Goal: Contribute content: Contribute content

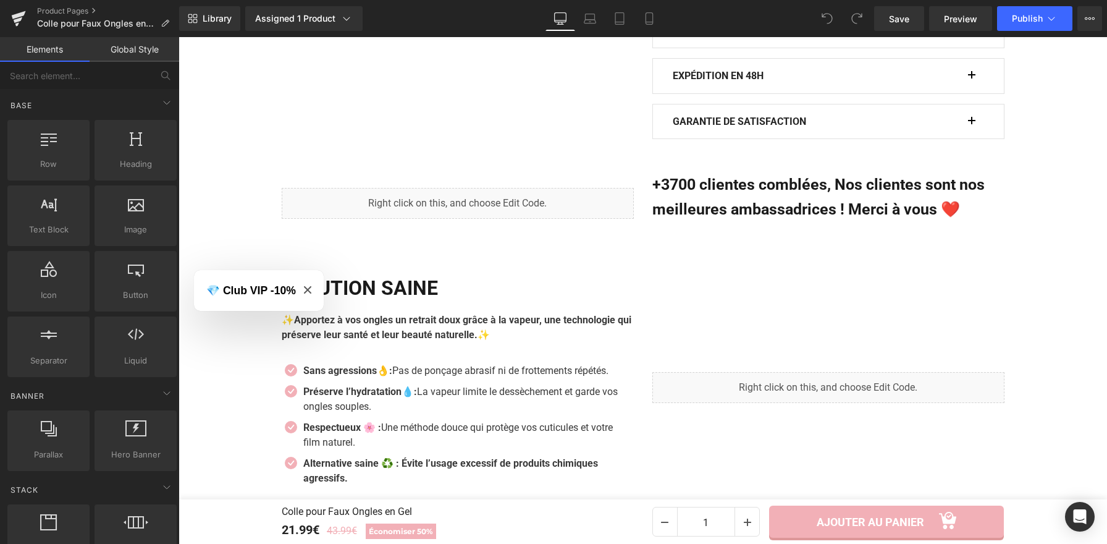
scroll to position [933, 0]
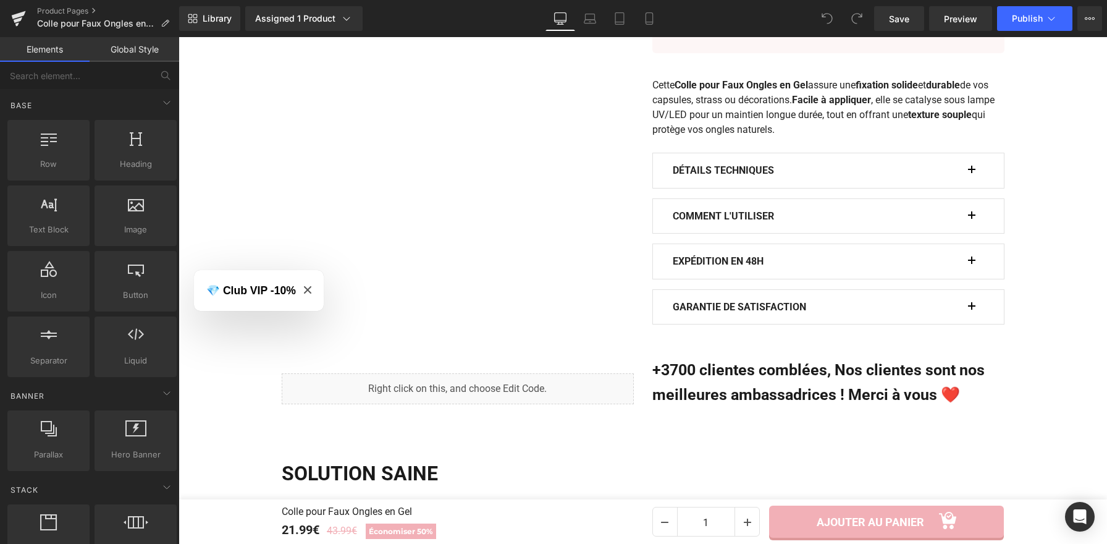
scroll to position [760, 0]
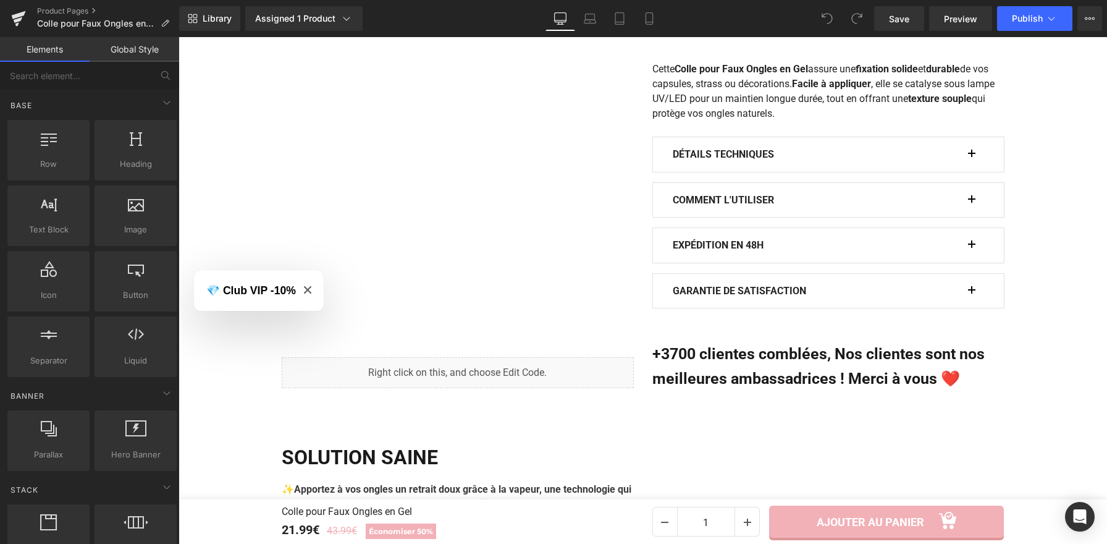
click at [308, 290] on icon "Close modal" at bounding box center [307, 289] width 7 height 7
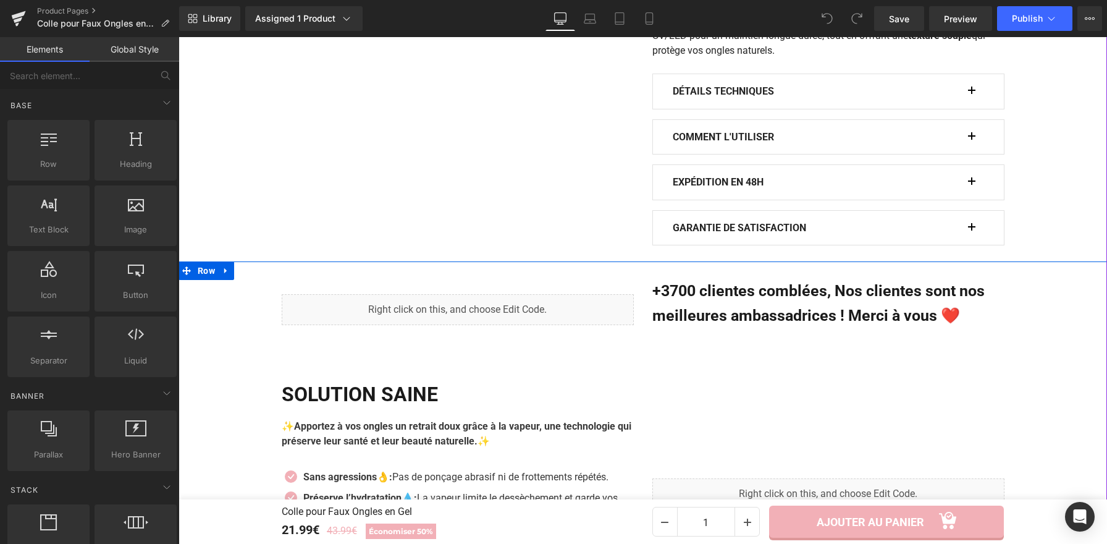
scroll to position [824, 0]
click at [429, 313] on div "Liquid" at bounding box center [458, 309] width 352 height 31
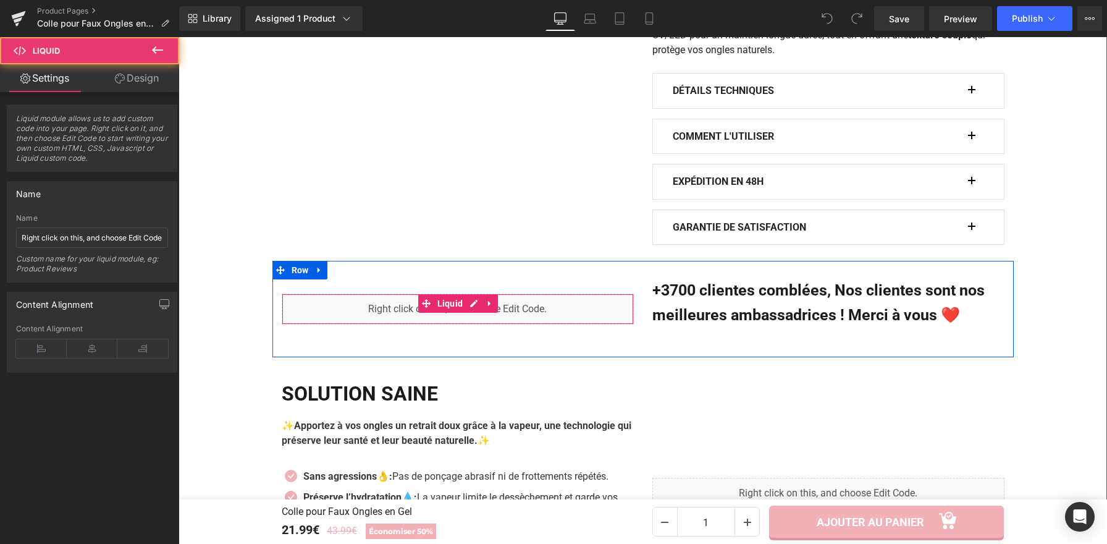
scroll to position [826, 0]
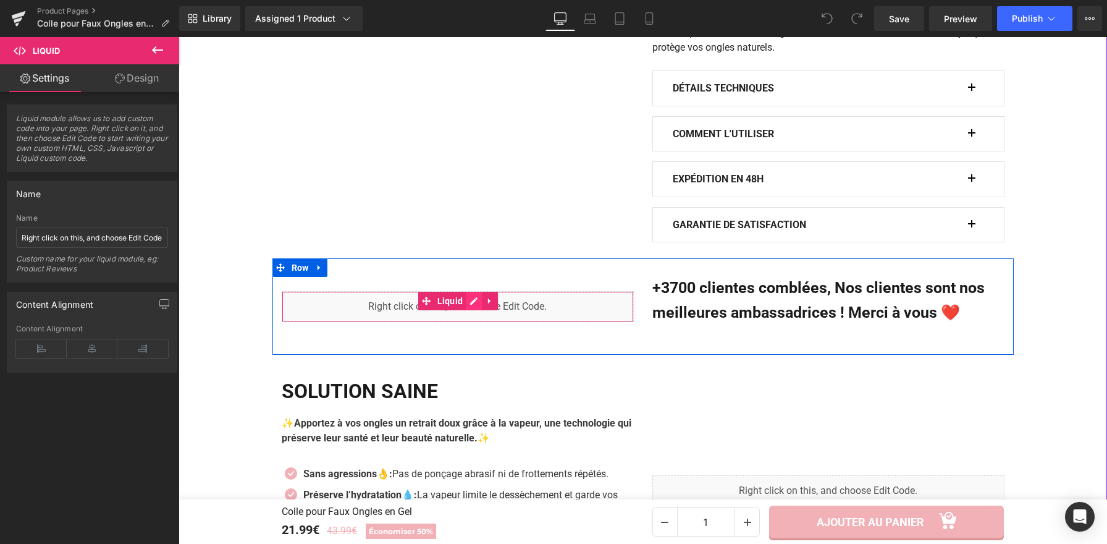
click at [472, 305] on div "Liquid" at bounding box center [458, 306] width 352 height 31
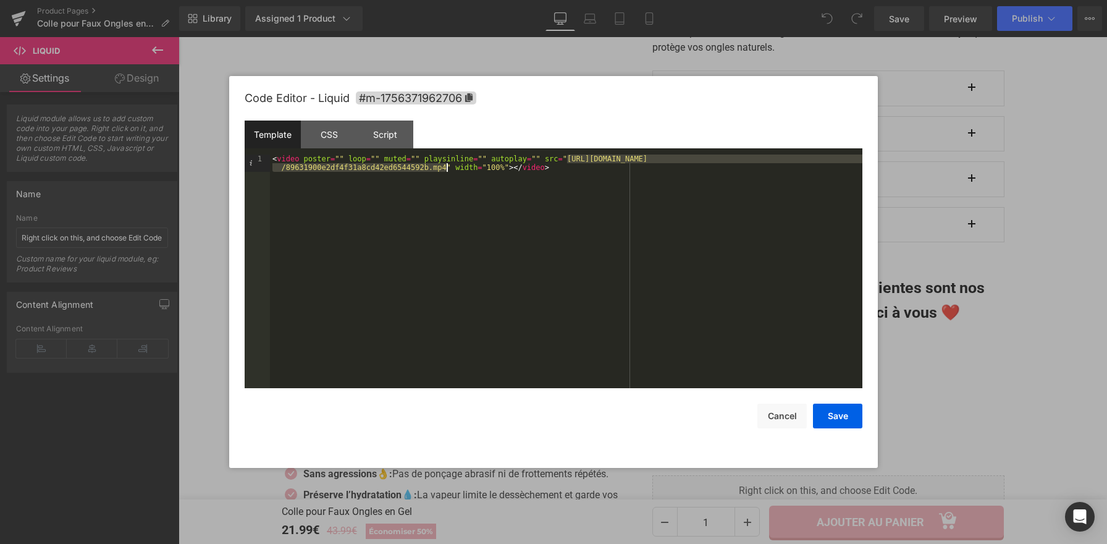
drag, startPoint x: 567, startPoint y: 163, endPoint x: 445, endPoint y: 167, distance: 121.8
click at [445, 167] on div "< video poster = "" loop = "" muted = "" playsinline = "" autoplay = "" src = "…" at bounding box center [566, 289] width 593 height 268
click at [834, 408] on button "Save" at bounding box center [837, 416] width 49 height 25
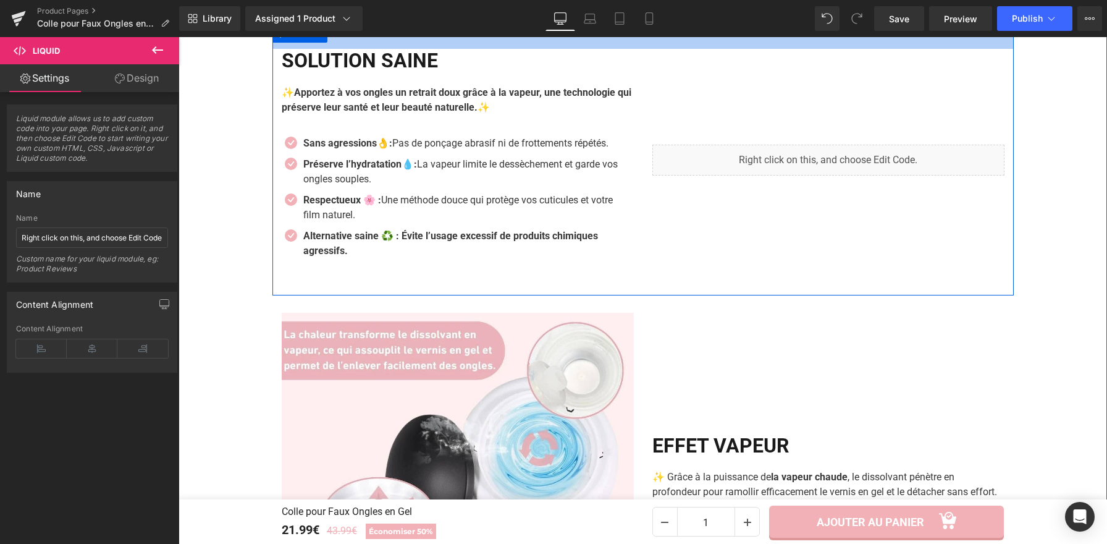
scroll to position [1147, 0]
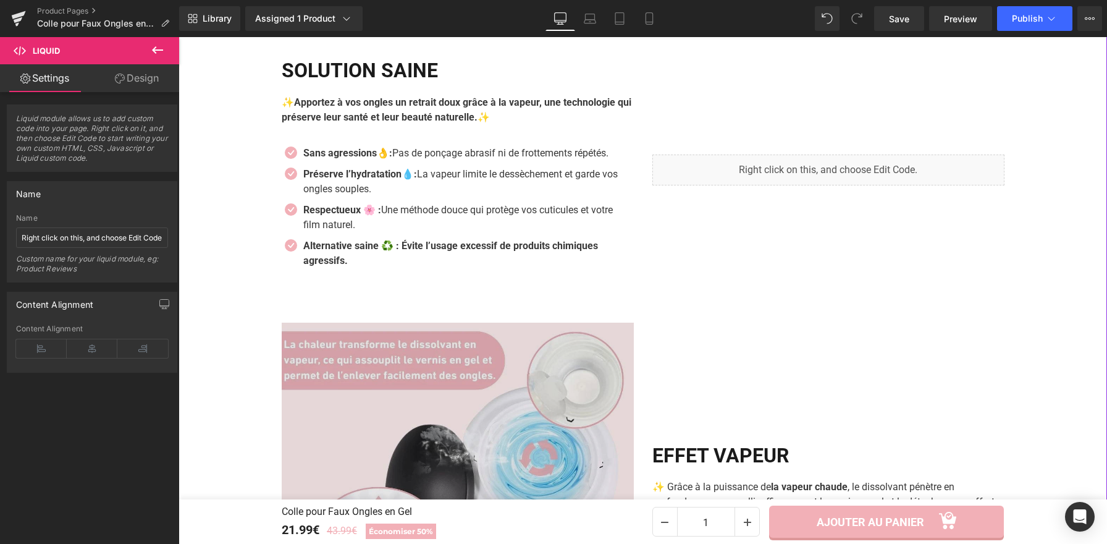
drag, startPoint x: 512, startPoint y: 379, endPoint x: 375, endPoint y: 332, distance: 145.0
click at [512, 379] on img at bounding box center [458, 499] width 352 height 352
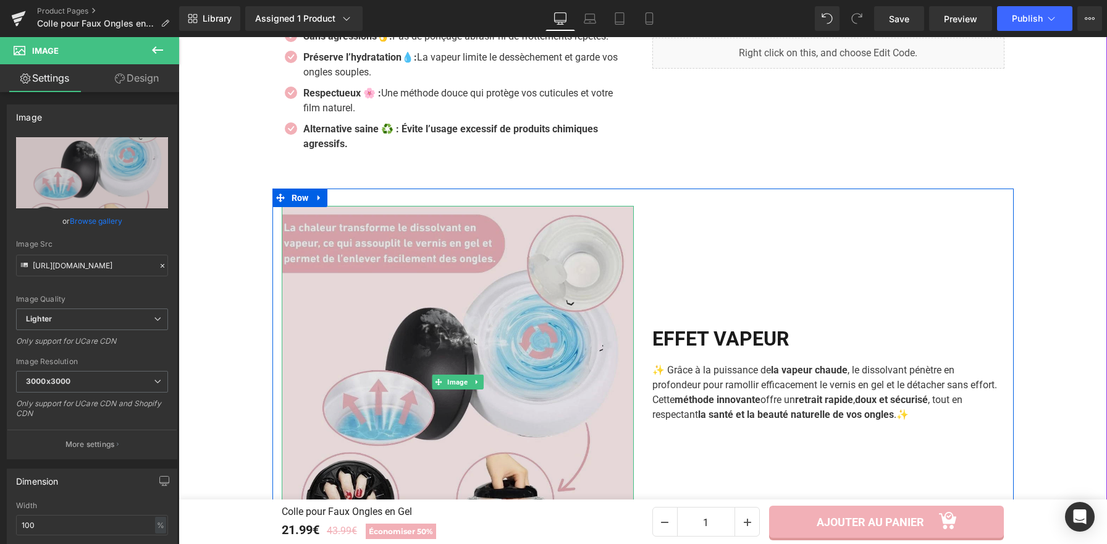
scroll to position [1269, 0]
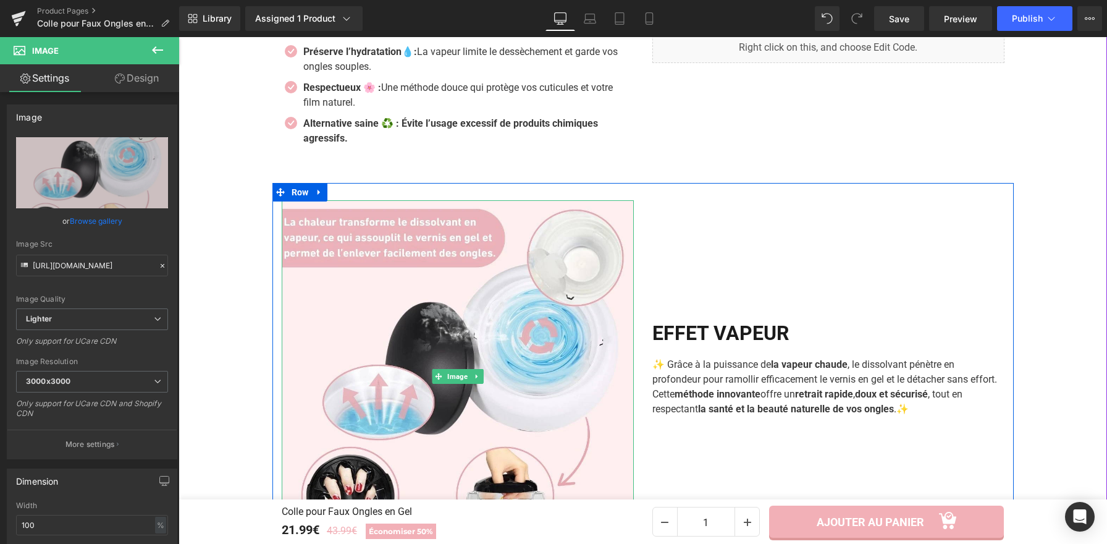
click at [473, 380] on icon at bounding box center [476, 376] width 7 height 7
click at [467, 377] on icon at bounding box center [470, 376] width 7 height 7
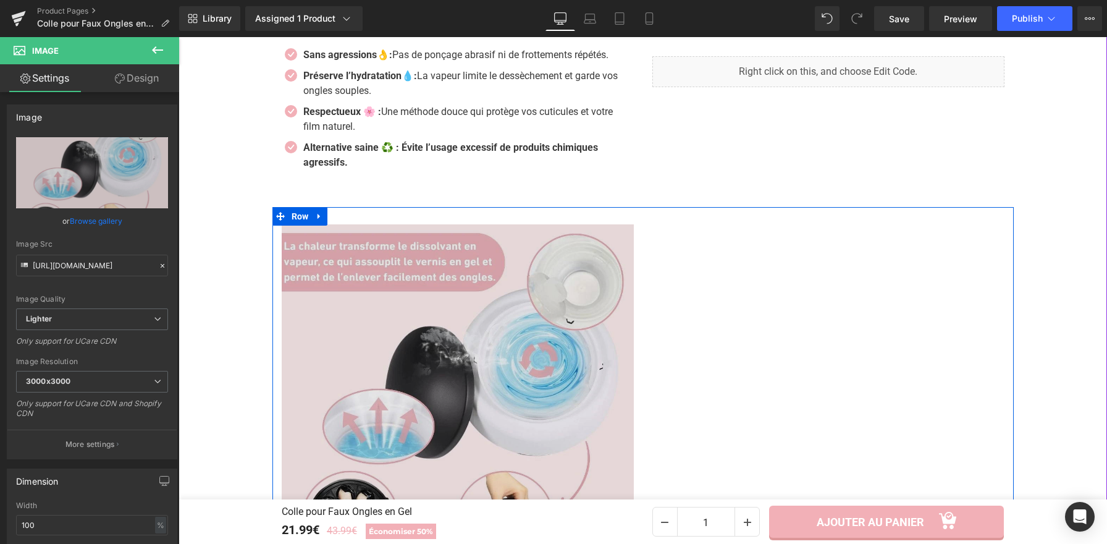
scroll to position [1242, 0]
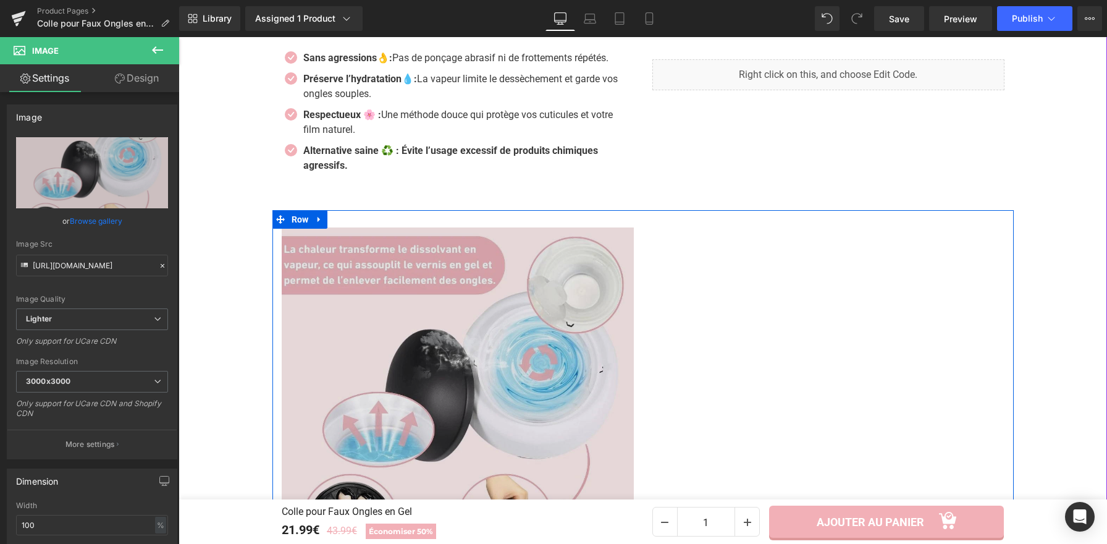
click at [483, 415] on img at bounding box center [458, 403] width 352 height 352
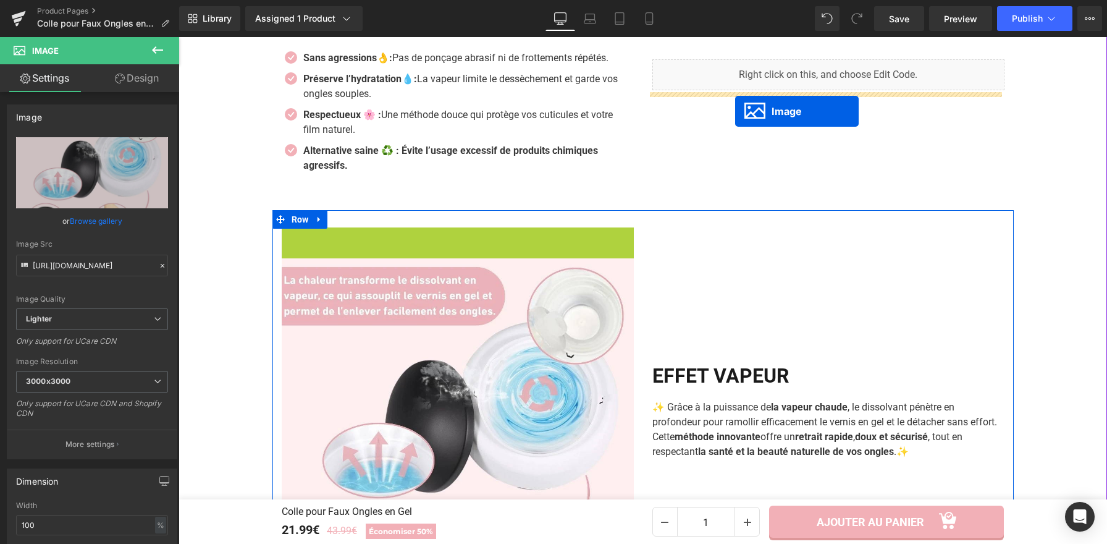
drag, startPoint x: 412, startPoint y: 407, endPoint x: 735, endPoint y: 111, distance: 438.3
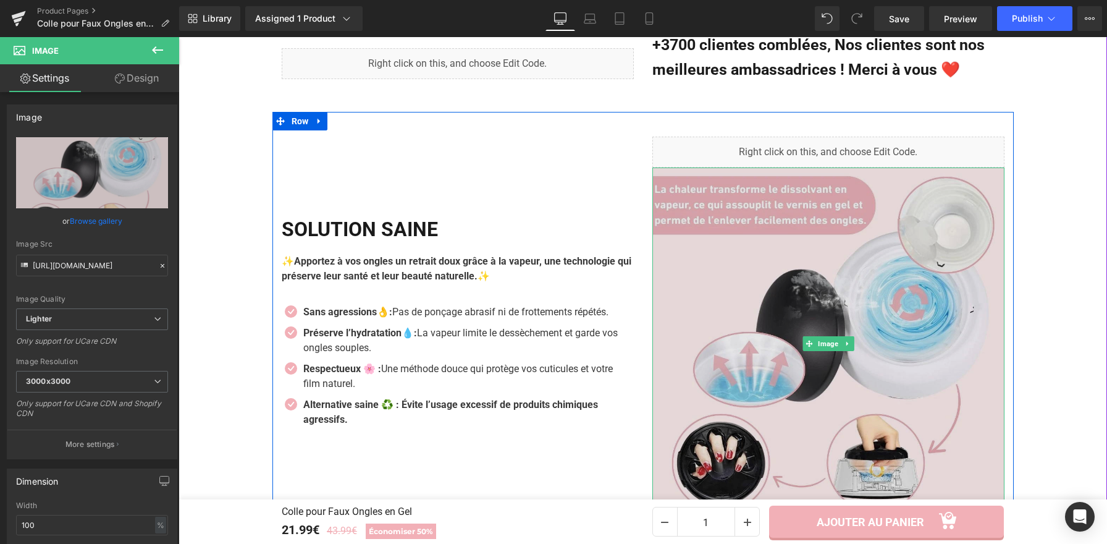
scroll to position [1055, 0]
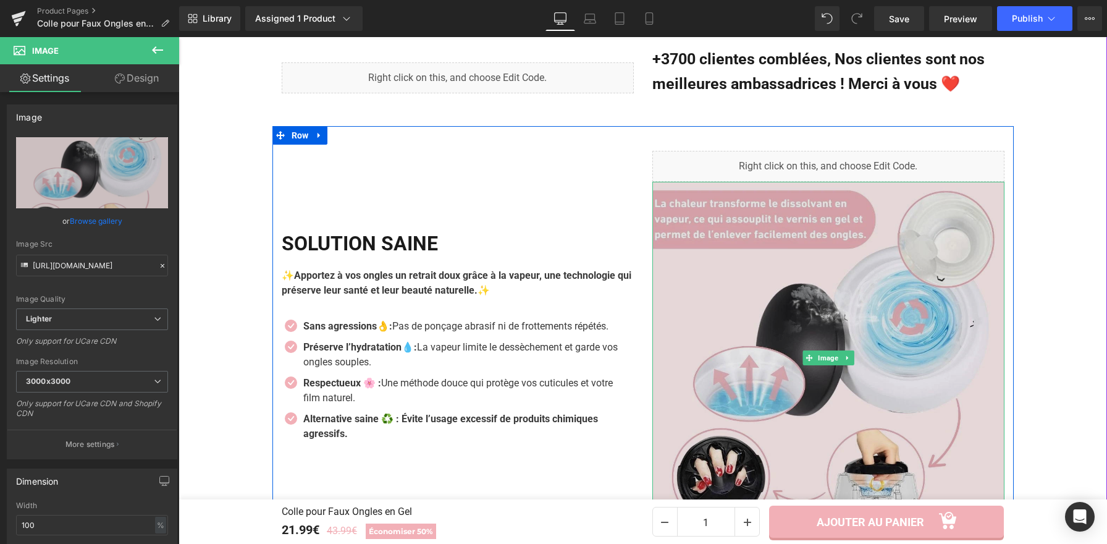
click at [743, 285] on img at bounding box center [829, 358] width 352 height 352
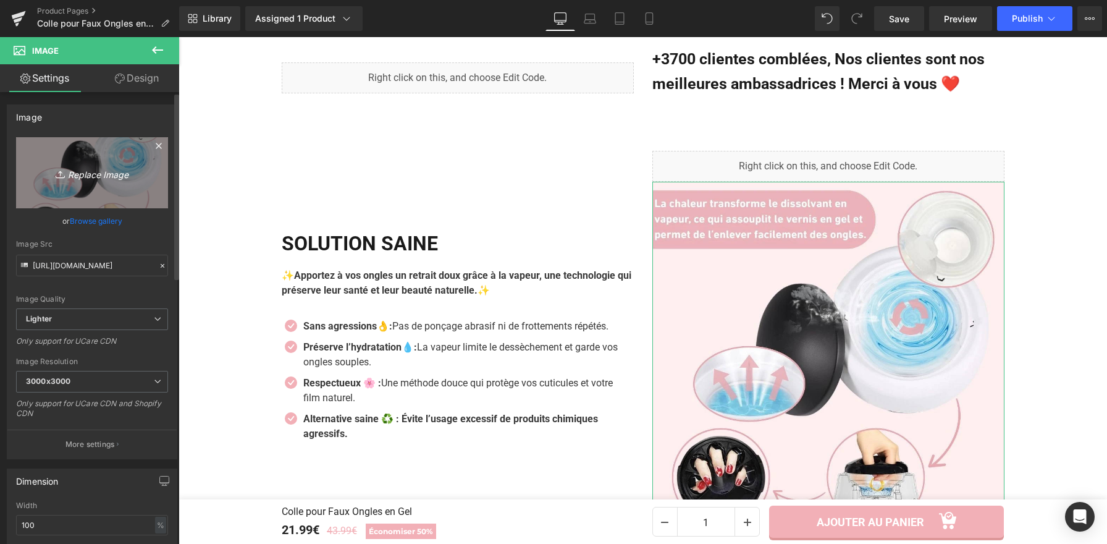
click at [99, 159] on link "Replace Image" at bounding box center [92, 172] width 152 height 71
type input "C:\fakepath\Colle pour Faux Ongles en Gel (2).webp"
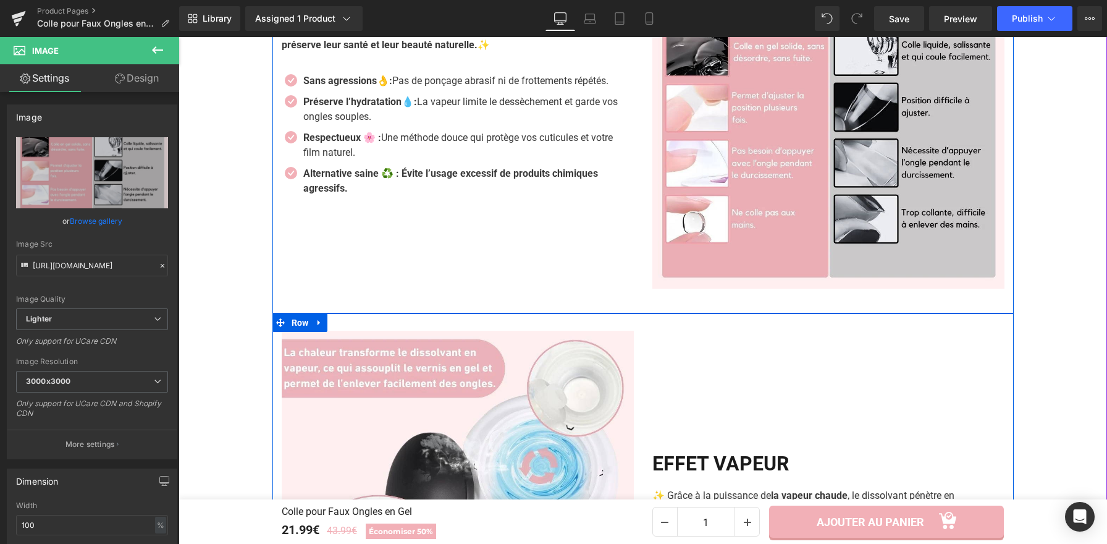
scroll to position [1596, 0]
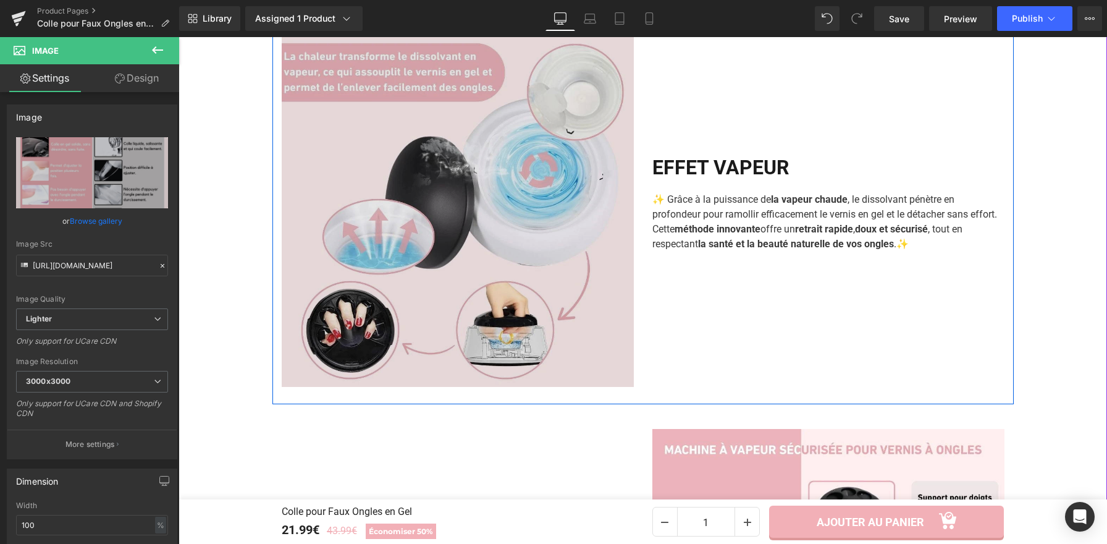
click at [509, 205] on img at bounding box center [458, 211] width 352 height 352
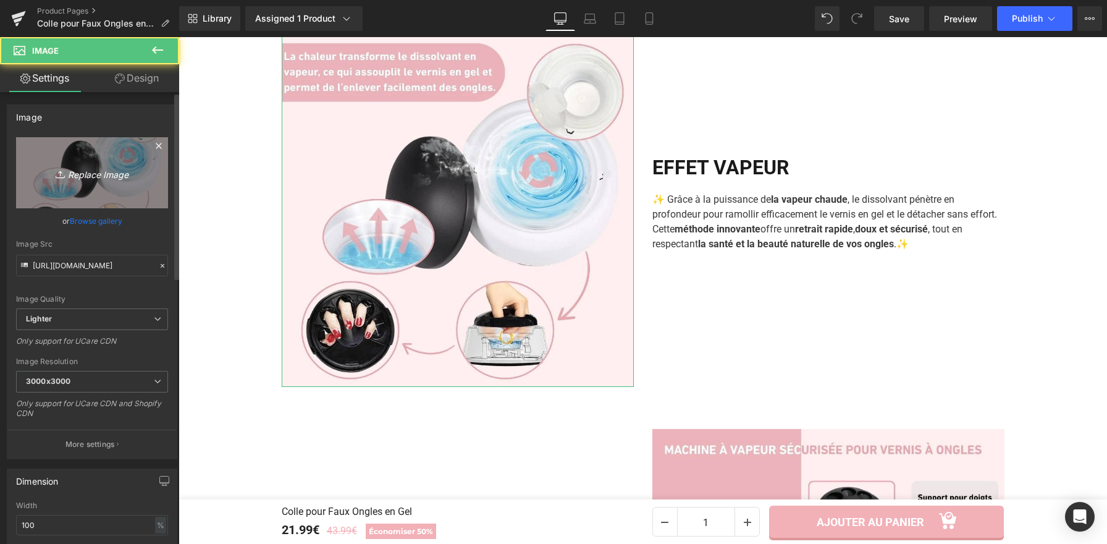
click at [71, 159] on link "Replace Image" at bounding box center [92, 172] width 152 height 71
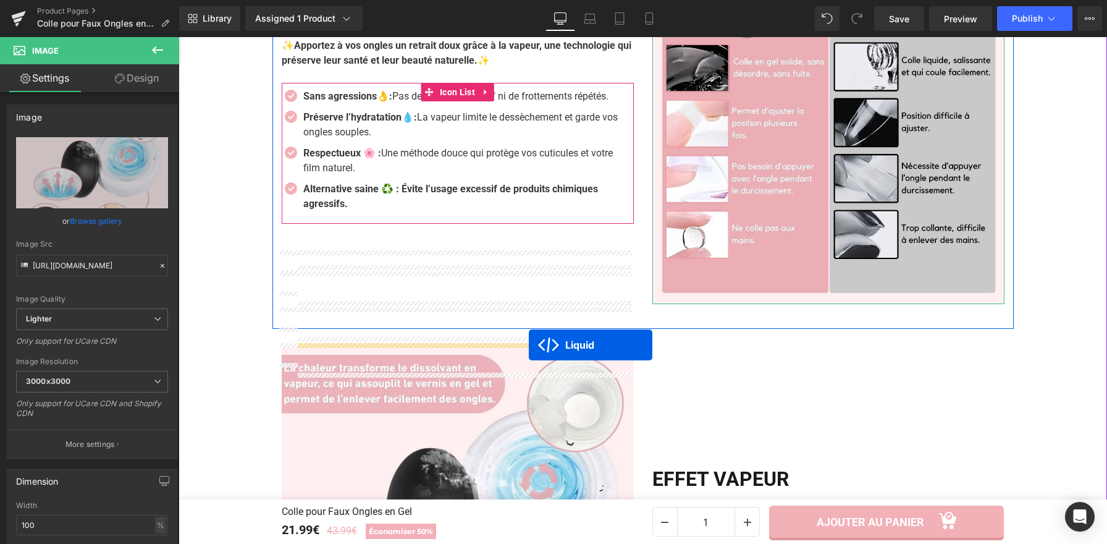
scroll to position [1408, 0]
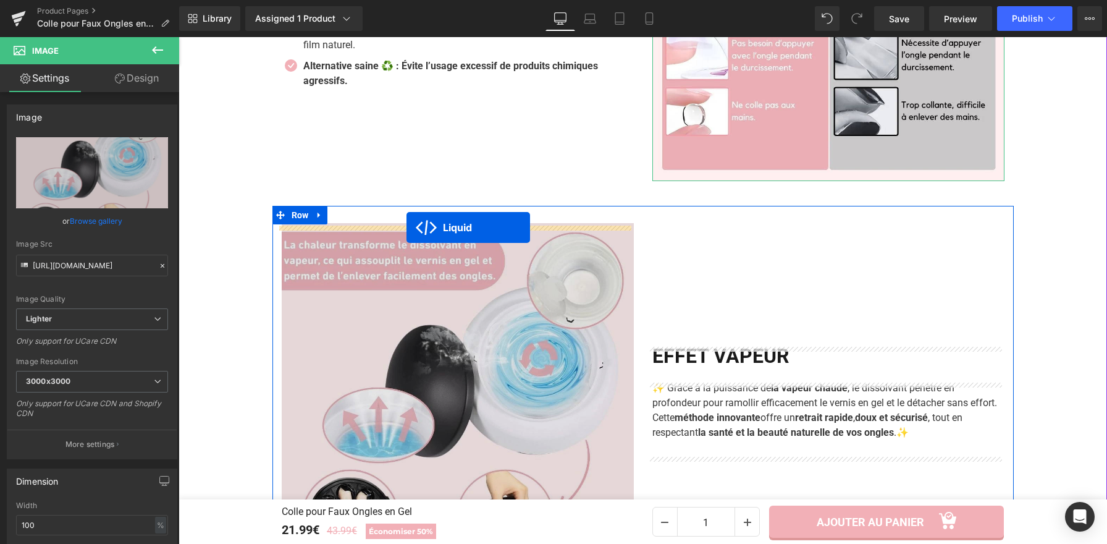
drag, startPoint x: 795, startPoint y: 169, endPoint x: 407, endPoint y: 227, distance: 393.0
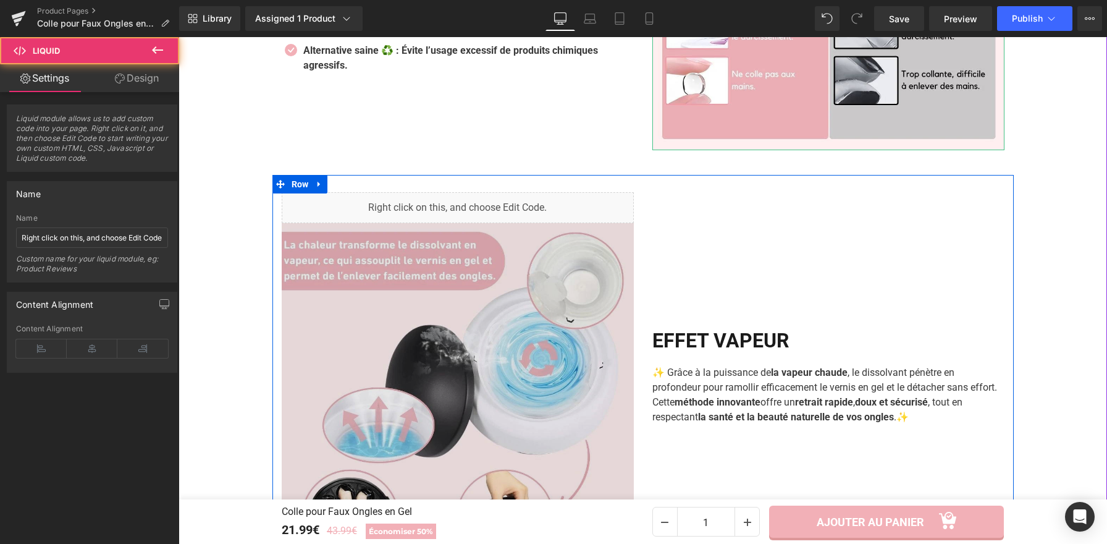
scroll to position [1377, 0]
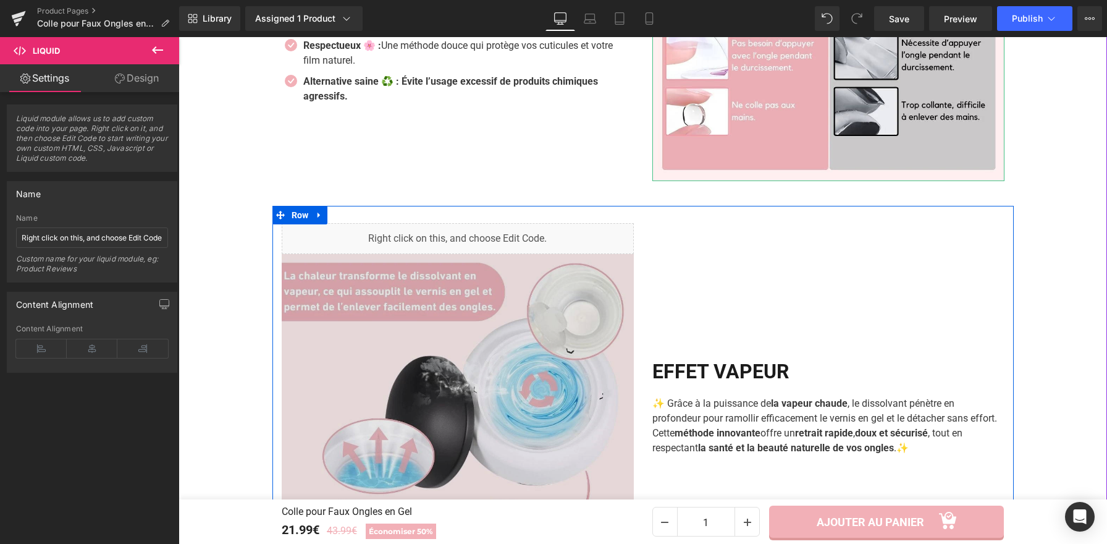
click at [519, 341] on img at bounding box center [458, 430] width 352 height 352
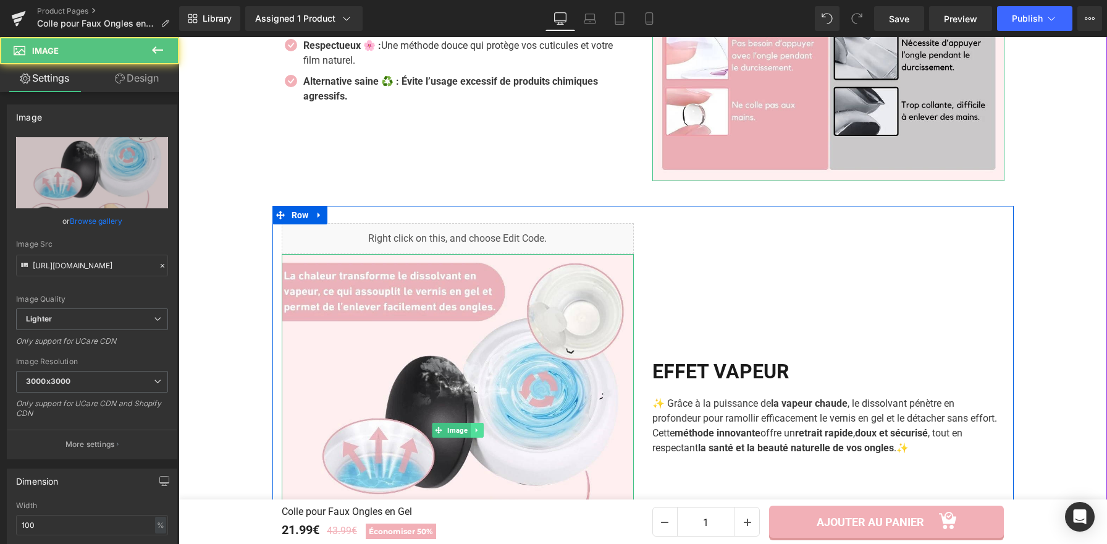
click at [473, 434] on icon at bounding box center [476, 429] width 7 height 7
click at [480, 434] on icon at bounding box center [483, 430] width 7 height 7
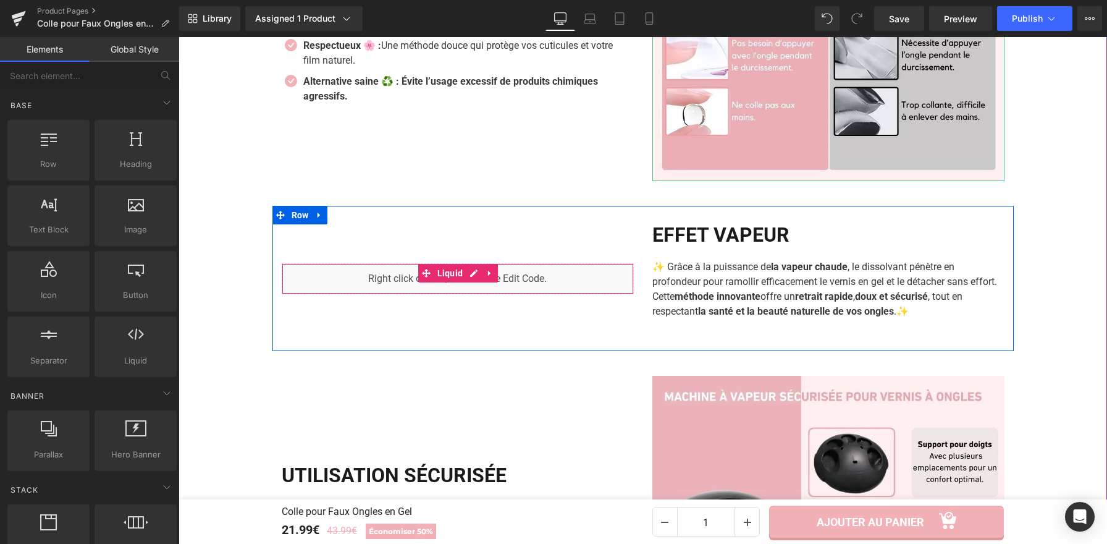
click at [521, 290] on div "Liquid" at bounding box center [458, 278] width 352 height 31
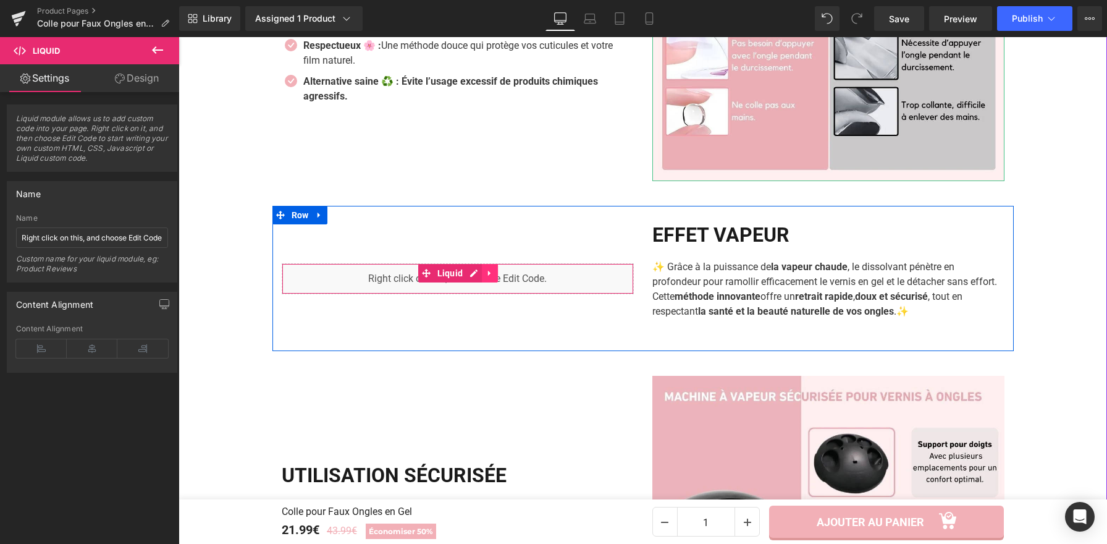
click at [482, 280] on link at bounding box center [490, 273] width 16 height 19
click at [449, 276] on div "Liquid" at bounding box center [458, 278] width 352 height 31
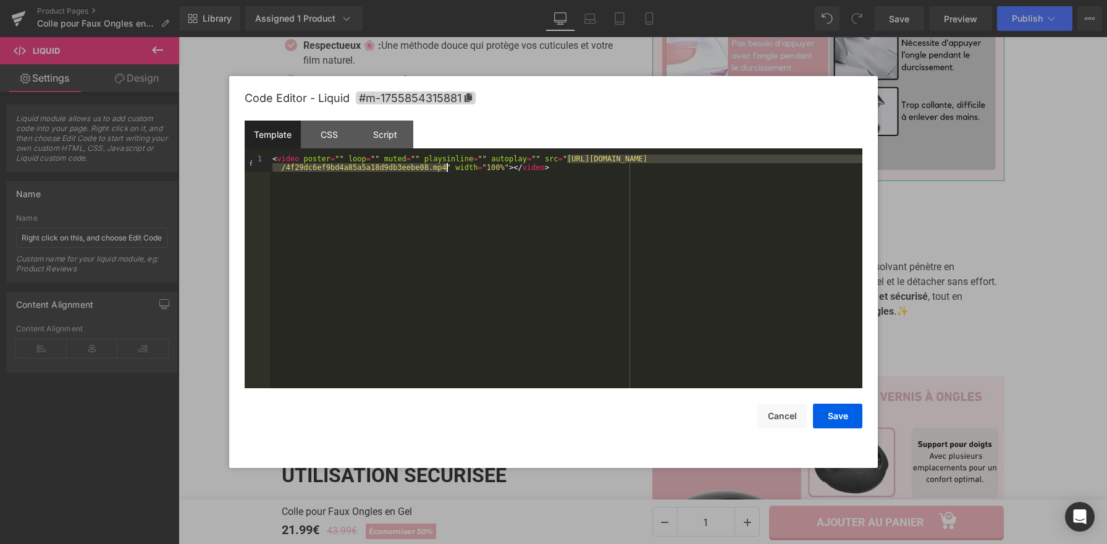
drag, startPoint x: 567, startPoint y: 159, endPoint x: 446, endPoint y: 171, distance: 121.1
click at [446, 171] on div "< video poster = "" loop = "" muted = "" playsinline = "" autoplay = "" src = "…" at bounding box center [566, 289] width 593 height 268
click at [834, 417] on button "Save" at bounding box center [837, 416] width 49 height 25
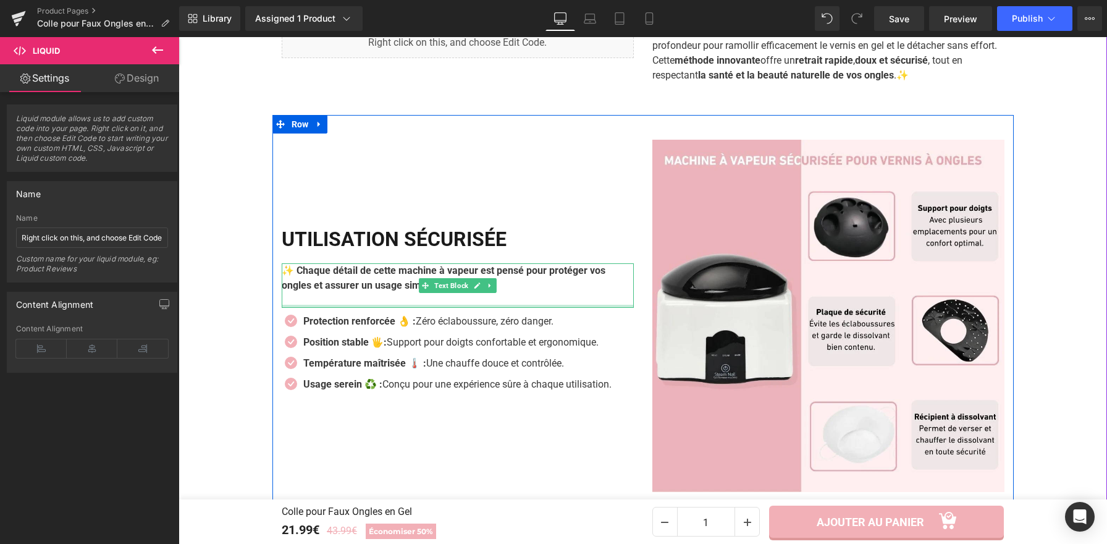
scroll to position [1619, 0]
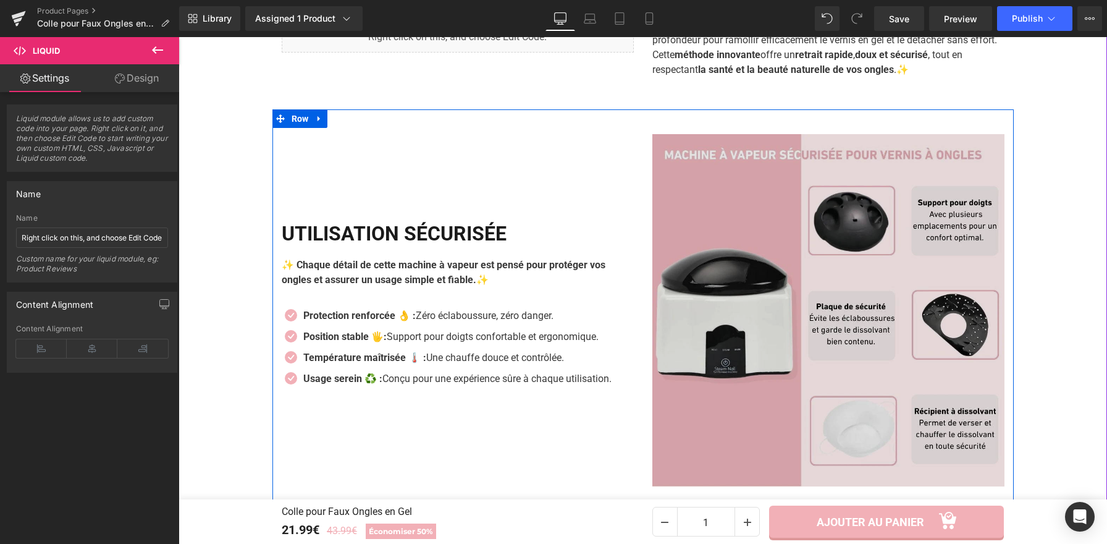
click at [740, 324] on img at bounding box center [829, 310] width 352 height 352
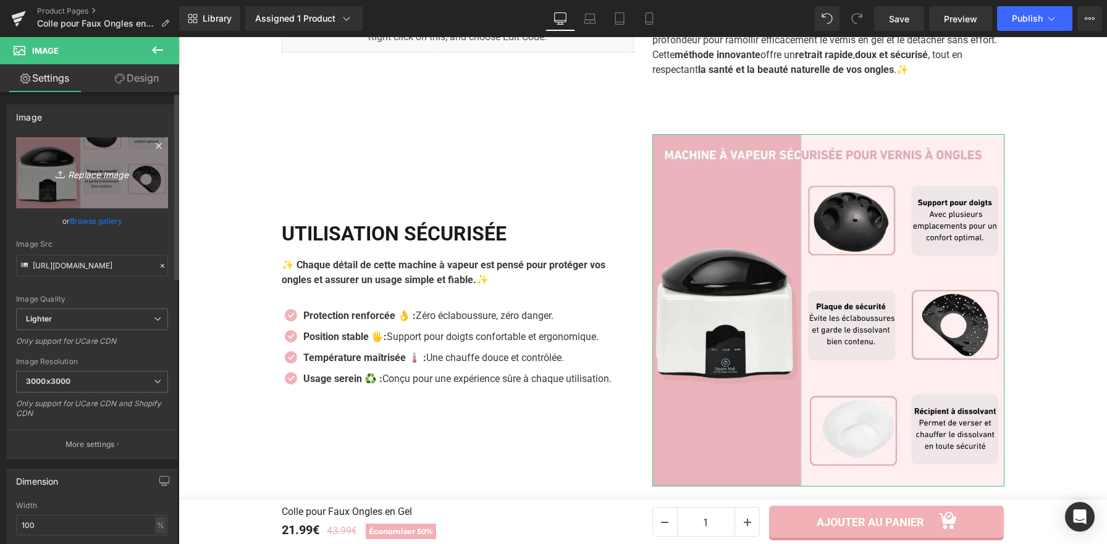
click at [82, 146] on link "Replace Image" at bounding box center [92, 172] width 152 height 71
type input "C:\fakepath\Colle pour Faux Ongles en Gel (1).webp"
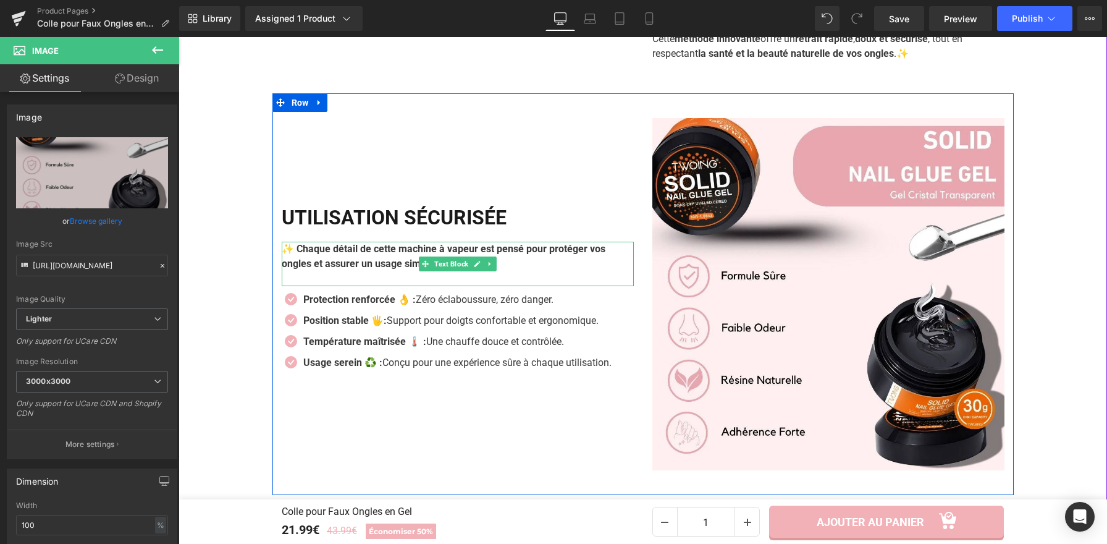
scroll to position [1663, 0]
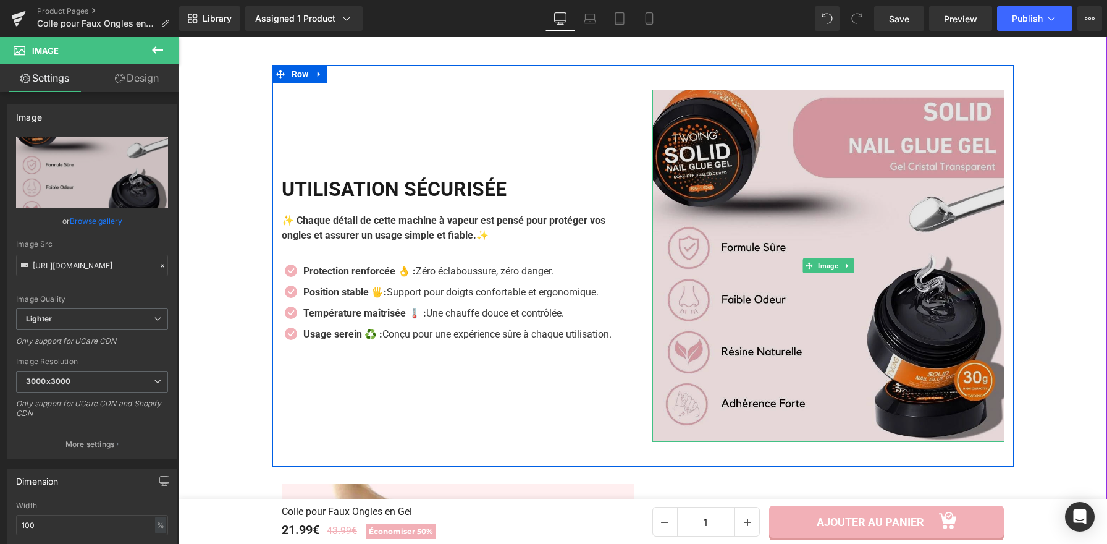
click at [826, 198] on img at bounding box center [829, 266] width 352 height 352
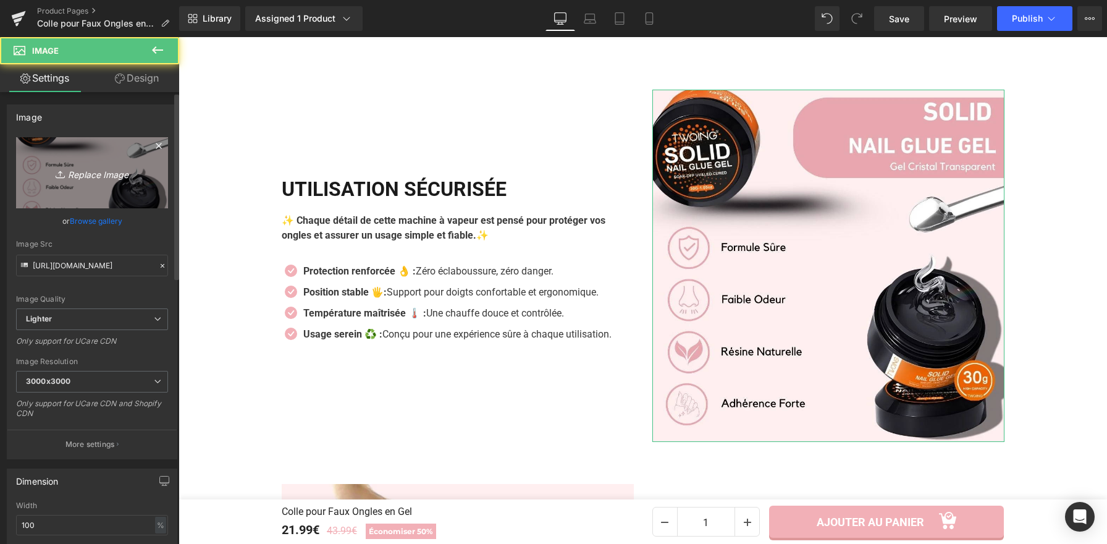
click at [93, 160] on link "Replace Image" at bounding box center [92, 172] width 152 height 71
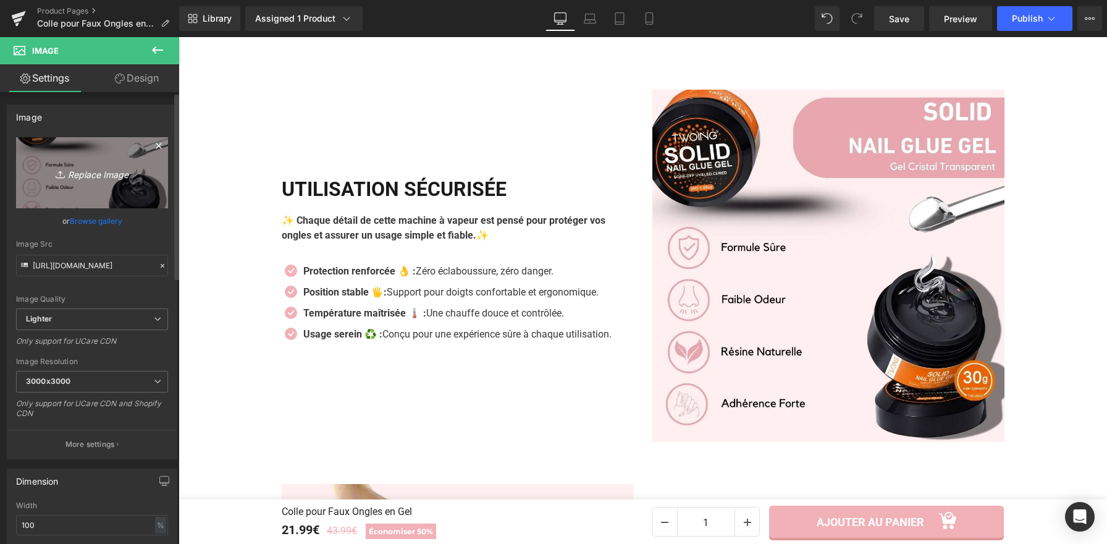
type input "C:\fakepath\Colle pour Faux Ongles en Gel (5).webp"
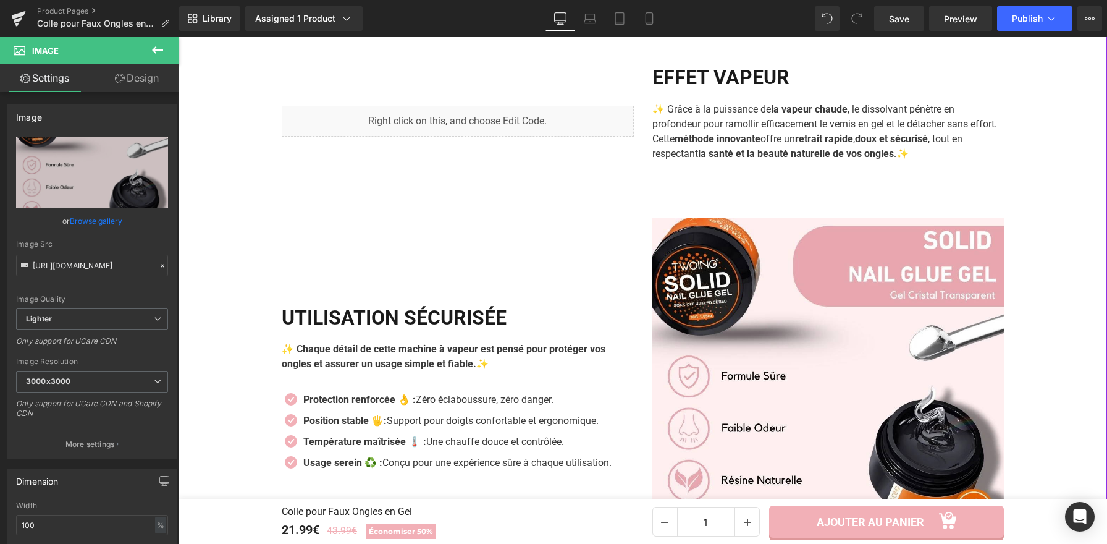
scroll to position [1518, 0]
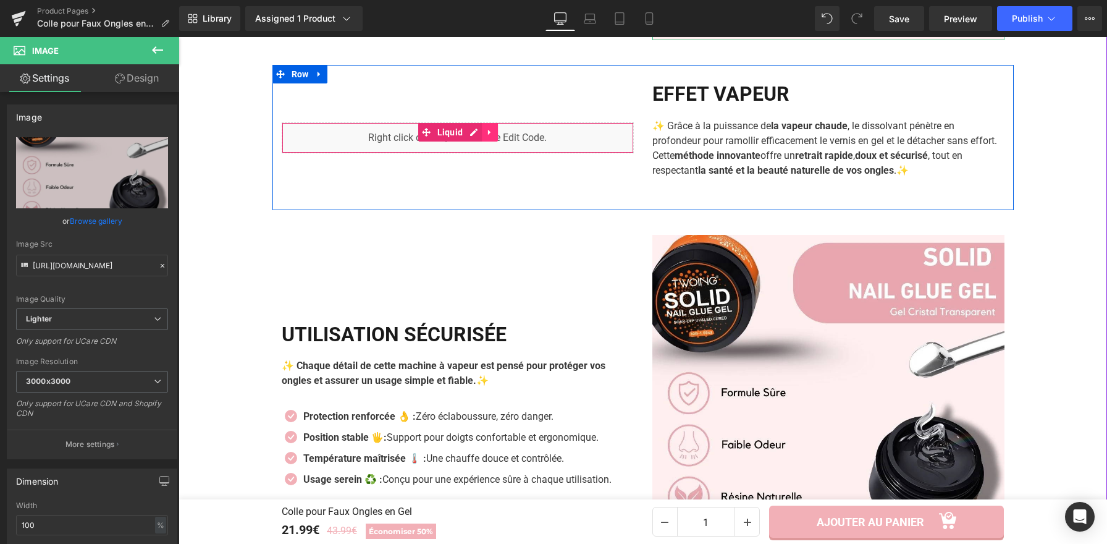
click at [486, 135] on icon at bounding box center [490, 131] width 9 height 9
click at [478, 130] on icon at bounding box center [482, 132] width 9 height 9
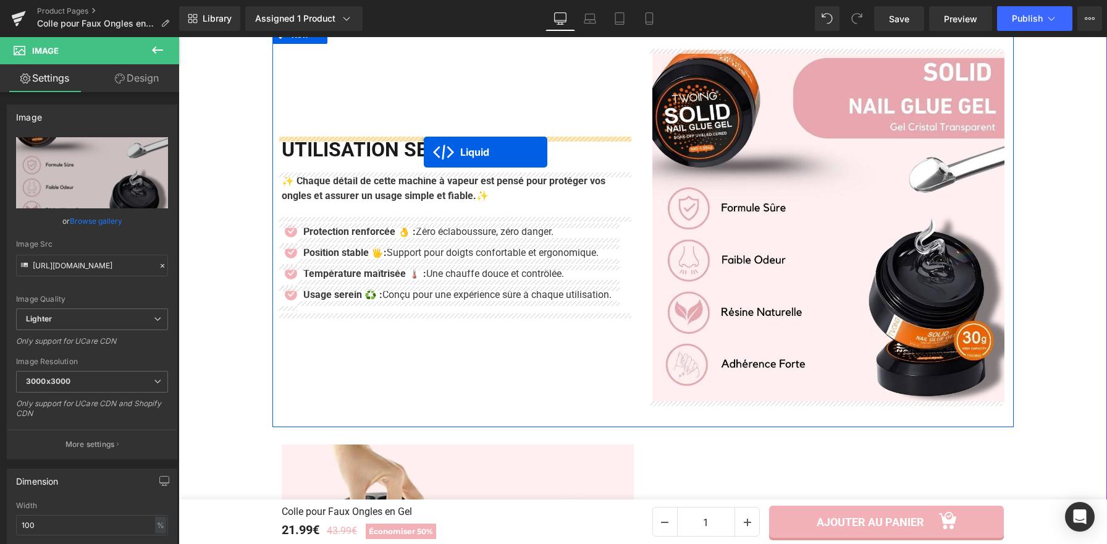
drag, startPoint x: 422, startPoint y: 158, endPoint x: 424, endPoint y: 340, distance: 181.7
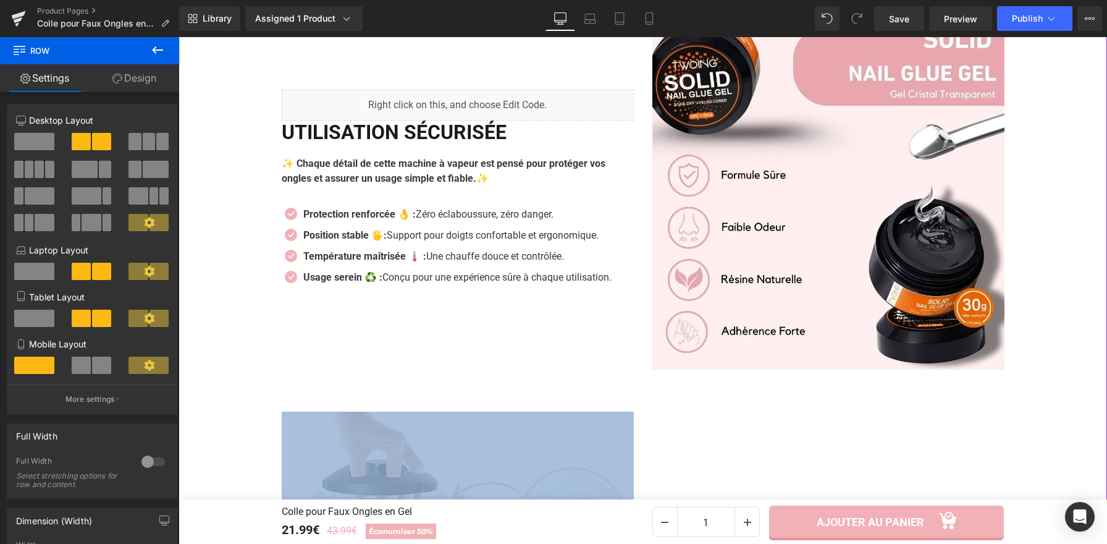
drag, startPoint x: 424, startPoint y: 340, endPoint x: 415, endPoint y: 319, distance: 23.0
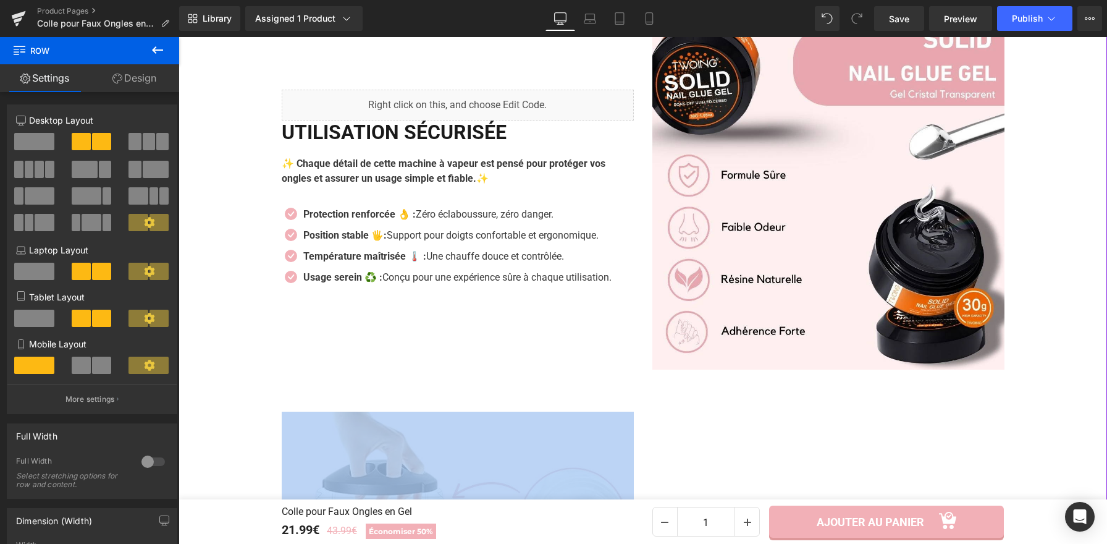
click at [422, 426] on div "Liquid +3700 clientes comblées, Nos clientes sont nos meilleures ambassadrices …" at bounding box center [643, 64] width 929 height 1431
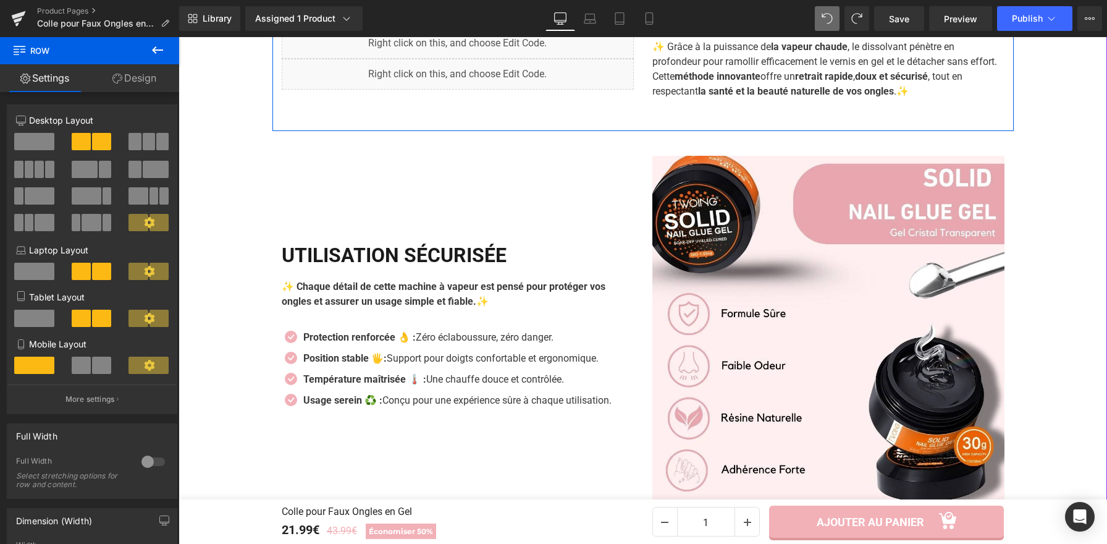
scroll to position [1426, 0]
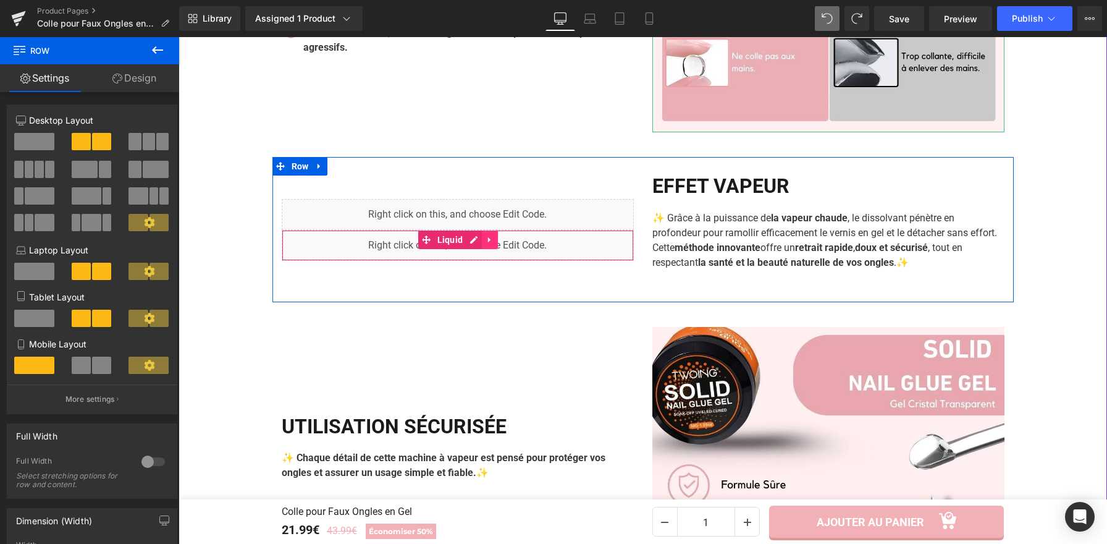
click at [488, 242] on icon at bounding box center [489, 240] width 2 height 6
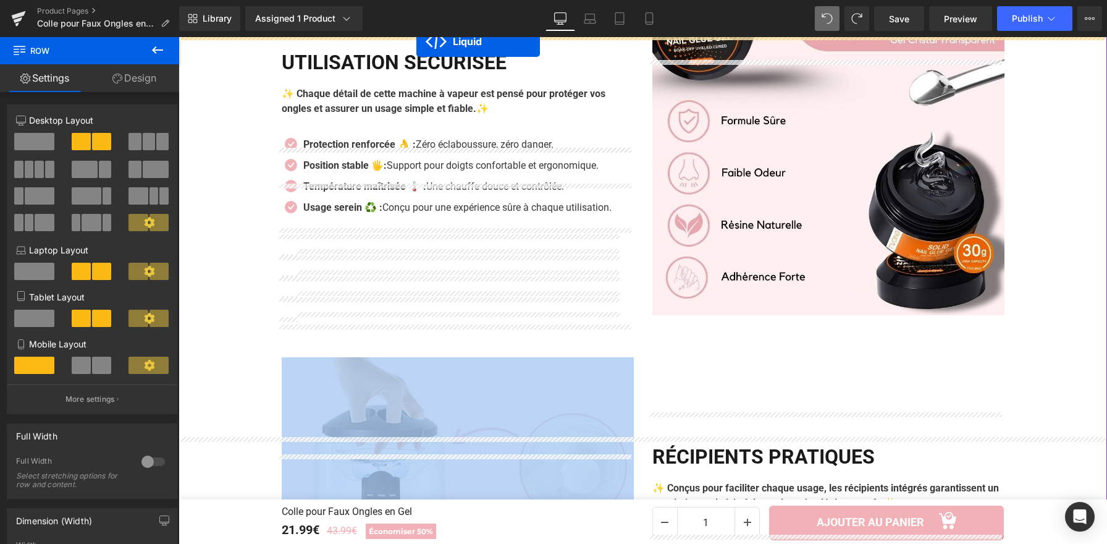
scroll to position [1809, 0]
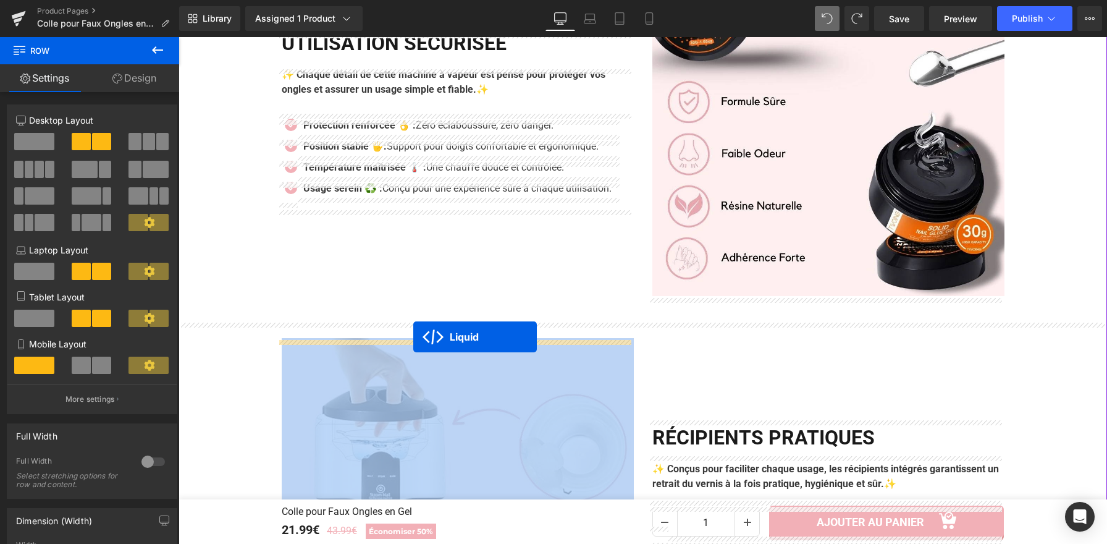
drag, startPoint x: 396, startPoint y: 242, endPoint x: 413, endPoint y: 337, distance: 96.8
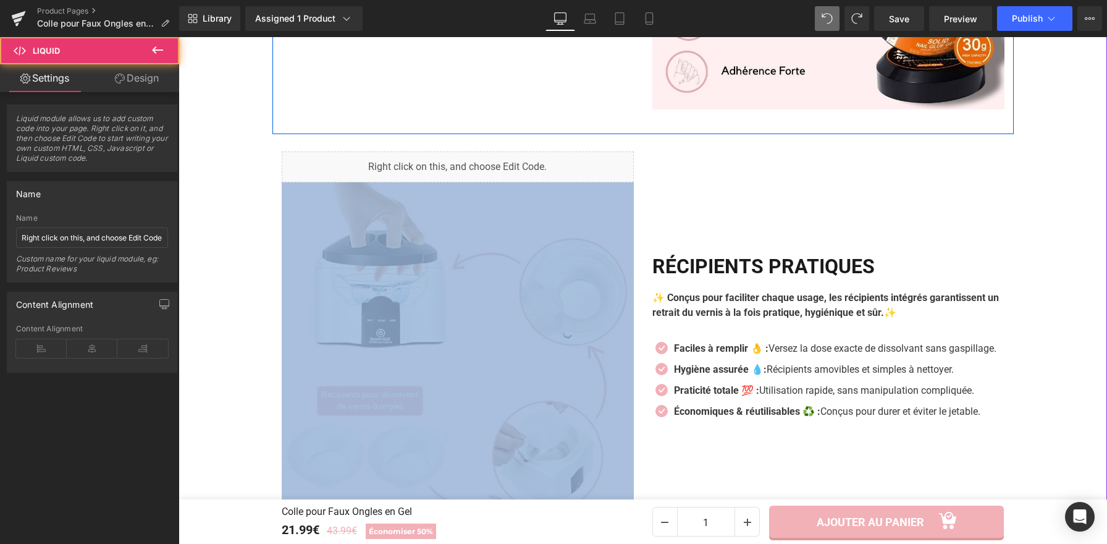
scroll to position [2050, 0]
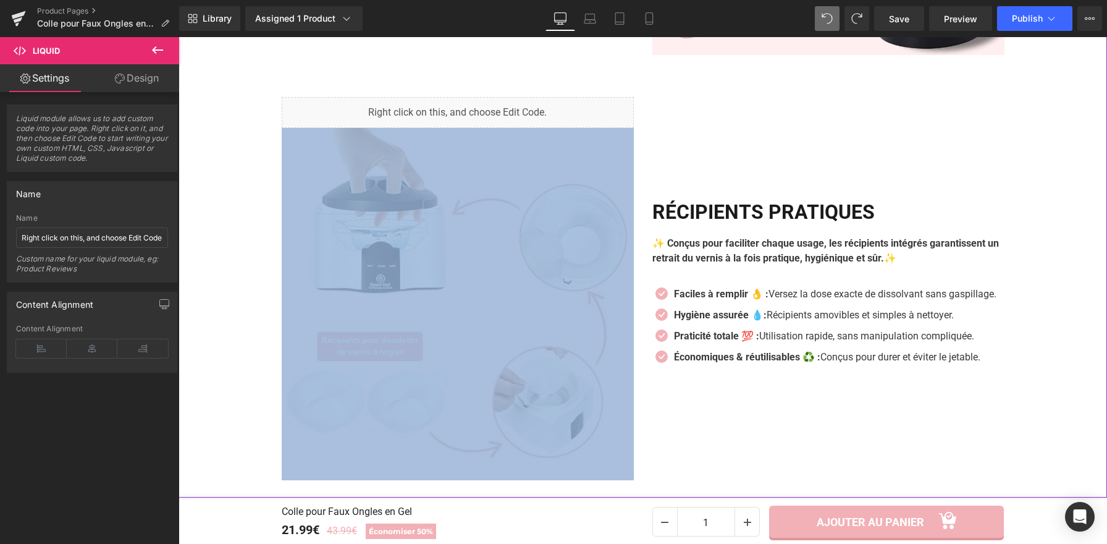
click at [464, 282] on img at bounding box center [458, 304] width 352 height 352
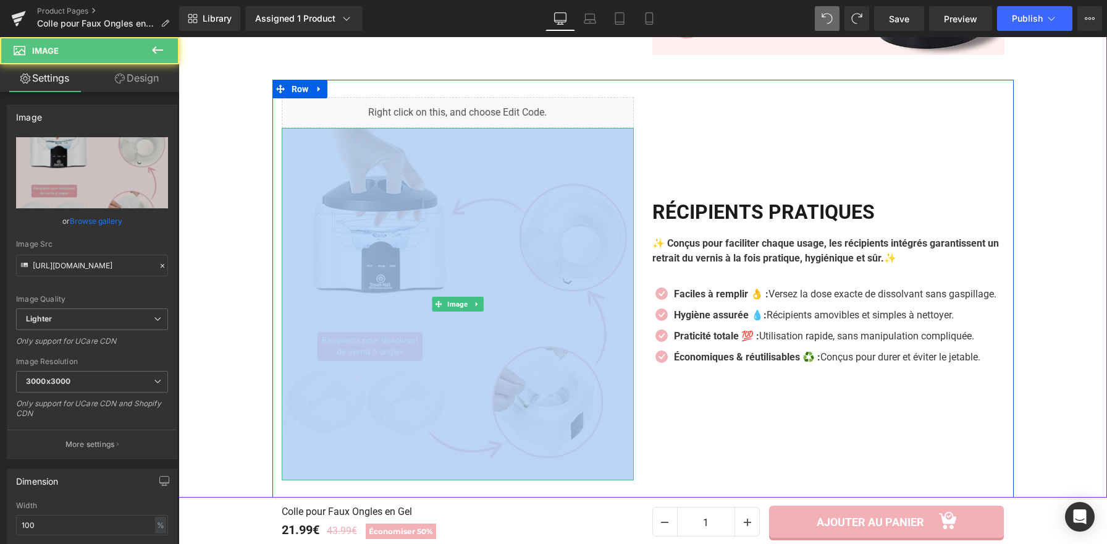
click at [473, 311] on link at bounding box center [476, 304] width 13 height 15
click at [477, 310] on link at bounding box center [483, 304] width 13 height 15
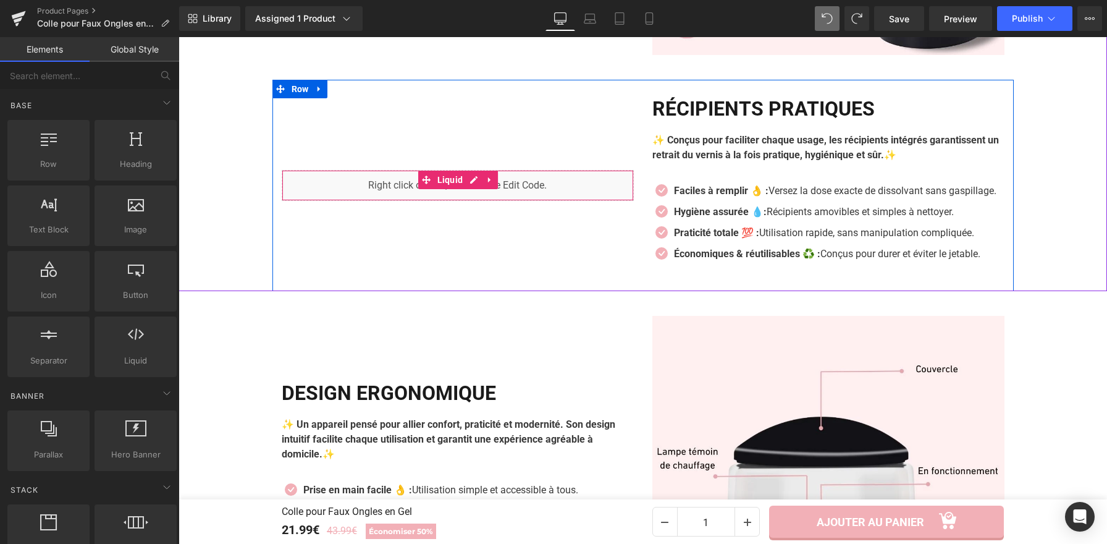
click at [467, 190] on div "Liquid" at bounding box center [458, 185] width 352 height 31
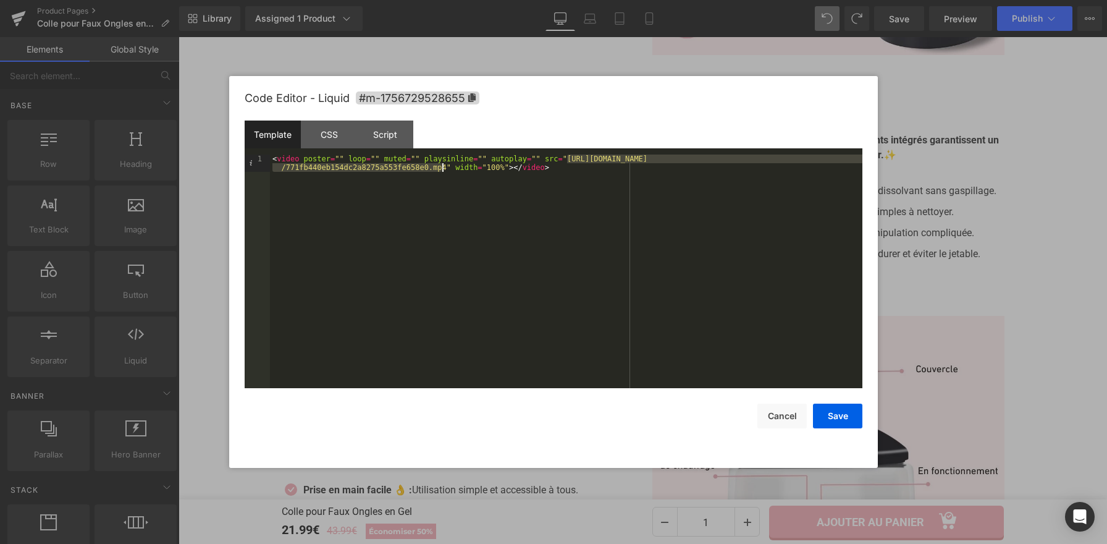
drag, startPoint x: 567, startPoint y: 159, endPoint x: 444, endPoint y: 170, distance: 123.5
click at [444, 169] on div "< video poster = "" loop = "" muted = "" playsinline = "" autoplay = "" src = "…" at bounding box center [566, 289] width 593 height 268
click at [831, 415] on button "Save" at bounding box center [837, 416] width 49 height 25
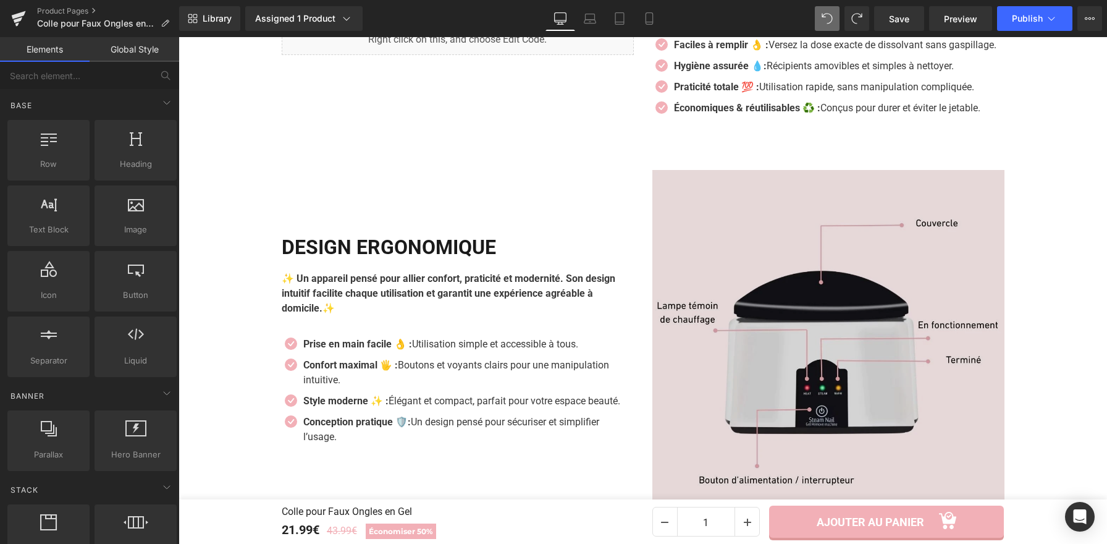
scroll to position [2265, 0]
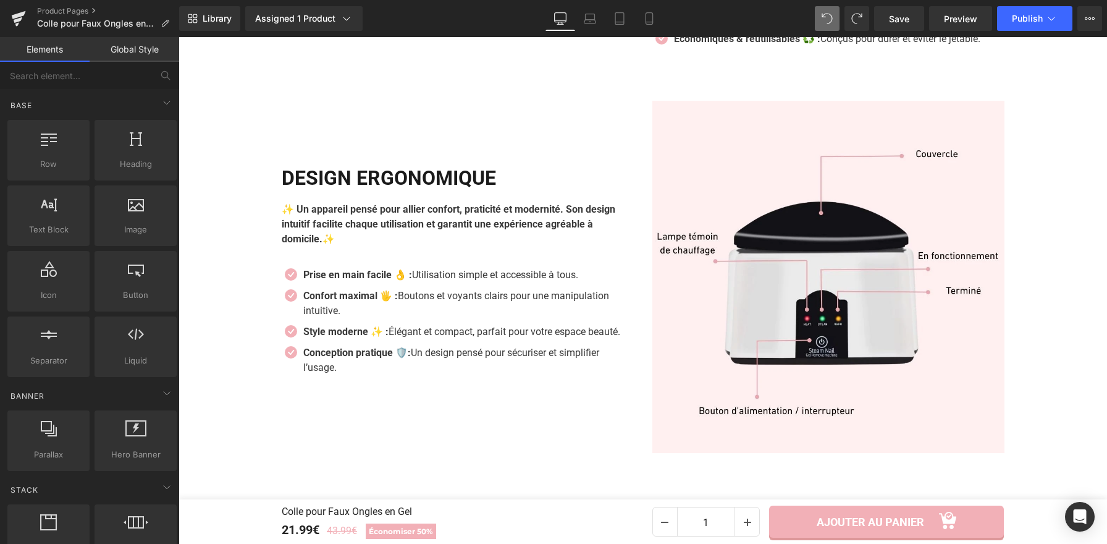
click at [491, 158] on div "Design ergonomique Heading ✨ Un appareil pensé pour allier confort, praticité e…" at bounding box center [458, 277] width 371 height 352
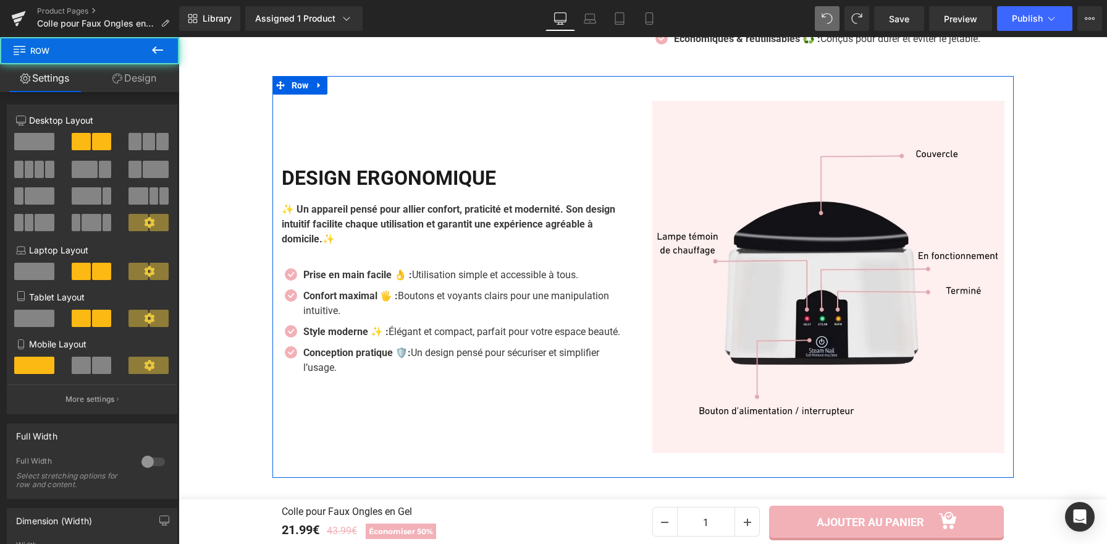
click at [318, 88] on icon at bounding box center [319, 86] width 2 height 6
click at [350, 90] on icon at bounding box center [351, 85] width 9 height 9
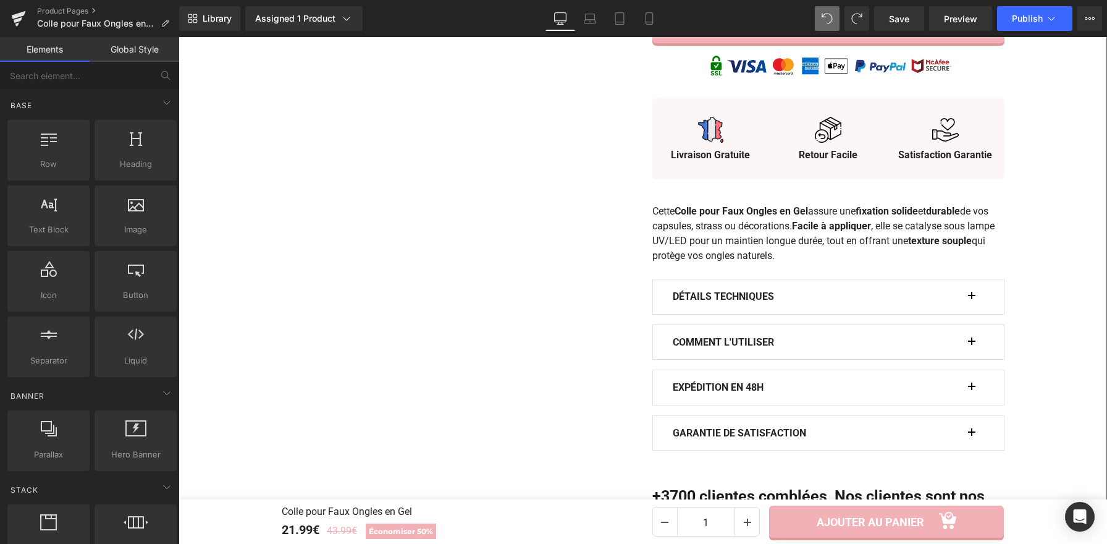
scroll to position [694, 0]
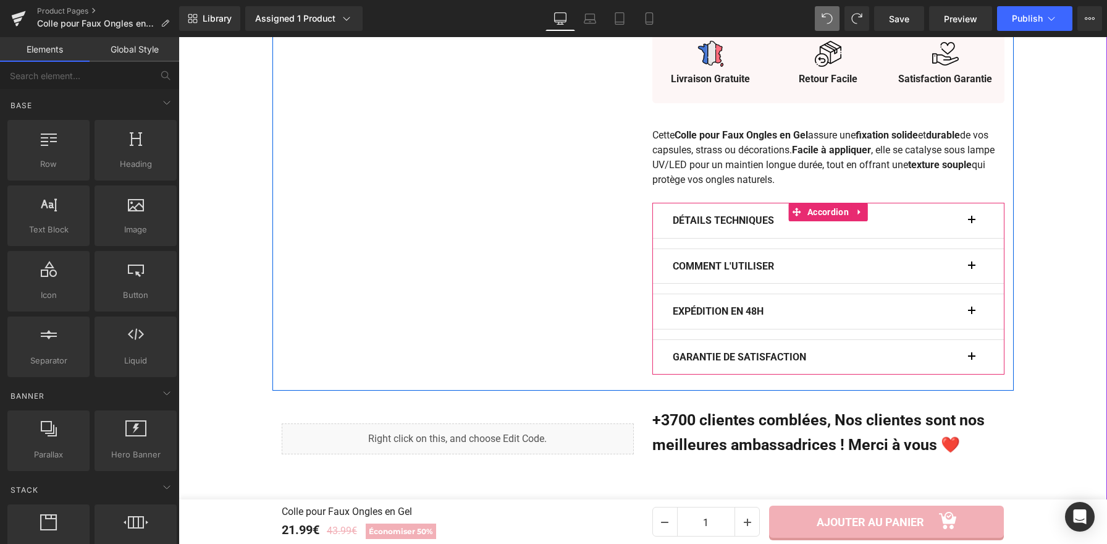
click at [972, 226] on button "button" at bounding box center [978, 220] width 12 height 35
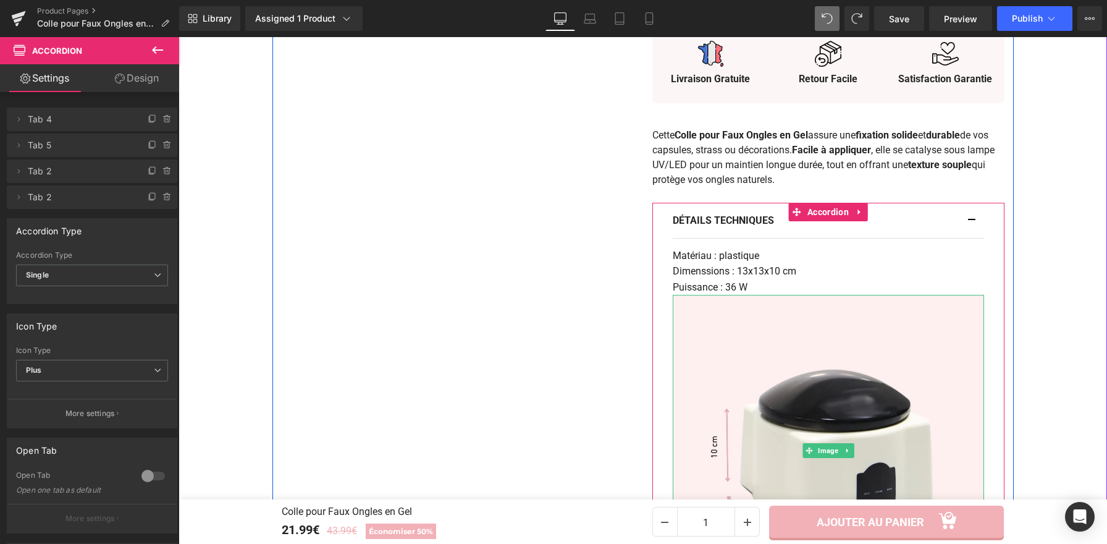
click at [710, 413] on img at bounding box center [828, 450] width 311 height 311
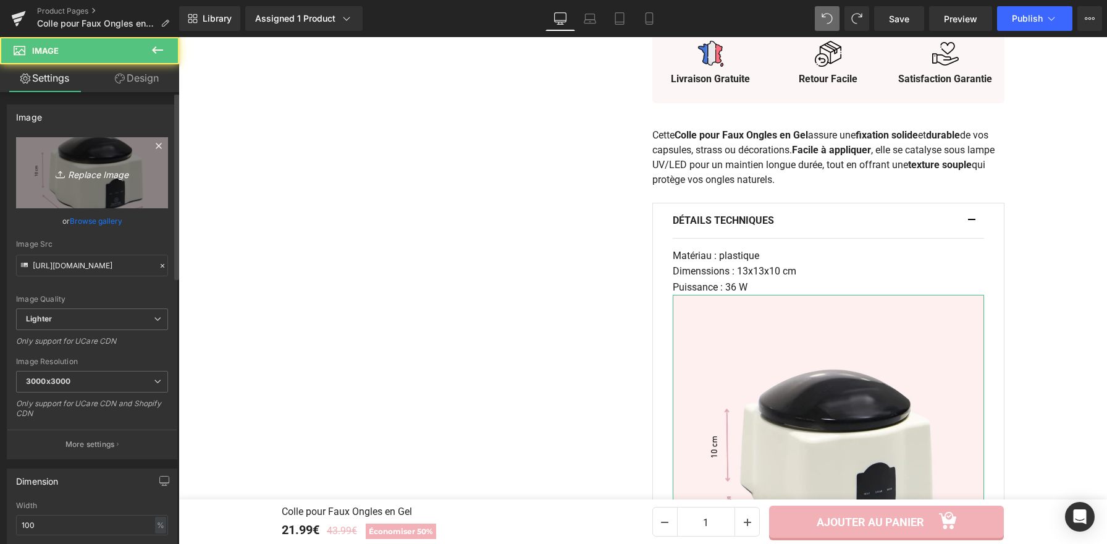
click at [99, 155] on link "Replace Image" at bounding box center [92, 172] width 152 height 71
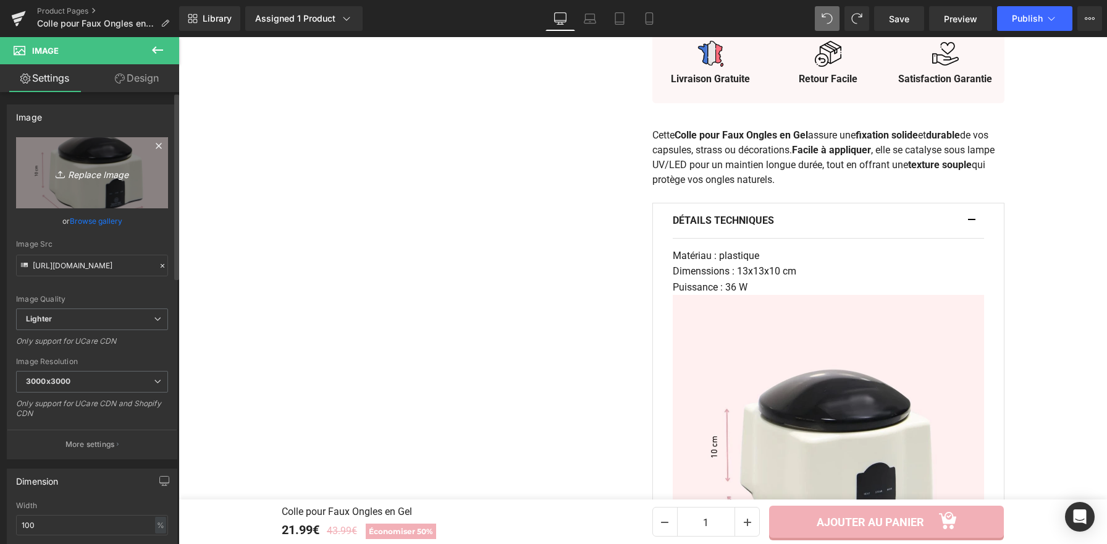
type input "C:\fakepath\Colle pour Faux Ongles en Gel (3).jpg"
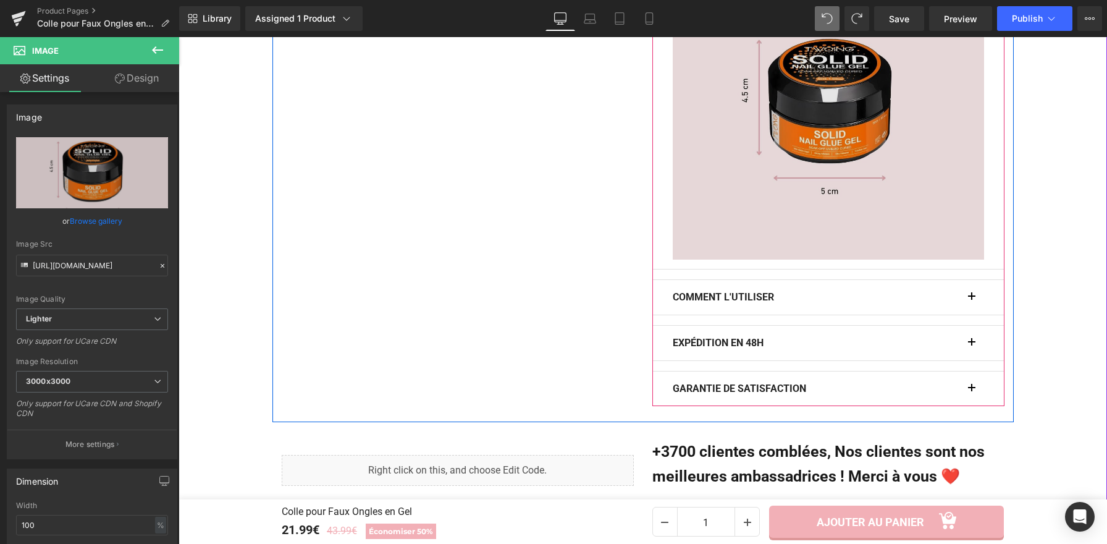
scroll to position [1045, 0]
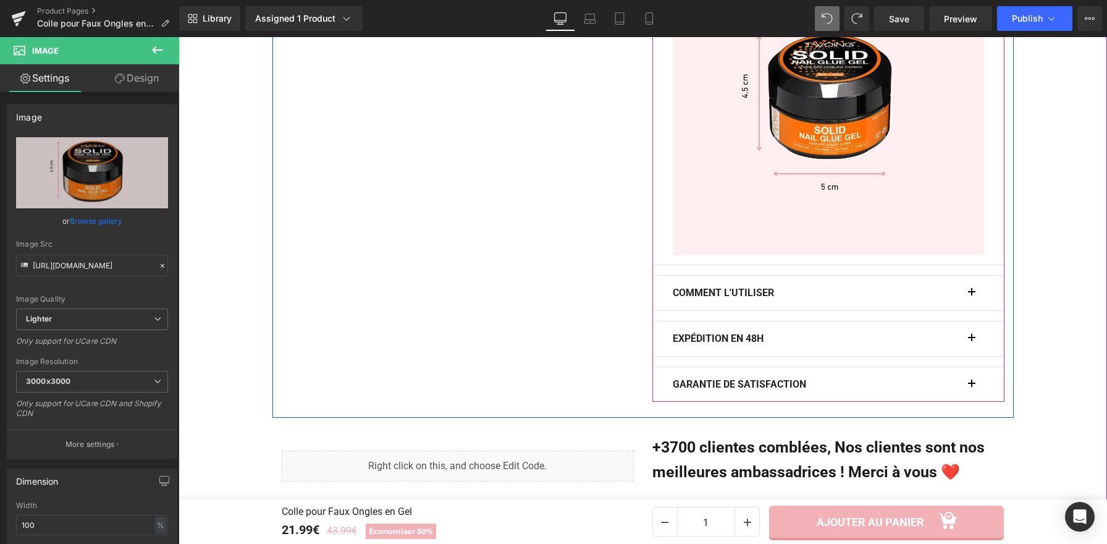
click at [973, 295] on button "button" at bounding box center [978, 293] width 12 height 35
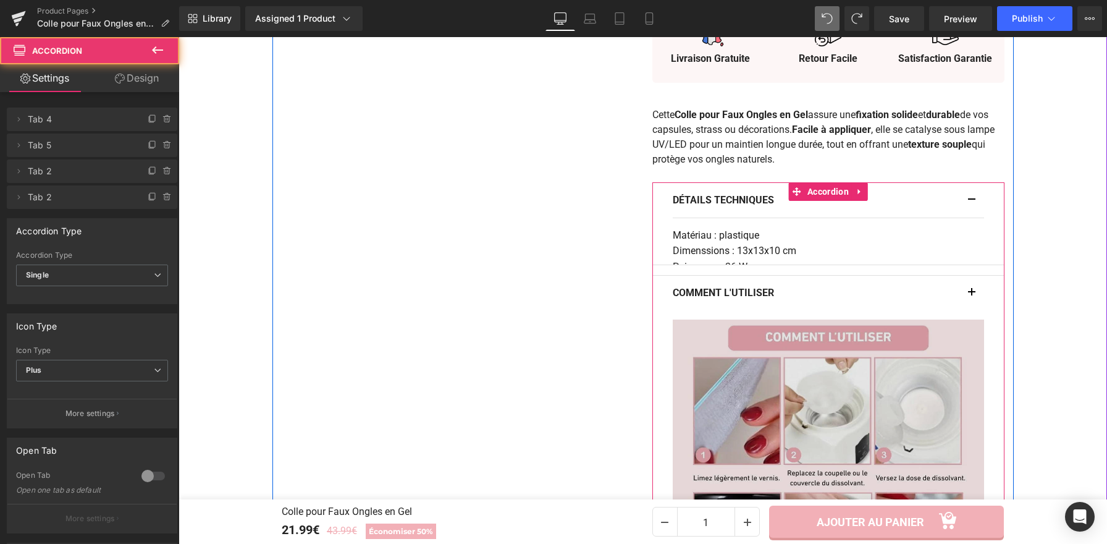
scroll to position [667, 0]
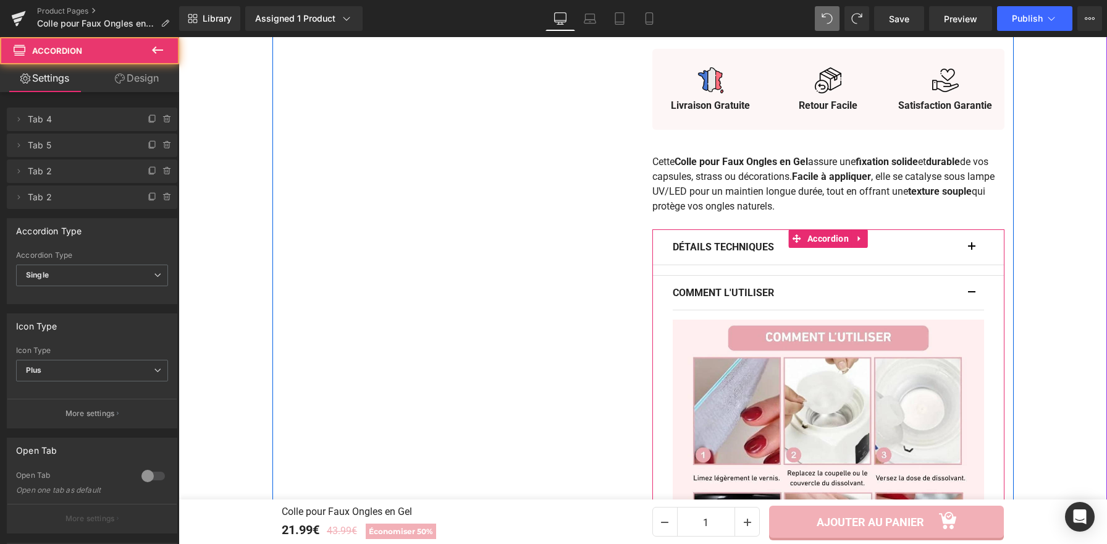
click at [779, 380] on img at bounding box center [828, 475] width 311 height 311
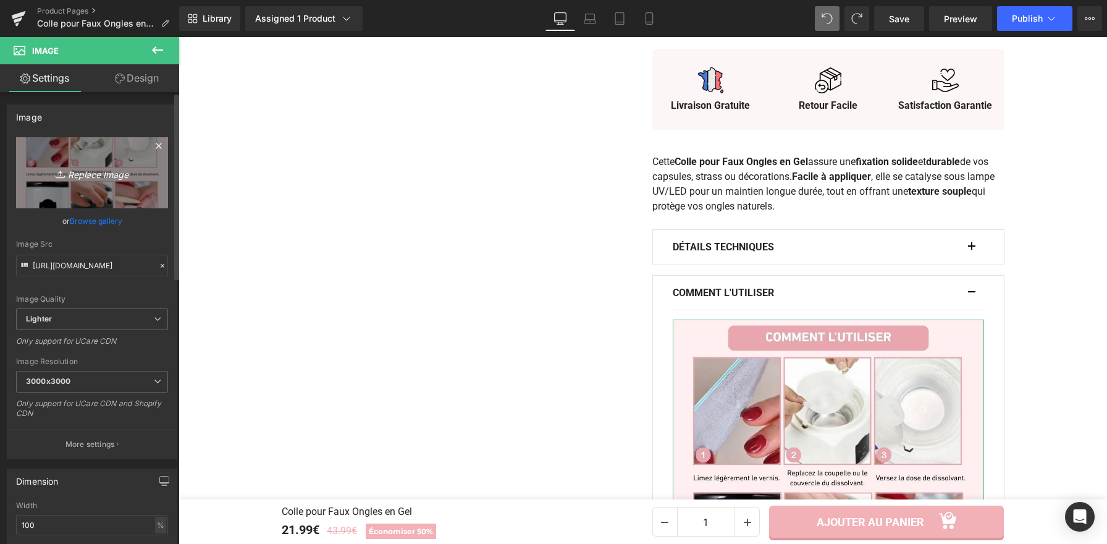
click at [96, 165] on icon "Replace Image" at bounding box center [92, 172] width 99 height 15
type input "C:\fakepath\Dissolvant de Vernis à Ongles à Vapeur (12).webp"
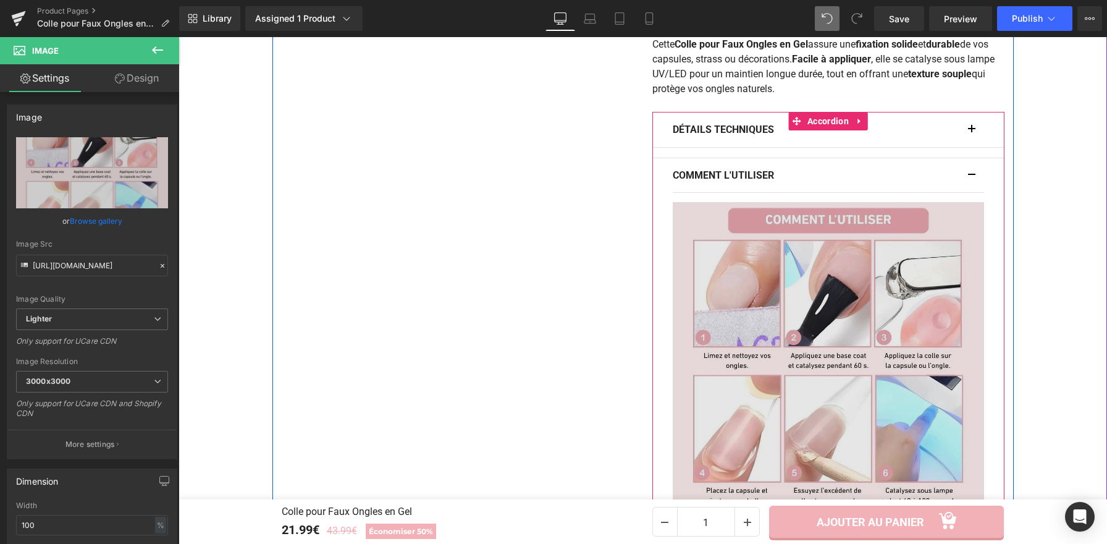
scroll to position [745, 0]
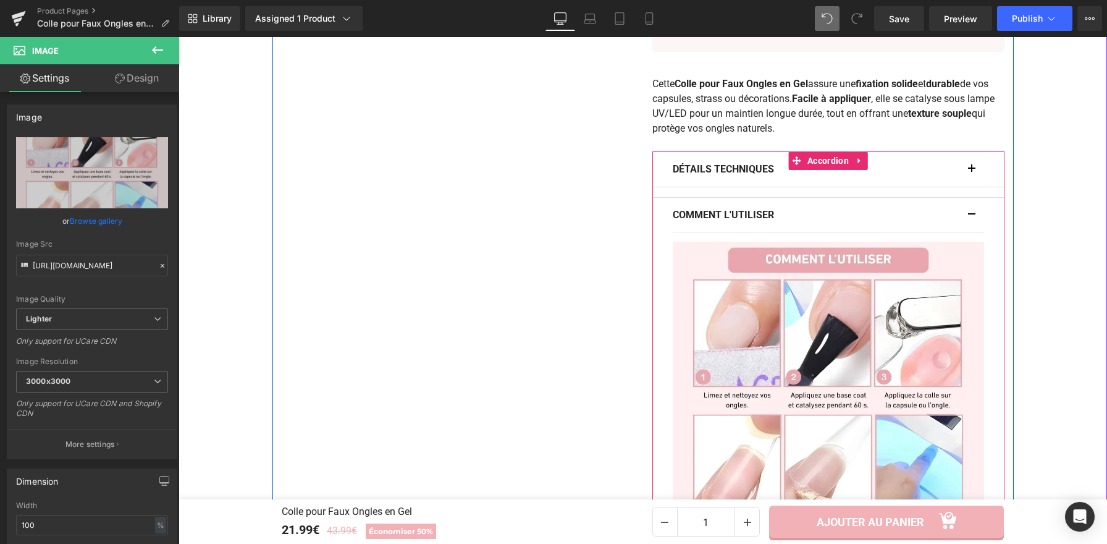
click at [972, 218] on span "button" at bounding box center [972, 218] width 0 height 0
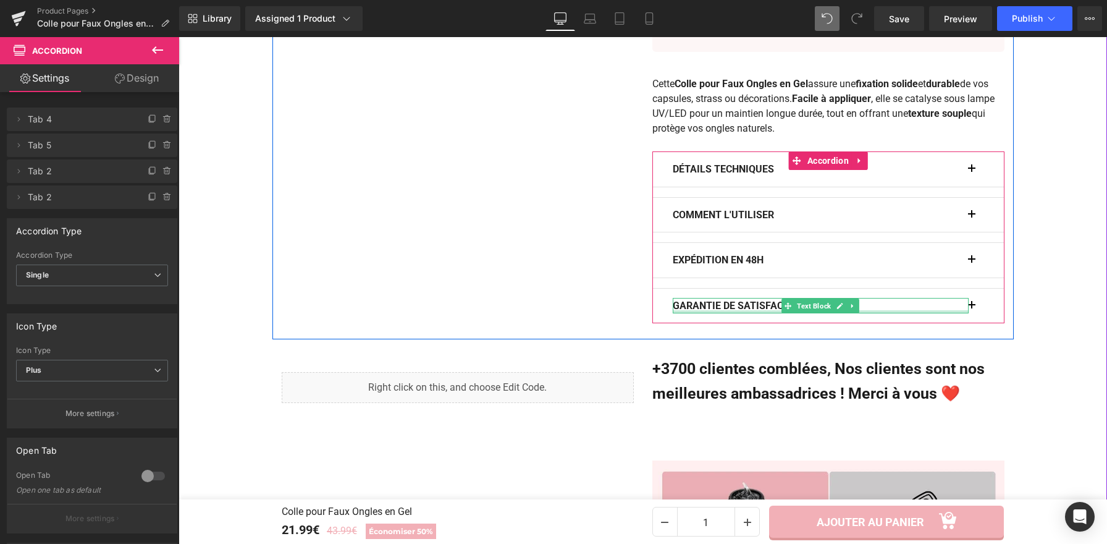
scroll to position [743, 0]
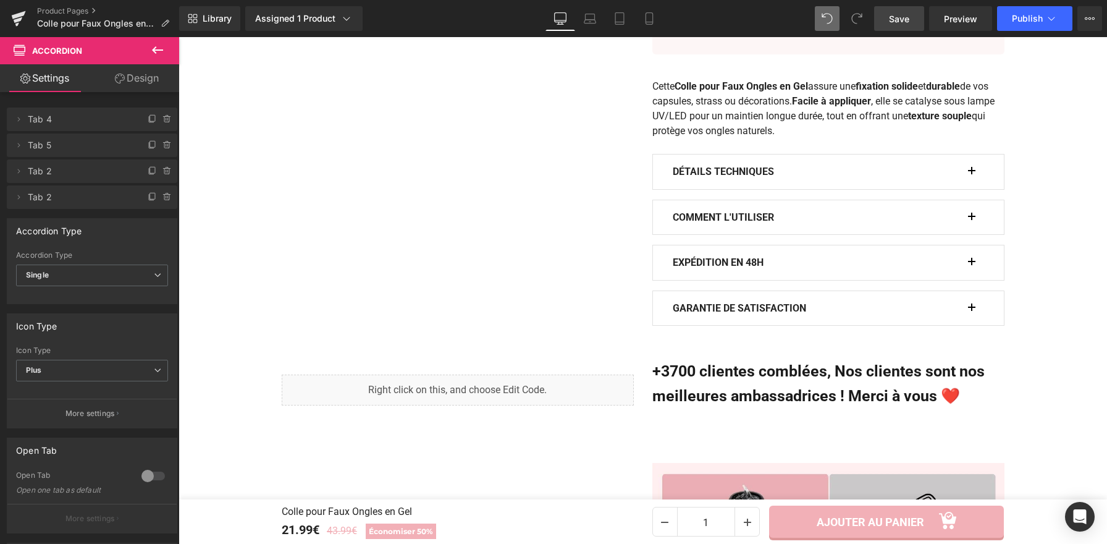
click at [904, 23] on span "Save" at bounding box center [899, 18] width 20 height 13
click at [944, 23] on link "Preview" at bounding box center [960, 18] width 63 height 25
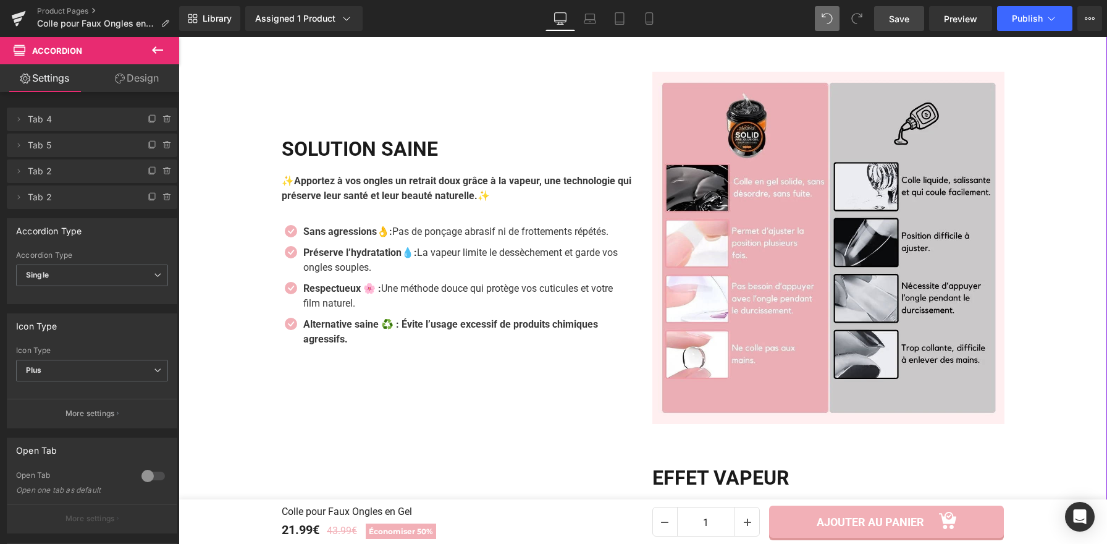
scroll to position [1154, 0]
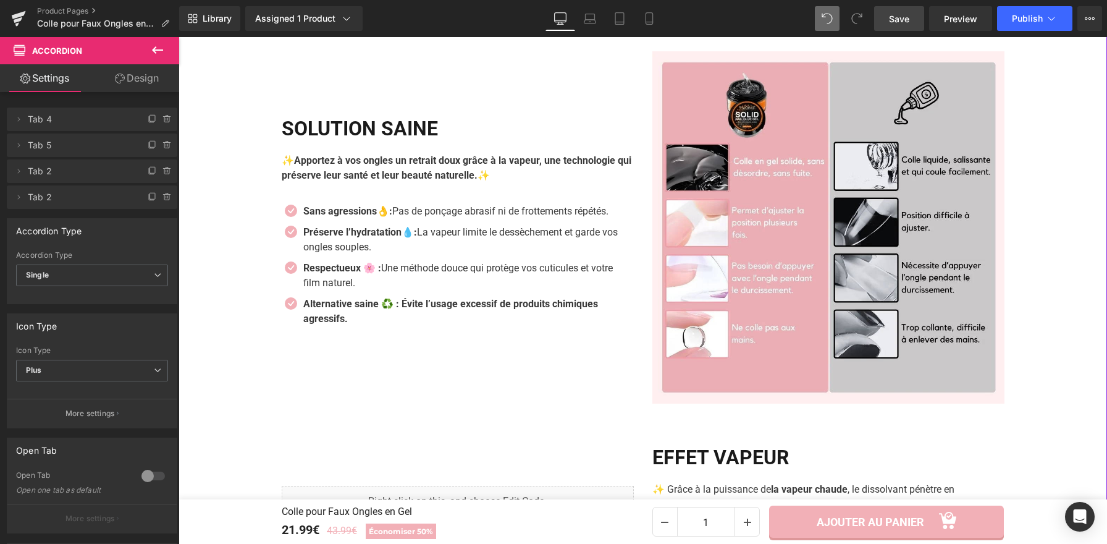
click at [731, 219] on img at bounding box center [829, 227] width 352 height 352
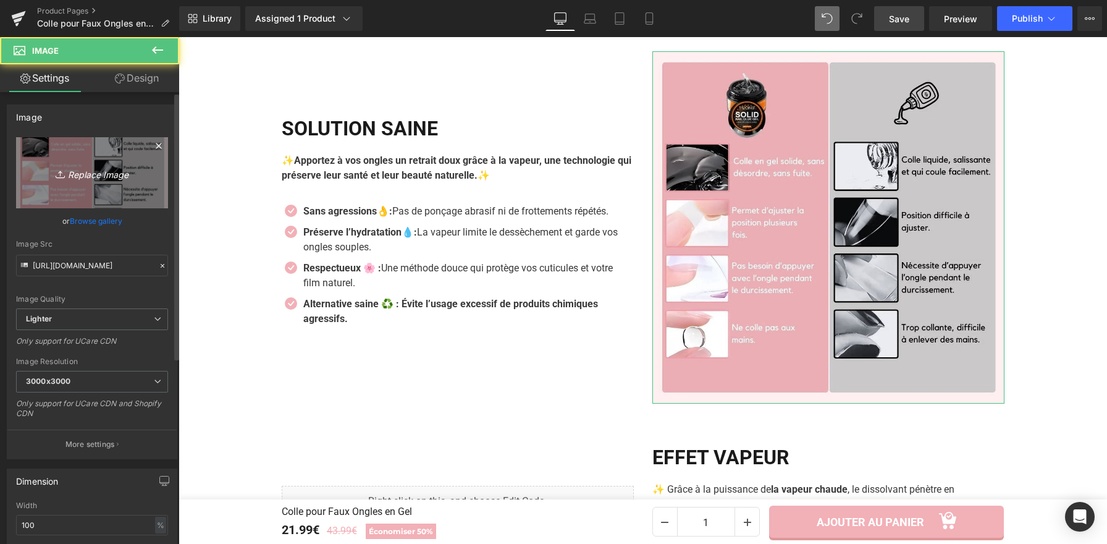
click at [103, 174] on icon "Replace Image" at bounding box center [92, 172] width 99 height 15
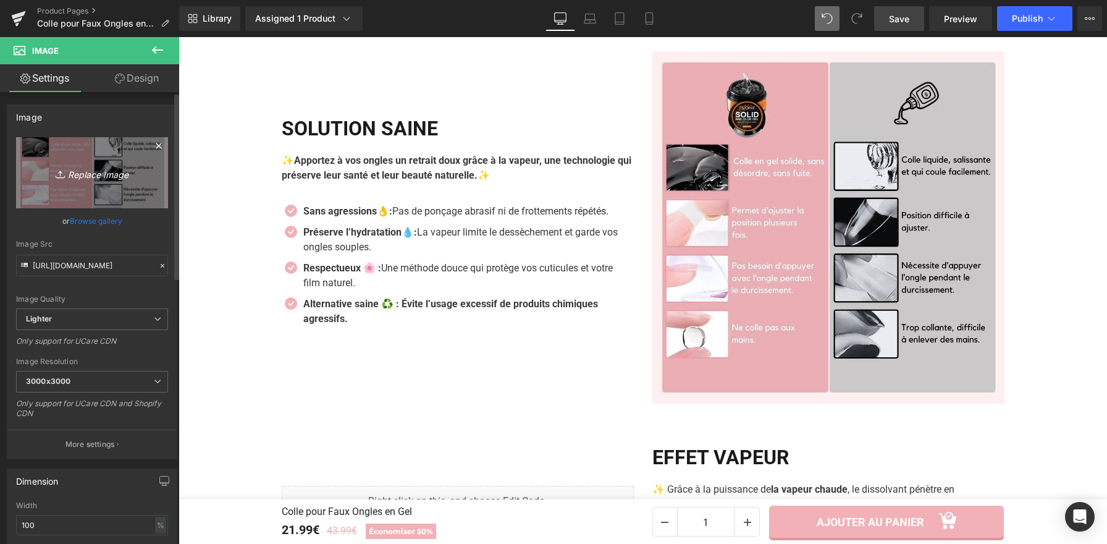
type input "C:\fakepath\Colle pour Faux Ongles en Gel (6)(1).webp"
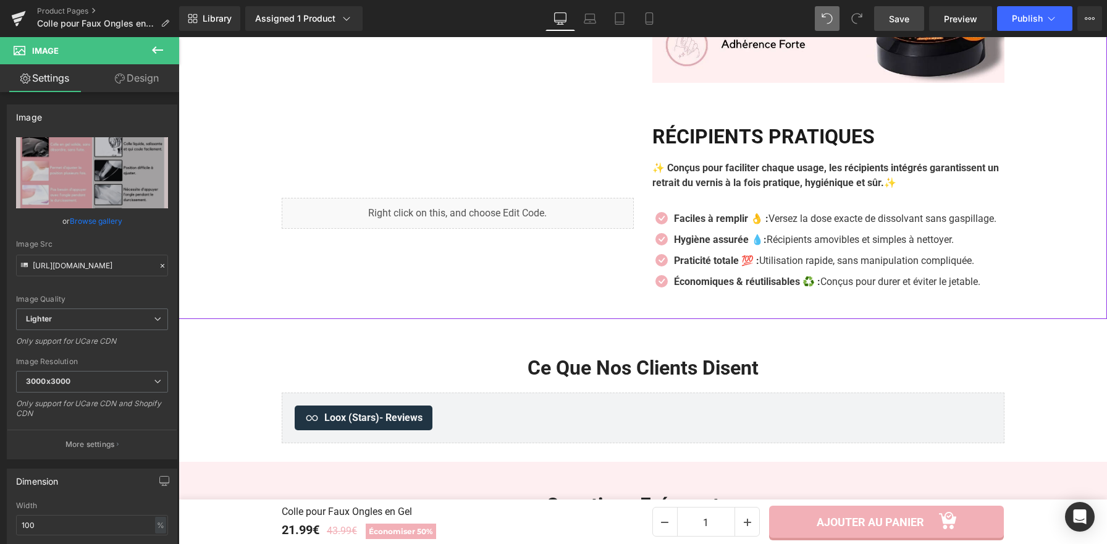
scroll to position [2022, 0]
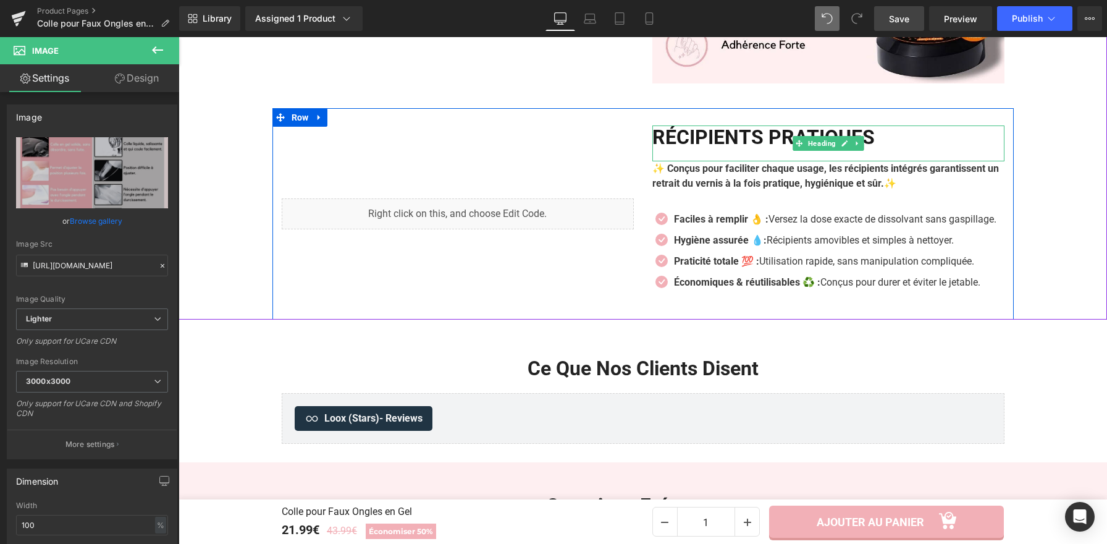
click at [756, 135] on h2 "RÉCIPIENTS PRATIQUES" at bounding box center [829, 136] width 352 height 23
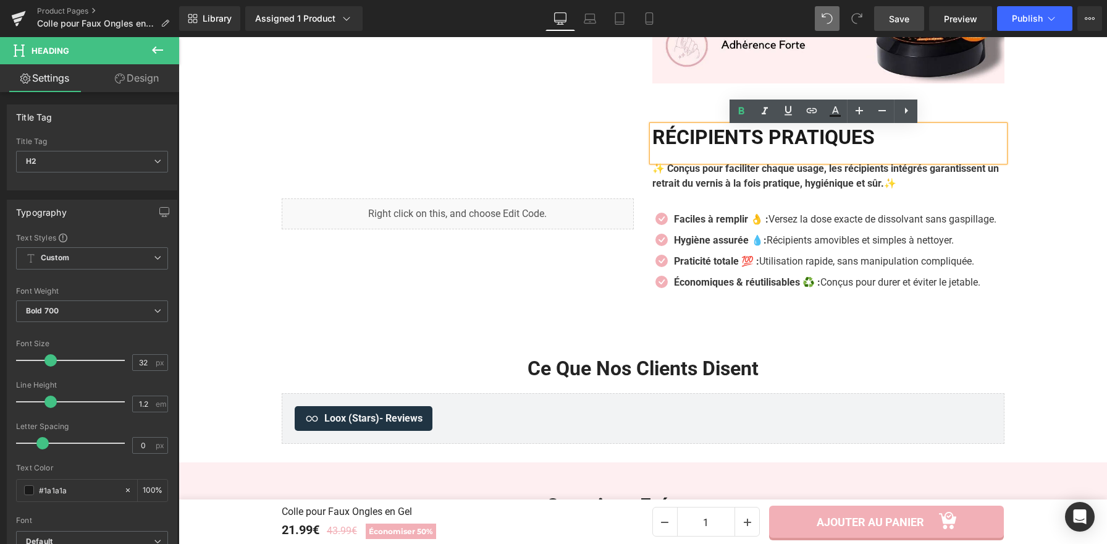
click at [900, 142] on h2 "RÉCIPIENTS PRATIQUES" at bounding box center [829, 136] width 352 height 23
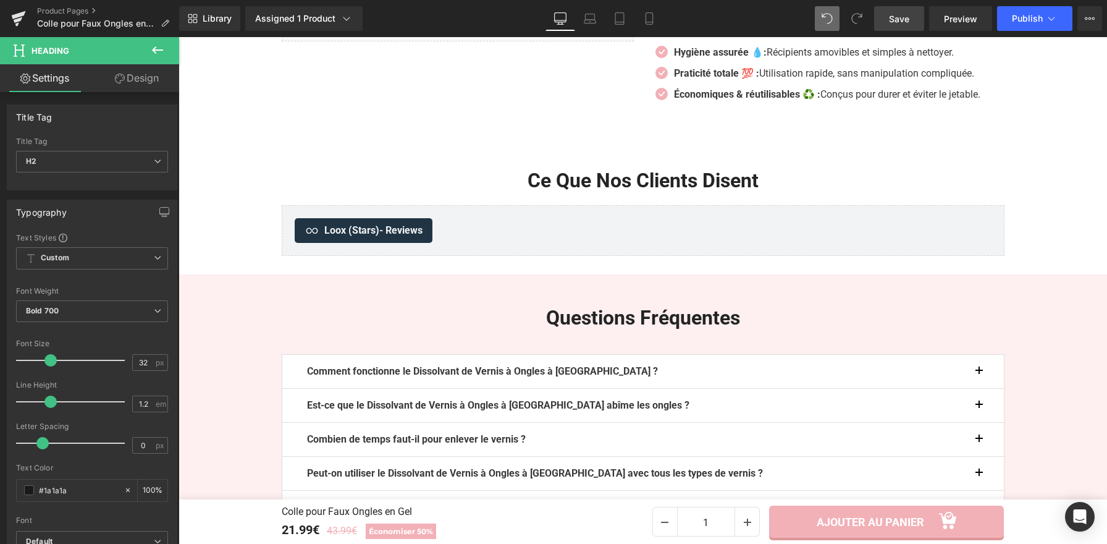
scroll to position [1884, 0]
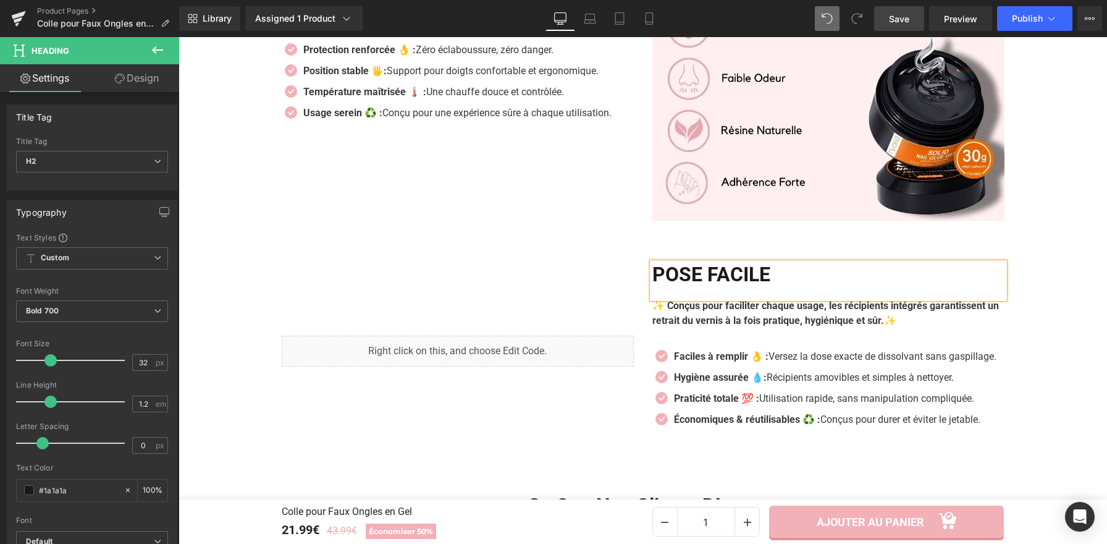
click at [552, 269] on div "Liquid" at bounding box center [458, 351] width 371 height 177
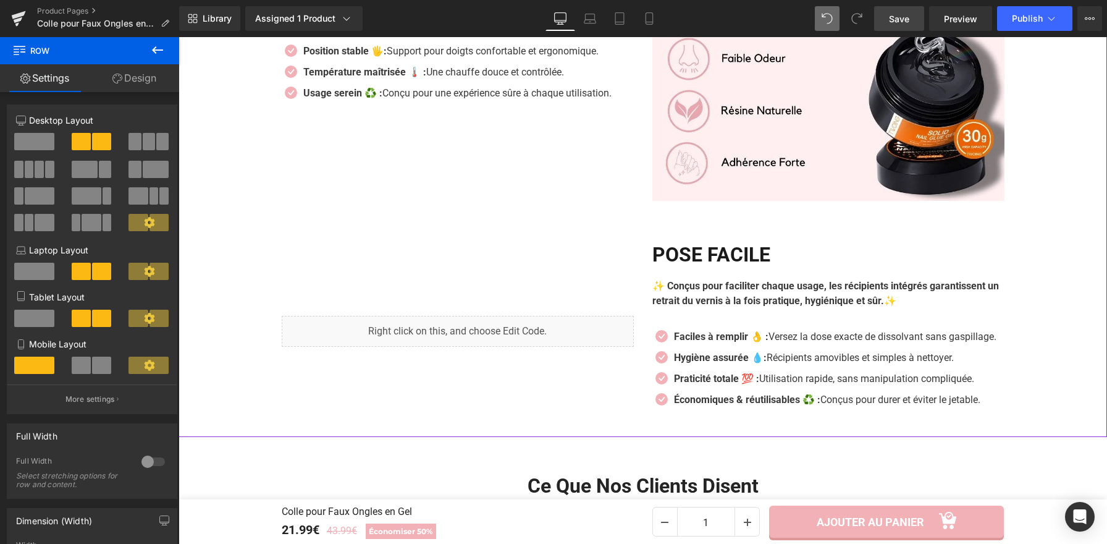
scroll to position [1975, 0]
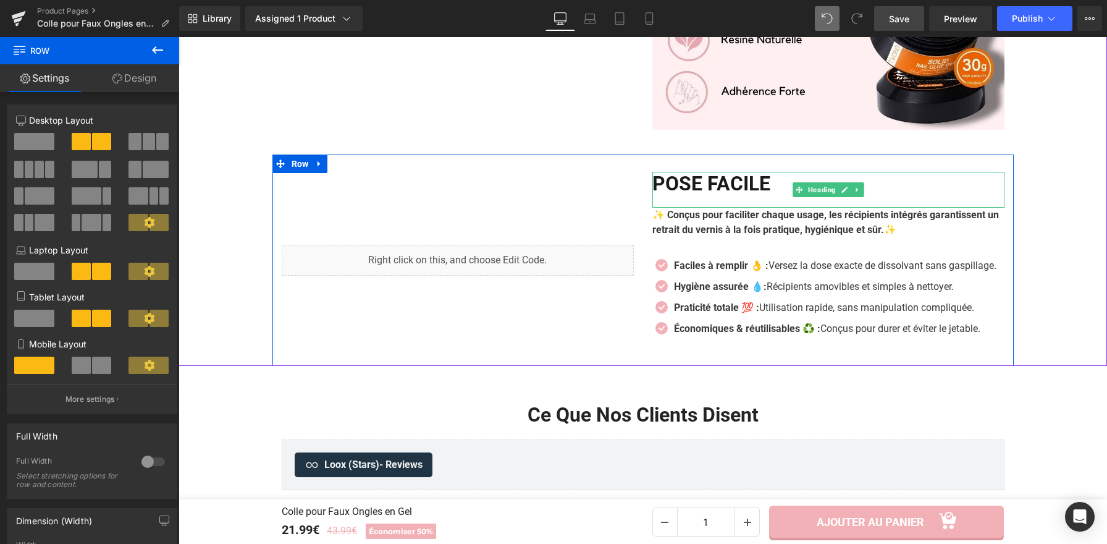
click at [779, 185] on h2 "POSE FACILE" at bounding box center [829, 183] width 352 height 23
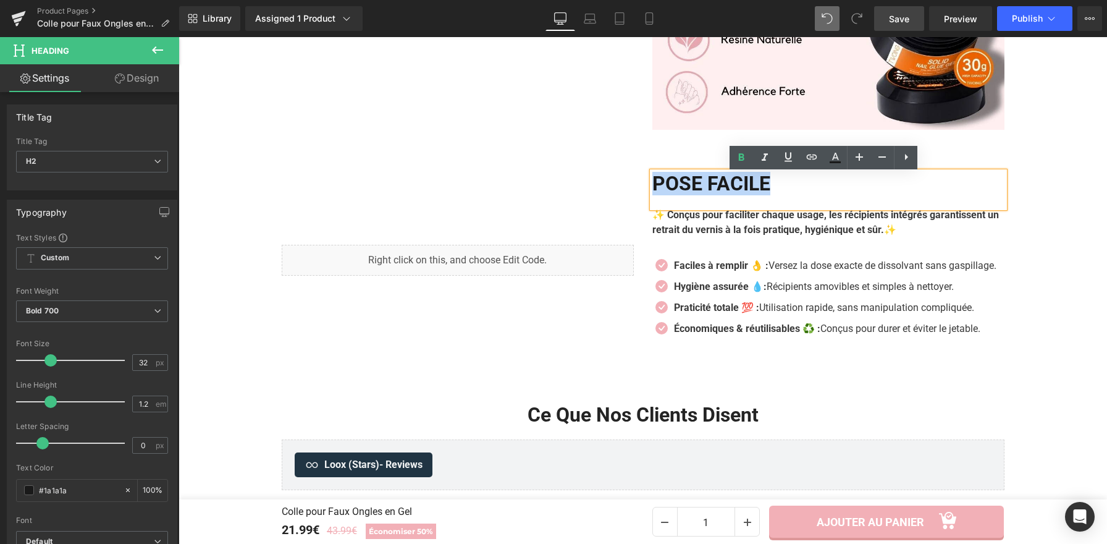
drag, startPoint x: 779, startPoint y: 185, endPoint x: 649, endPoint y: 180, distance: 129.9
click at [653, 180] on h2 "POSE FACILE" at bounding box center [829, 183] width 352 height 23
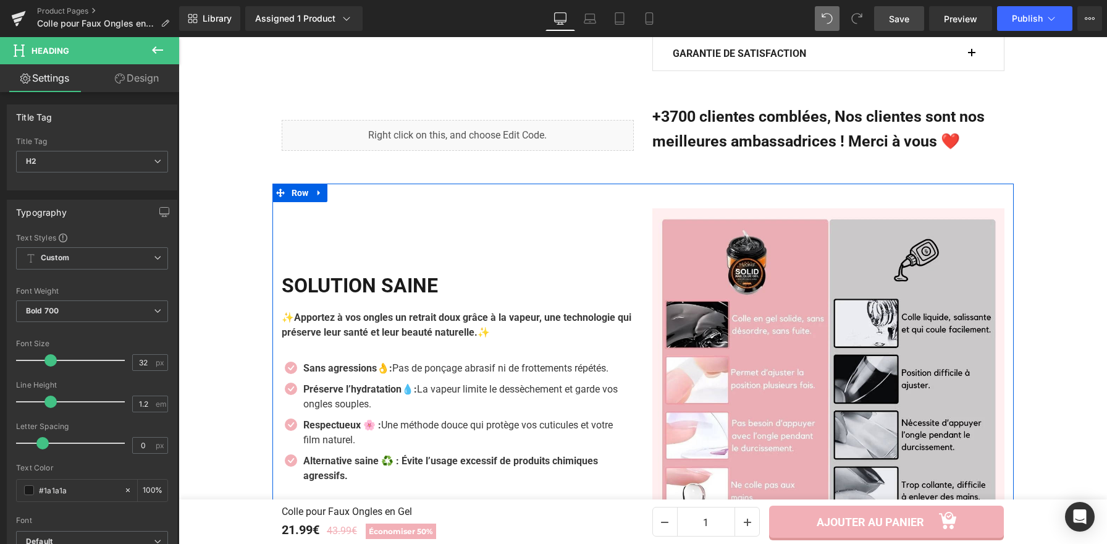
scroll to position [1022, 0]
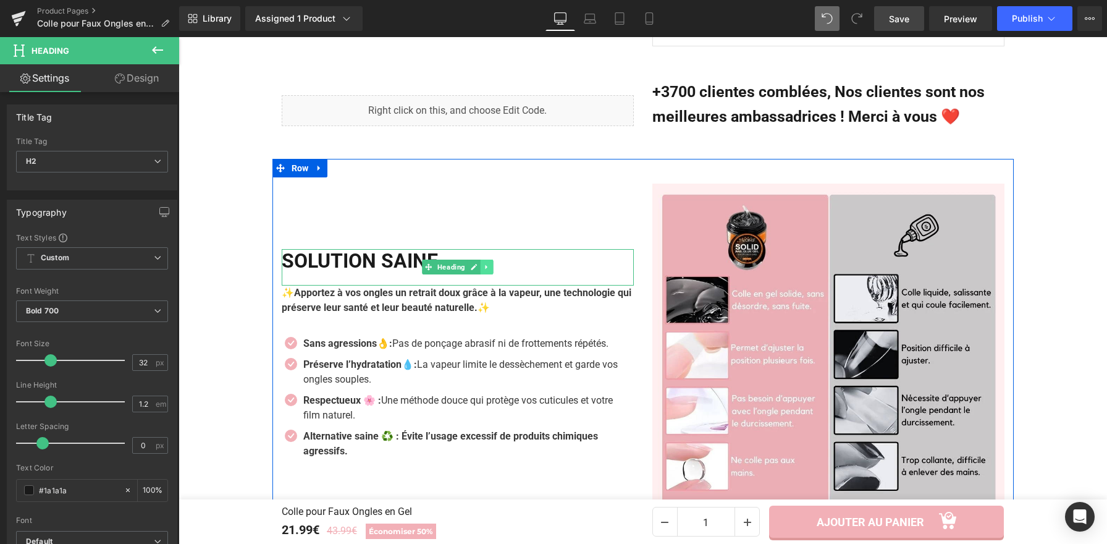
click at [483, 267] on icon at bounding box center [486, 266] width 7 height 7
click at [452, 271] on icon at bounding box center [454, 266] width 7 height 7
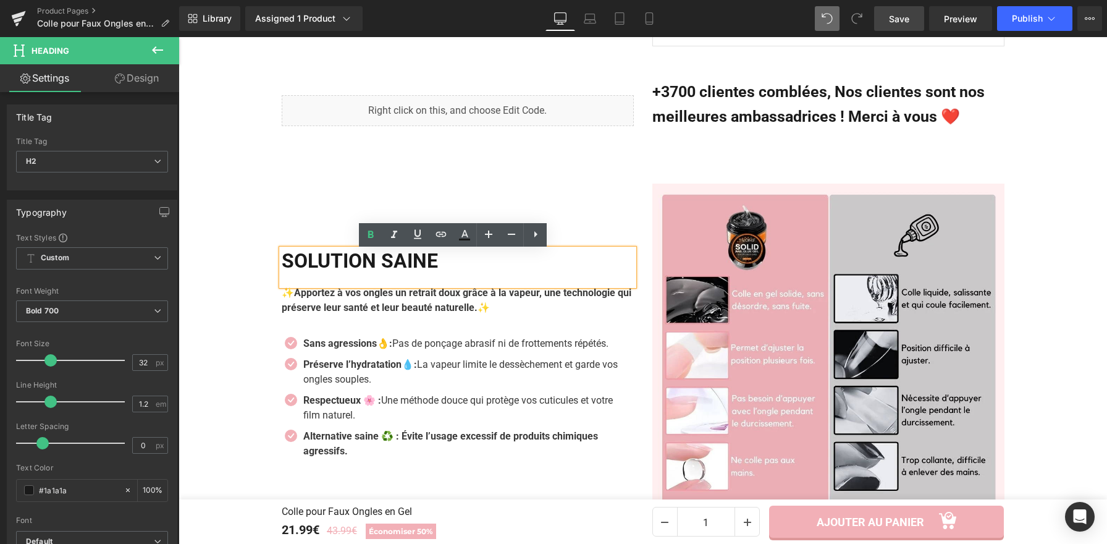
click at [452, 268] on h2 "Solution saine" at bounding box center [458, 260] width 352 height 23
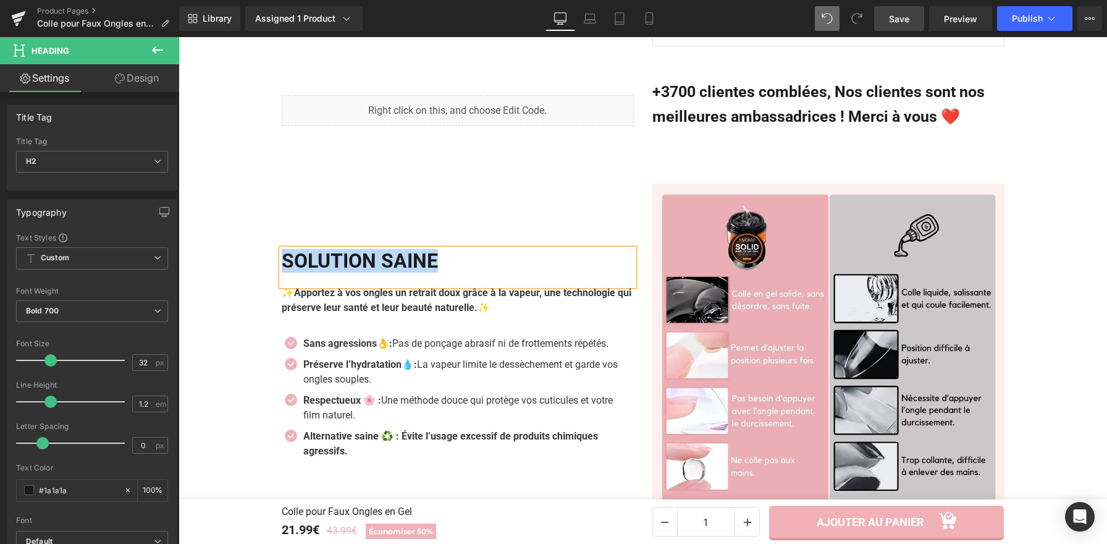
paste div
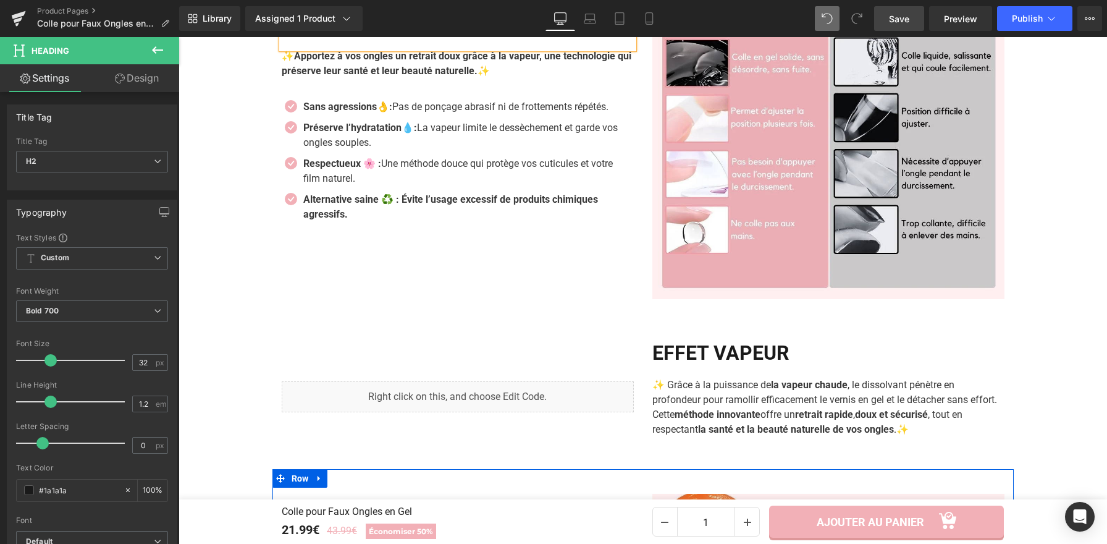
scroll to position [1070, 0]
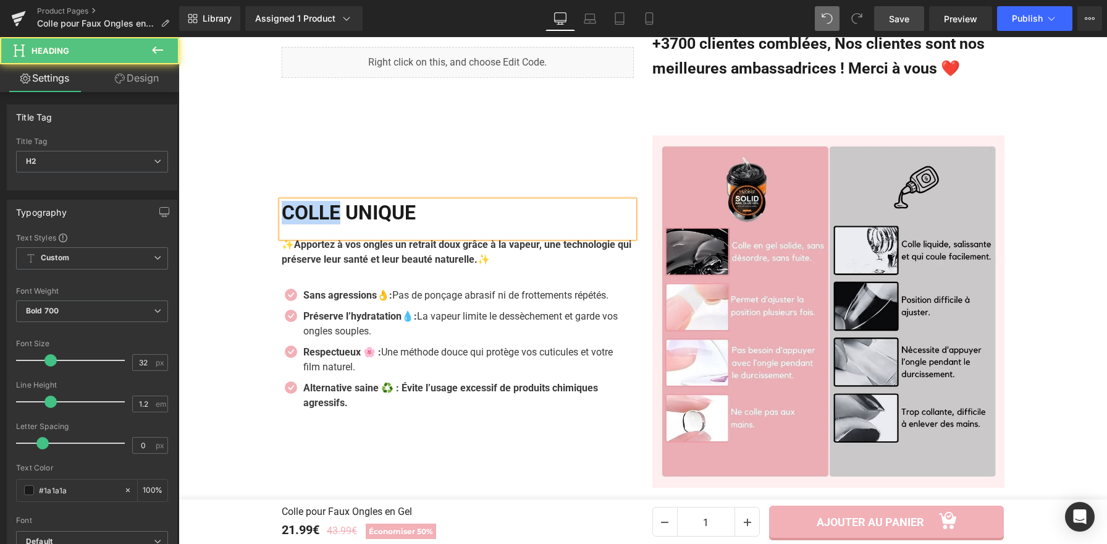
drag, startPoint x: 345, startPoint y: 217, endPoint x: 260, endPoint y: 217, distance: 84.7
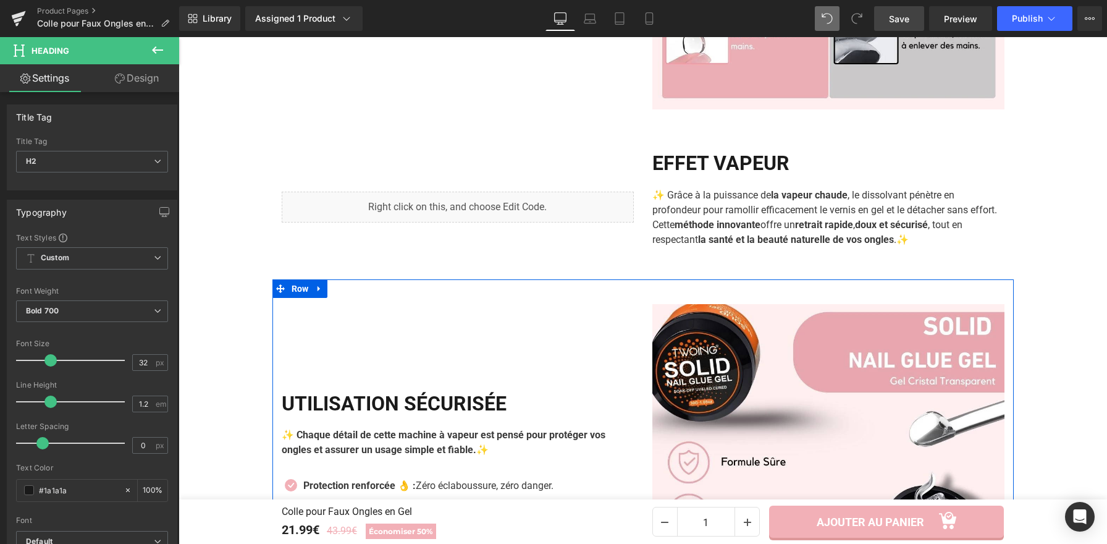
scroll to position [1463, 0]
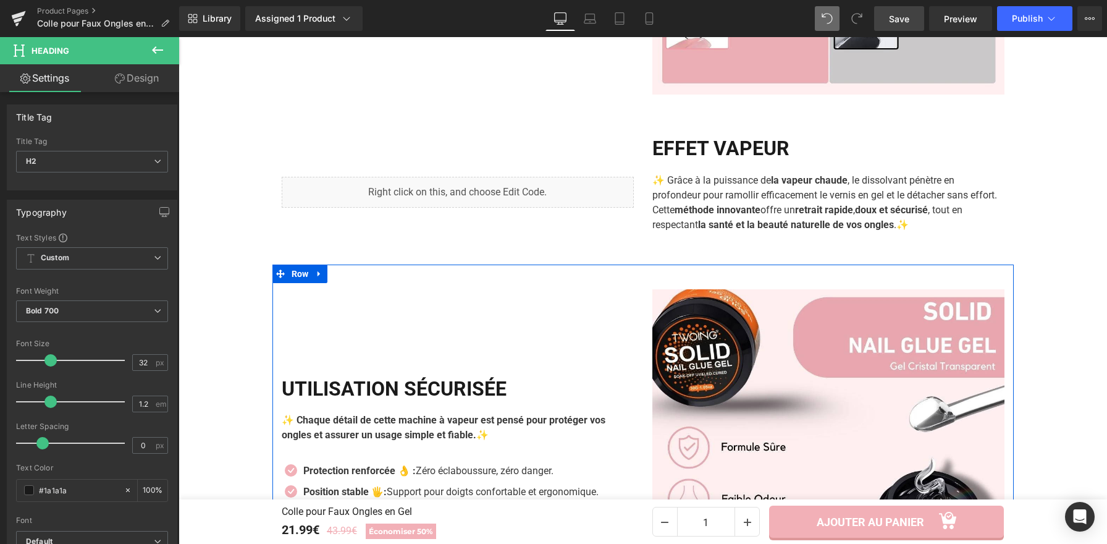
click at [447, 388] on h2 "Utilisation sécurisée" at bounding box center [458, 388] width 352 height 23
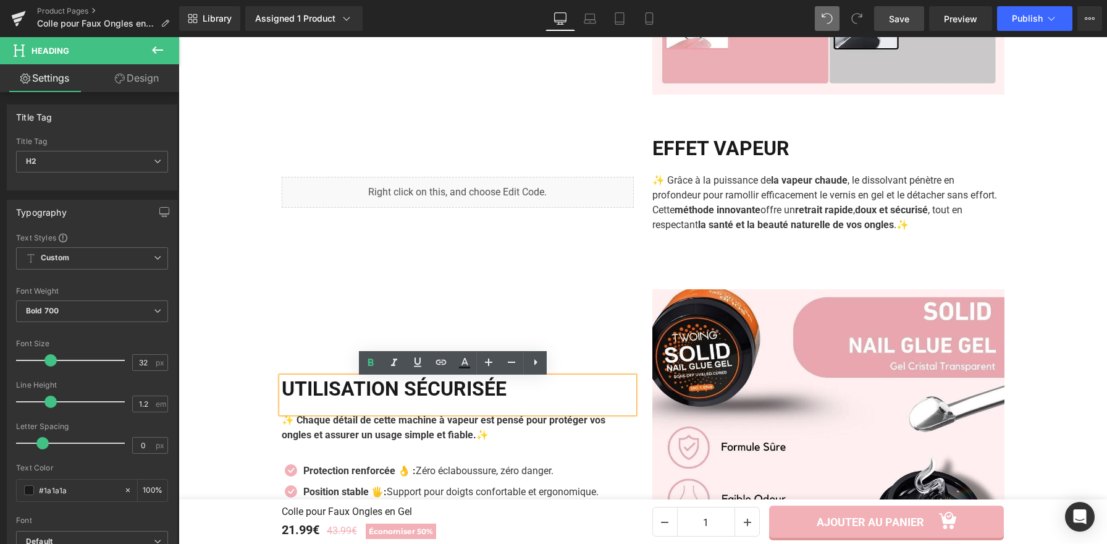
click at [544, 398] on h2 "Utilisation sécurisée" at bounding box center [458, 388] width 352 height 23
drag, startPoint x: 538, startPoint y: 396, endPoint x: 281, endPoint y: 384, distance: 257.4
click at [282, 384] on h2 "Utilisation sécurisée" at bounding box center [458, 388] width 352 height 23
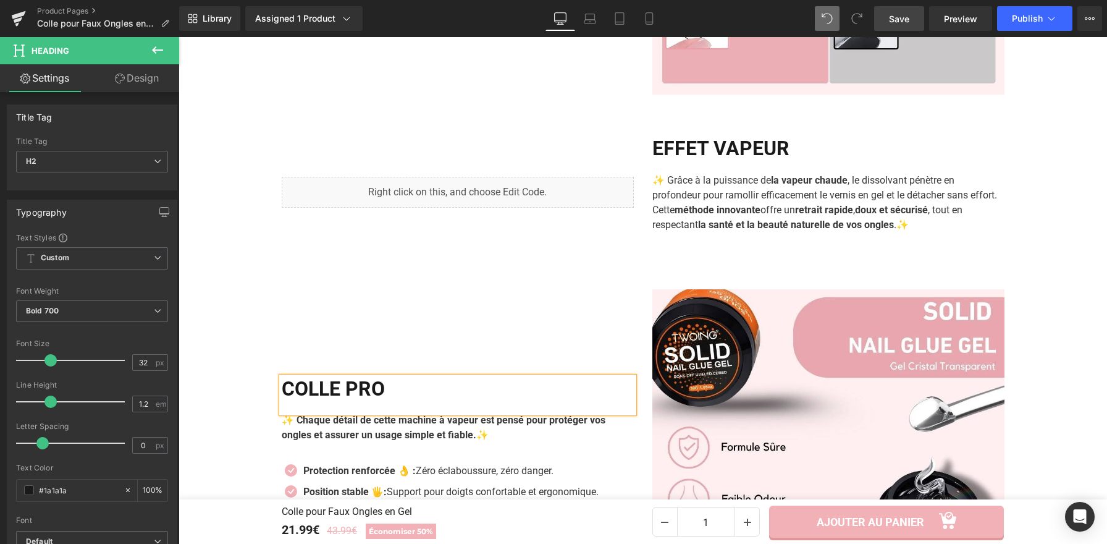
click at [502, 334] on div "COLLE PRO Heading ✨ Chaque détail de cette machine à vapeur est pensé pour prot…" at bounding box center [458, 465] width 371 height 352
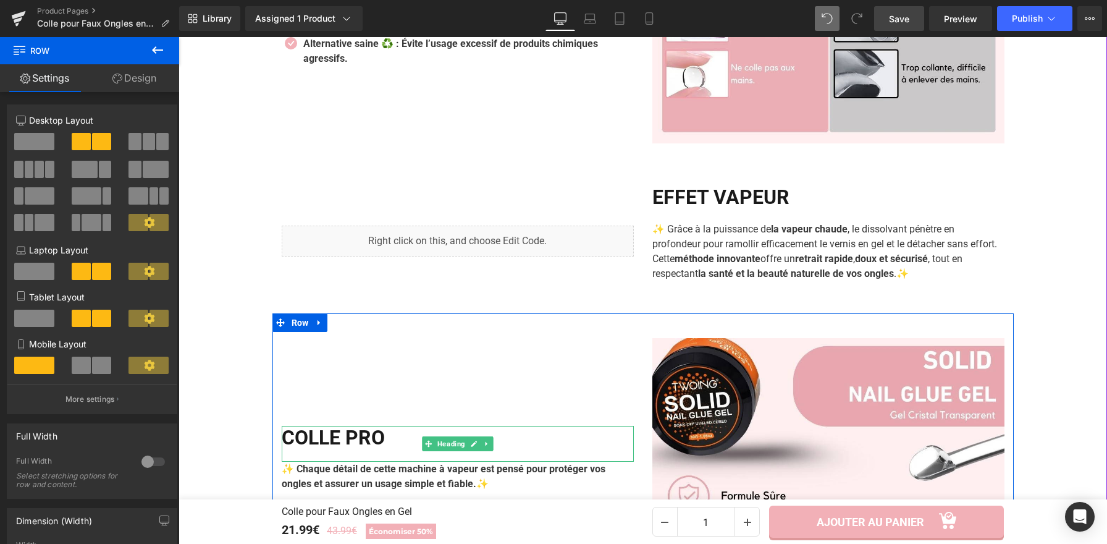
scroll to position [1370, 0]
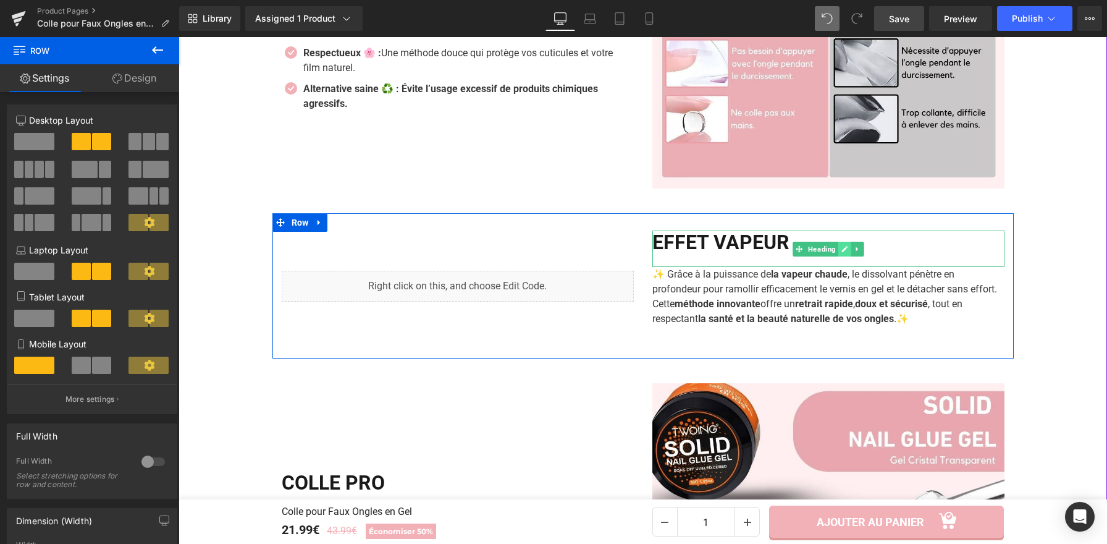
click at [839, 251] on link at bounding box center [845, 249] width 13 height 15
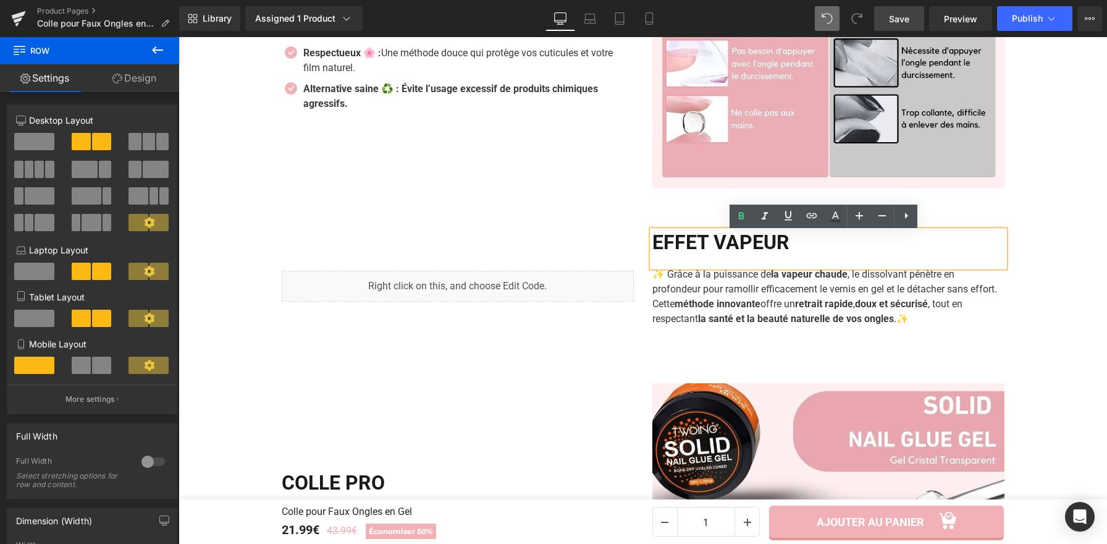
click at [836, 251] on h2 "EFFET VAPEUR" at bounding box center [829, 242] width 352 height 23
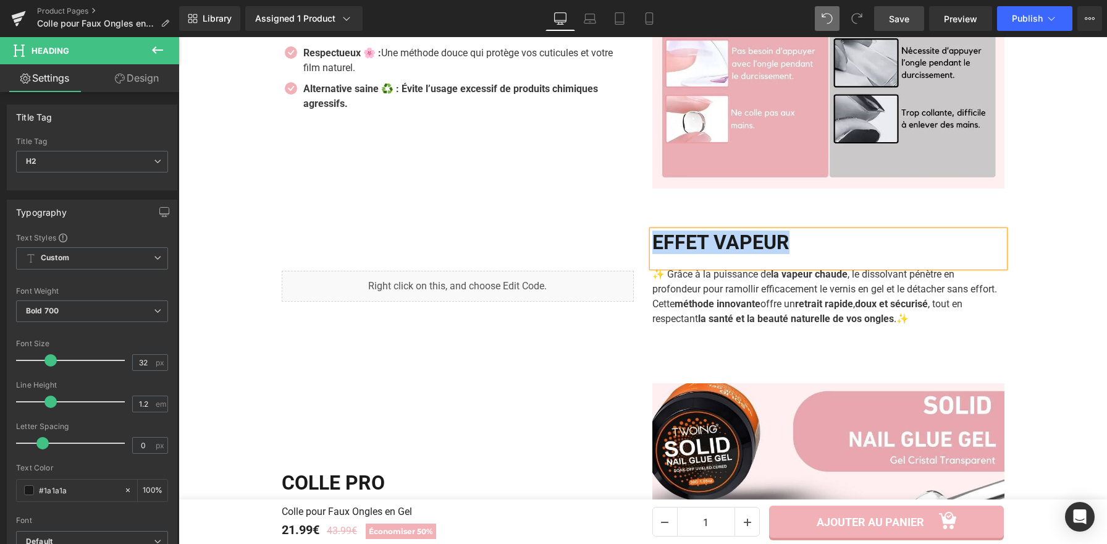
paste div
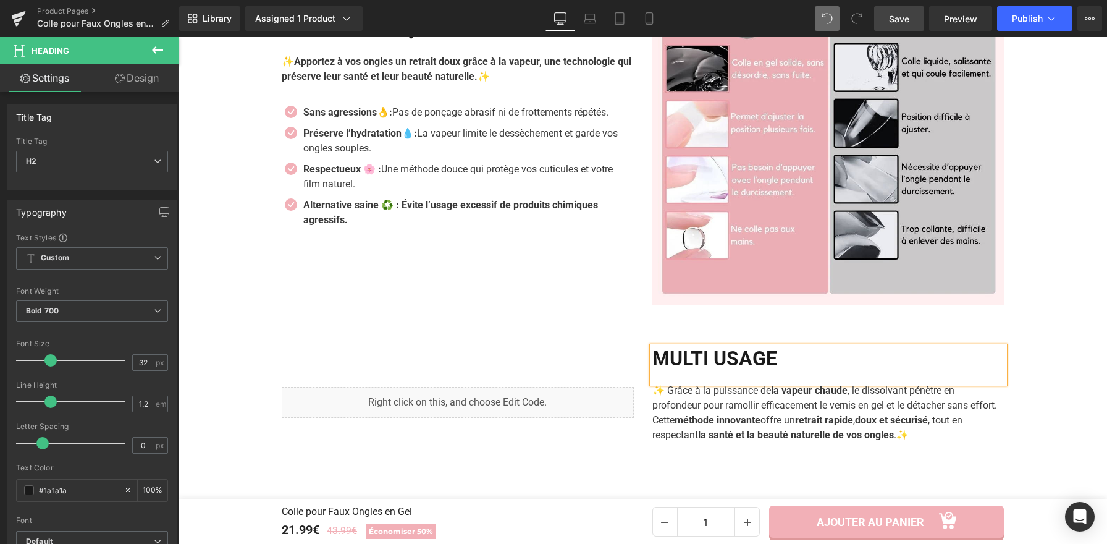
click at [891, 19] on span "Save" at bounding box center [899, 18] width 20 height 13
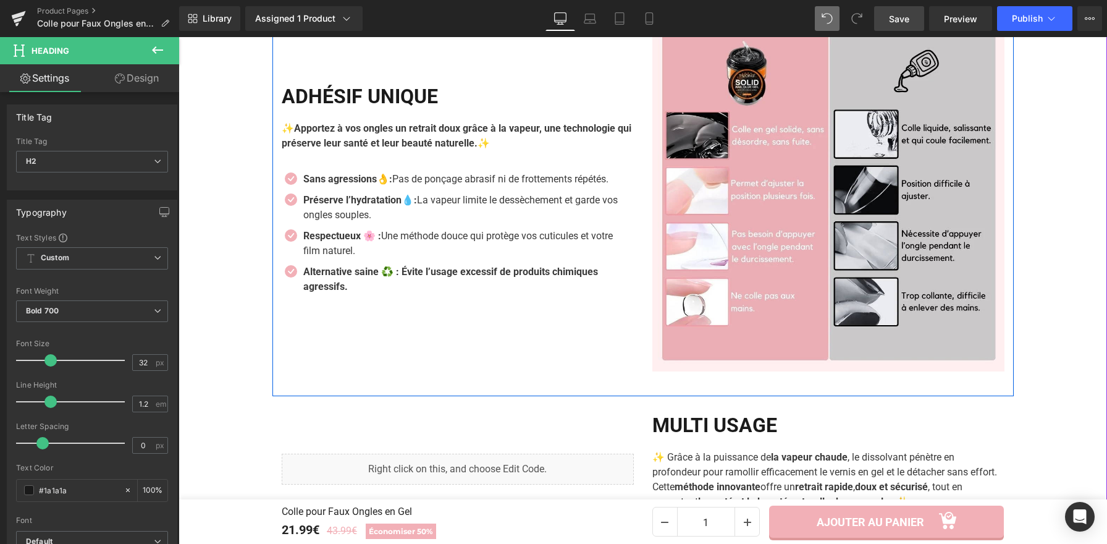
scroll to position [1175, 0]
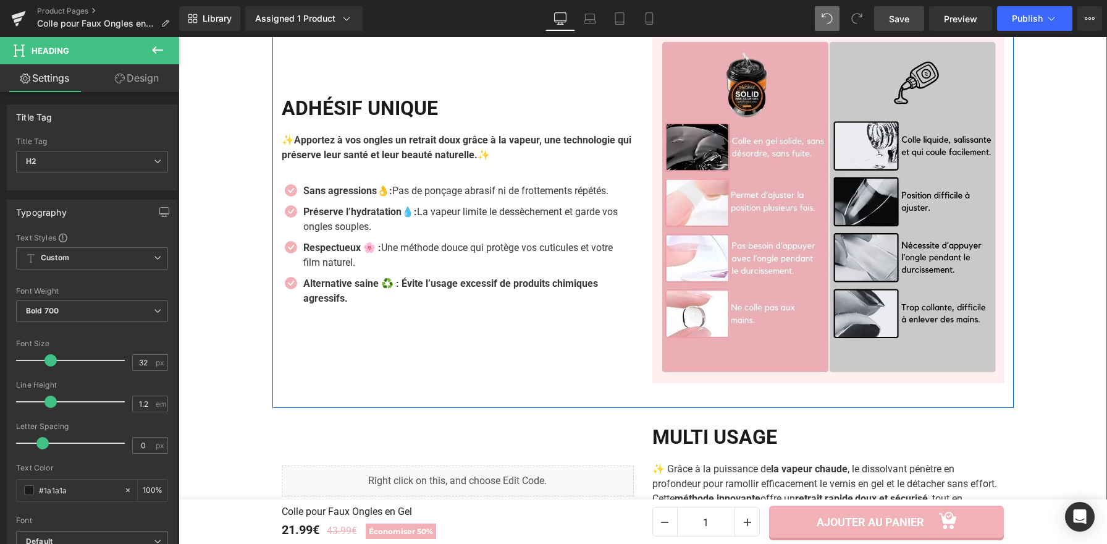
click at [522, 344] on div "Adhésif Unique Heading ✨Apportez à vos ongles un retrait doux grâce à la vapeur…" at bounding box center [458, 207] width 371 height 352
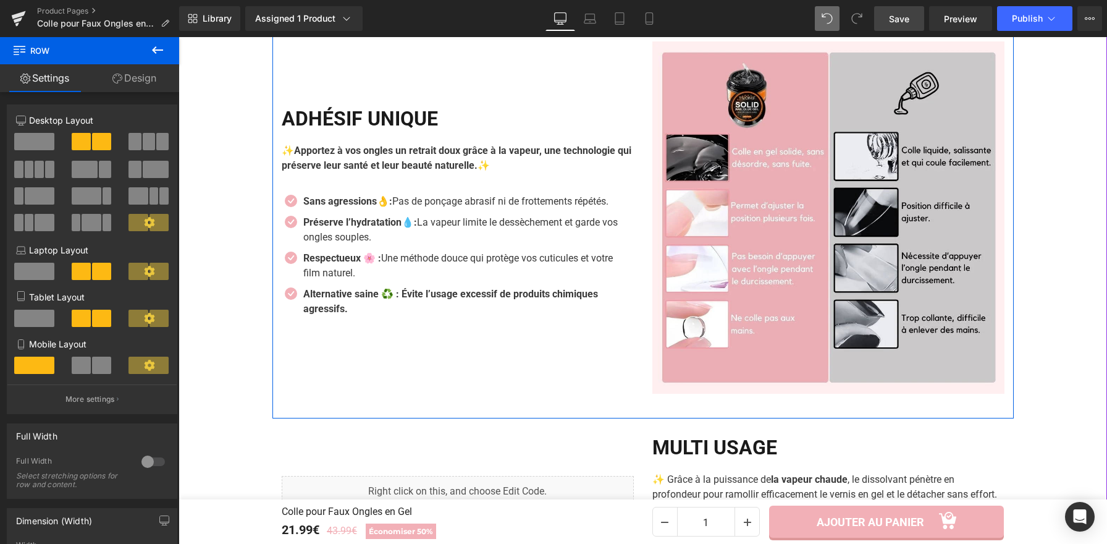
scroll to position [1162, 0]
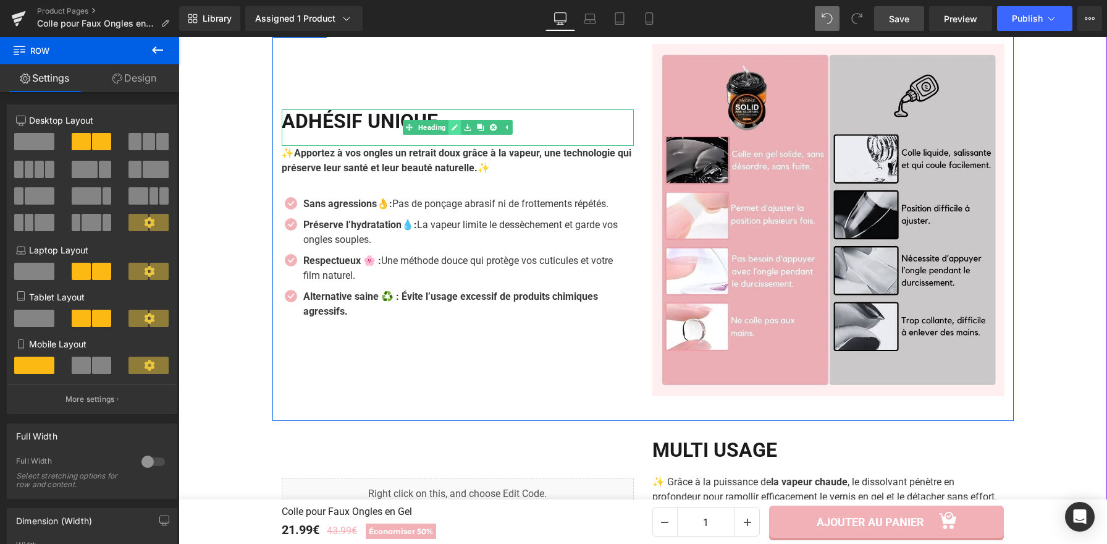
click at [455, 128] on link at bounding box center [454, 127] width 13 height 15
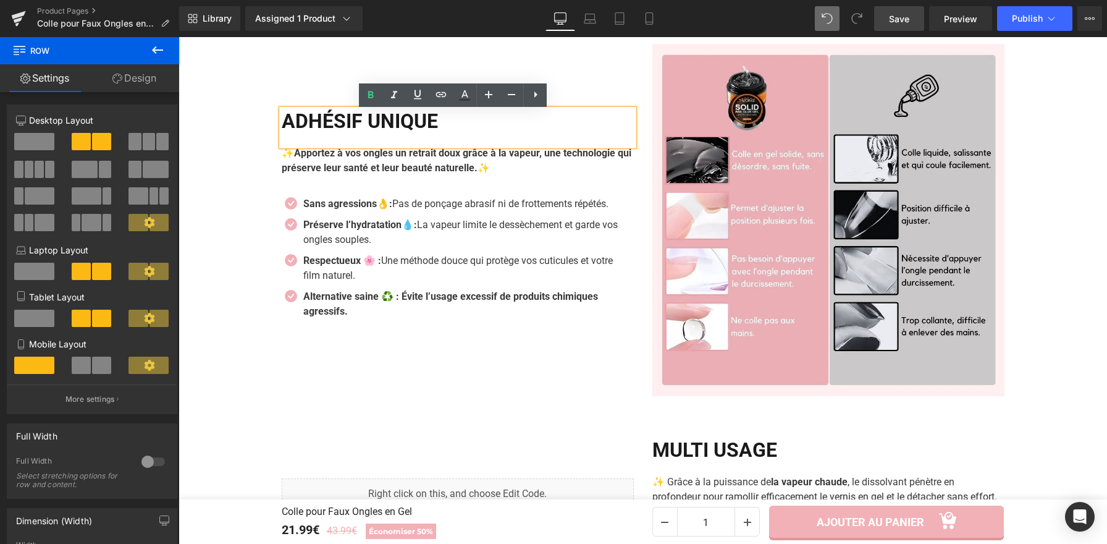
click at [455, 128] on h2 "Adhésif Unique" at bounding box center [458, 120] width 352 height 23
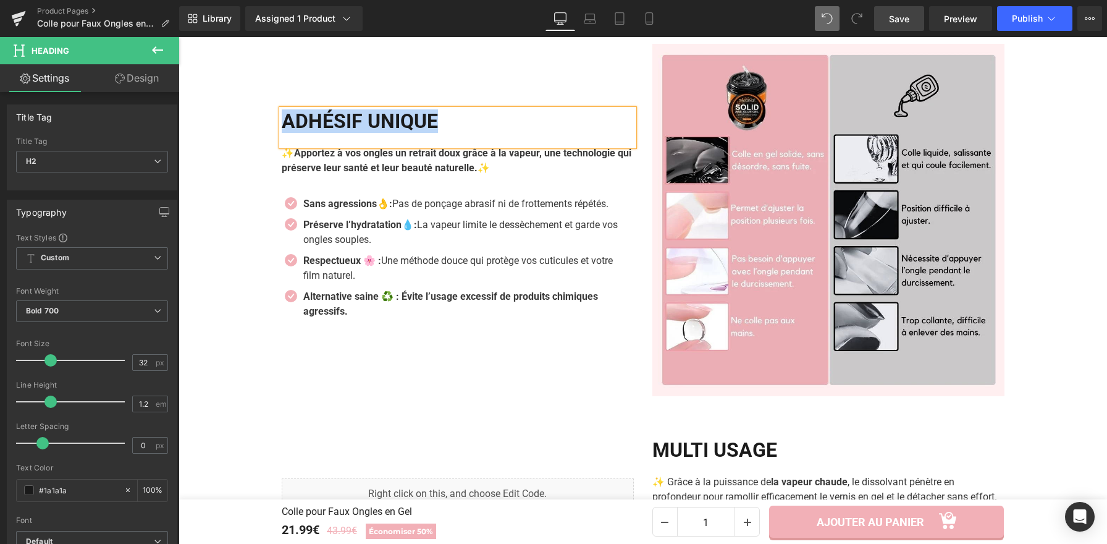
copy h2 "Adhésif Unique"
click at [490, 173] on b "✨" at bounding box center [484, 168] width 12 height 12
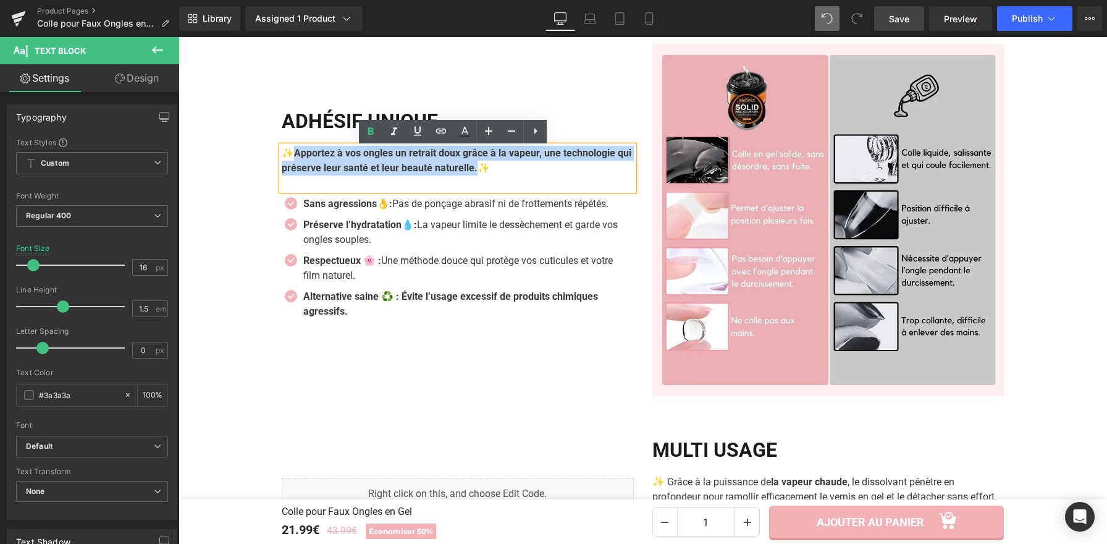
drag, startPoint x: 554, startPoint y: 173, endPoint x: 289, endPoint y: 156, distance: 265.7
click at [288, 155] on p "✨Apportez à vos ongles un retrait doux grâce à la vapeur, une technologie qui p…" at bounding box center [458, 161] width 352 height 30
paste div
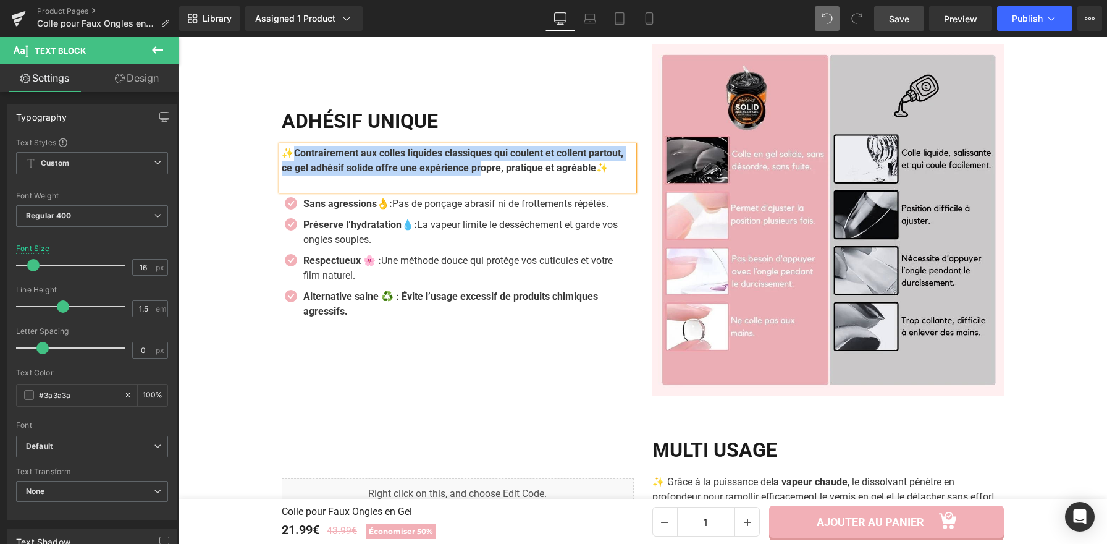
scroll to position [1154, 0]
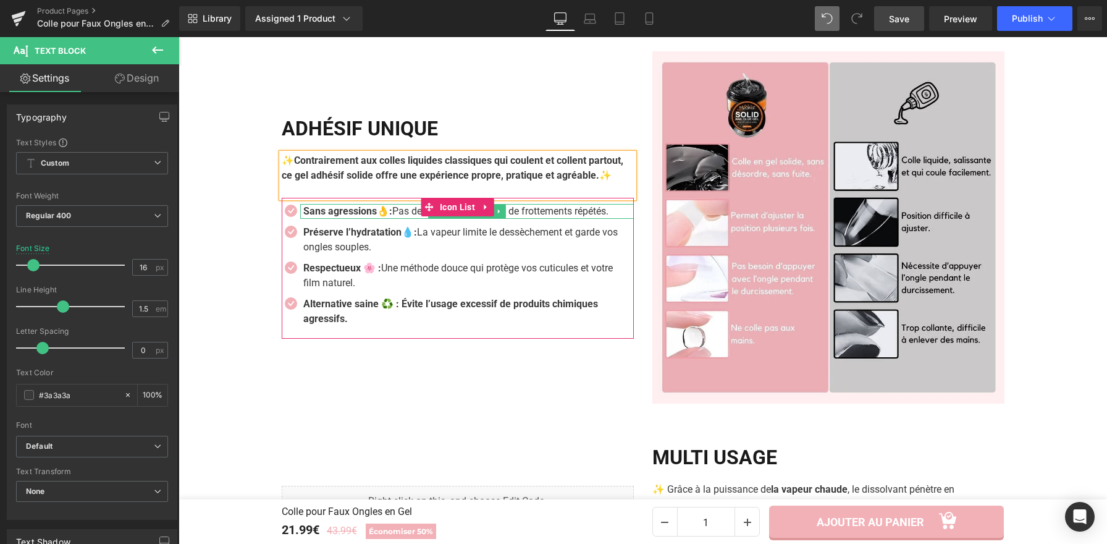
click at [383, 217] on strong "Sans agressions👌:" at bounding box center [347, 211] width 89 height 12
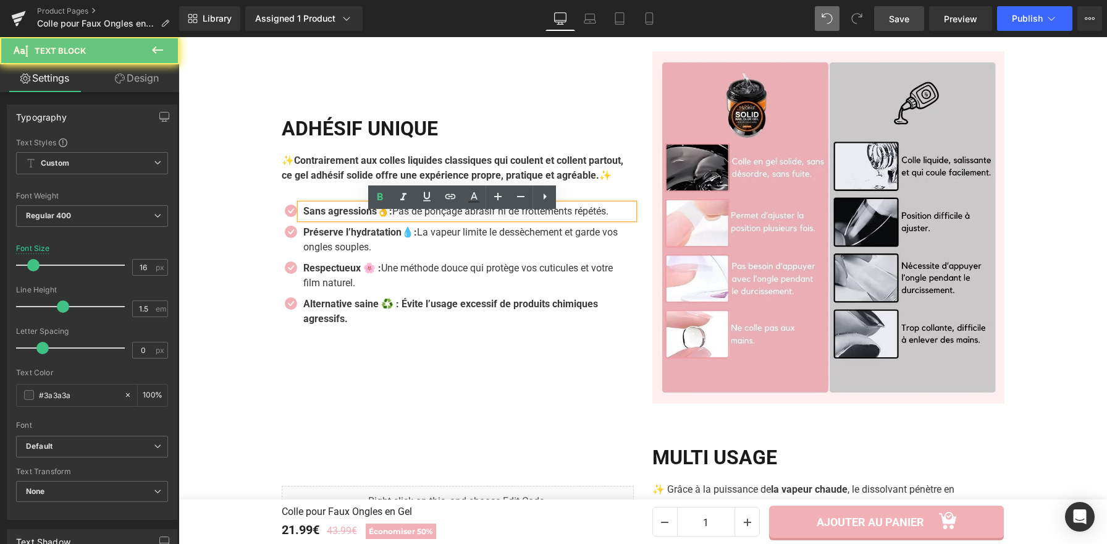
click at [391, 217] on strong "Sans agressions👌:" at bounding box center [347, 211] width 89 height 12
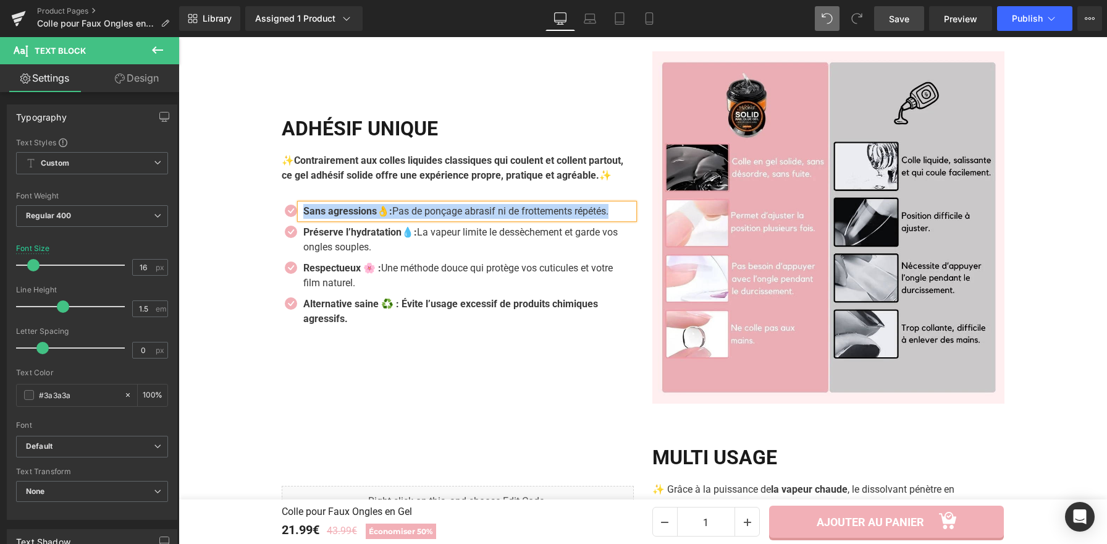
paste div
drag, startPoint x: 404, startPoint y: 219, endPoint x: 589, endPoint y: 218, distance: 185.4
click at [589, 218] on p "💧 Sans coulure – Formule gel qui reste en place, sans fuite." at bounding box center [468, 211] width 331 height 15
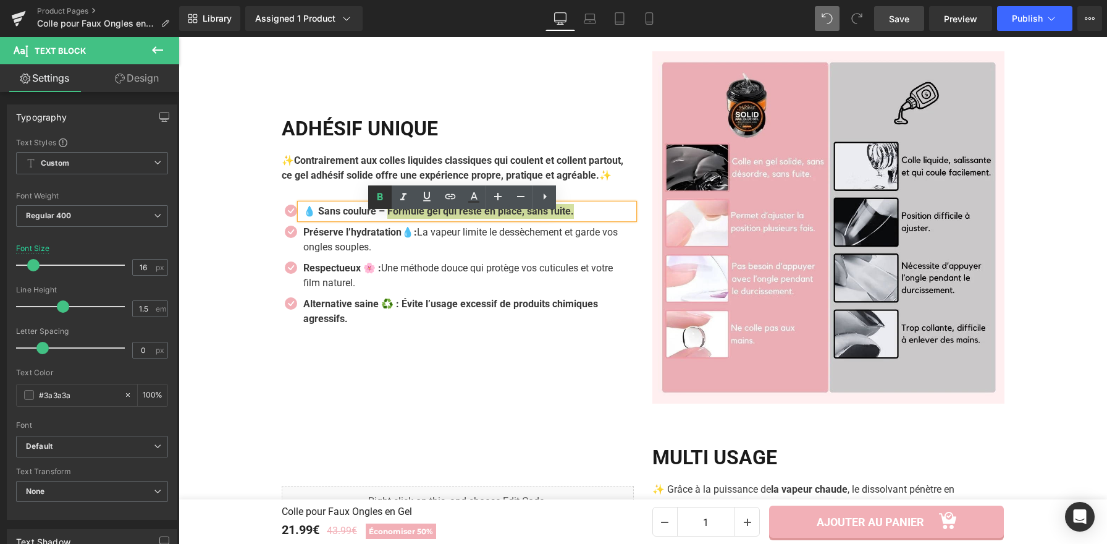
click at [384, 198] on icon at bounding box center [380, 197] width 15 height 15
drag, startPoint x: 379, startPoint y: 220, endPoint x: 399, endPoint y: 261, distance: 45.9
click at [391, 247] on ul "Icon 💧 Sans coulure – Formule gel qui reste en place, sans fuite. Text Block Ic…" at bounding box center [458, 268] width 352 height 129
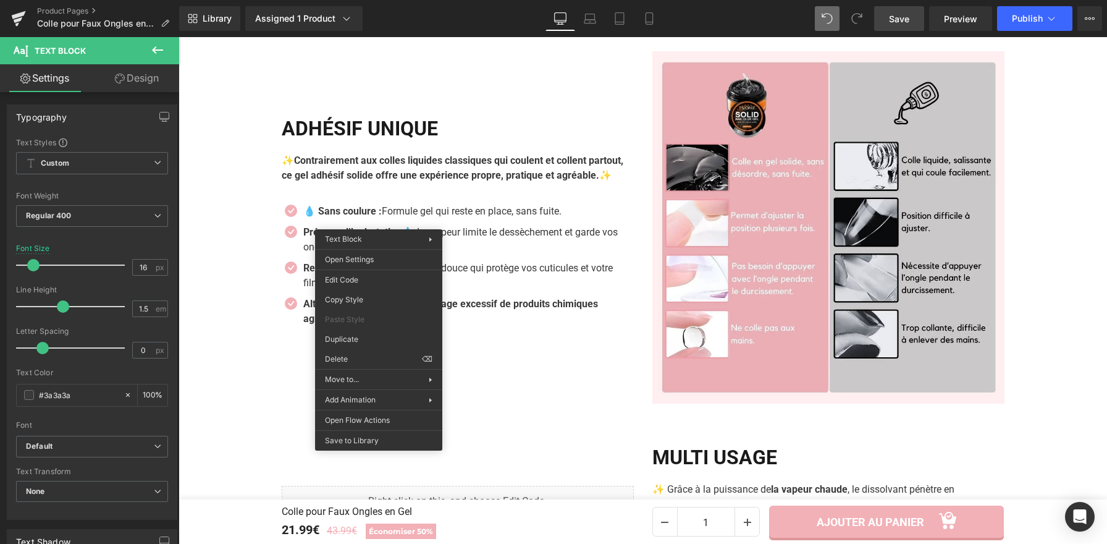
click at [390, 183] on p "✨Contrairement aux colles liquides classiques qui coulent et collent partout, c…" at bounding box center [458, 168] width 352 height 30
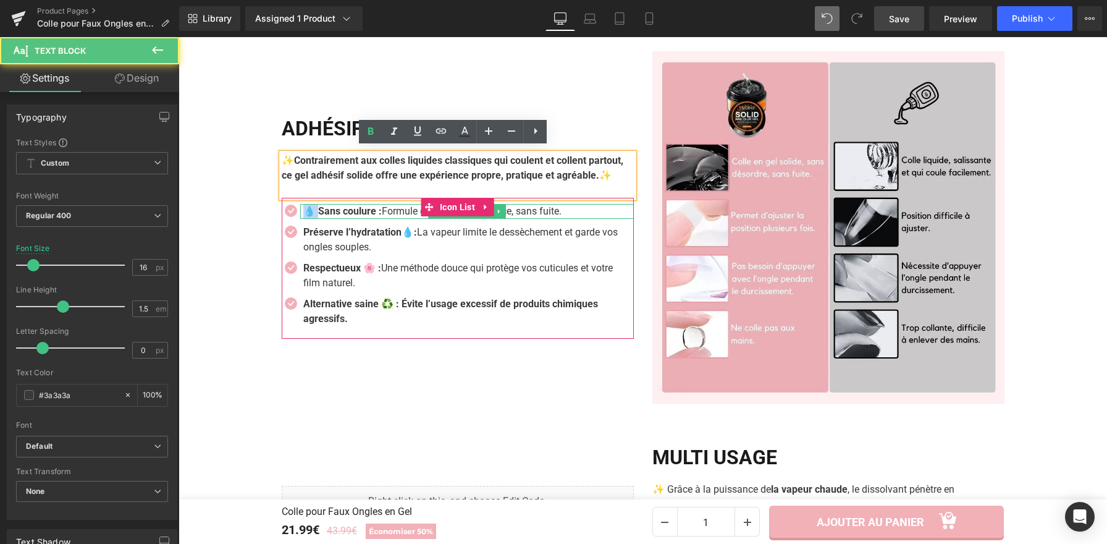
click at [303, 217] on strong "💧 Sans coulure :" at bounding box center [342, 211] width 78 height 12
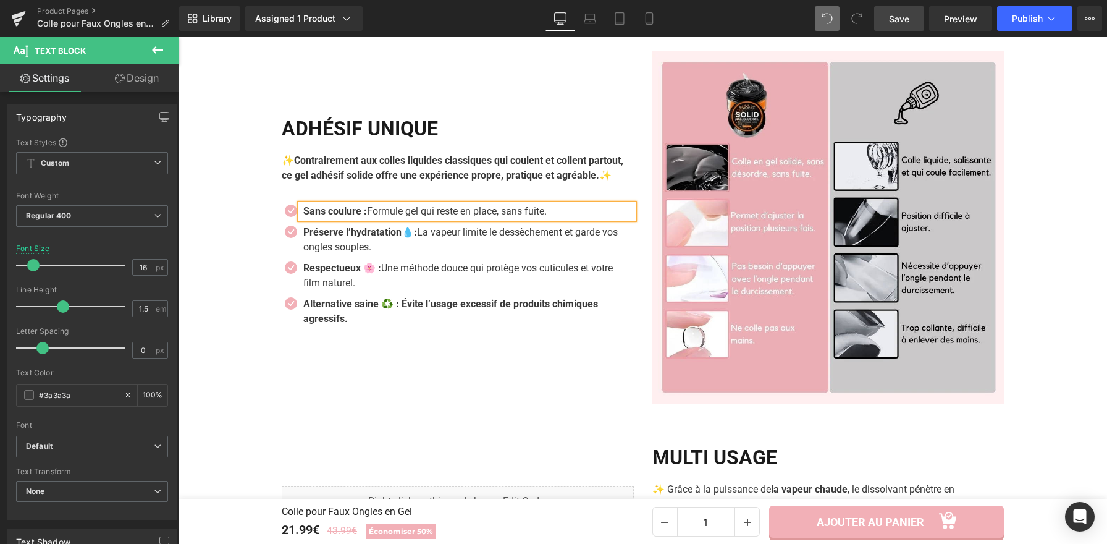
click at [364, 217] on strong "Sans coulure :" at bounding box center [335, 211] width 64 height 12
click at [483, 243] on icon at bounding box center [486, 239] width 7 height 7
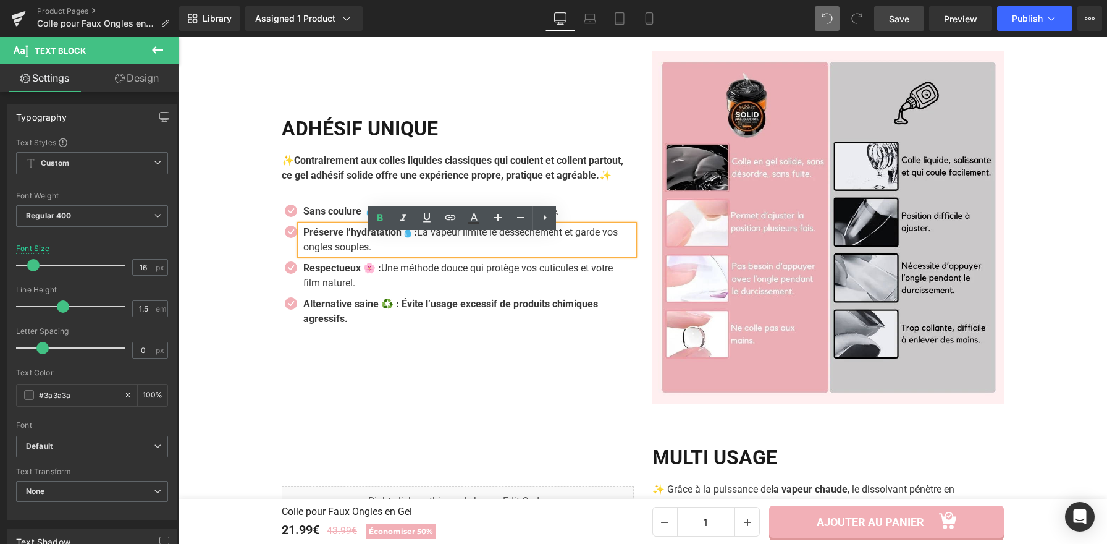
click at [394, 255] on p "Préserve l’hydratation💧: La vapeur limite le dessèchement et garde vos ongles s…" at bounding box center [464, 240] width 322 height 30
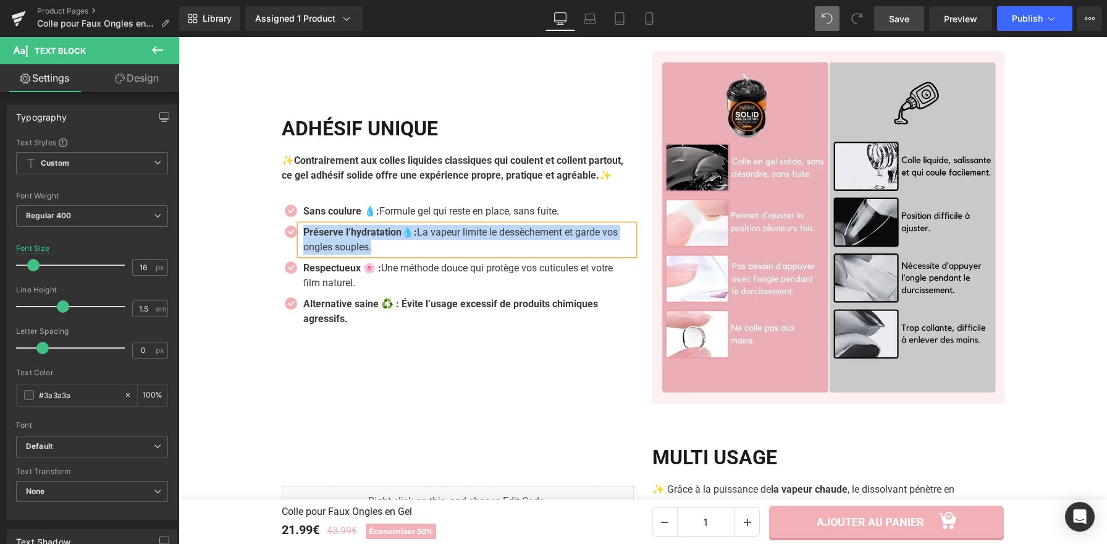
paste div
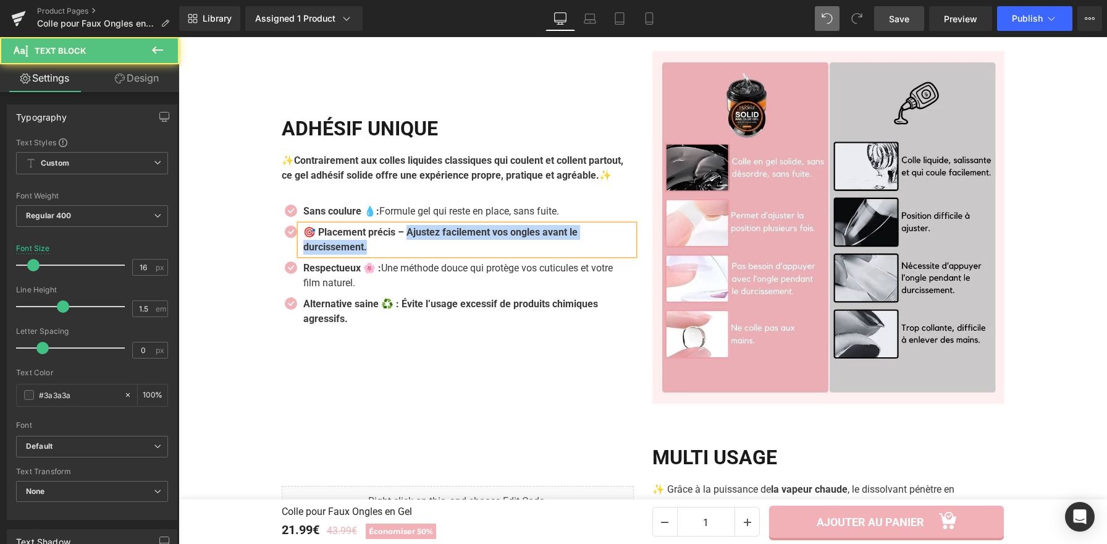
drag, startPoint x: 406, startPoint y: 240, endPoint x: 418, endPoint y: 250, distance: 15.4
click at [418, 250] on p "🎯 Placement précis – Ajustez facilement vos ongles avant le durcissement." at bounding box center [464, 240] width 322 height 30
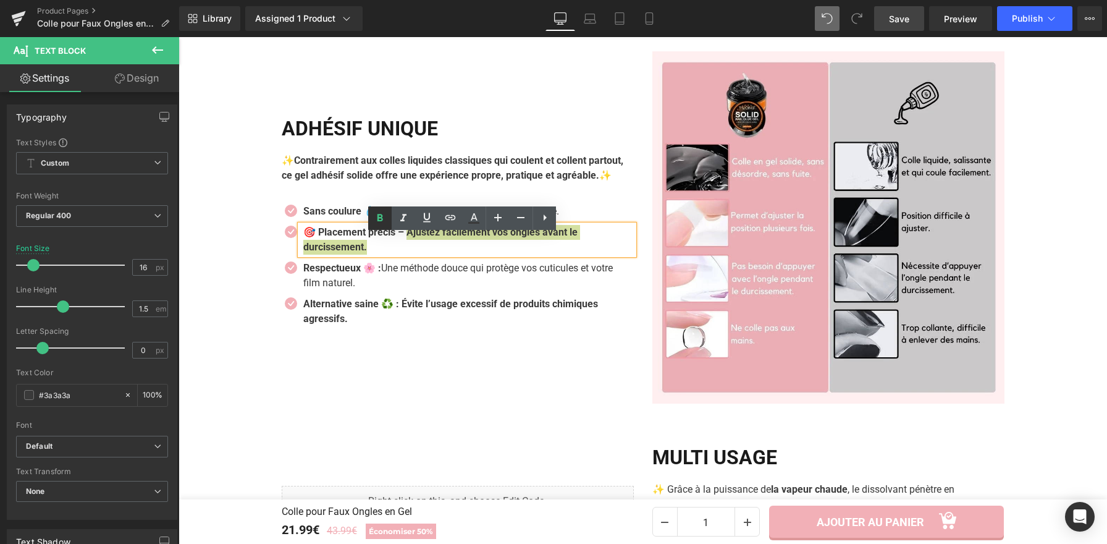
click at [383, 218] on icon at bounding box center [380, 218] width 15 height 15
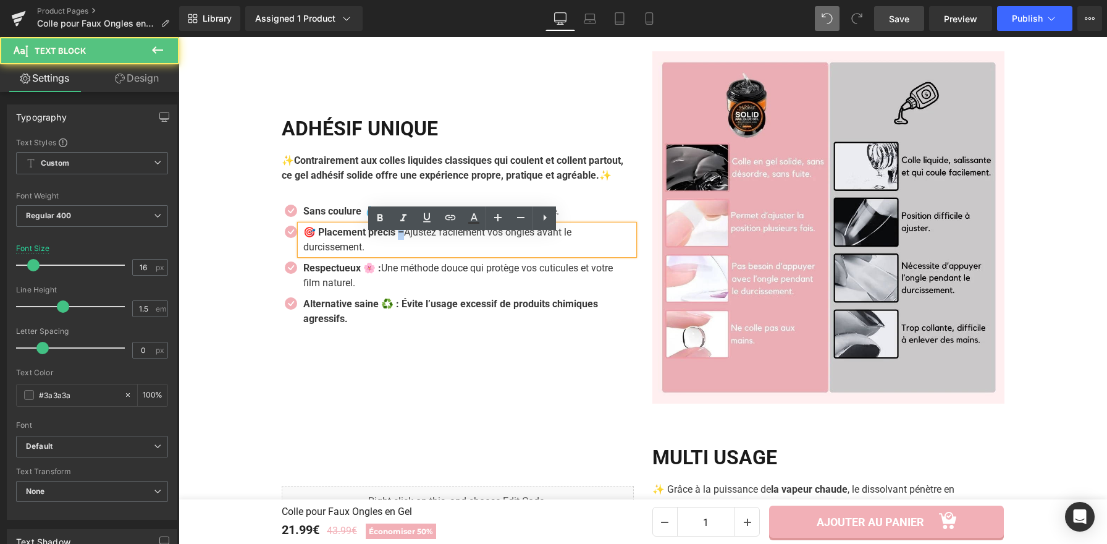
click at [399, 238] on strong "🎯 Placement précis –" at bounding box center [353, 232] width 101 height 12
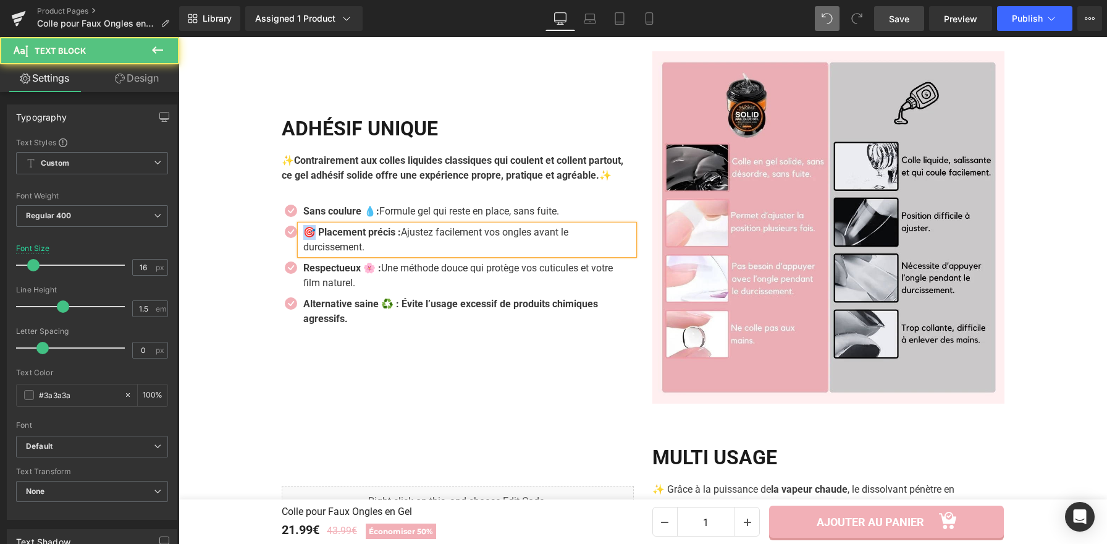
drag, startPoint x: 312, startPoint y: 245, endPoint x: 300, endPoint y: 245, distance: 12.4
click at [303, 238] on strong "🎯 Placement précis :" at bounding box center [352, 232] width 98 height 12
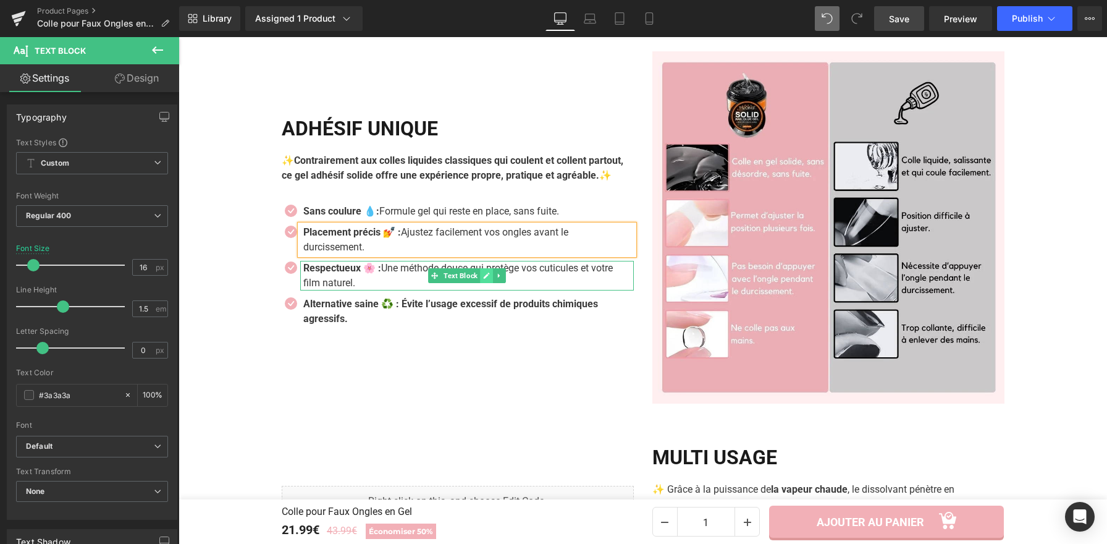
click at [483, 279] on icon at bounding box center [486, 276] width 6 height 6
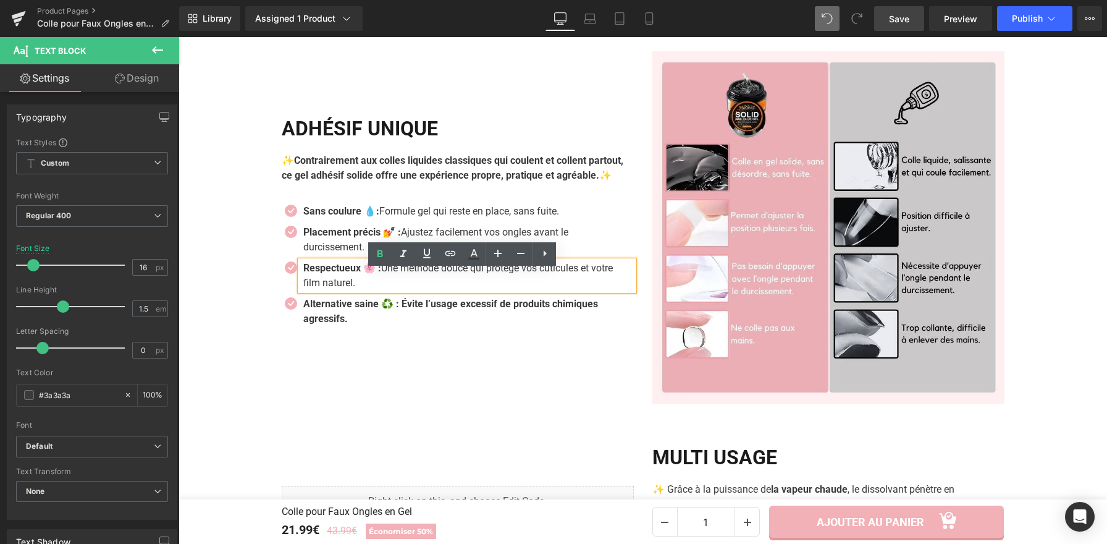
click at [480, 287] on p "Respectueux 🌸 : Une méthode douce qui protège vos cuticules et votre film natur…" at bounding box center [464, 276] width 322 height 30
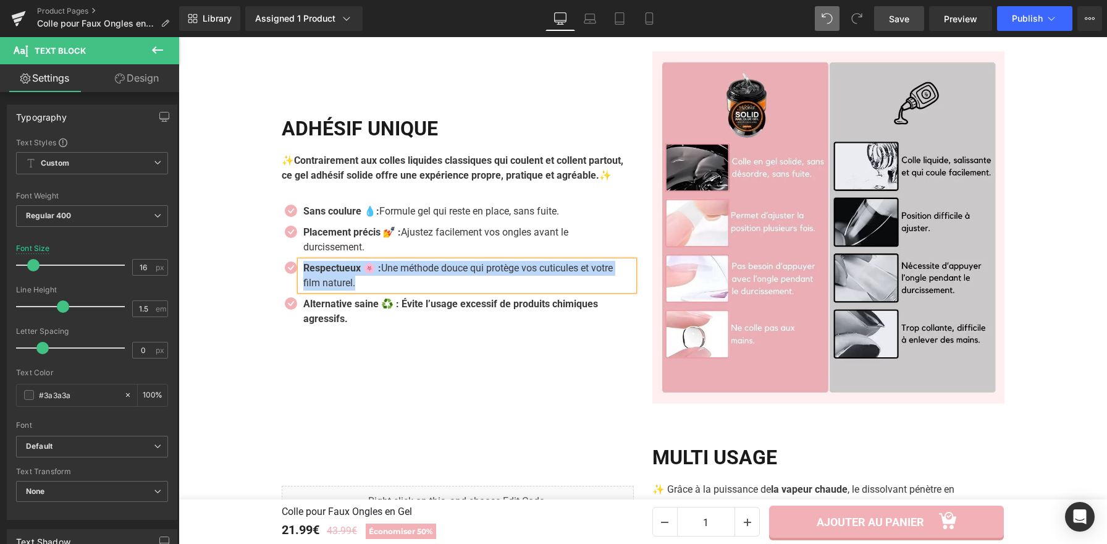
paste div
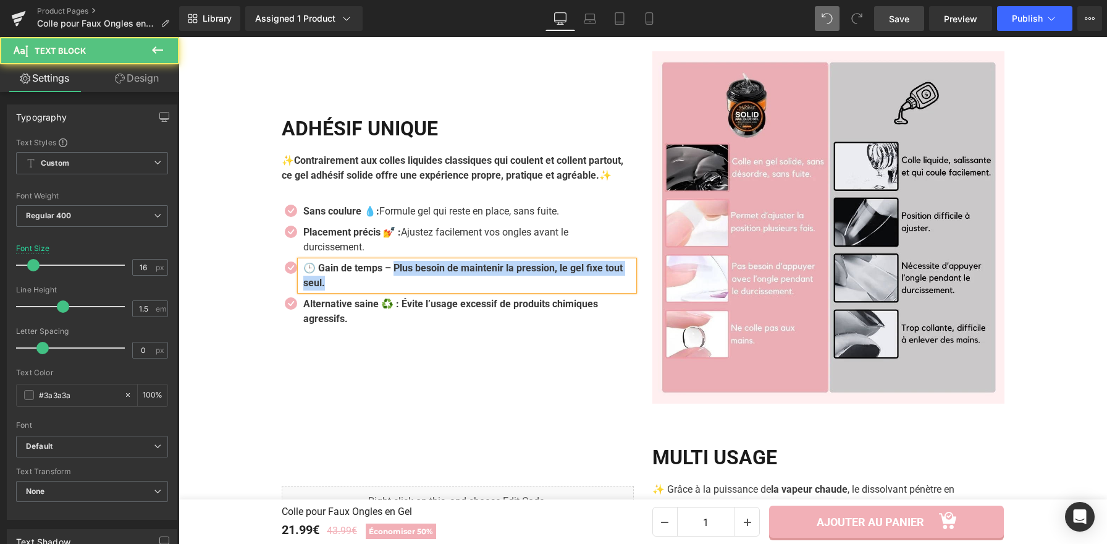
drag, startPoint x: 393, startPoint y: 277, endPoint x: 386, endPoint y: 273, distance: 8.6
click at [411, 289] on p "🕒 Gain de temps – Plus besoin de maintenir la pression, le gel fixe tout seul." at bounding box center [464, 276] width 322 height 30
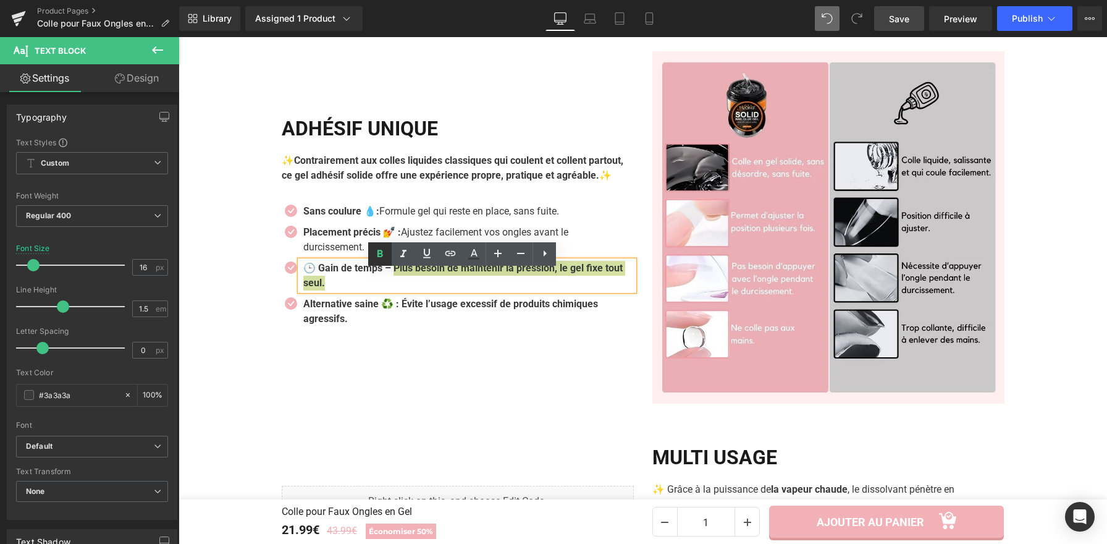
click at [384, 260] on icon at bounding box center [380, 254] width 15 height 15
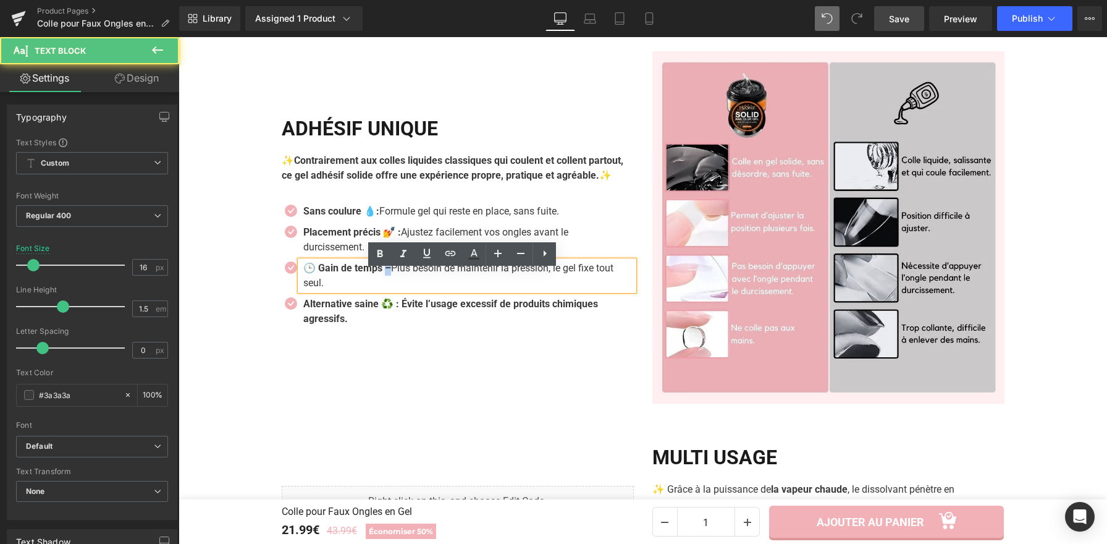
click at [386, 274] on strong "🕒 Gain de temps –" at bounding box center [347, 268] width 88 height 12
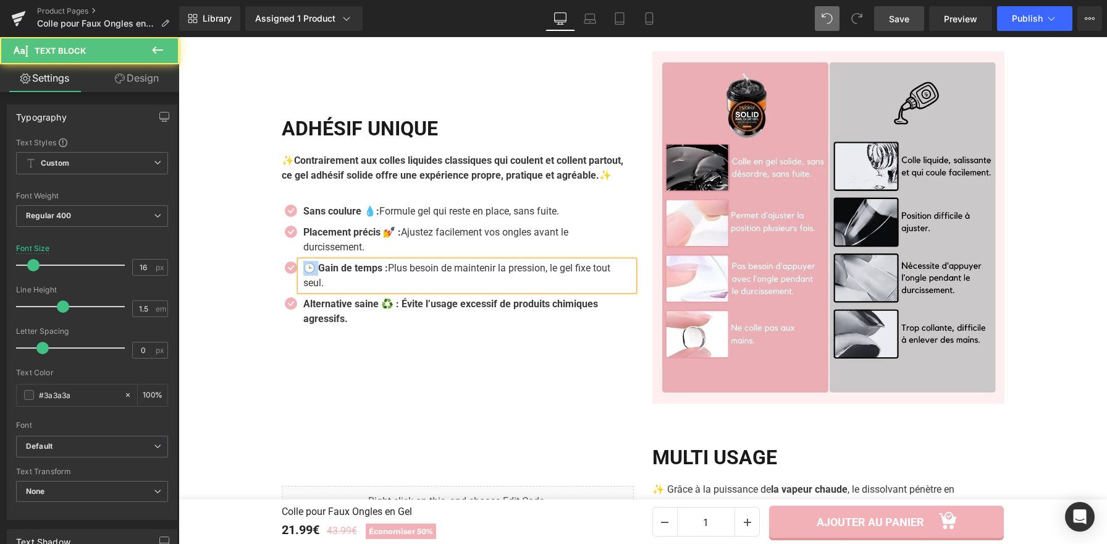
drag, startPoint x: 314, startPoint y: 277, endPoint x: 298, endPoint y: 279, distance: 15.6
click at [303, 274] on strong "🕒 Gain de temps :" at bounding box center [345, 268] width 85 height 12
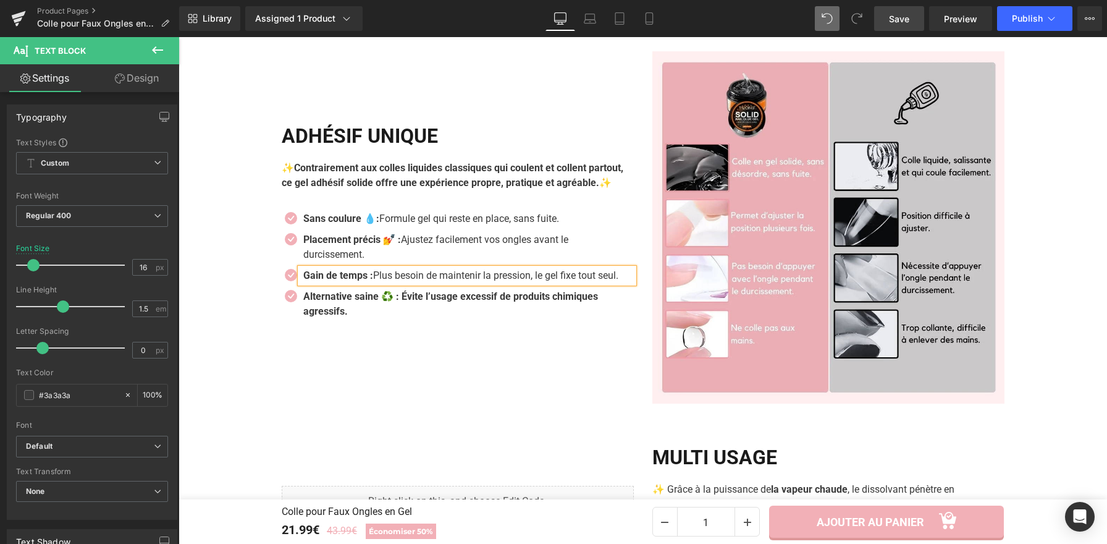
click at [369, 279] on strong "Gain de temps :" at bounding box center [338, 275] width 70 height 12
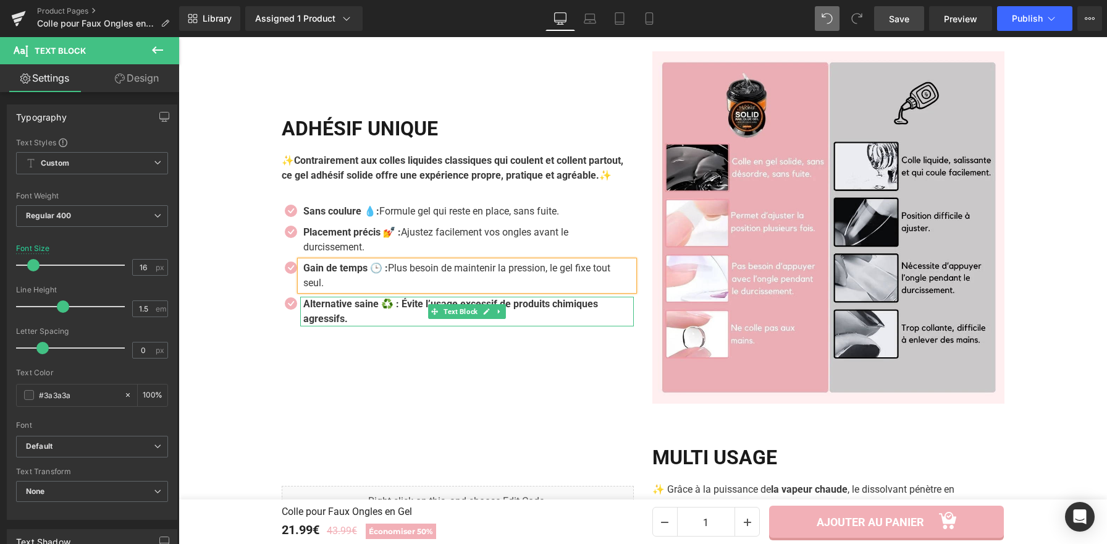
click at [375, 326] on p "Alternative saine ♻️ : Évite l’usage excessif de produits chimiques agressifs." at bounding box center [464, 312] width 322 height 30
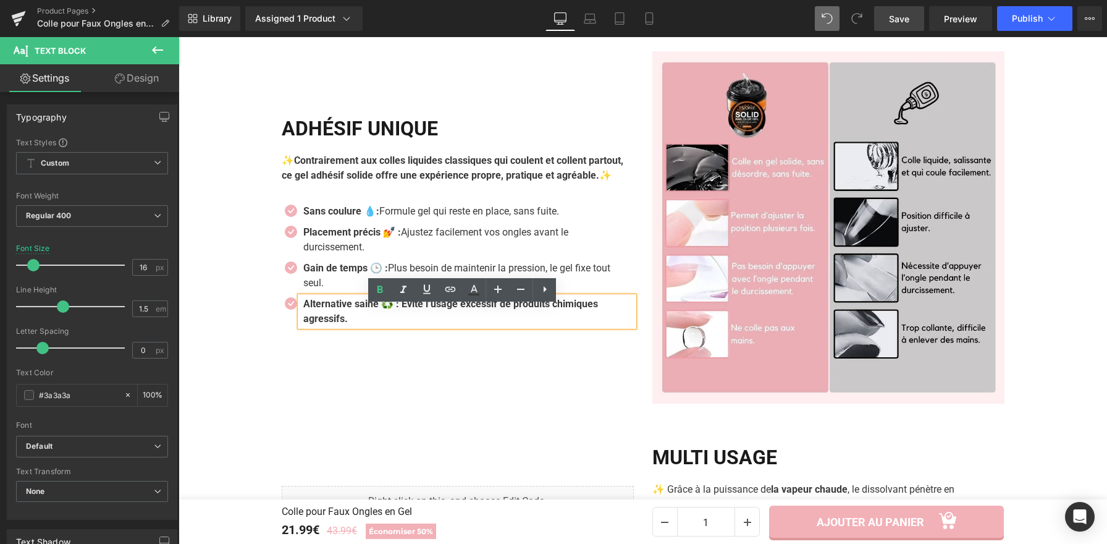
click at [370, 326] on p "Alternative saine ♻️ : Évite l’usage excessif de produits chimiques agressifs." at bounding box center [464, 312] width 322 height 30
drag, startPoint x: 345, startPoint y: 335, endPoint x: 298, endPoint y: 315, distance: 50.4
click at [303, 315] on p "Alternative saine ♻️ : Évite l’usage excessif de produits chimiques agressifs." at bounding box center [464, 312] width 322 height 30
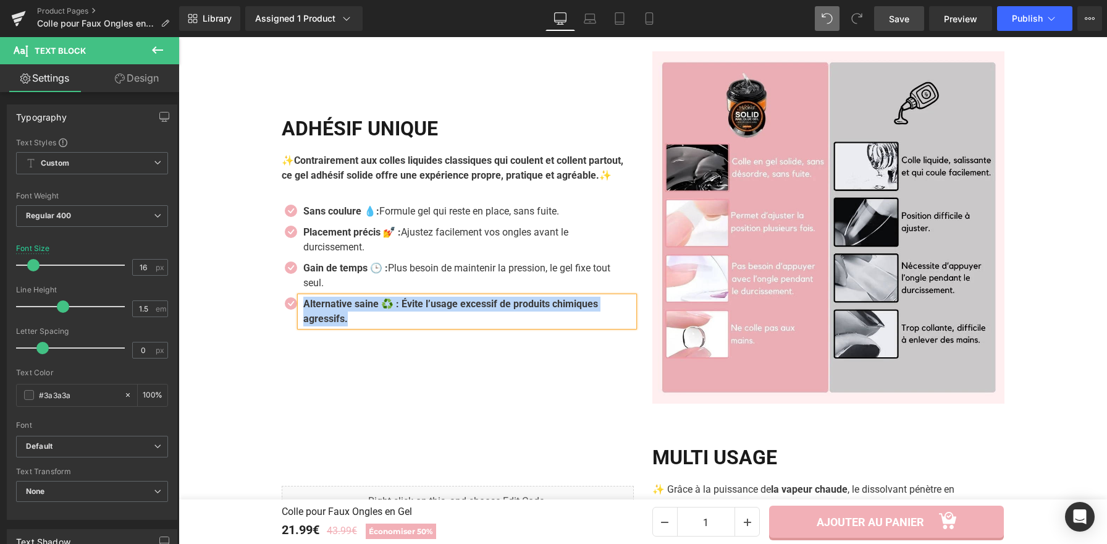
paste div
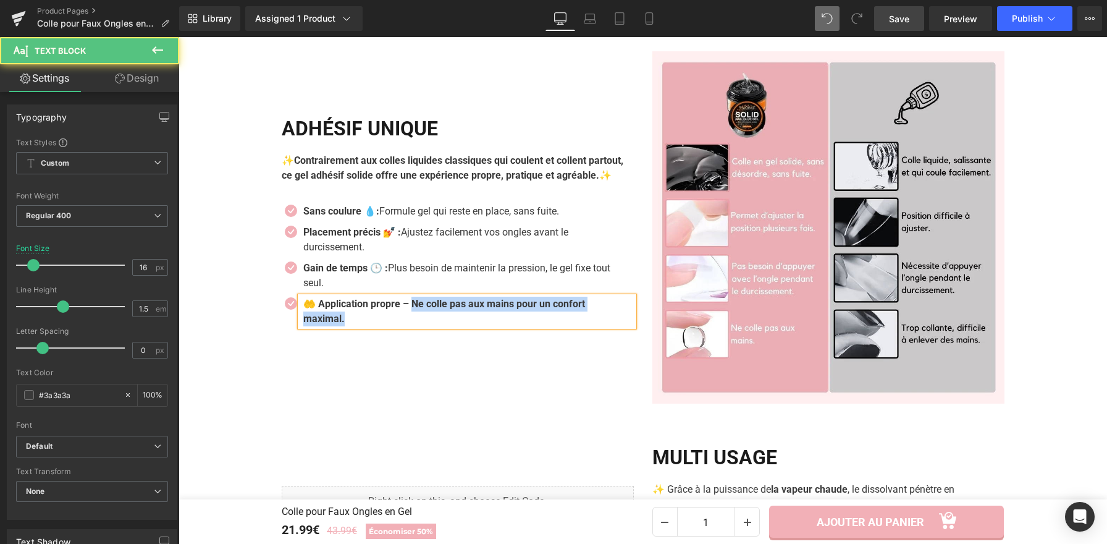
drag, startPoint x: 413, startPoint y: 317, endPoint x: 419, endPoint y: 327, distance: 11.7
click at [419, 326] on p "🤲 Application propre – Ne colle pas aux mains pour un confort maximal." at bounding box center [464, 312] width 322 height 30
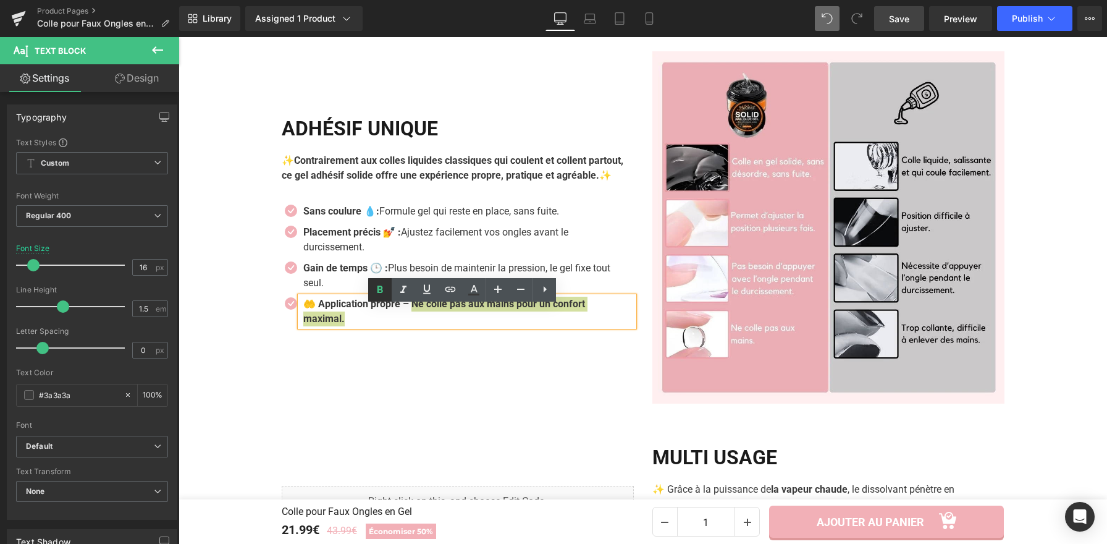
click at [386, 290] on icon at bounding box center [380, 289] width 15 height 15
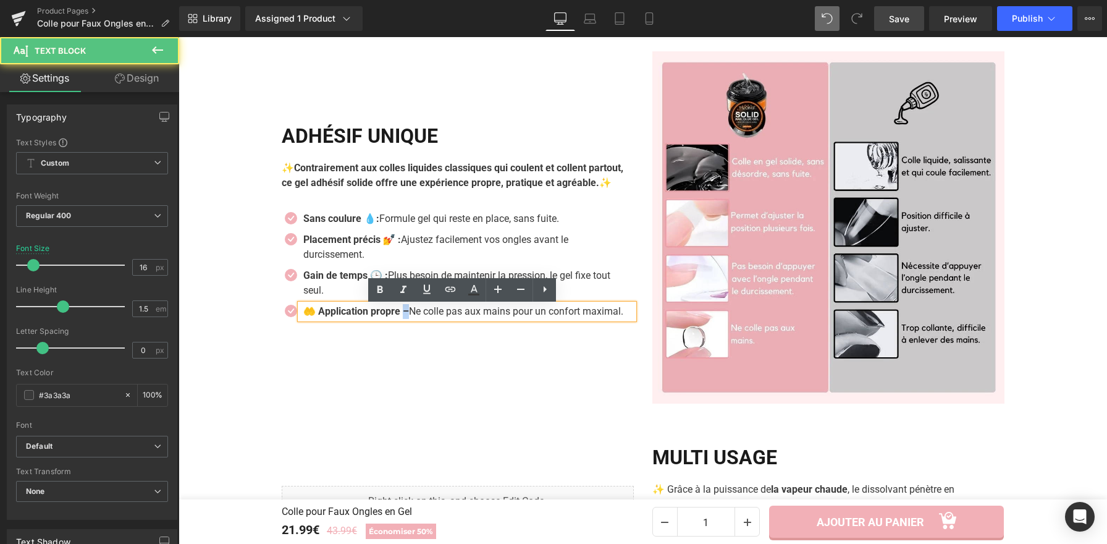
click at [406, 312] on strong "🤲 Application propre –" at bounding box center [356, 311] width 106 height 12
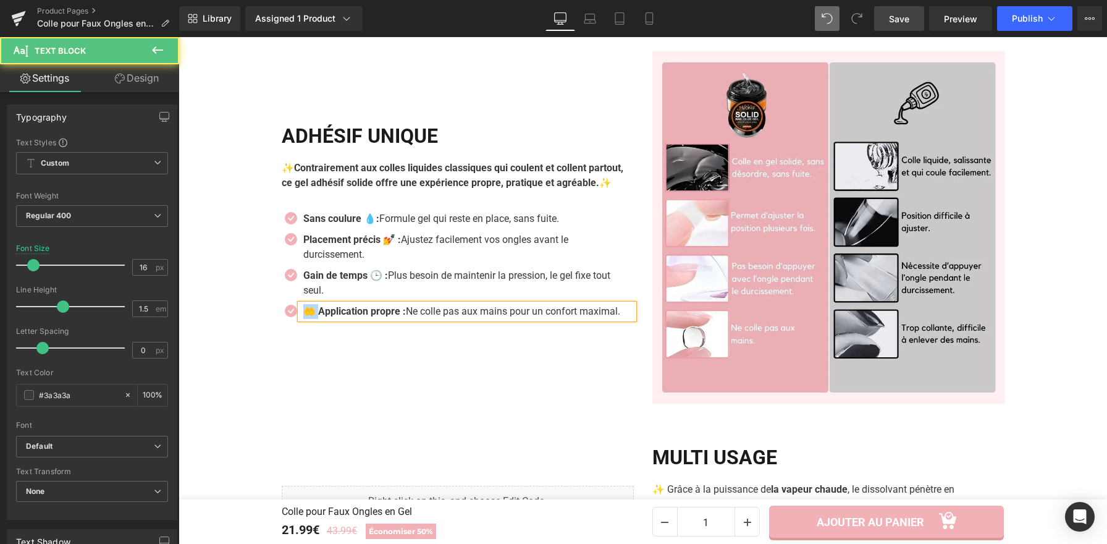
drag, startPoint x: 314, startPoint y: 313, endPoint x: 300, endPoint y: 313, distance: 13.6
click at [303, 313] on strong "🤲 Application propre :" at bounding box center [354, 311] width 103 height 12
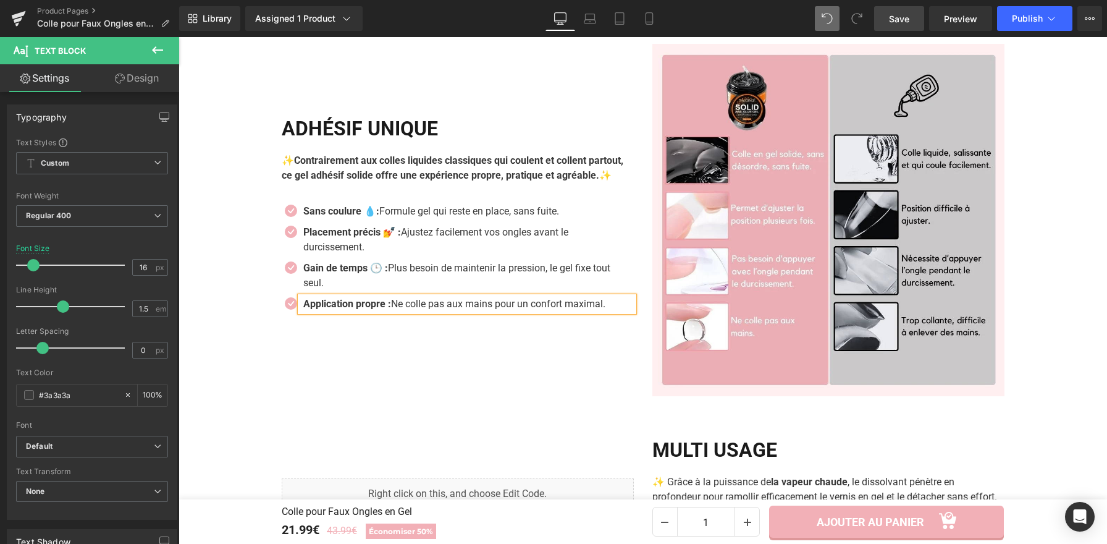
click at [389, 310] on strong "Application propre :" at bounding box center [347, 304] width 88 height 12
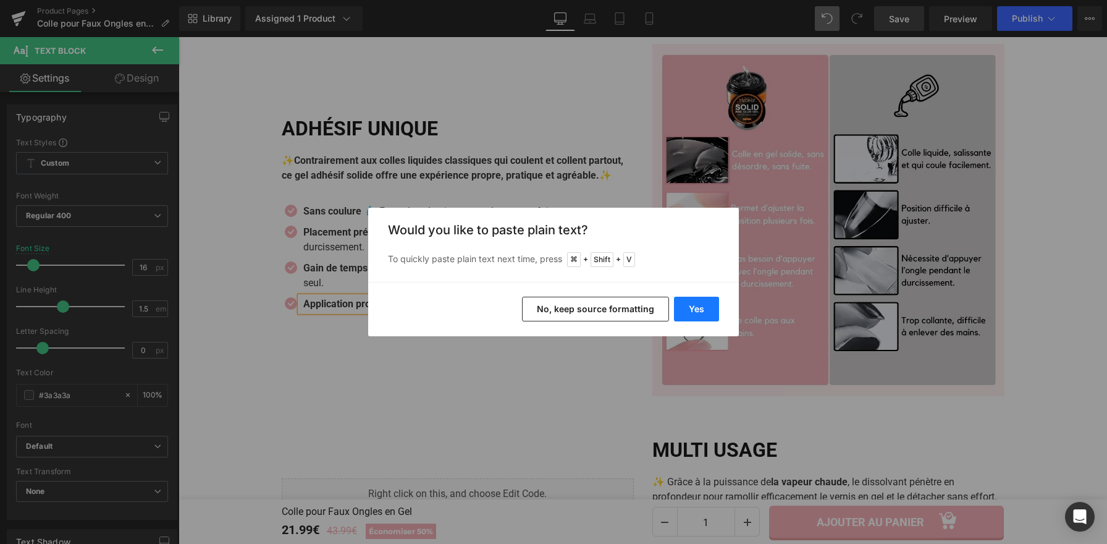
drag, startPoint x: 698, startPoint y: 312, endPoint x: 519, endPoint y: 275, distance: 182.4
click at [698, 312] on button "Yes" at bounding box center [696, 309] width 45 height 25
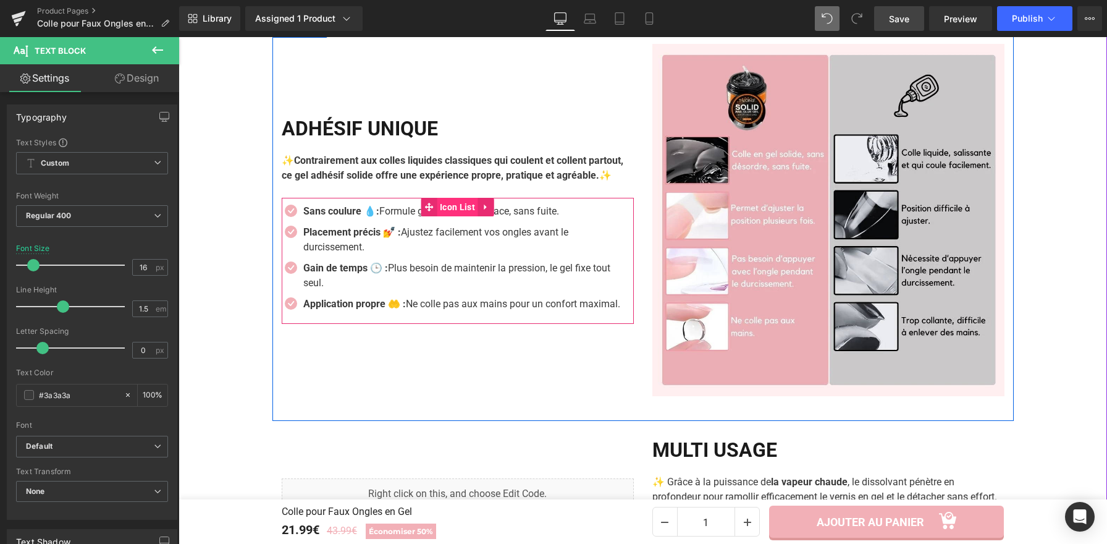
click at [467, 213] on span "Icon List" at bounding box center [457, 207] width 41 height 19
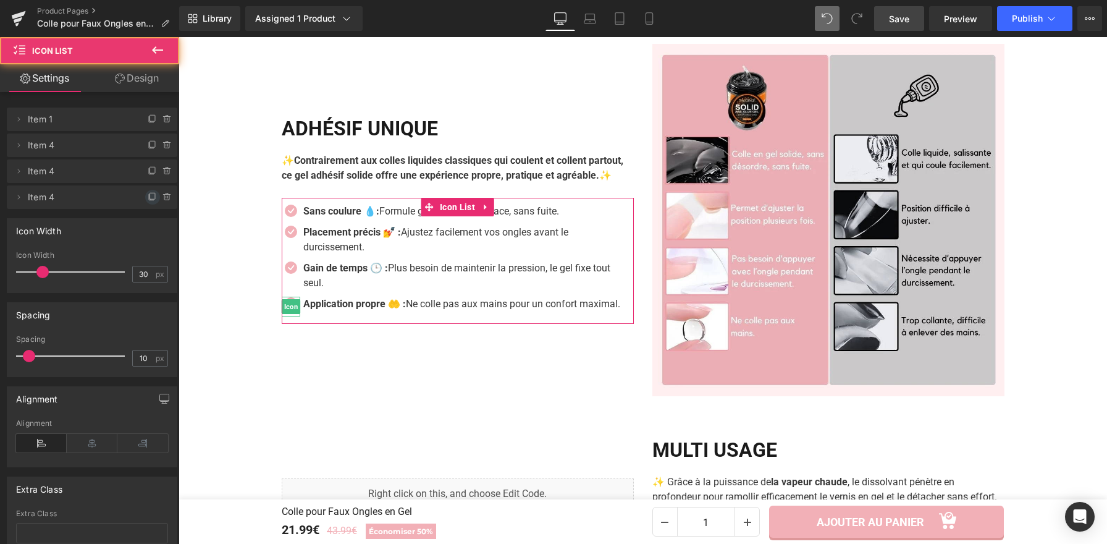
click at [149, 198] on icon at bounding box center [153, 197] width 10 height 10
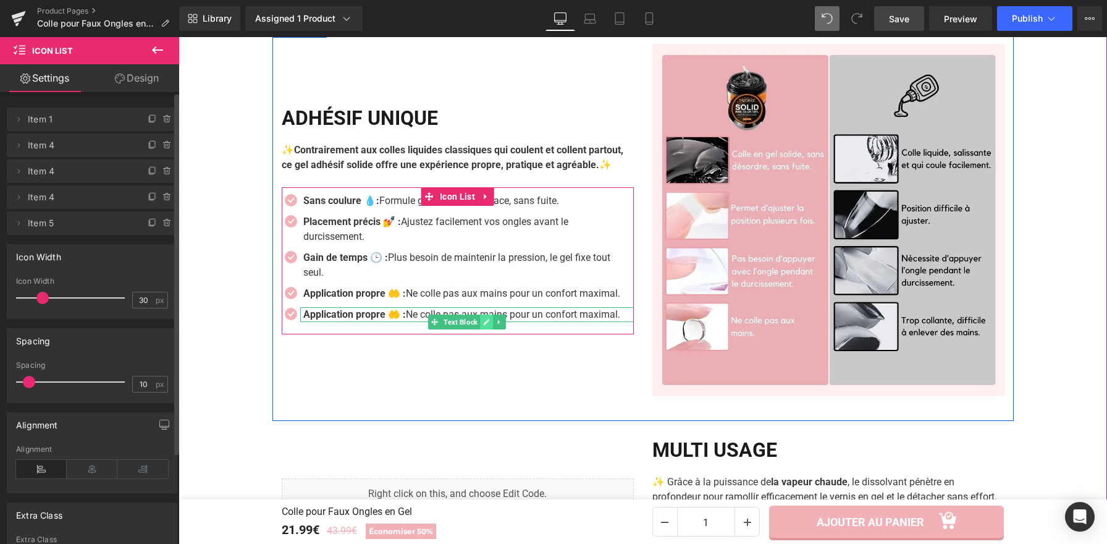
click at [482, 329] on link at bounding box center [486, 322] width 13 height 15
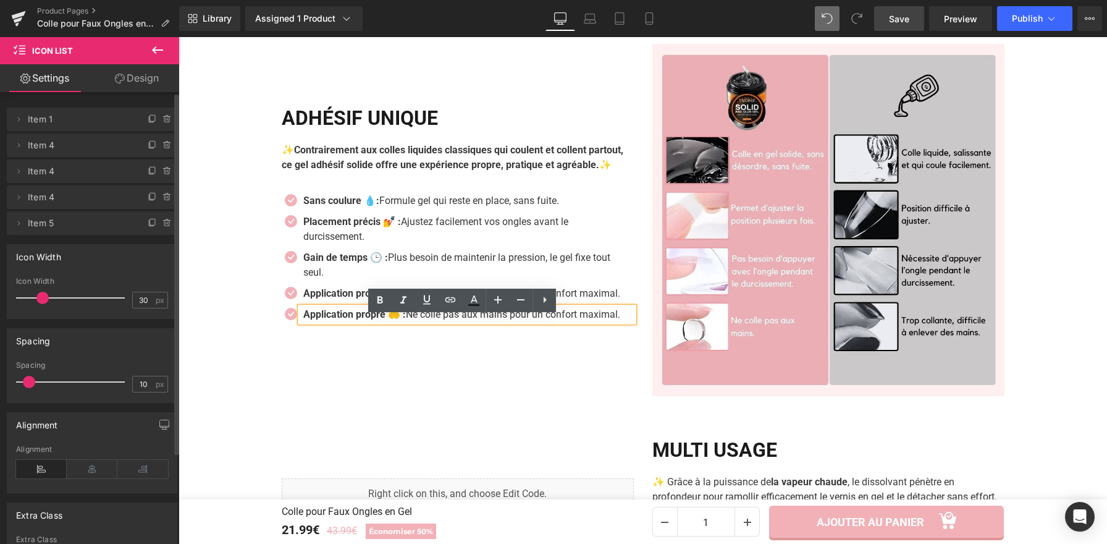
click at [482, 322] on p "Application propre 🤲 : Ne colle pas aux mains pour un confort maximal." at bounding box center [464, 314] width 322 height 15
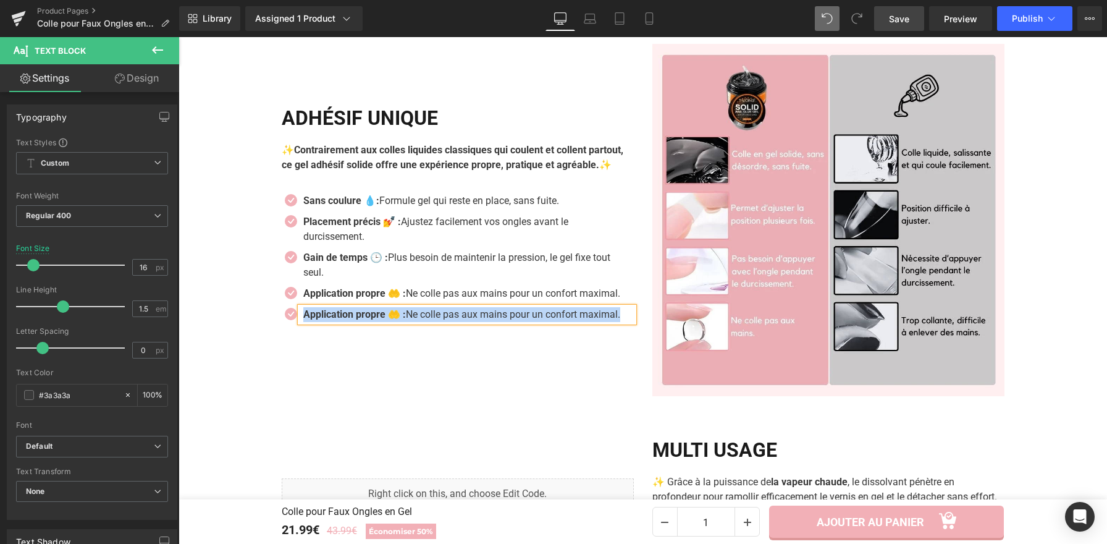
paste div
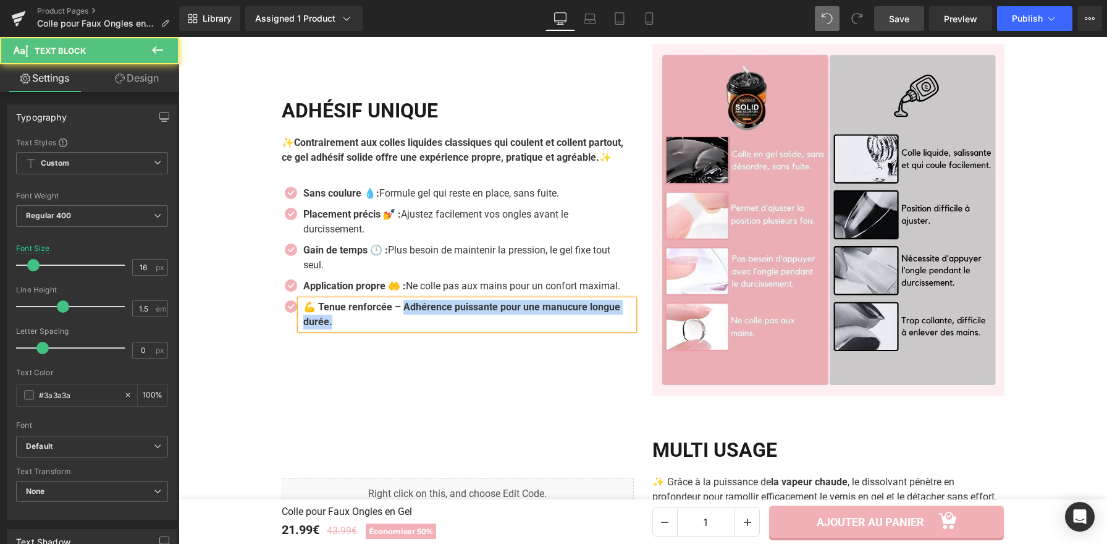
drag, startPoint x: 403, startPoint y: 321, endPoint x: 413, endPoint y: 335, distance: 16.8
click at [413, 329] on p "💪 Tenue renforcée – Adhérence puissante pour une manucure longue durée." at bounding box center [464, 315] width 322 height 30
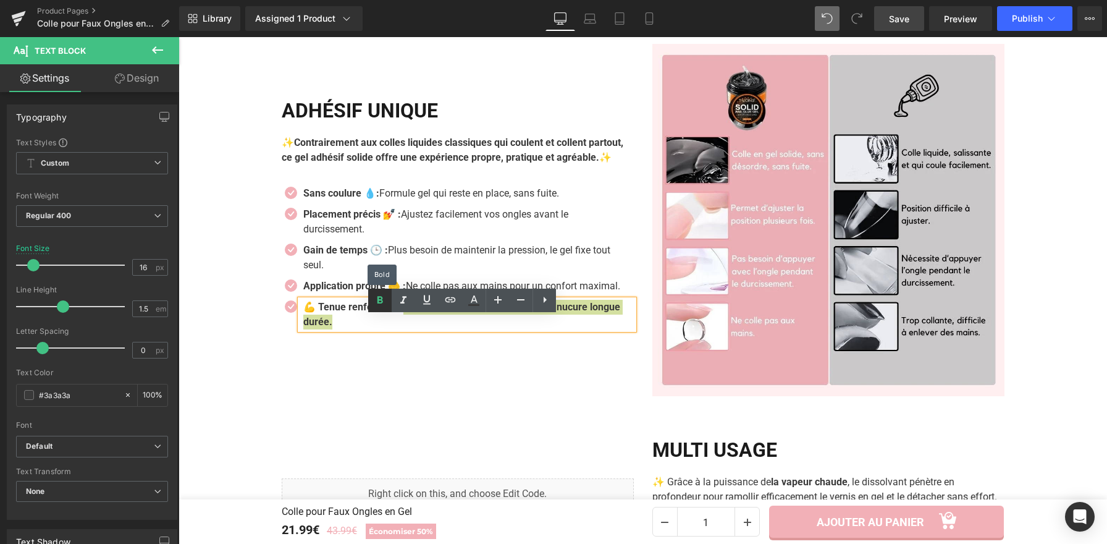
click at [383, 310] on link at bounding box center [379, 300] width 23 height 23
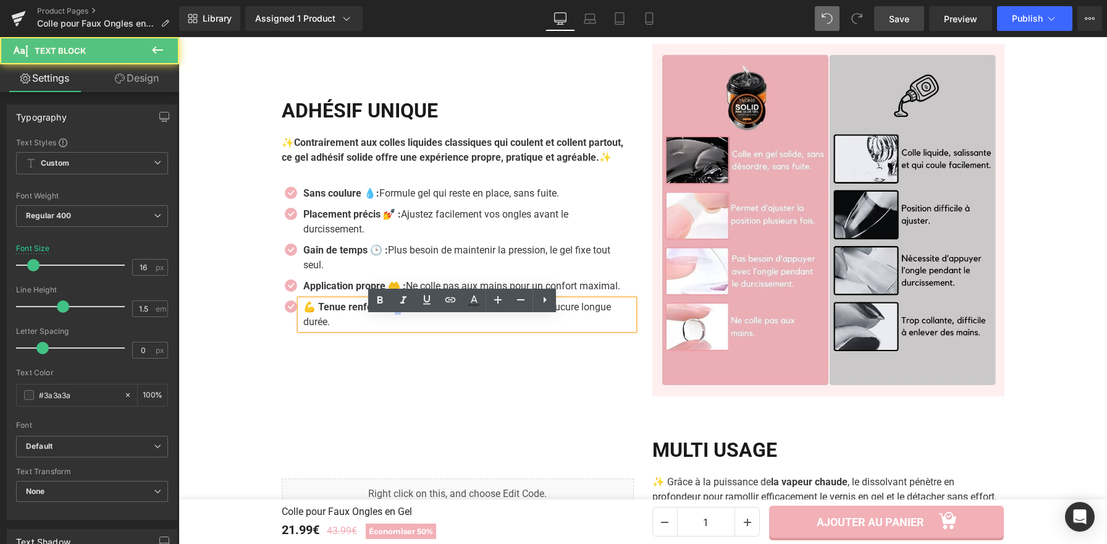
click at [395, 313] on strong "💪 Tenue renforcée –" at bounding box center [352, 307] width 98 height 12
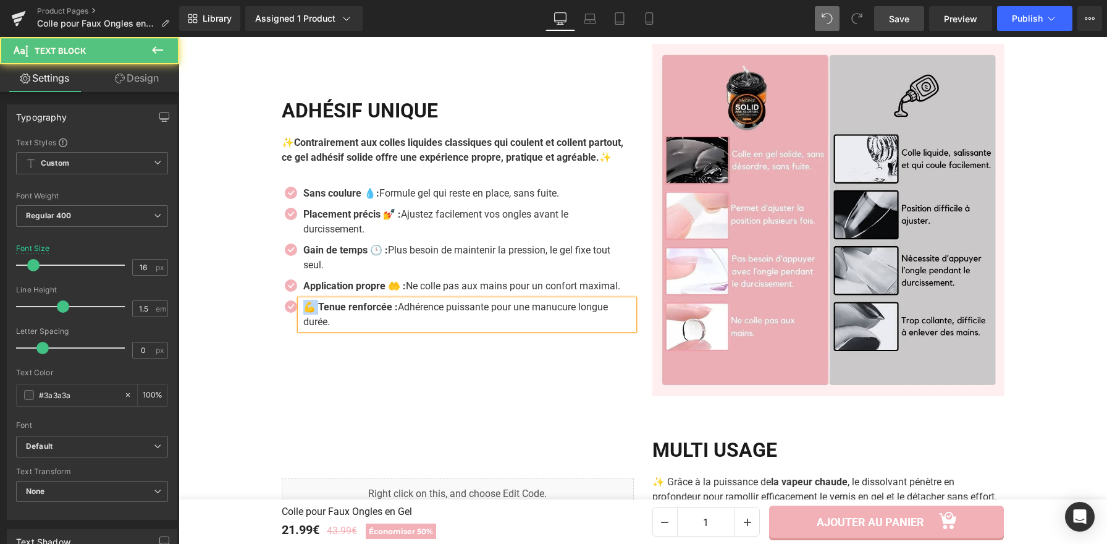
drag, startPoint x: 315, startPoint y: 321, endPoint x: 303, endPoint y: 322, distance: 11.8
click at [303, 313] on strong "💪 Tenue renforcée :" at bounding box center [350, 307] width 95 height 12
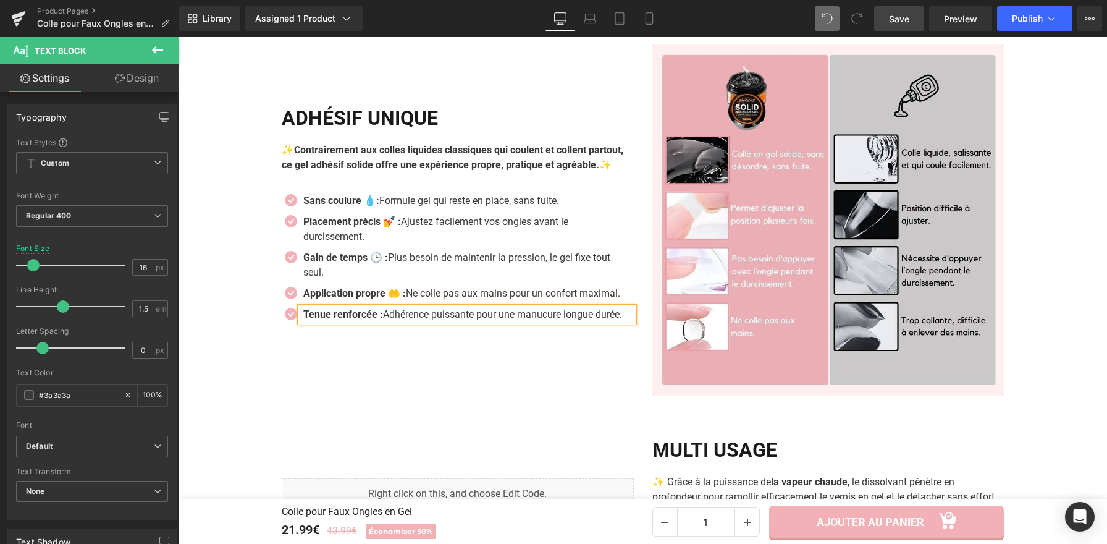
click at [377, 320] on strong "Tenue renforcée :" at bounding box center [343, 314] width 80 height 12
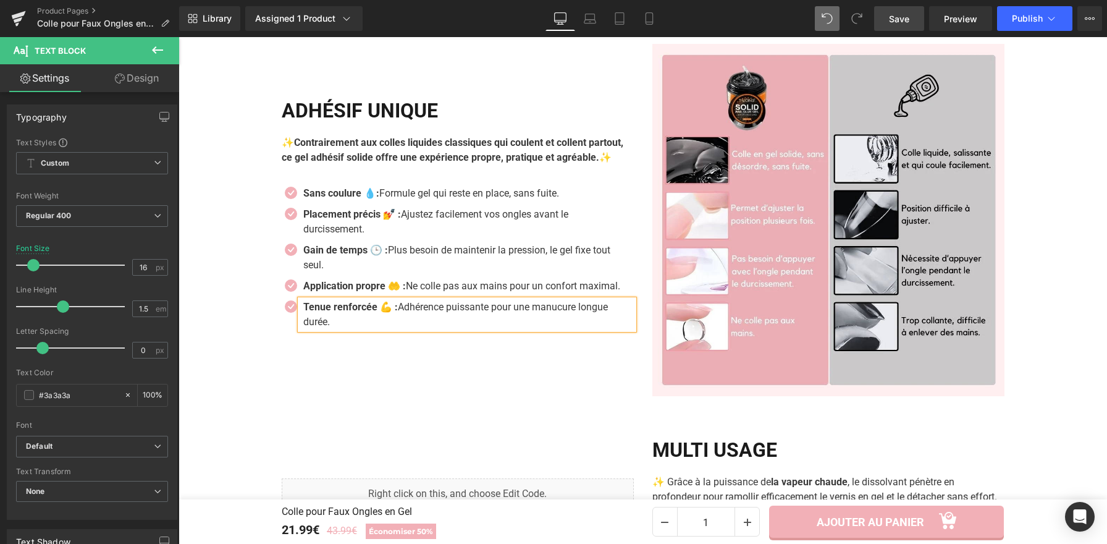
click at [478, 381] on div "Adhésif Unique Heading ✨Contrairement aux colles liquides classiques qui coulen…" at bounding box center [458, 220] width 371 height 352
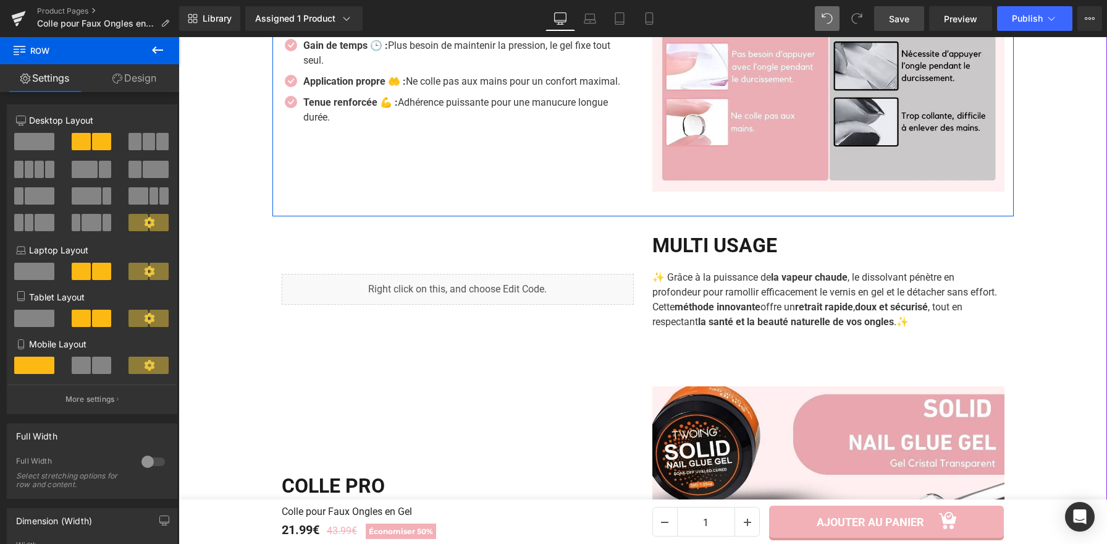
scroll to position [1367, 0]
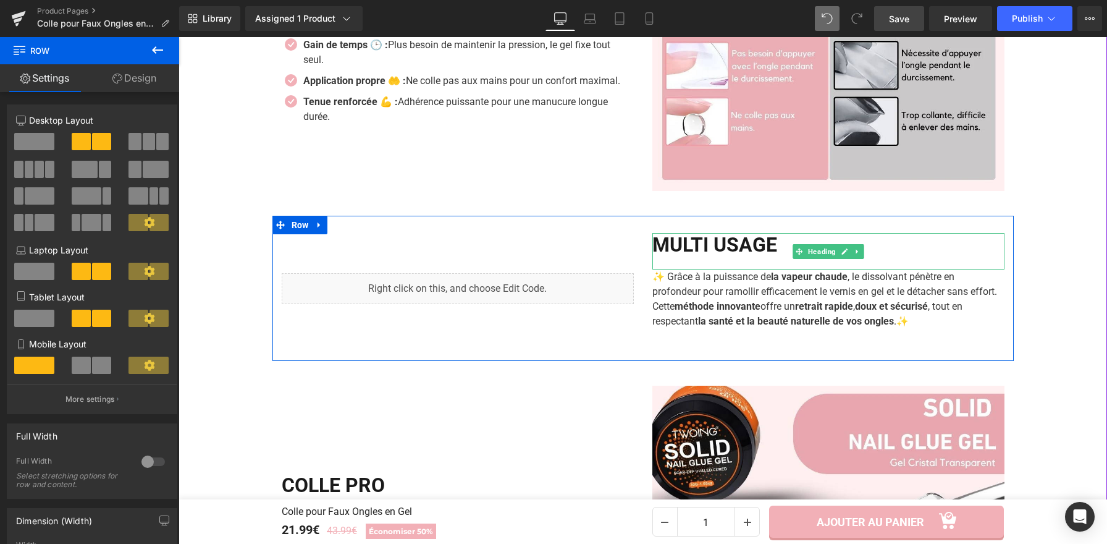
click at [793, 247] on span at bounding box center [799, 251] width 13 height 15
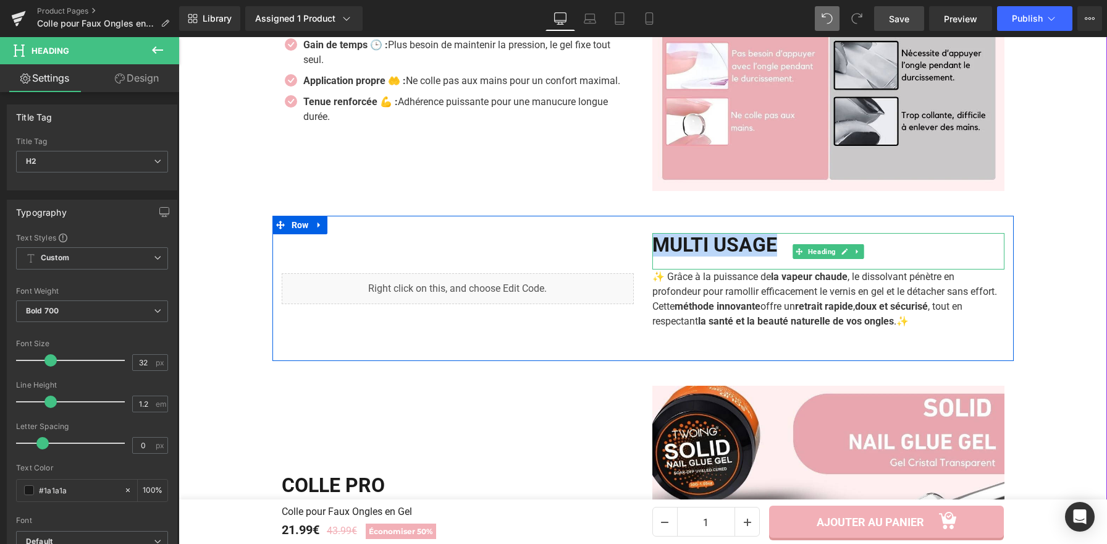
drag, startPoint x: 789, startPoint y: 243, endPoint x: 651, endPoint y: 243, distance: 137.8
click at [653, 243] on h2 "Multi Usage" at bounding box center [829, 244] width 352 height 23
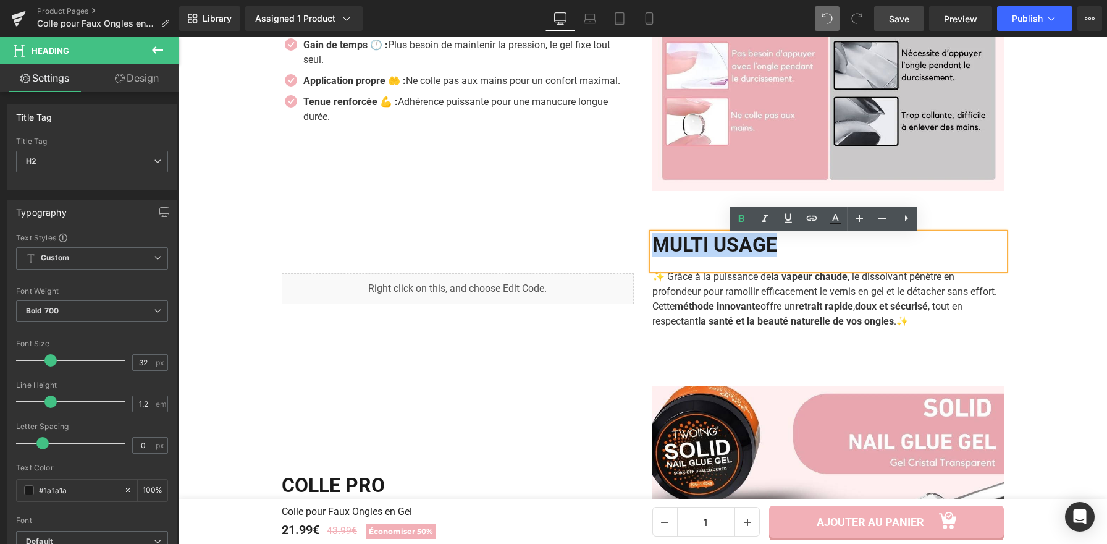
copy h2 "Multi Usage"
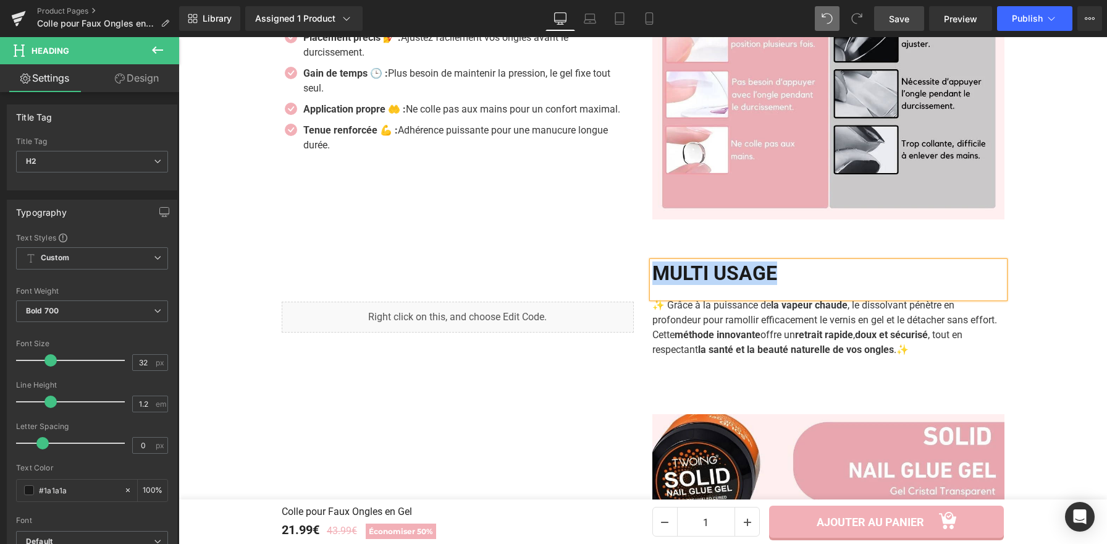
scroll to position [1311, 0]
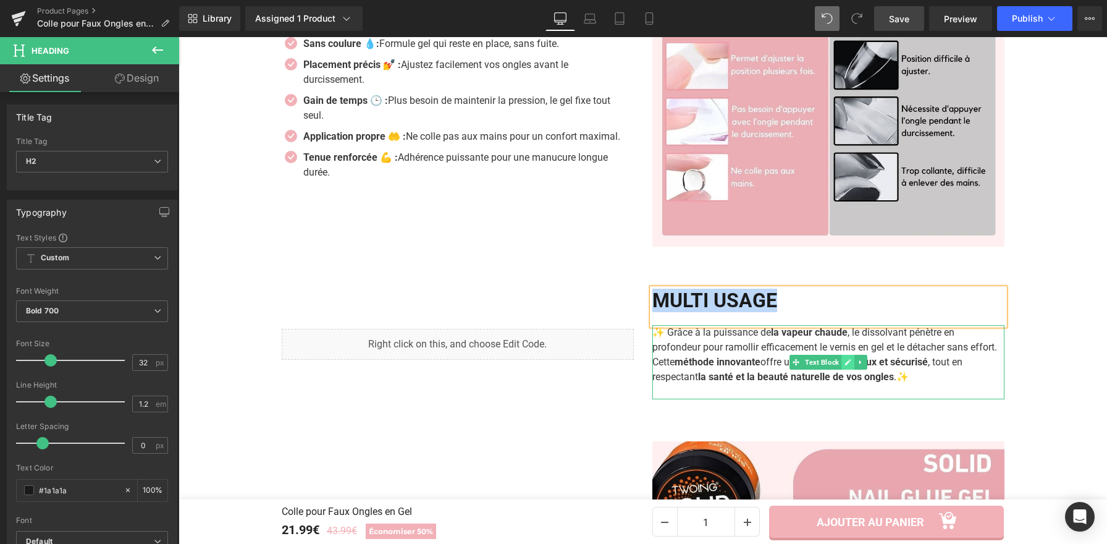
click at [842, 365] on link at bounding box center [848, 362] width 13 height 15
click at [839, 365] on strong "retrait rapide" at bounding box center [824, 362] width 58 height 12
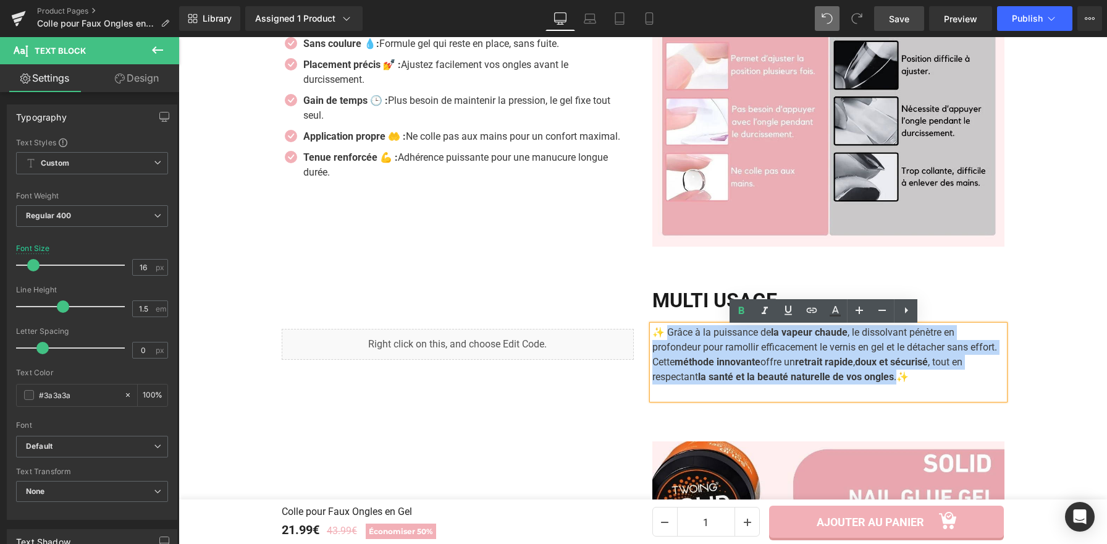
drag, startPoint x: 907, startPoint y: 384, endPoint x: 665, endPoint y: 331, distance: 248.0
click at [665, 331] on p "✨ Grâce à la puissance de la vapeur chaude , le dissolvant pénètre en profondeu…" at bounding box center [829, 354] width 352 height 59
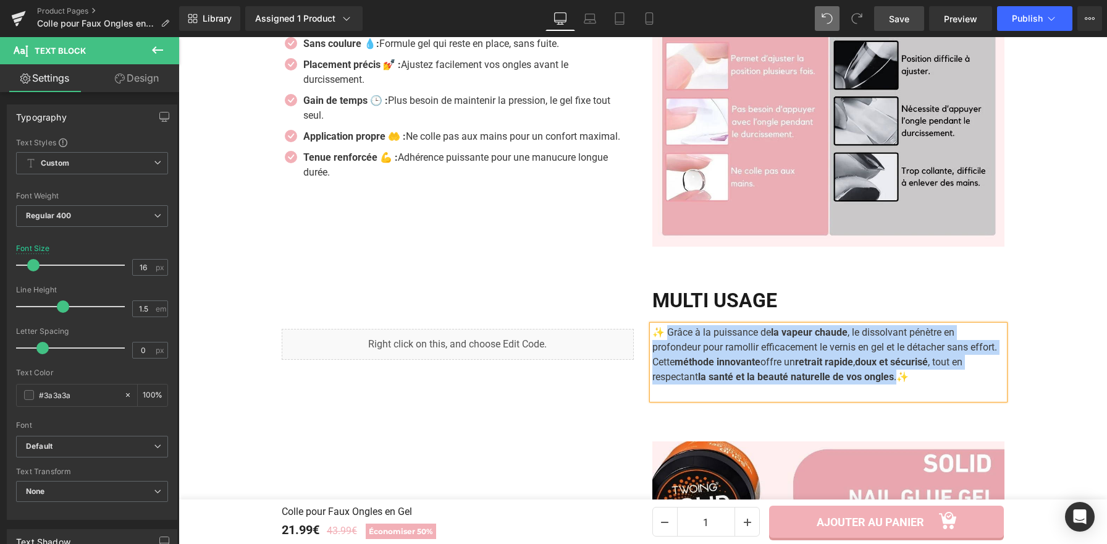
paste div
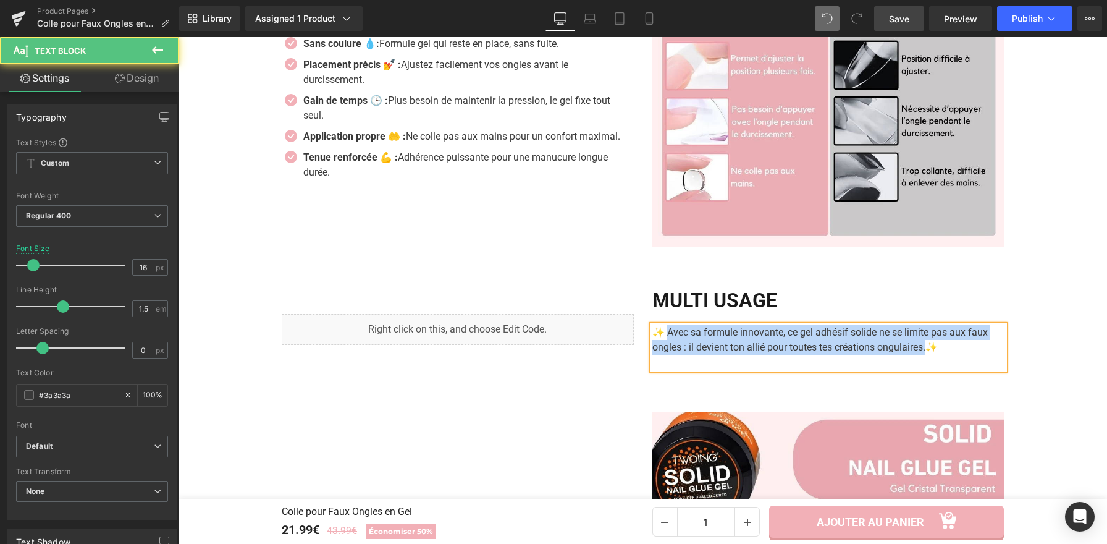
drag, startPoint x: 890, startPoint y: 353, endPoint x: 667, endPoint y: 310, distance: 226.5
click at [664, 336] on p "✨ Avec sa formule innovante, ce gel adhésif solide ne se limite pas aux faux on…" at bounding box center [829, 340] width 352 height 30
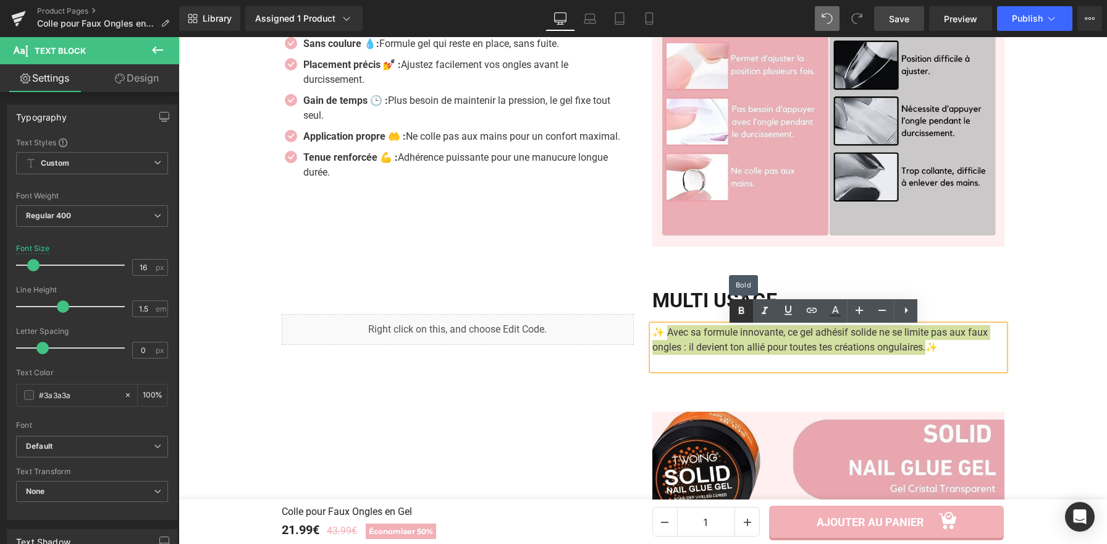
click at [745, 313] on icon at bounding box center [741, 310] width 15 height 15
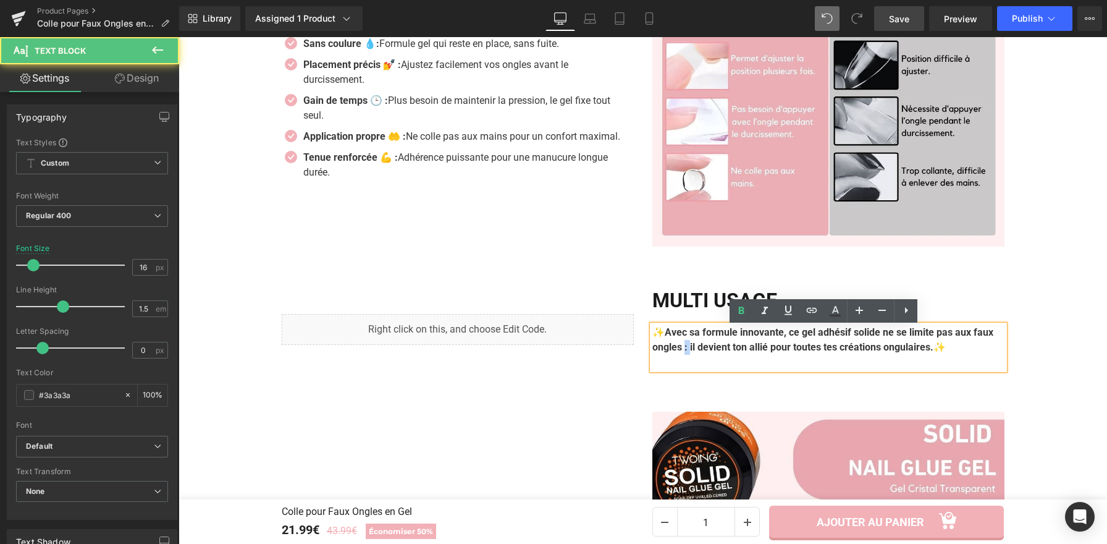
click at [705, 352] on strong "Avec sa formule innovante, ce gel adhésif solide ne se limite pas aux faux ongl…" at bounding box center [823, 339] width 341 height 27
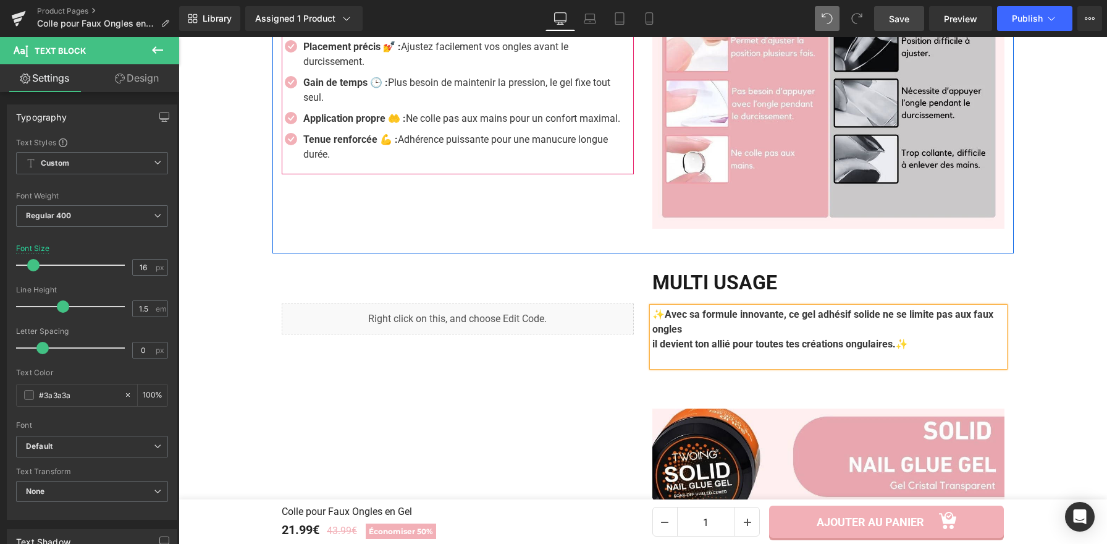
scroll to position [1270, 0]
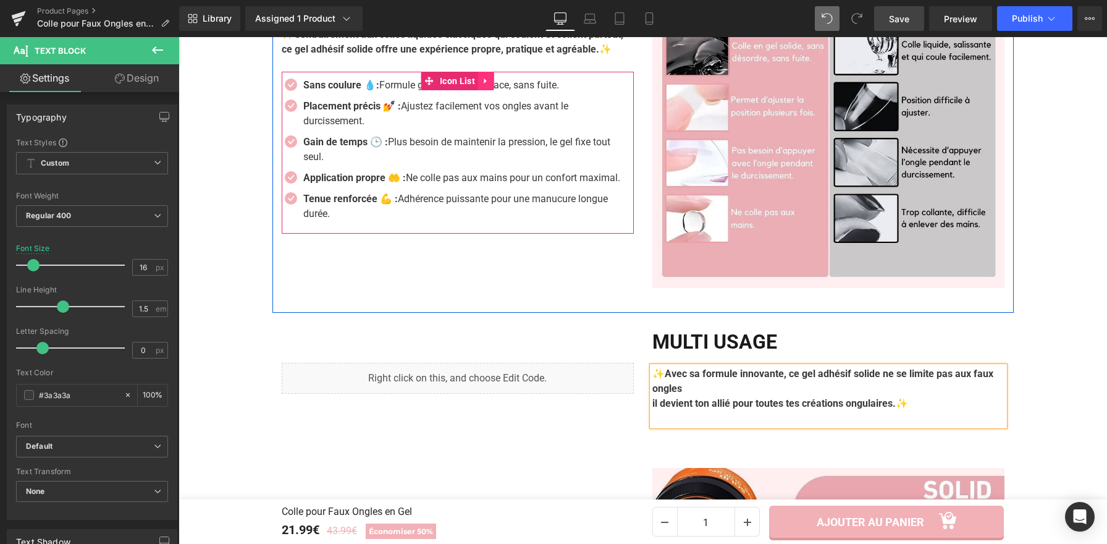
click at [481, 76] on link at bounding box center [486, 81] width 16 height 19
click at [474, 82] on icon at bounding box center [478, 81] width 9 height 9
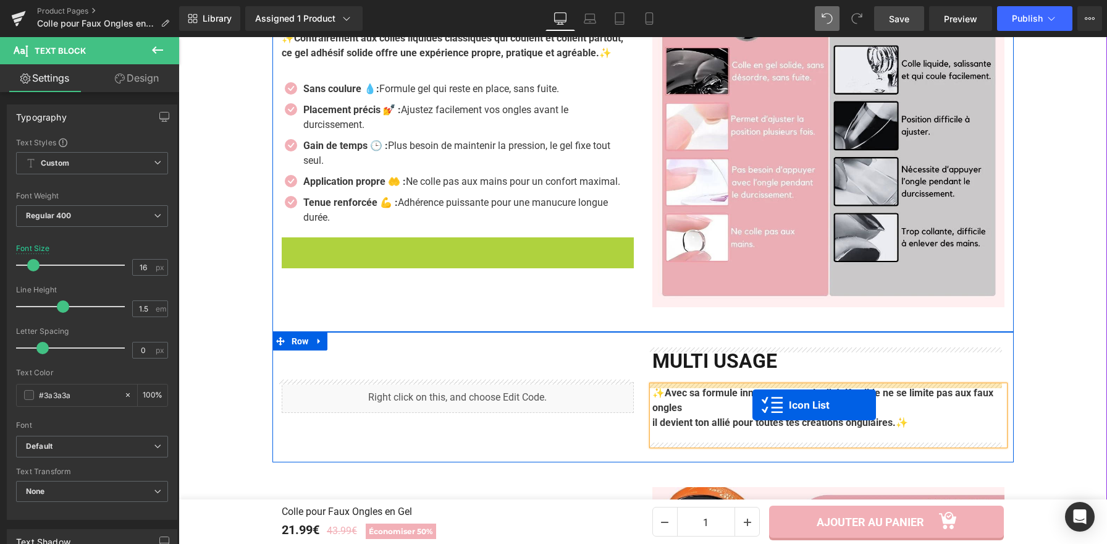
scroll to position [1255, 0]
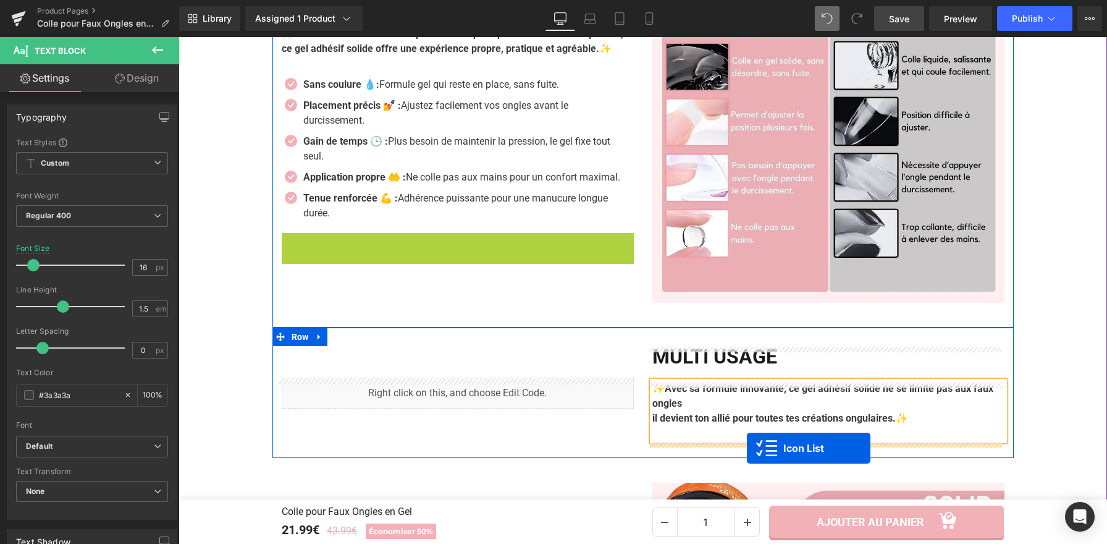
drag, startPoint x: 460, startPoint y: 266, endPoint x: 747, endPoint y: 448, distance: 339.8
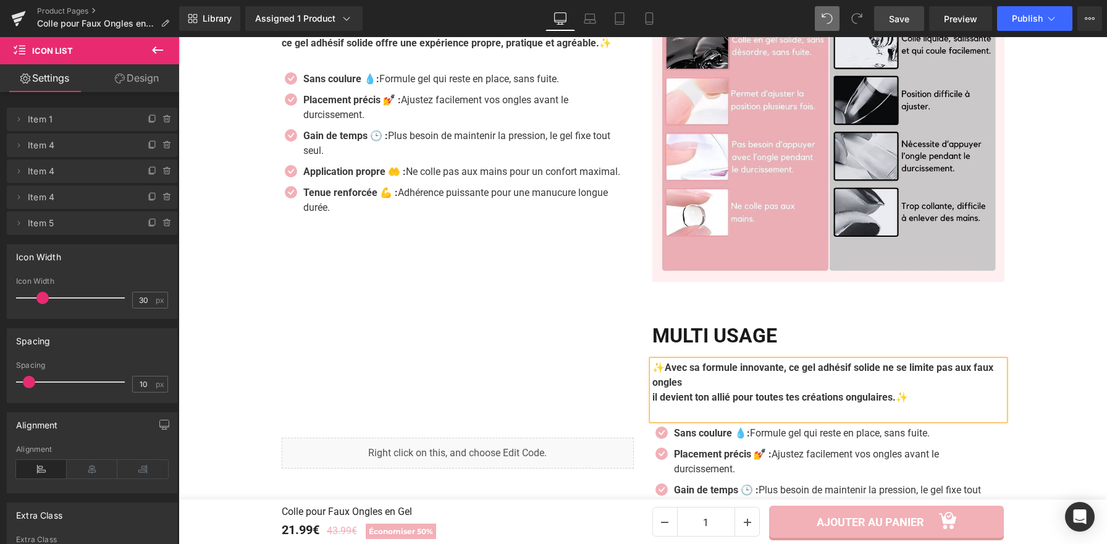
scroll to position [1407, 0]
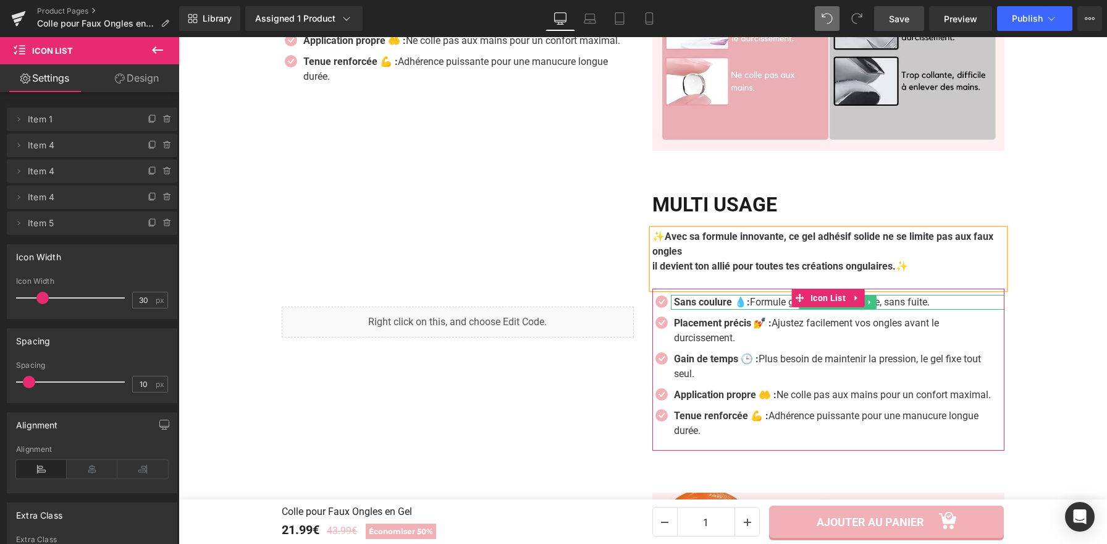
click at [763, 307] on p "Sans coulure 💧: Formule gel qui reste en place, sans fuite." at bounding box center [839, 302] width 331 height 15
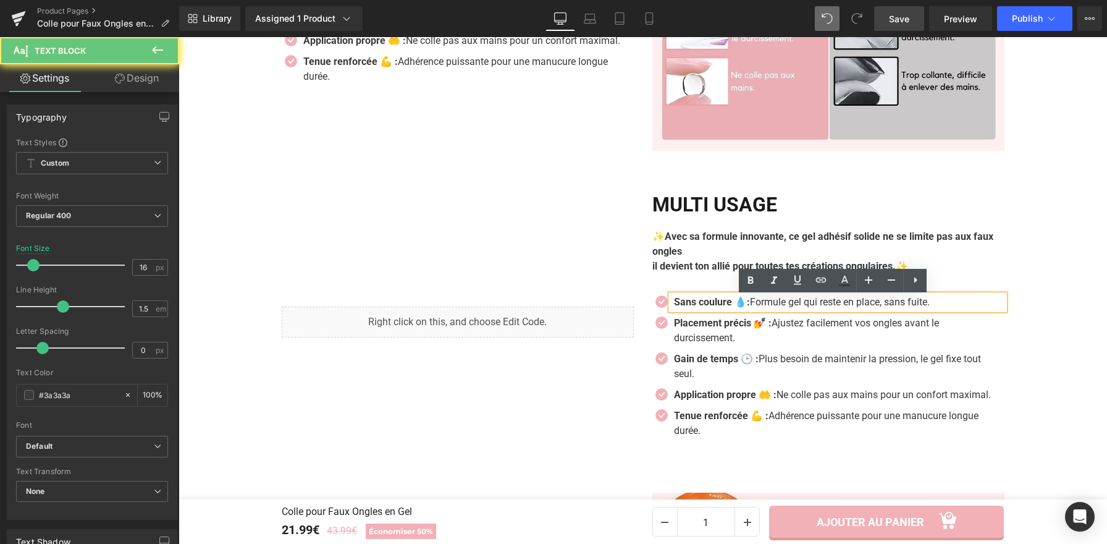
click at [763, 308] on p "Sans coulure 💧: Formule gel qui reste en place, sans fuite." at bounding box center [839, 302] width 331 height 15
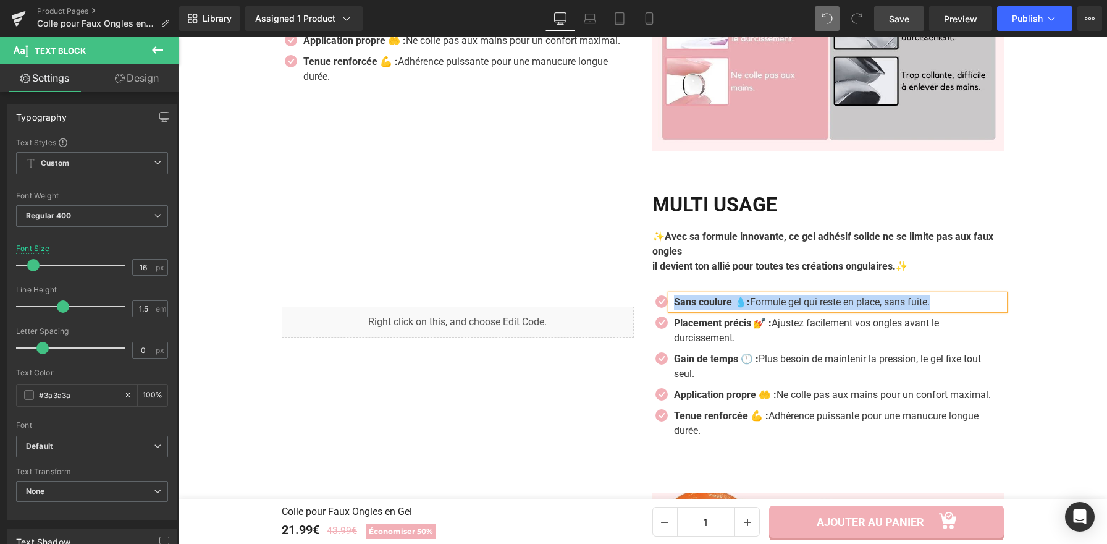
paste div
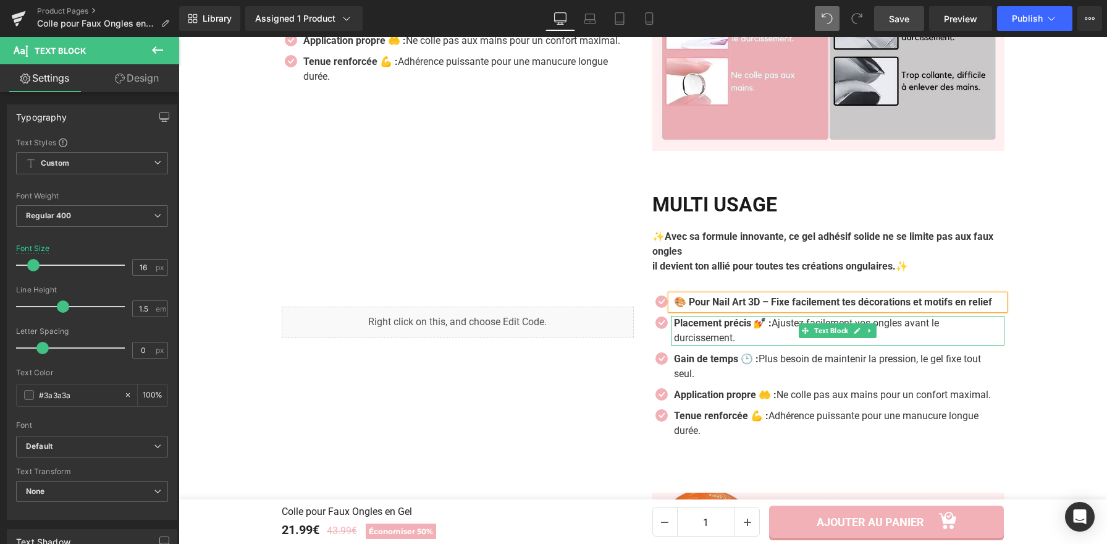
click at [732, 345] on p "Placement précis 💅 : Ajustez facilement vos ongles avant le durcissement." at bounding box center [835, 331] width 322 height 30
click at [760, 345] on p "Placement précis 💅 : Ajustez facilement vos ongles avant le durcissement." at bounding box center [835, 331] width 322 height 30
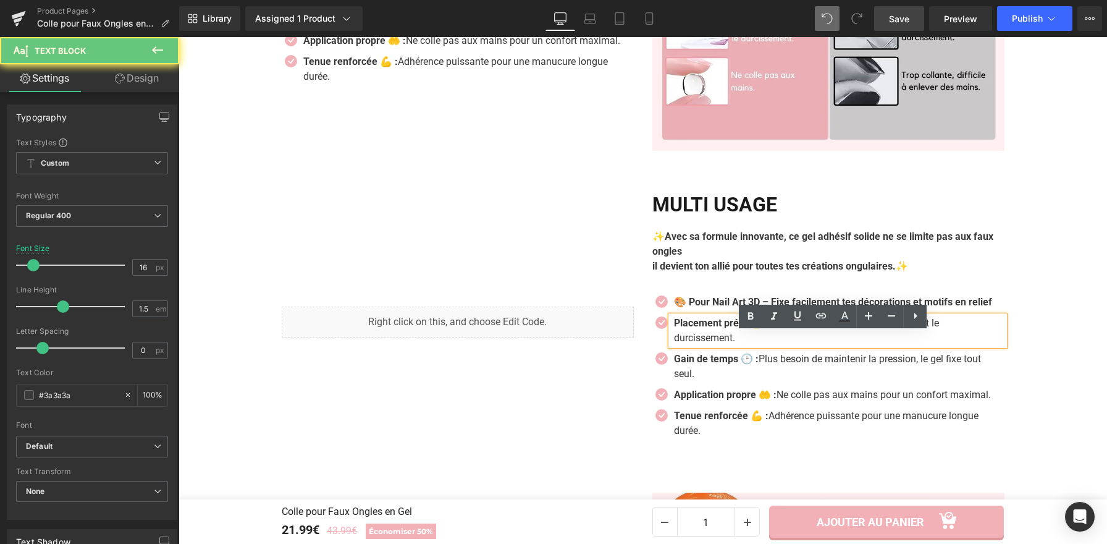
click at [760, 345] on p "Placement précis 💅 : Ajustez facilement vos ongles avant le durcissement." at bounding box center [835, 331] width 322 height 30
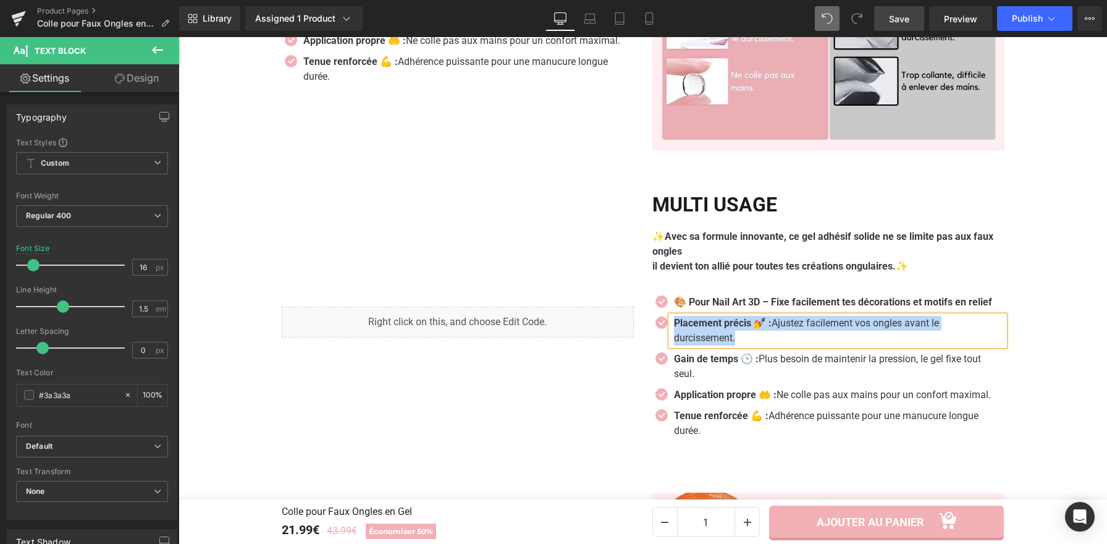
paste div
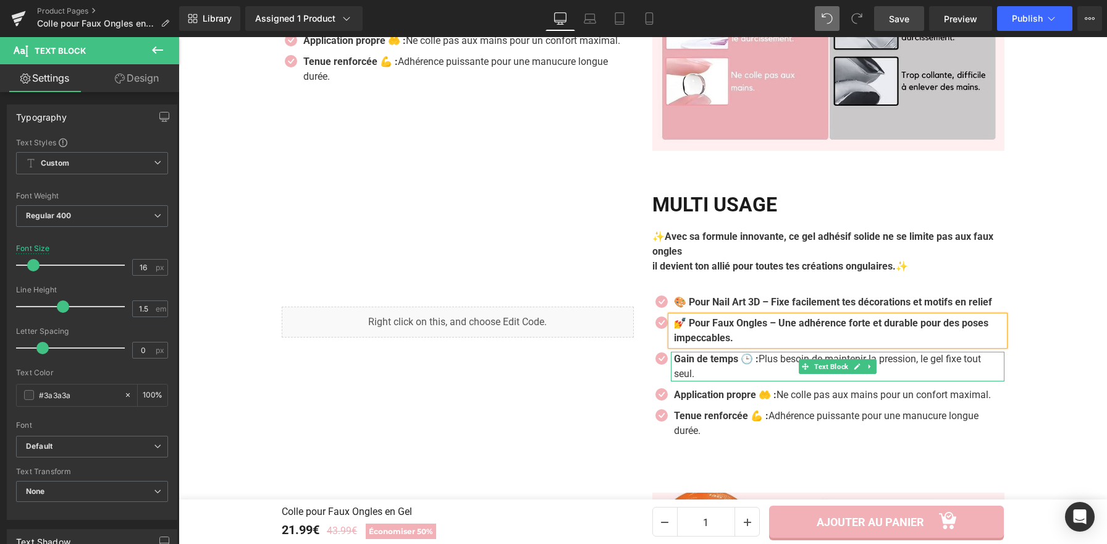
click at [729, 381] on p "Gain de temps 🕒 : Plus besoin de maintenir la pression, le gel fixe tout seul." at bounding box center [835, 367] width 322 height 30
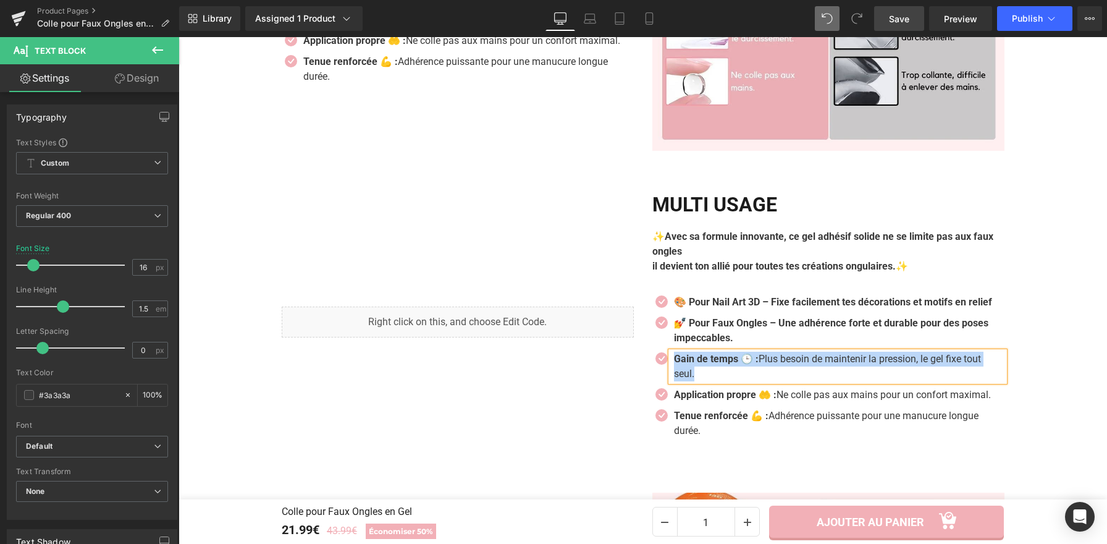
paste div
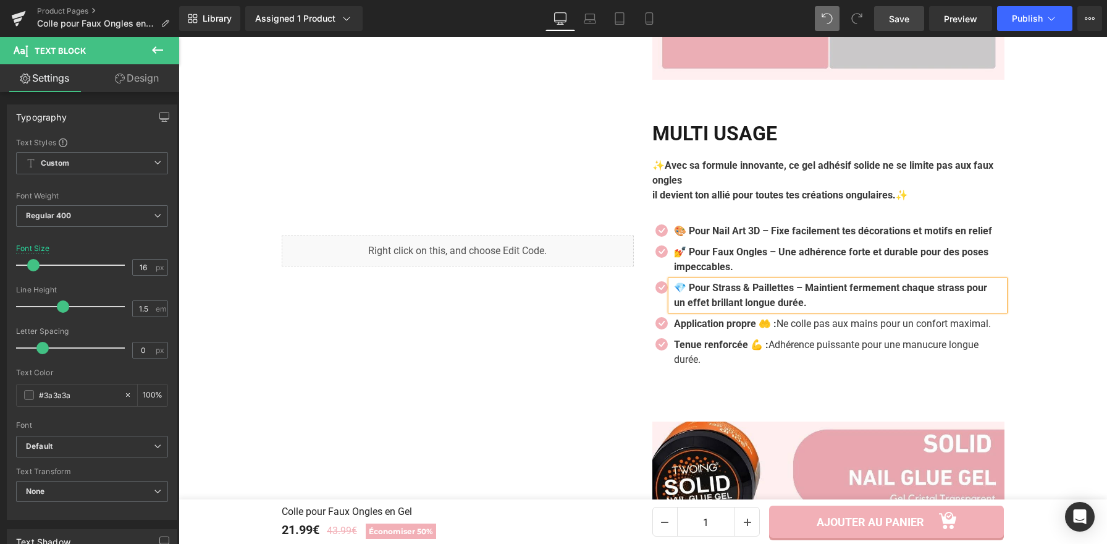
click at [701, 364] on ul "Icon 🎨 Pour Nail Art 3D – Fixe facilement tes décorations et motifs en relief T…" at bounding box center [829, 299] width 352 height 150
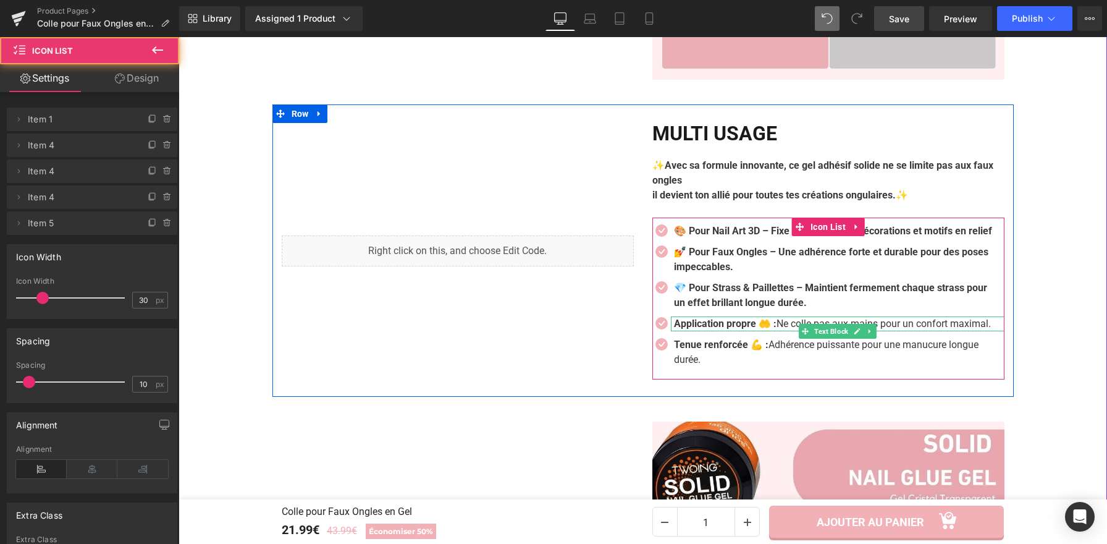
click at [711, 331] on p "Application propre 🤲 : Ne colle pas aux mains pour un confort maximal." at bounding box center [835, 323] width 322 height 15
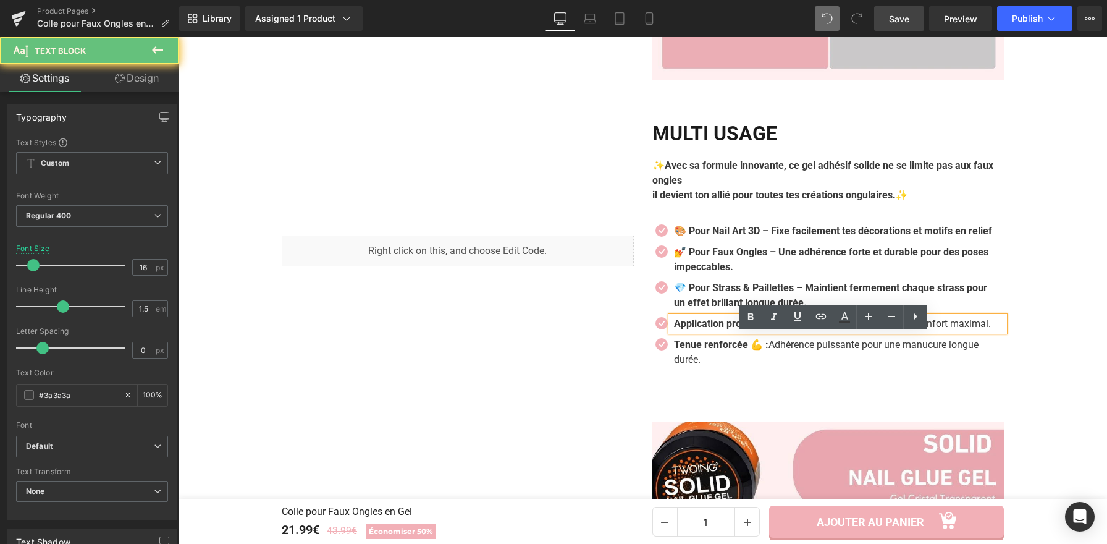
click at [711, 331] on p "Application propre 🤲 : Ne colle pas aux mains pour un confort maximal." at bounding box center [835, 323] width 322 height 15
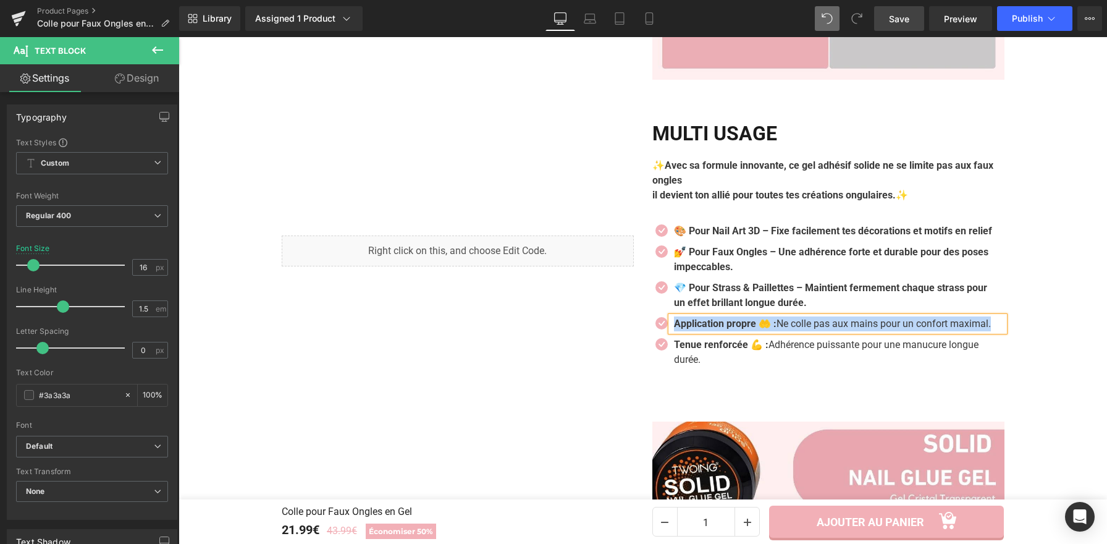
paste div
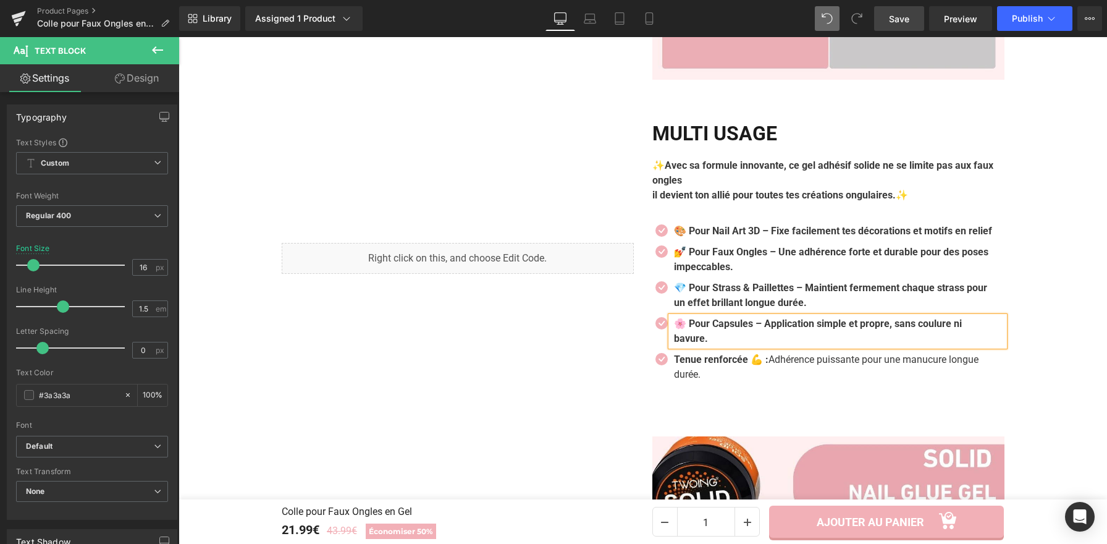
click at [653, 382] on div "Tenue renforcée 💪 : Adhérence puissante pour une manucure longue durée. Text Bl…" at bounding box center [829, 367] width 352 height 30
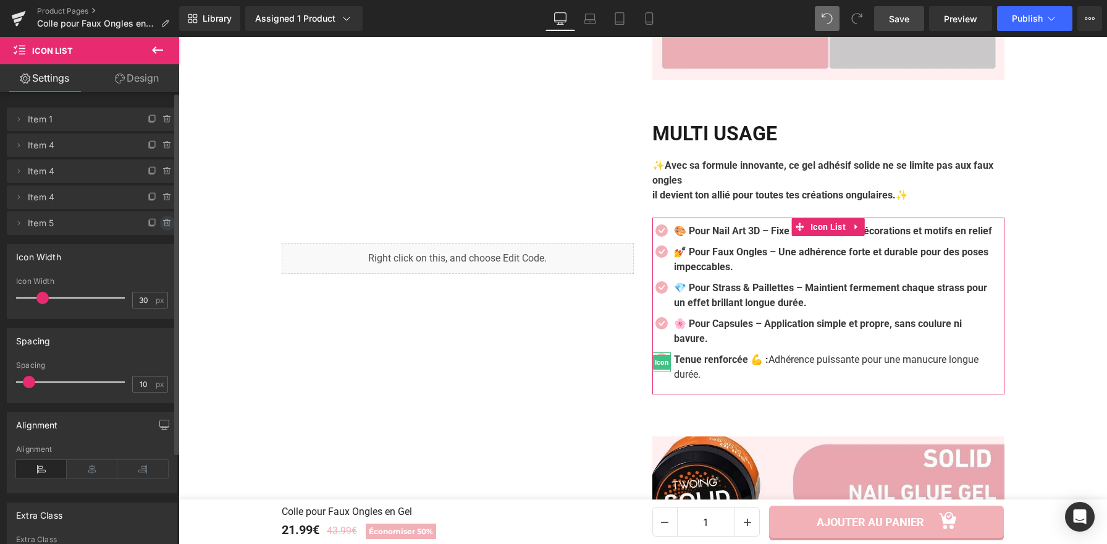
click at [163, 222] on icon at bounding box center [168, 223] width 10 height 10
click at [158, 222] on button "Delete" at bounding box center [154, 224] width 39 height 16
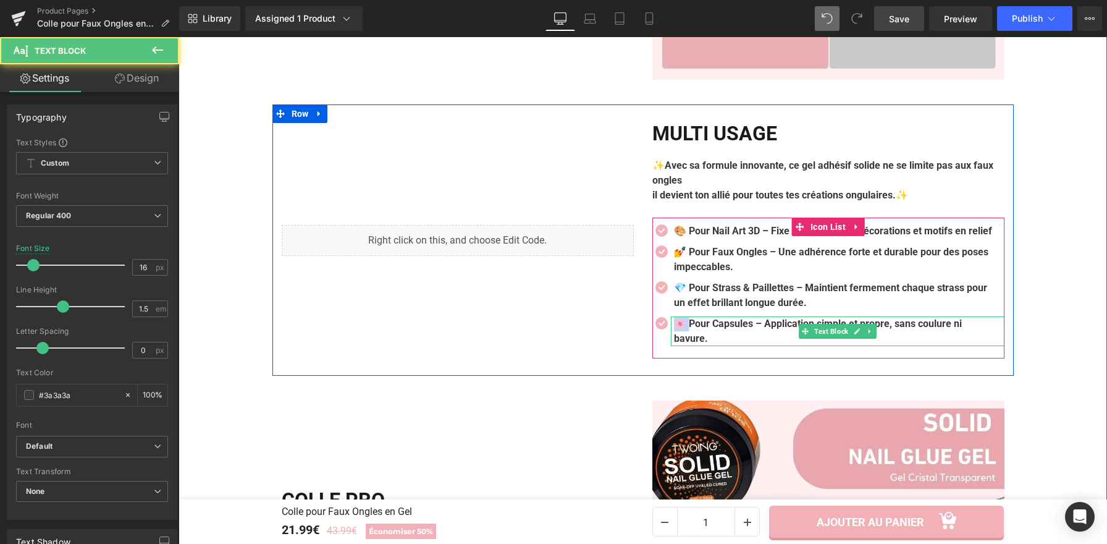
drag, startPoint x: 685, startPoint y: 344, endPoint x: 675, endPoint y: 344, distance: 10.5
click at [675, 344] on b "🌸 Pour Capsules – Application simple et propre, sans coulure ni bavure." at bounding box center [818, 331] width 288 height 27
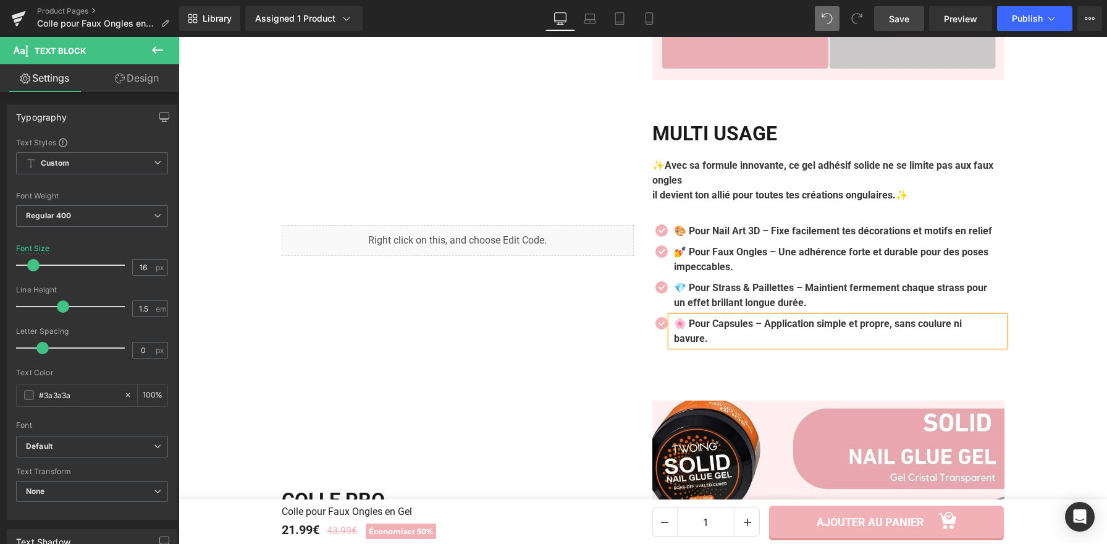
click at [747, 344] on b "🌸 Pour Capsules – Application simple et propre, sans coulure ni bavure." at bounding box center [818, 331] width 288 height 27
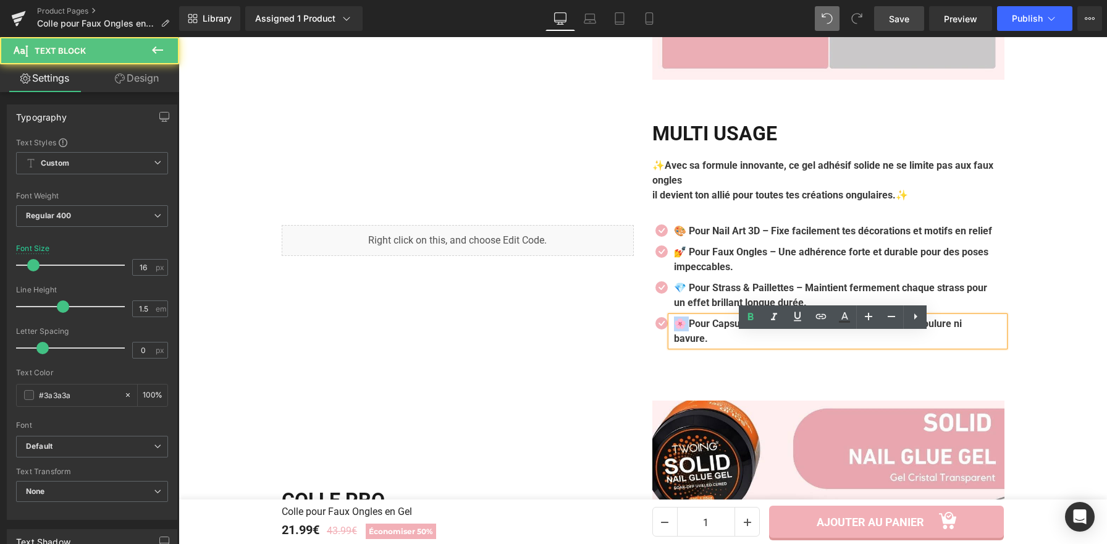
drag, startPoint x: 684, startPoint y: 341, endPoint x: 671, endPoint y: 343, distance: 13.1
click at [674, 342] on b "🌸 Pour Capsules – Application simple et propre, sans coulure ni bavure." at bounding box center [818, 331] width 288 height 27
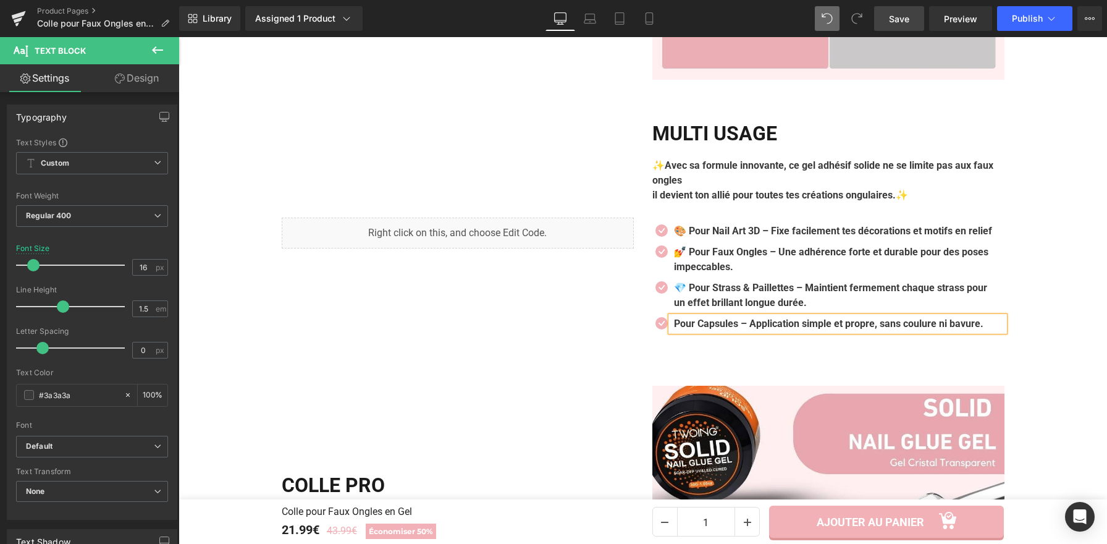
click at [740, 329] on b "Pour Capsules – Application simple et propre, sans coulure ni bavure." at bounding box center [829, 324] width 310 height 12
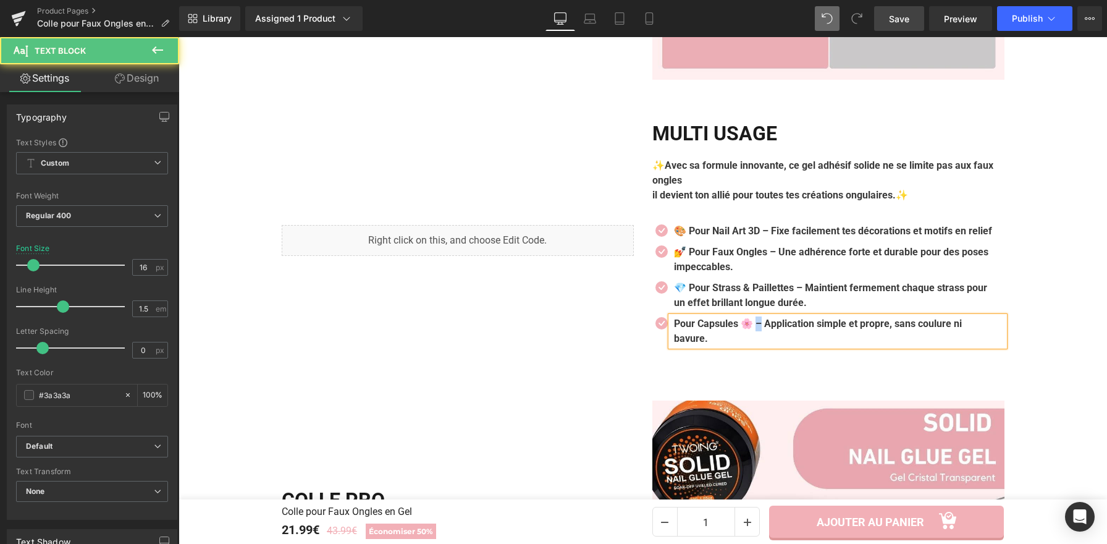
click at [758, 344] on b "Pour Capsules 🌸 – Application simple et propre, sans coulure ni bavure." at bounding box center [818, 331] width 288 height 27
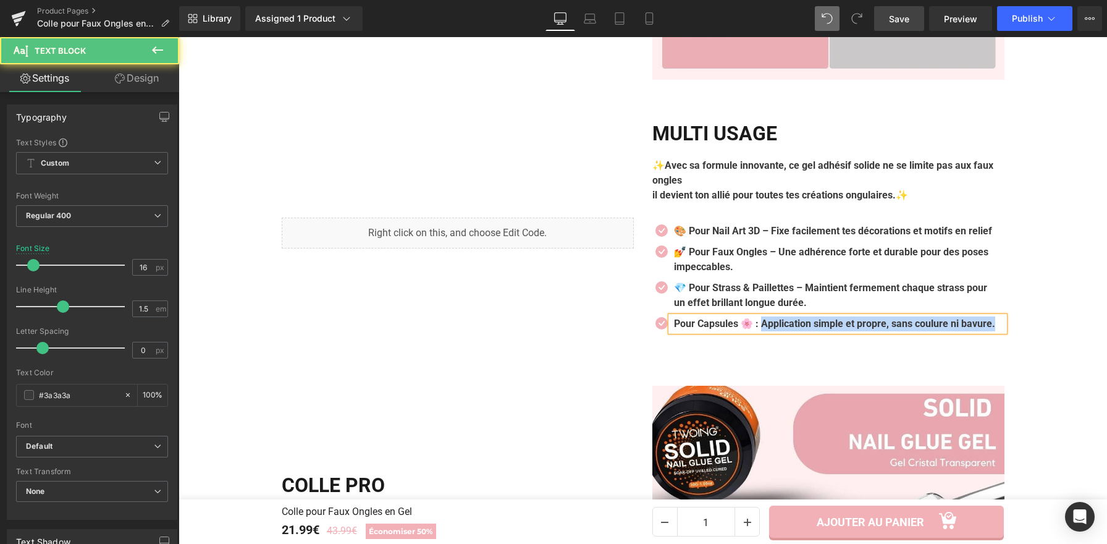
drag, startPoint x: 762, startPoint y: 342, endPoint x: 764, endPoint y: 332, distance: 10.2
click at [776, 331] on p "Pour Capsules 🌸 : Application simple et propre, sans coulure ni bavure." at bounding box center [835, 323] width 322 height 15
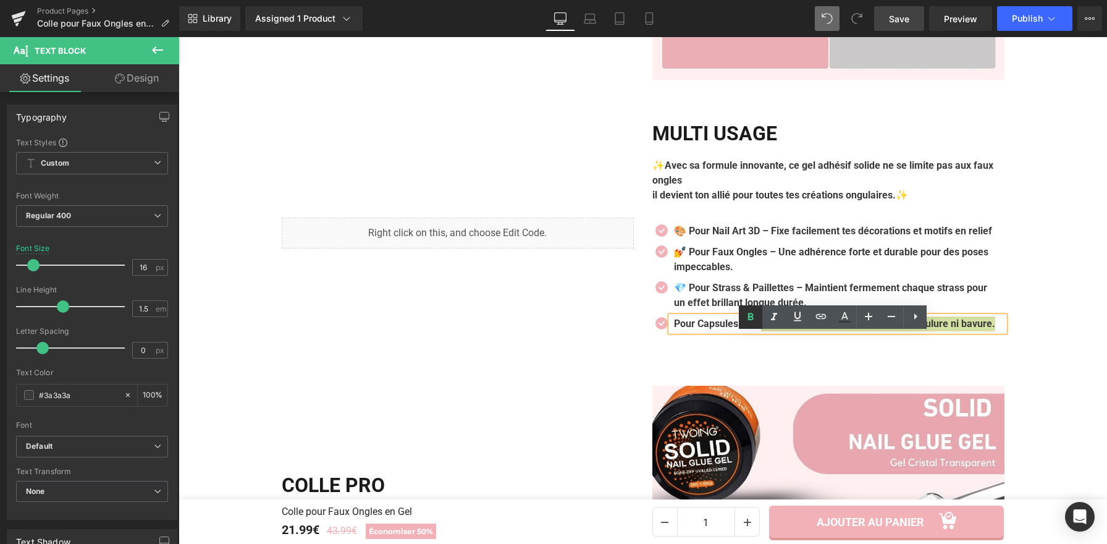
click at [754, 322] on icon at bounding box center [750, 317] width 15 height 15
click at [645, 302] on div "Multi Usage Heading ✨ Avec sa formule innovante, ce gel adhésif solide ne se li…" at bounding box center [828, 232] width 371 height 221
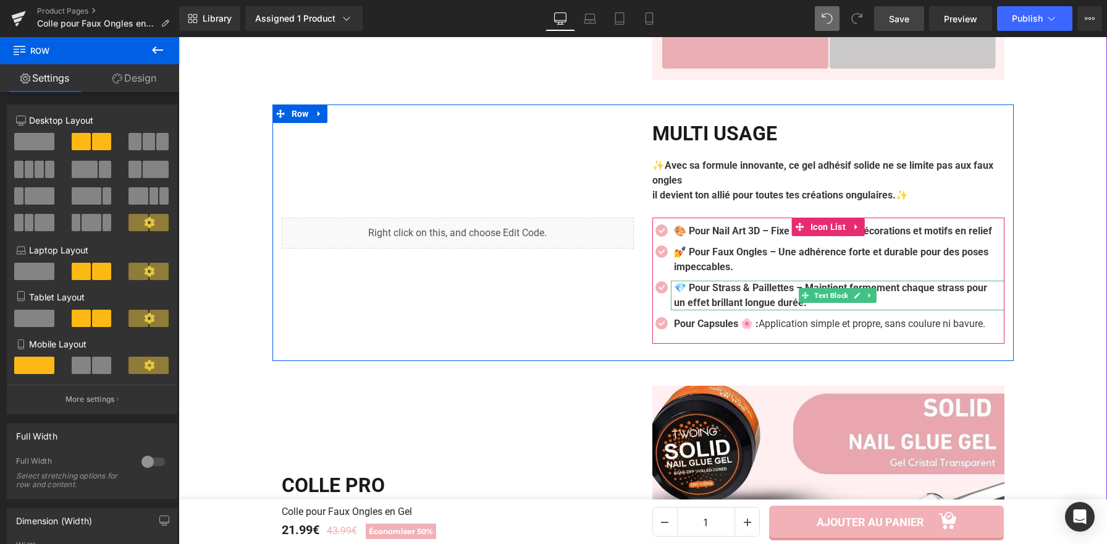
click at [807, 301] on b "💎 Pour Strass & Paillettes – Maintient fermement chaque strass pour un effet br…" at bounding box center [830, 295] width 313 height 27
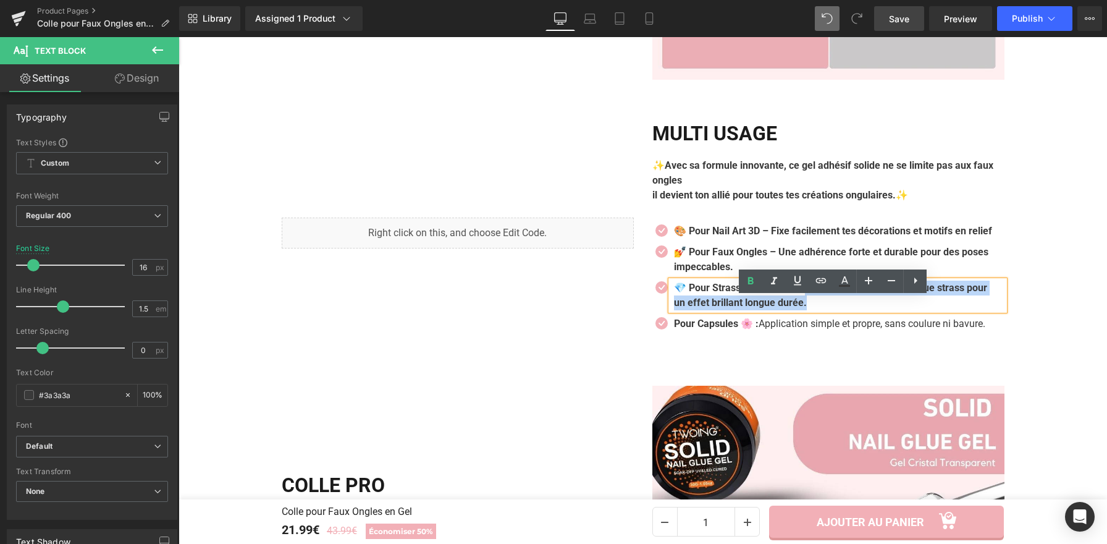
drag, startPoint x: 807, startPoint y: 301, endPoint x: 835, endPoint y: 321, distance: 34.1
click at [835, 310] on p "💎 Pour Strass & Paillettes – Maintient fermement chaque strass pour un effet br…" at bounding box center [835, 296] width 322 height 30
click at [751, 286] on icon at bounding box center [750, 281] width 15 height 15
click at [686, 231] on b "🎨 Pour Nail Art 3D – Fixe facilement tes décorations et motifs en relief" at bounding box center [833, 231] width 318 height 12
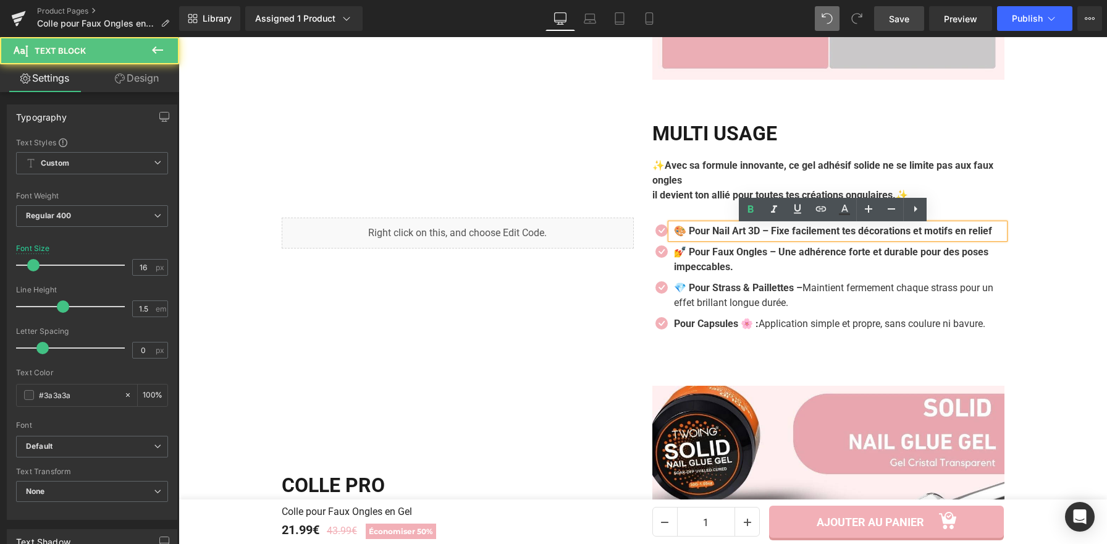
click at [790, 265] on div "💅 Pour Faux Ongles – Une adhérence forte et durable pour des poses impeccables.…" at bounding box center [838, 260] width 334 height 30
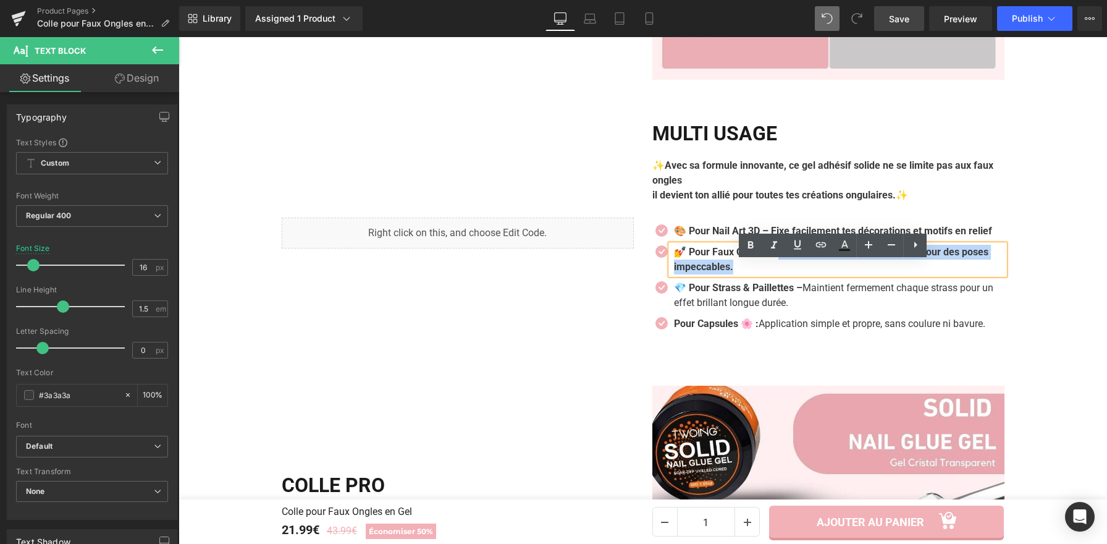
drag, startPoint x: 782, startPoint y: 267, endPoint x: 791, endPoint y: 277, distance: 13.6
click at [791, 274] on p "💅 Pour Faux Ongles – Une adhérence forte et durable pour des poses impeccables." at bounding box center [835, 260] width 322 height 30
click at [753, 243] on icon at bounding box center [750, 245] width 15 height 15
click at [773, 274] on p "💅 Pour Faux Ongles – Une adhérence forte et durable pour des poses impeccables." at bounding box center [835, 260] width 322 height 30
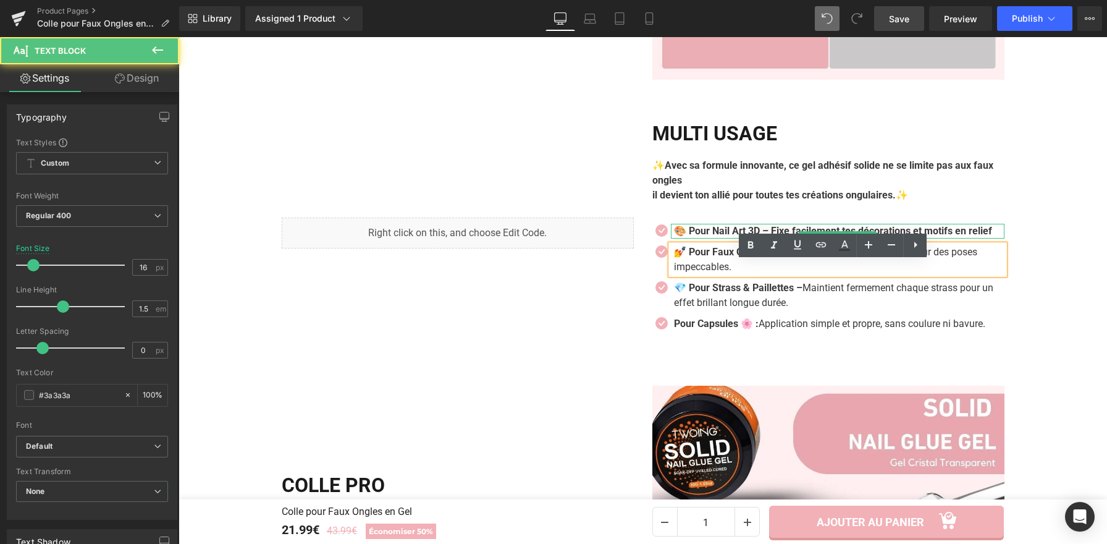
click at [780, 229] on b "🎨 Pour Nail Art 3D – Fixe facilement tes décorations et motifs en relief" at bounding box center [833, 231] width 318 height 12
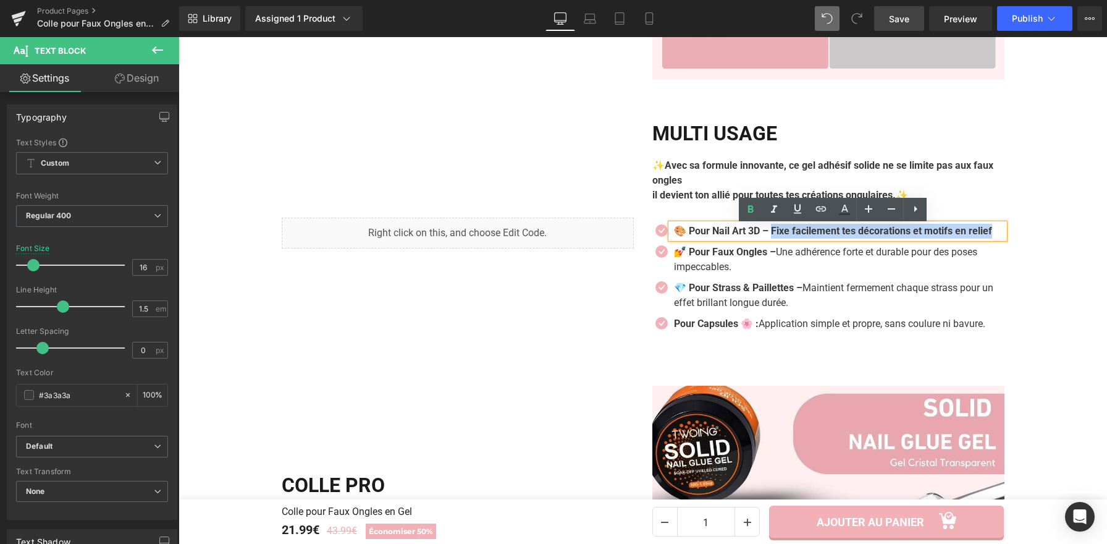
drag, startPoint x: 775, startPoint y: 231, endPoint x: 781, endPoint y: 242, distance: 11.9
click at [781, 239] on p "🎨 Pour Nail Art 3D – Fixe facilement tes décorations et motifs en relief" at bounding box center [839, 231] width 331 height 15
click at [749, 213] on icon at bounding box center [750, 209] width 15 height 15
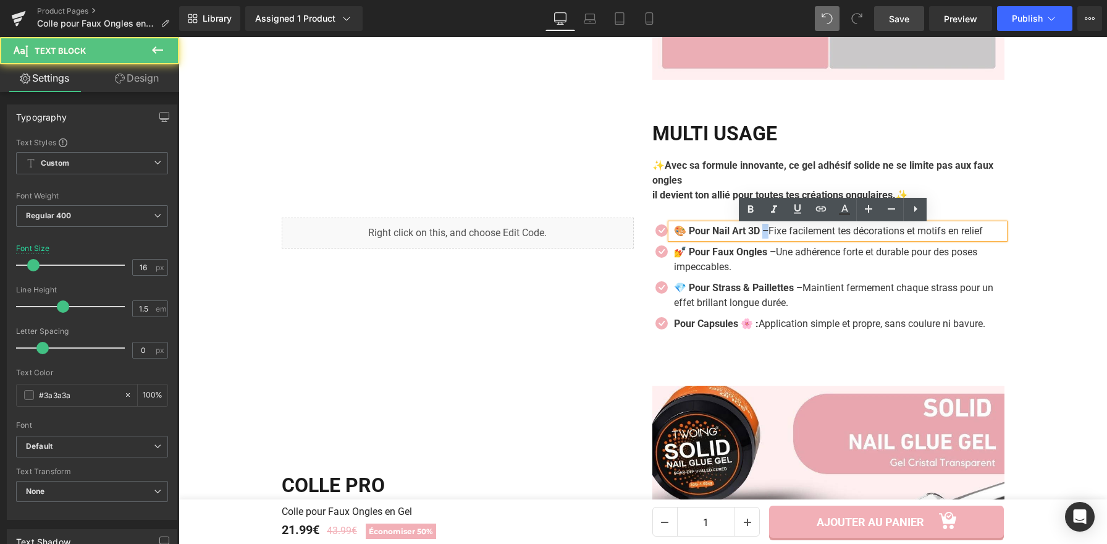
click at [764, 237] on strong "🎨 Pour Nail Art 3D –" at bounding box center [721, 231] width 95 height 12
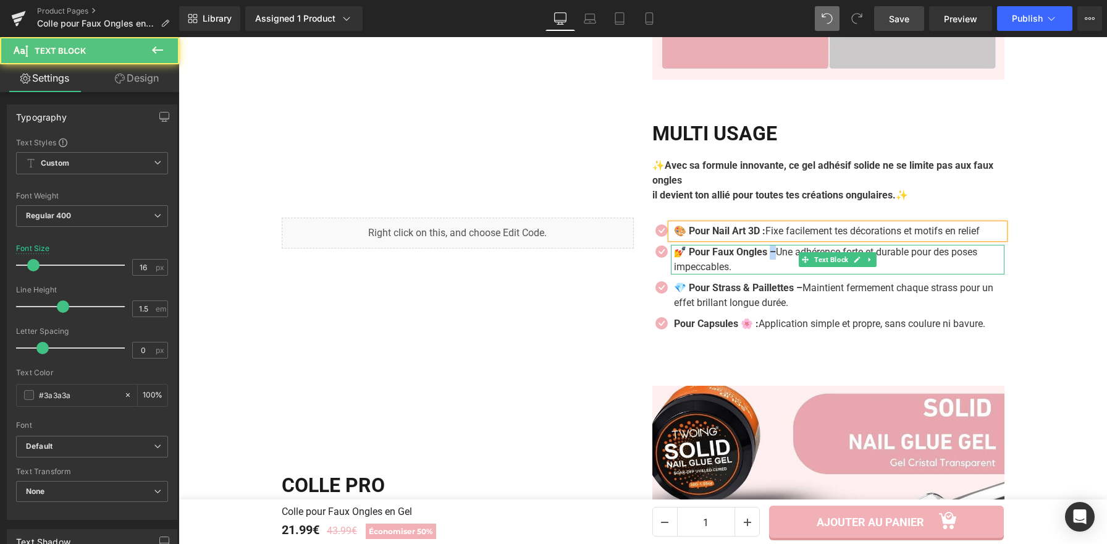
click at [774, 255] on strong "💅 Pour Faux Ongles –" at bounding box center [725, 252] width 102 height 12
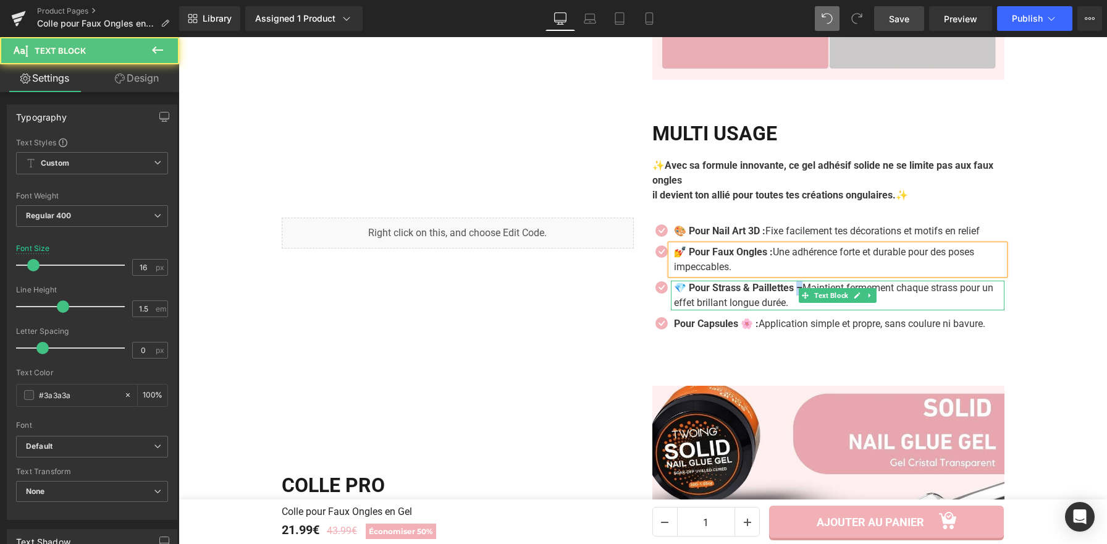
click at [800, 289] on strong "💎 Pour Strass & Paillettes –" at bounding box center [738, 288] width 129 height 12
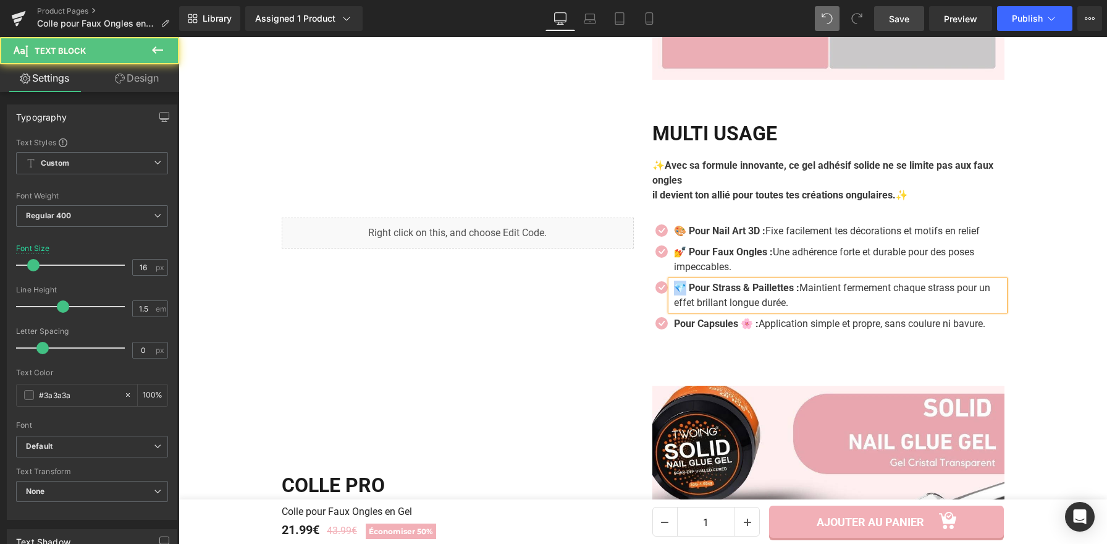
drag, startPoint x: 683, startPoint y: 291, endPoint x: 672, endPoint y: 291, distance: 10.5
click at [674, 291] on strong "💎 Pour Strass & Paillettes :" at bounding box center [736, 288] width 125 height 12
click at [784, 297] on p "Pour Strass & Paillettes : Maintient fermement chaque strass pour un effet bril…" at bounding box center [835, 296] width 322 height 30
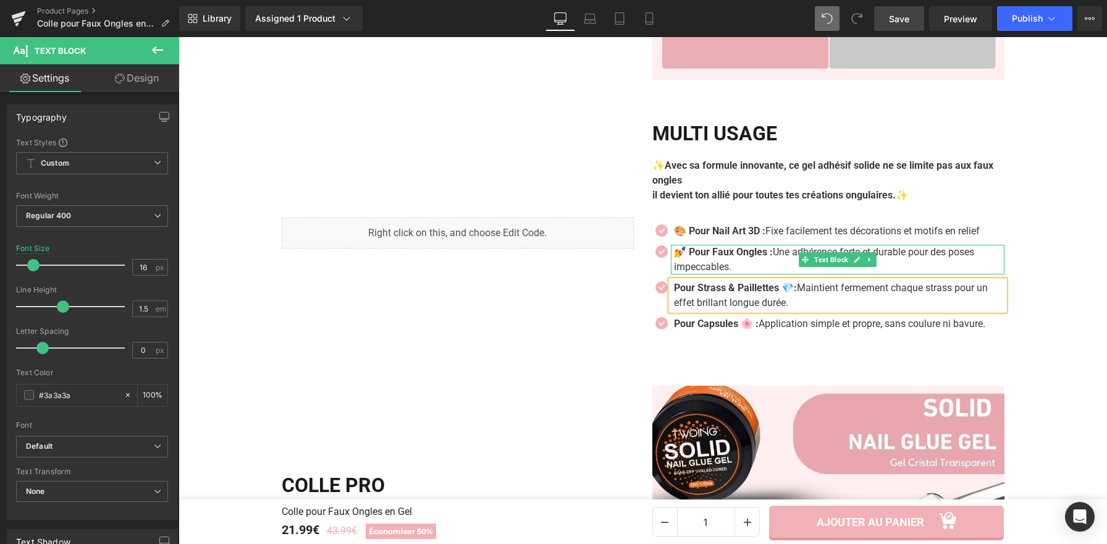
drag, startPoint x: 672, startPoint y: 256, endPoint x: 680, endPoint y: 256, distance: 7.4
click at [680, 256] on strong "💅 Pour Faux Ongles :" at bounding box center [723, 252] width 99 height 12
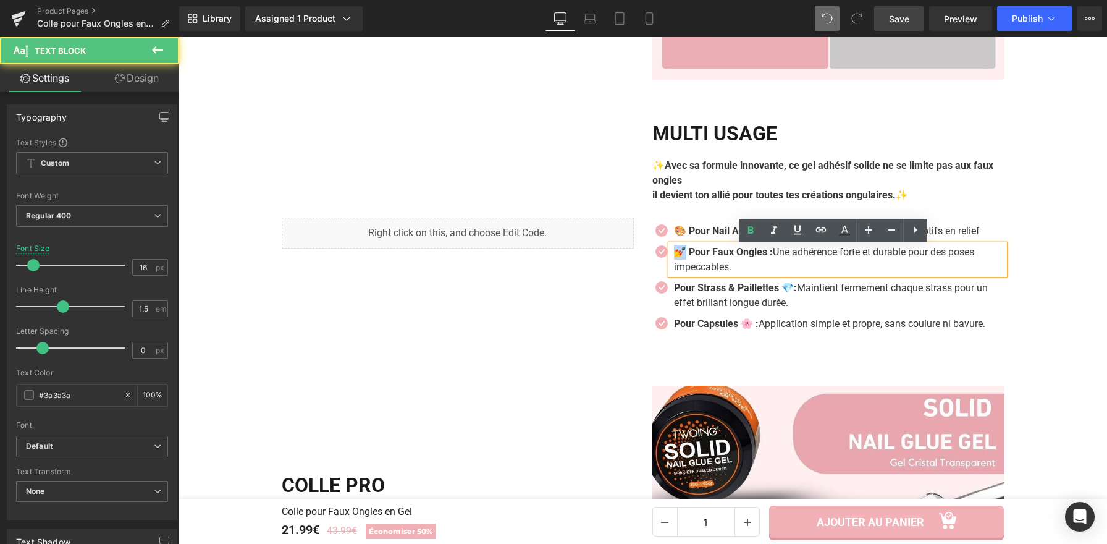
click at [675, 258] on strong "💅 Pour Faux Ongles :" at bounding box center [723, 252] width 99 height 12
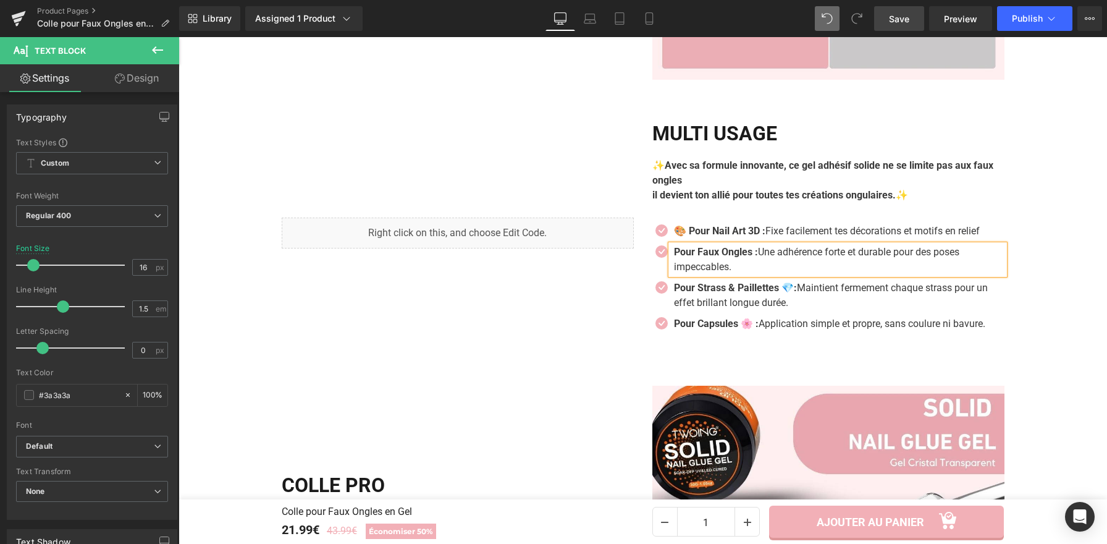
click at [760, 261] on p "Pour Faux Ongles : Une adhérence forte et durable pour des poses impeccables." at bounding box center [835, 260] width 322 height 30
click at [674, 255] on strong "Pour Faux Ongles 💅:" at bounding box center [722, 252] width 96 height 12
click at [687, 232] on strong "🎨 Pour Nail Art 3D :" at bounding box center [719, 231] width 91 height 12
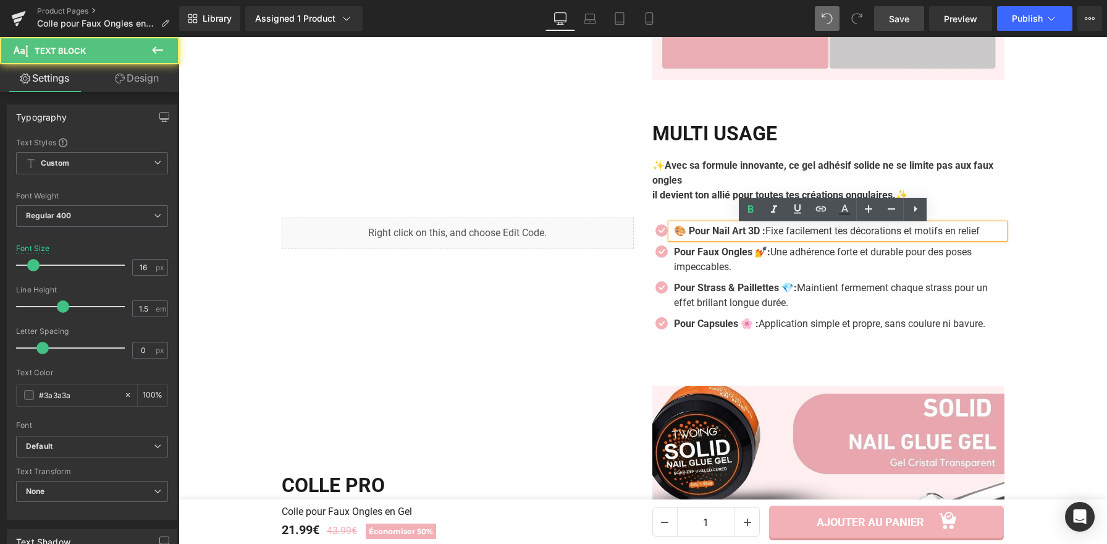
click at [684, 233] on strong "🎨 Pour Nail Art 3D :" at bounding box center [719, 231] width 91 height 12
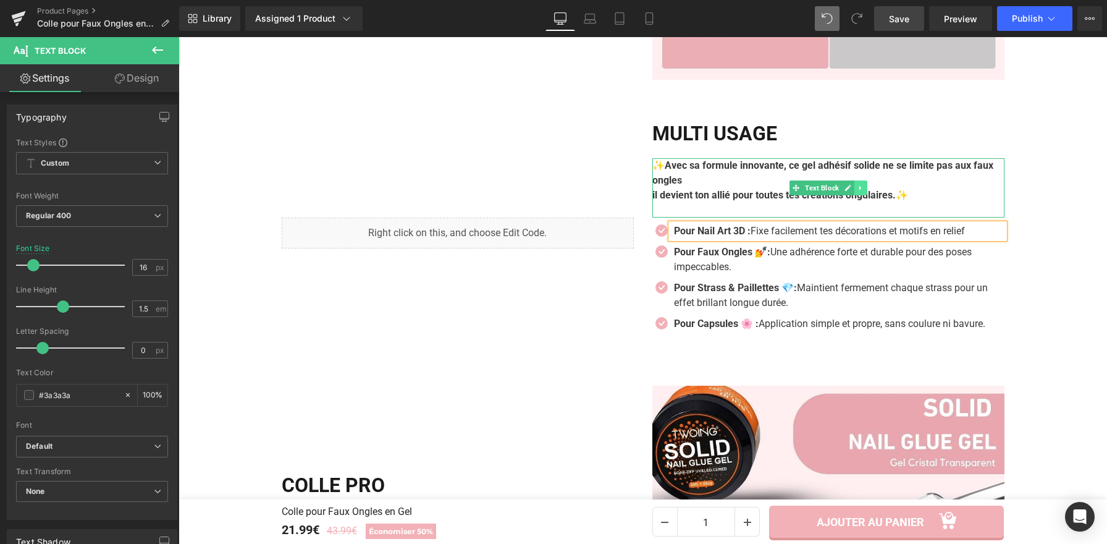
click at [861, 193] on link at bounding box center [861, 187] width 13 height 15
click at [851, 191] on icon at bounding box center [854, 187] width 7 height 7
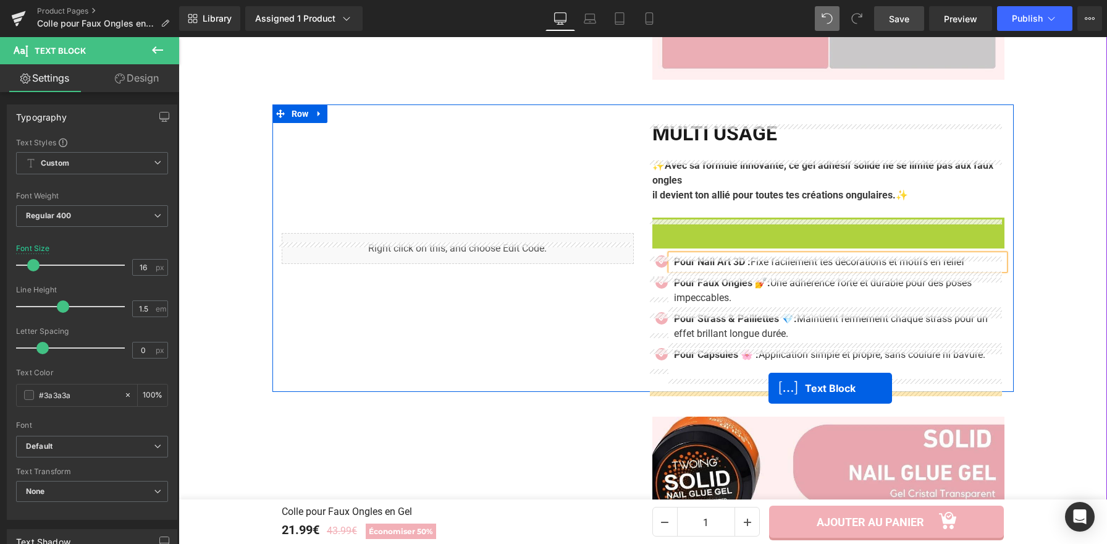
drag, startPoint x: 792, startPoint y: 247, endPoint x: 769, endPoint y: 388, distance: 142.8
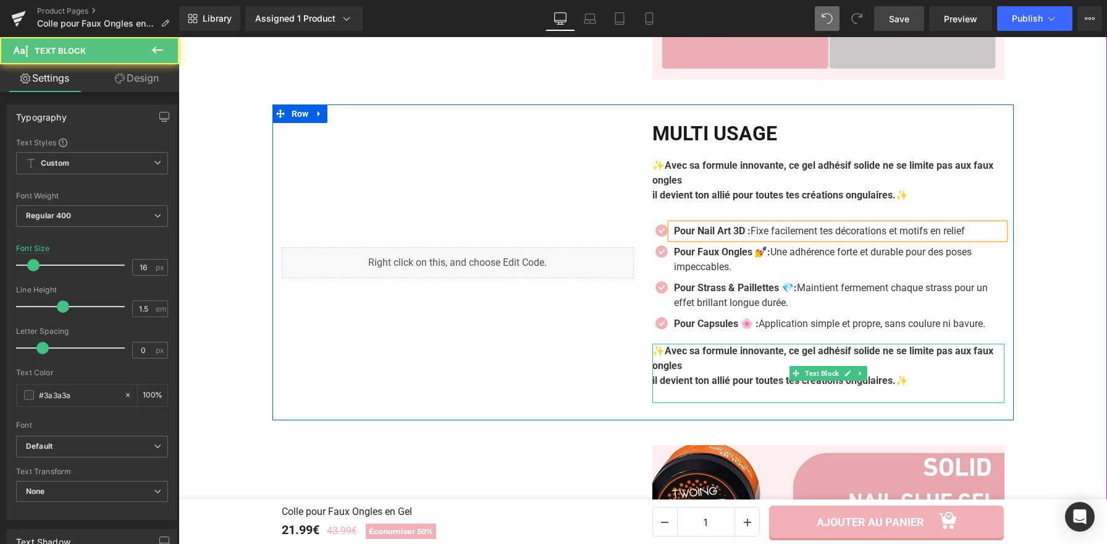
click at [701, 373] on p "✨ Avec sa formule innovante, ce gel adhésif solide ne se limite pas aux faux on…" at bounding box center [829, 359] width 352 height 30
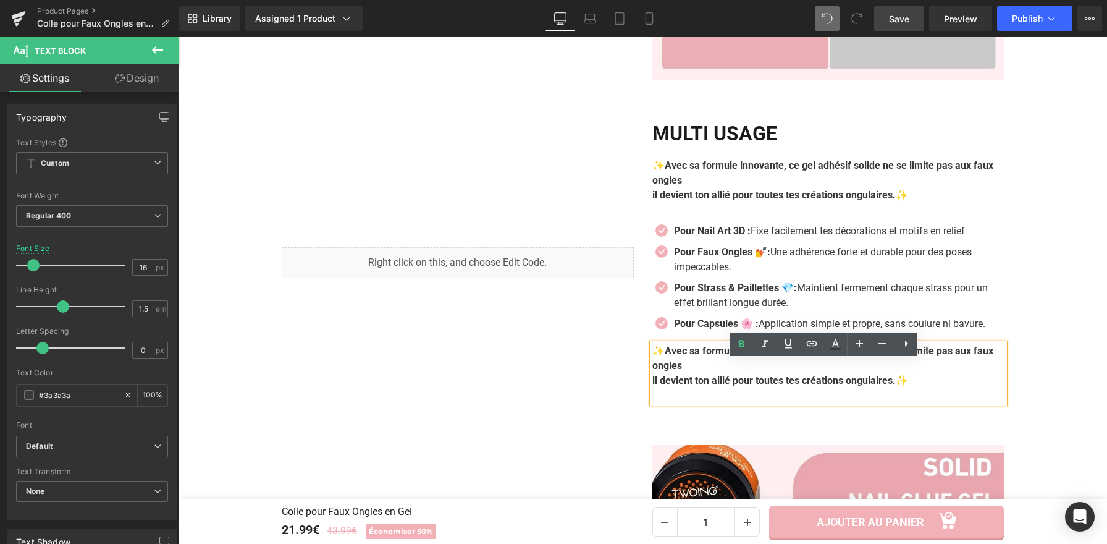
drag, startPoint x: 704, startPoint y: 385, endPoint x: 666, endPoint y: 373, distance: 40.1
click at [666, 373] on p "✨ Avec sa formule innovante, ce gel adhésif solide ne se limite pas aux faux on…" at bounding box center [829, 359] width 352 height 30
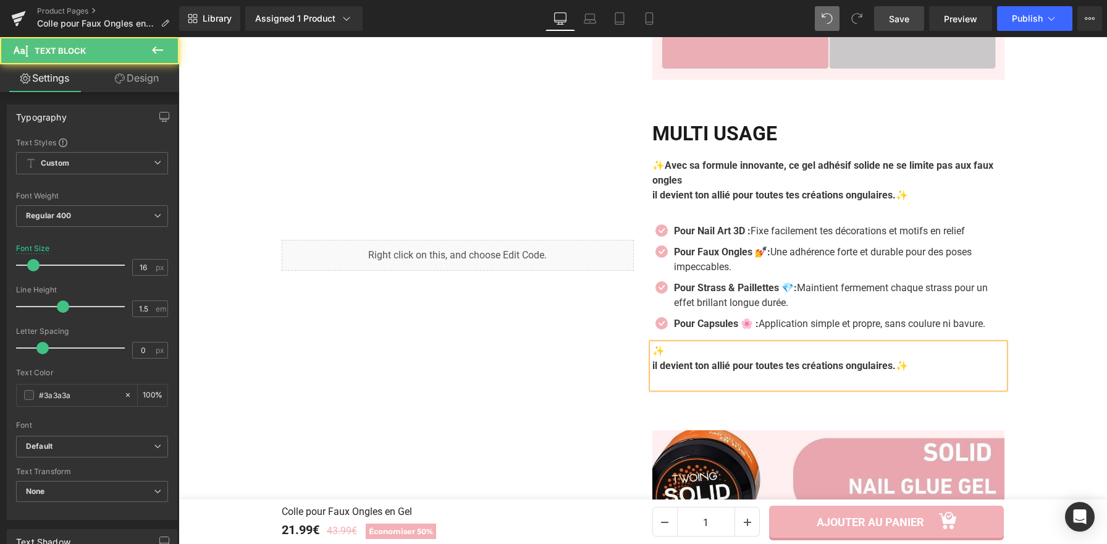
click at [653, 371] on strong "il devient ton allié pour toutes tes créations ongulaires." at bounding box center [774, 366] width 243 height 12
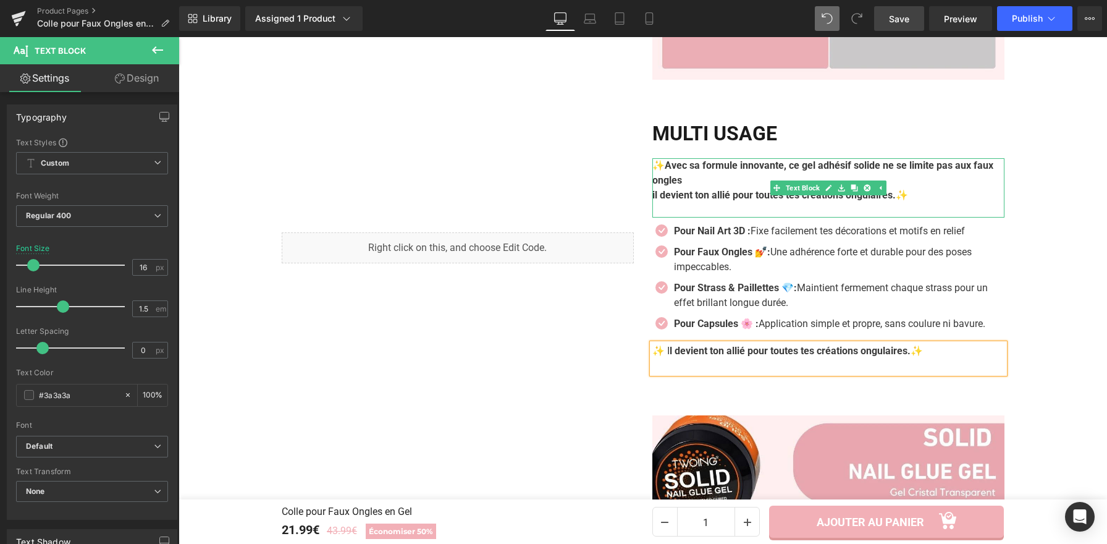
drag, startPoint x: 690, startPoint y: 200, endPoint x: 926, endPoint y: 203, distance: 236.7
click at [690, 199] on strong "il devient ton allié pour toutes tes créations ongulaires." at bounding box center [774, 195] width 243 height 12
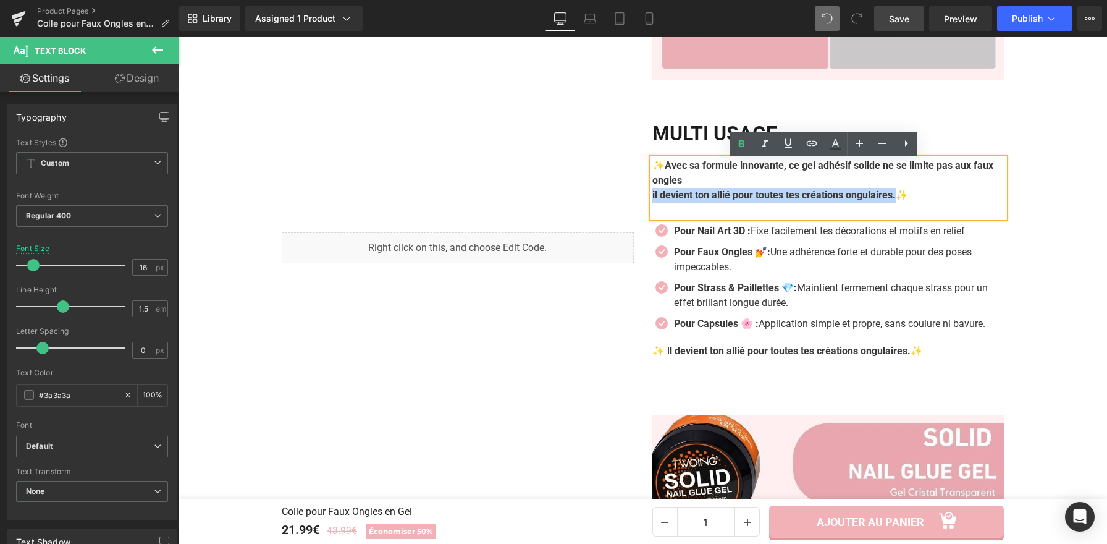
drag, startPoint x: 902, startPoint y: 201, endPoint x: 649, endPoint y: 203, distance: 252.8
click at [653, 203] on p "il devient ton allié pour toutes tes créations ongulaires. ✨" at bounding box center [829, 195] width 352 height 15
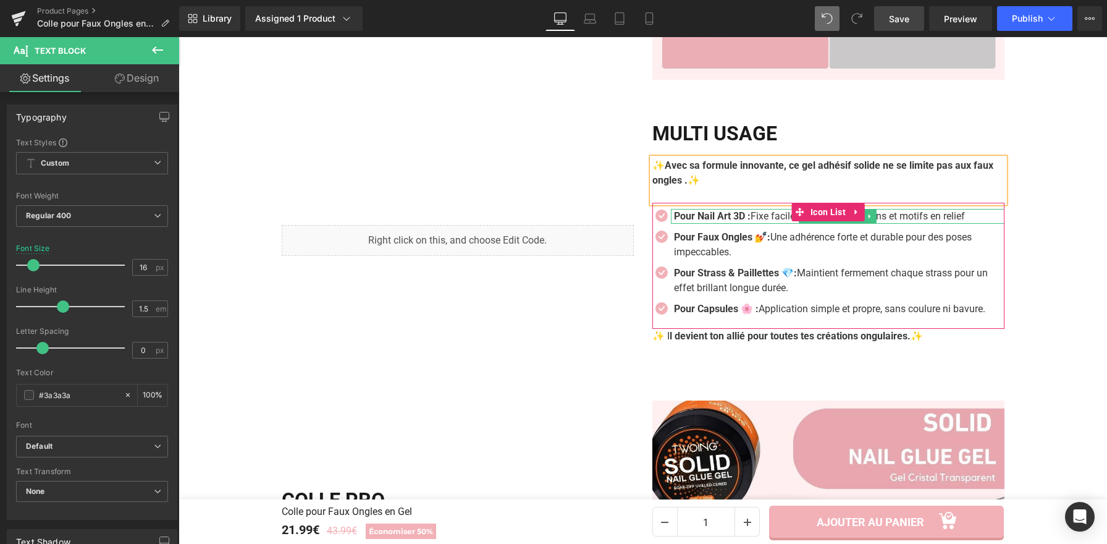
click at [695, 219] on strong "Pour Nail Art 3D :" at bounding box center [712, 216] width 77 height 12
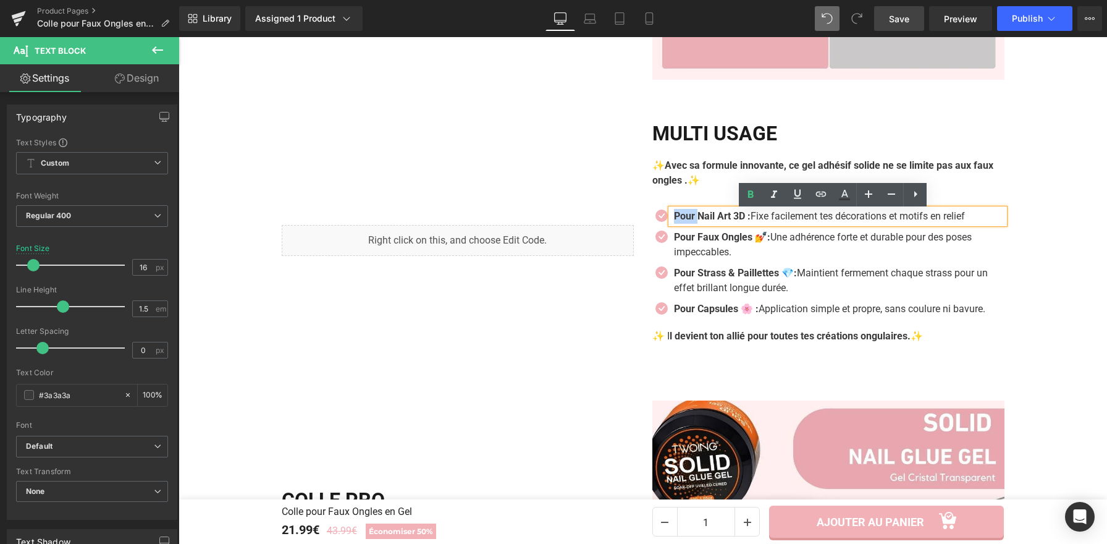
drag, startPoint x: 695, startPoint y: 219, endPoint x: 671, endPoint y: 222, distance: 24.3
click at [674, 222] on strong "Pour Nail Art 3D :" at bounding box center [712, 216] width 77 height 12
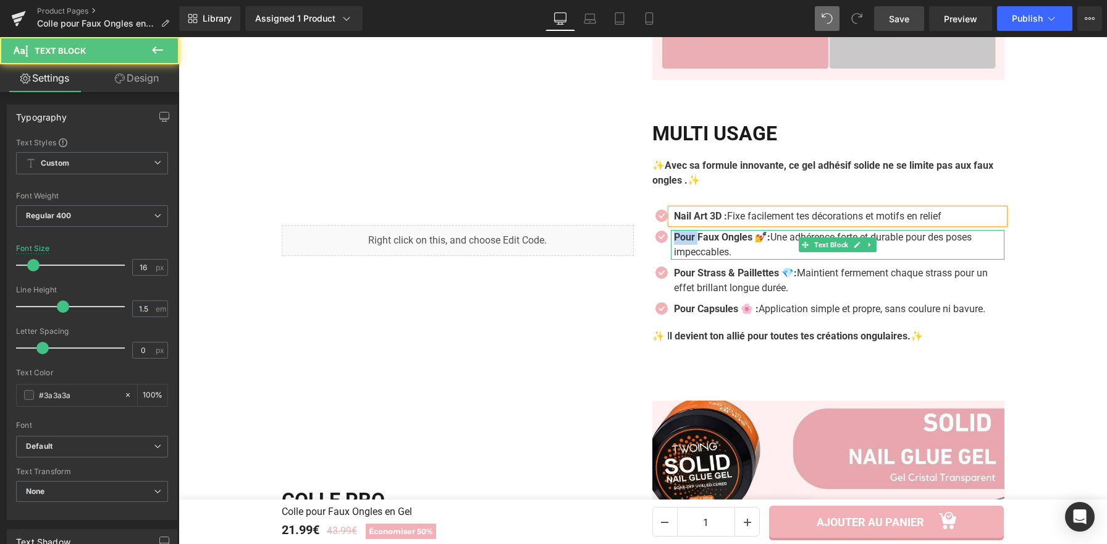
drag, startPoint x: 695, startPoint y: 240, endPoint x: 671, endPoint y: 240, distance: 24.7
click at [674, 240] on strong "Pour Faux Ongles 💅:" at bounding box center [722, 237] width 96 height 12
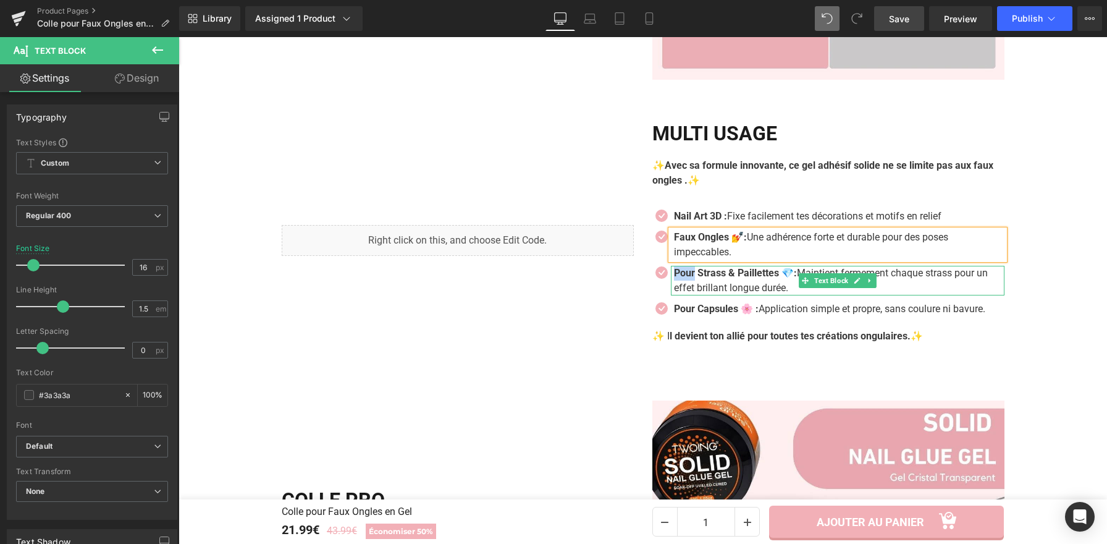
drag, startPoint x: 682, startPoint y: 276, endPoint x: 671, endPoint y: 265, distance: 15.8
click at [674, 273] on strong "Pour Strass & Paillettes 💎:" at bounding box center [735, 273] width 123 height 12
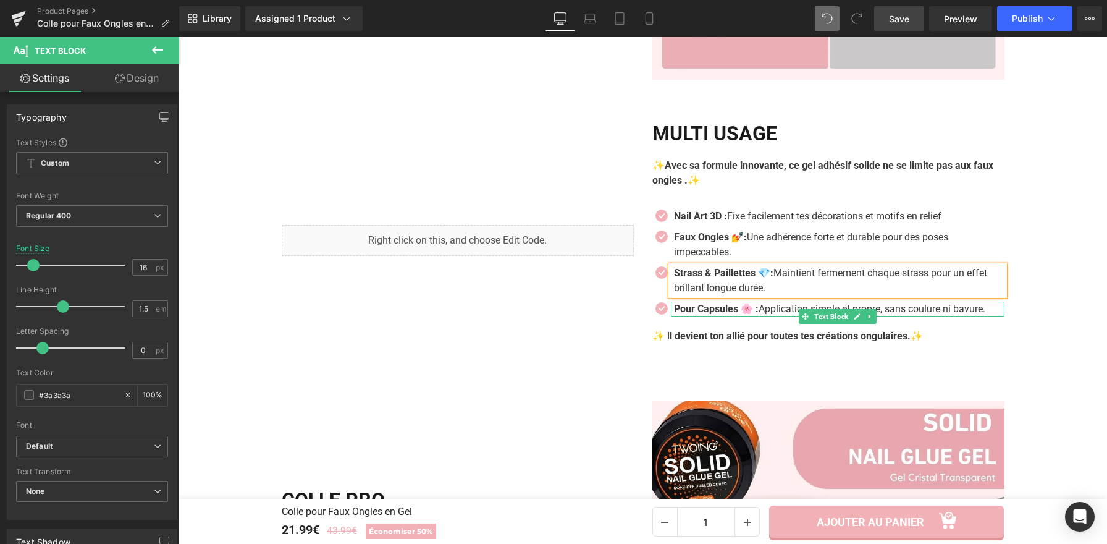
click at [696, 314] on strong "Pour Capsules 🌸 :" at bounding box center [716, 309] width 85 height 12
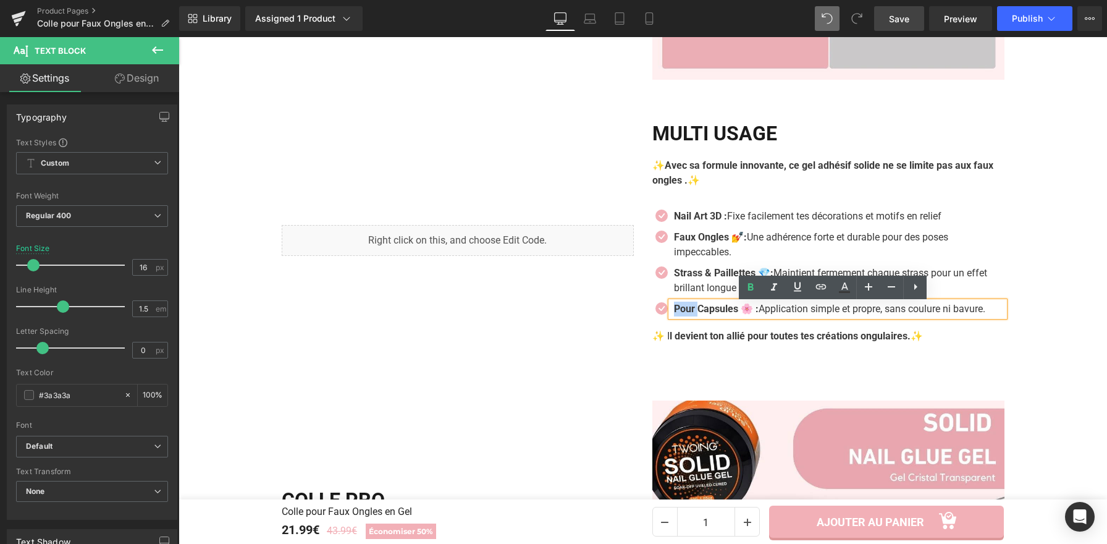
drag, startPoint x: 693, startPoint y: 313, endPoint x: 670, endPoint y: 310, distance: 23.7
click at [674, 313] on strong "Pour Capsules 🌸 :" at bounding box center [716, 309] width 85 height 12
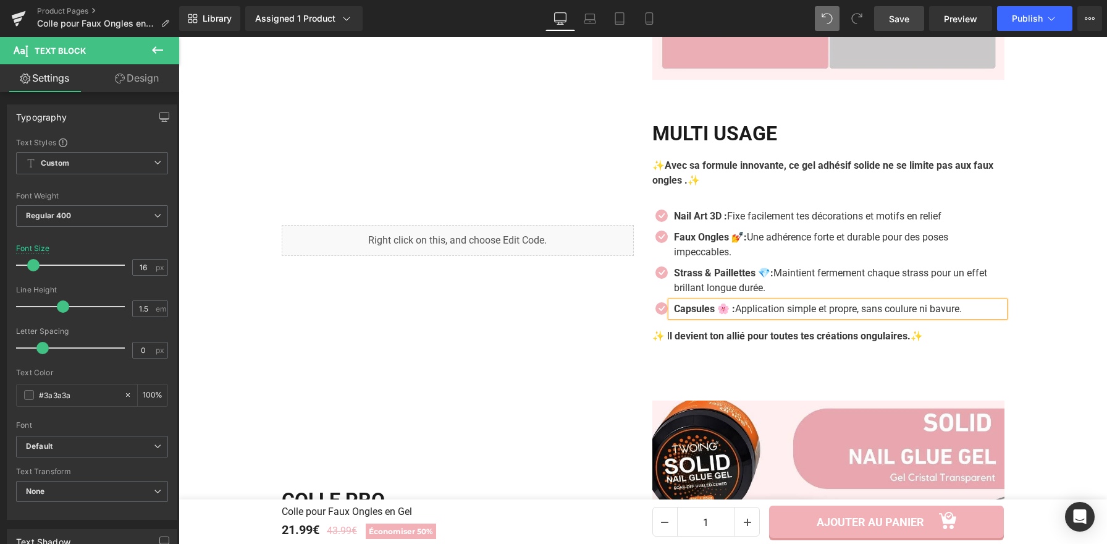
click at [887, 375] on div "Liquid Multi Usage Heading ✨ Avec sa formule innovante, ce gel adhésif solide n…" at bounding box center [644, 239] width 742 height 271
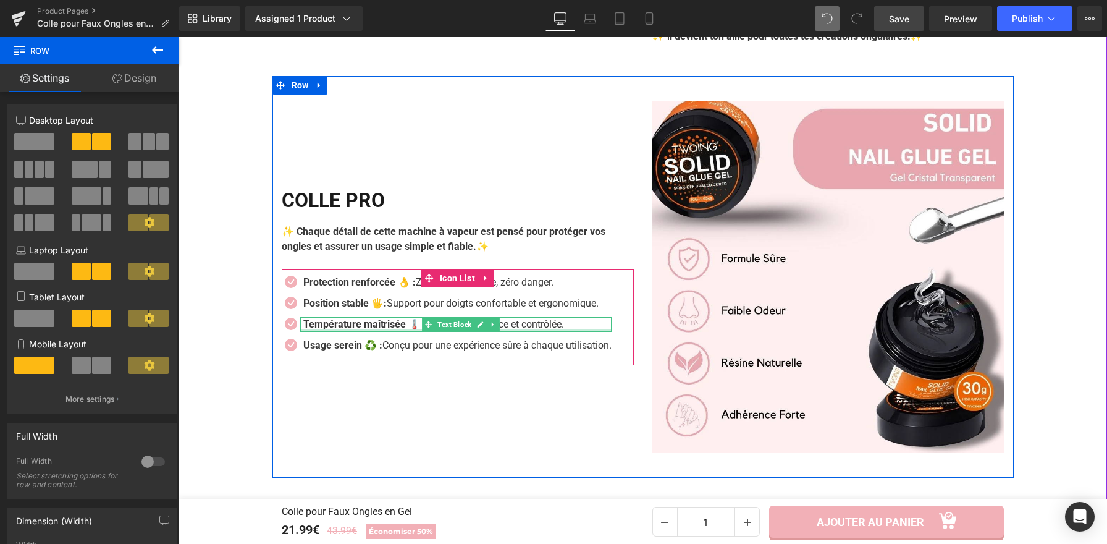
scroll to position [1785, 0]
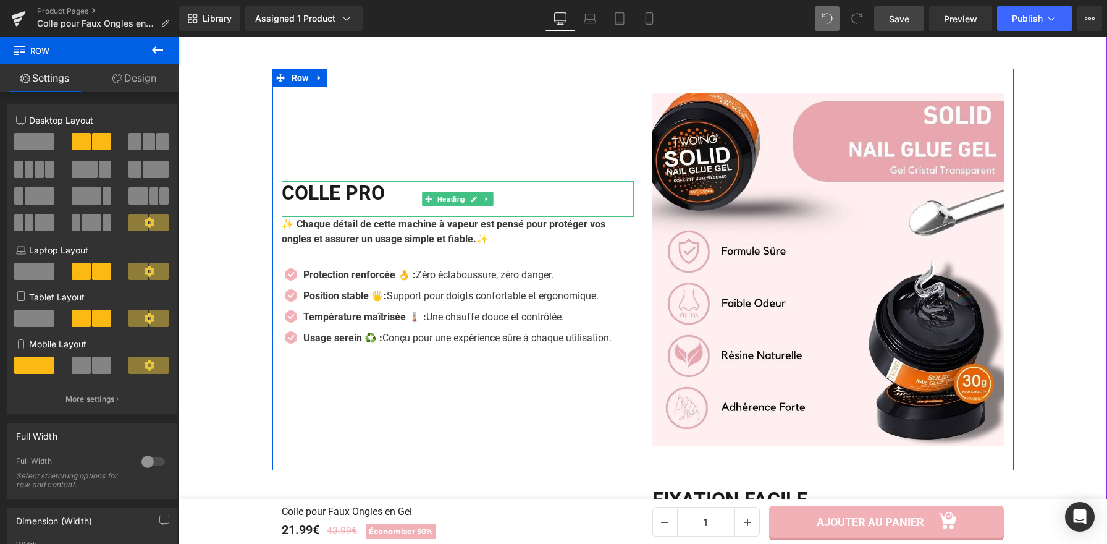
click at [389, 198] on h2 "COLLE PRO" at bounding box center [458, 192] width 352 height 23
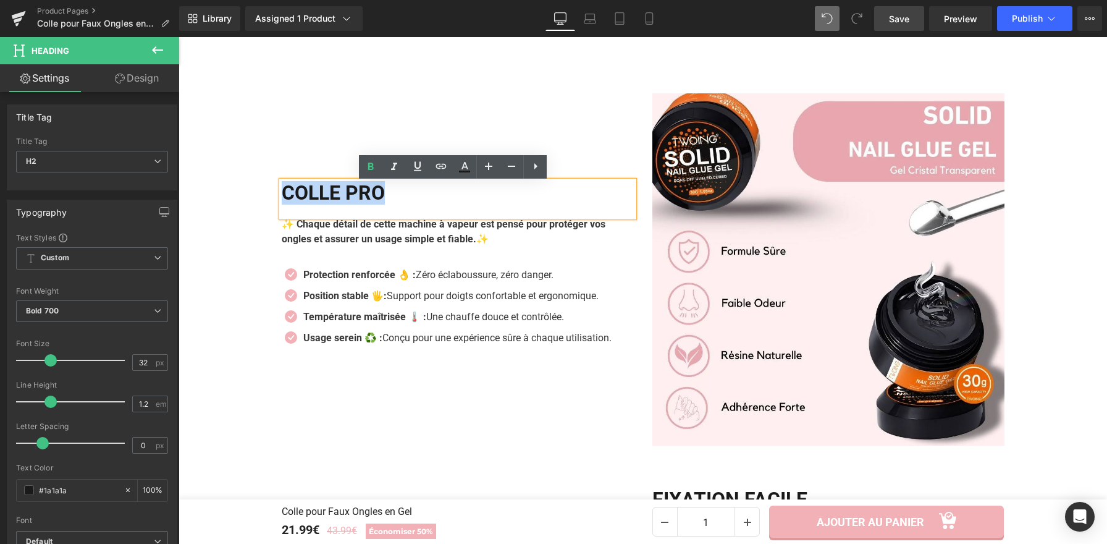
drag, startPoint x: 311, startPoint y: 205, endPoint x: 269, endPoint y: 203, distance: 41.5
click at [273, 203] on div "COLLE PRO Heading ✨ Chaque détail de cette machine à vapeur est pensé pour prot…" at bounding box center [458, 269] width 371 height 352
copy h2 "COLLE PRO"
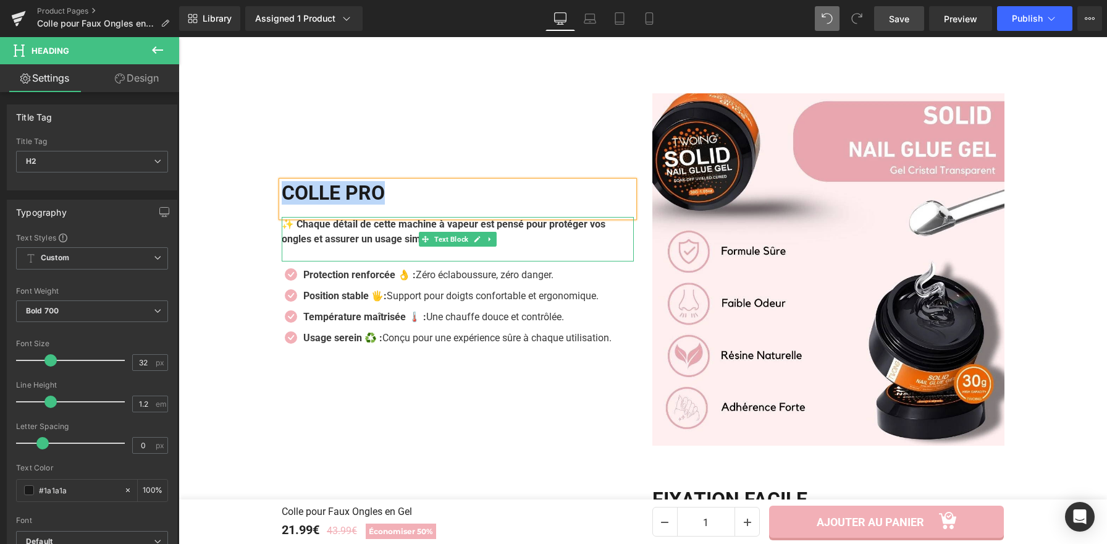
click at [520, 240] on p "✨ Chaque détail de cette machine à vapeur est pensé pour protéger vos ongles et…" at bounding box center [458, 232] width 352 height 30
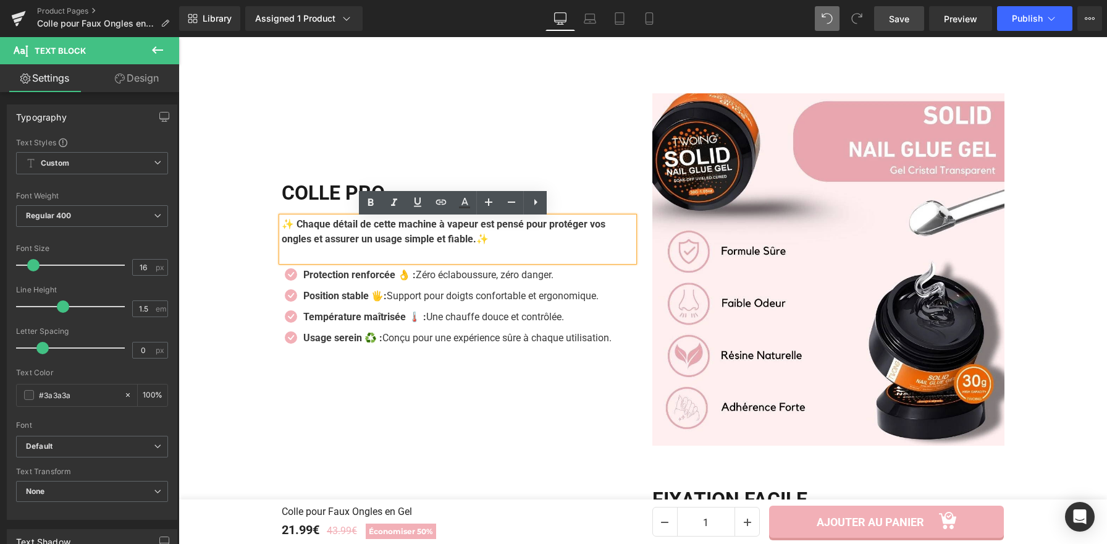
click at [483, 242] on span "✨" at bounding box center [482, 239] width 12 height 12
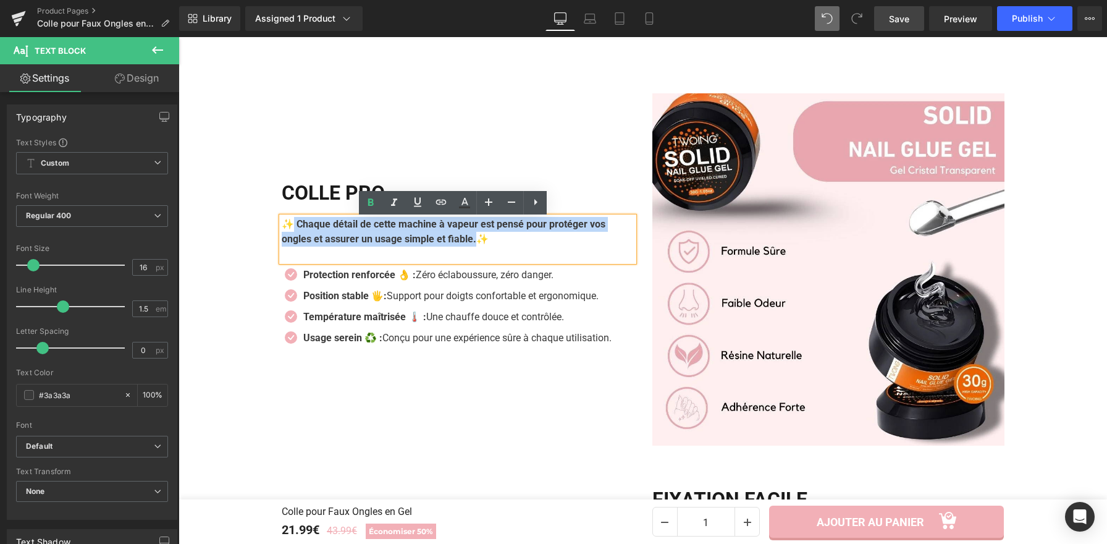
drag, startPoint x: 482, startPoint y: 242, endPoint x: 289, endPoint y: 231, distance: 193.1
click at [289, 231] on p "✨ Chaque détail de cette machine à vapeur est pensé pour protéger vos ongles et…" at bounding box center [458, 232] width 352 height 30
paste div
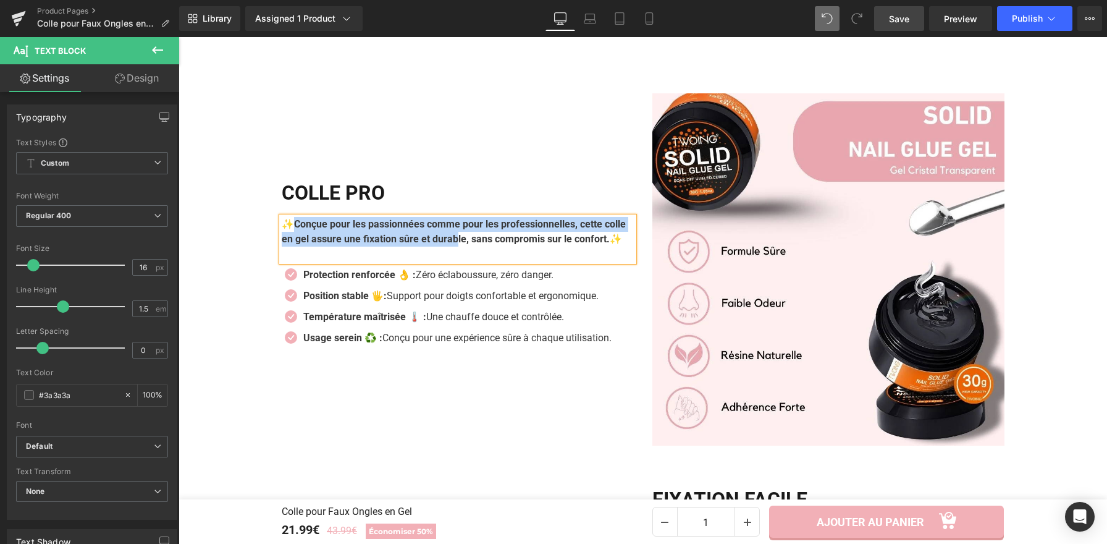
scroll to position [1778, 0]
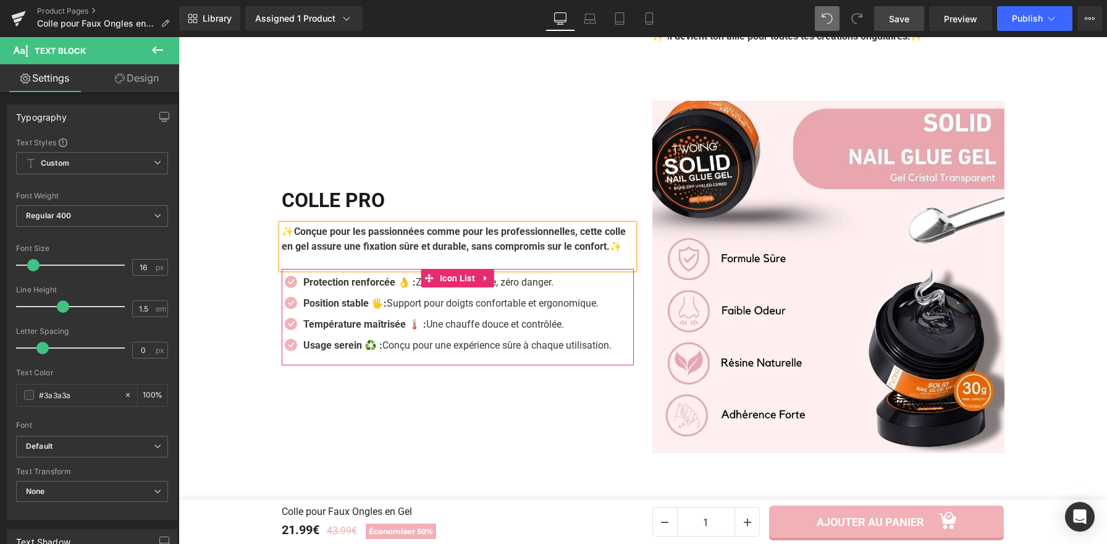
click at [395, 288] on strong "Protection renforcée 👌 :" at bounding box center [359, 282] width 112 height 12
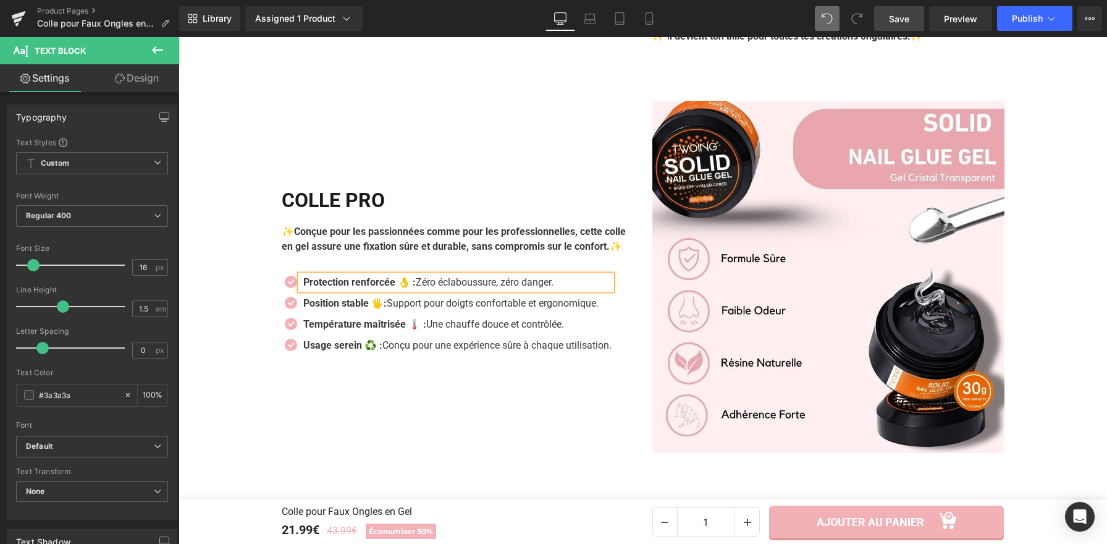
click at [396, 288] on strong "Protection renforcée 👌 :" at bounding box center [359, 282] width 112 height 12
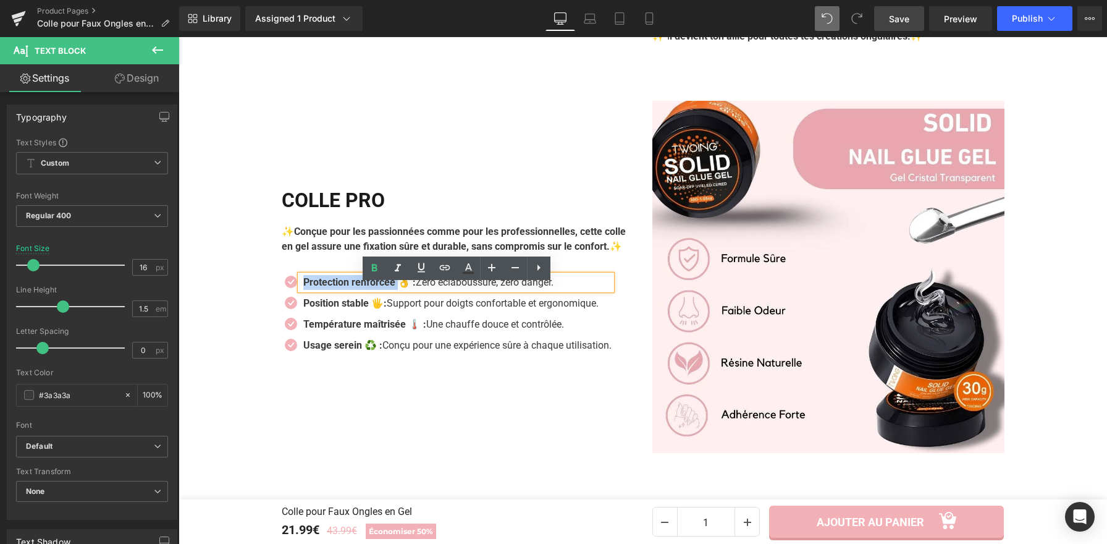
drag, startPoint x: 393, startPoint y: 295, endPoint x: 299, endPoint y: 294, distance: 93.9
click at [303, 288] on strong "Protection renforcée 👌 :" at bounding box center [359, 282] width 112 height 12
paste div
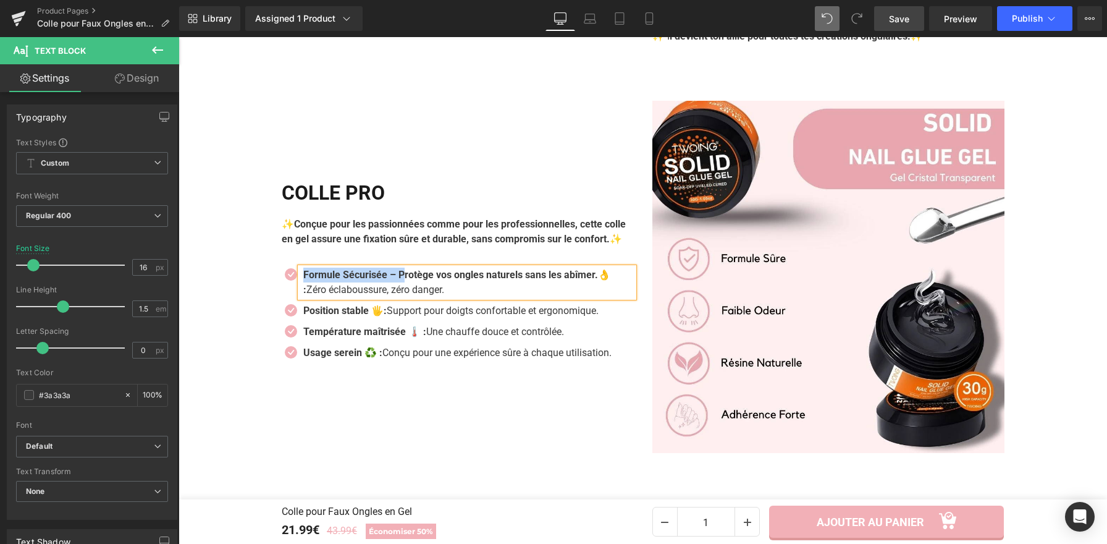
scroll to position [1771, 0]
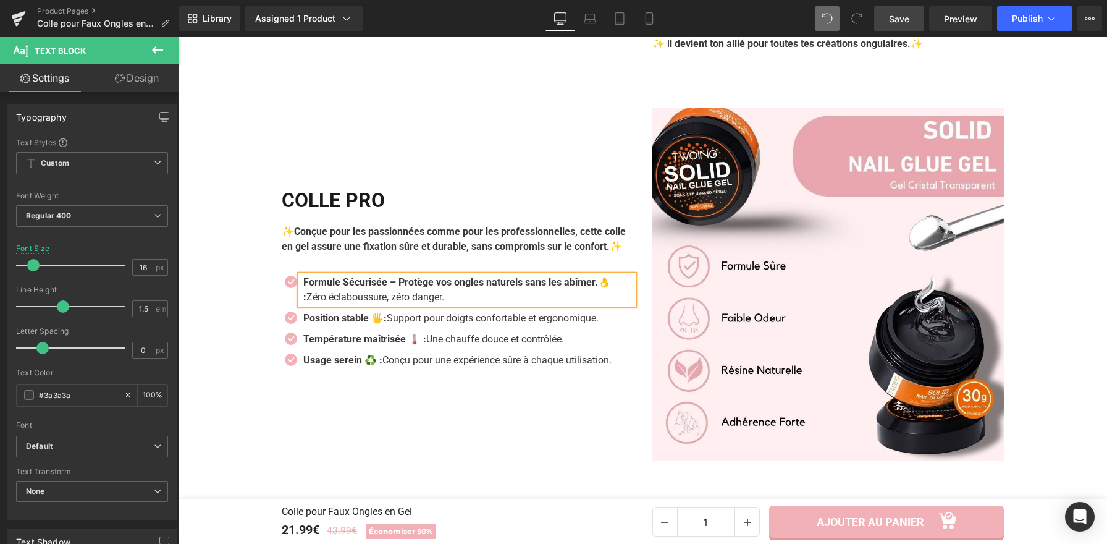
drag, startPoint x: 393, startPoint y: 305, endPoint x: 295, endPoint y: 308, distance: 97.7
click at [300, 305] on div "Formule Sécurisée – Protège vos ongles naturels sans les abîmer.👌 : Zéro éclabo…" at bounding box center [467, 290] width 334 height 30
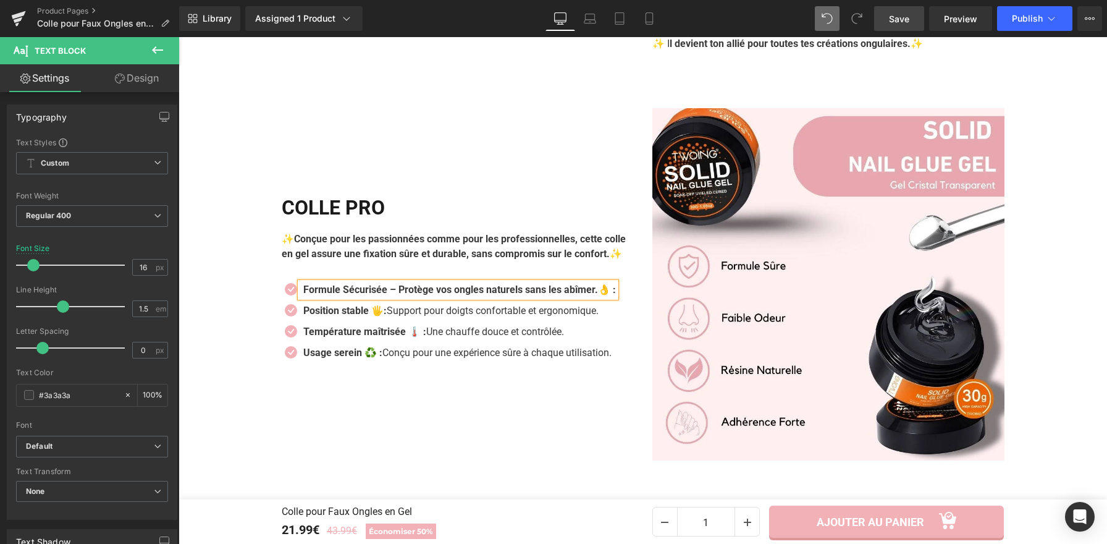
scroll to position [1778, 0]
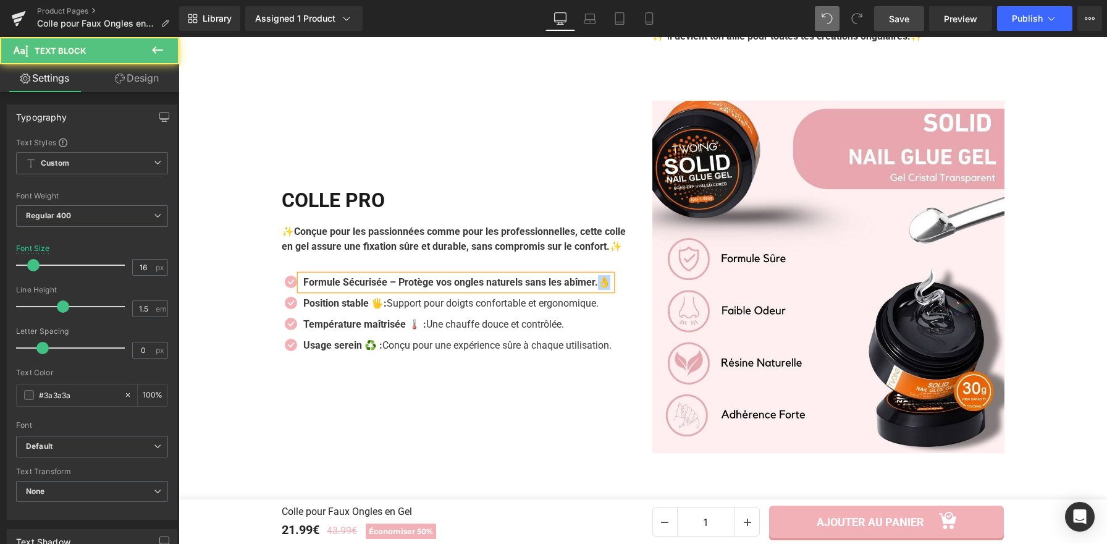
drag, startPoint x: 620, startPoint y: 294, endPoint x: 614, endPoint y: 294, distance: 6.2
click at [611, 288] on strong "Formule Sécurisée – Protège vos ongles naturels sans les abîmer.👌" at bounding box center [456, 282] width 307 height 12
click at [390, 288] on strong "Formule Sécurisée – Protège vos ongles naturels sans les abîmer." at bounding box center [450, 282] width 295 height 12
click at [404, 288] on strong "Formule Sécurisée 👌– Protège vos ongles naturels sans les abîmer." at bounding box center [456, 282] width 307 height 12
click at [401, 288] on strong "Formule Sécurisée 👌: Protège vos ongles naturels sans les abîmer." at bounding box center [455, 282] width 304 height 12
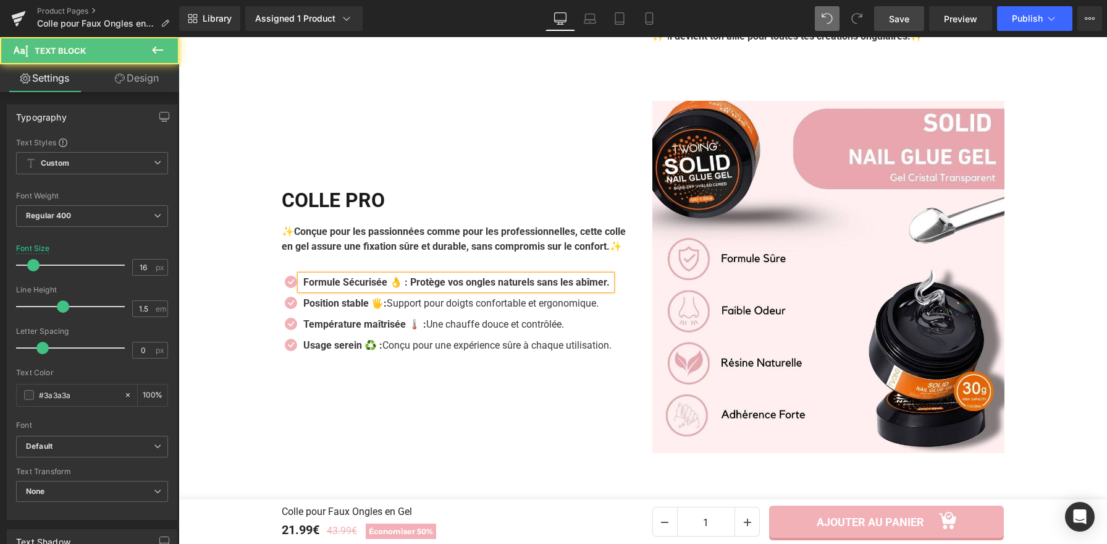
drag, startPoint x: 411, startPoint y: 290, endPoint x: 633, endPoint y: 289, distance: 221.9
click at [633, 289] on div "COLLE PRO Heading ✨Conçue pour les passionnées comme pour les professionnelles,…" at bounding box center [458, 277] width 371 height 352
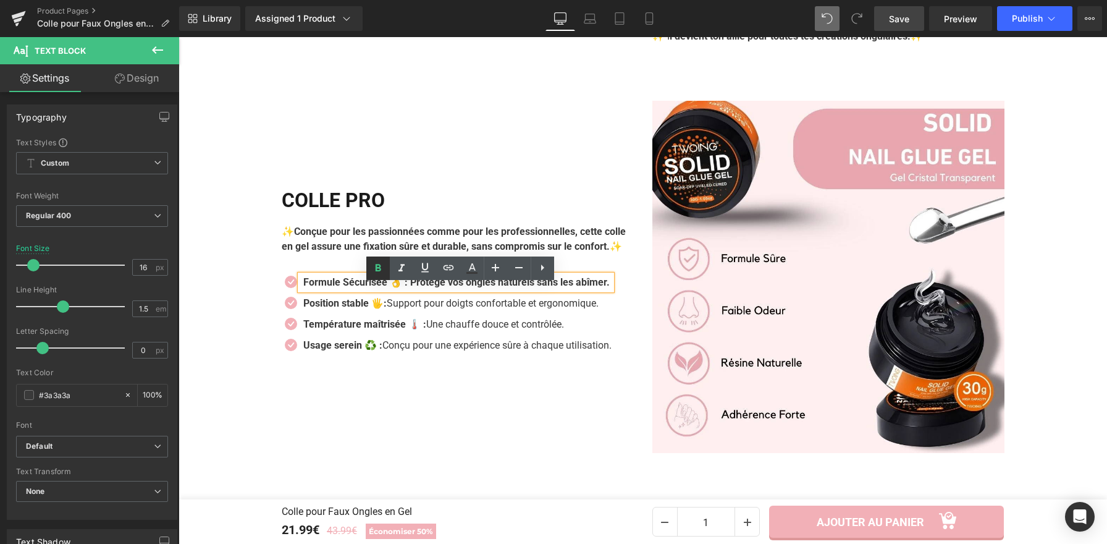
click at [383, 266] on icon at bounding box center [378, 268] width 15 height 15
click at [415, 311] on p "Position stable 🖐️: Support pour doigts confortable et ergonomique." at bounding box center [457, 303] width 308 height 15
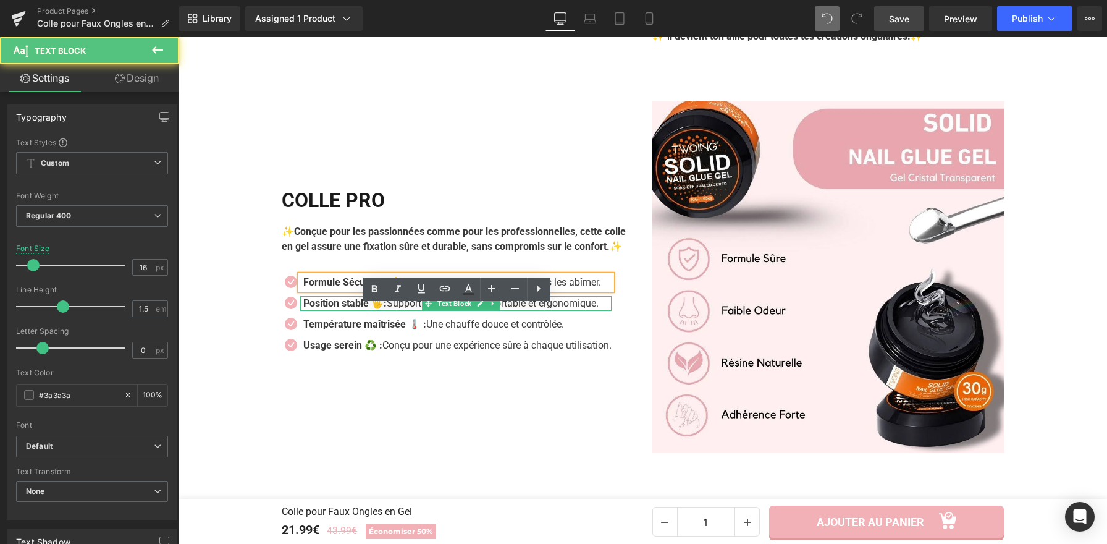
click at [414, 311] on p "Position stable 🖐️: Support pour doigts confortable et ergonomique." at bounding box center [457, 303] width 308 height 15
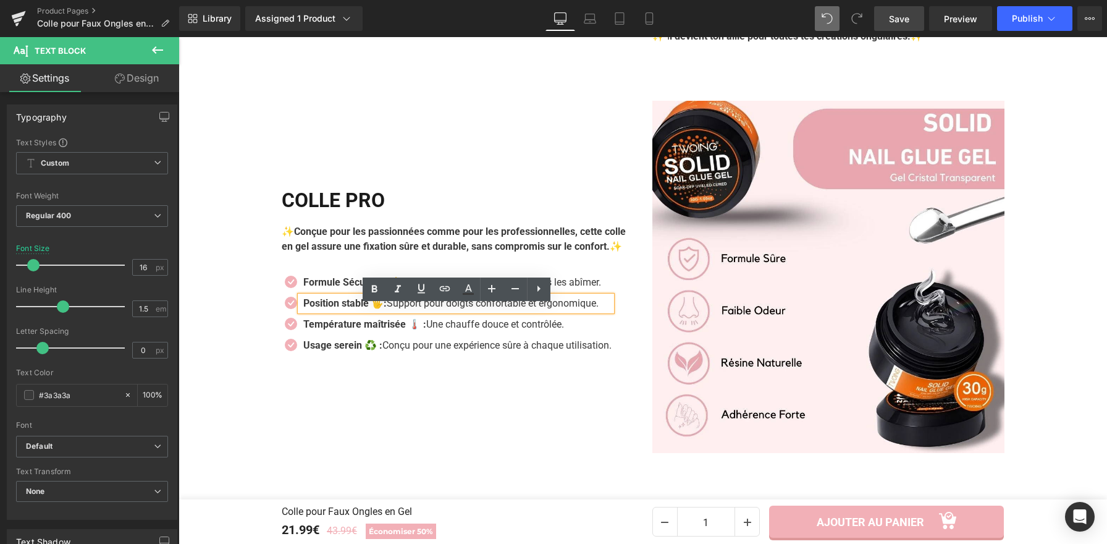
click at [414, 311] on p "Position stable 🖐️: Support pour doigts confortable et ergonomique." at bounding box center [457, 303] width 308 height 15
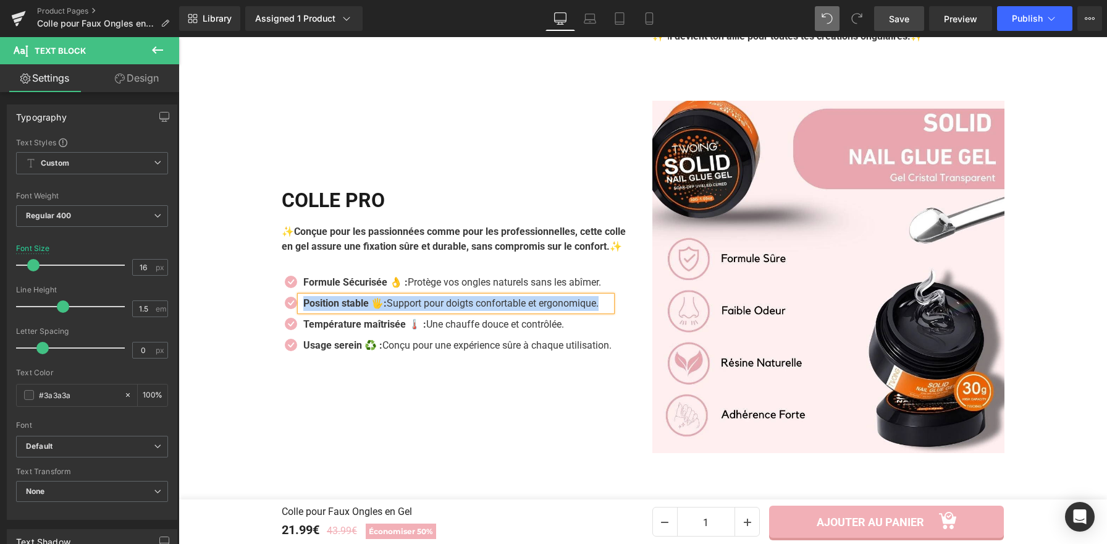
paste div
drag, startPoint x: 613, startPoint y: 311, endPoint x: 392, endPoint y: 310, distance: 221.3
click at [392, 310] on p "🌸 Odeur Légère – Application confortable, sans gêne ni inconfort." at bounding box center [457, 303] width 308 height 15
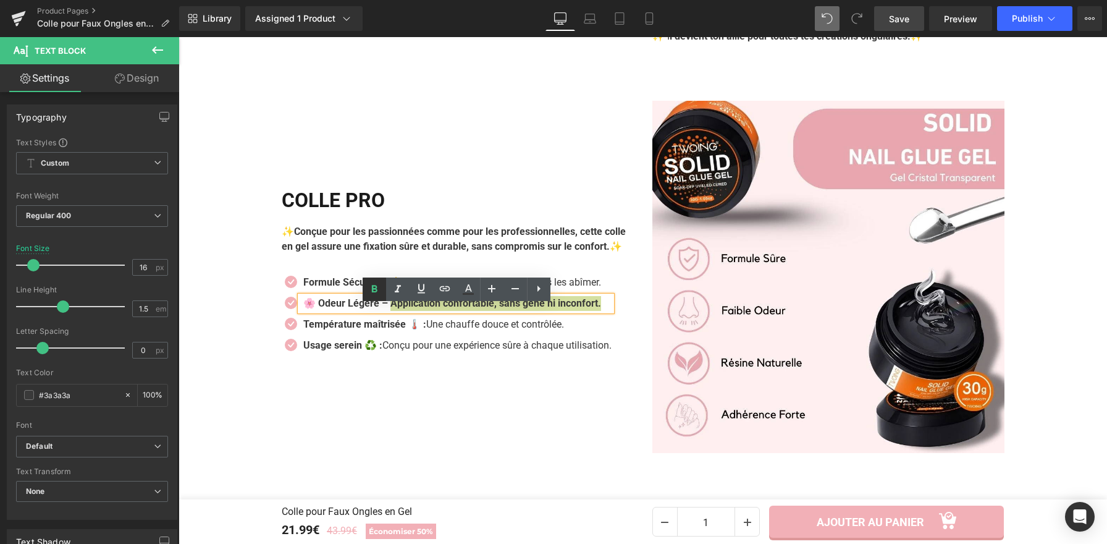
click at [380, 289] on icon at bounding box center [374, 289] width 15 height 15
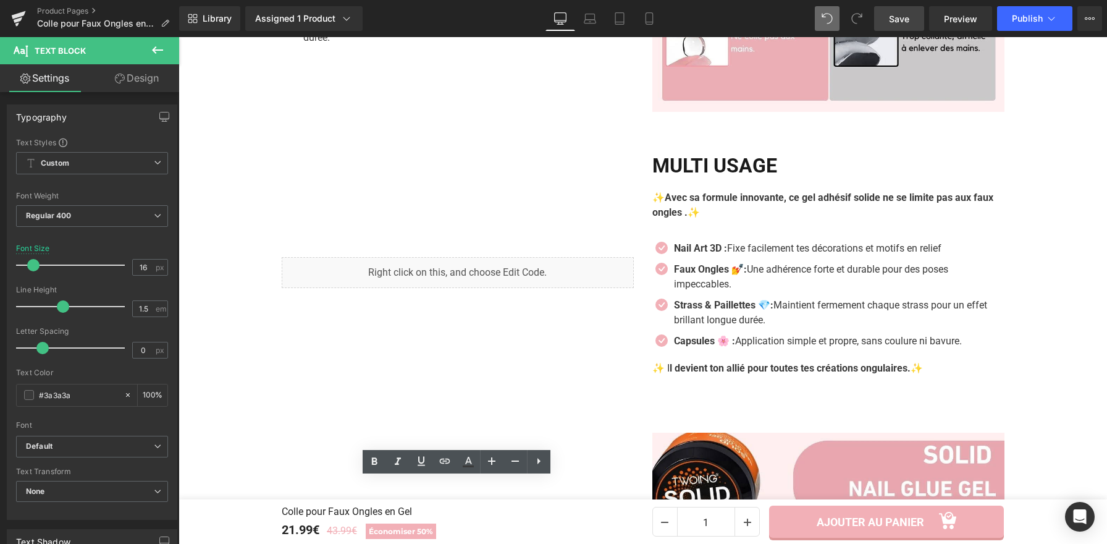
scroll to position [1730, 0]
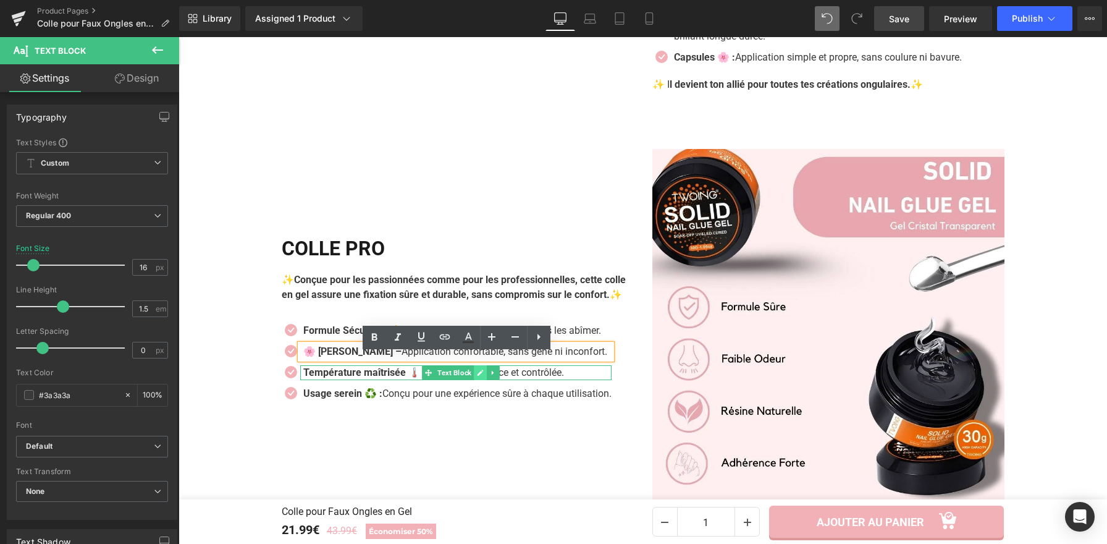
click at [477, 376] on icon at bounding box center [480, 372] width 7 height 7
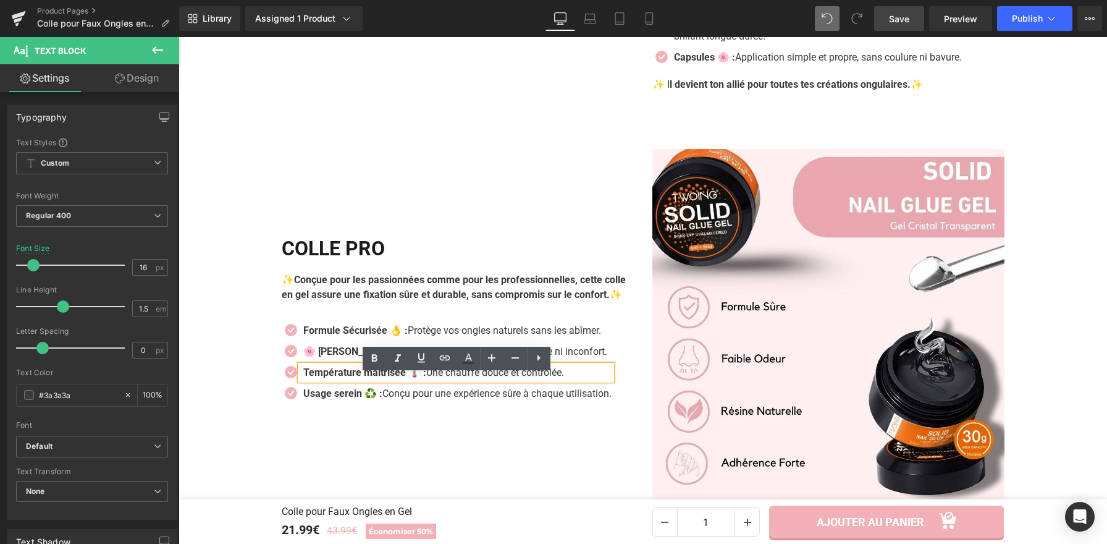
click at [475, 380] on p "Température maîtrisée 🌡️ : Une chauffe douce et contrôlée." at bounding box center [457, 372] width 308 height 15
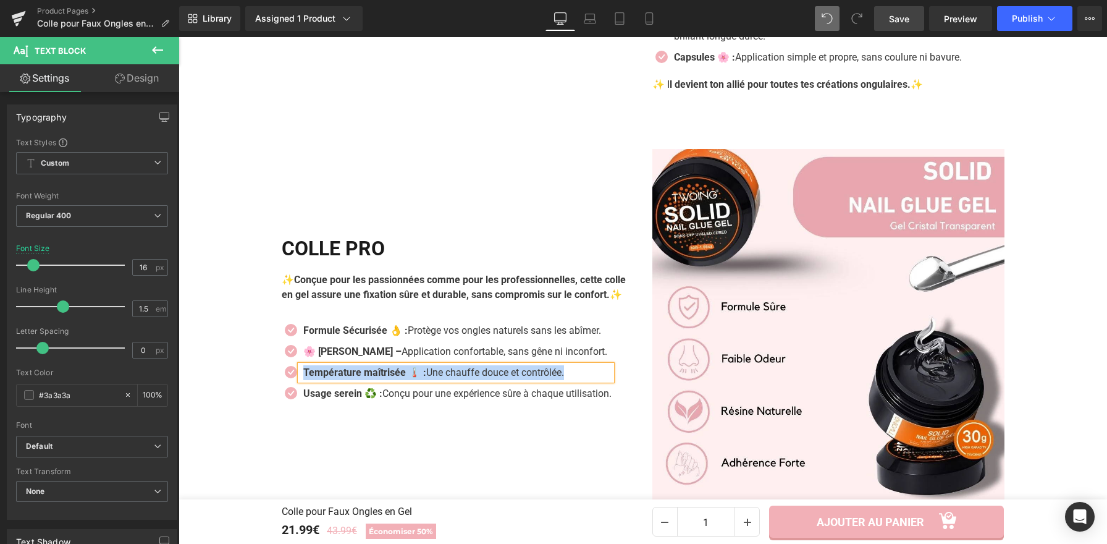
paste div
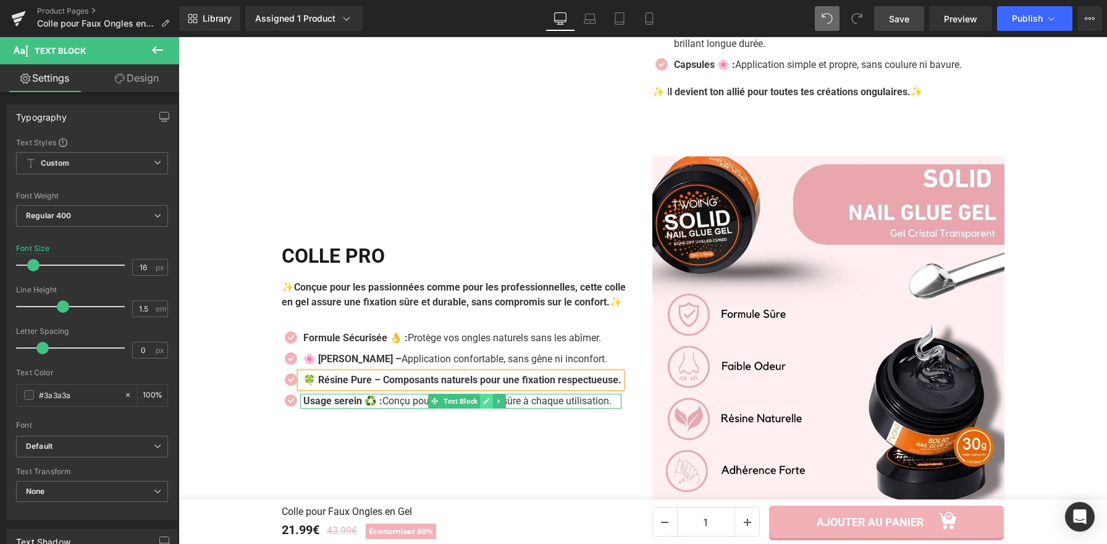
click at [483, 405] on icon at bounding box center [486, 400] width 7 height 7
click at [481, 409] on p "Usage serein ♻️ : Conçu pour une expérience sûre à chaque utilisation." at bounding box center [462, 401] width 318 height 15
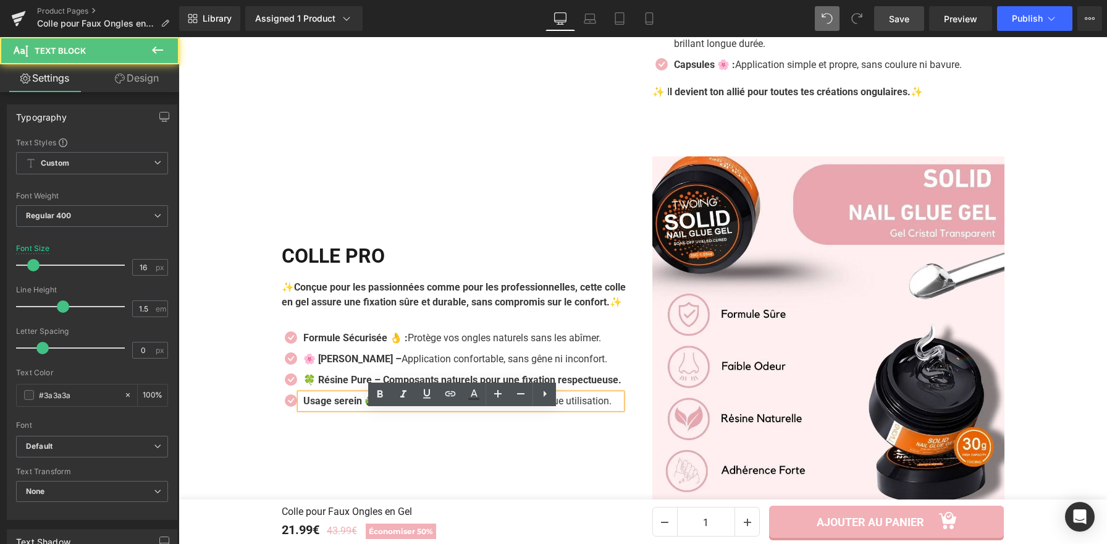
click at [481, 409] on p "Usage serein ♻️ : Conçu pour une expérience sûre à chaque utilisation." at bounding box center [462, 401] width 318 height 15
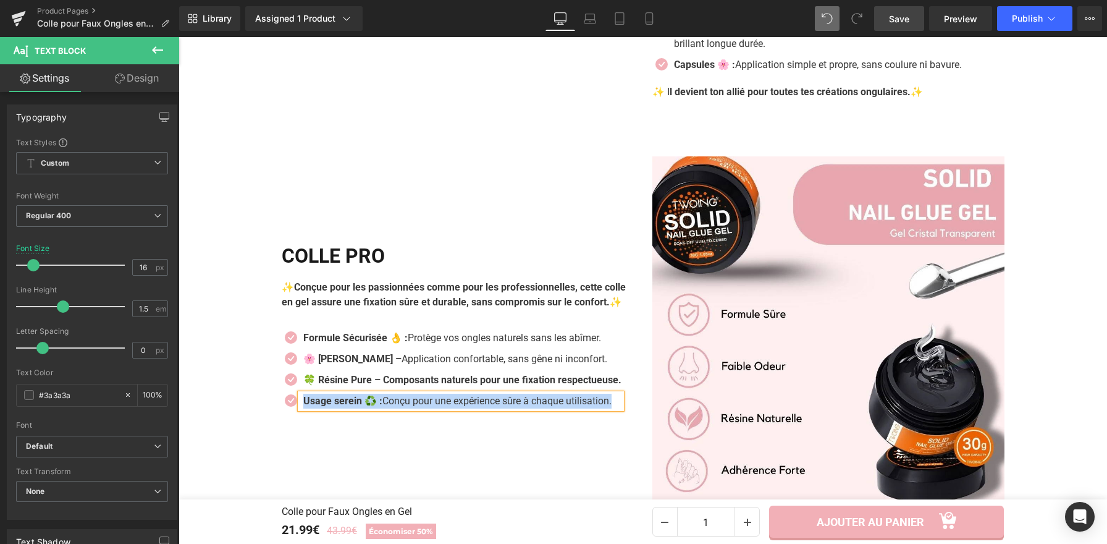
paste div
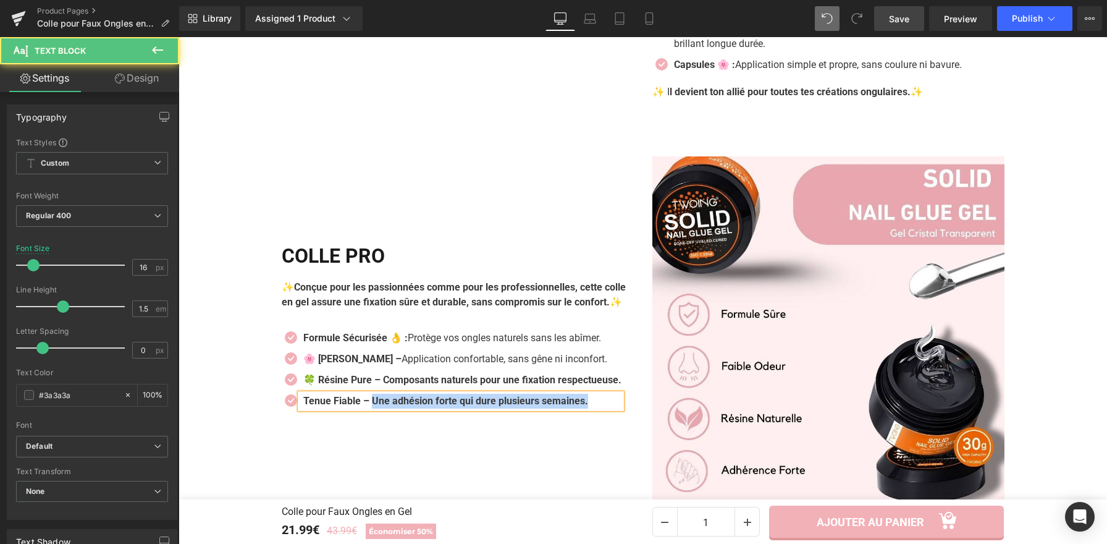
drag, startPoint x: 370, startPoint y: 419, endPoint x: 667, endPoint y: 426, distance: 297.4
click at [620, 409] on p "Tenue Fiable – Une adhésion forte qui dure plusieurs semaines." at bounding box center [462, 401] width 318 height 15
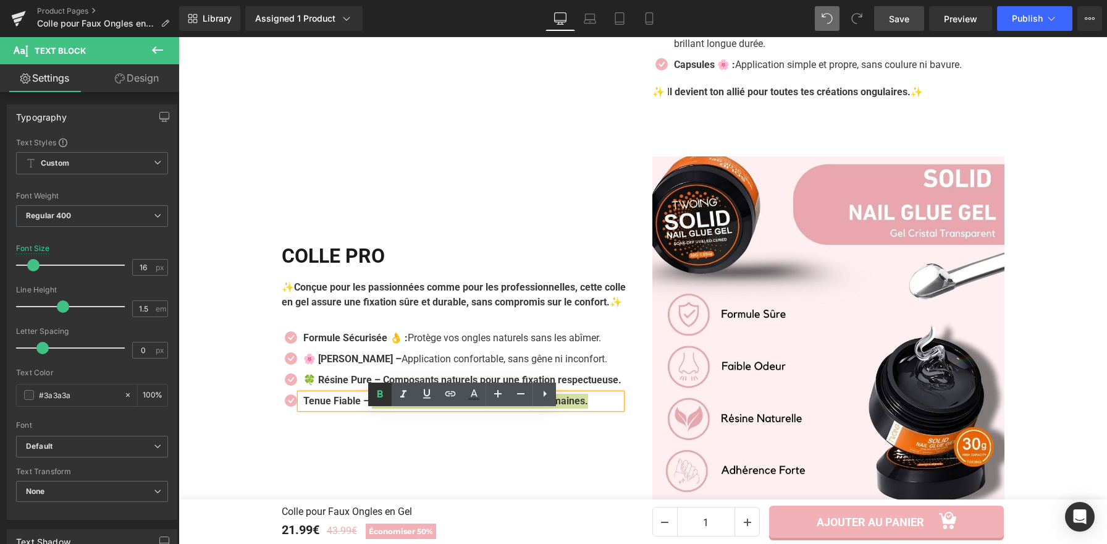
click at [381, 391] on icon at bounding box center [381, 393] width 6 height 7
click at [388, 379] on b "🍀 Résine Pure – Composants naturels pour une fixation respectueuse." at bounding box center [462, 380] width 318 height 12
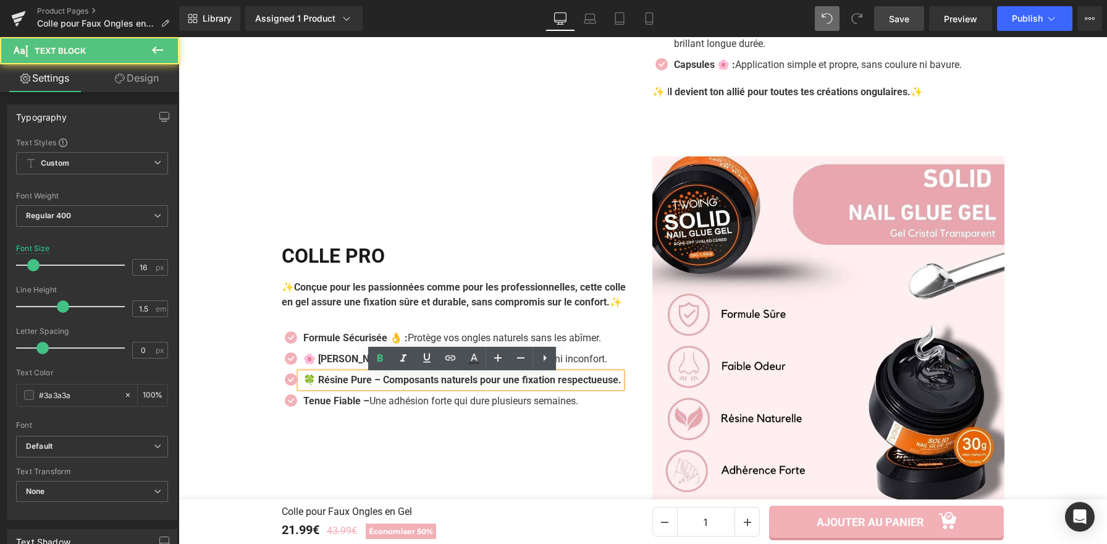
click at [389, 379] on b "🍀 Résine Pure – Composants naturels pour une fixation respectueuse." at bounding box center [462, 380] width 318 height 12
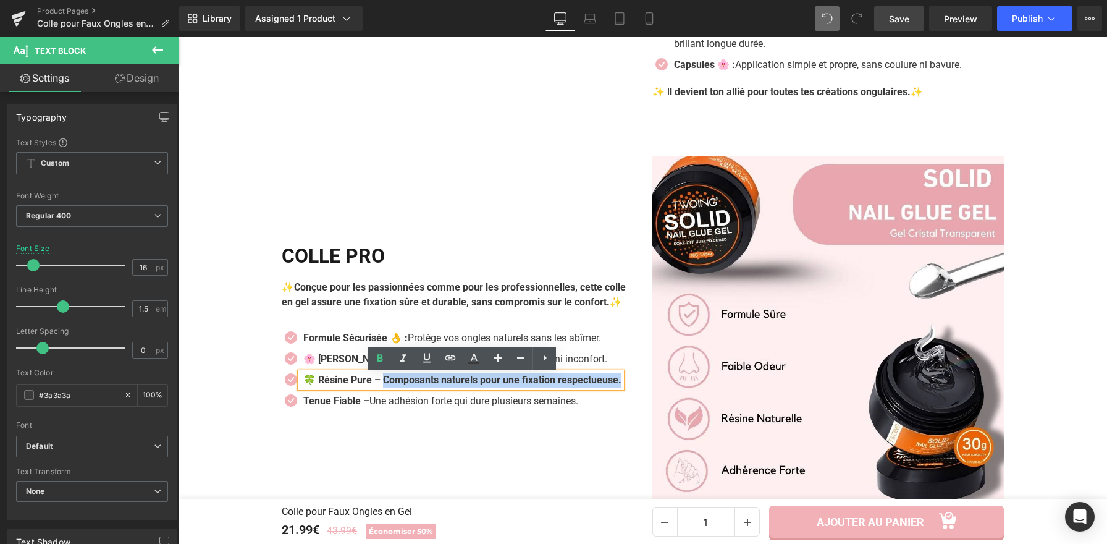
drag, startPoint x: 385, startPoint y: 381, endPoint x: 591, endPoint y: 395, distance: 206.9
click at [591, 387] on p "🍀 Résine Pure – Composants naturels pour une fixation respectueuse." at bounding box center [462, 380] width 318 height 15
drag, startPoint x: 381, startPoint y: 359, endPoint x: 201, endPoint y: 336, distance: 181.3
click at [381, 359] on icon at bounding box center [380, 358] width 15 height 15
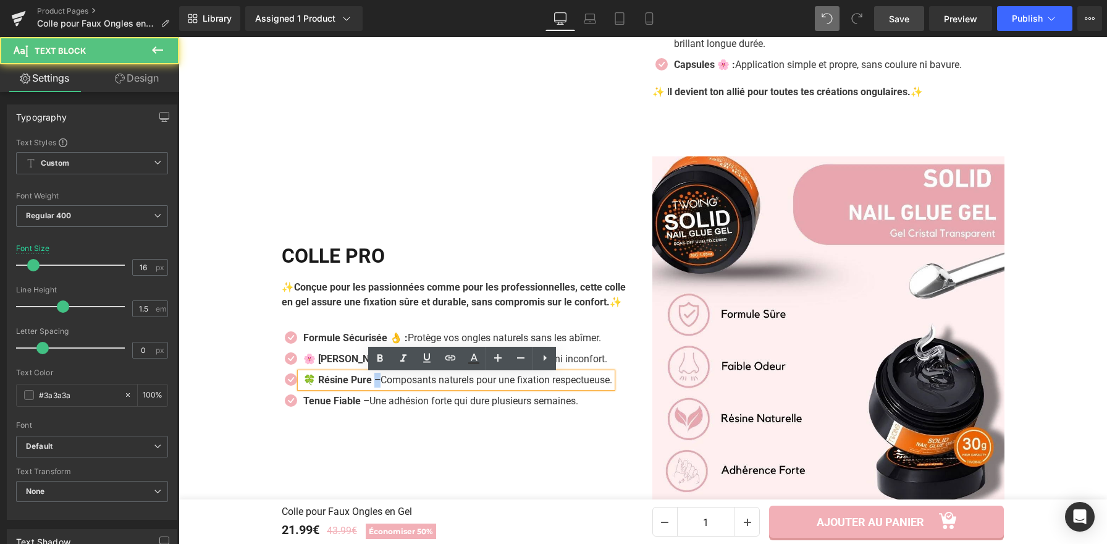
click at [376, 386] on strong "🍀 Résine Pure –" at bounding box center [341, 380] width 77 height 12
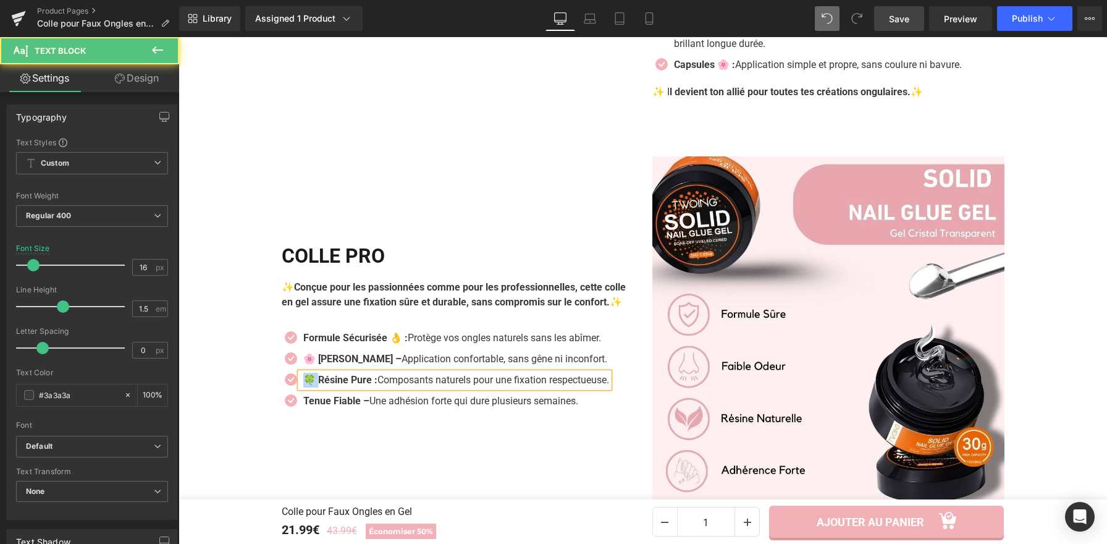
drag, startPoint x: 313, startPoint y: 389, endPoint x: 298, endPoint y: 390, distance: 15.5
click at [303, 386] on strong "🍀 Résine Pure :" at bounding box center [340, 380] width 74 height 12
click at [359, 386] on strong "Résine Pure :" at bounding box center [332, 380] width 59 height 12
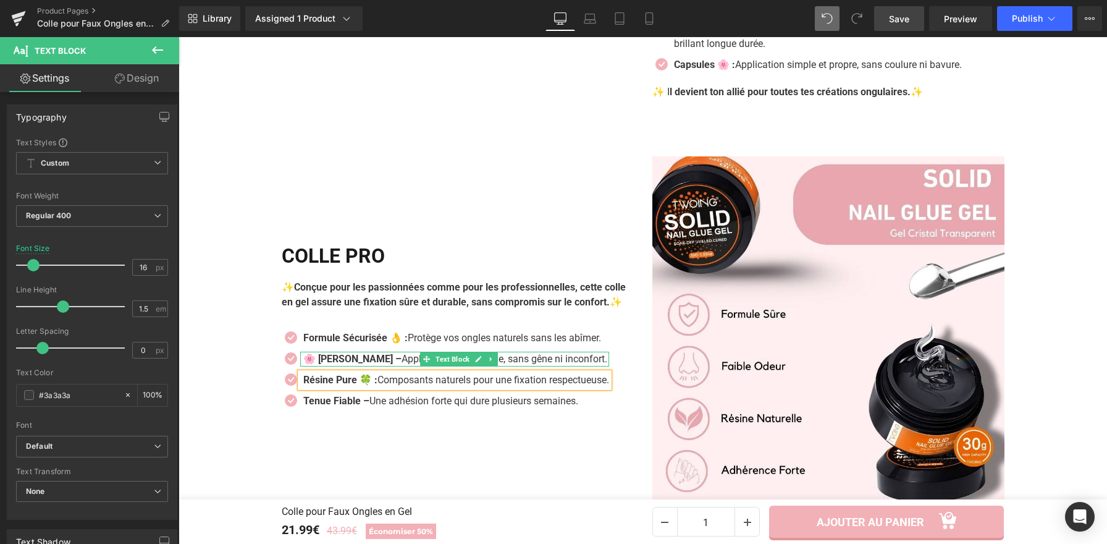
click at [317, 365] on strong "🌸 Odeur Légère –" at bounding box center [352, 359] width 98 height 12
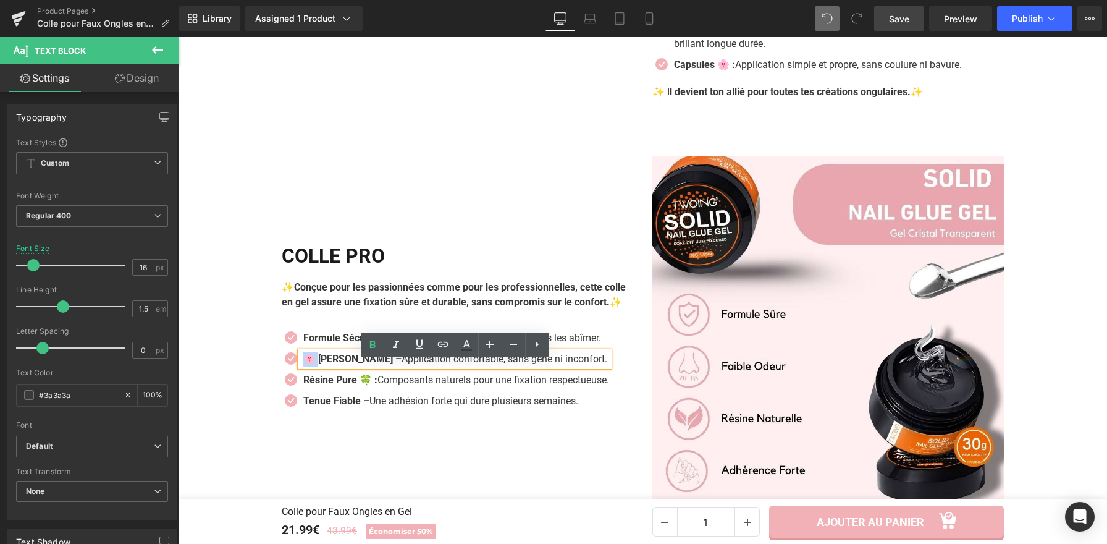
drag, startPoint x: 315, startPoint y: 368, endPoint x: 297, endPoint y: 369, distance: 17.9
click at [300, 366] on div "🌸 Odeur Légère – Application confortable, sans gêne ni inconfort." at bounding box center [454, 359] width 309 height 15
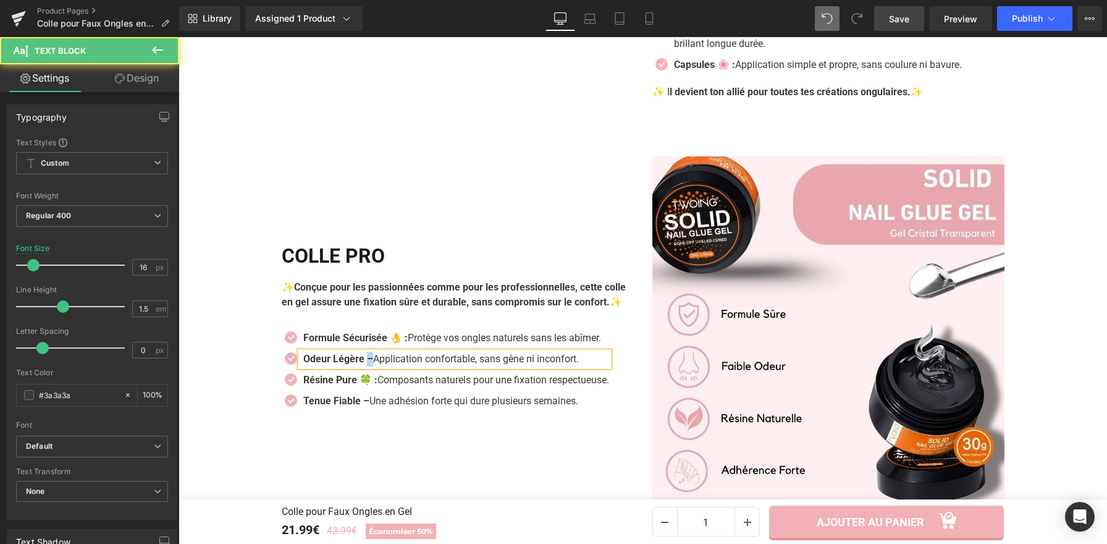
click at [368, 365] on strong "Odeur Légère –" at bounding box center [338, 359] width 70 height 12
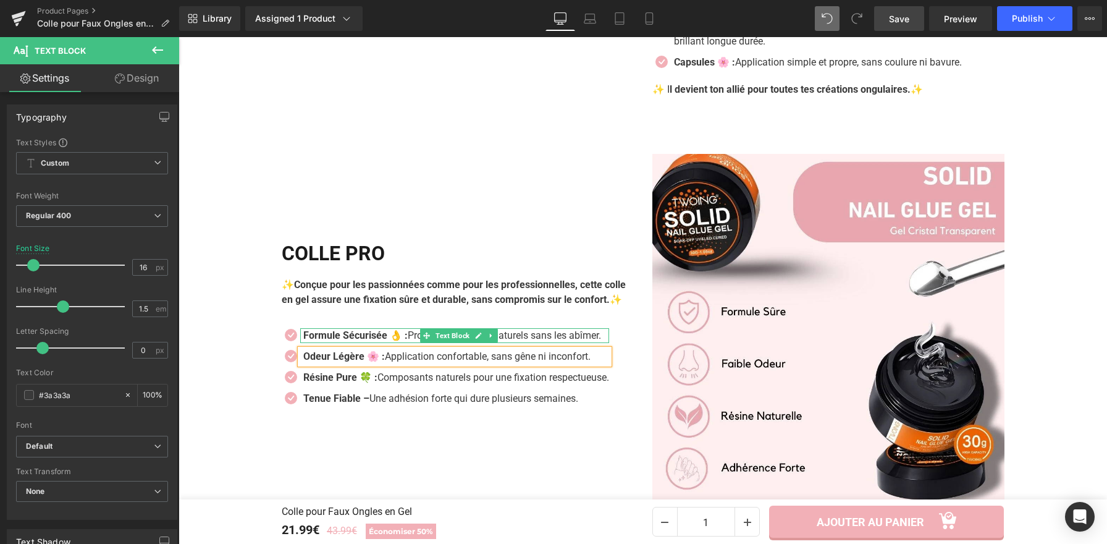
scroll to position [1393, 0]
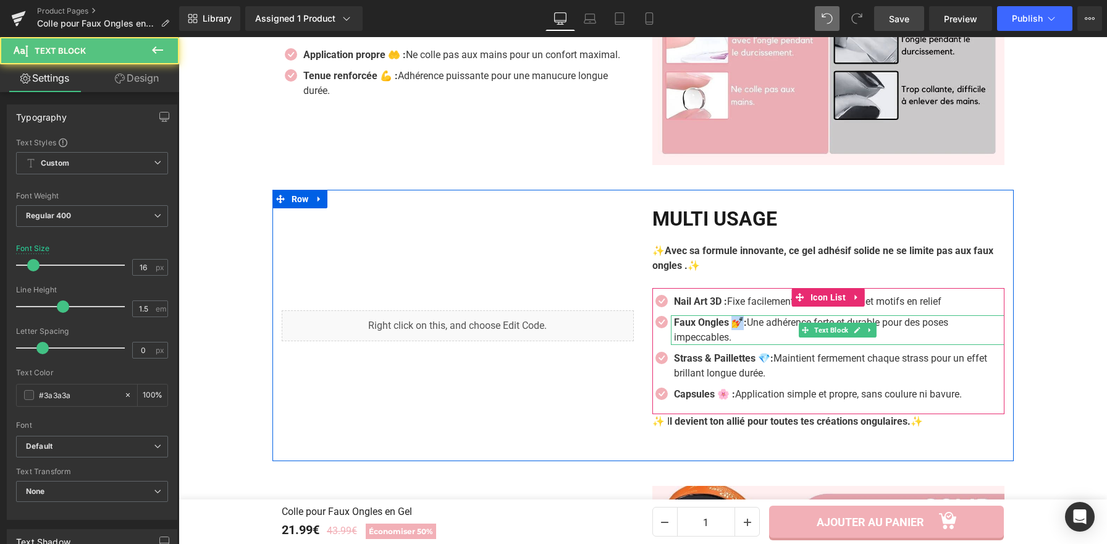
drag, startPoint x: 742, startPoint y: 327, endPoint x: 734, endPoint y: 328, distance: 8.1
click at [734, 328] on strong "Faux Ongles 💅:" at bounding box center [710, 322] width 73 height 12
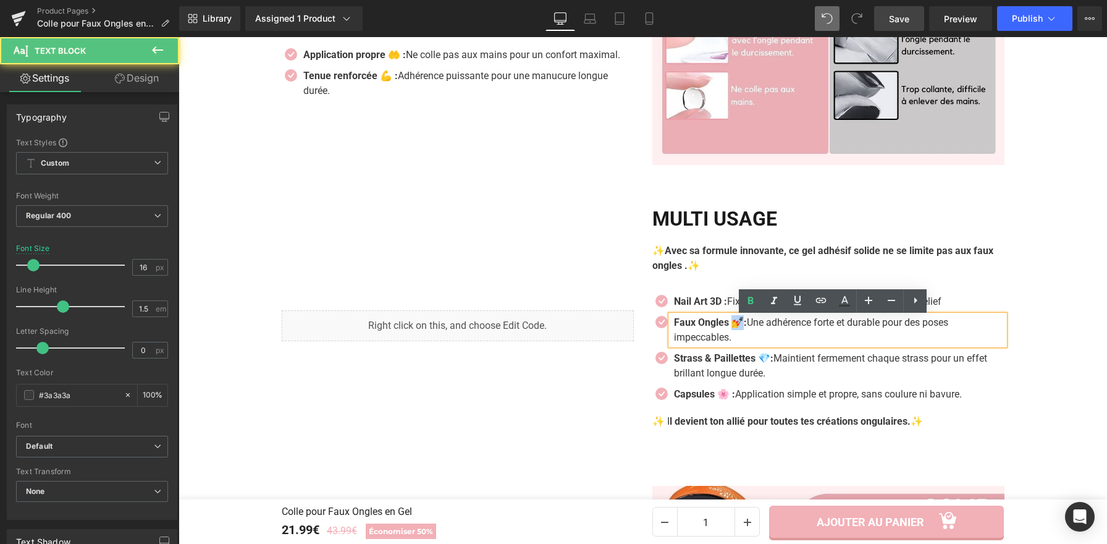
copy strong "💅:"
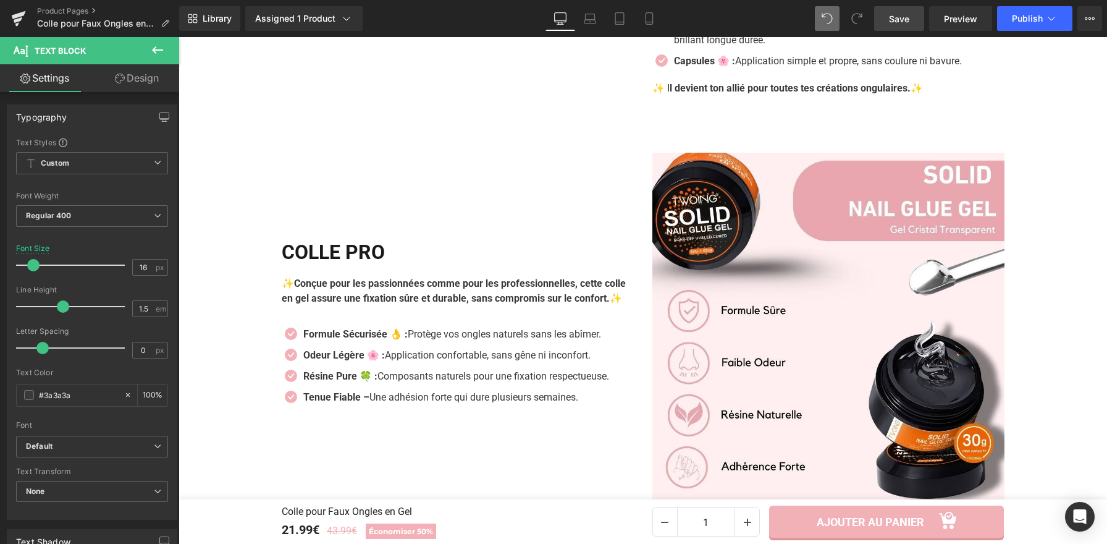
scroll to position [1730, 0]
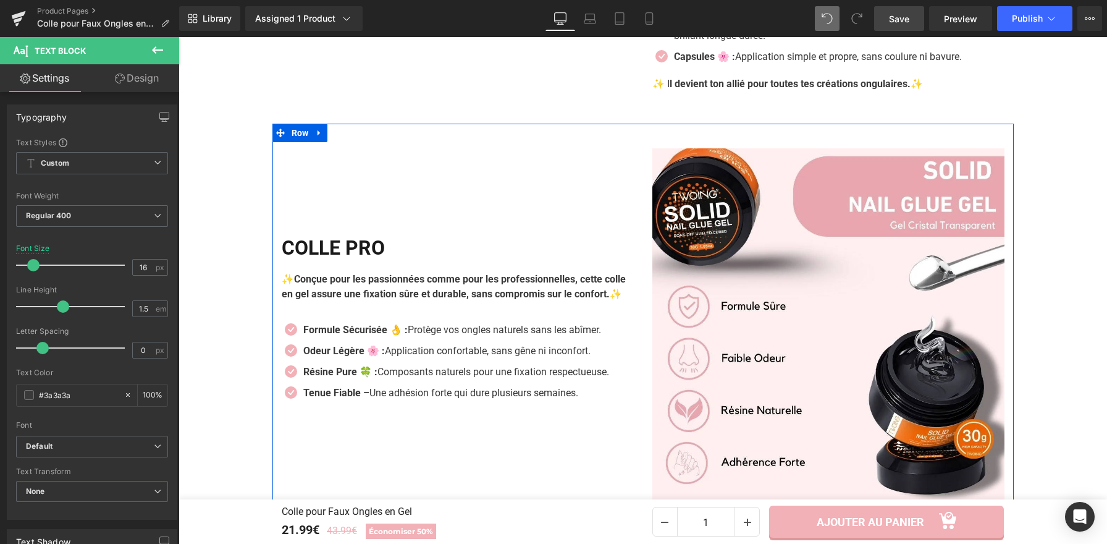
click at [360, 400] on div "Tenue Fiable – Une adhésion forte qui dure plusieurs semaines. Text Block" at bounding box center [454, 393] width 309 height 15
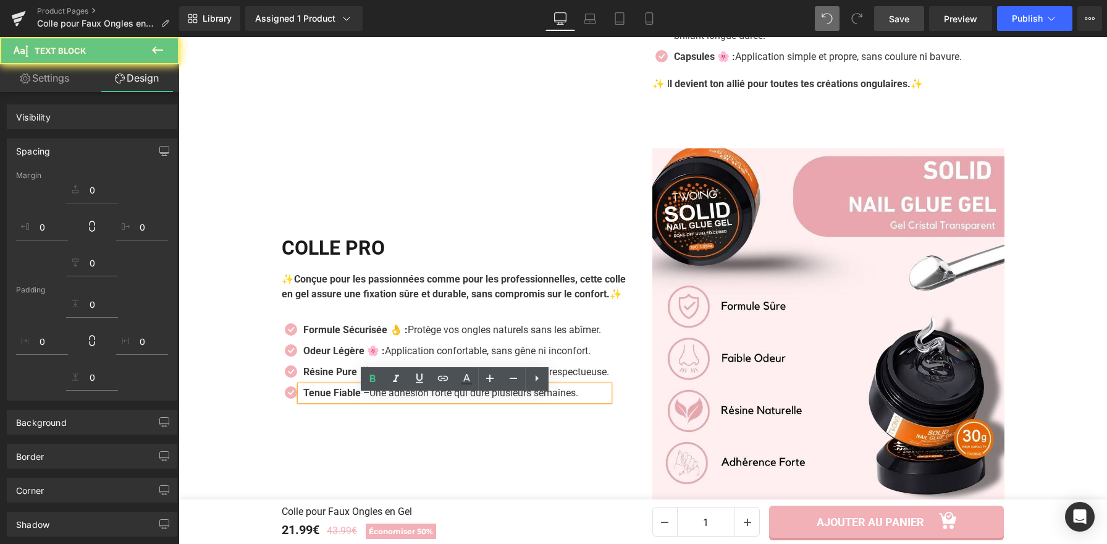
click at [360, 399] on strong "Tenue Fiable –" at bounding box center [336, 393] width 66 height 12
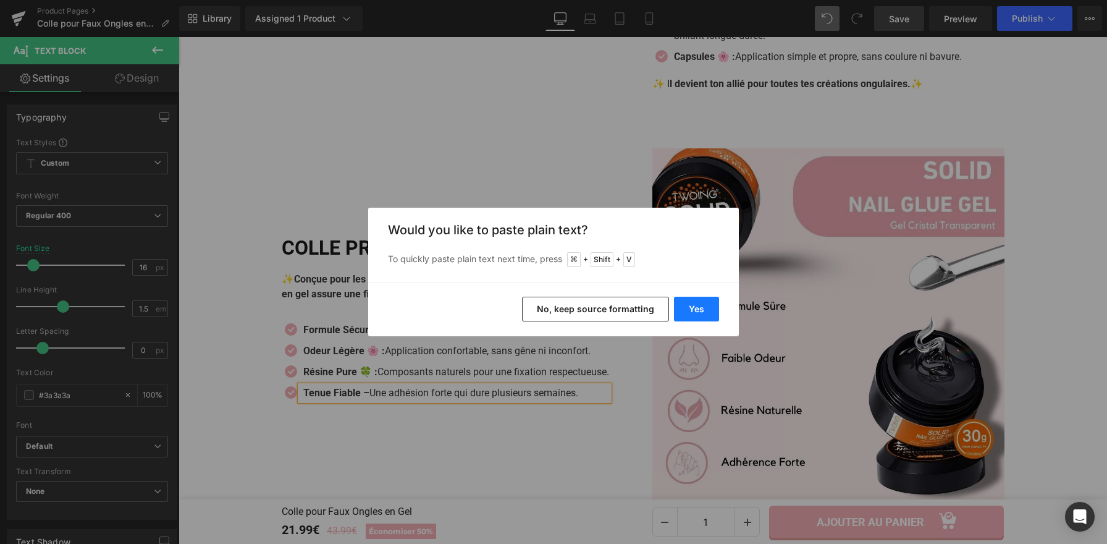
click at [701, 311] on button "Yes" at bounding box center [696, 309] width 45 height 25
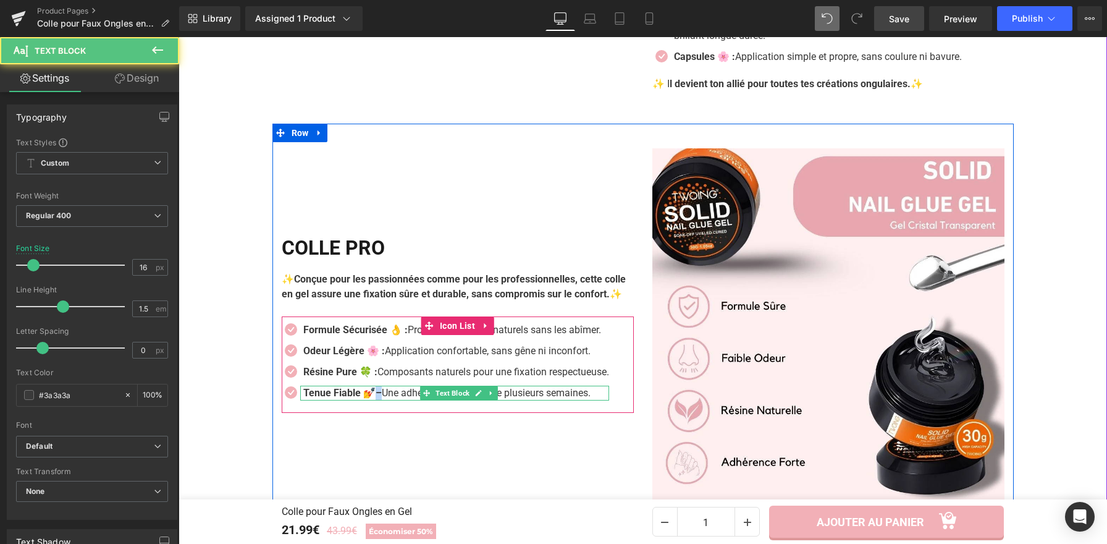
click at [375, 399] on strong "Tenue Fiable 💅–" at bounding box center [342, 393] width 78 height 12
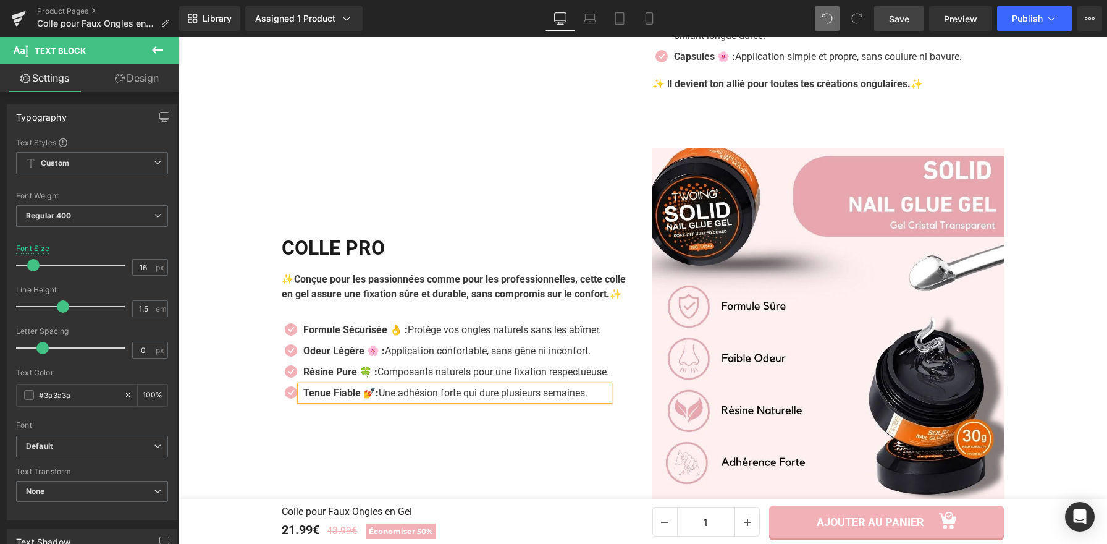
click at [373, 399] on strong "Tenue Fiable 💅:" at bounding box center [340, 393] width 75 height 12
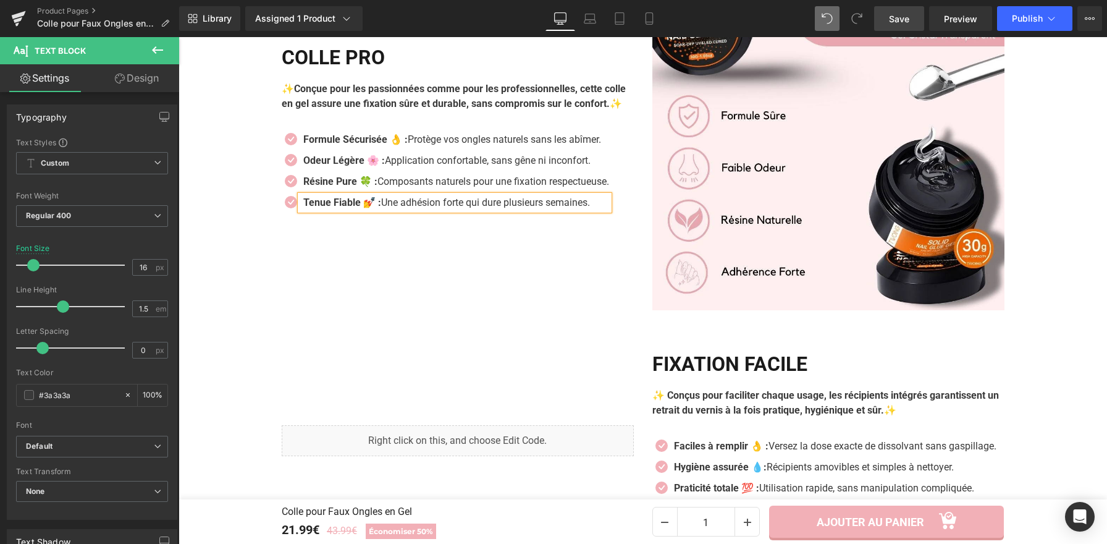
scroll to position [1923, 0]
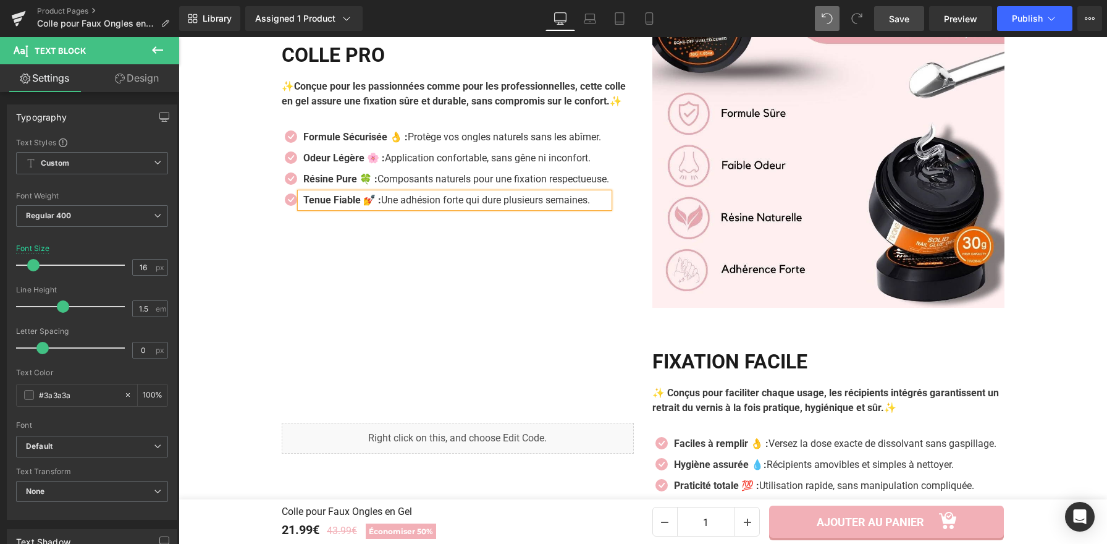
click at [433, 308] on div "COLLE PRO Heading ✨Conçue pour les passionnées comme pour les professionnelles,…" at bounding box center [458, 132] width 371 height 352
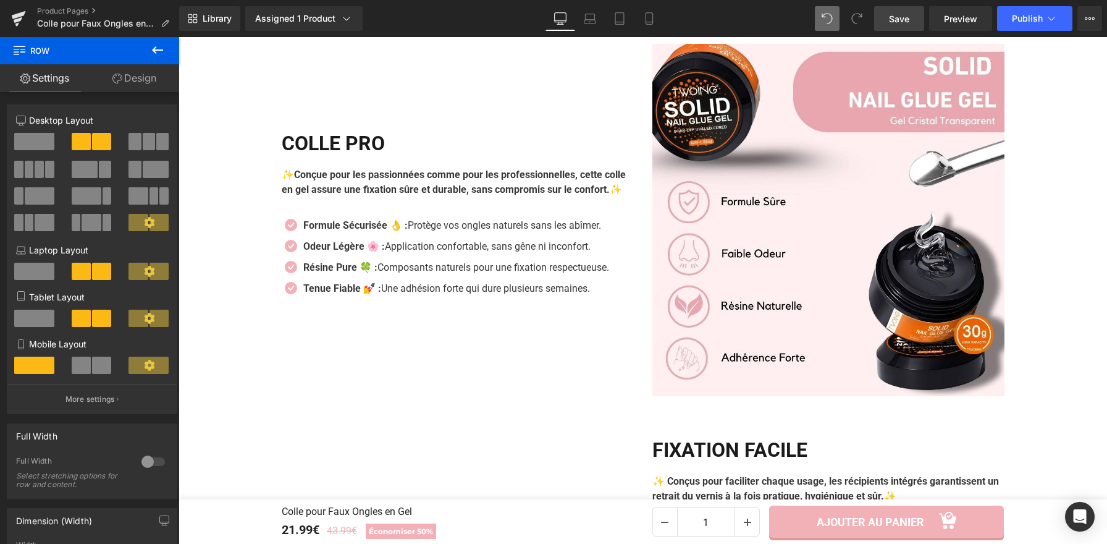
scroll to position [1821, 0]
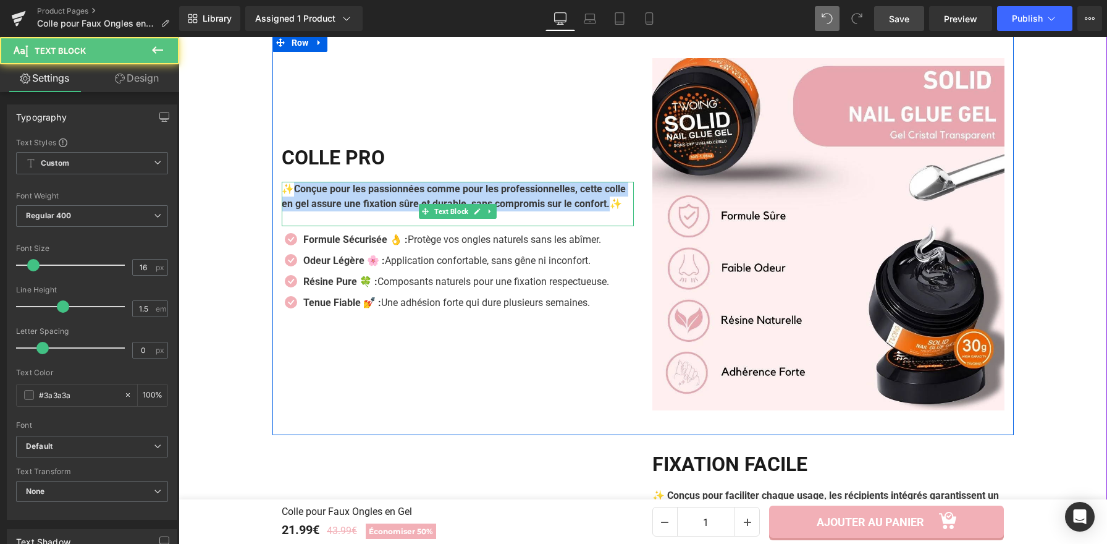
click at [289, 187] on p "✨Conçue pour les passionnées comme pour les professionnelles, cette colle en ge…" at bounding box center [458, 197] width 352 height 30
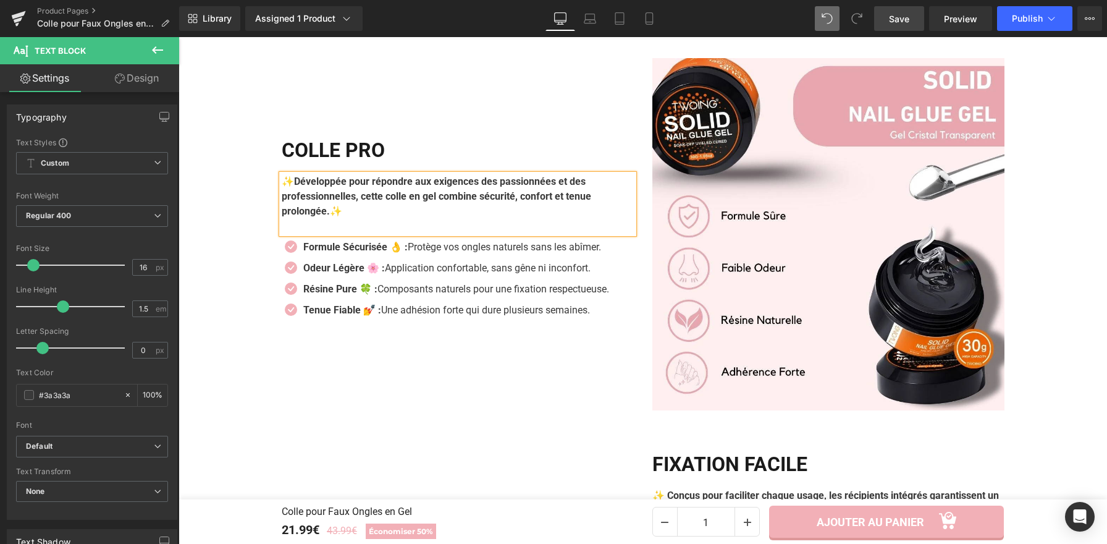
click at [900, 20] on span "Save" at bounding box center [899, 18] width 20 height 13
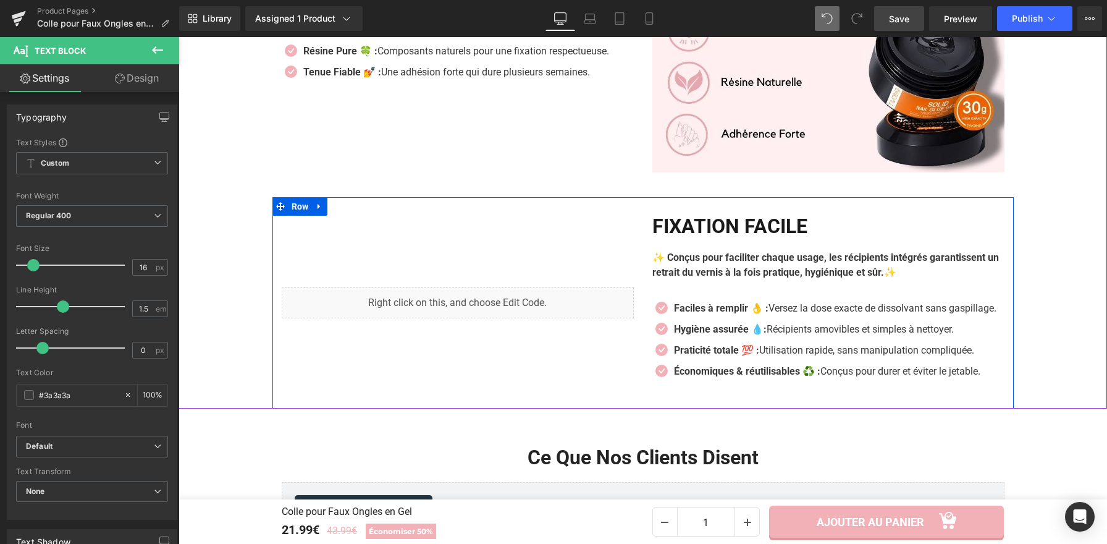
scroll to position [2127, 0]
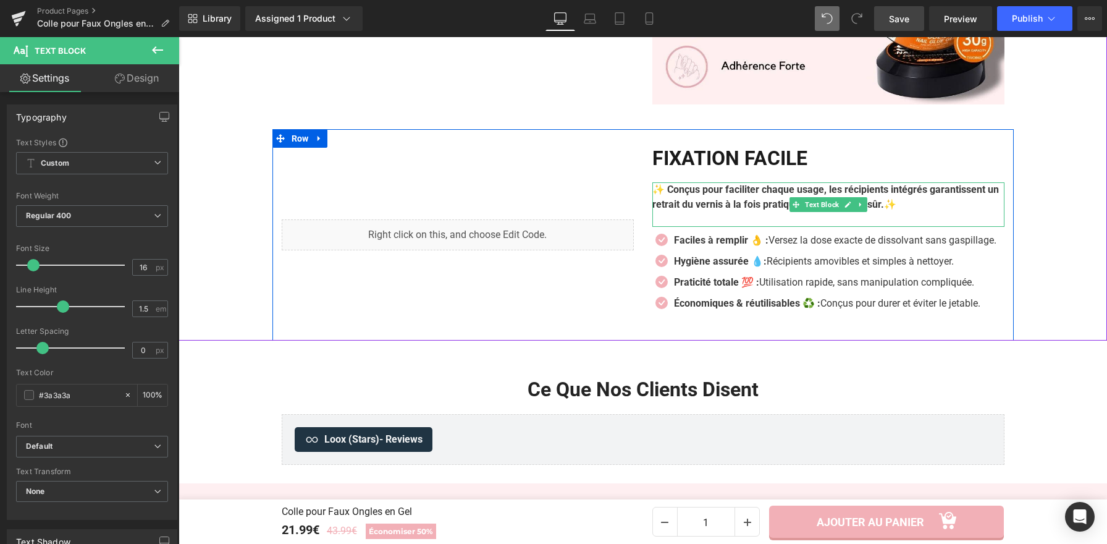
click at [690, 210] on b "✨ Conçus pour faciliter chaque usage, les récipients intégrés garantissent un r…" at bounding box center [826, 197] width 347 height 27
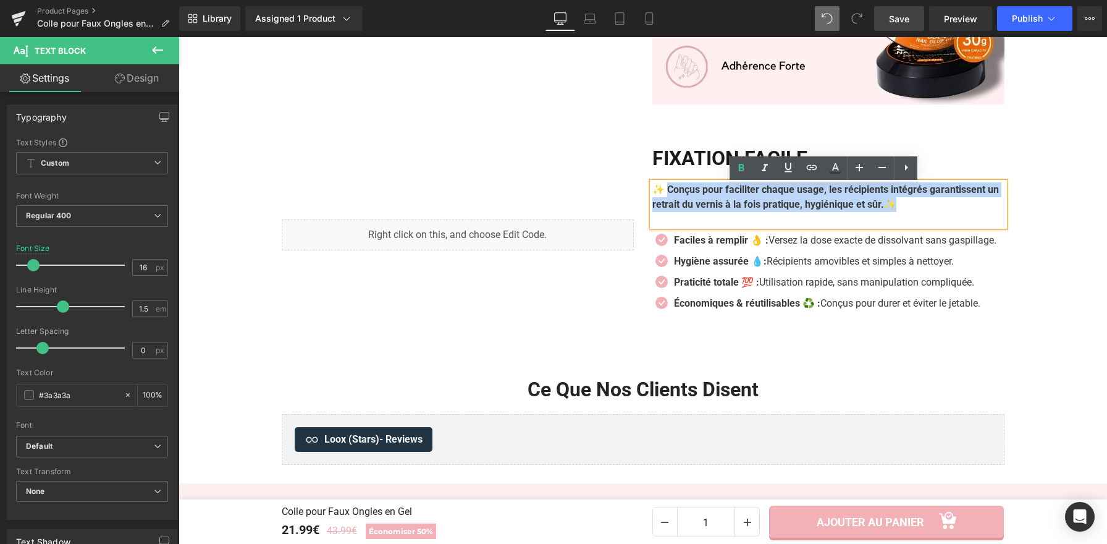
drag, startPoint x: 966, startPoint y: 210, endPoint x: 666, endPoint y: 197, distance: 300.6
click at [666, 197] on p "✨ Conçus pour faciliter chaque usage, les récipients intégrés garantissent un r…" at bounding box center [829, 197] width 352 height 30
paste div
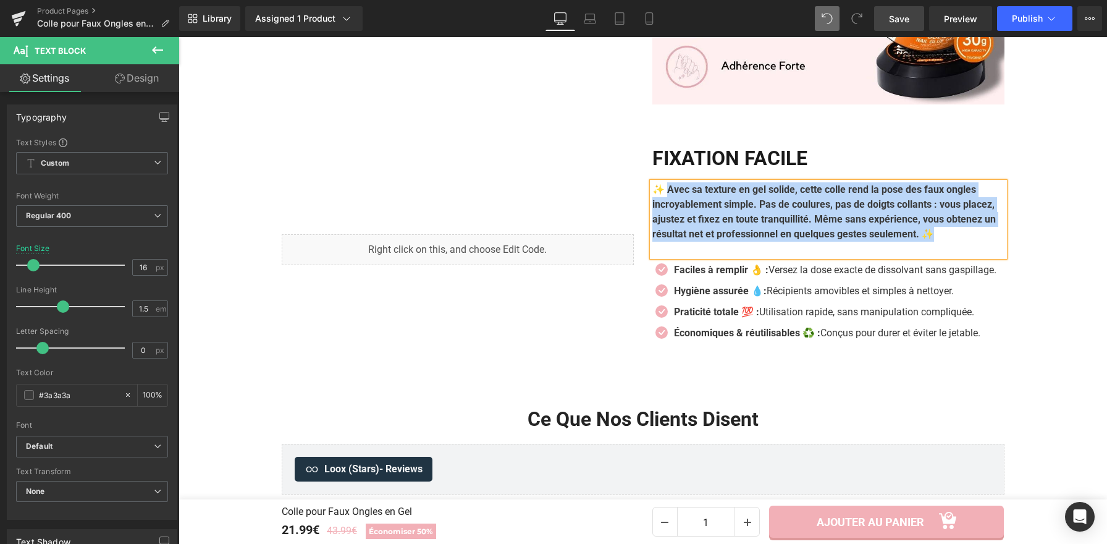
drag, startPoint x: 664, startPoint y: 189, endPoint x: 968, endPoint y: 254, distance: 310.9
click at [968, 254] on div "✨ Avec sa texture en gel solide, cette colle rend la pose des faux ongles incro…" at bounding box center [829, 219] width 352 height 74
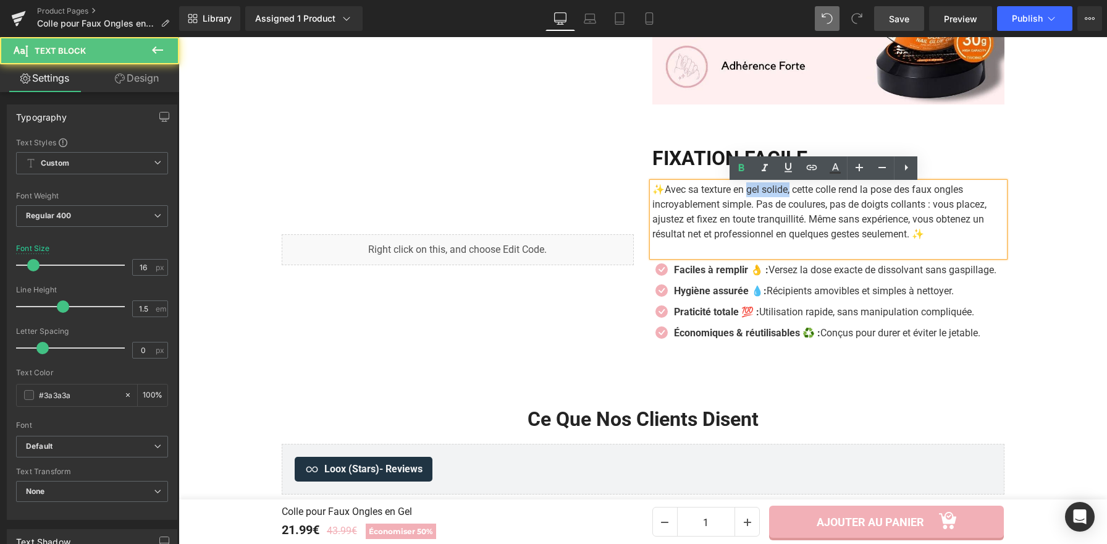
drag, startPoint x: 789, startPoint y: 193, endPoint x: 750, endPoint y: 190, distance: 39.1
click at [750, 190] on p "✨ Avec sa texture en gel solide, cette colle rend la pose des faux ongles incro…" at bounding box center [829, 211] width 352 height 59
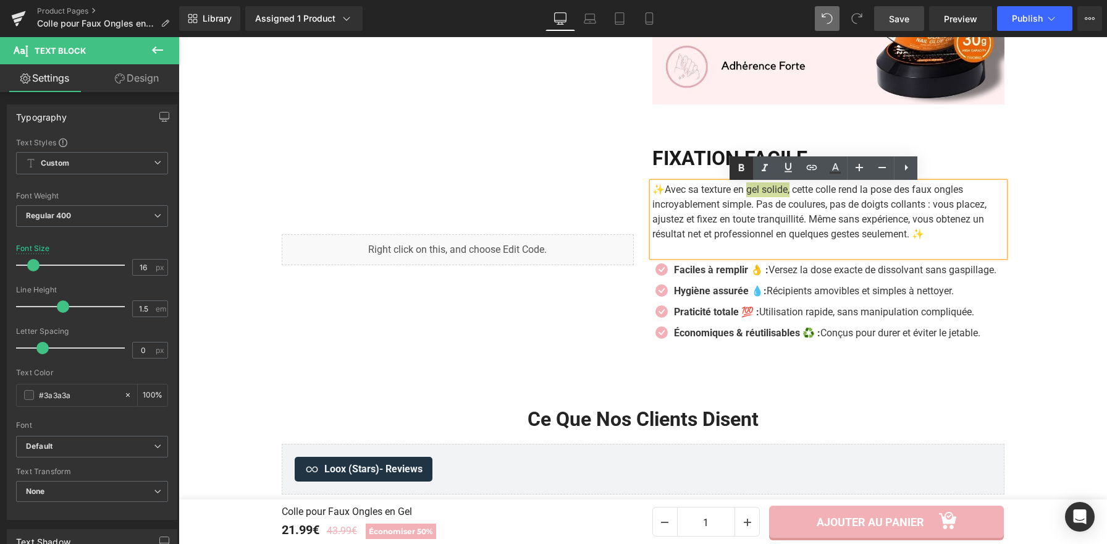
click at [739, 165] on icon at bounding box center [742, 167] width 6 height 7
drag, startPoint x: 747, startPoint y: 207, endPoint x: 648, endPoint y: 206, distance: 98.3
click at [653, 206] on p "✨ Avec sa texture en gel solide, cette colle rend la pose des faux ongles incro…" at bounding box center [829, 211] width 352 height 59
click at [743, 171] on icon at bounding box center [741, 168] width 15 height 15
drag, startPoint x: 832, startPoint y: 207, endPoint x: 795, endPoint y: 208, distance: 36.5
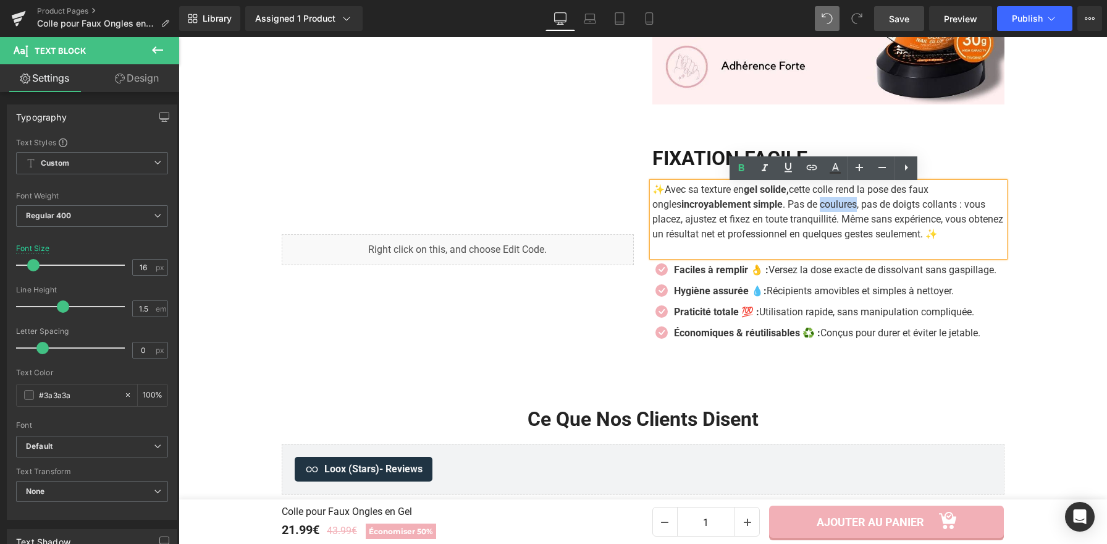
click at [795, 208] on p "✨ Avec sa texture en gel solide, cette colle rend la pose des faux ongles incro…" at bounding box center [829, 211] width 352 height 59
click at [738, 164] on icon at bounding box center [741, 168] width 15 height 15
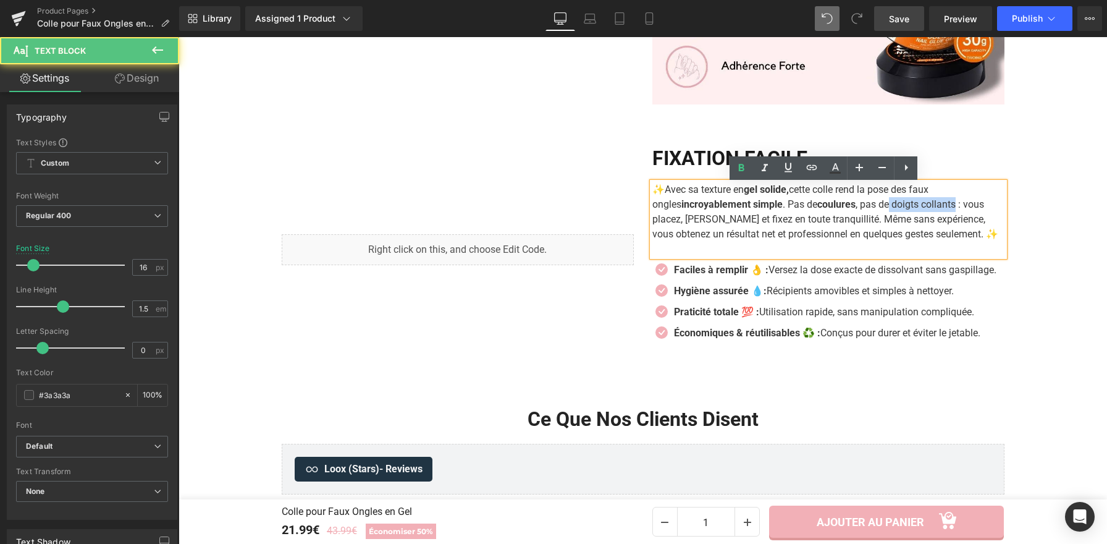
drag, startPoint x: 936, startPoint y: 208, endPoint x: 871, endPoint y: 206, distance: 64.3
click at [871, 206] on p "✨ Avec sa texture en gel solide, cette colle rend la pose des faux ongles incro…" at bounding box center [829, 211] width 352 height 59
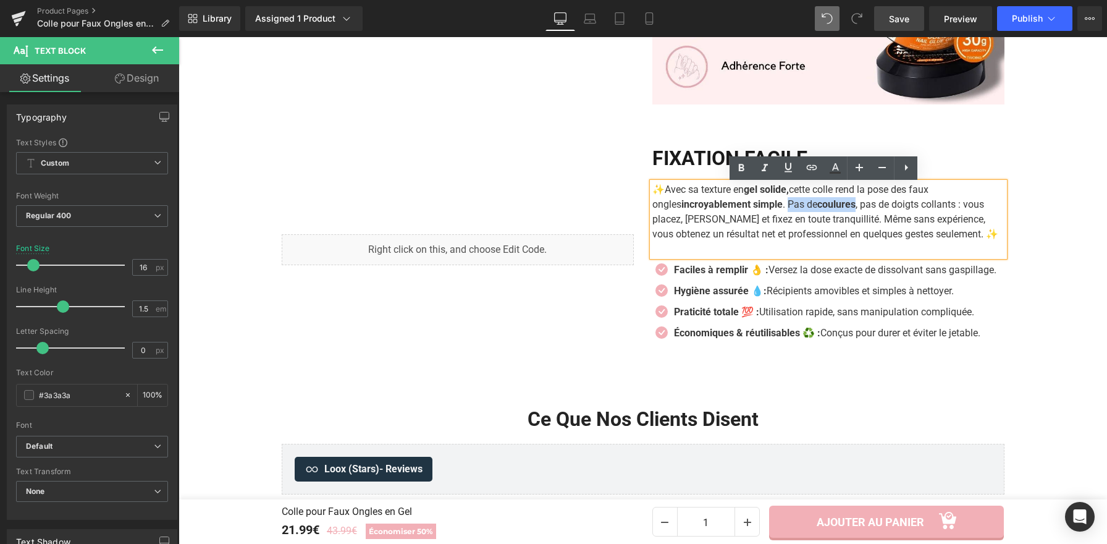
drag, startPoint x: 761, startPoint y: 205, endPoint x: 824, endPoint y: 198, distance: 64.0
click at [836, 211] on p "✨ Avec sa texture en gel solide, cette colle rend la pose des faux ongles incro…" at bounding box center [829, 211] width 352 height 59
click at [748, 166] on icon at bounding box center [741, 168] width 15 height 15
drag, startPoint x: 739, startPoint y: 174, endPoint x: 579, endPoint y: 143, distance: 163.0
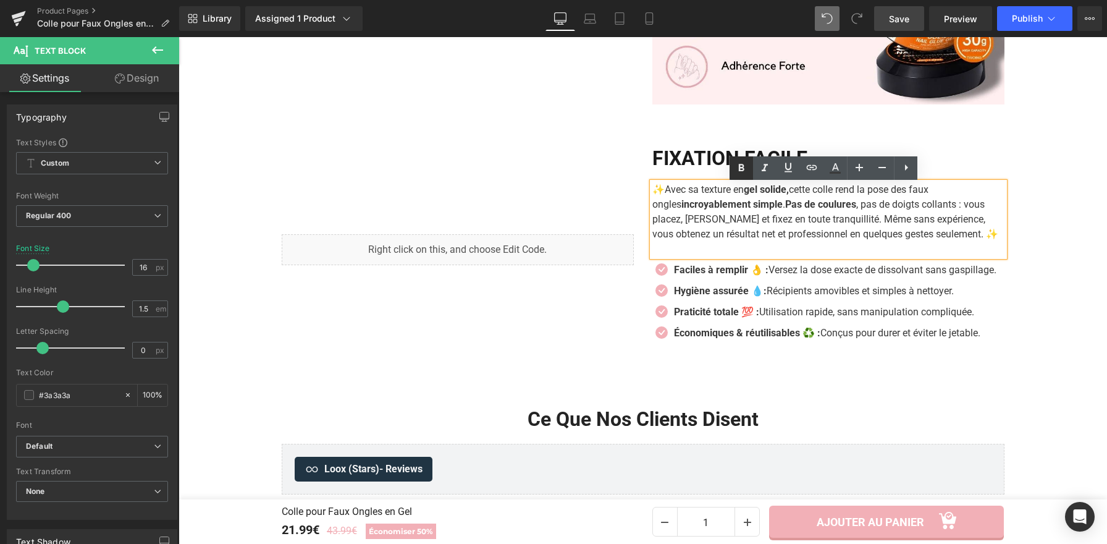
click at [739, 174] on icon at bounding box center [741, 168] width 15 height 15
drag, startPoint x: 756, startPoint y: 206, endPoint x: 768, endPoint y: 184, distance: 24.9
click at [653, 205] on p "✨ Avec sa texture en gel solide, cette colle rend la pose des faux ongles incro…" at bounding box center [829, 211] width 352 height 59
click at [745, 169] on icon at bounding box center [741, 168] width 15 height 15
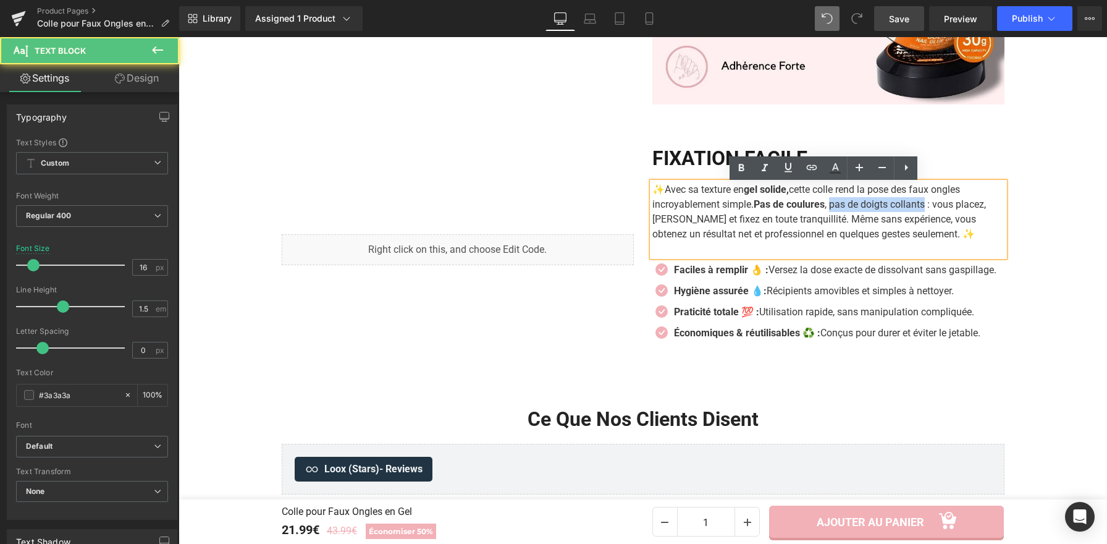
drag, startPoint x: 929, startPoint y: 208, endPoint x: 791, endPoint y: 184, distance: 139.9
click at [834, 207] on p "✨ Avec sa texture en gel solide, cette colle rend la pose des faux ongles incro…" at bounding box center [829, 211] width 352 height 59
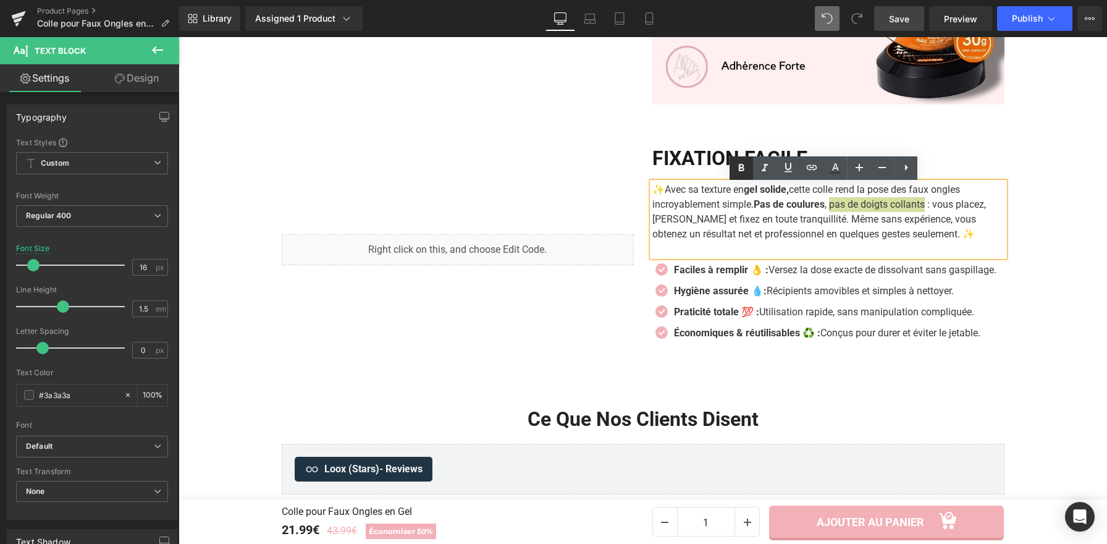
click at [745, 169] on icon at bounding box center [741, 168] width 15 height 15
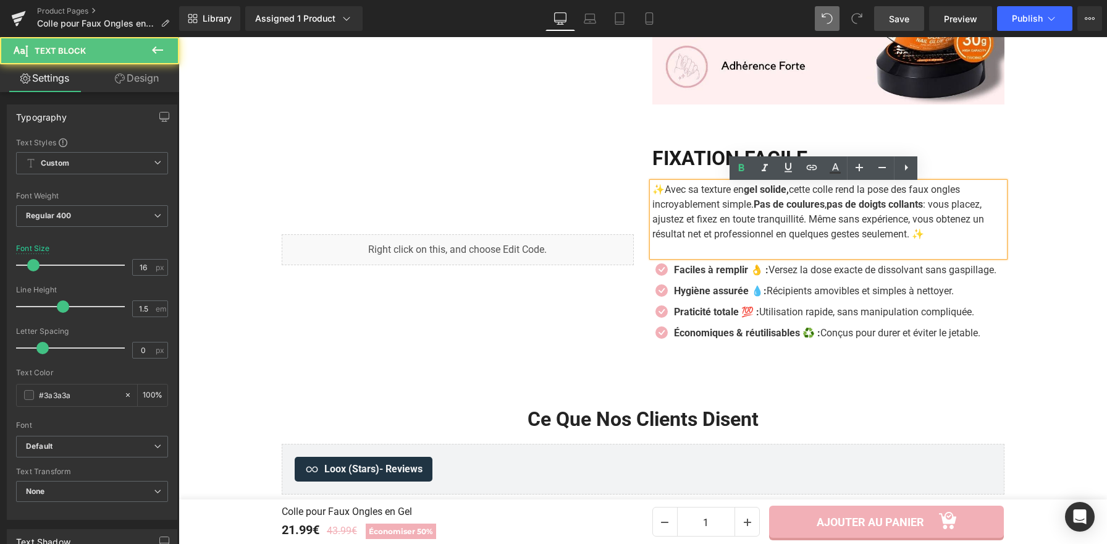
click at [942, 210] on p "✨ Avec sa texture en gel solide, cette colle rend la pose des faux ongles incro…" at bounding box center [829, 211] width 352 height 59
drag, startPoint x: 800, startPoint y: 221, endPoint x: 765, endPoint y: 223, distance: 34.7
click at [765, 223] on p "✨ Avec sa texture en gel solide, cette colle rend la pose des faux ongles incro…" at bounding box center [829, 211] width 352 height 59
drag, startPoint x: 710, startPoint y: 221, endPoint x: 693, endPoint y: 221, distance: 17.3
click at [693, 221] on p "✨ Avec sa texture en gel solide, cette colle rend la pose des faux ongles incro…" at bounding box center [829, 211] width 352 height 59
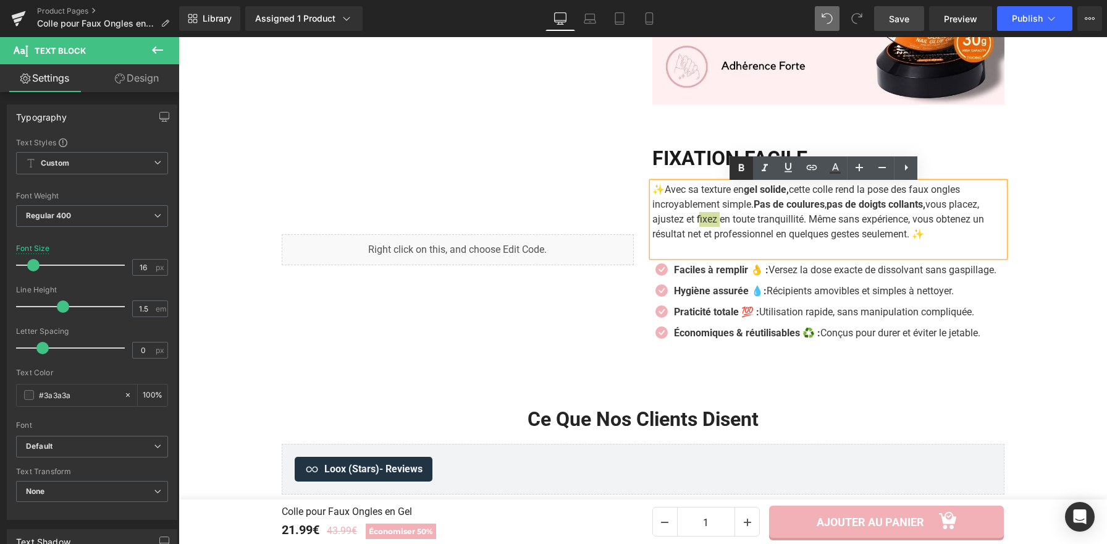
click at [744, 164] on icon at bounding box center [741, 168] width 15 height 15
drag, startPoint x: 680, startPoint y: 220, endPoint x: 674, endPoint y: 219, distance: 6.2
click at [653, 219] on p "✨ Avec sa texture en gel solide, cette colle rend la pose des faux ongles incro…" at bounding box center [829, 211] width 352 height 59
click at [675, 220] on p "✨ Avec sa texture en gel solide, cette colle rend la pose des faux ongles incro…" at bounding box center [829, 211] width 352 height 59
drag, startPoint x: 672, startPoint y: 221, endPoint x: 672, endPoint y: 193, distance: 27.2
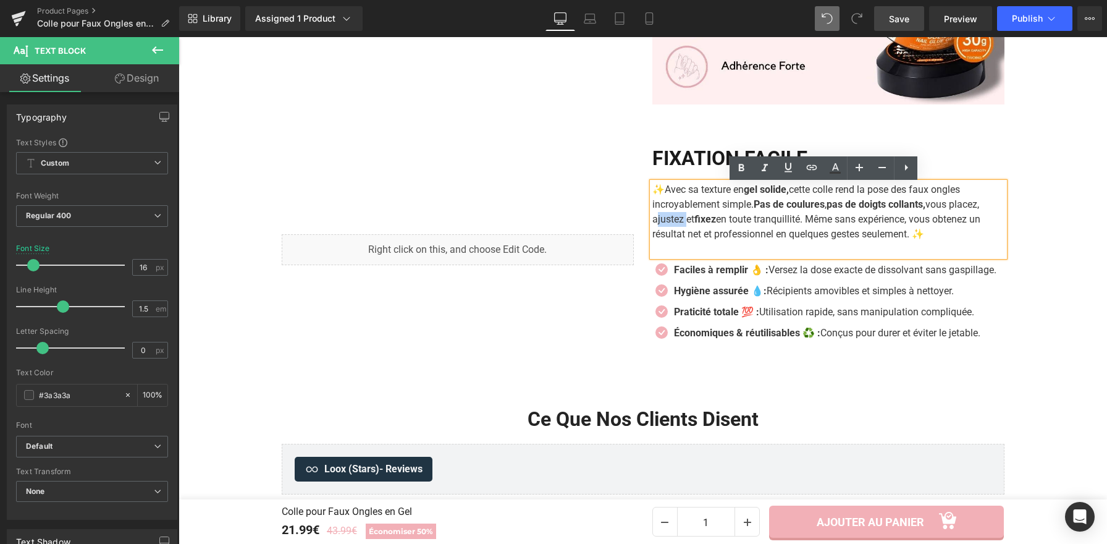
click at [653, 222] on p "✨ Avec sa texture en gel solide, cette colle rend la pose des faux ongles incro…" at bounding box center [829, 211] width 352 height 59
click at [745, 169] on icon at bounding box center [741, 168] width 15 height 15
drag, startPoint x: 710, startPoint y: 237, endPoint x: 768, endPoint y: 239, distance: 58.1
click at [768, 239] on p "✨ Avec sa texture en gel solide, cette colle rend la pose des faux ongles incro…" at bounding box center [829, 211] width 352 height 59
click at [740, 169] on icon at bounding box center [741, 168] width 15 height 15
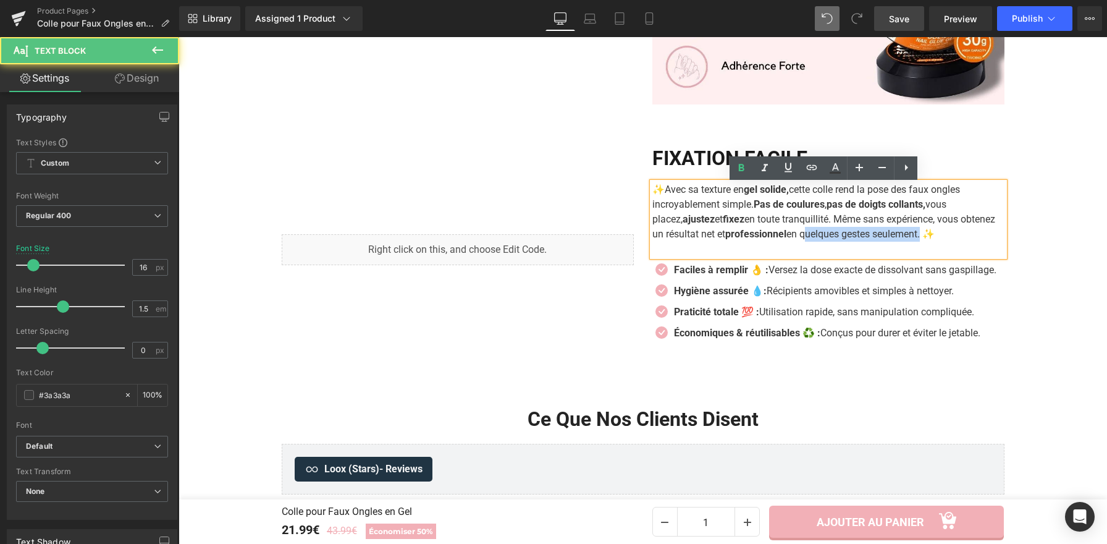
drag, startPoint x: 913, startPoint y: 236, endPoint x: 794, endPoint y: 234, distance: 118.7
click at [794, 234] on p "✨ Avec sa texture en gel solide, cette colle rend la pose des faux ongles incro…" at bounding box center [829, 211] width 352 height 59
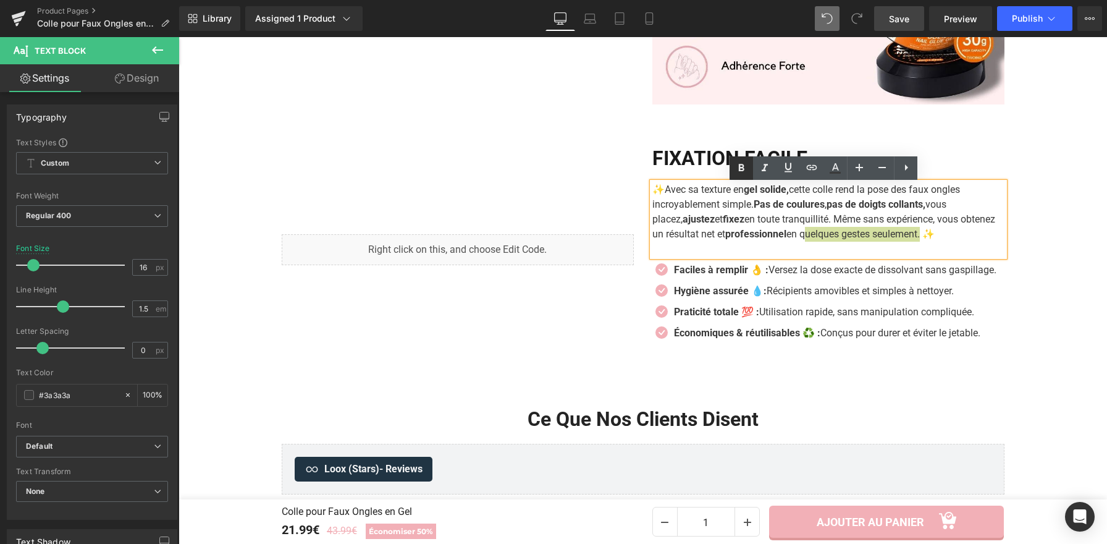
drag, startPoint x: 562, startPoint y: 149, endPoint x: 738, endPoint y: 166, distance: 176.9
click at [738, 166] on icon at bounding box center [741, 168] width 15 height 15
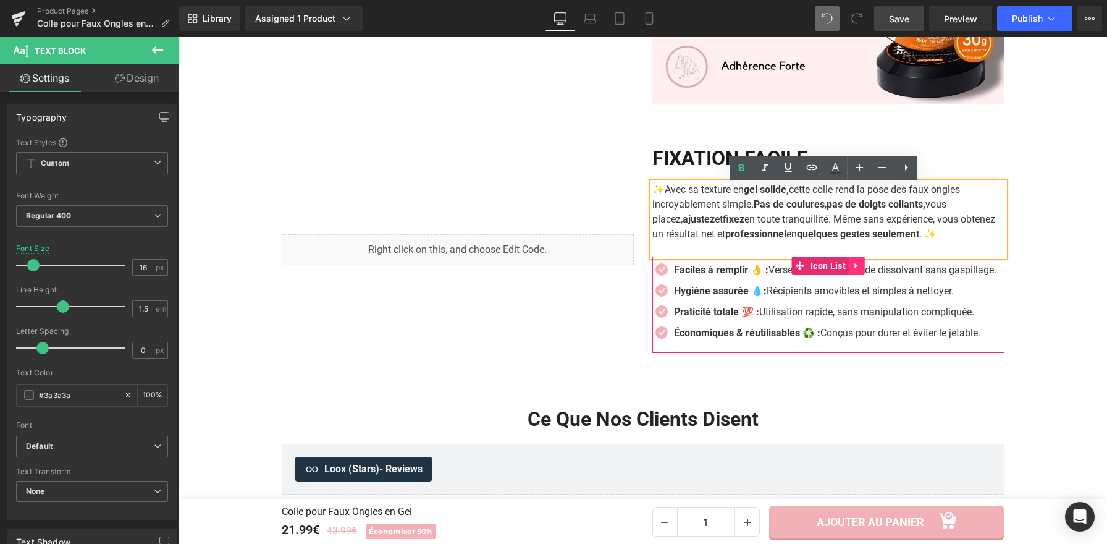
click at [855, 268] on icon at bounding box center [857, 265] width 9 height 9
click at [862, 269] on icon at bounding box center [865, 265] width 9 height 9
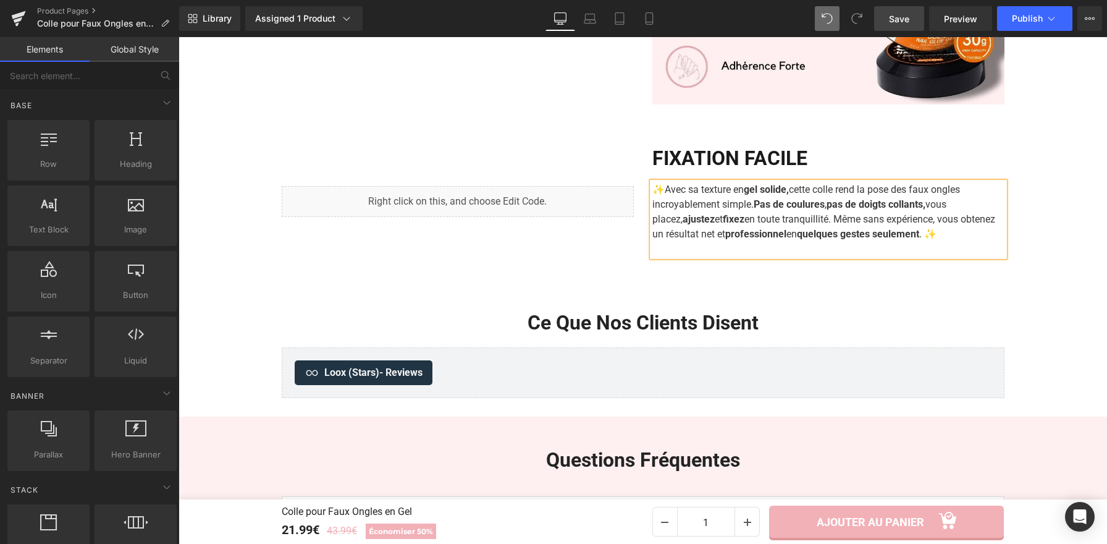
click at [886, 19] on link "Save" at bounding box center [899, 18] width 50 height 25
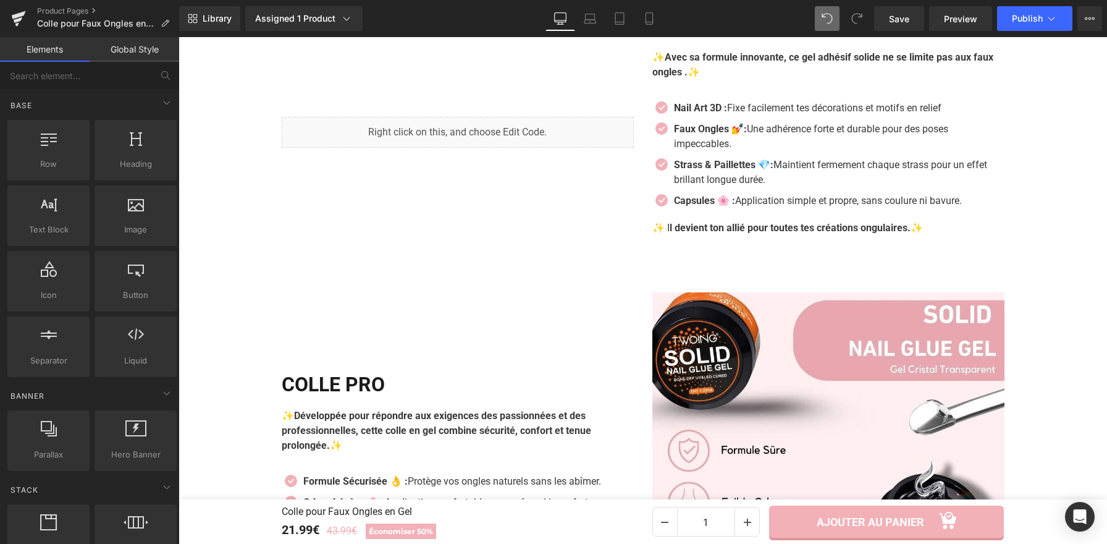
scroll to position [1497, 0]
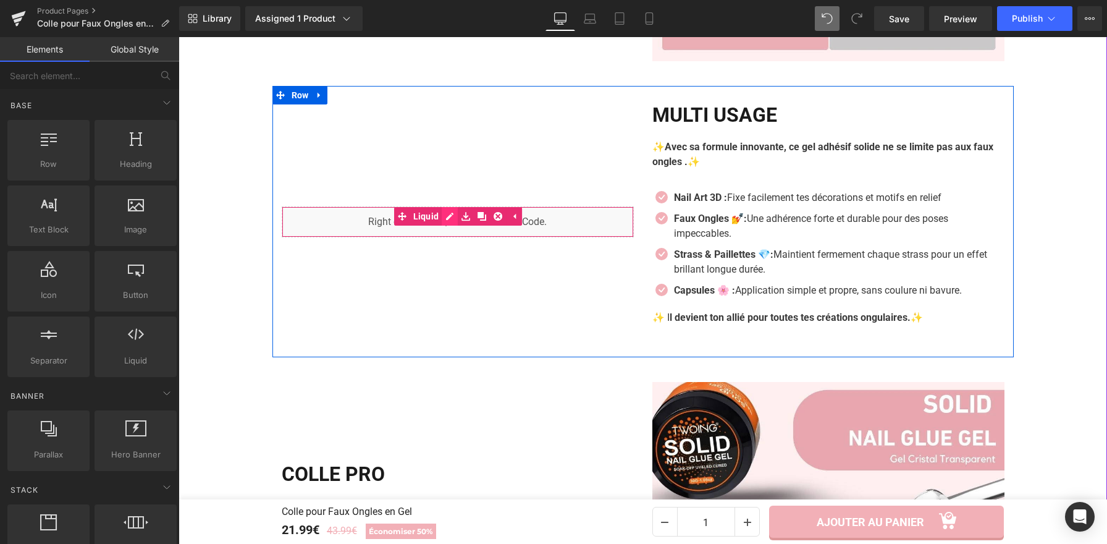
click at [449, 218] on div "Liquid" at bounding box center [458, 221] width 352 height 31
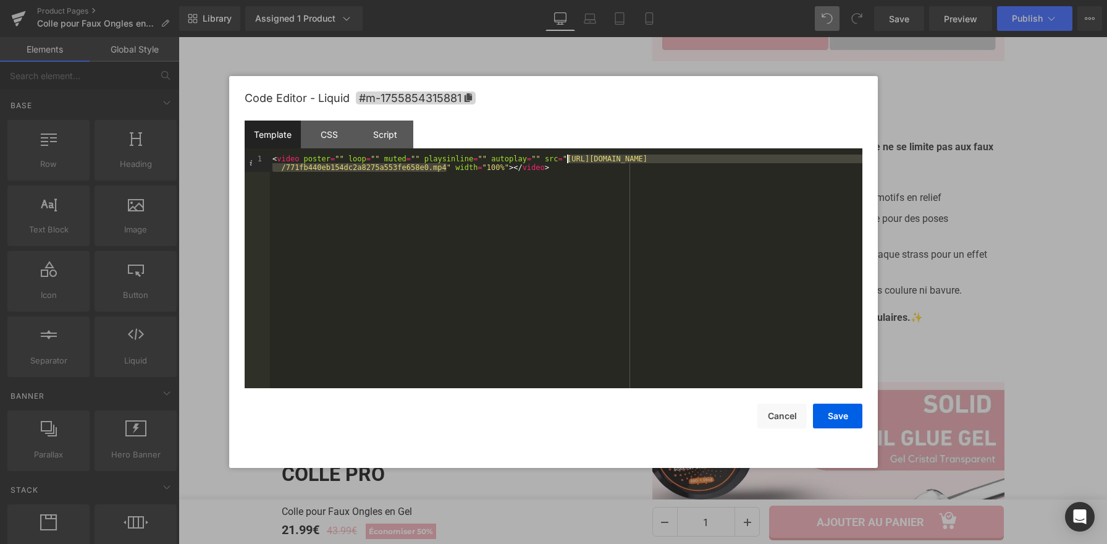
drag, startPoint x: 446, startPoint y: 167, endPoint x: 569, endPoint y: 158, distance: 122.7
click at [569, 158] on div "< video poster = "" loop = "" muted = "" playsinline = "" autoplay = "" src = "…" at bounding box center [566, 289] width 593 height 268
click at [836, 416] on button "Save" at bounding box center [837, 416] width 49 height 25
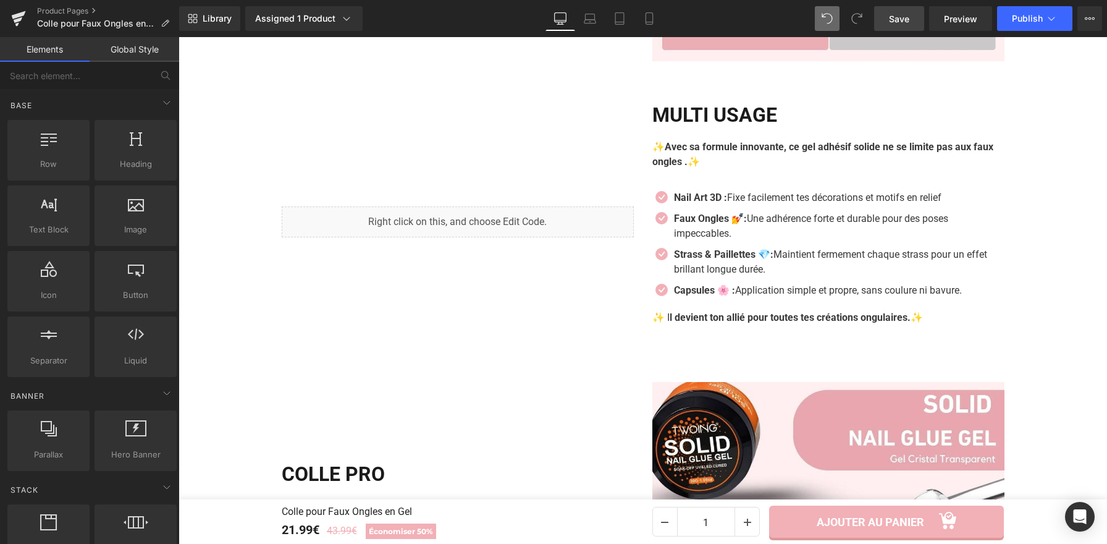
click at [889, 15] on link "Save" at bounding box center [899, 18] width 50 height 25
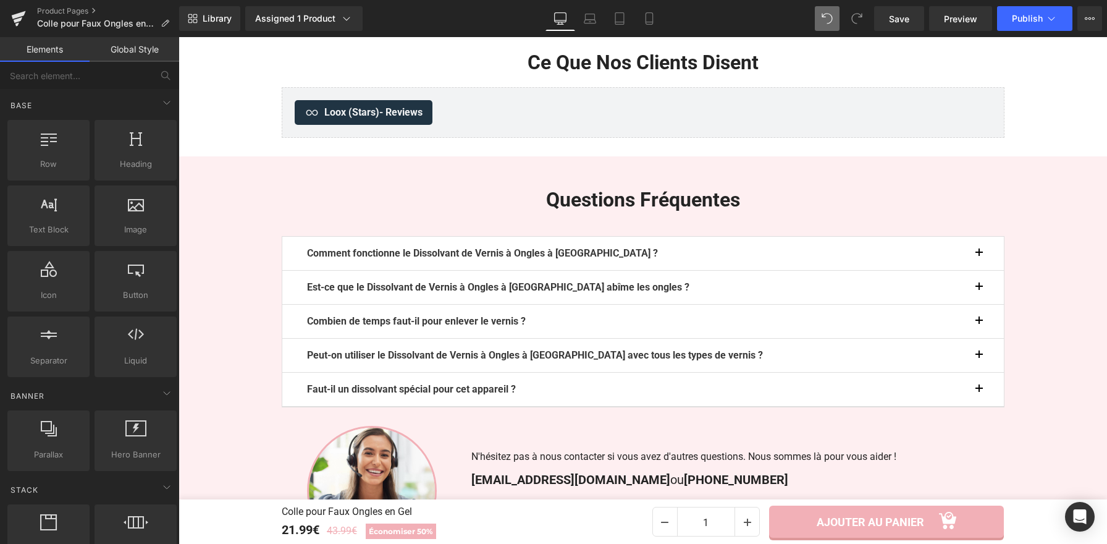
scroll to position [2457, 0]
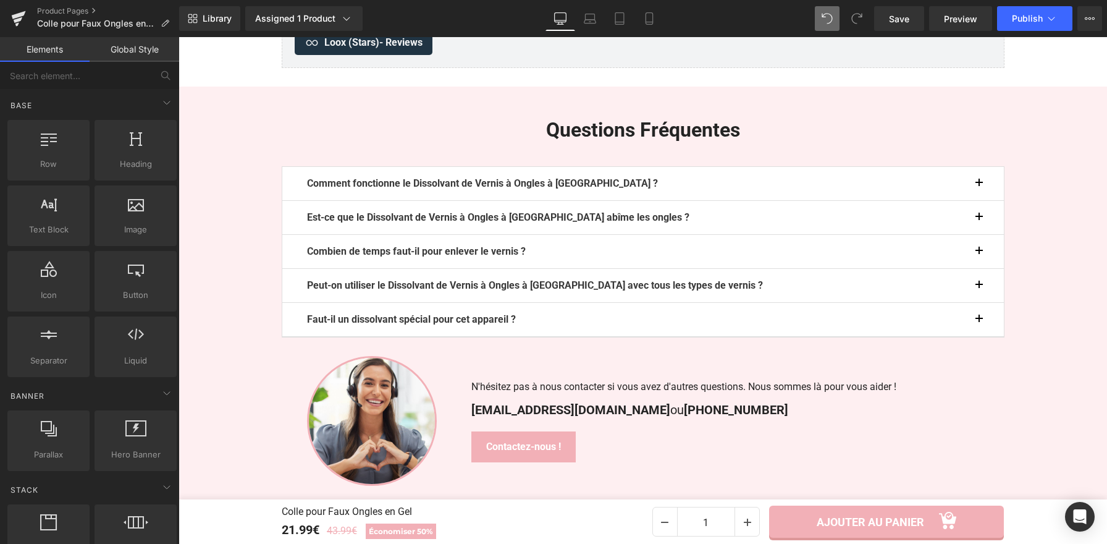
click at [599, 187] on div "Comment fonctionne le Dissolvant de Vernis à Ongles à Vapeur ? Text Block Le pr…" at bounding box center [643, 251] width 723 height 171
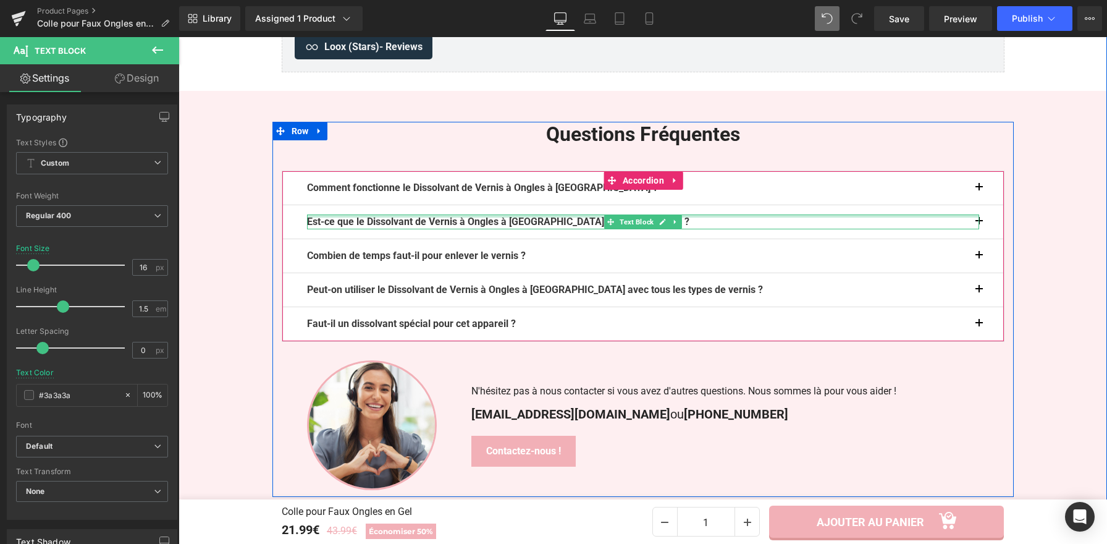
scroll to position [2452, 0]
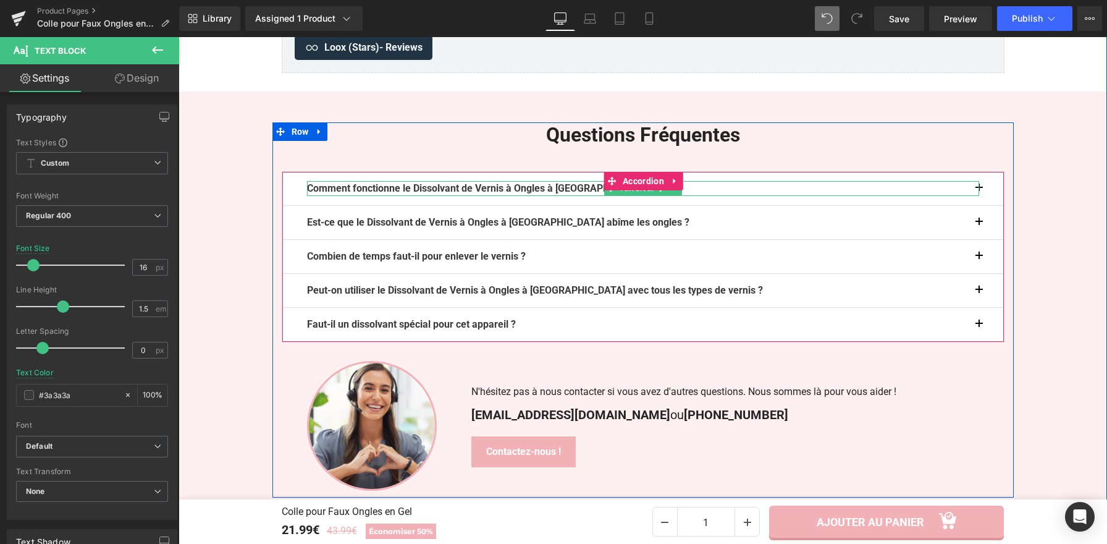
click at [558, 192] on b "Comment fonctionne le Dissolvant de Vernis à Ongles à Vapeur ?" at bounding box center [482, 188] width 351 height 12
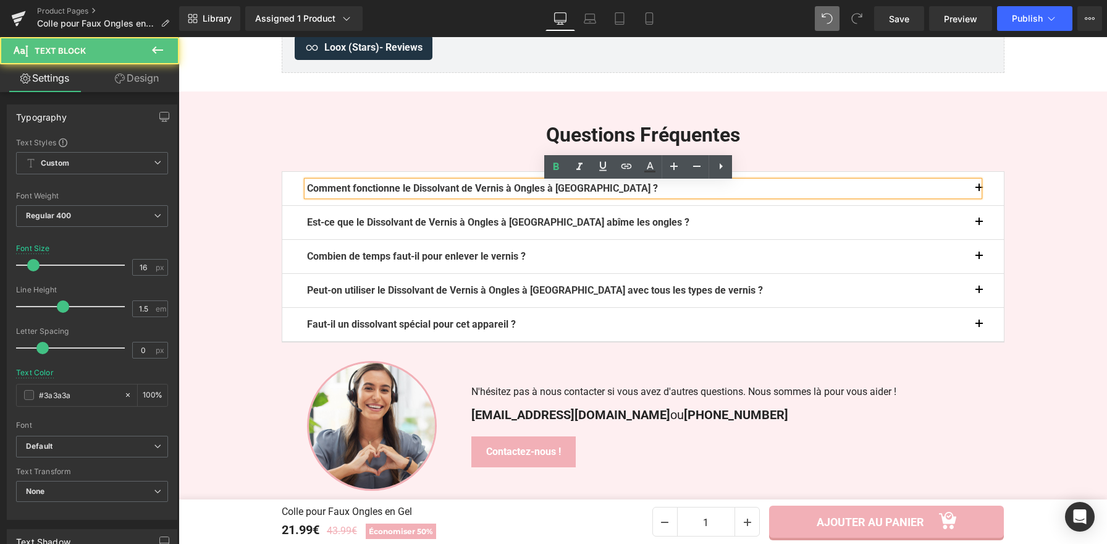
click at [595, 193] on b "Comment fonctionne le Dissolvant de Vernis à Ongles à Vapeur ?" at bounding box center [482, 188] width 351 height 12
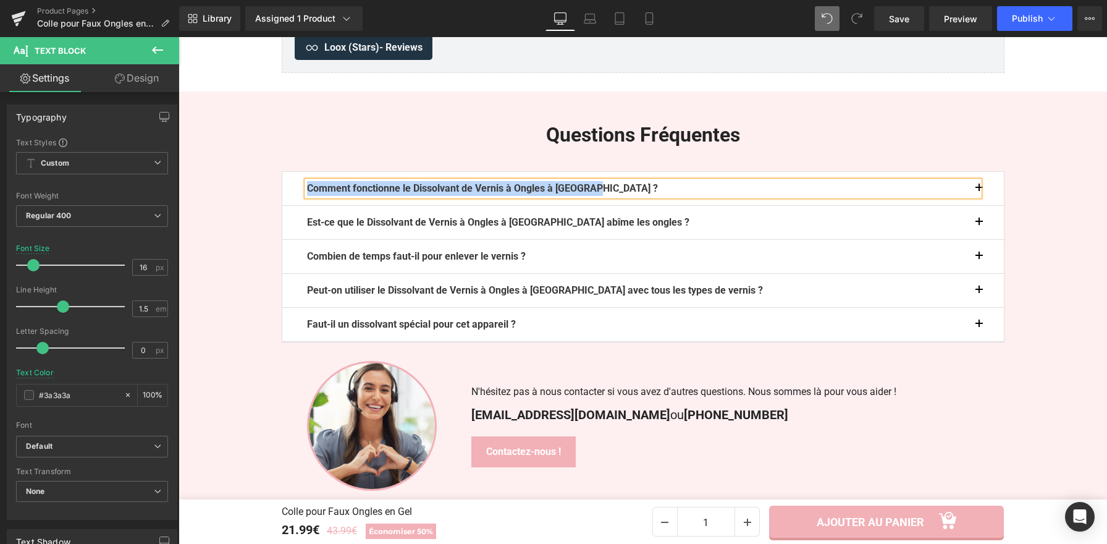
paste div
click at [980, 190] on button "button" at bounding box center [992, 188] width 25 height 33
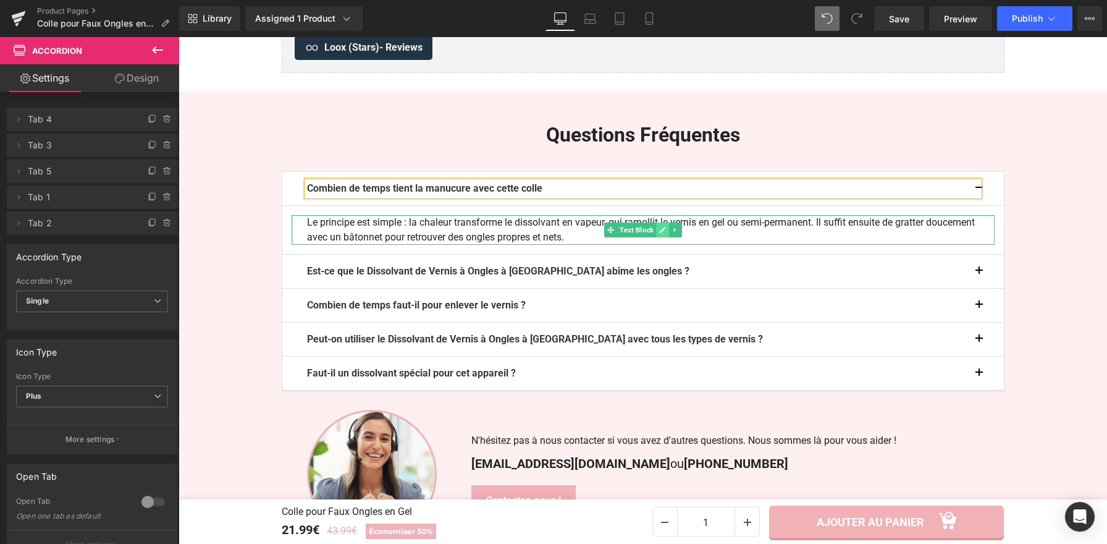
click at [661, 234] on icon at bounding box center [662, 229] width 7 height 7
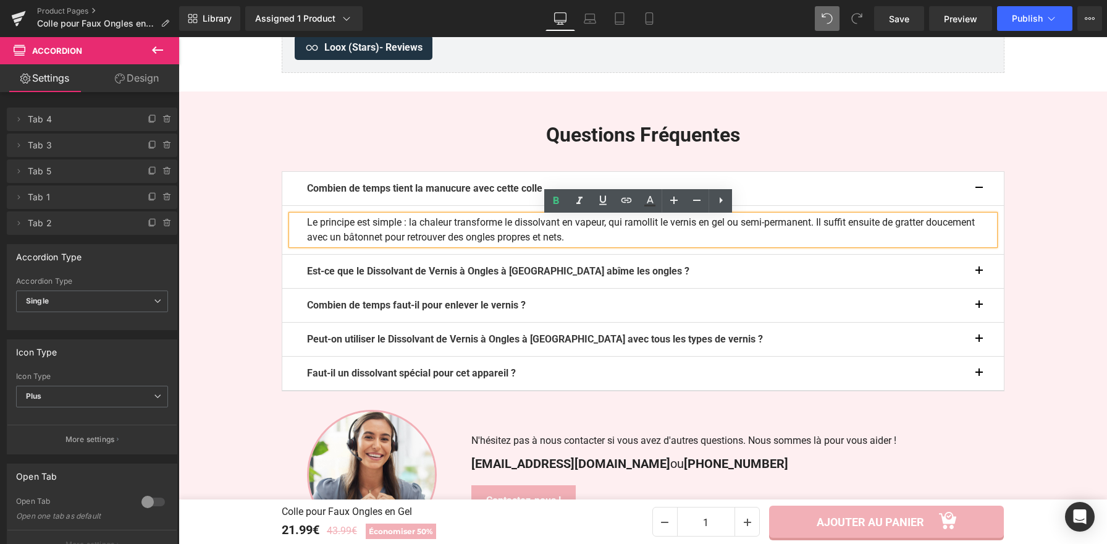
click at [661, 234] on p "Le principe est simple : la chaleur transforme le dissolvant en vapeur, qui ram…" at bounding box center [643, 230] width 672 height 30
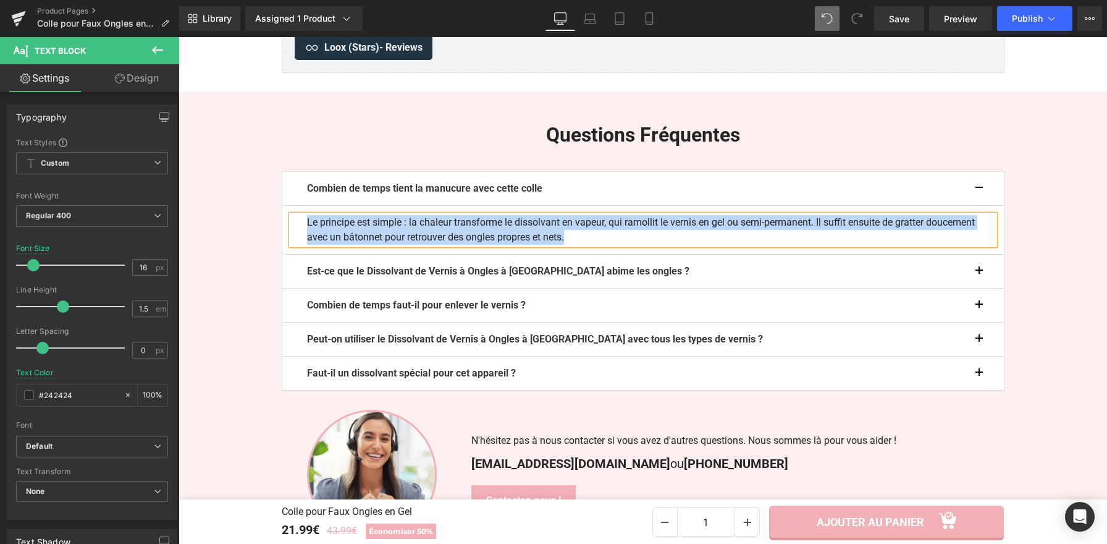
paste div
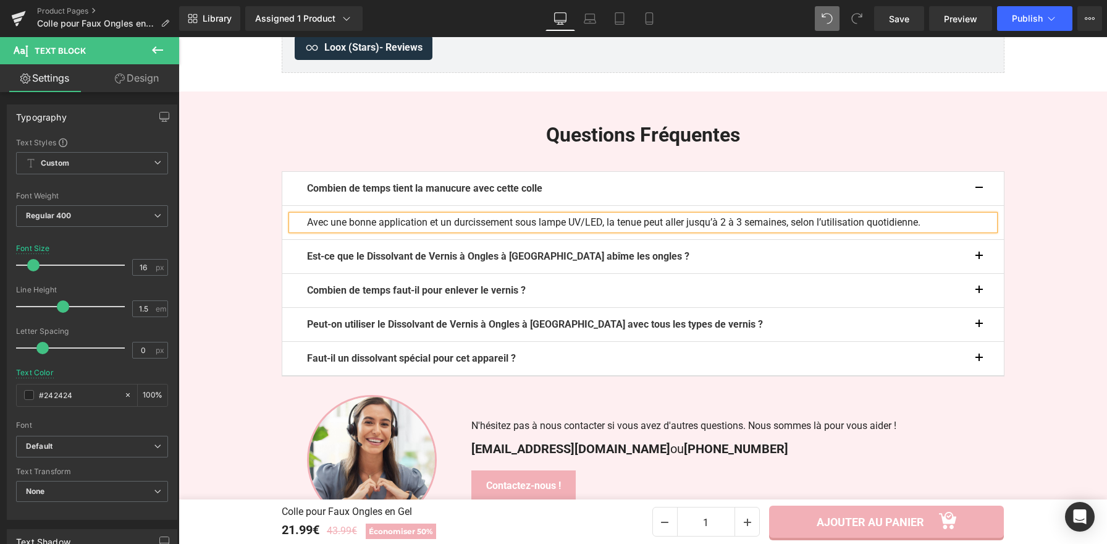
click at [980, 187] on button "button" at bounding box center [992, 188] width 25 height 33
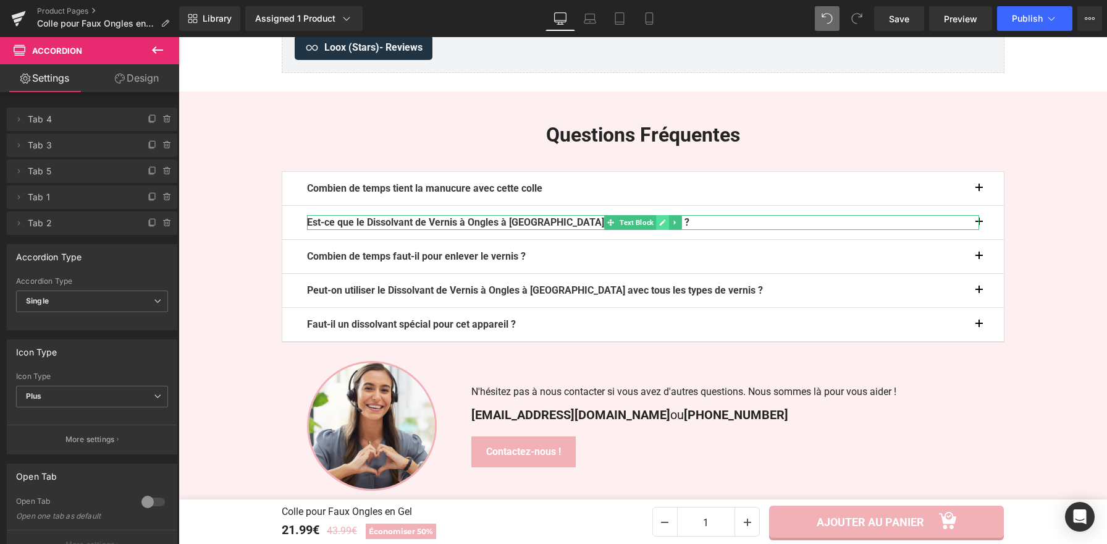
click at [659, 223] on icon at bounding box center [662, 222] width 7 height 7
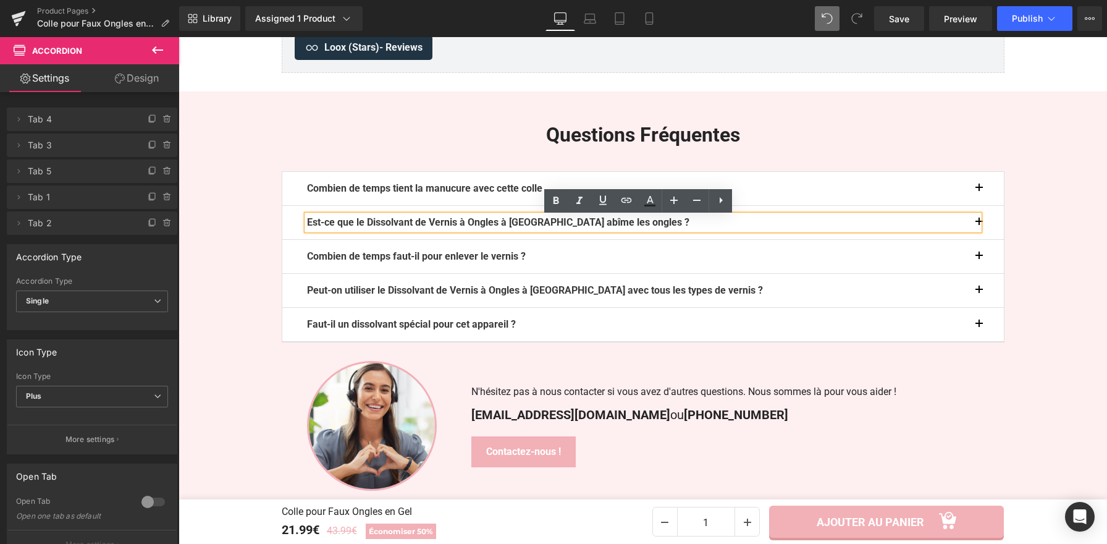
click at [656, 223] on p "Est-ce que le Dissolvant de Vernis à Ongles à Vapeur abîme les ongles ?" at bounding box center [643, 222] width 672 height 15
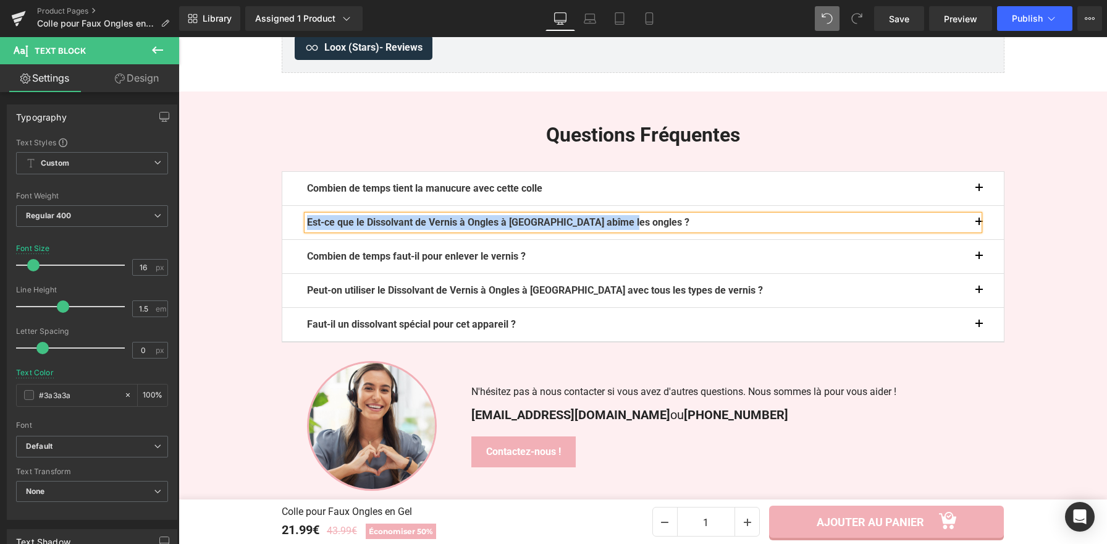
paste div
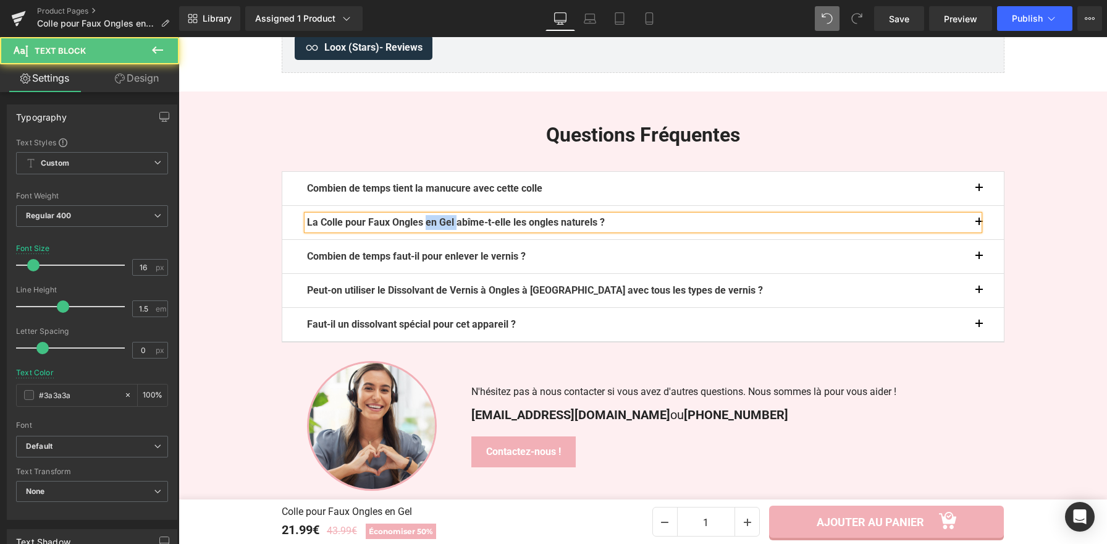
drag, startPoint x: 462, startPoint y: 225, endPoint x: 430, endPoint y: 227, distance: 31.6
click at [430, 227] on b "La Colle pour Faux Ongles en Gel abîme-t-elle les ongles naturels ?" at bounding box center [456, 222] width 298 height 12
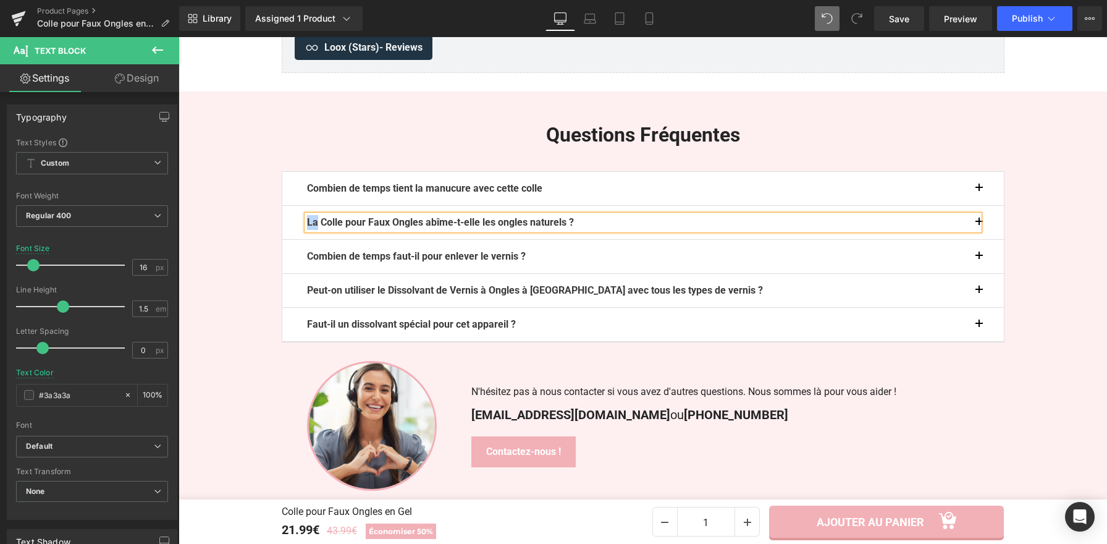
drag, startPoint x: 312, startPoint y: 227, endPoint x: 303, endPoint y: 221, distance: 10.3
click at [307, 221] on b "La Colle pour Faux Ongles abîme-t-elle les ongles naturels ?" at bounding box center [440, 222] width 267 height 12
click at [980, 221] on button "button" at bounding box center [992, 222] width 25 height 33
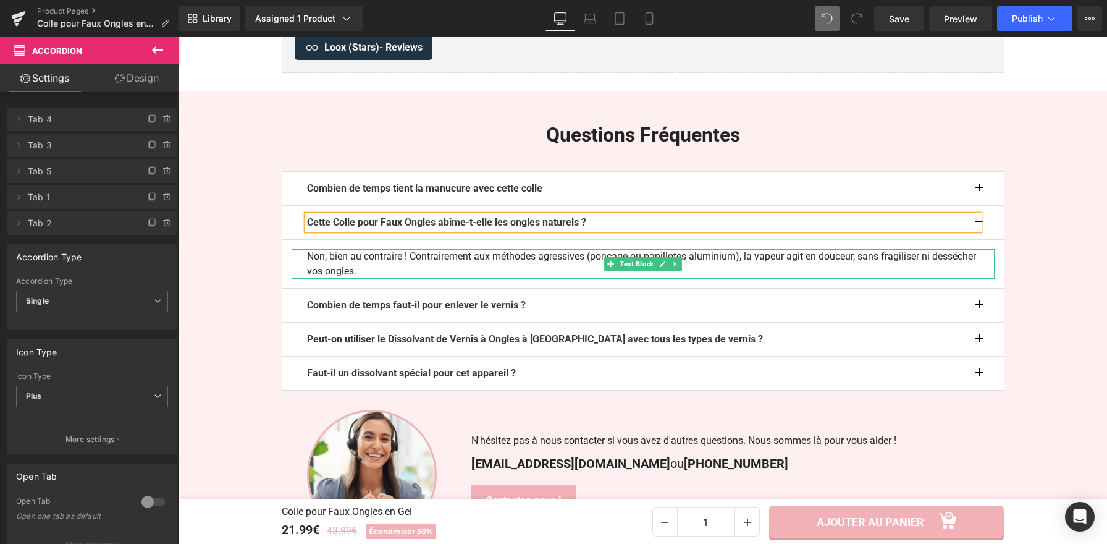
click at [408, 274] on p "Non, bien au contraire ! Contrairement aux méthodes agressives (ponçage ou papi…" at bounding box center [643, 264] width 672 height 30
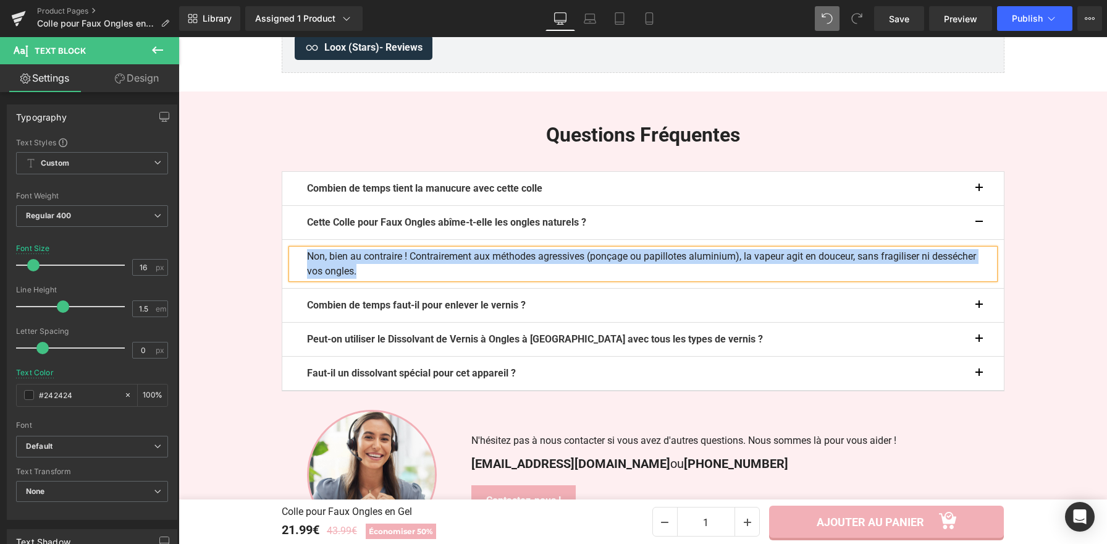
paste div
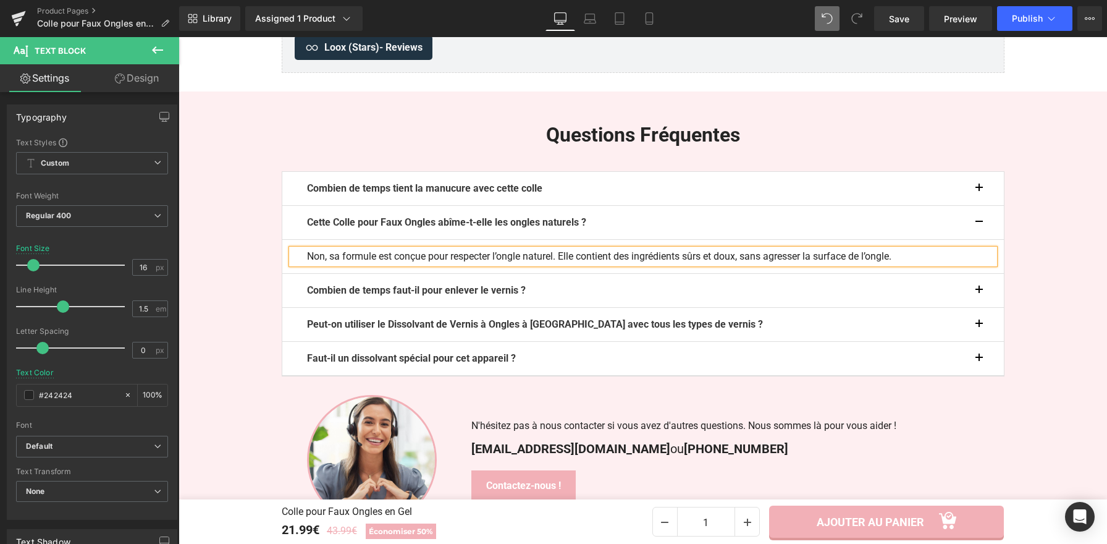
click at [980, 219] on button "button" at bounding box center [992, 222] width 25 height 33
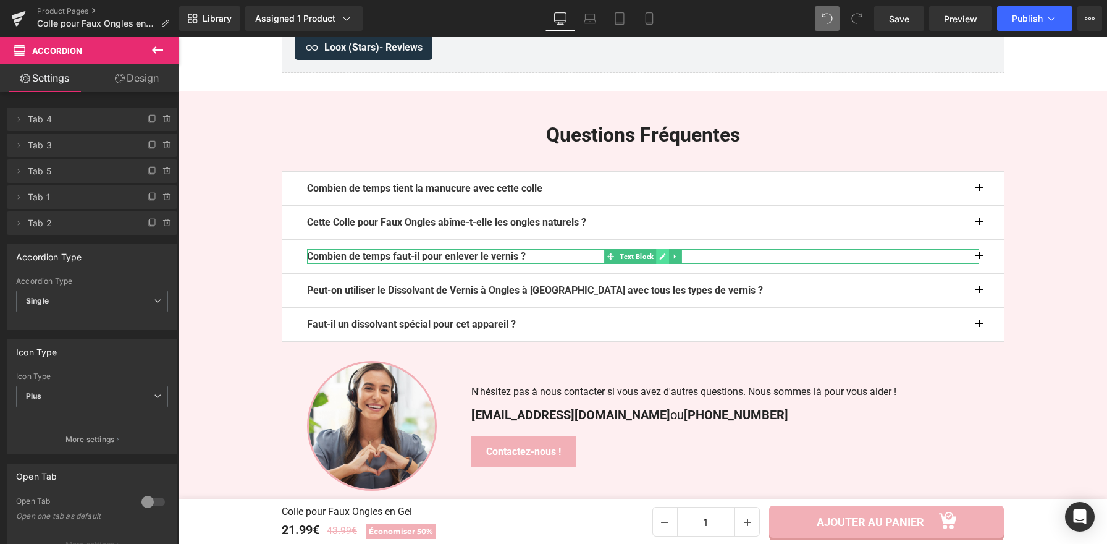
click at [661, 260] on icon at bounding box center [662, 256] width 7 height 7
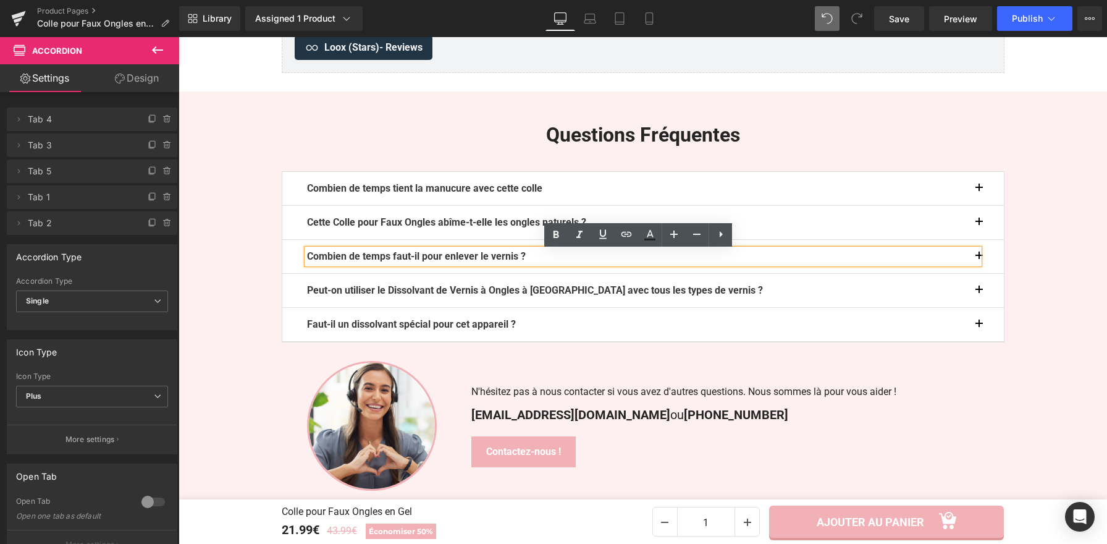
click at [661, 260] on p "Combien de temps faut-il pour enlever le vernis ?" at bounding box center [643, 256] width 672 height 15
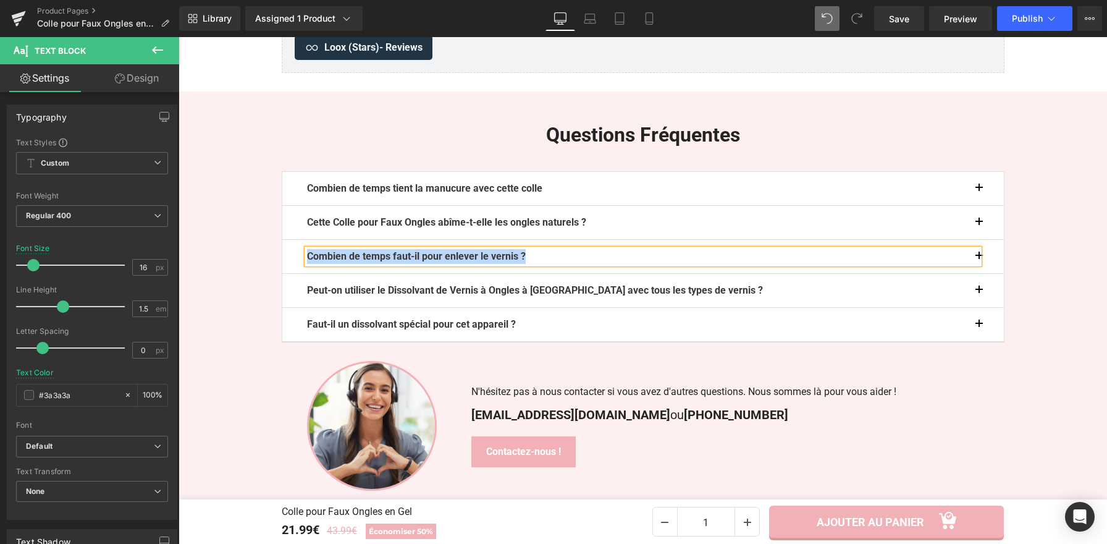
paste div
click at [980, 260] on button "button" at bounding box center [992, 256] width 25 height 33
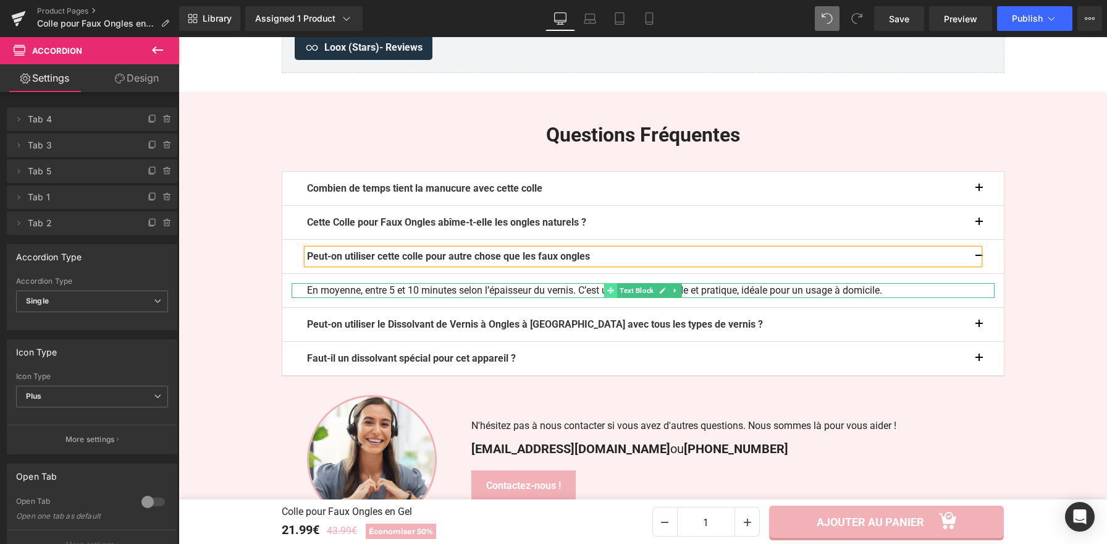
click at [608, 294] on icon at bounding box center [611, 290] width 7 height 7
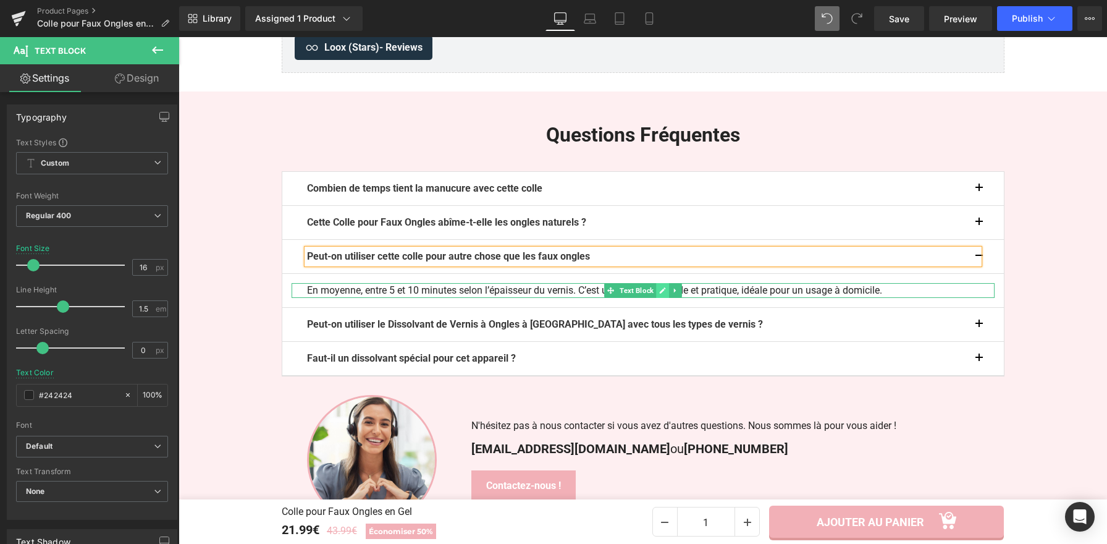
click at [661, 294] on icon at bounding box center [662, 290] width 7 height 7
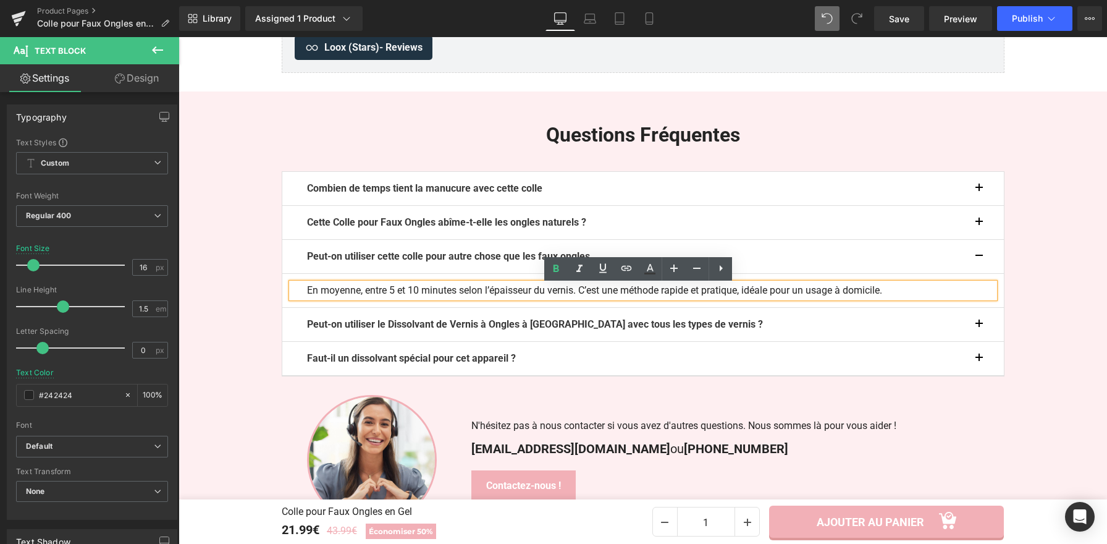
click at [661, 295] on p "En moyenne, entre 5 et 10 minutes selon l’épaisseur du vernis. C’est une méthod…" at bounding box center [643, 290] width 672 height 15
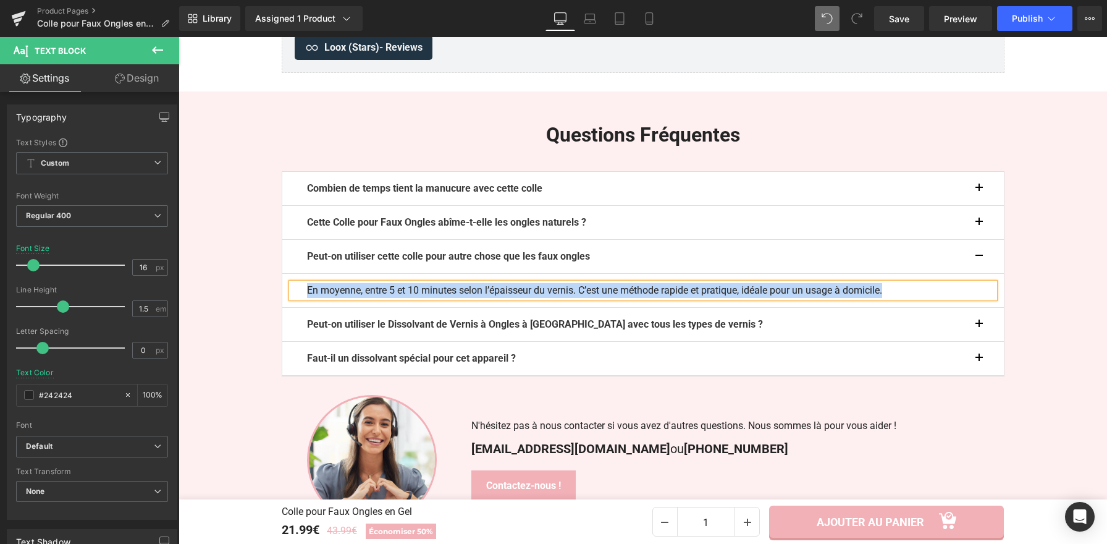
paste div
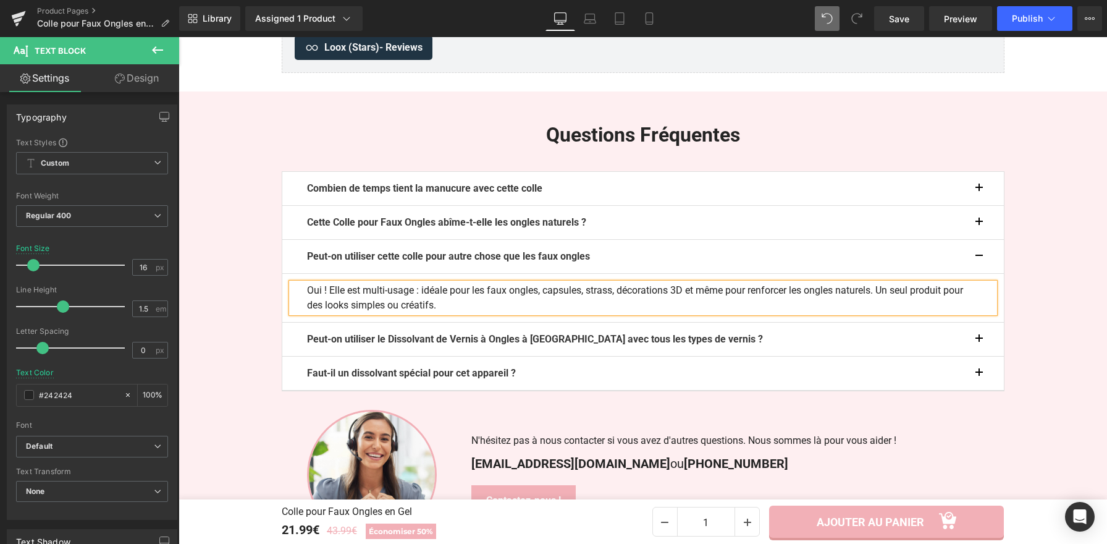
click at [980, 260] on span "button" at bounding box center [980, 260] width 0 height 0
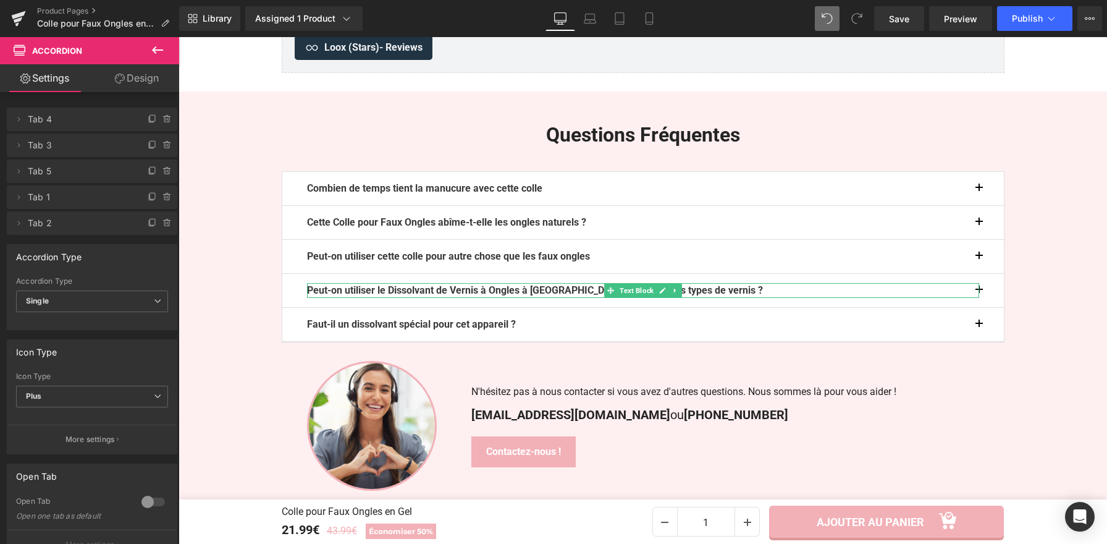
click at [726, 291] on p "Peut-on utiliser le Dissolvant de Vernis à Ongles à Vapeur avec tous les types …" at bounding box center [643, 290] width 672 height 15
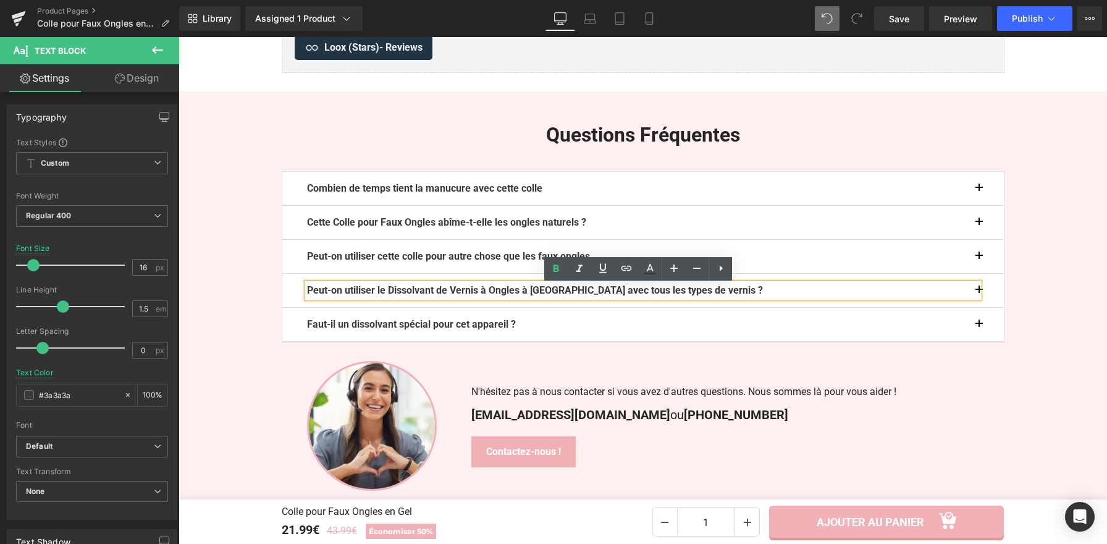
click at [726, 291] on p "Peut-on utiliser le Dissolvant de Vernis à Ongles à Vapeur avec tous les types …" at bounding box center [643, 290] width 672 height 15
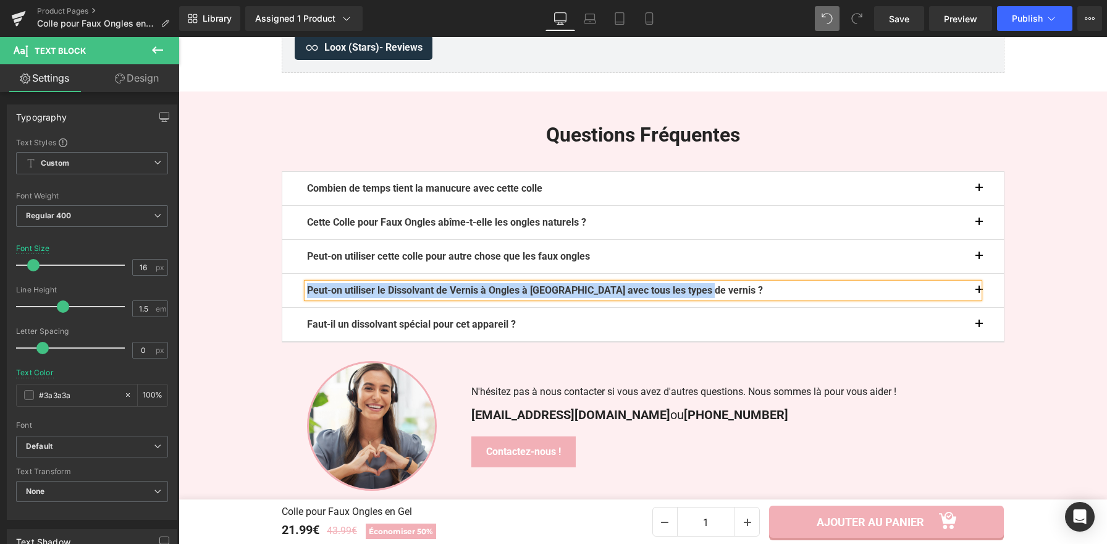
paste div
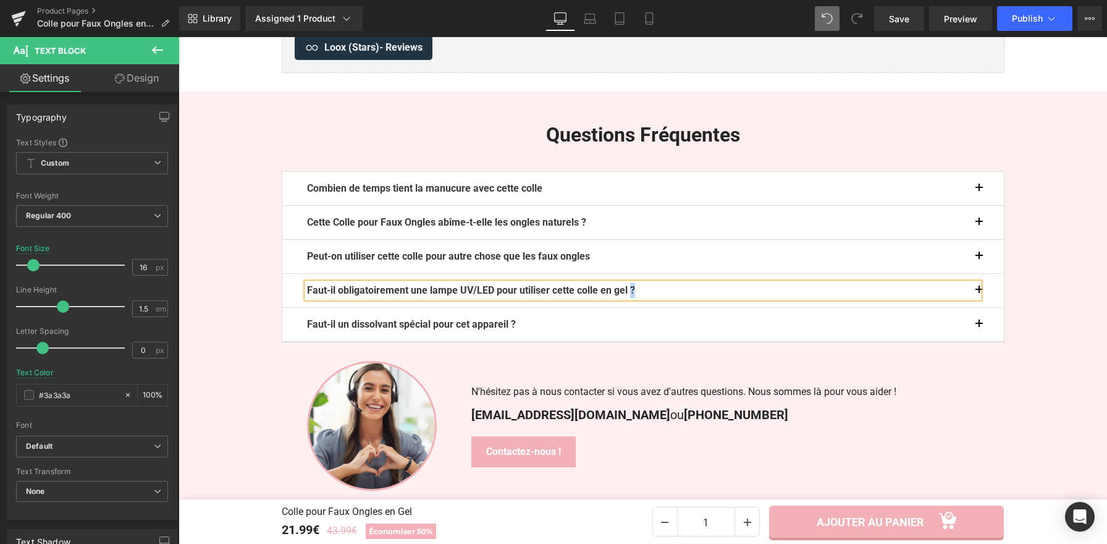
drag, startPoint x: 652, startPoint y: 291, endPoint x: 646, endPoint y: 293, distance: 6.5
click at [646, 293] on p "Faut-il obligatoirement une lampe UV/LED pour utiliser cette colle en gel ?" at bounding box center [643, 290] width 672 height 15
copy b "?"
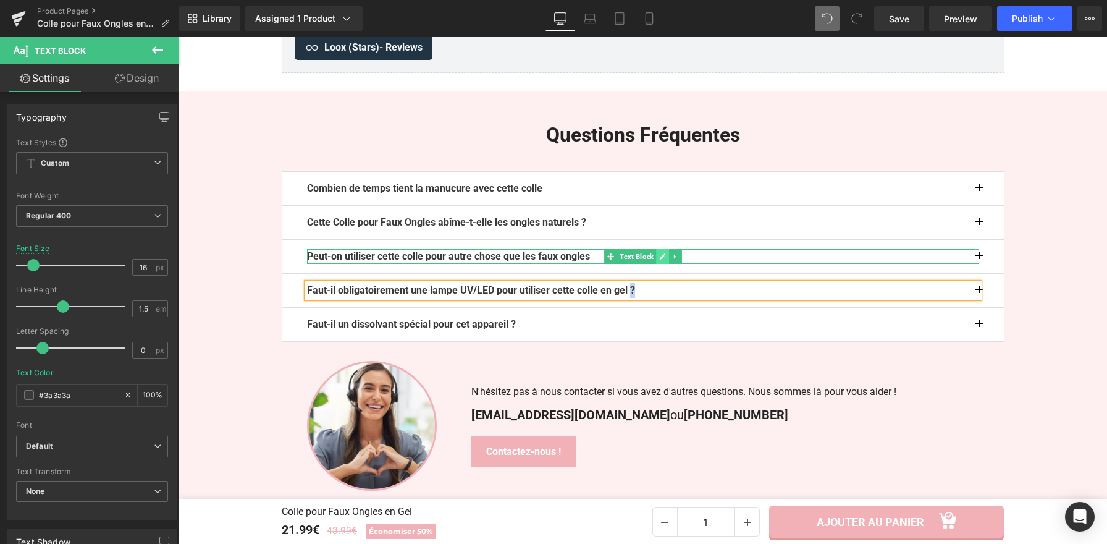
click at [659, 258] on icon at bounding box center [662, 256] width 6 height 6
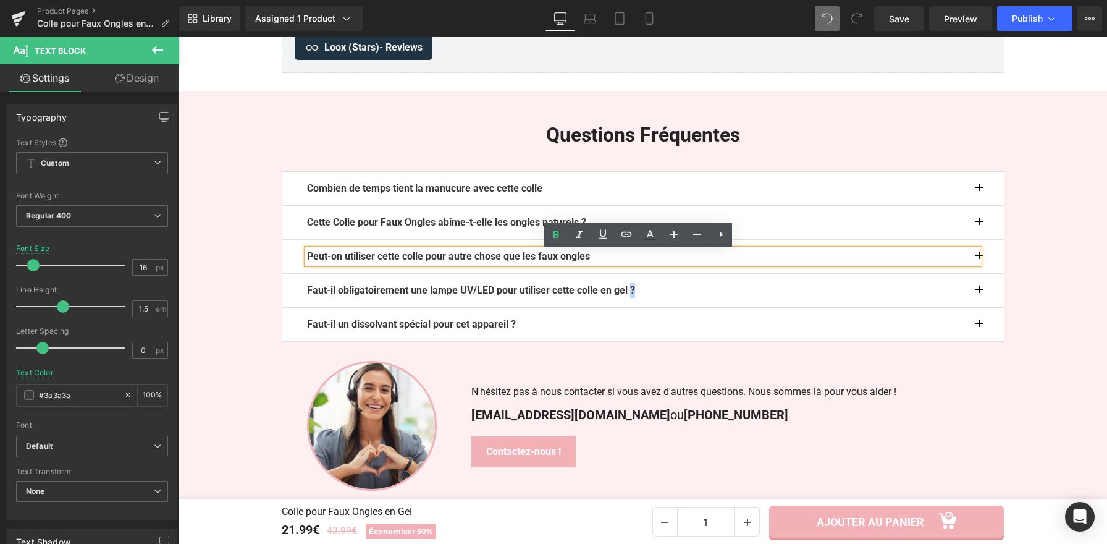
click at [661, 259] on p "Peut-on utiliser cette colle pour autre chose que les faux ongles" at bounding box center [643, 256] width 672 height 15
click at [980, 294] on button "button" at bounding box center [992, 290] width 25 height 33
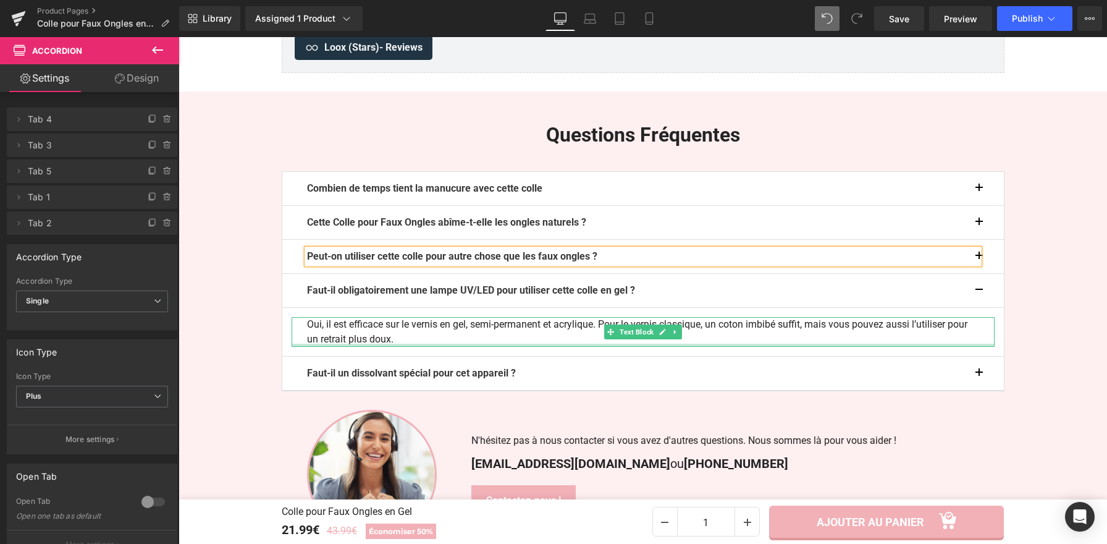
click at [395, 345] on p "Oui, il est efficace sur le vernis en gel, semi-permanent et acrylique. Pour le…" at bounding box center [643, 332] width 672 height 30
click at [396, 342] on p "Oui, il est efficace sur le vernis en gel, semi-permanent et acrylique. Pour le…" at bounding box center [643, 332] width 672 height 30
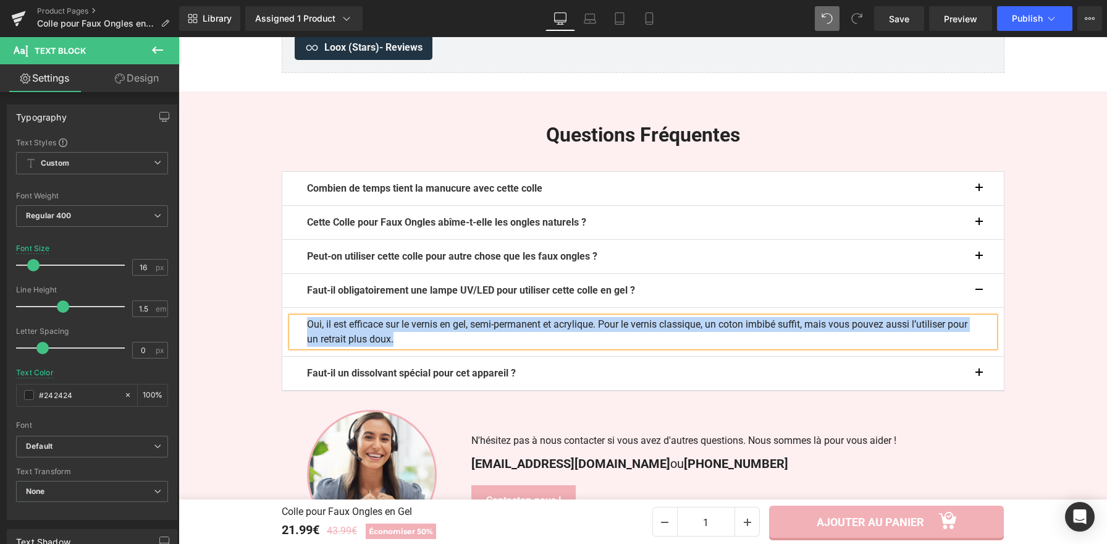
paste div
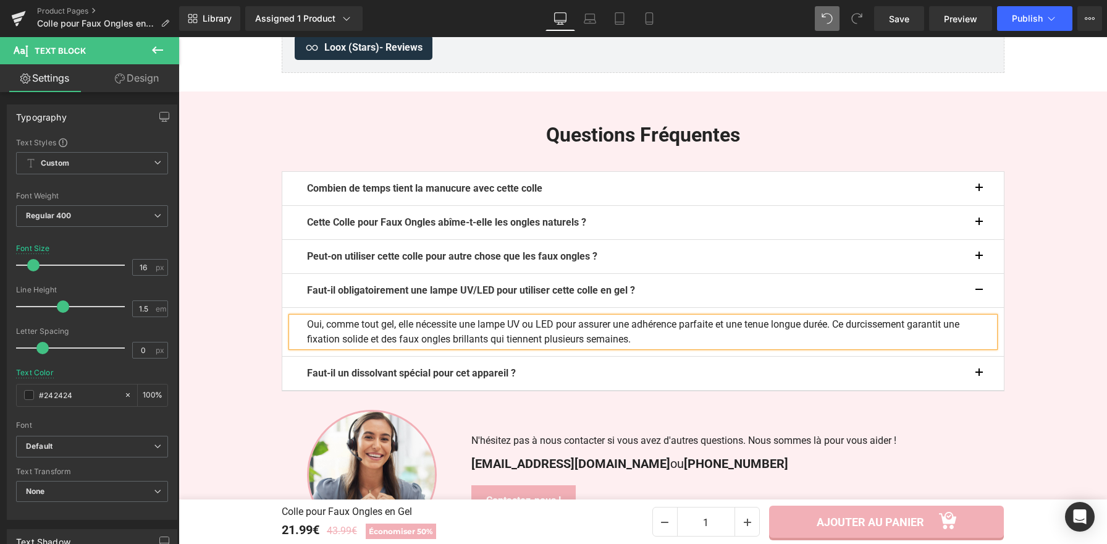
click at [980, 289] on button "button" at bounding box center [992, 290] width 25 height 33
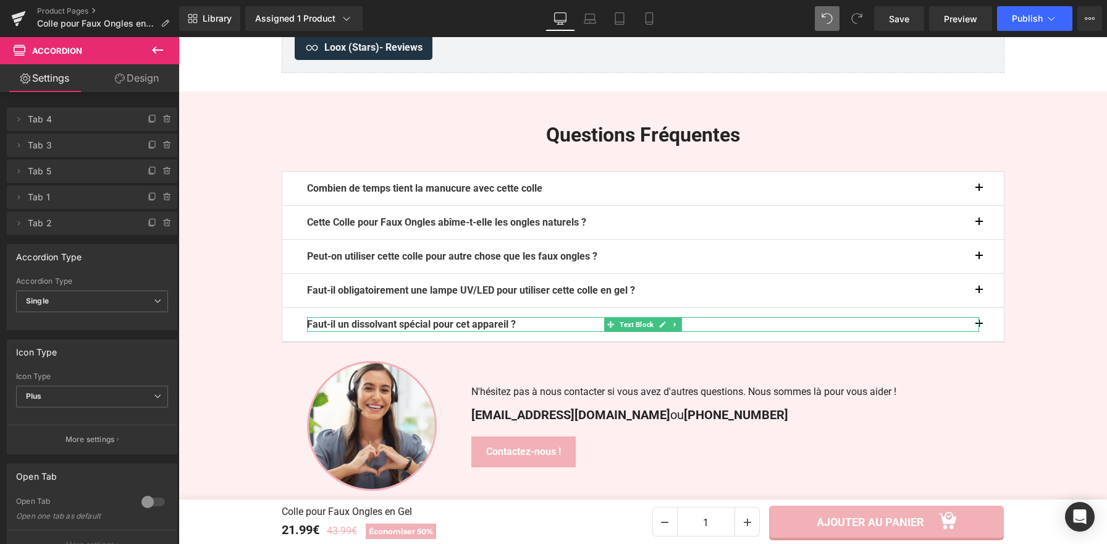
click at [535, 326] on p "Faut-il un dissolvant spécial pour cet appareil ?" at bounding box center [643, 324] width 672 height 15
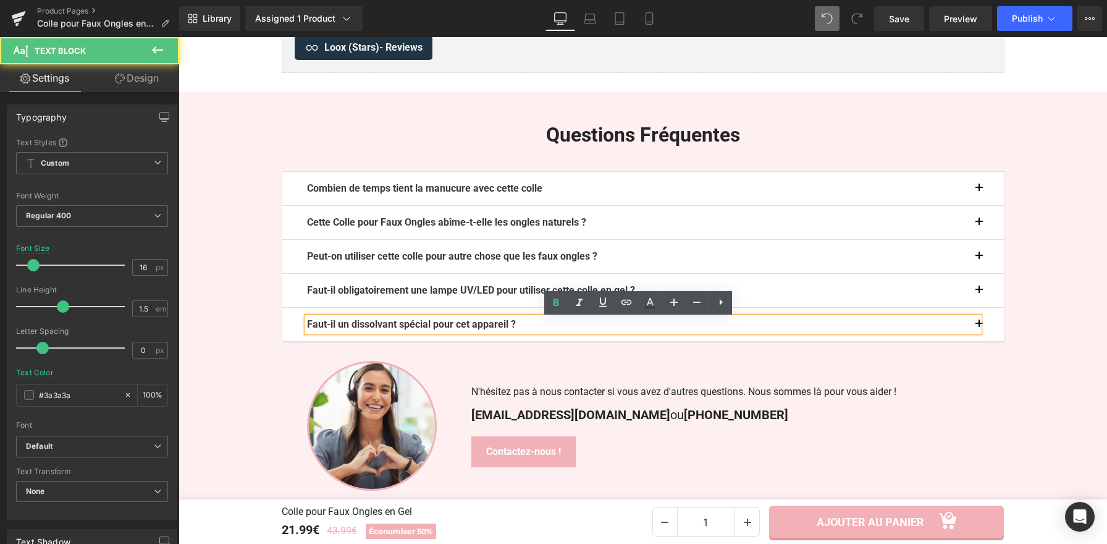
click at [535, 326] on p "Faut-il un dissolvant spécial pour cet appareil ?" at bounding box center [643, 324] width 672 height 15
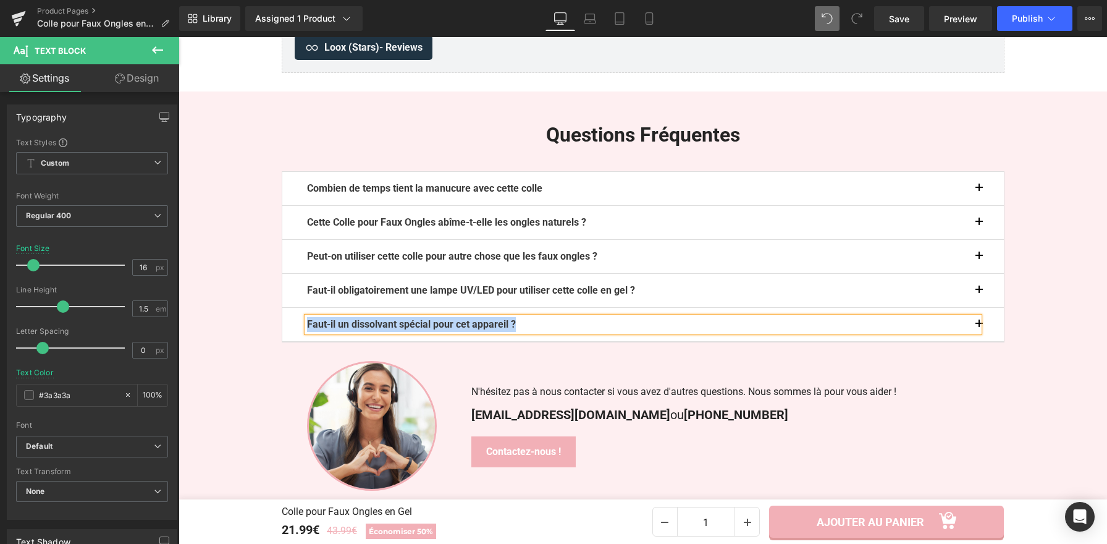
paste div
click at [981, 327] on button "button" at bounding box center [992, 324] width 25 height 33
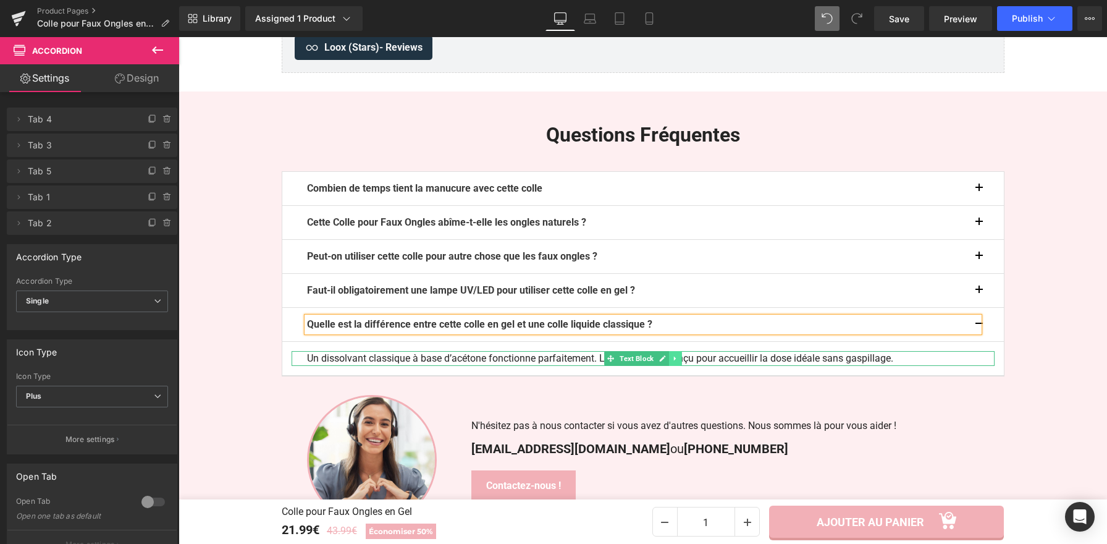
click at [672, 358] on icon at bounding box center [675, 358] width 7 height 7
click at [641, 360] on icon at bounding box center [643, 358] width 7 height 7
click at [641, 360] on p "Un dissolvant classique à base d’acétone fonctionne parfaitement. Le récipient …" at bounding box center [643, 358] width 672 height 15
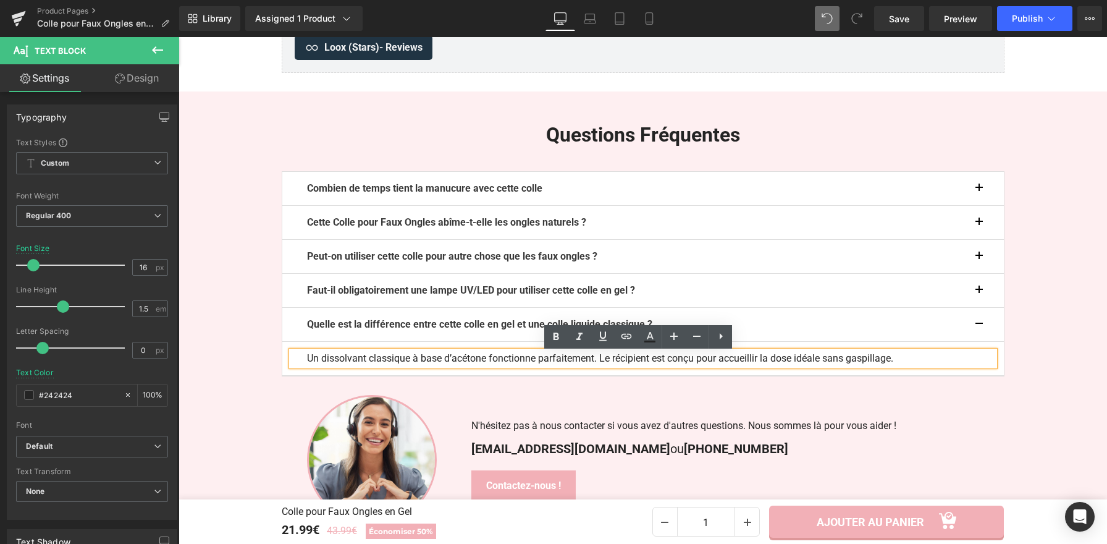
click at [641, 360] on p "Un dissolvant classique à base d’acétone fonctionne parfaitement. Le récipient …" at bounding box center [643, 358] width 672 height 15
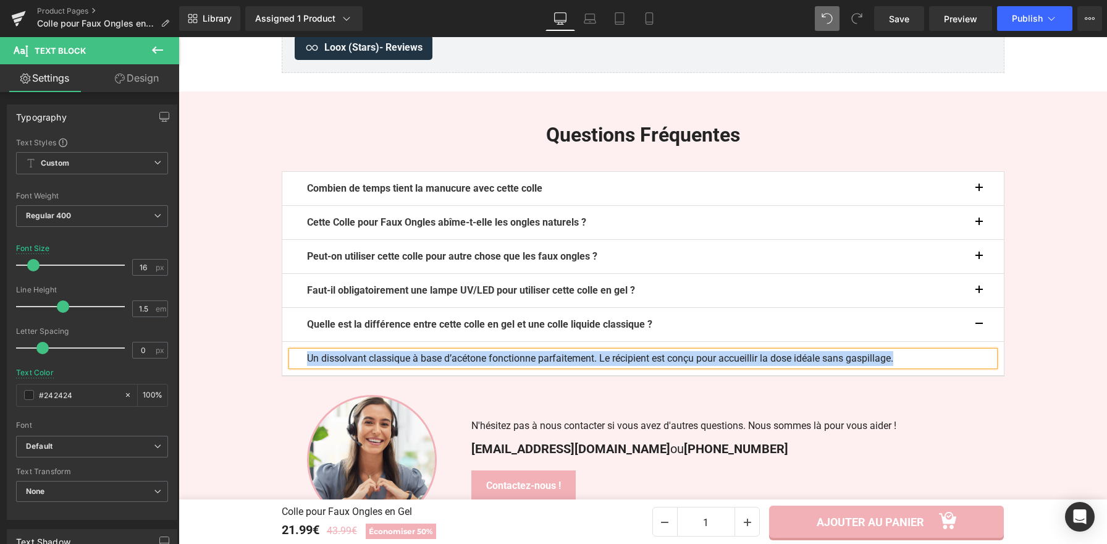
paste div
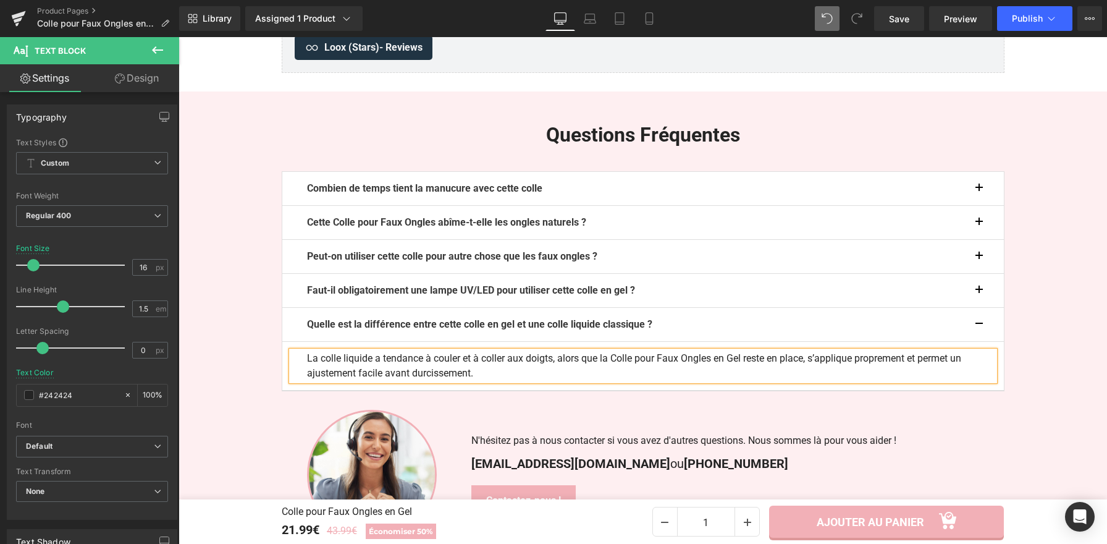
click at [980, 329] on button "button" at bounding box center [992, 324] width 25 height 33
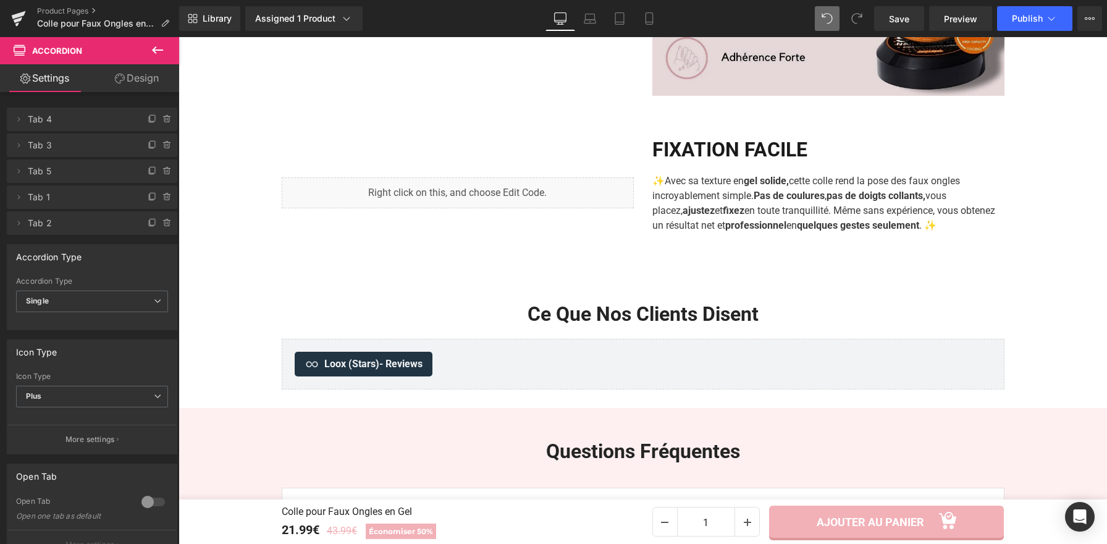
scroll to position [1770, 0]
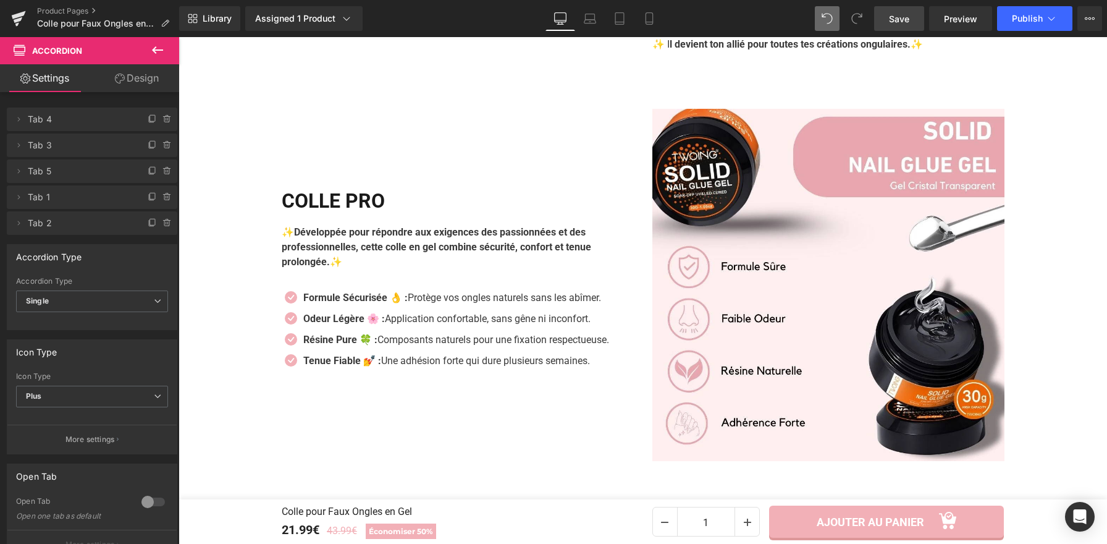
click at [900, 16] on span "Save" at bounding box center [899, 18] width 20 height 13
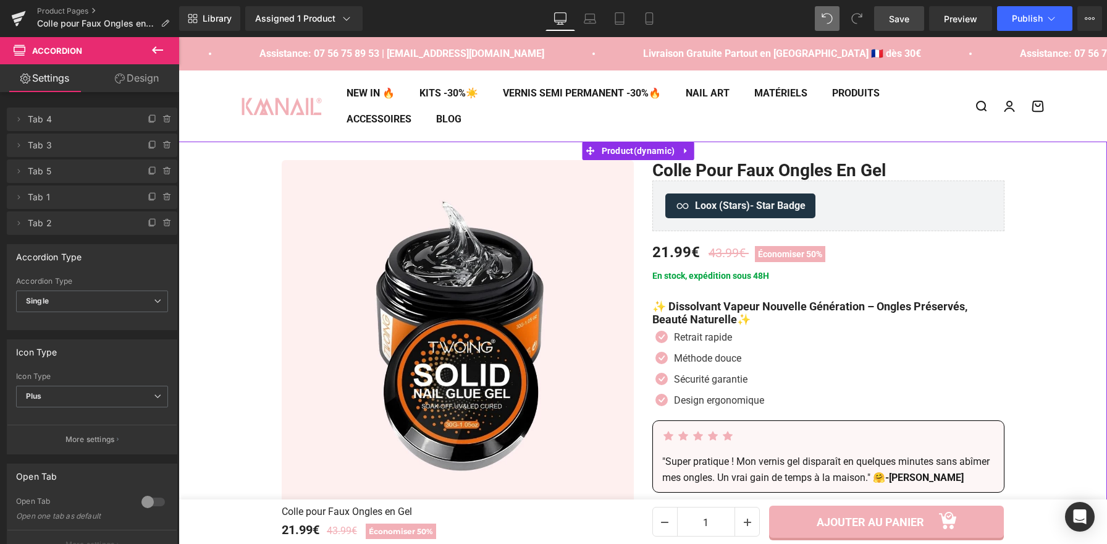
scroll to position [145, 0]
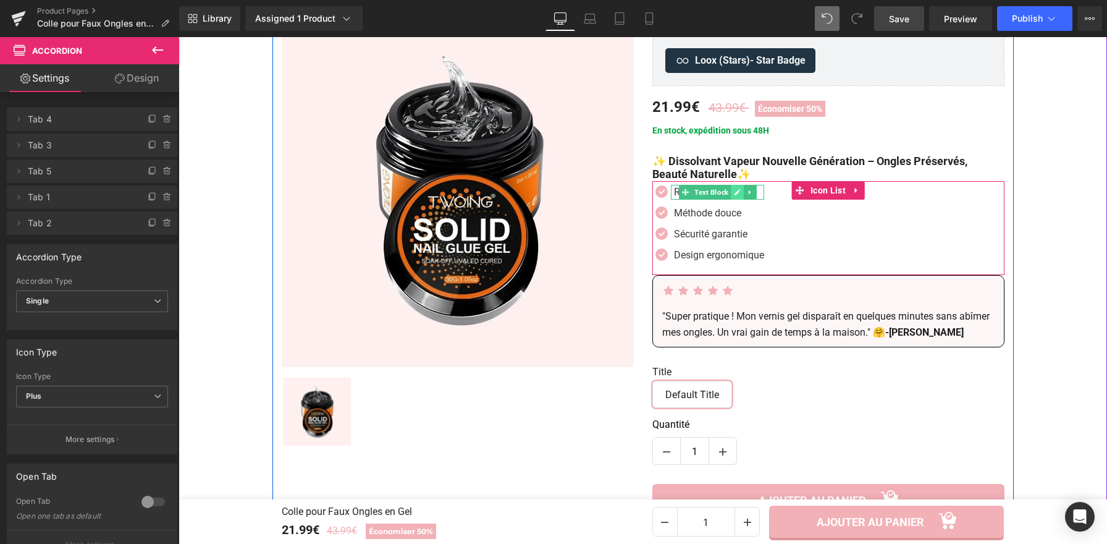
click at [734, 194] on icon at bounding box center [737, 191] width 7 height 7
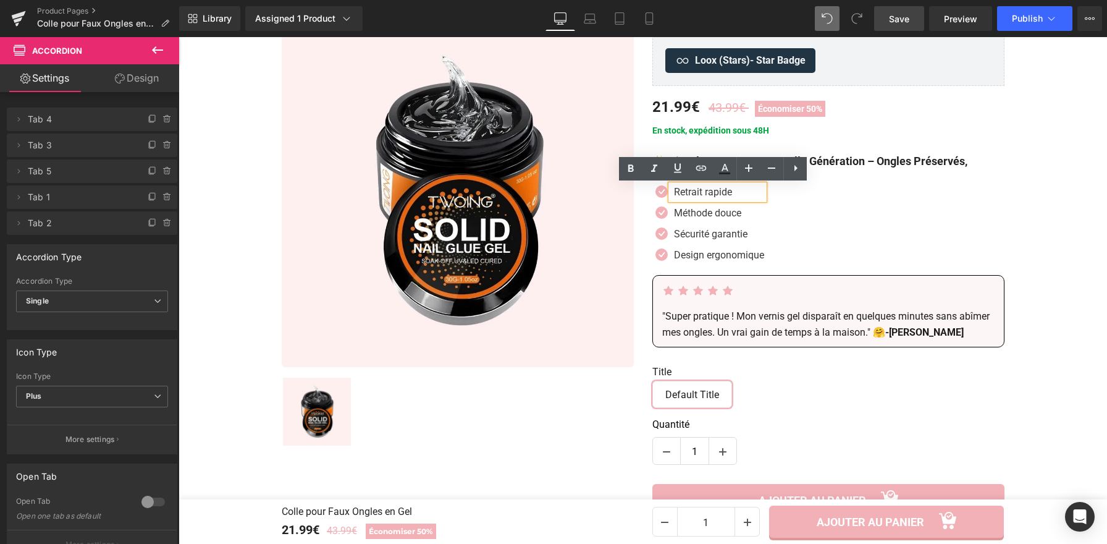
click at [734, 194] on p "Retrait rapide" at bounding box center [719, 192] width 90 height 15
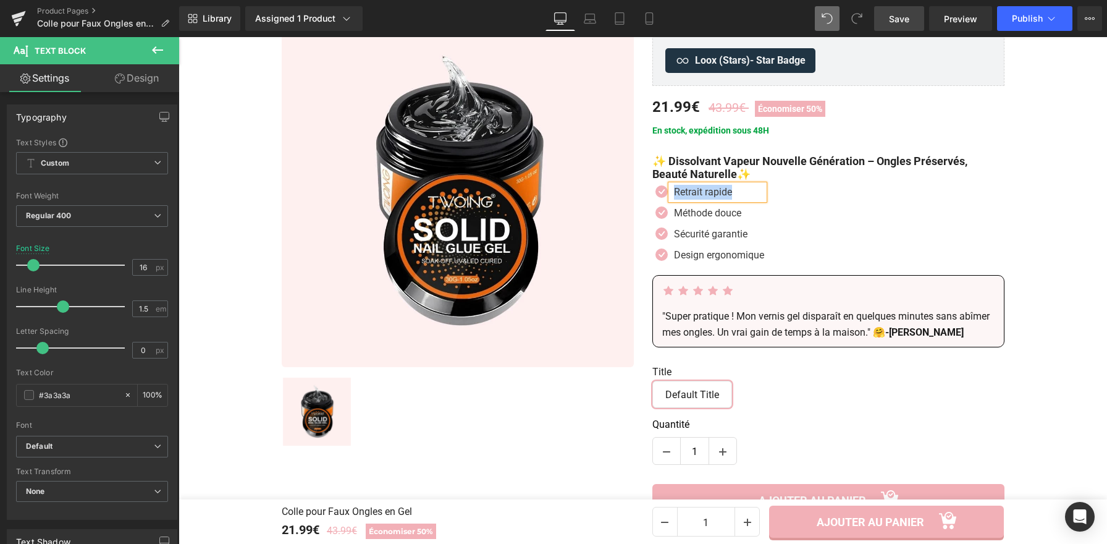
paste div
drag, startPoint x: 716, startPoint y: 190, endPoint x: 669, endPoint y: 187, distance: 46.4
click at [674, 187] on p "Fixation Sûre" at bounding box center [719, 192] width 90 height 15
click at [736, 235] on icon at bounding box center [737, 234] width 7 height 7
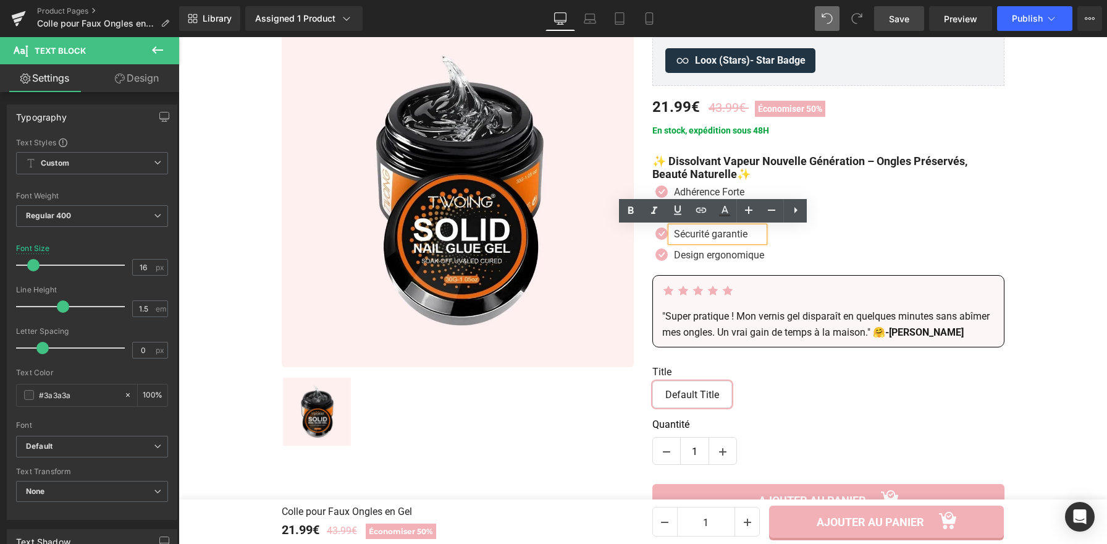
click at [736, 235] on p "Sécurité garantie" at bounding box center [719, 234] width 90 height 15
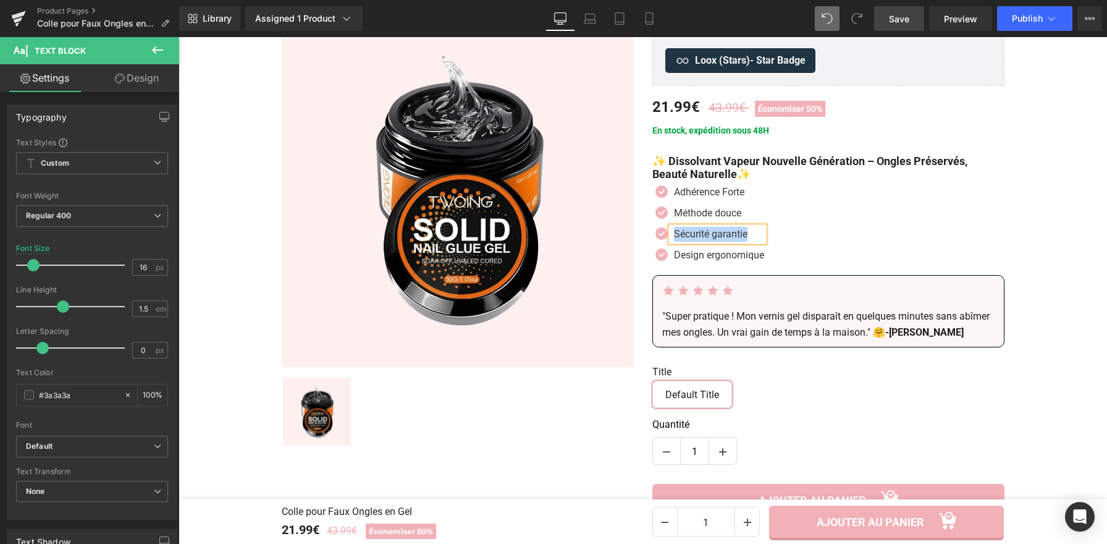
paste div
click at [747, 256] on icon at bounding box center [750, 255] width 7 height 7
click at [712, 253] on link at bounding box center [718, 255] width 13 height 15
click at [709, 253] on p "Design ergonomique" at bounding box center [719, 255] width 90 height 15
paste div
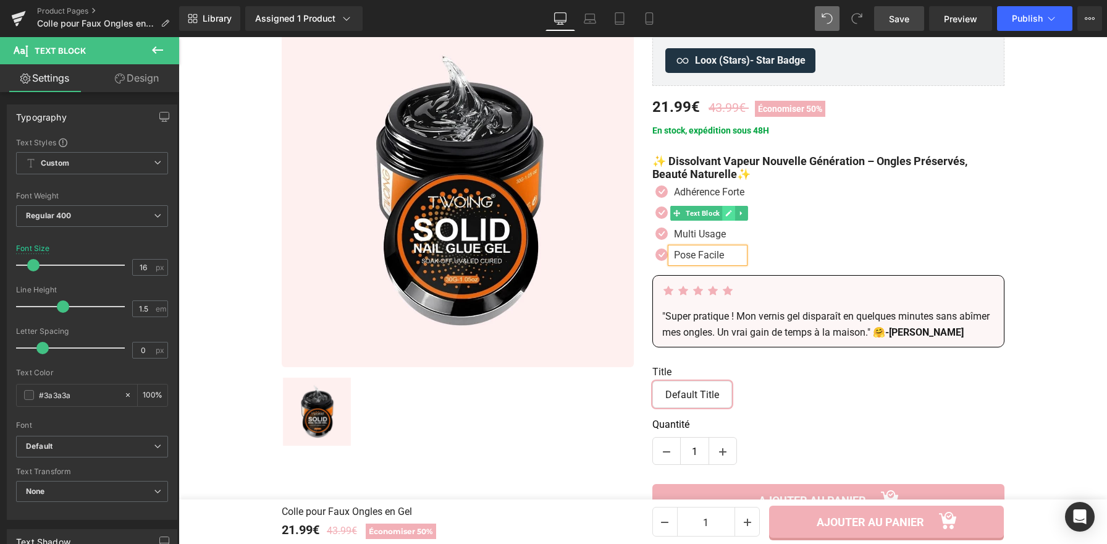
click at [726, 216] on icon at bounding box center [729, 213] width 7 height 7
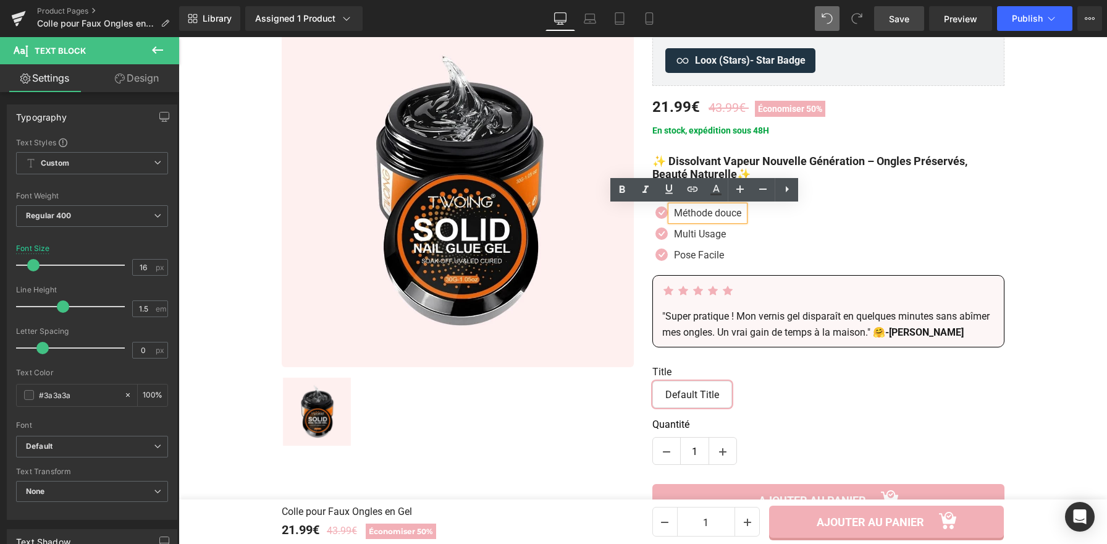
click at [726, 216] on p "Méthode douce" at bounding box center [709, 213] width 70 height 15
paste div
click at [854, 216] on div "Icon Adhérence Forte Text Block Icon Tenue Longue Text Block Icon" at bounding box center [829, 227] width 352 height 84
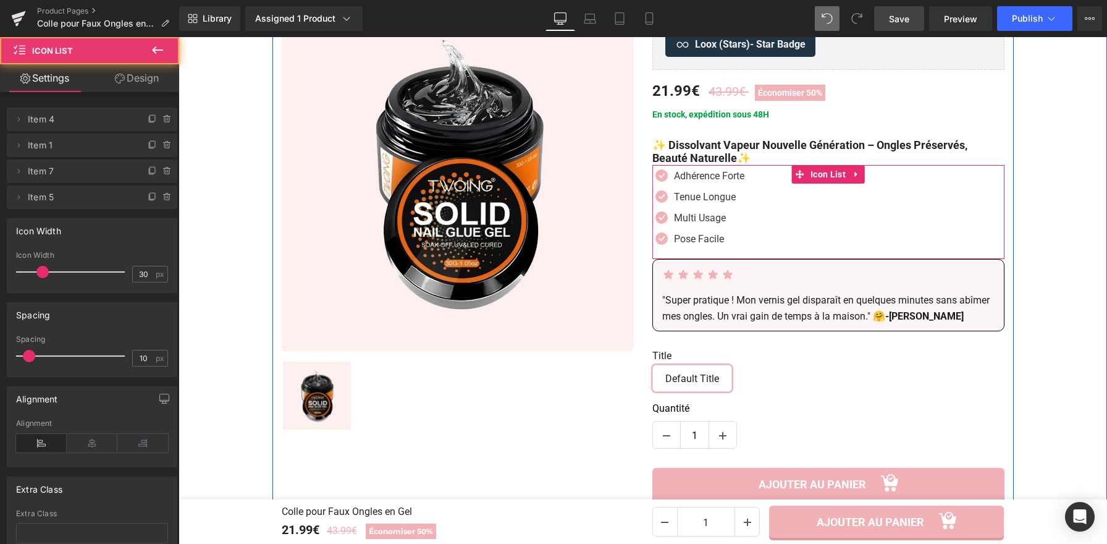
scroll to position [169, 0]
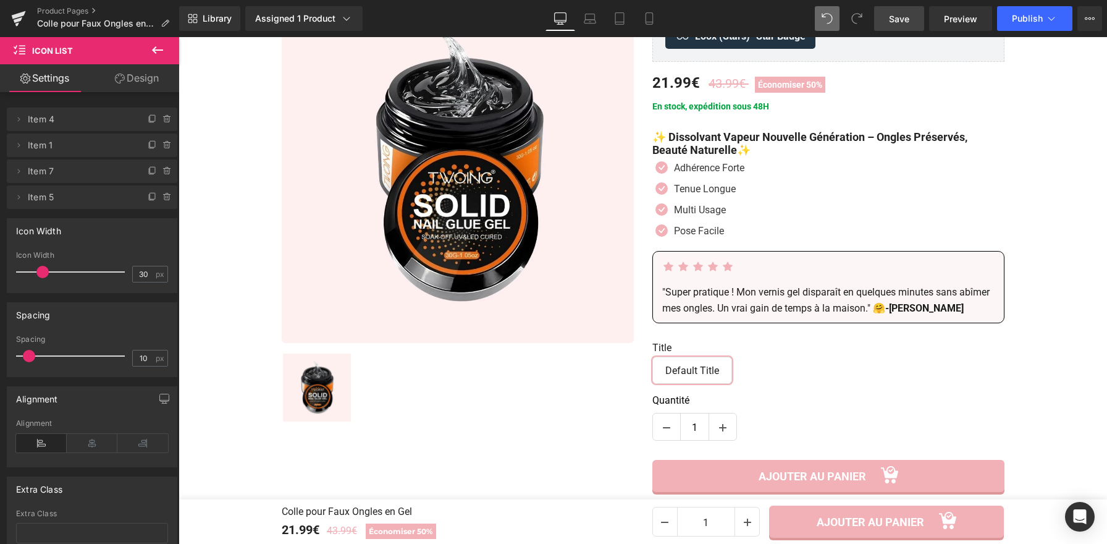
click at [899, 7] on link "Save" at bounding box center [899, 18] width 50 height 25
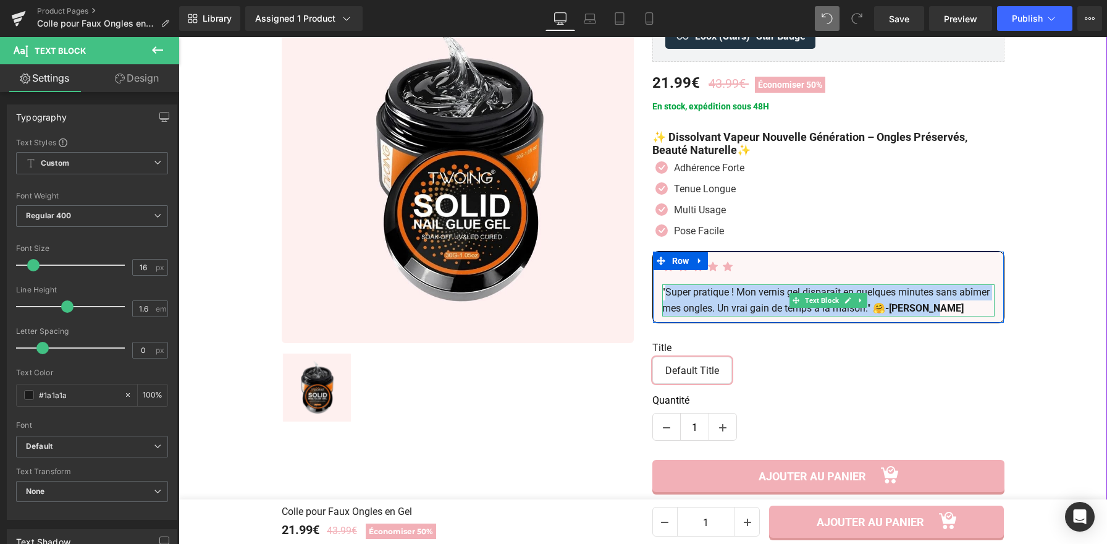
drag, startPoint x: 815, startPoint y: 311, endPoint x: 662, endPoint y: 293, distance: 153.7
click at [663, 293] on p ""Super pratique ! Mon vernis gel disparaît en quelques minutes sans abîmer mes …" at bounding box center [829, 300] width 332 height 32
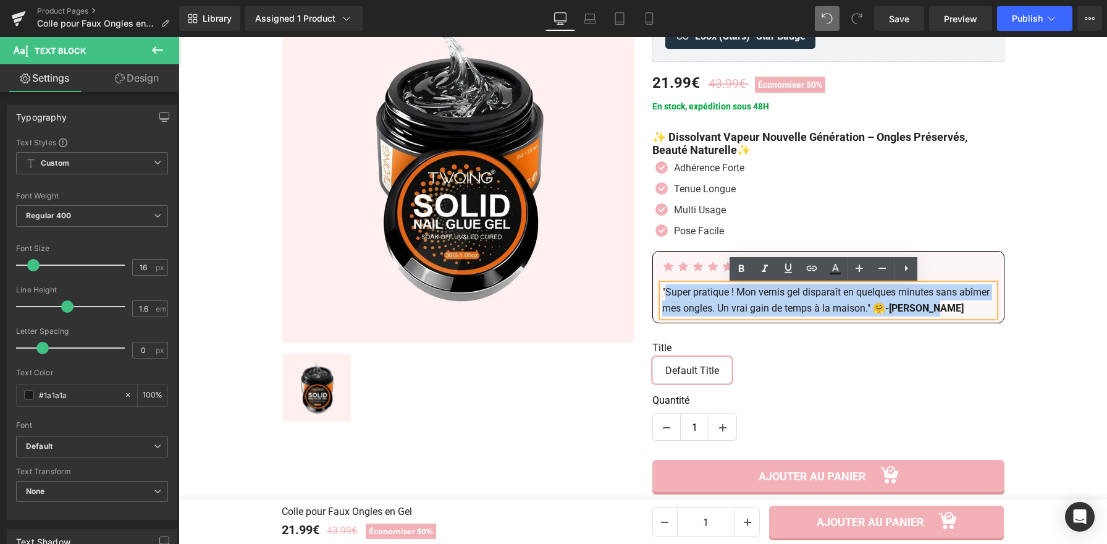
copy p "Super pratique ! Mon vernis gel disparaît en quelques minutes sans abîmer mes o…"
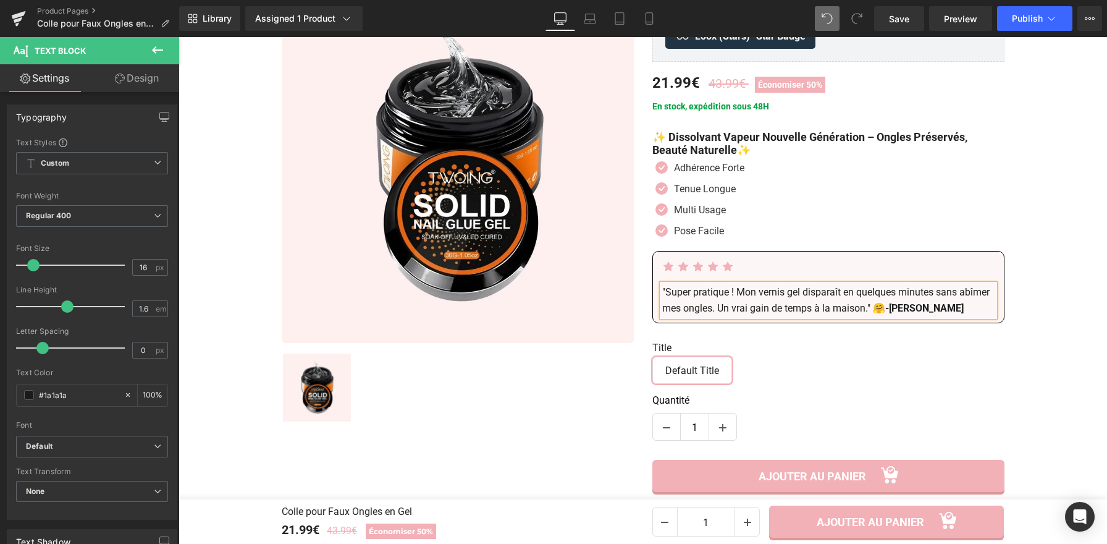
drag, startPoint x: 960, startPoint y: 316, endPoint x: 903, endPoint y: 307, distance: 58.2
click at [960, 316] on p ""Super pratique ! Mon vernis gel disparaît en quelques minutes sans abîmer mes …" at bounding box center [829, 300] width 332 height 32
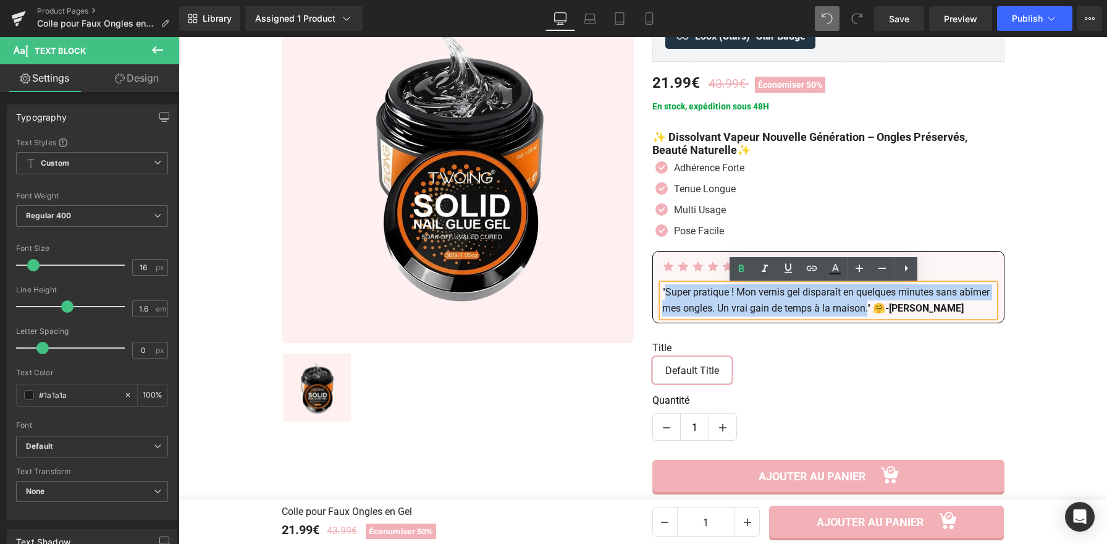
drag, startPoint x: 891, startPoint y: 310, endPoint x: 664, endPoint y: 294, distance: 226.7
click at [664, 294] on p ""Super pratique ! Mon vernis gel disparaît en quelques minutes sans abîmer mes …" at bounding box center [829, 300] width 332 height 32
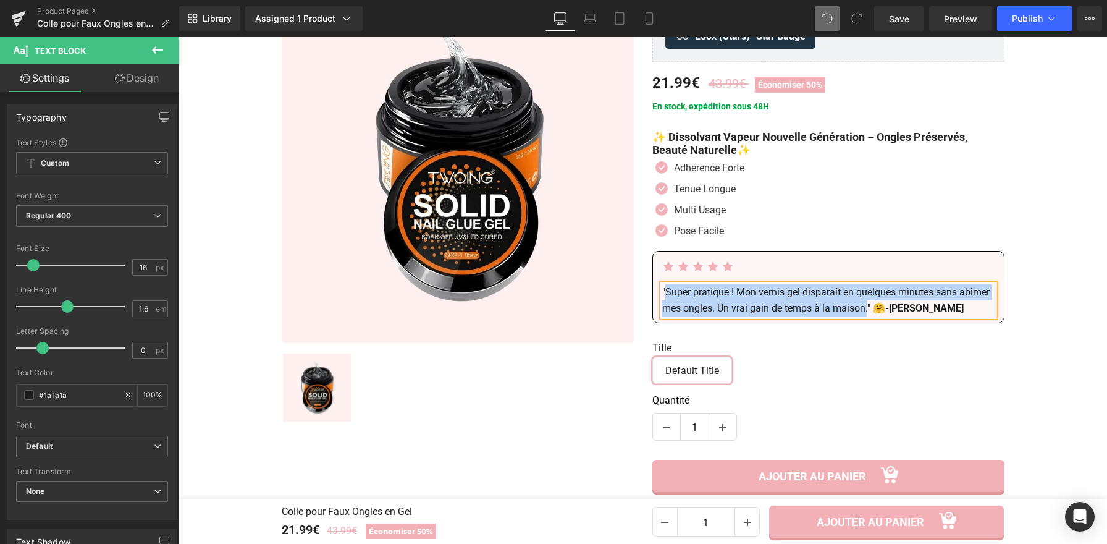
paste div
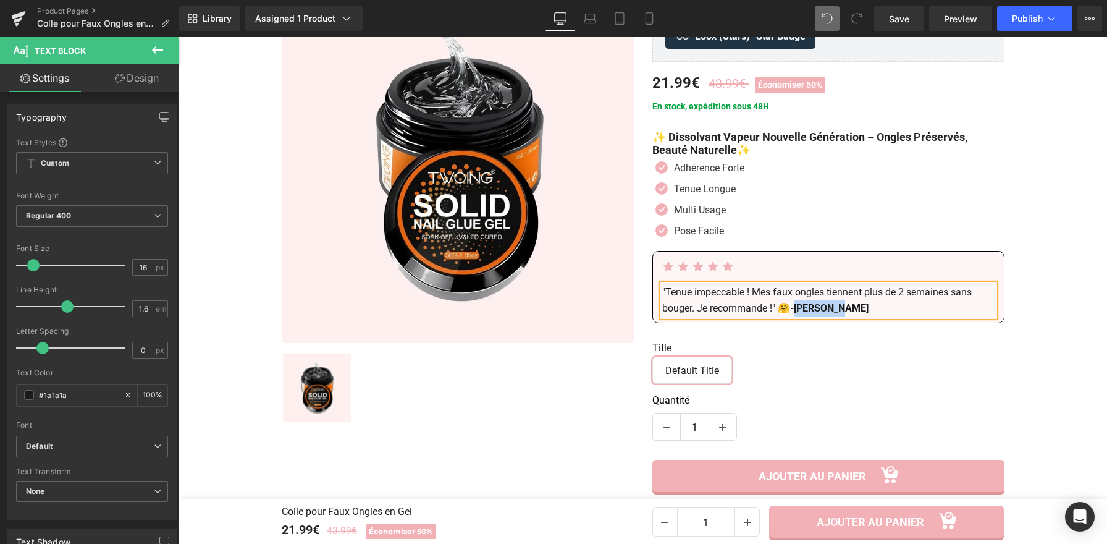
drag, startPoint x: 840, startPoint y: 308, endPoint x: 796, endPoint y: 310, distance: 44.5
click at [796, 310] on p ""Tenue impeccable ! Mes faux ongles tiennent plus de 2 semaines sans bouger. Je…" at bounding box center [829, 300] width 332 height 32
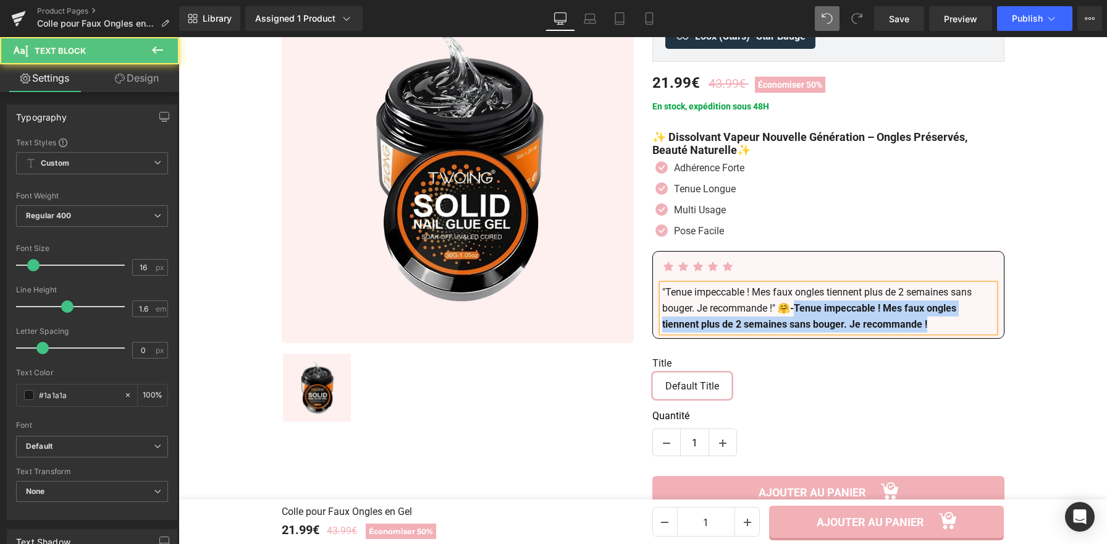
drag, startPoint x: 797, startPoint y: 308, endPoint x: 937, endPoint y: 329, distance: 141.8
click at [937, 329] on strong "-Tenue impeccable ! Mes faux ongles tiennent plus de 2 semaines sans bouger. Je…" at bounding box center [810, 316] width 294 height 28
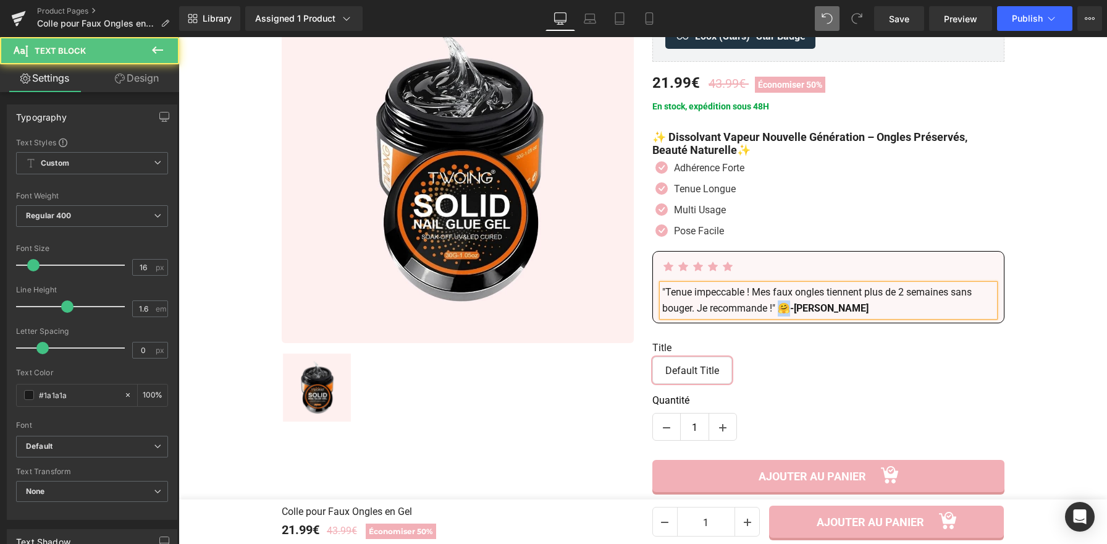
drag, startPoint x: 789, startPoint y: 310, endPoint x: 780, endPoint y: 310, distance: 8.7
click at [781, 310] on p ""Tenue impeccable ! Mes faux ongles tiennent plus de 2 semaines sans bouger. Je…" at bounding box center [829, 300] width 332 height 32
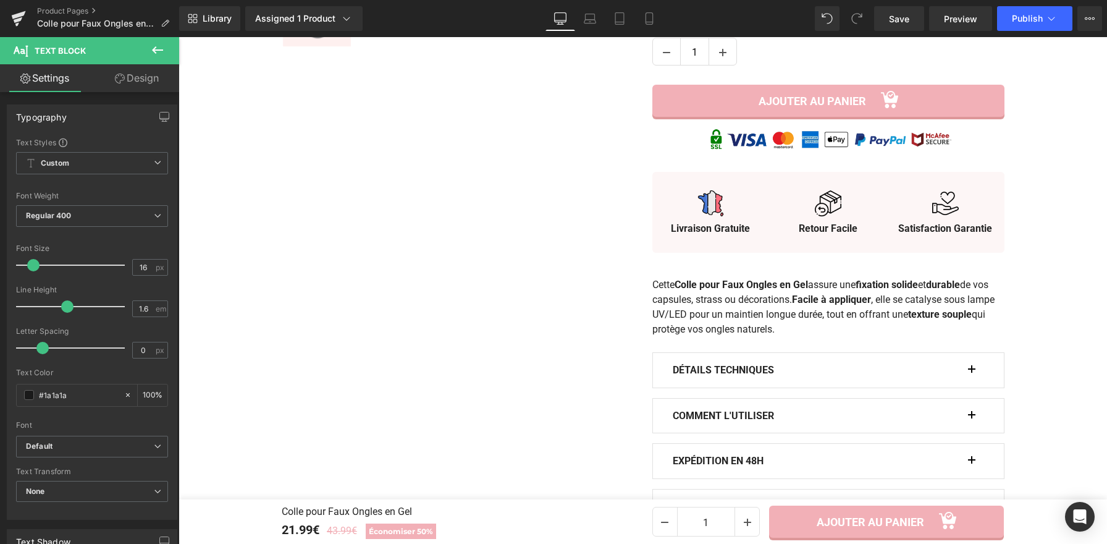
scroll to position [659, 0]
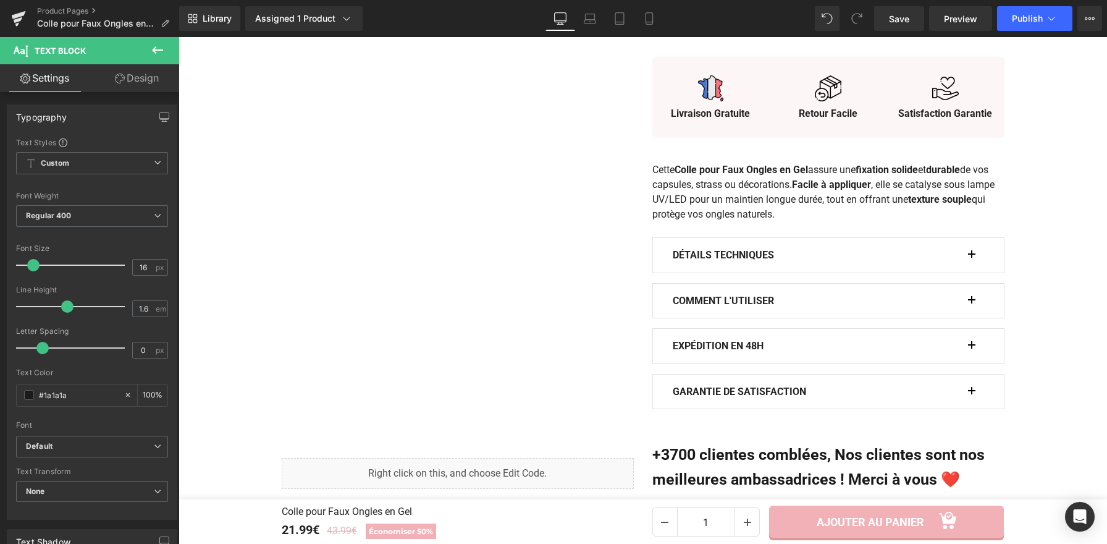
click at [972, 257] on button "button" at bounding box center [978, 255] width 12 height 35
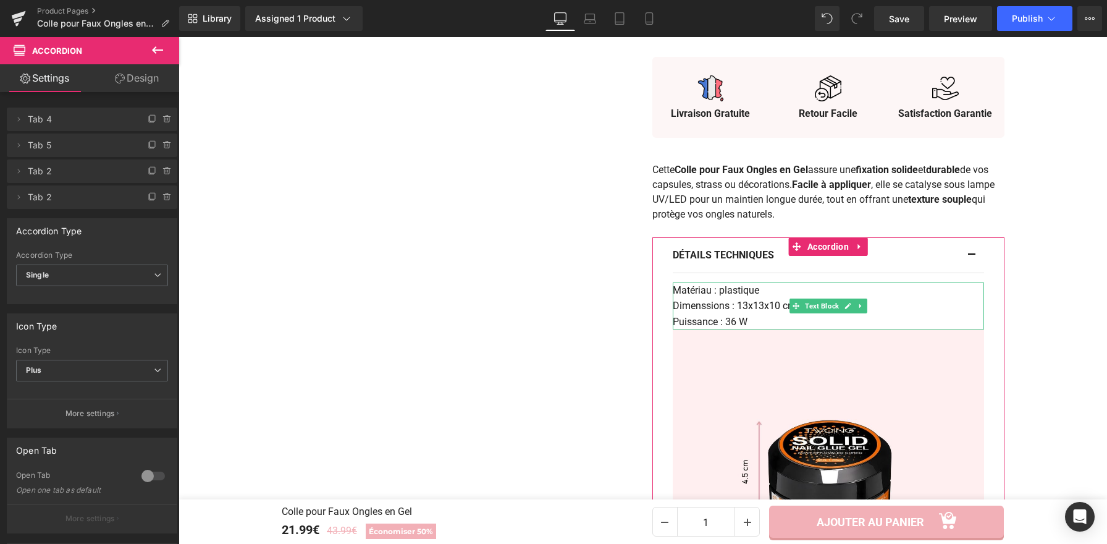
click at [751, 326] on p "Puissance : 36 W" at bounding box center [828, 322] width 311 height 16
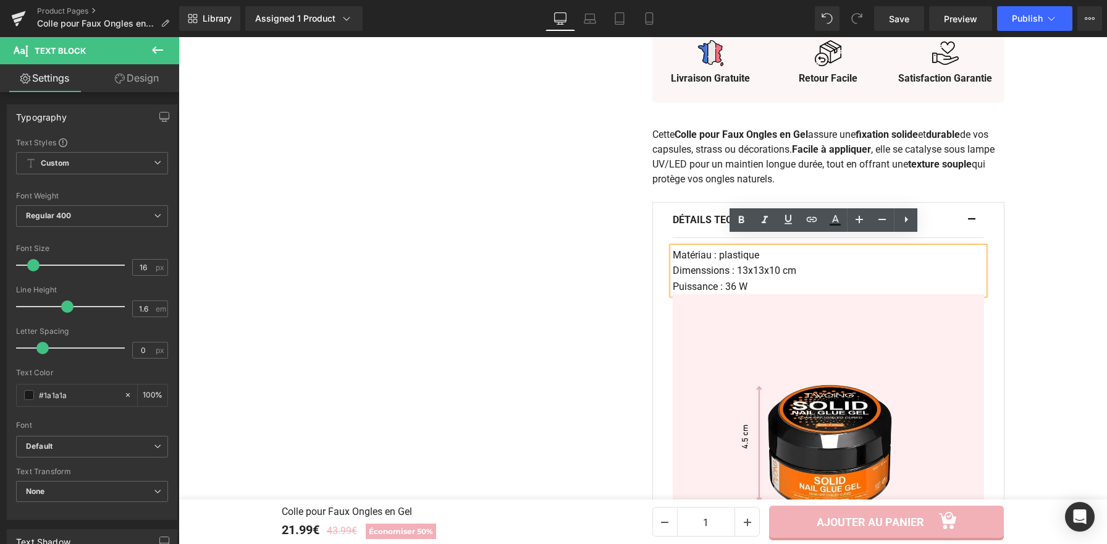
scroll to position [708, 0]
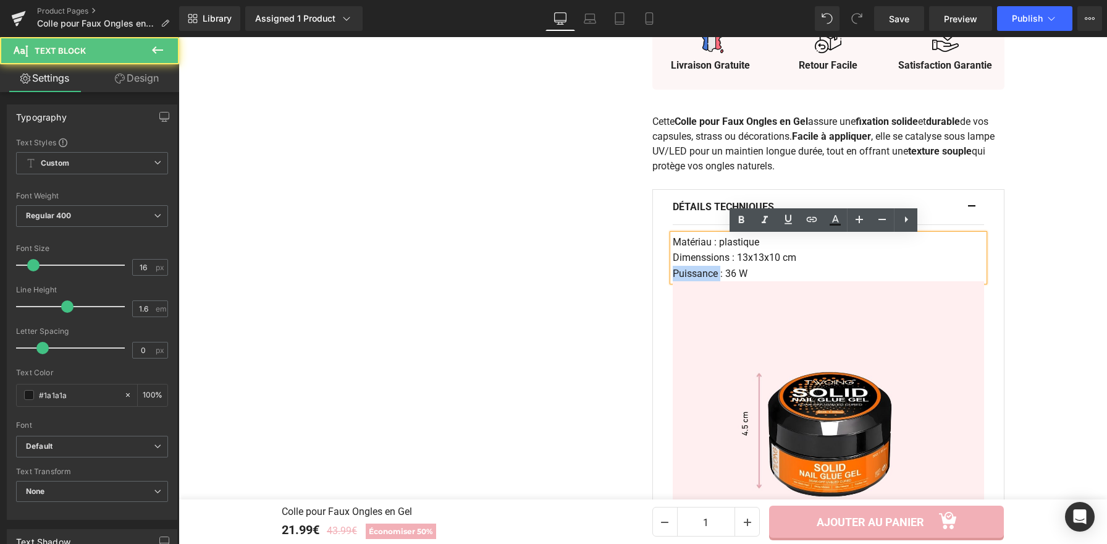
drag, startPoint x: 717, startPoint y: 275, endPoint x: 653, endPoint y: 272, distance: 64.3
click at [653, 272] on div "Détails Techniques Text Block Matériau : plastique Dimenssions : 13x13x10 cm Pu…" at bounding box center [829, 395] width 352 height 413
click at [753, 271] on p "Puissance : 36 W" at bounding box center [828, 274] width 311 height 16
drag, startPoint x: 736, startPoint y: 274, endPoint x: 669, endPoint y: 274, distance: 67.4
click at [673, 274] on p "Puissance : 36 W" at bounding box center [828, 274] width 311 height 16
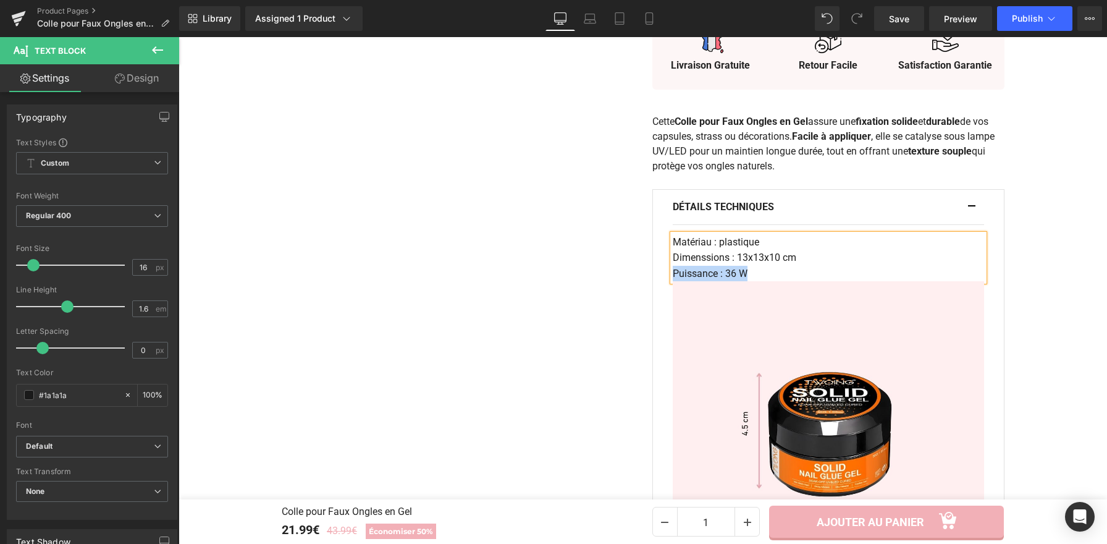
paste div
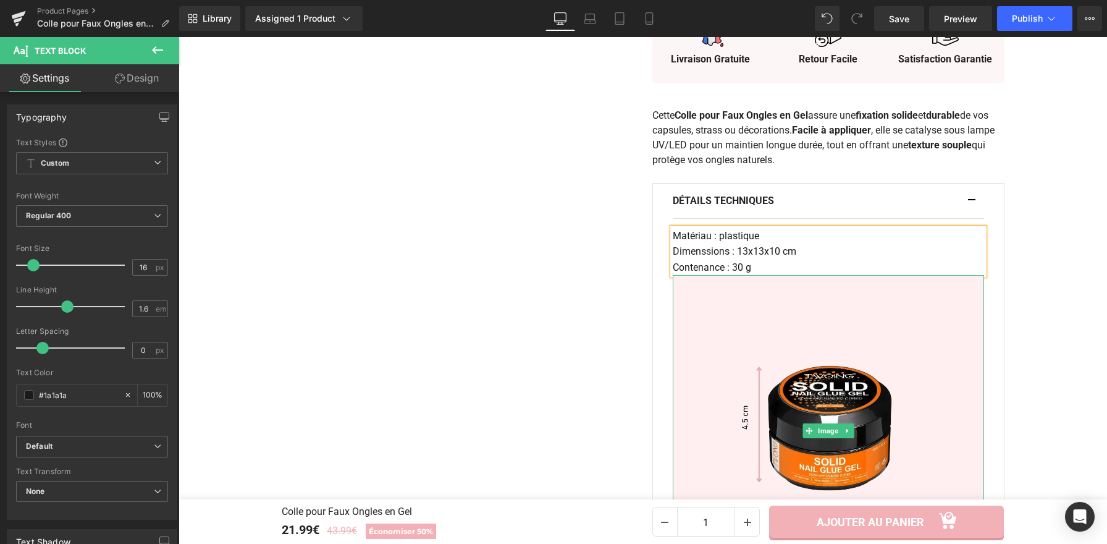
scroll to position [732, 0]
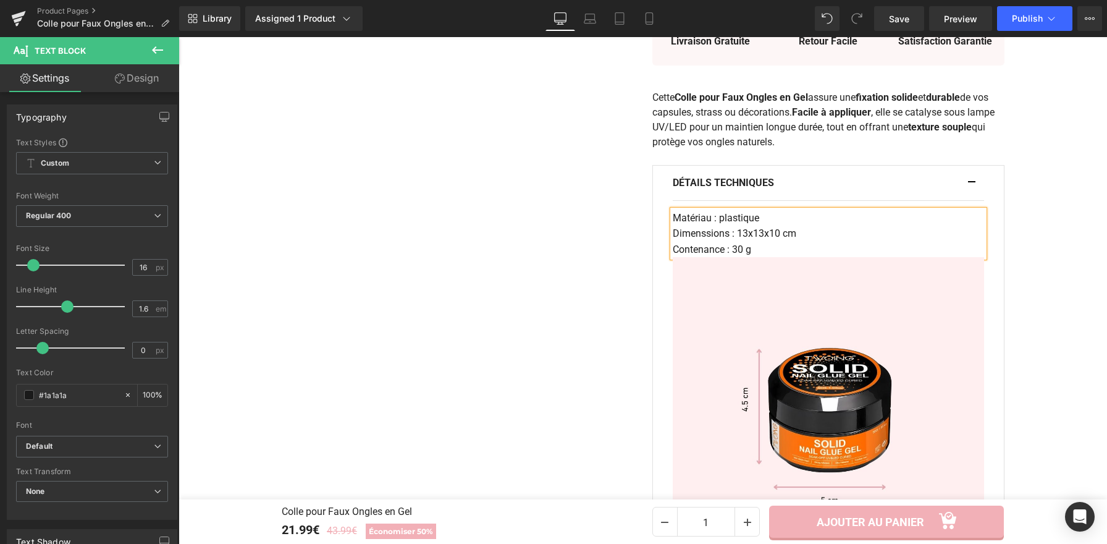
click at [744, 239] on p "Dimenssions : 13x13x10 cm" at bounding box center [828, 234] width 311 height 16
drag, startPoint x: 777, startPoint y: 235, endPoint x: 764, endPoint y: 235, distance: 13.6
click at [764, 235] on p "Dimenssions : 4.5x13x10 cm" at bounding box center [828, 234] width 311 height 16
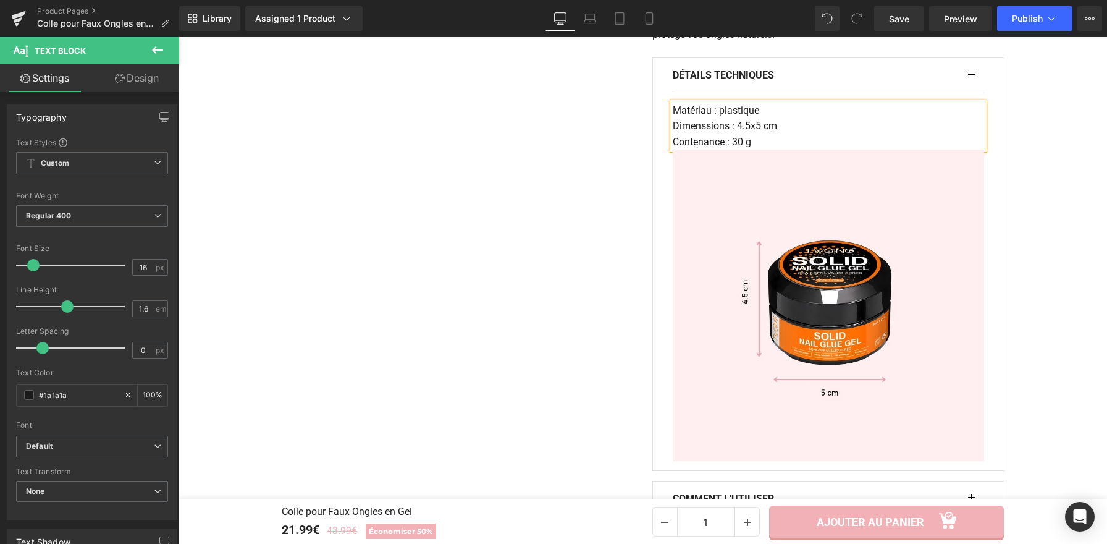
click at [816, 128] on p "Dimenssions : 4.5x5 cm" at bounding box center [828, 126] width 311 height 16
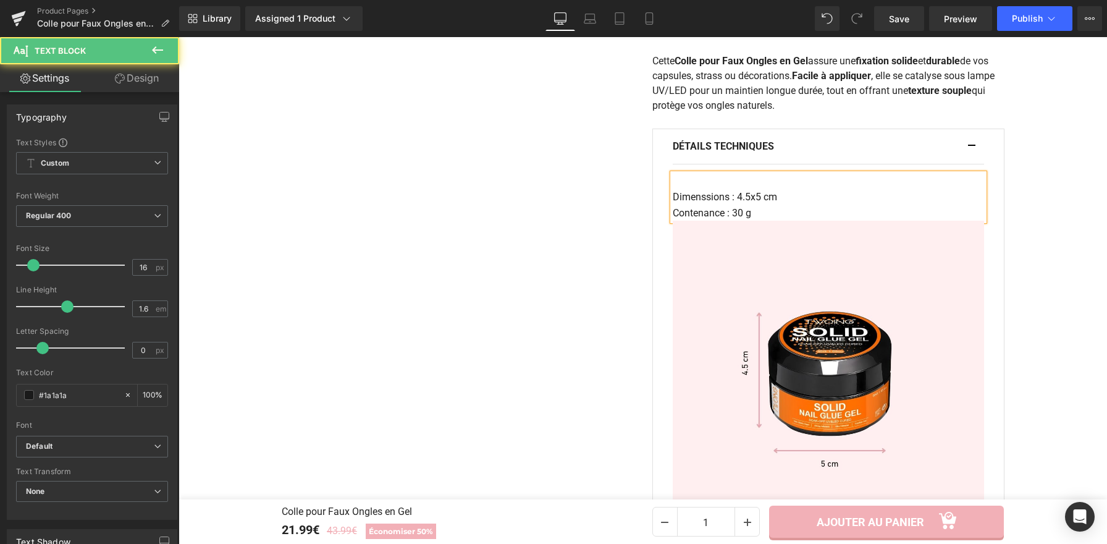
click at [673, 196] on p "Dimenssions : 4.5x5 cm" at bounding box center [828, 197] width 311 height 16
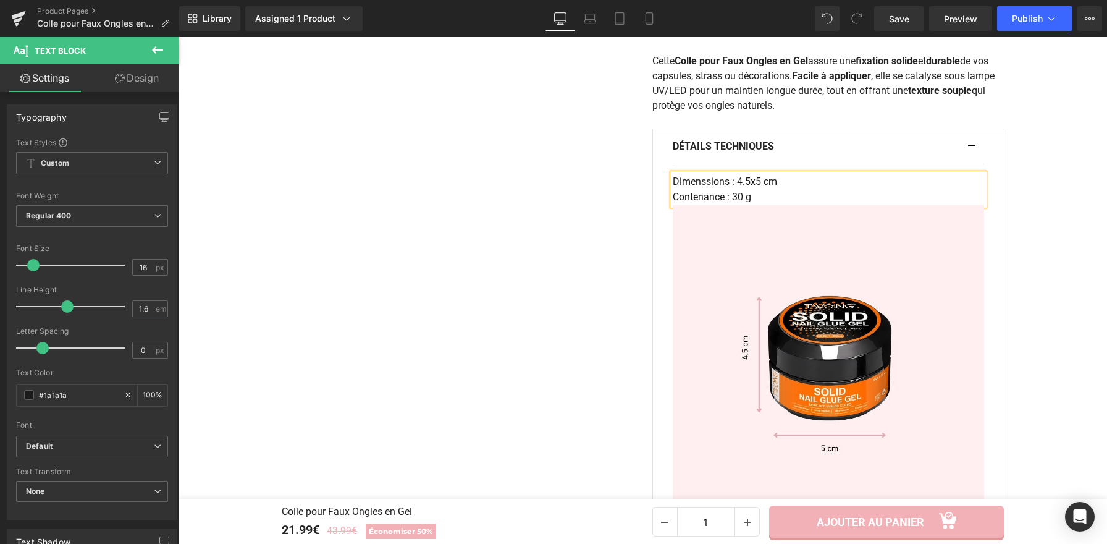
click at [758, 197] on p "Contenance : 30 g" at bounding box center [828, 197] width 311 height 16
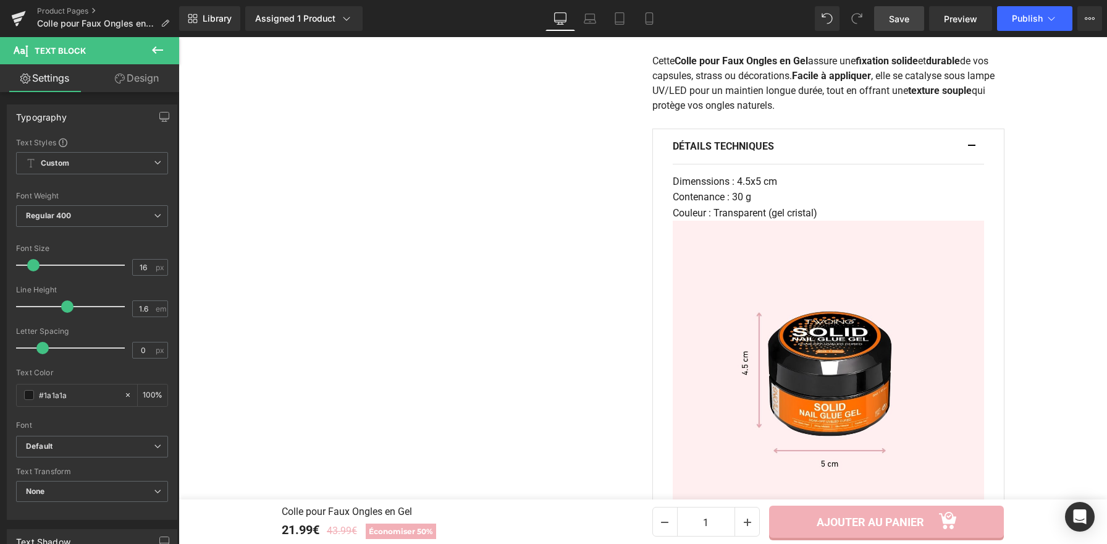
click at [889, 26] on link "Save" at bounding box center [899, 18] width 50 height 25
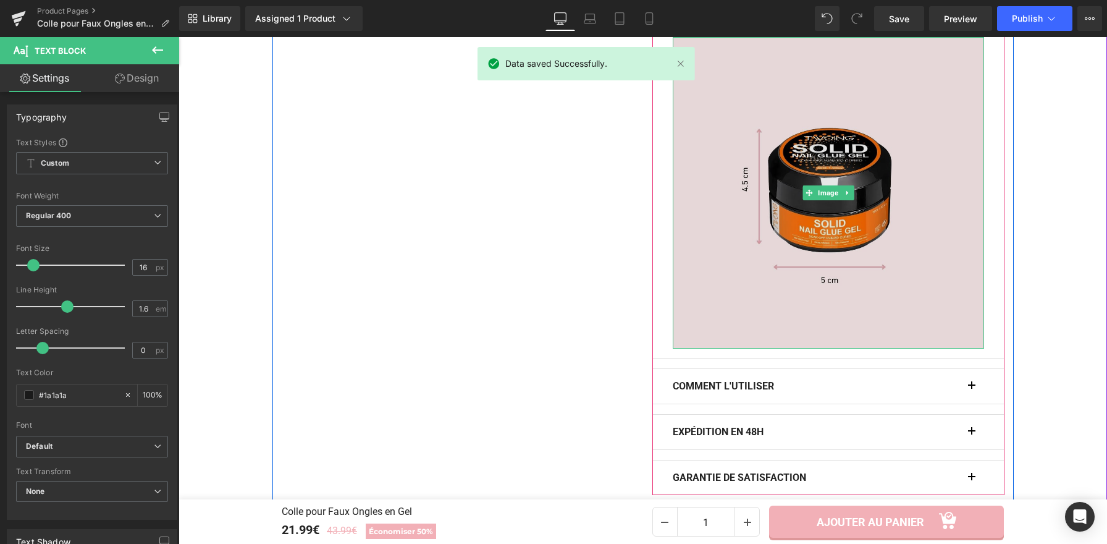
scroll to position [629, 0]
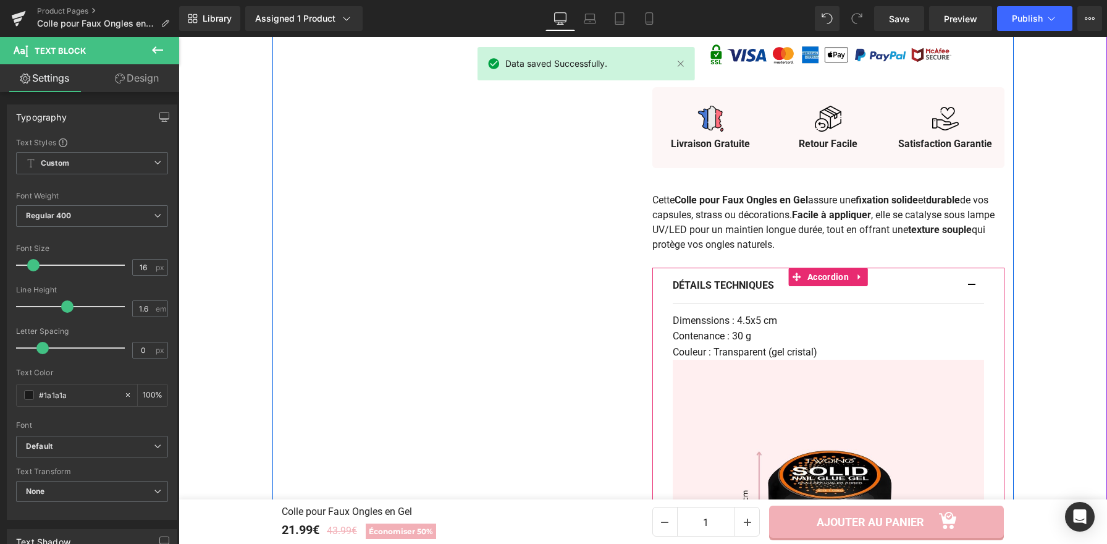
click at [966, 283] on div "Détails Techniques Text Block" at bounding box center [828, 285] width 311 height 35
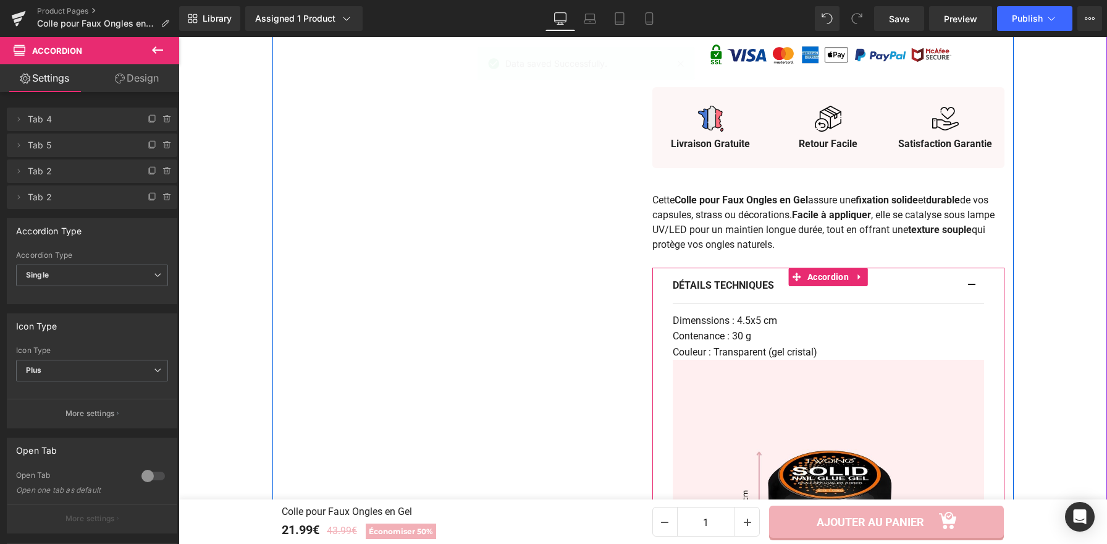
click at [972, 287] on button "button" at bounding box center [978, 285] width 12 height 35
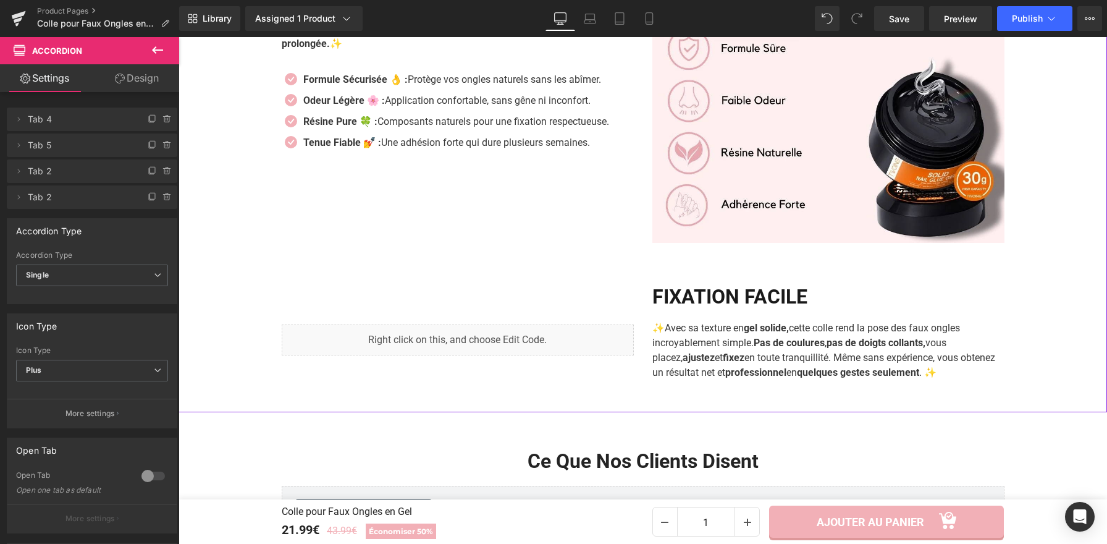
scroll to position [2001, 0]
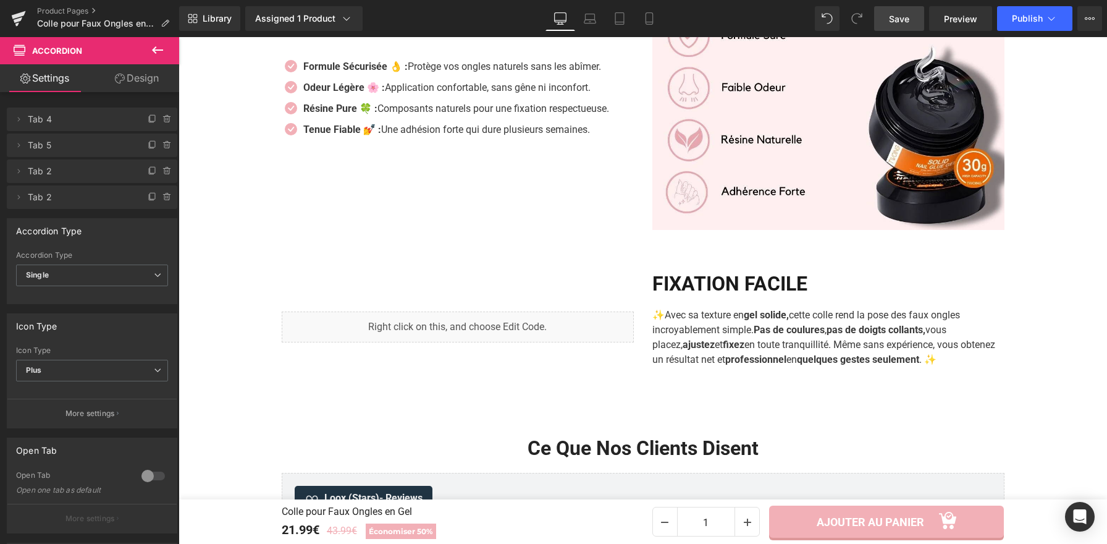
click at [901, 26] on link "Save" at bounding box center [899, 18] width 50 height 25
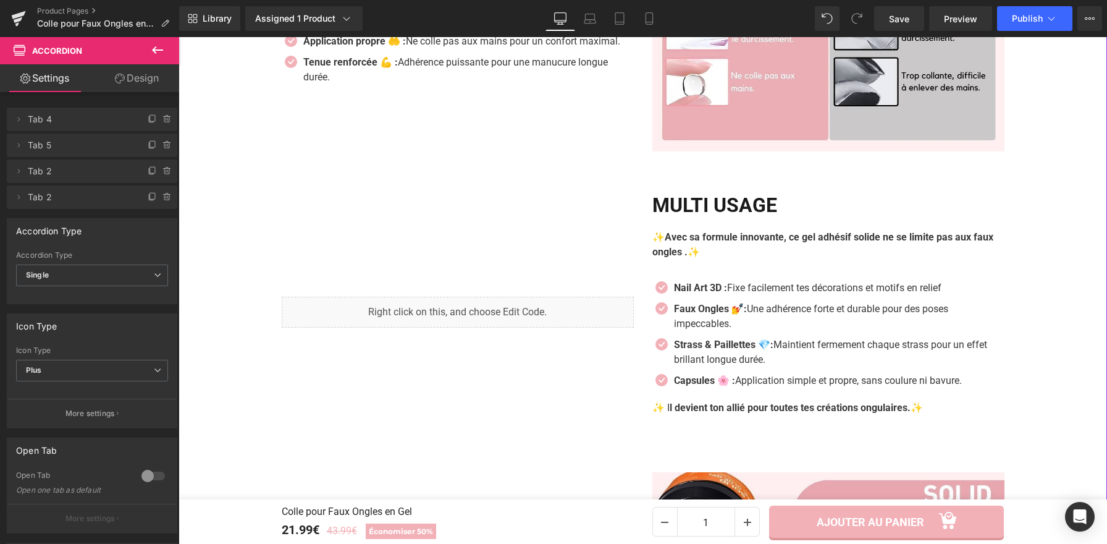
scroll to position [1404, 0]
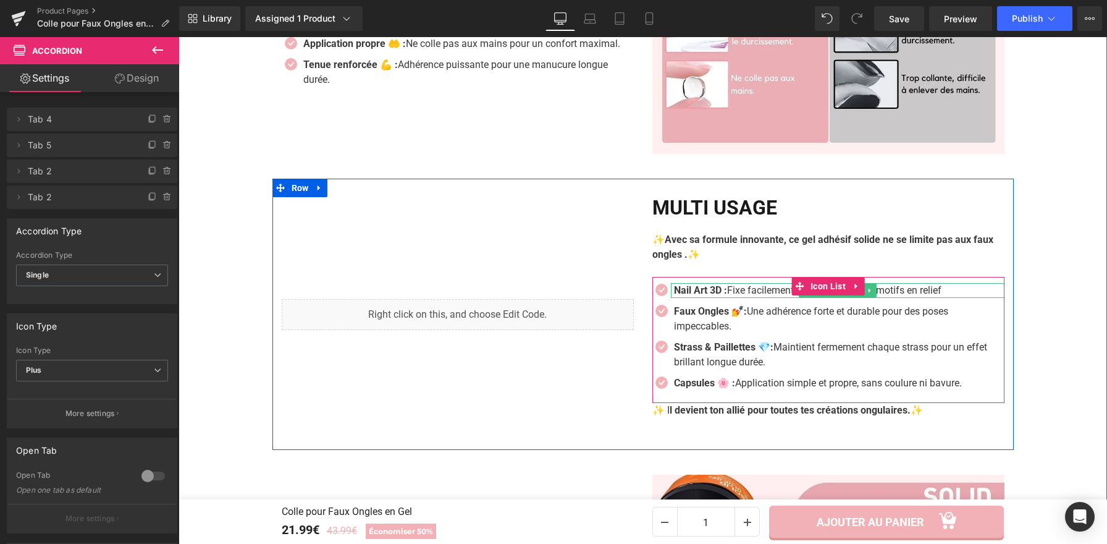
click at [723, 293] on strong "Nail Art 3D :" at bounding box center [700, 290] width 53 height 12
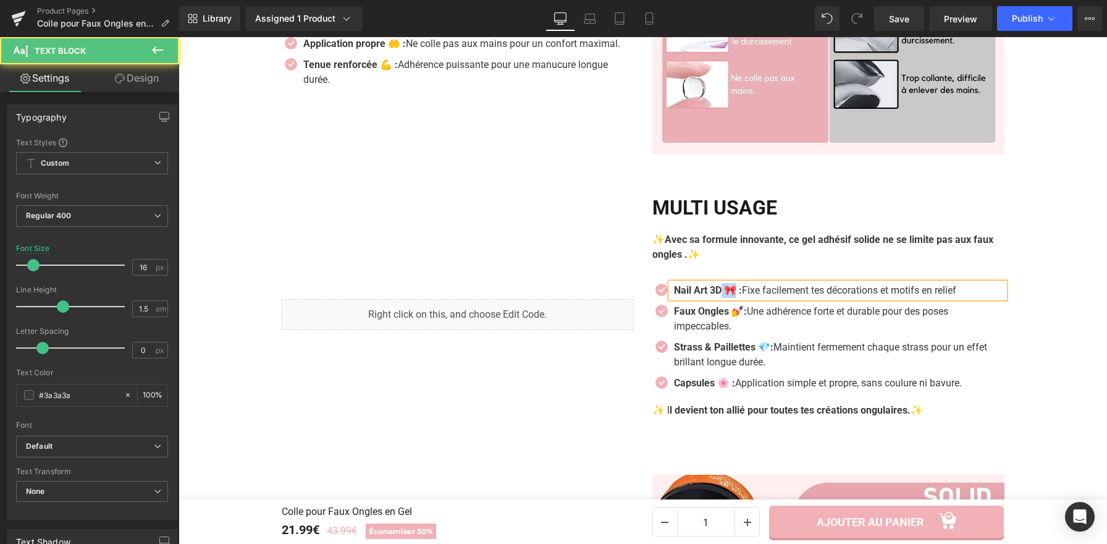
drag, startPoint x: 734, startPoint y: 296, endPoint x: 719, endPoint y: 291, distance: 15.0
click at [719, 291] on strong "Nail Art 3D 🎀 :" at bounding box center [708, 290] width 68 height 12
click at [1005, 270] on div "Multi Usage Heading ✨ Avec sa formule innovante, ce gel adhésif solide ne se li…" at bounding box center [828, 314] width 371 height 236
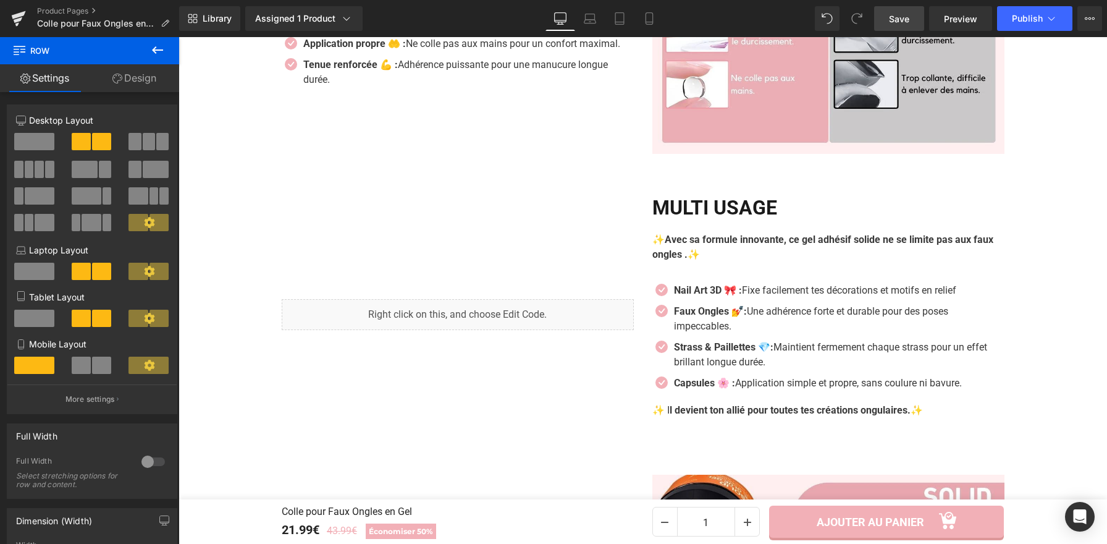
click at [894, 12] on span "Save" at bounding box center [899, 18] width 20 height 13
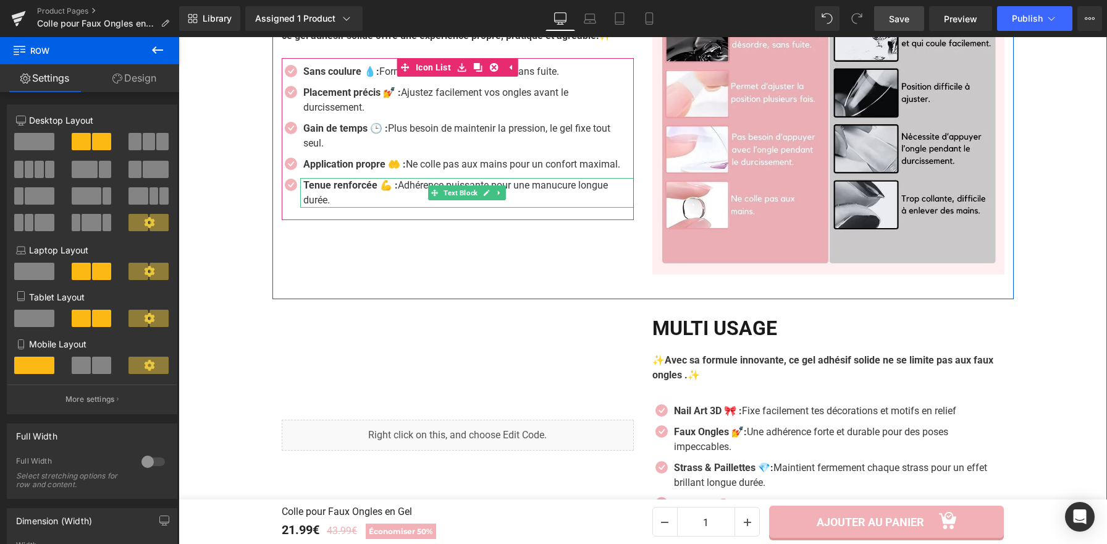
scroll to position [1271, 0]
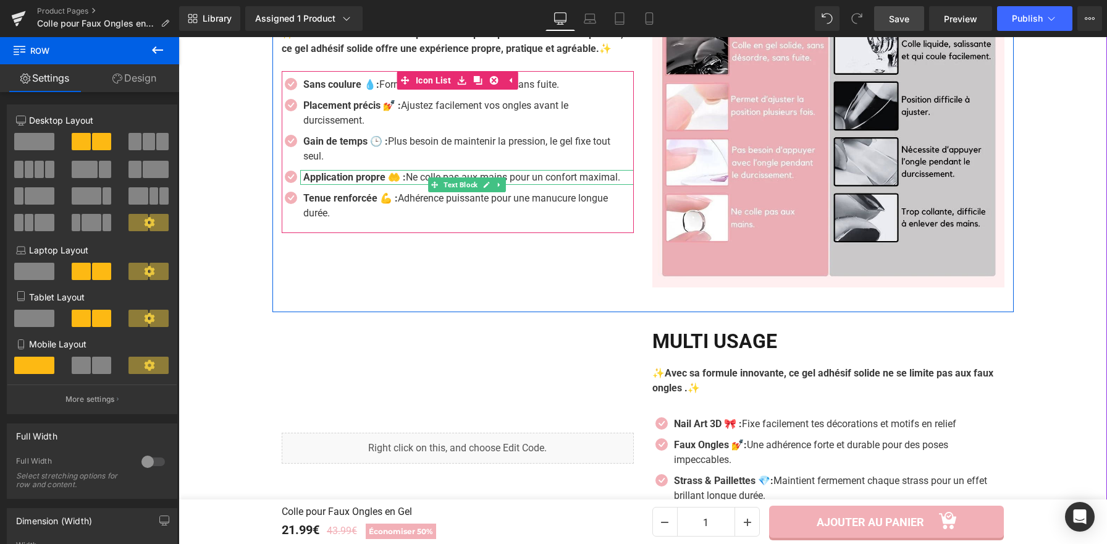
click at [352, 185] on p "Application propre 🤲 : Ne colle pas aux mains pour un confort maximal." at bounding box center [464, 177] width 322 height 15
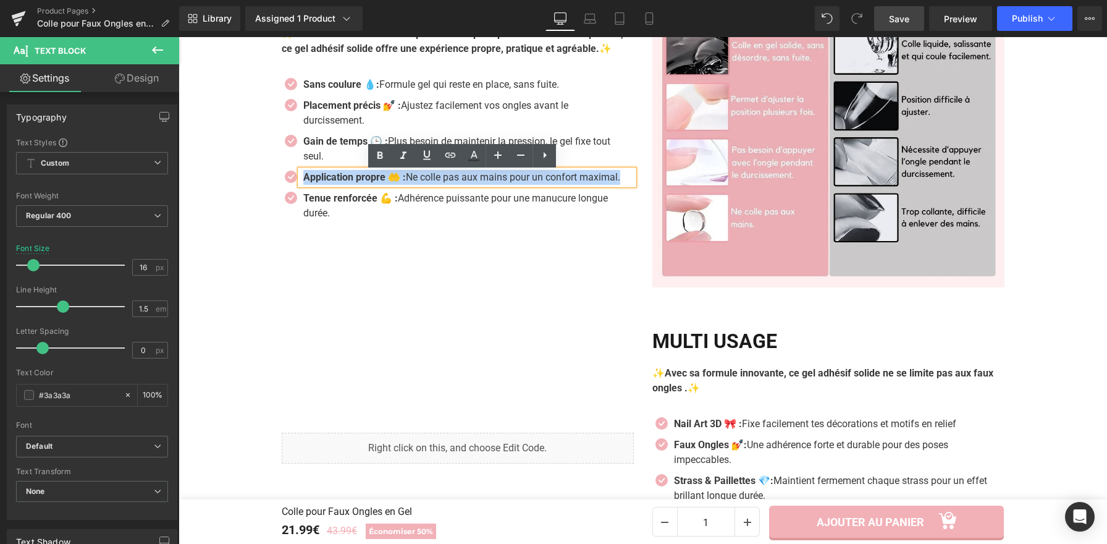
drag, startPoint x: 347, startPoint y: 193, endPoint x: 297, endPoint y: 184, distance: 50.8
click at [300, 184] on div "Application propre 🤲 : Ne colle pas aux mains pour un confort maximal." at bounding box center [467, 177] width 334 height 15
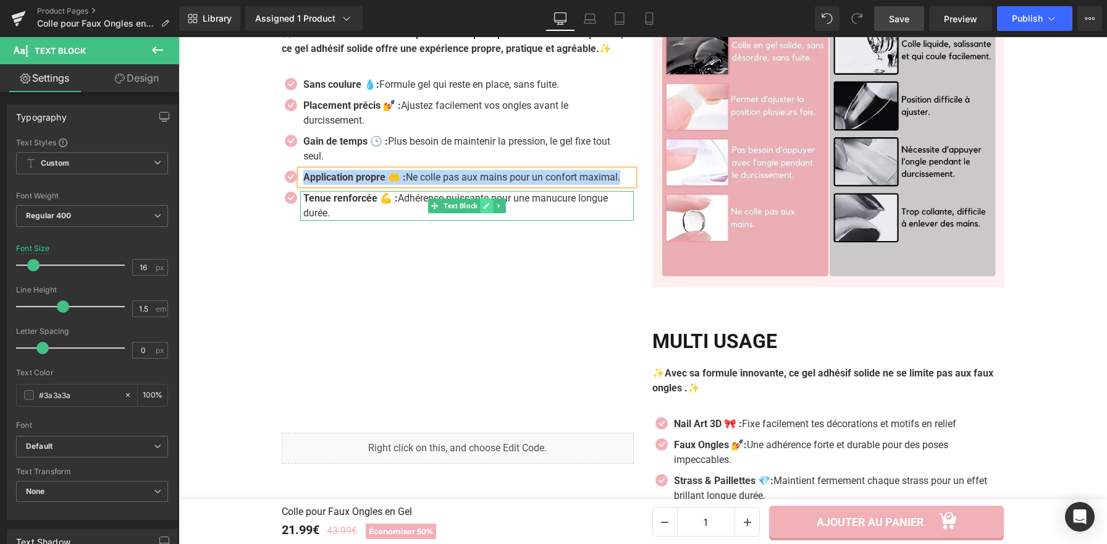
scroll to position [1247, 0]
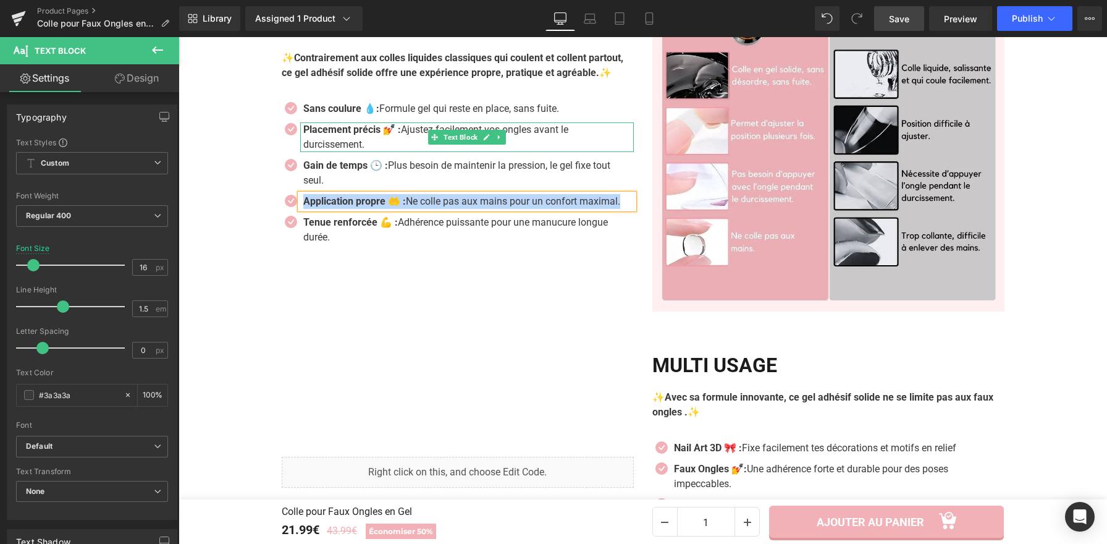
click at [365, 146] on p "Placement précis 💅 : Ajustez facilement vos ongles avant le durcissement." at bounding box center [464, 137] width 322 height 30
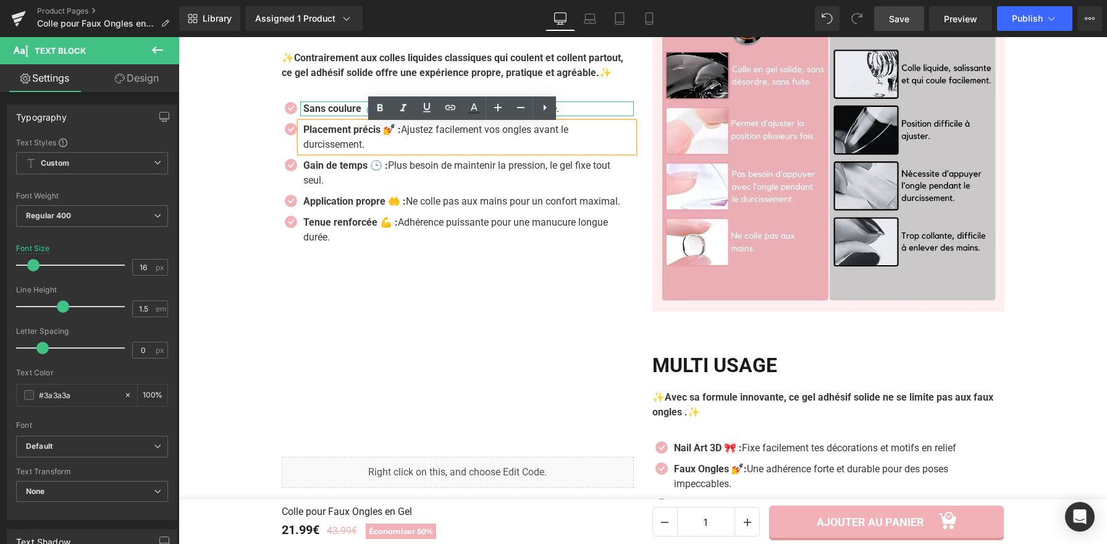
click at [354, 108] on strong "Sans coulure 💧:" at bounding box center [341, 109] width 76 height 12
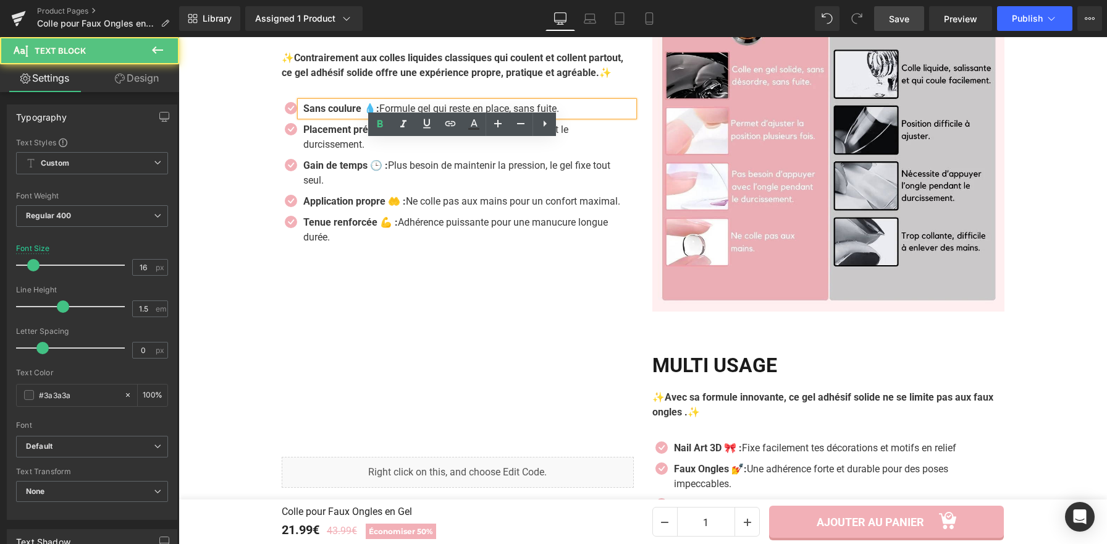
scroll to position [1207, 0]
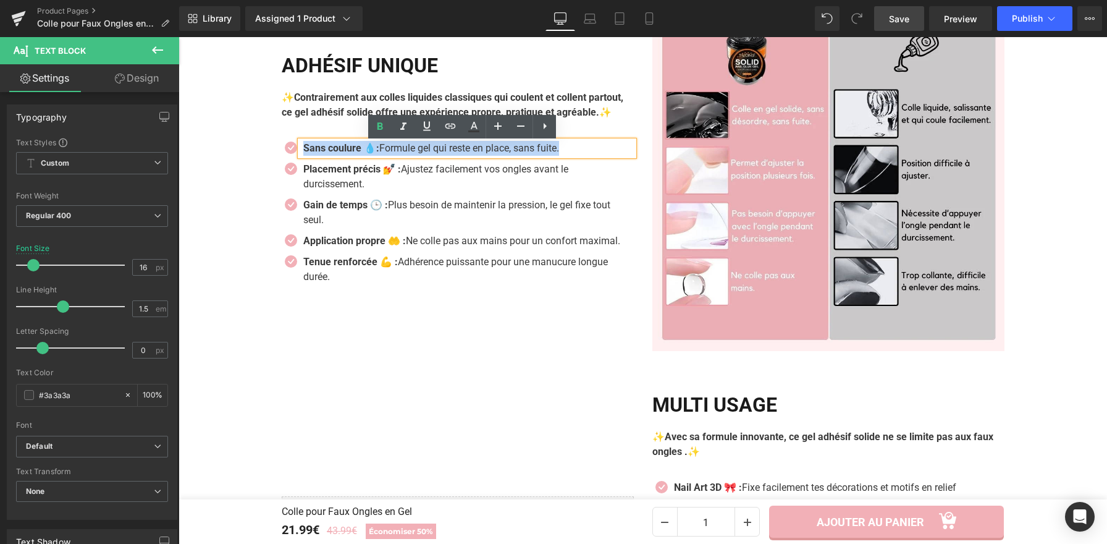
drag, startPoint x: 577, startPoint y: 112, endPoint x: 300, endPoint y: 151, distance: 279.7
click at [303, 151] on p "Sans coulure 💧: Formule gel qui reste en place, sans fuite." at bounding box center [468, 148] width 331 height 15
copy p "Sans coulure 💧: Formule gel qui reste en place, sans fuite."
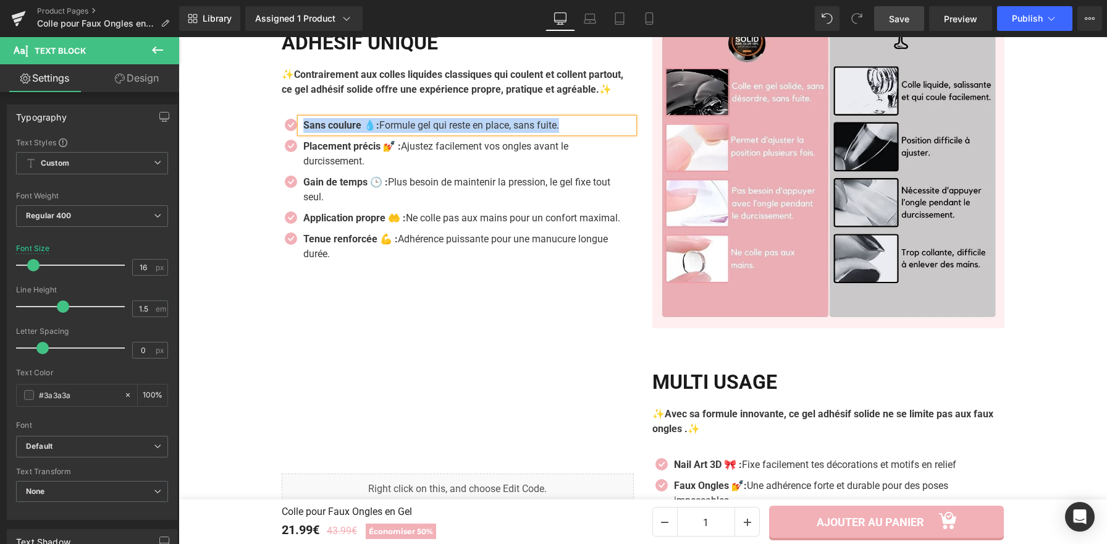
scroll to position [1209, 0]
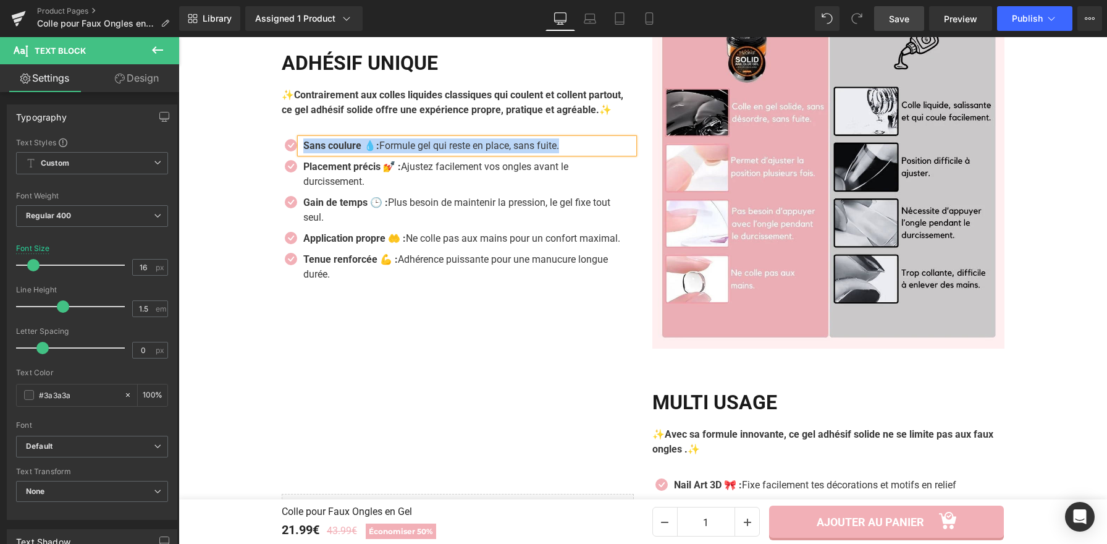
click at [379, 151] on strong "Sans coulure 💧:" at bounding box center [341, 146] width 76 height 12
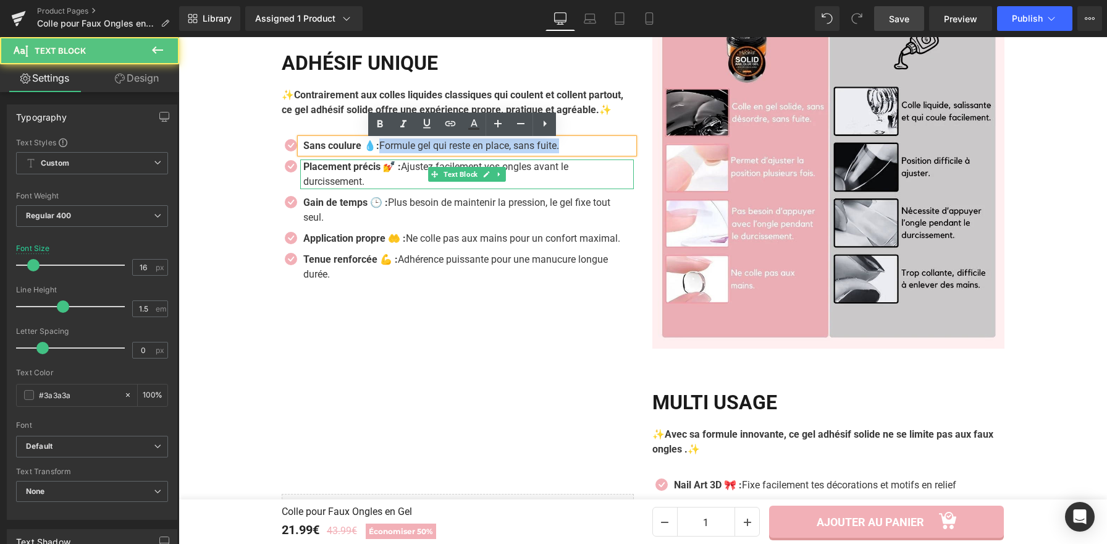
drag, startPoint x: 383, startPoint y: 148, endPoint x: 548, endPoint y: 167, distance: 166.2
click at [548, 167] on ul "Icon Sans coulure 💧: Formule gel qui reste en place, sans fuite. Text Block Ico…" at bounding box center [458, 213] width 352 height 150
click at [548, 167] on p "Placement précis 💅 : Ajustez facilement vos ongles avant le durcissement." at bounding box center [464, 174] width 322 height 30
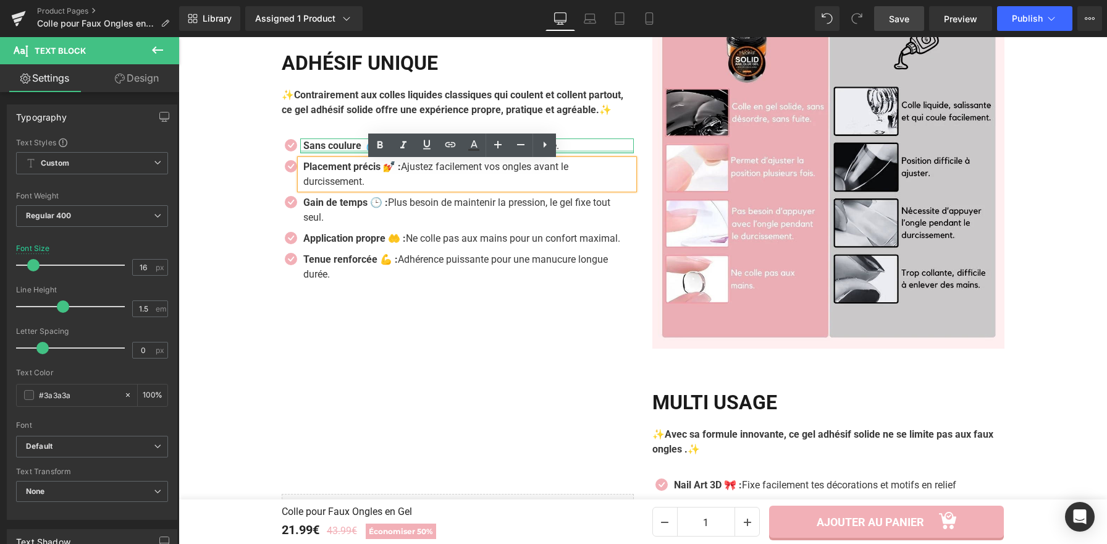
click at [563, 153] on div at bounding box center [467, 151] width 334 height 3
click at [567, 148] on p "Sans coulure 💧: Formule gel qui reste en place, sans fuite." at bounding box center [468, 145] width 331 height 15
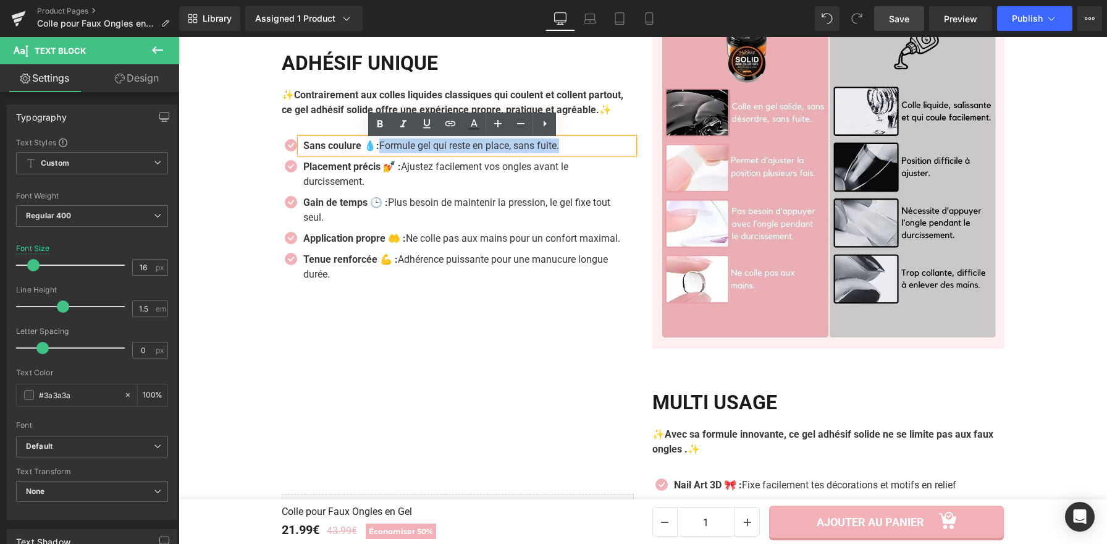
drag, startPoint x: 532, startPoint y: 148, endPoint x: 383, endPoint y: 143, distance: 149.6
click at [383, 143] on p "Sans coulure 💧: Formule gel qui reste en place, sans fuite." at bounding box center [468, 145] width 331 height 15
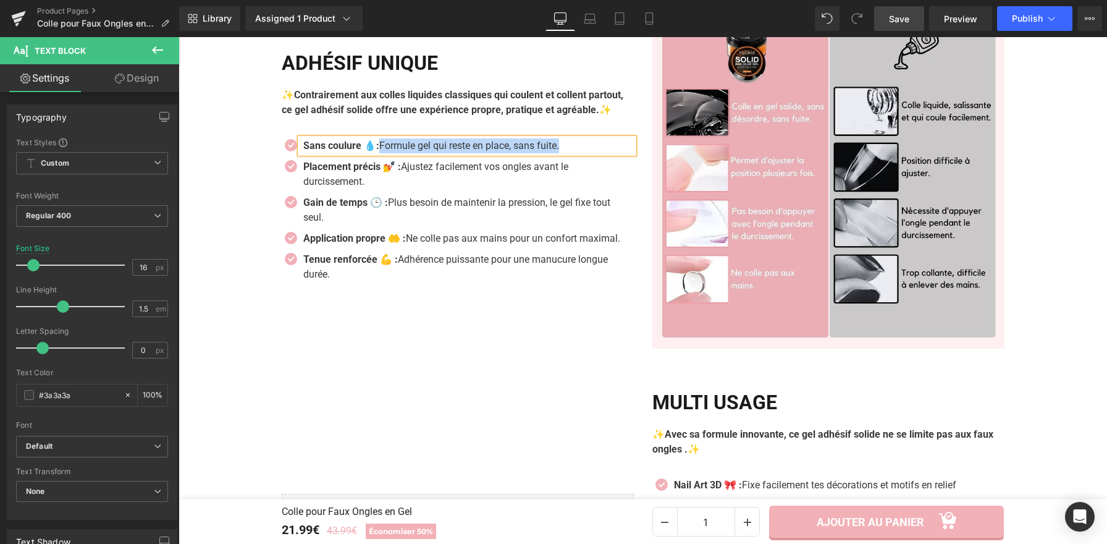
paste div
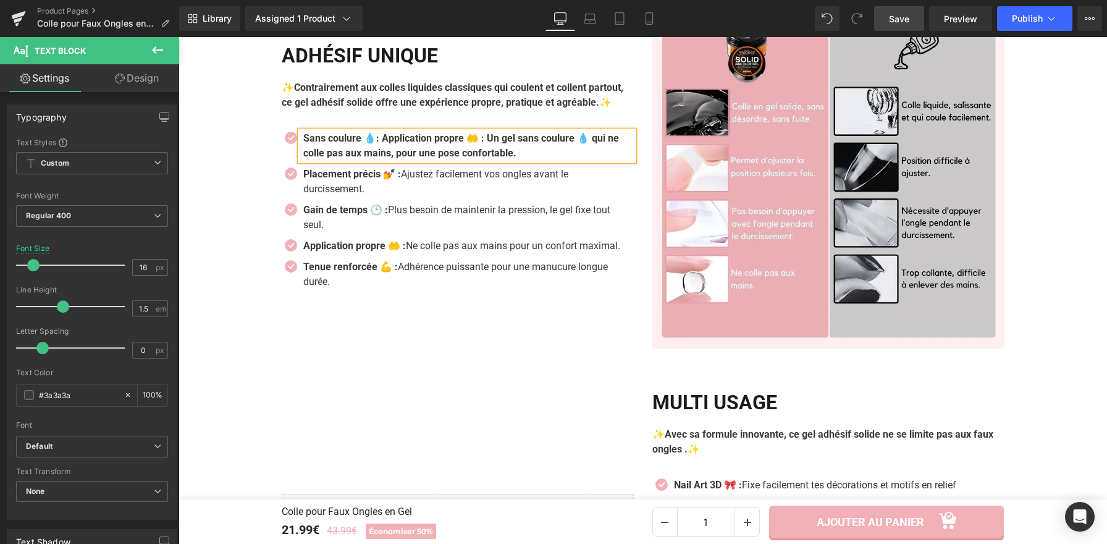
scroll to position [1202, 0]
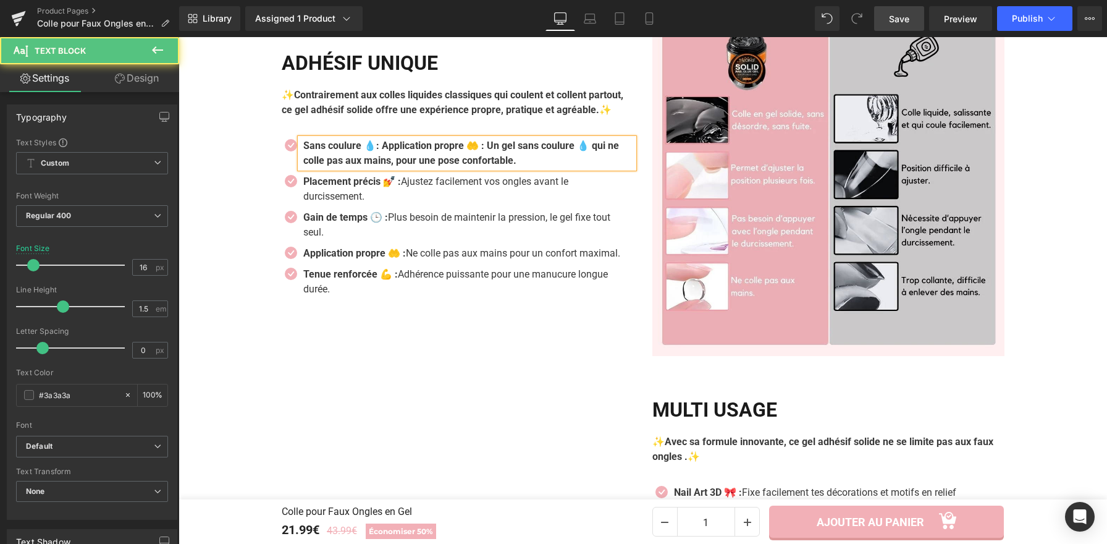
click at [370, 149] on strong "Sans coulure 💧: Application propre 🤲 : Un gel sans coulure 💧 qui ne colle pas a…" at bounding box center [461, 153] width 316 height 27
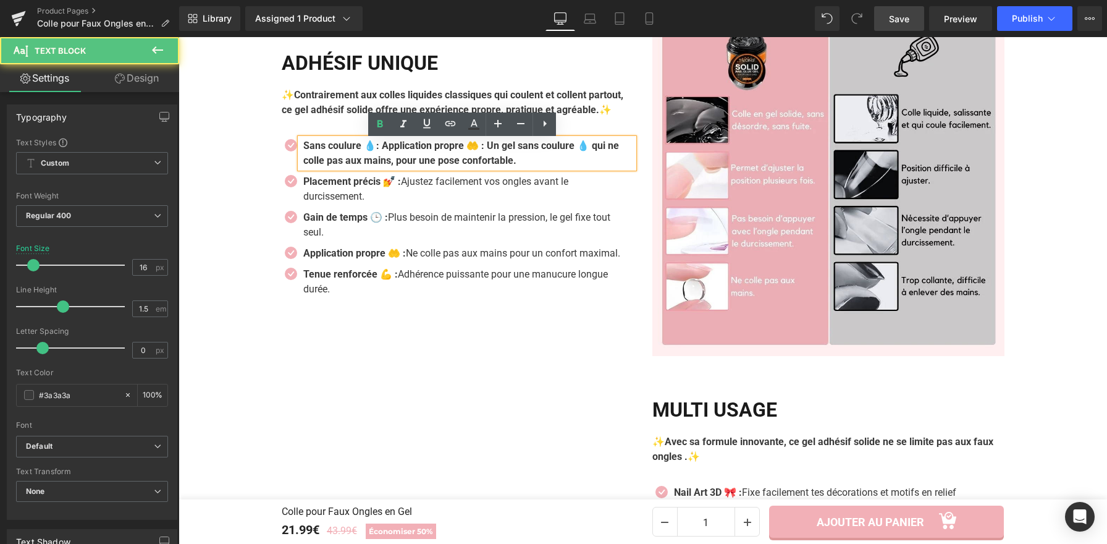
click at [467, 150] on strong "Sans coulure 💧: Application propre 🤲 : Un gel sans coulure 💧 qui ne colle pas a…" at bounding box center [461, 153] width 316 height 27
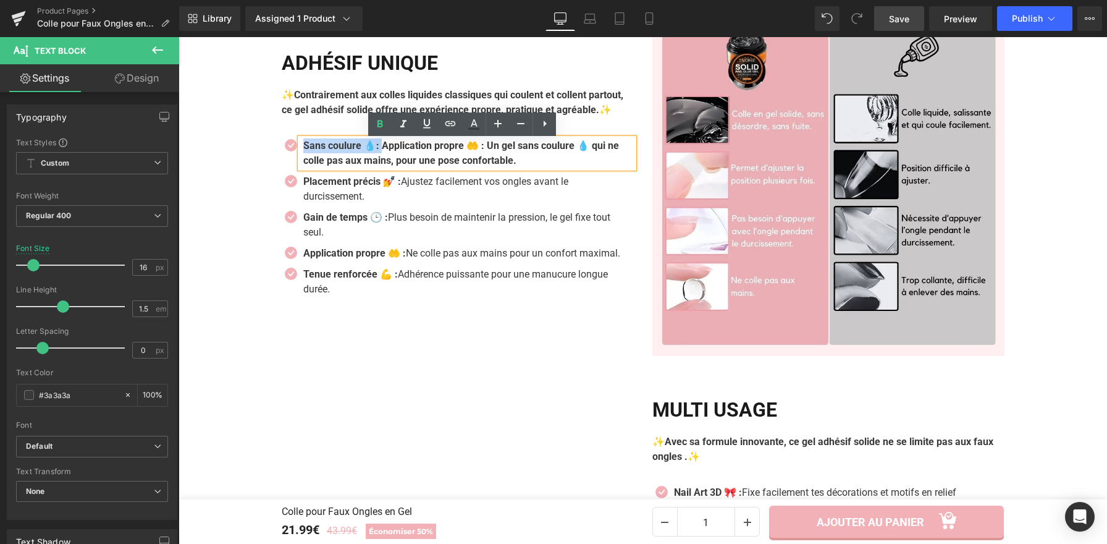
drag, startPoint x: 382, startPoint y: 149, endPoint x: 300, endPoint y: 151, distance: 82.2
click at [303, 151] on strong "Sans coulure 💧: Application propre 🤲 : Un gel sans coulure 💧 qui ne colle pas a…" at bounding box center [461, 153] width 316 height 27
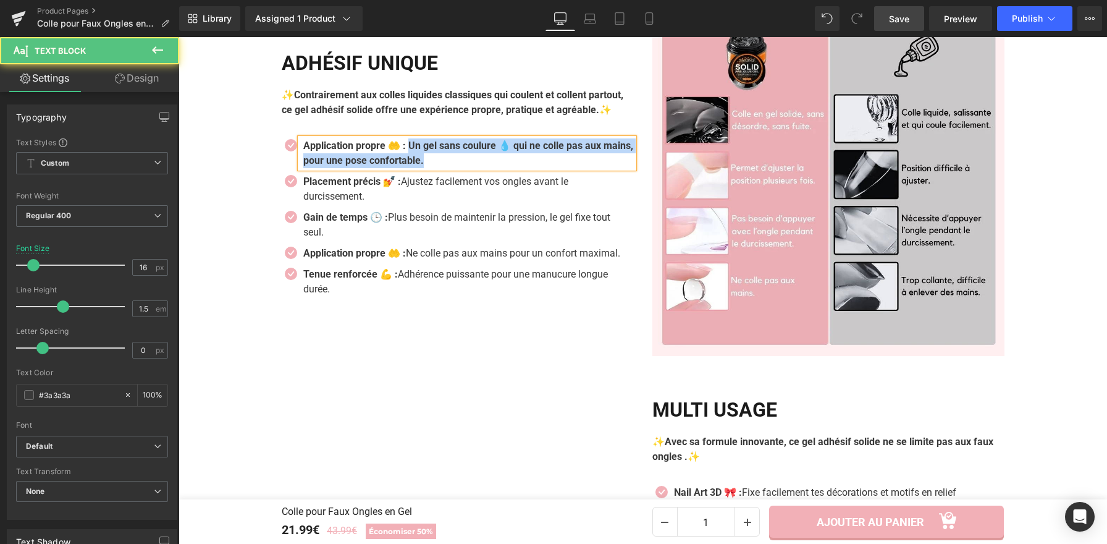
drag, startPoint x: 412, startPoint y: 146, endPoint x: 476, endPoint y: 175, distance: 70.5
click at [476, 175] on ul "Icon Application propre 🤲 : Un gel sans coulure 💧 qui ne colle pas aux mains, p…" at bounding box center [458, 220] width 352 height 164
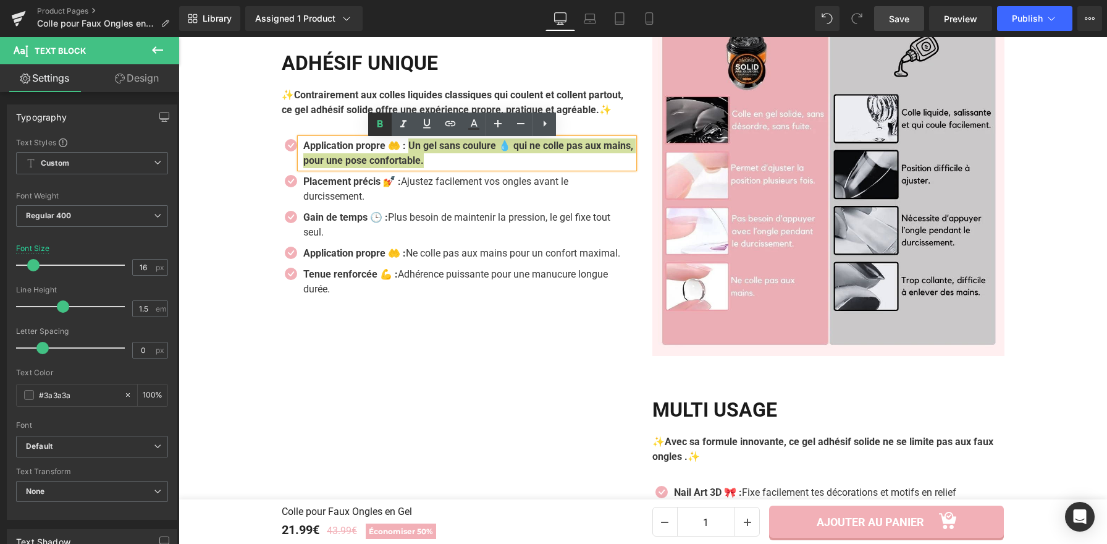
click at [373, 127] on icon at bounding box center [380, 124] width 15 height 15
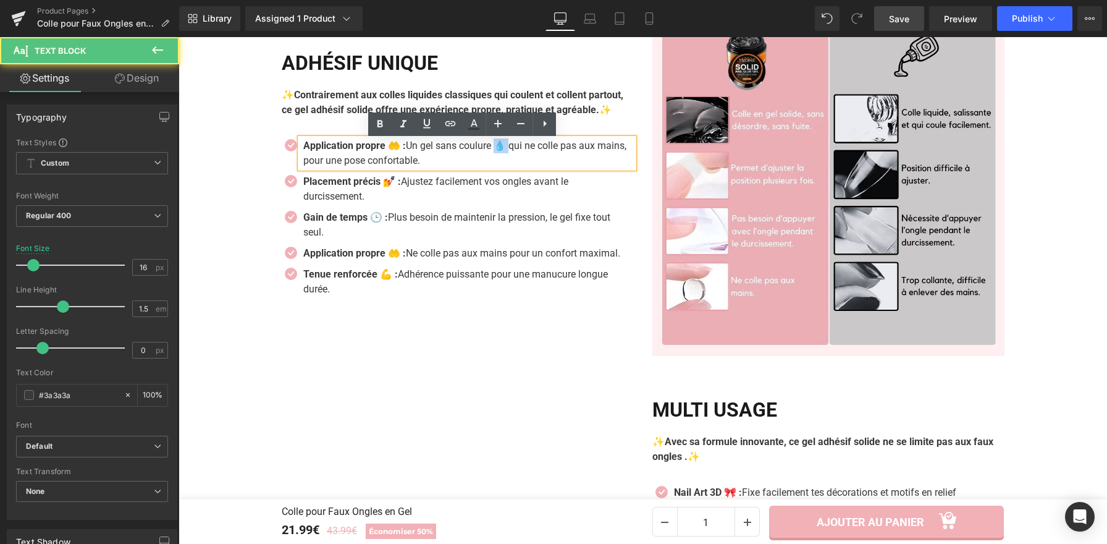
drag, startPoint x: 512, startPoint y: 148, endPoint x: 503, endPoint y: 150, distance: 9.4
click at [503, 150] on p "Application propre 🤲 : Un gel sans coulure 💧 qui ne colle pas aux mains, pour u…" at bounding box center [468, 153] width 331 height 30
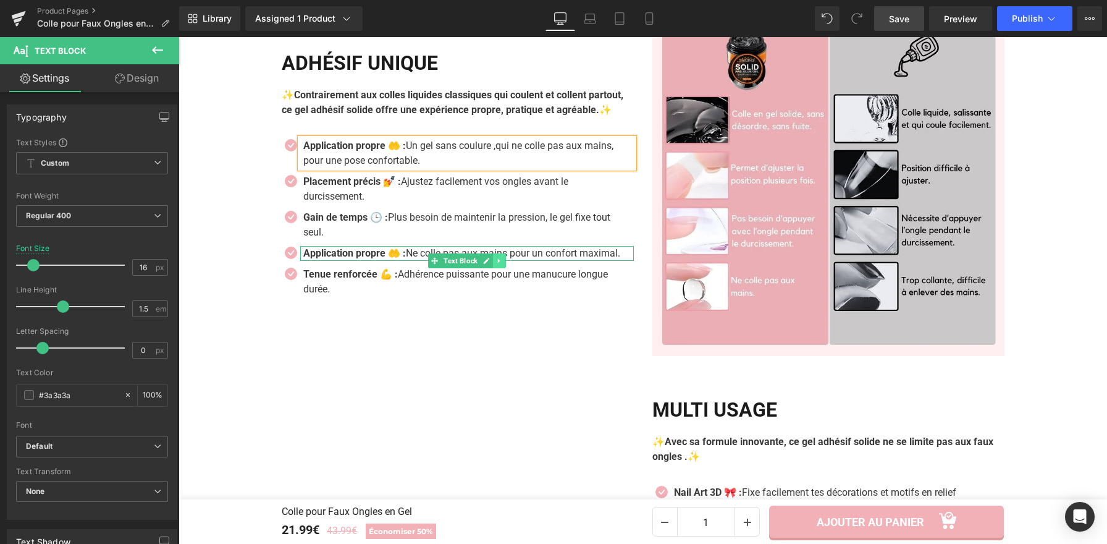
click at [497, 263] on icon at bounding box center [498, 260] width 2 height 4
click at [502, 264] on icon at bounding box center [505, 260] width 7 height 7
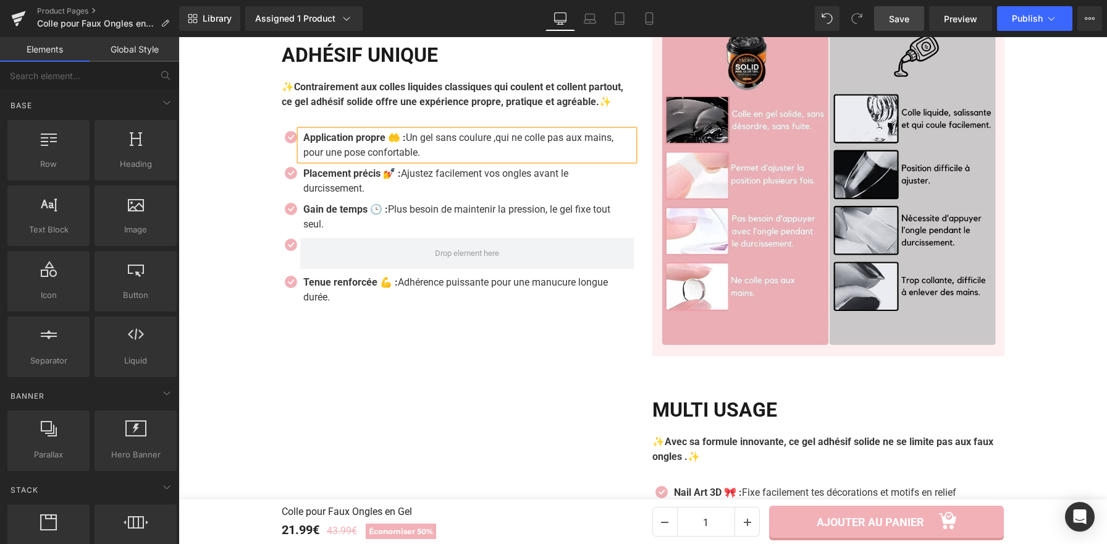
click at [286, 241] on ul "Icon Application propre 🤲 : Un gel sans coulure ,qui ne colle pas aux mains, po…" at bounding box center [458, 220] width 352 height 180
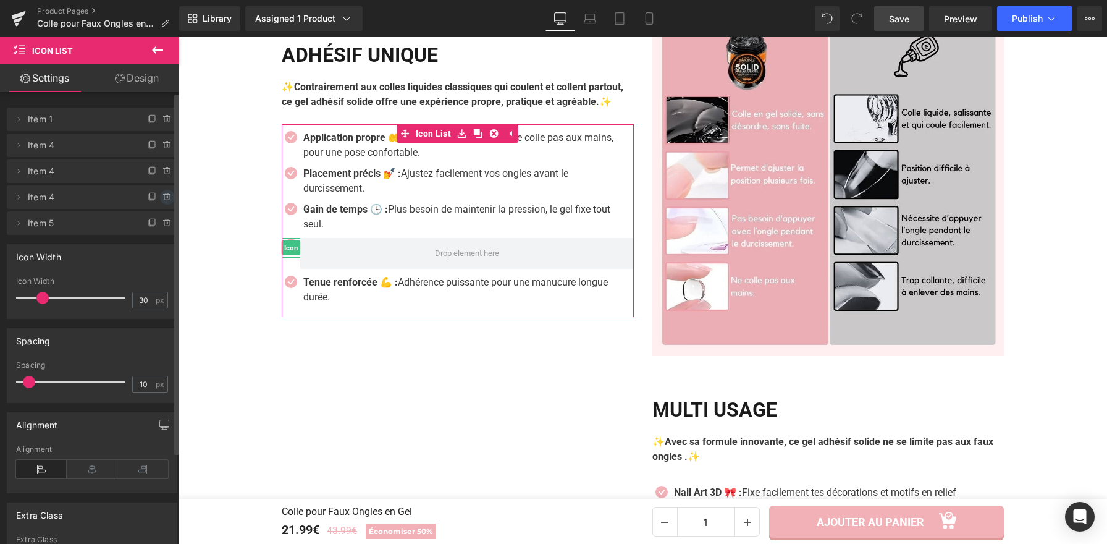
click at [167, 200] on icon at bounding box center [168, 197] width 10 height 10
click at [160, 197] on button "Delete" at bounding box center [154, 198] width 39 height 16
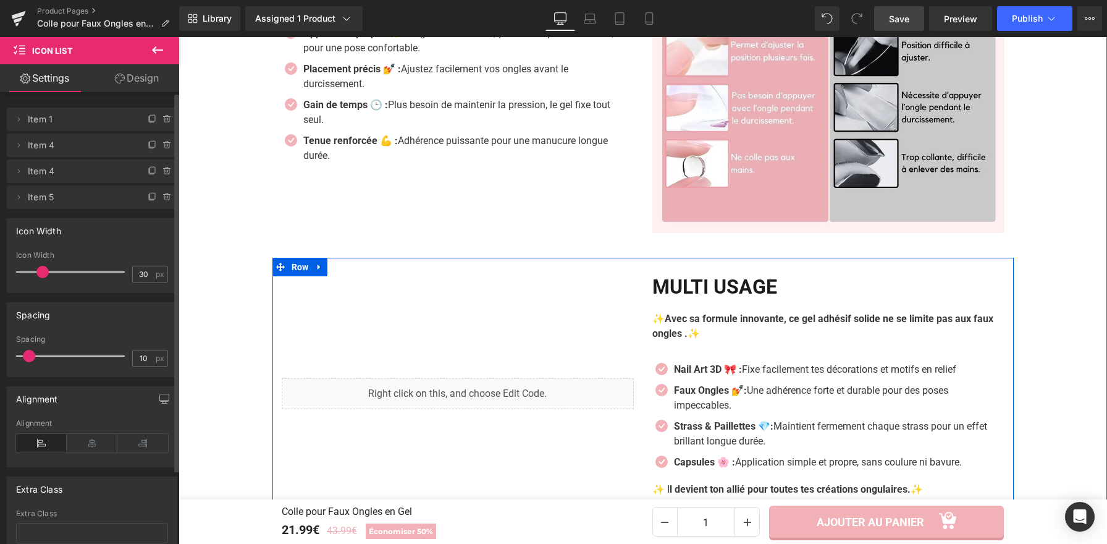
scroll to position [1082, 0]
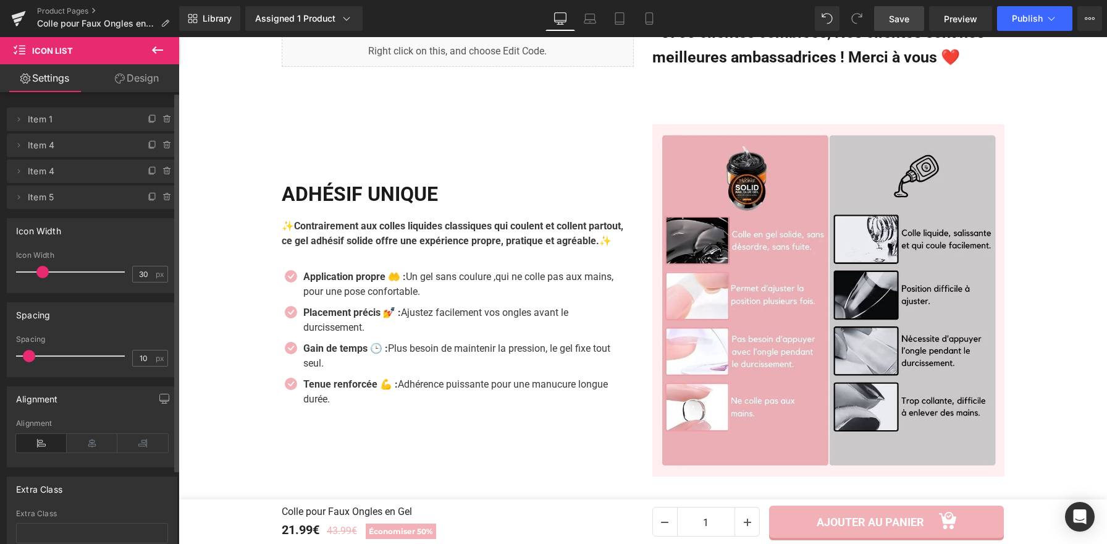
click at [902, 22] on span "Save" at bounding box center [899, 18] width 20 height 13
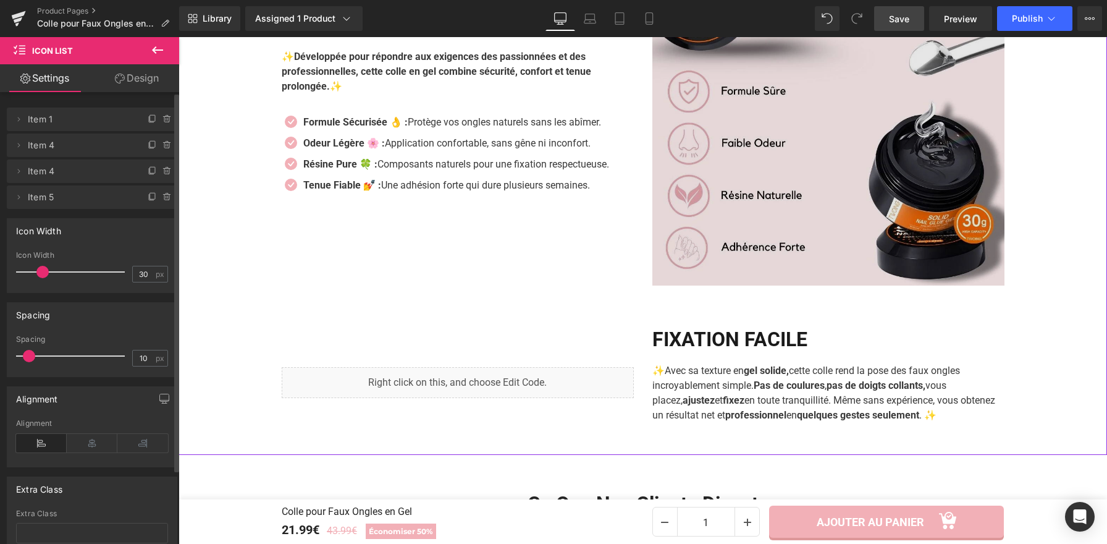
scroll to position [1946, 0]
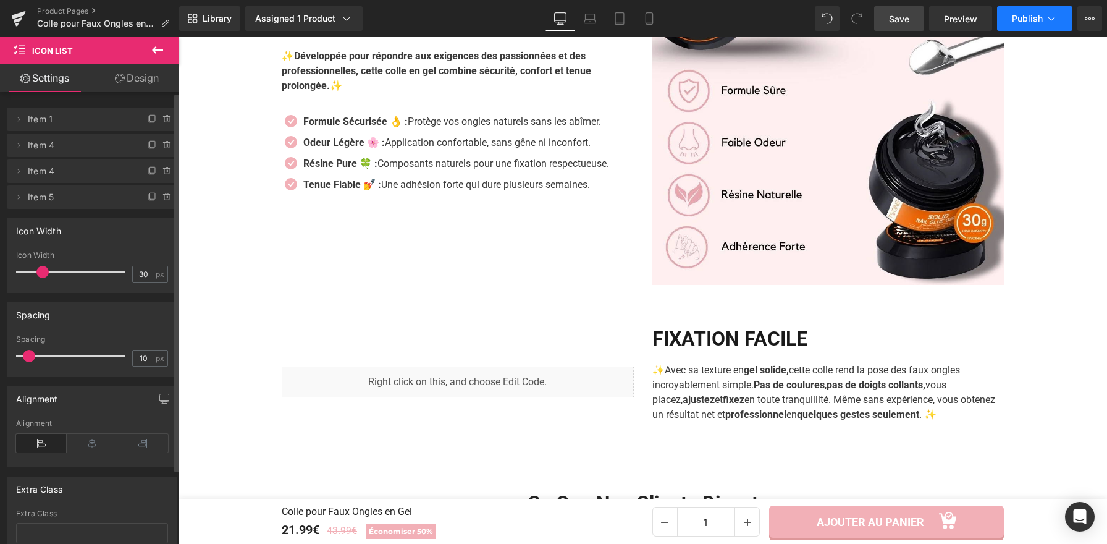
click at [1016, 22] on span "Publish" at bounding box center [1027, 19] width 31 height 10
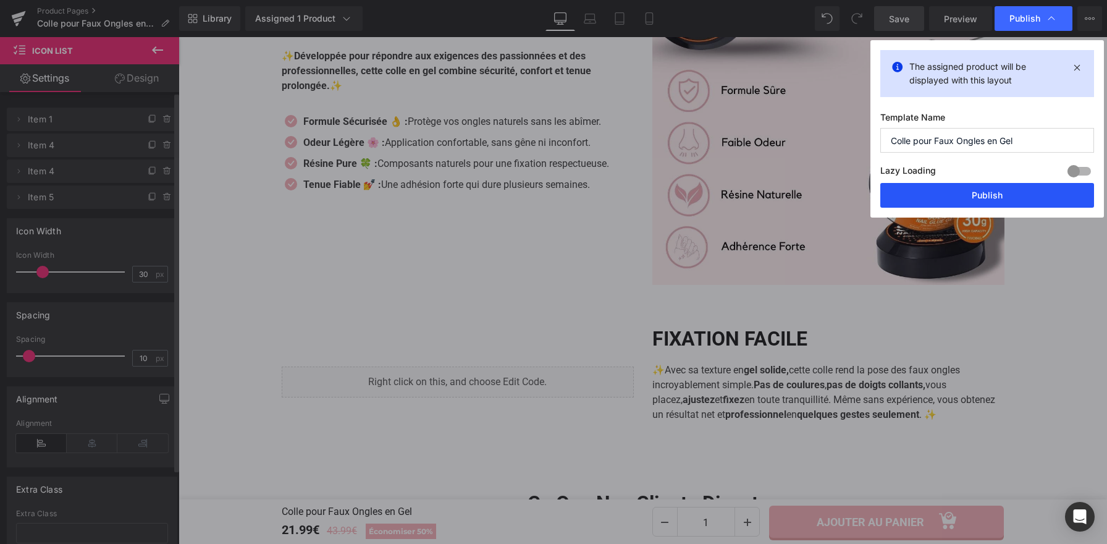
click at [899, 198] on button "Publish" at bounding box center [988, 195] width 214 height 25
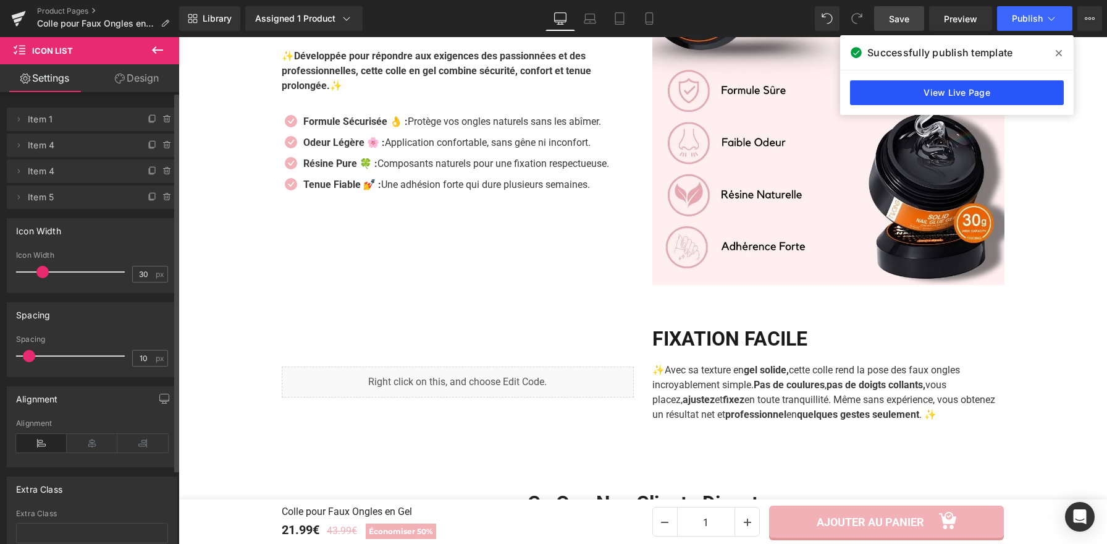
click at [985, 95] on link "View Live Page" at bounding box center [957, 92] width 214 height 25
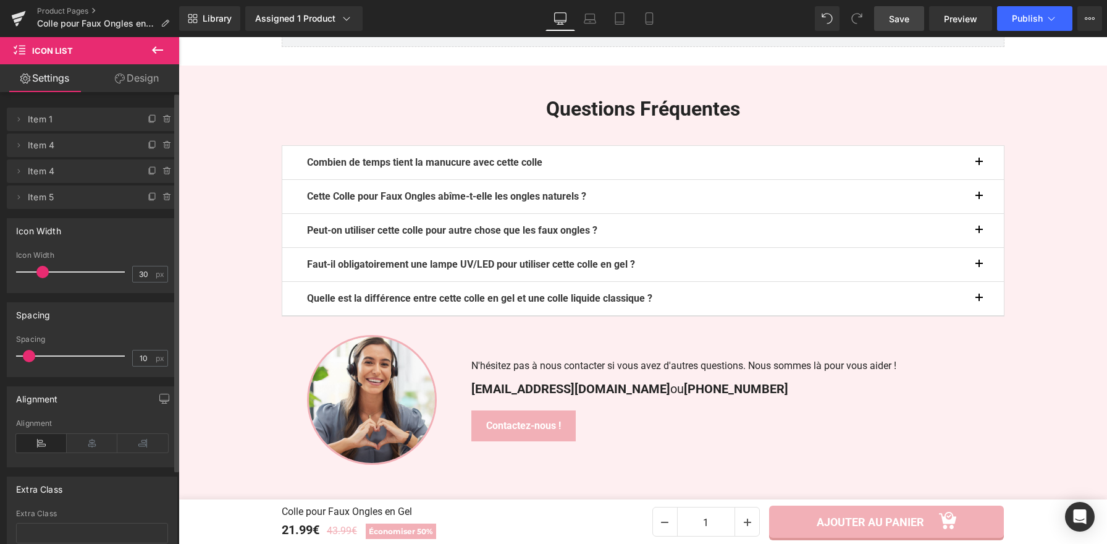
scroll to position [2485, 0]
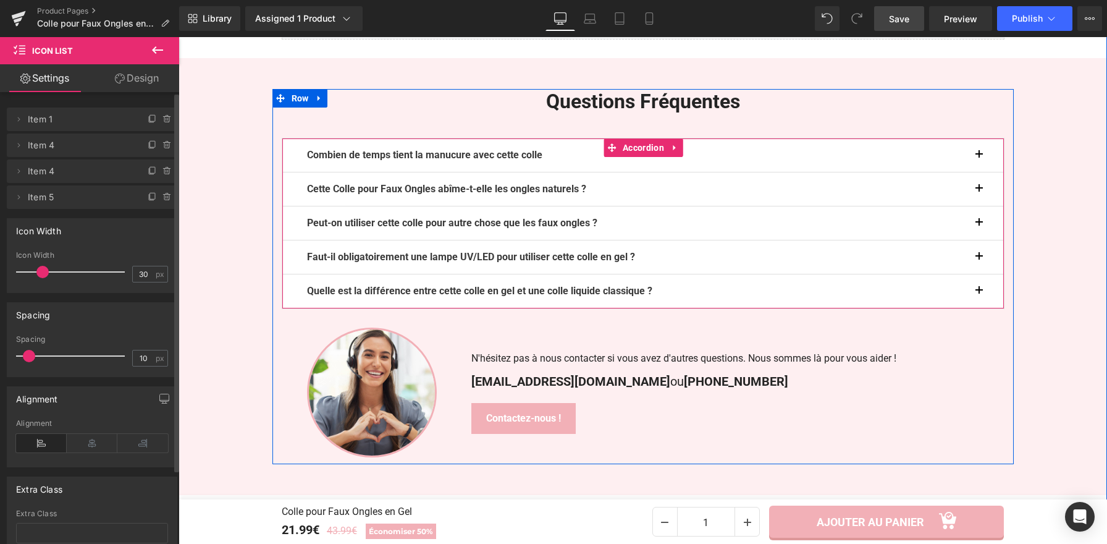
click at [596, 182] on div "Cette Colle pour Faux Ongles abîme-t-elle les ongles naturels ? Text Block" at bounding box center [643, 189] width 722 height 34
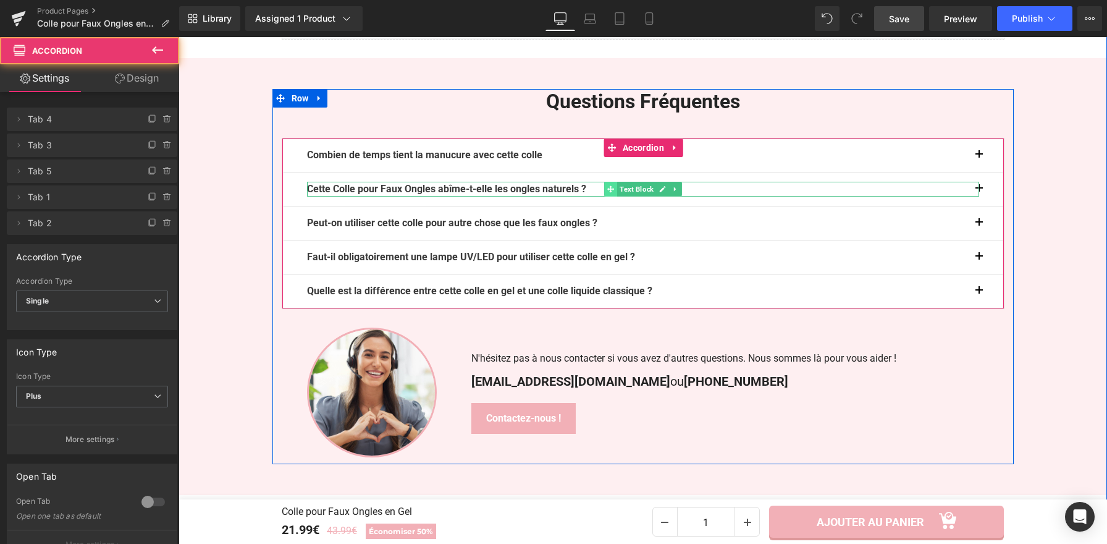
click at [604, 188] on span at bounding box center [610, 189] width 13 height 15
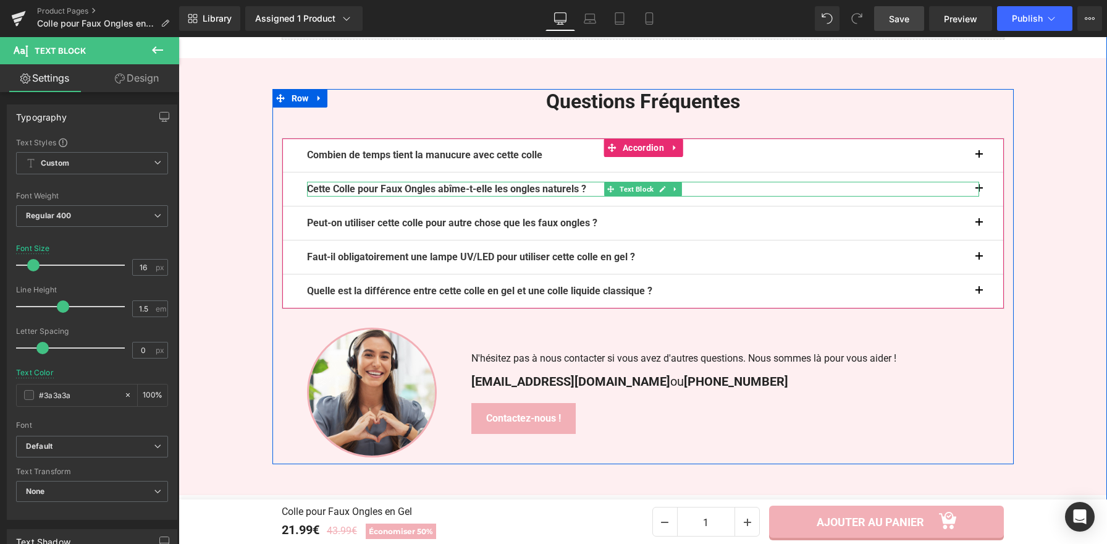
click at [586, 190] on b "Cette Colle pour Faux Ongles abîme-t-elle les ongles naturels ?" at bounding box center [446, 189] width 279 height 12
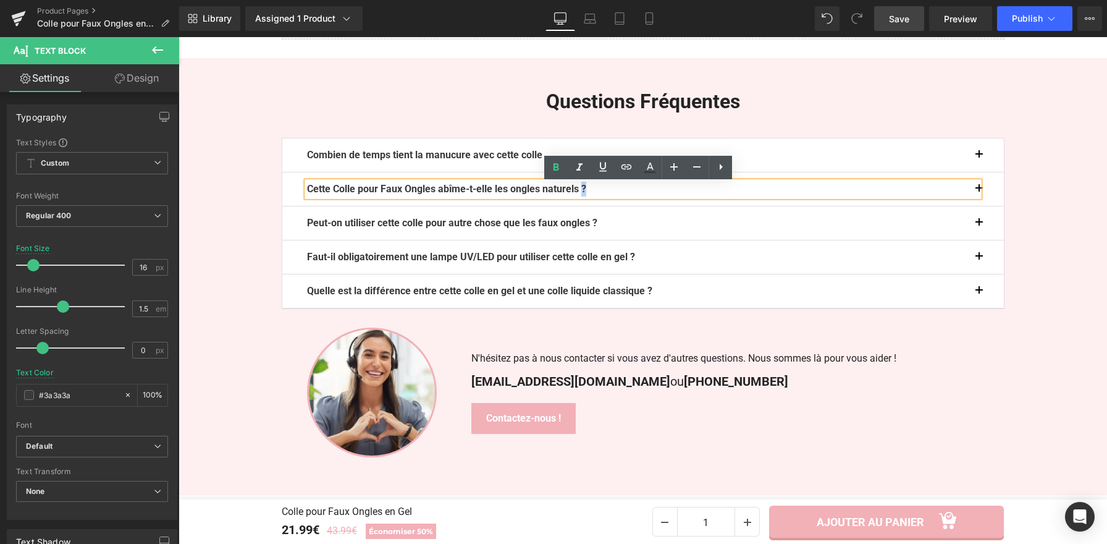
click at [586, 189] on b "Cette Colle pour Faux Ongles abîme-t-elle les ongles naturels ?" at bounding box center [446, 189] width 279 height 12
copy b "?"
drag, startPoint x: 530, startPoint y: 156, endPoint x: 552, endPoint y: 156, distance: 22.3
click at [530, 156] on b "Combien de temps tient la manucure avec cette colle" at bounding box center [424, 155] width 235 height 12
click at [543, 155] on b "Combien de temps tient la manucure avec cette colle" at bounding box center [424, 155] width 235 height 12
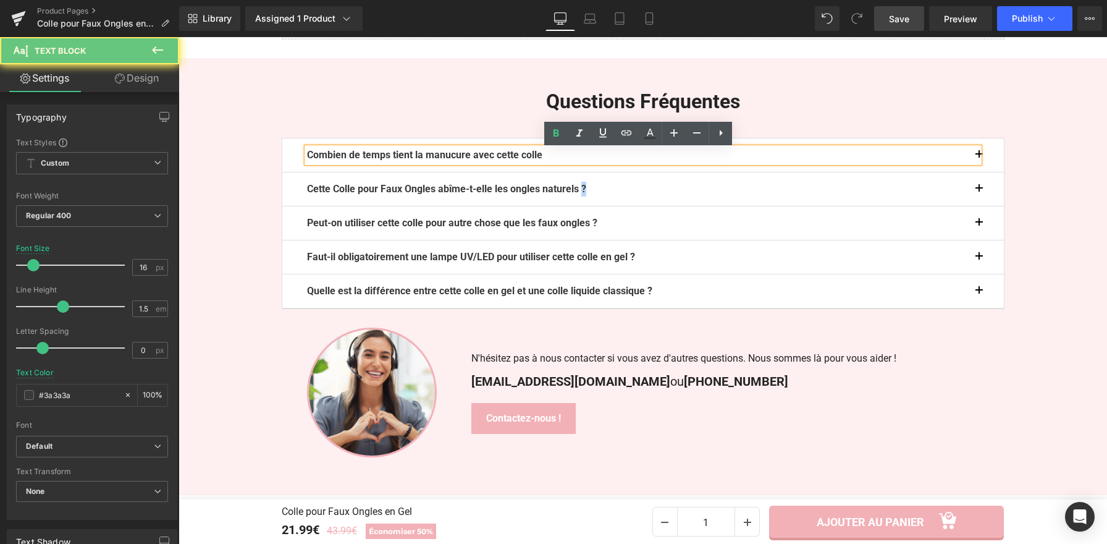
click at [552, 156] on p "Combien de temps tient la manucure avec cette colle" at bounding box center [643, 155] width 672 height 15
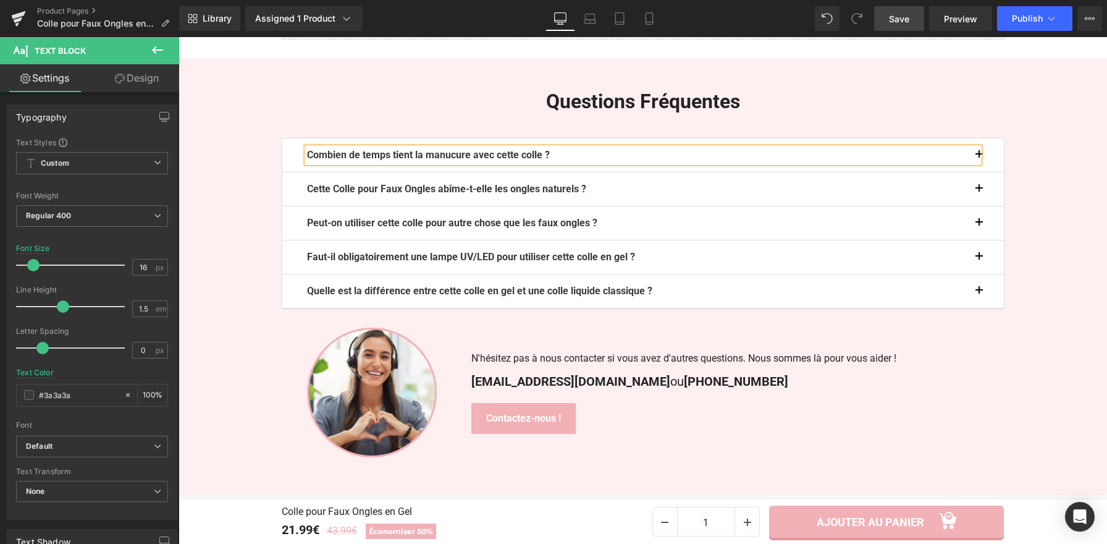
click at [981, 156] on button "button" at bounding box center [992, 154] width 25 height 33
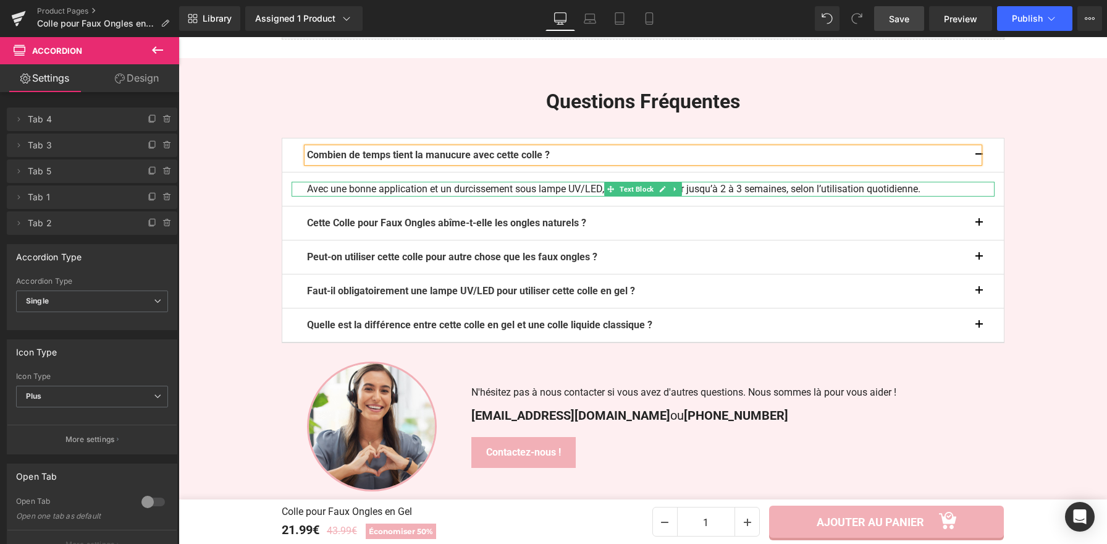
click at [939, 192] on p "Avec une bonne application et un durcissement sous lampe UV/LED, la tenue peut …" at bounding box center [643, 189] width 672 height 15
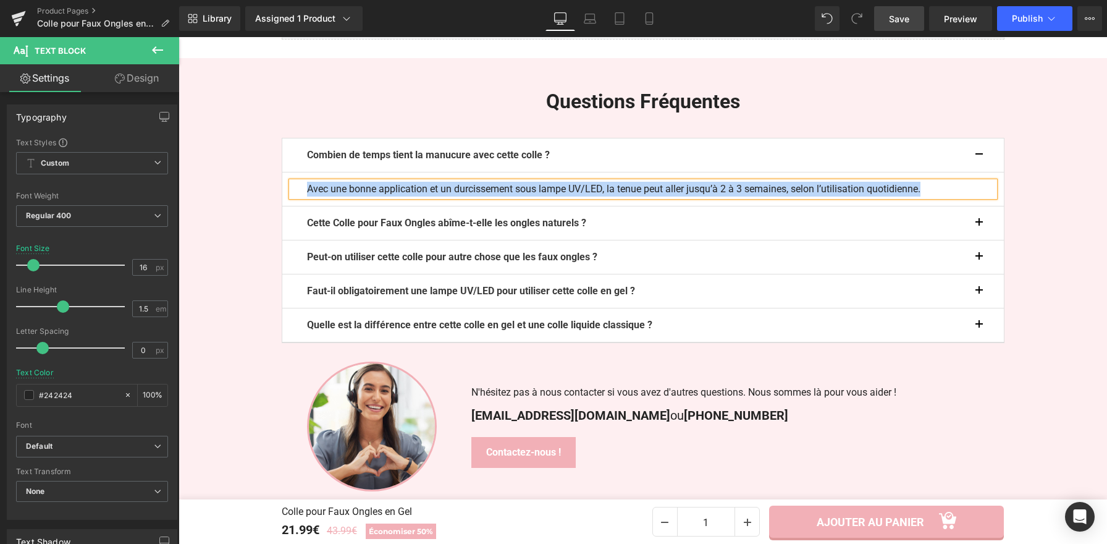
copy p "Avec une bonne application et un durcissement sous lampe UV/LED, la tenue peut …"
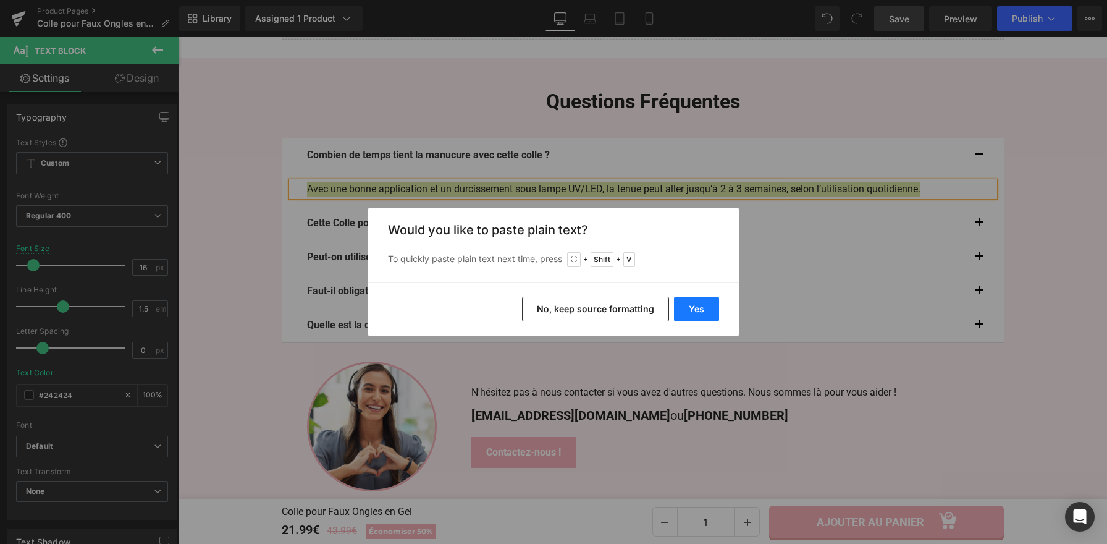
click at [696, 314] on button "Yes" at bounding box center [696, 309] width 45 height 25
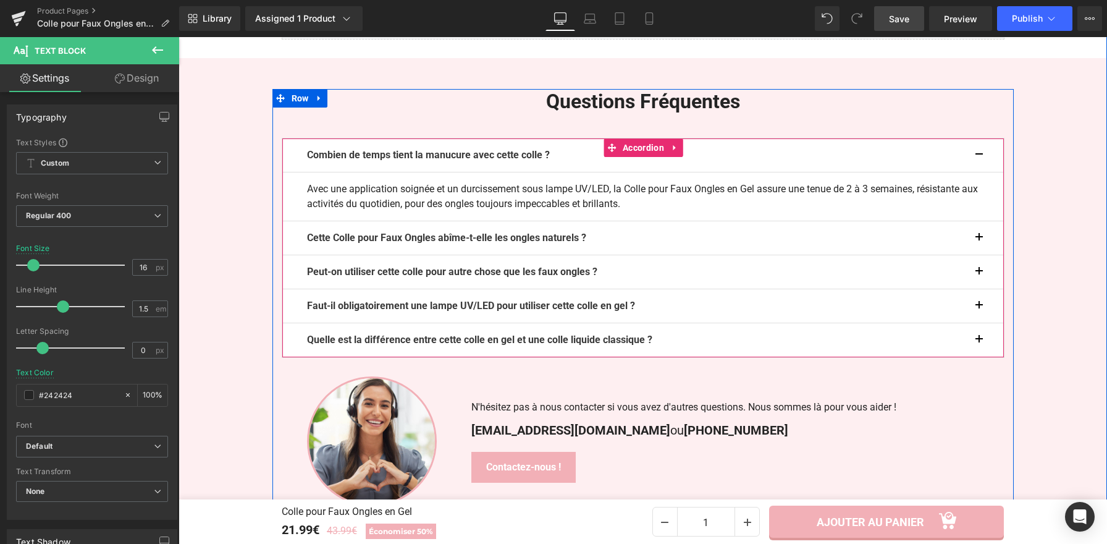
click at [980, 273] on button "button" at bounding box center [992, 271] width 25 height 33
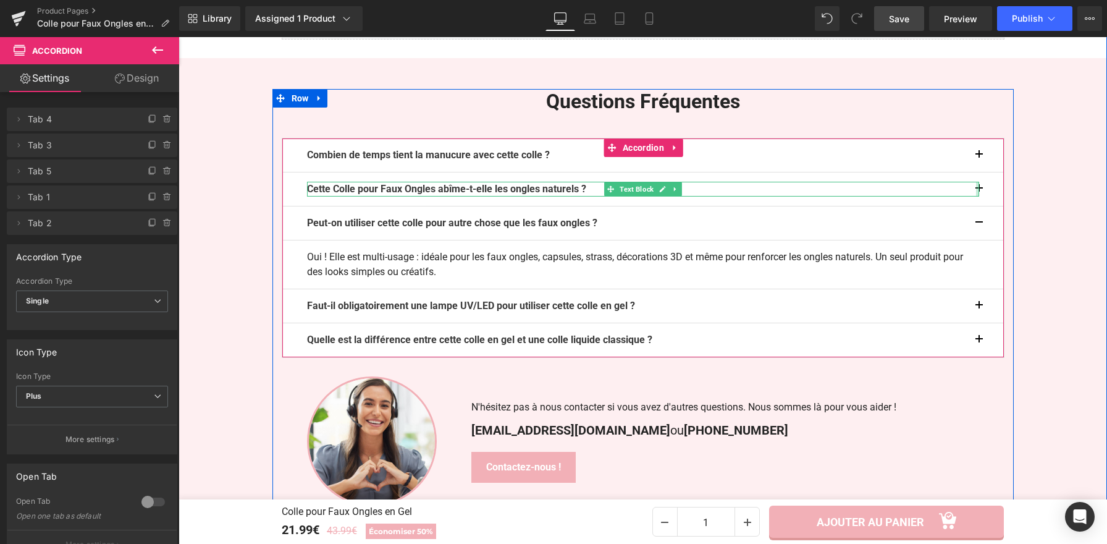
click at [976, 192] on div at bounding box center [977, 189] width 3 height 15
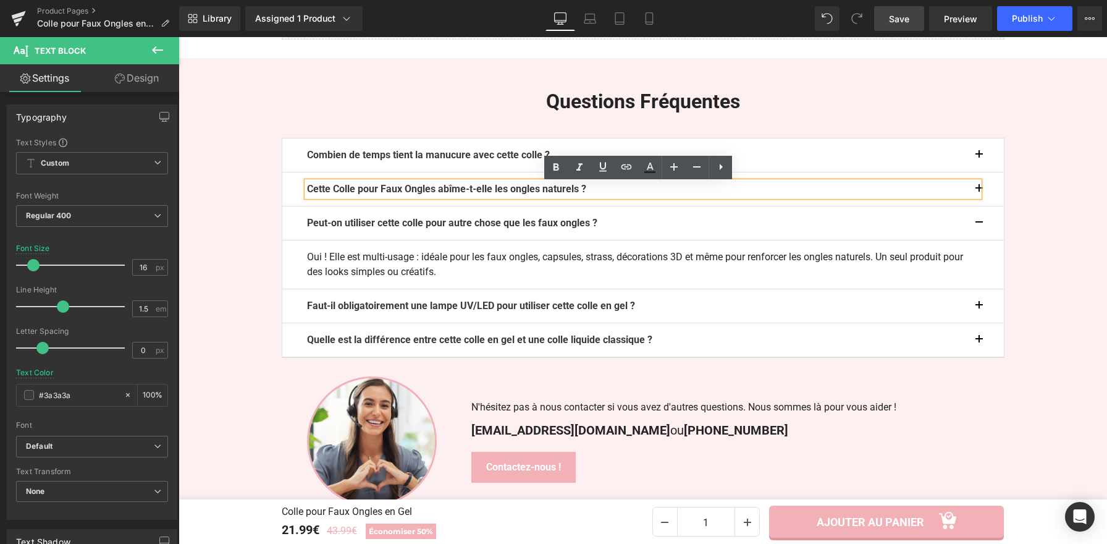
click at [980, 188] on button "button" at bounding box center [992, 188] width 25 height 33
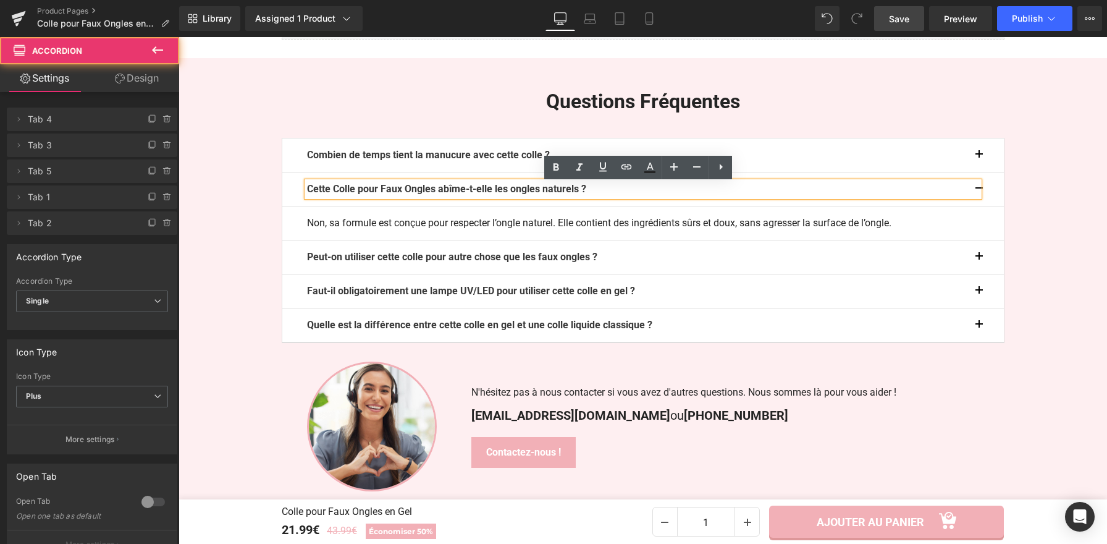
drag, startPoint x: 682, startPoint y: 231, endPoint x: 659, endPoint y: 233, distance: 22.3
click at [682, 231] on div "Non, sa formule est conçue pour respecter l’ongle naturel. Elle contient des in…" at bounding box center [643, 223] width 703 height 15
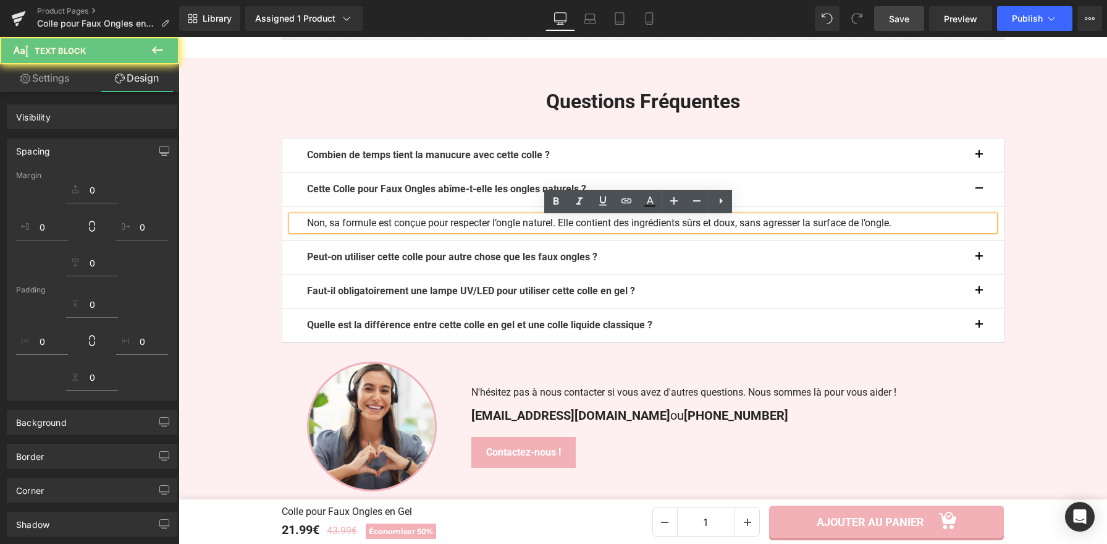
click at [693, 223] on p "Non, sa formule est conçue pour respecter l’ongle naturel. Elle contient des in…" at bounding box center [643, 223] width 672 height 15
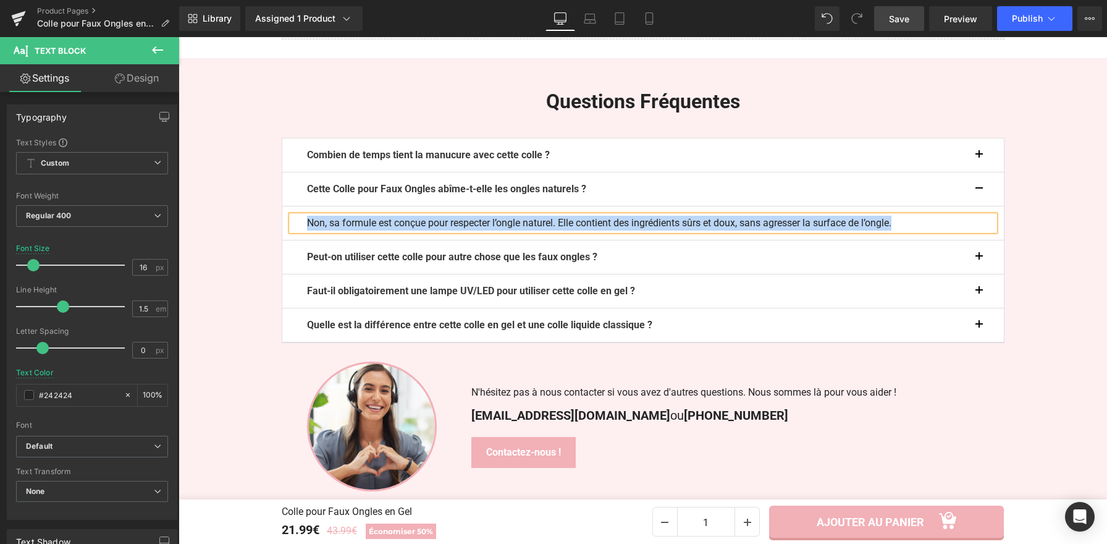
copy p "Non, sa formule est conçue pour respecter l’ongle naturel. Elle contient des in…"
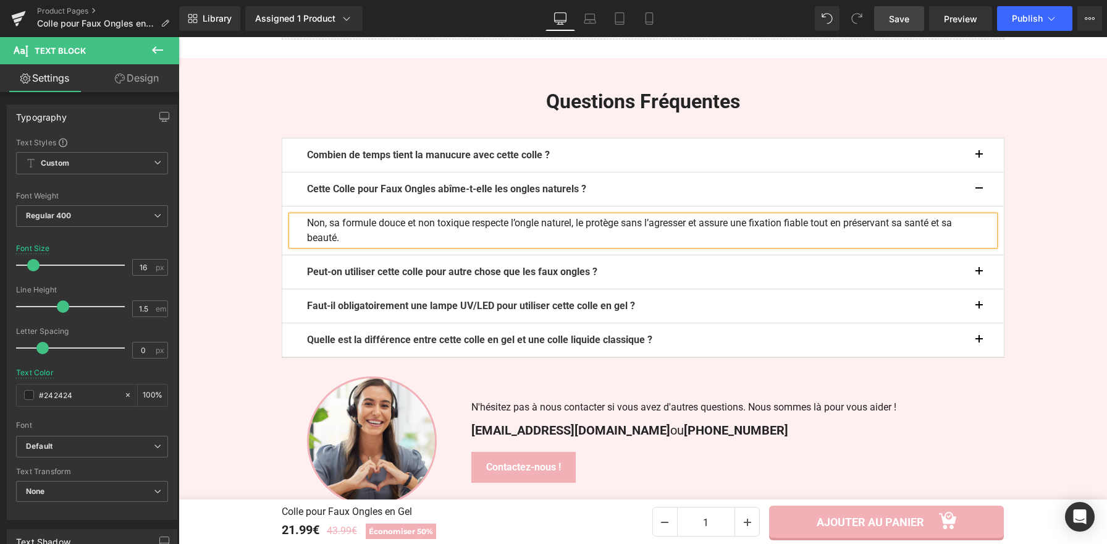
click at [980, 190] on button "button" at bounding box center [992, 188] width 25 height 33
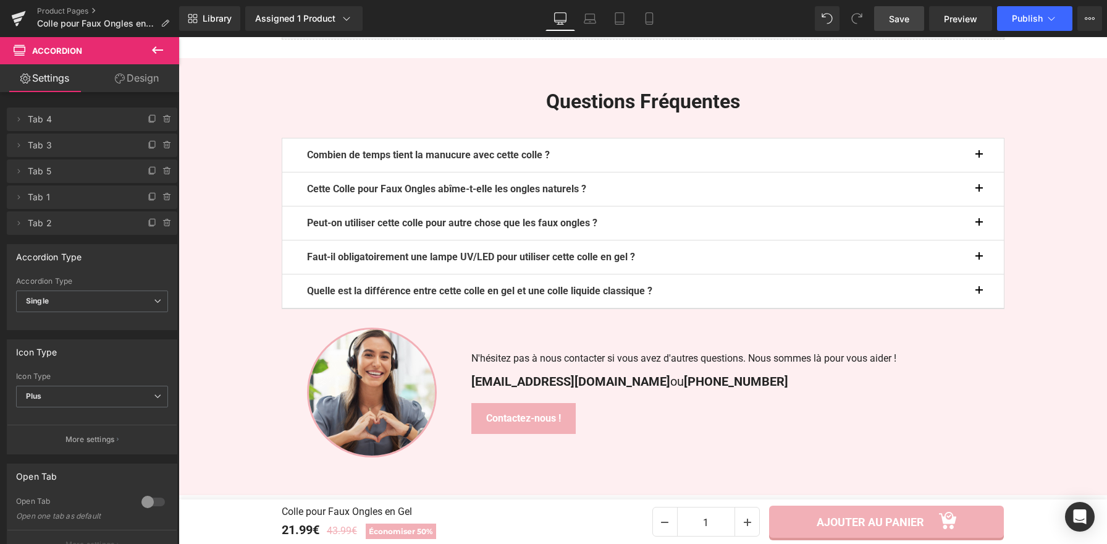
click at [906, 17] on span "Save" at bounding box center [899, 18] width 20 height 13
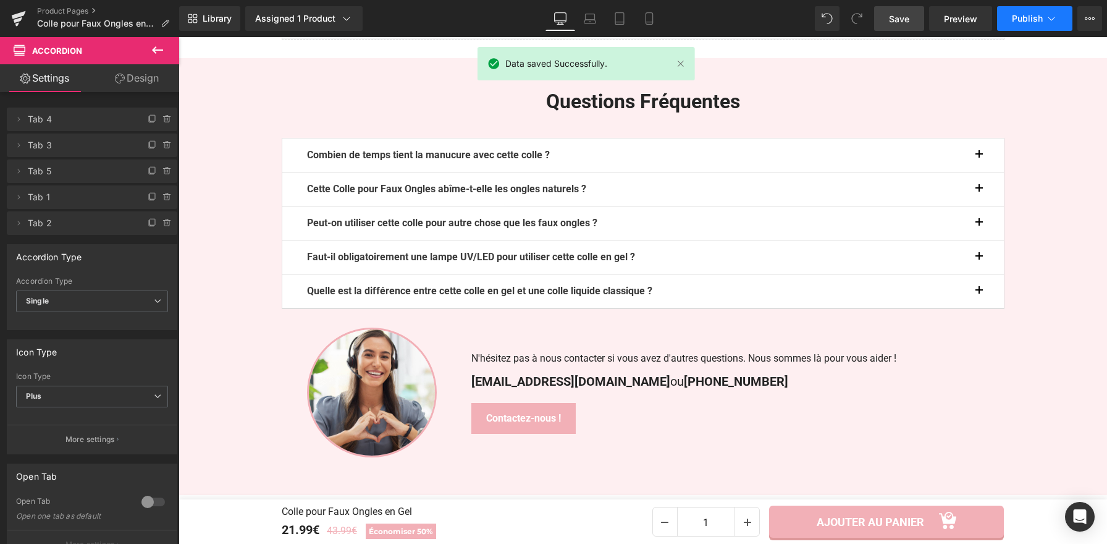
click at [1038, 15] on span "Publish" at bounding box center [1027, 19] width 31 height 10
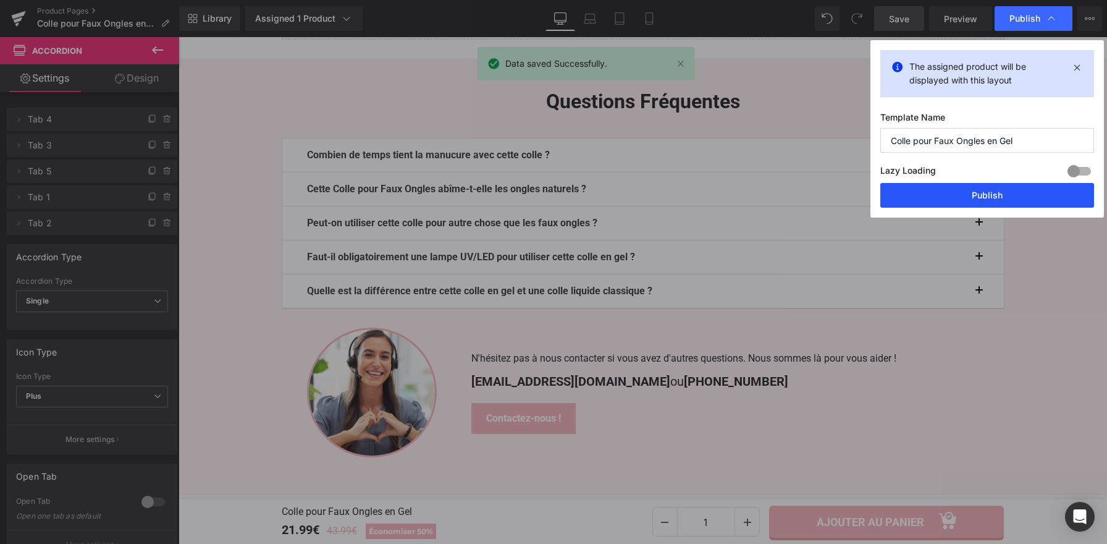
click at [931, 188] on button "Publish" at bounding box center [988, 195] width 214 height 25
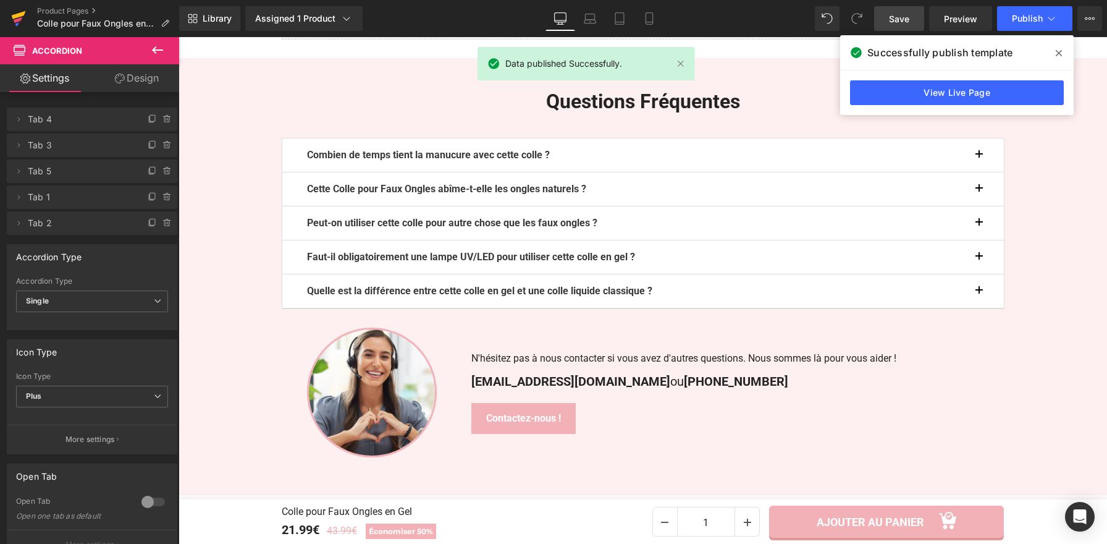
click at [17, 18] on icon at bounding box center [18, 18] width 15 height 31
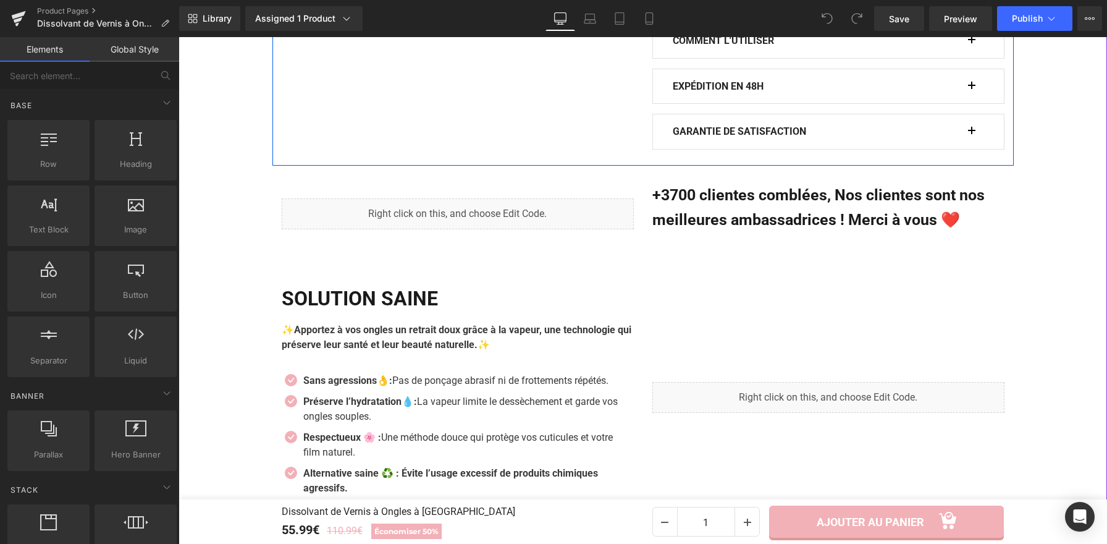
scroll to position [1038, 0]
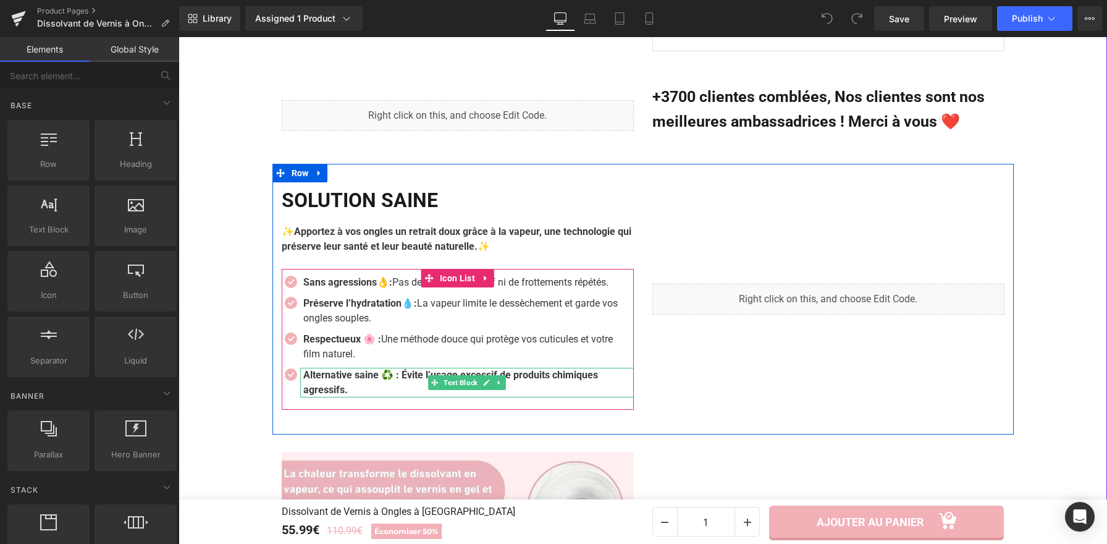
click at [399, 369] on b "Alternative saine ♻️ : Évite l’usage excessif de produits chimiques agressifs." at bounding box center [450, 382] width 295 height 27
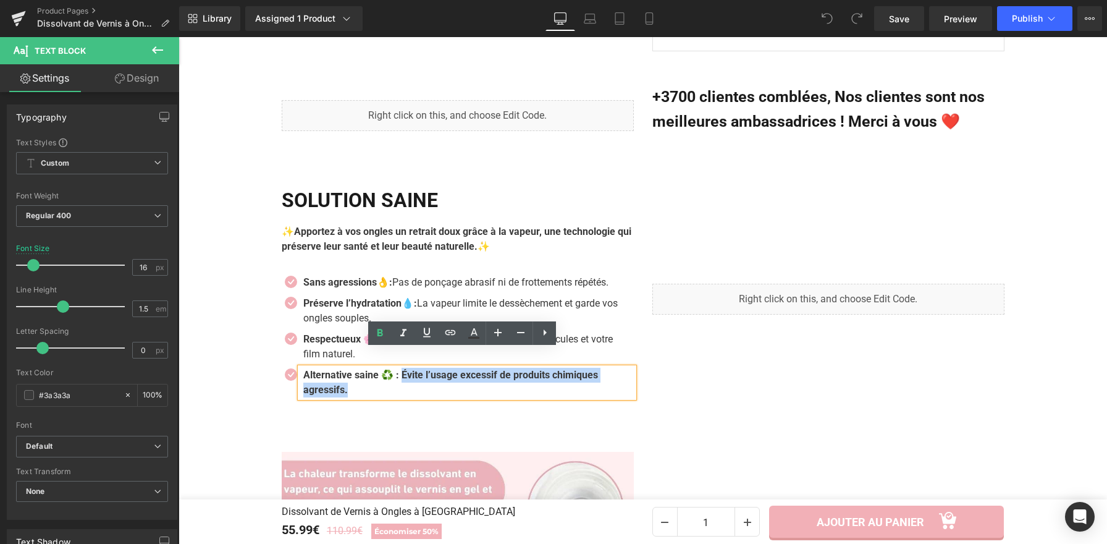
drag, startPoint x: 404, startPoint y: 357, endPoint x: 410, endPoint y: 367, distance: 12.0
click at [410, 368] on p "Alternative saine ♻️ : Évite l’usage excessif de produits chimiques agressifs." at bounding box center [464, 383] width 322 height 30
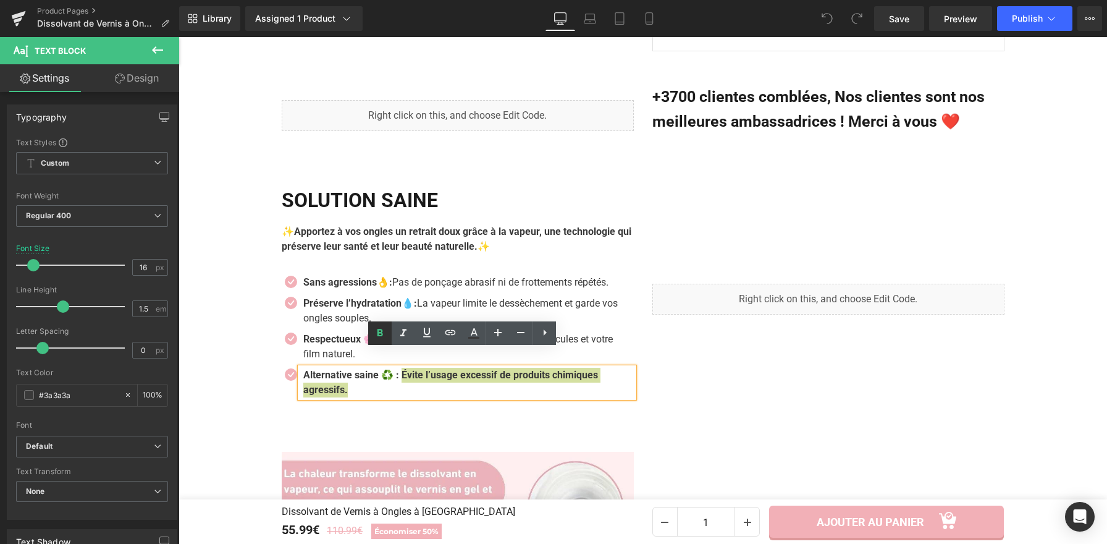
click at [381, 335] on icon at bounding box center [381, 332] width 6 height 7
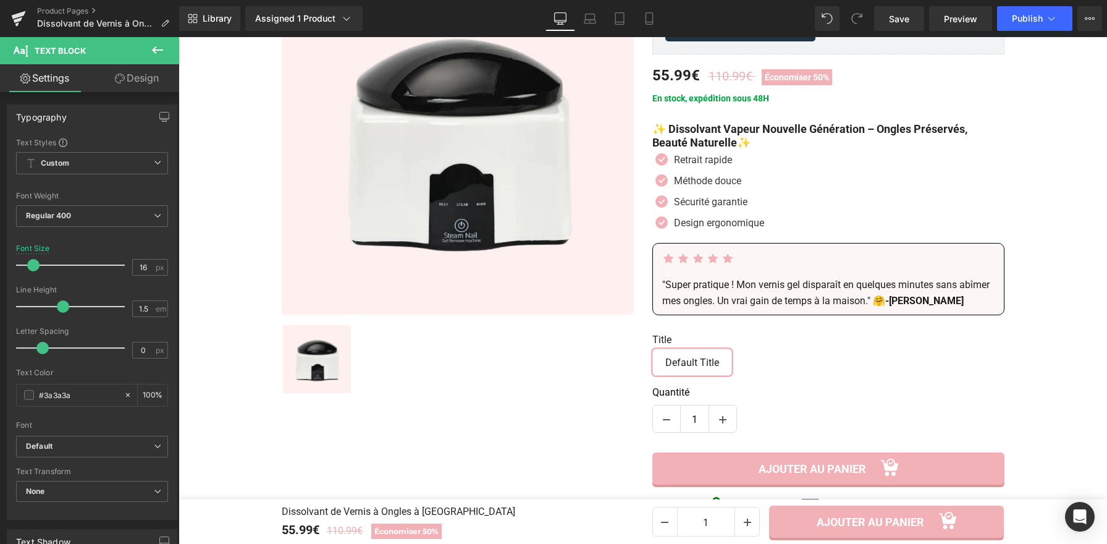
scroll to position [180, 0]
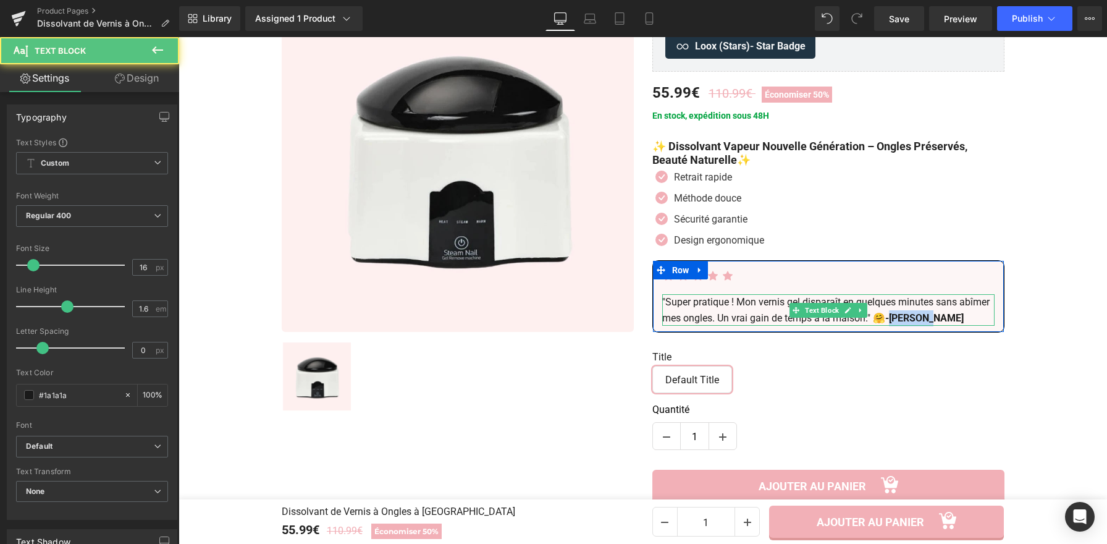
drag, startPoint x: 967, startPoint y: 297, endPoint x: 928, endPoint y: 295, distance: 39.6
click at [928, 312] on strong "-Marion D." at bounding box center [925, 318] width 78 height 12
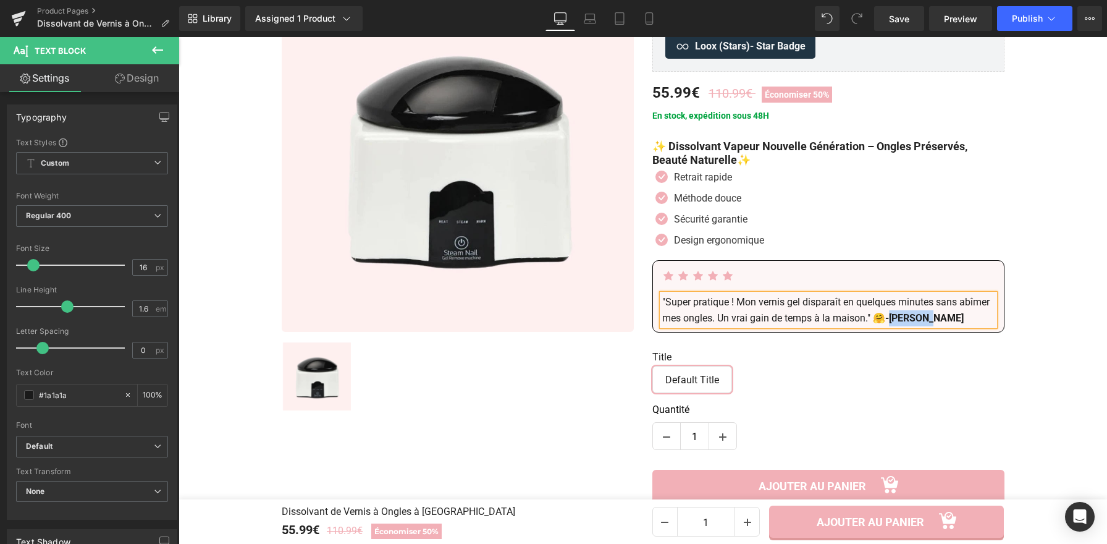
paste div
click at [931, 312] on strong "-* Charlène L.." at bounding box center [928, 318] width 85 height 12
click at [983, 298] on p ""Super pratique ! Mon vernis gel disparaît en quelques minutes sans abîmer mes …" at bounding box center [829, 310] width 332 height 32
click at [910, 23] on span "Save" at bounding box center [899, 18] width 20 height 13
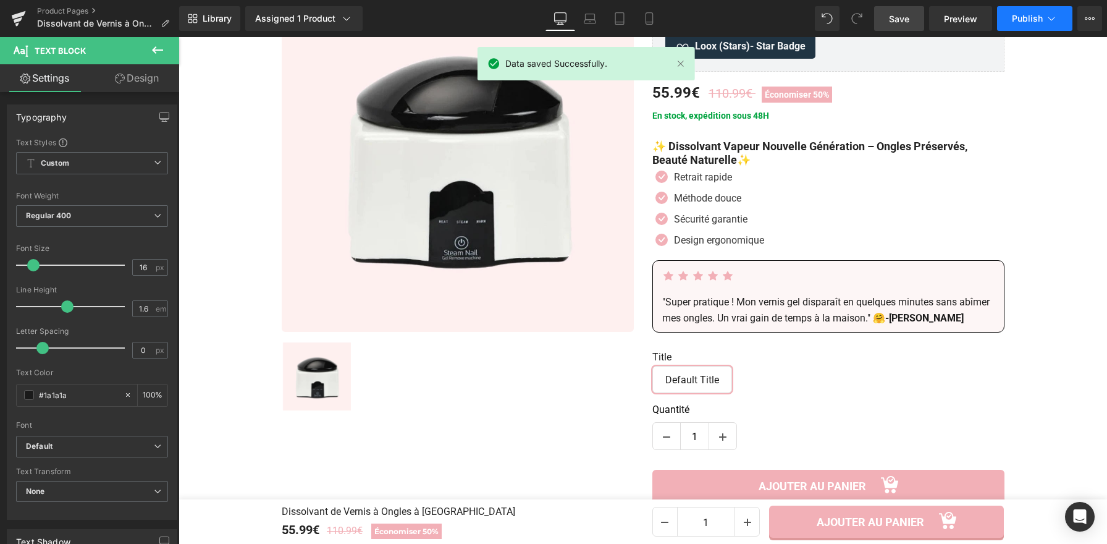
click at [1032, 25] on button "Publish" at bounding box center [1034, 18] width 75 height 25
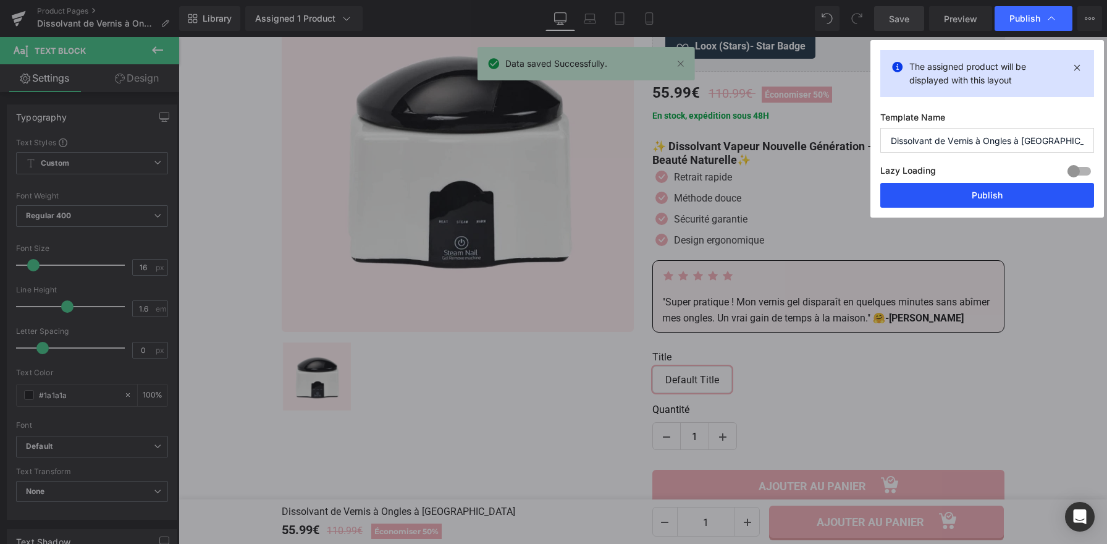
click at [981, 191] on button "Publish" at bounding box center [988, 195] width 214 height 25
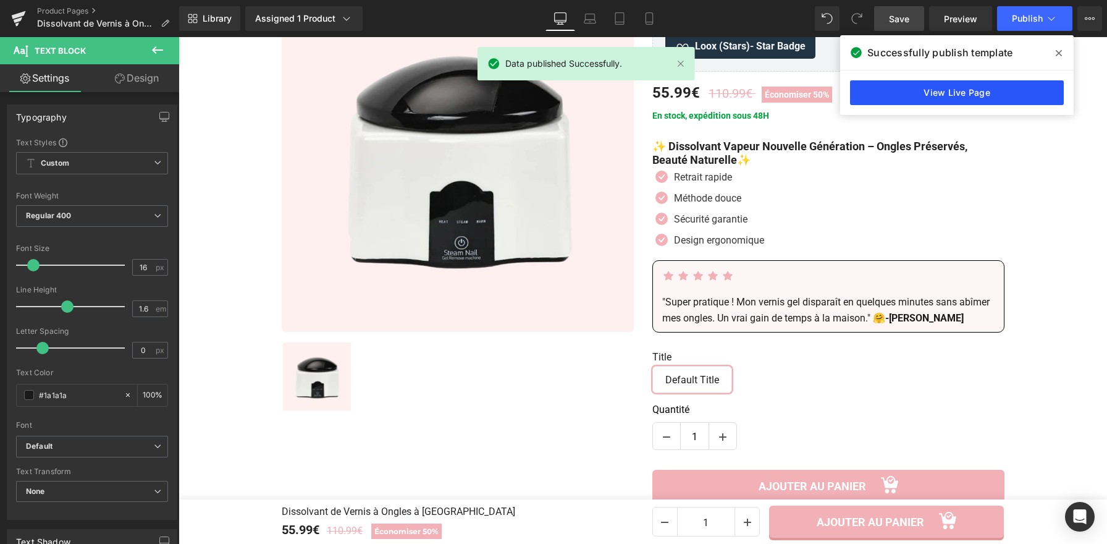
click at [986, 99] on link "View Live Page" at bounding box center [957, 92] width 214 height 25
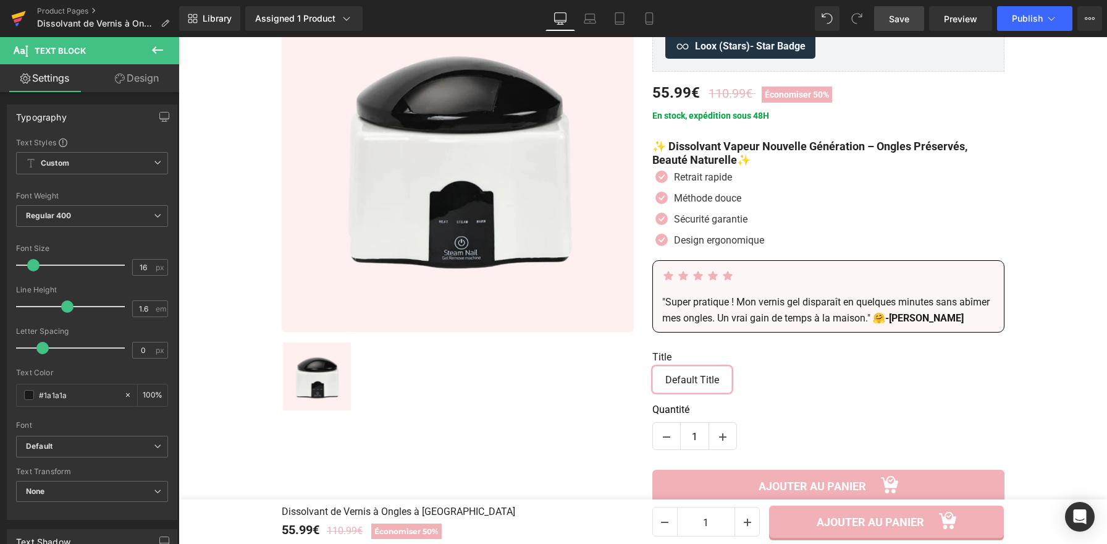
click at [14, 11] on icon at bounding box center [18, 18] width 15 height 31
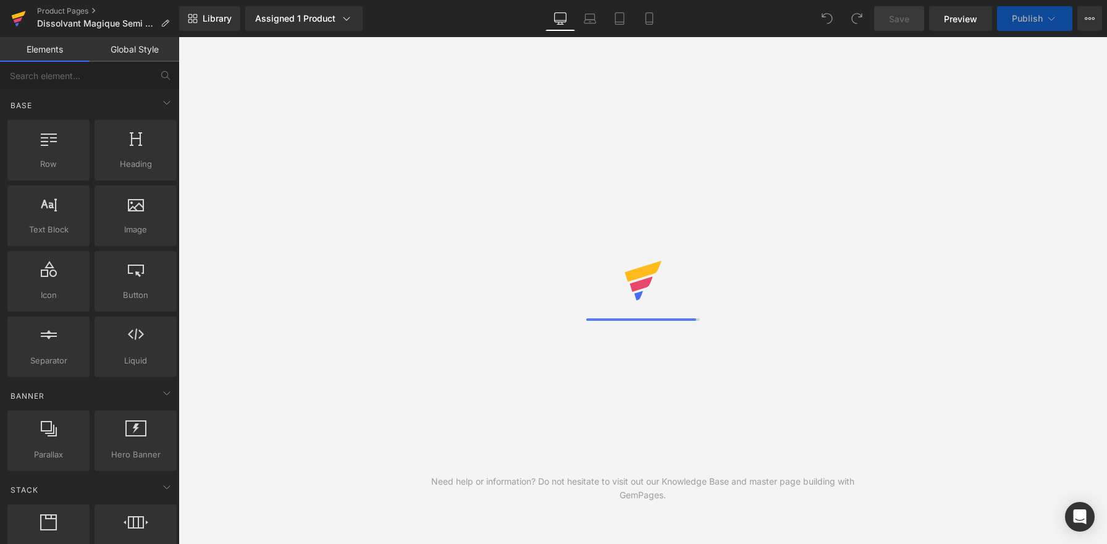
click at [17, 20] on icon at bounding box center [18, 20] width 9 height 6
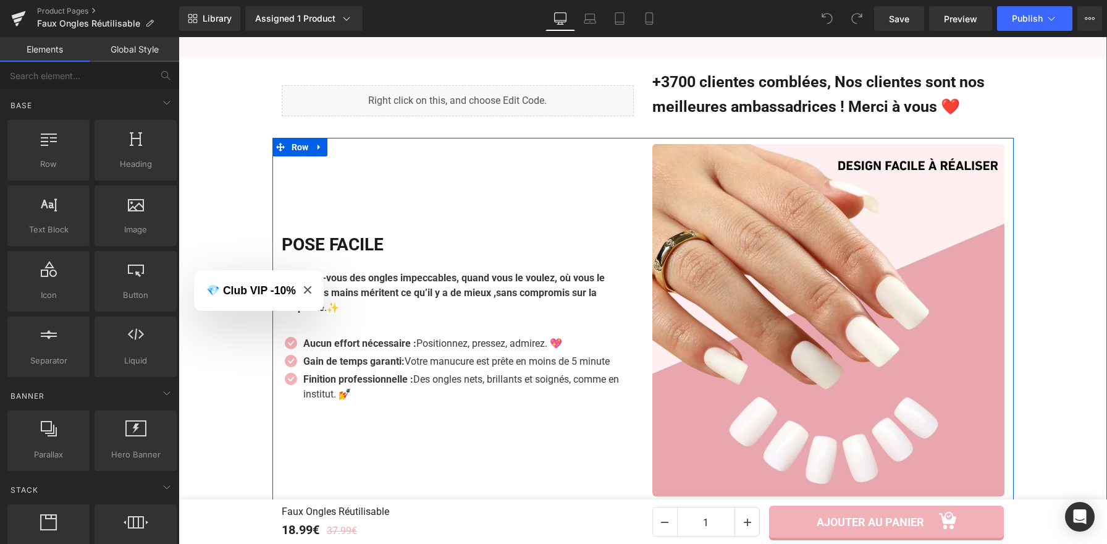
scroll to position [1072, 0]
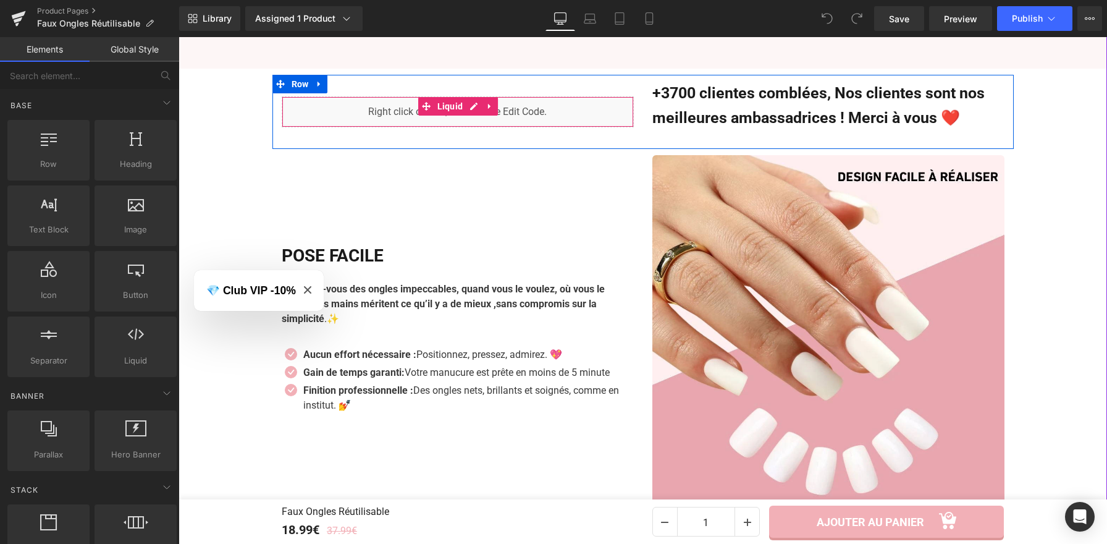
click at [469, 113] on div "Liquid" at bounding box center [458, 111] width 352 height 31
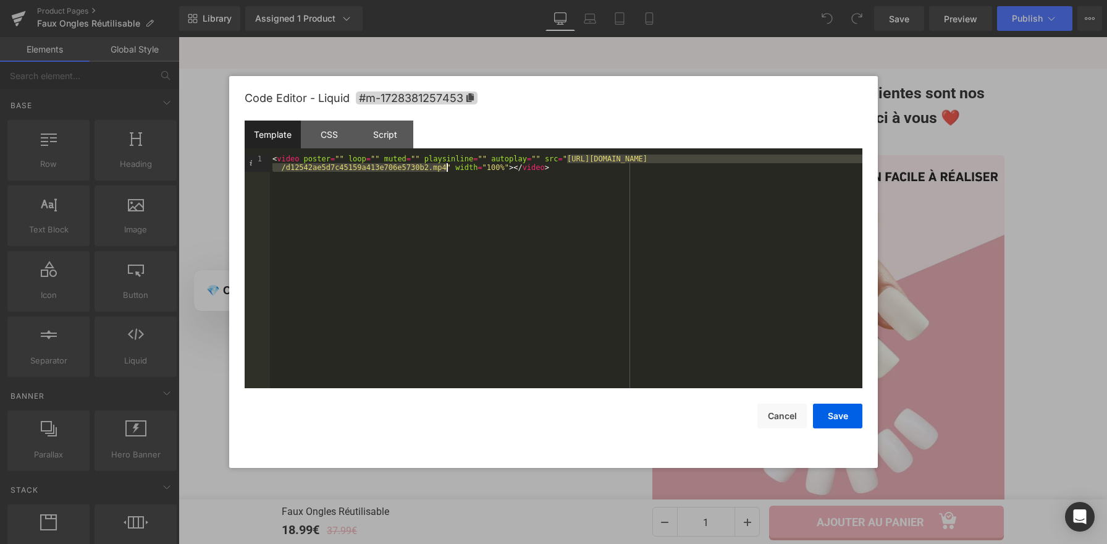
drag, startPoint x: 565, startPoint y: 158, endPoint x: 446, endPoint y: 169, distance: 119.7
click at [446, 169] on div "< video poster = "" loop = "" muted = "" playsinline = "" autoplay = "" src = "…" at bounding box center [566, 289] width 593 height 268
click at [853, 410] on button "Save" at bounding box center [837, 416] width 49 height 25
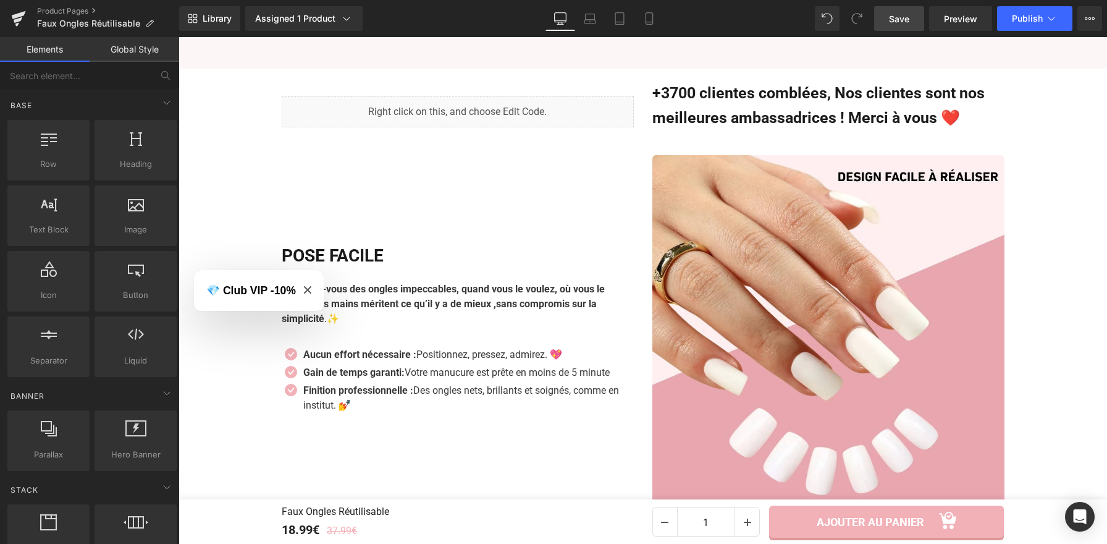
drag, startPoint x: 907, startPoint y: 20, endPoint x: 247, endPoint y: 103, distance: 665.1
click at [907, 20] on span "Save" at bounding box center [899, 18] width 20 height 13
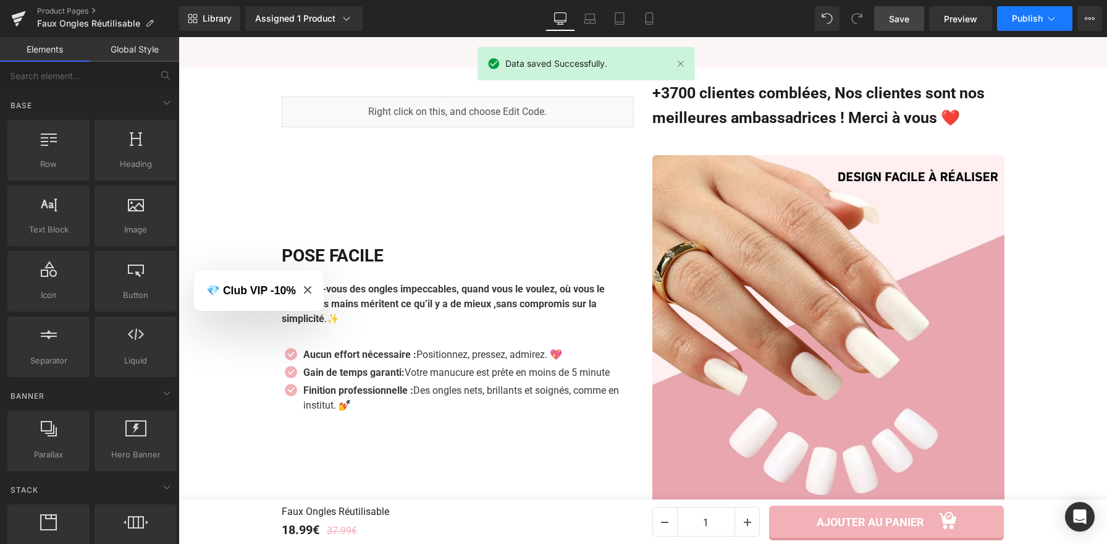
click at [1032, 17] on span "Publish" at bounding box center [1027, 19] width 31 height 10
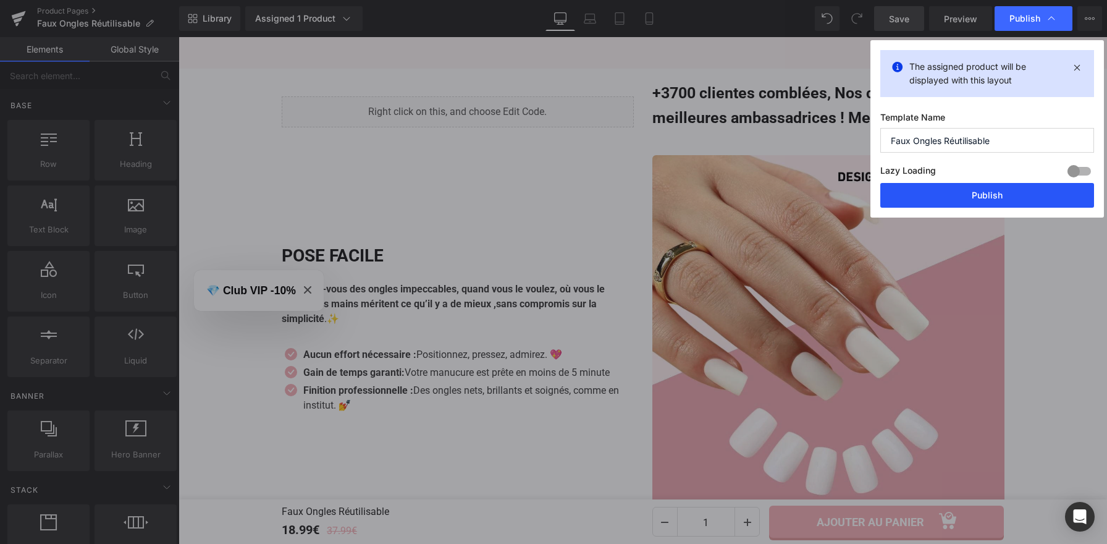
click at [1031, 189] on button "Publish" at bounding box center [988, 195] width 214 height 25
